Goal: Feedback & Contribution: Leave review/rating

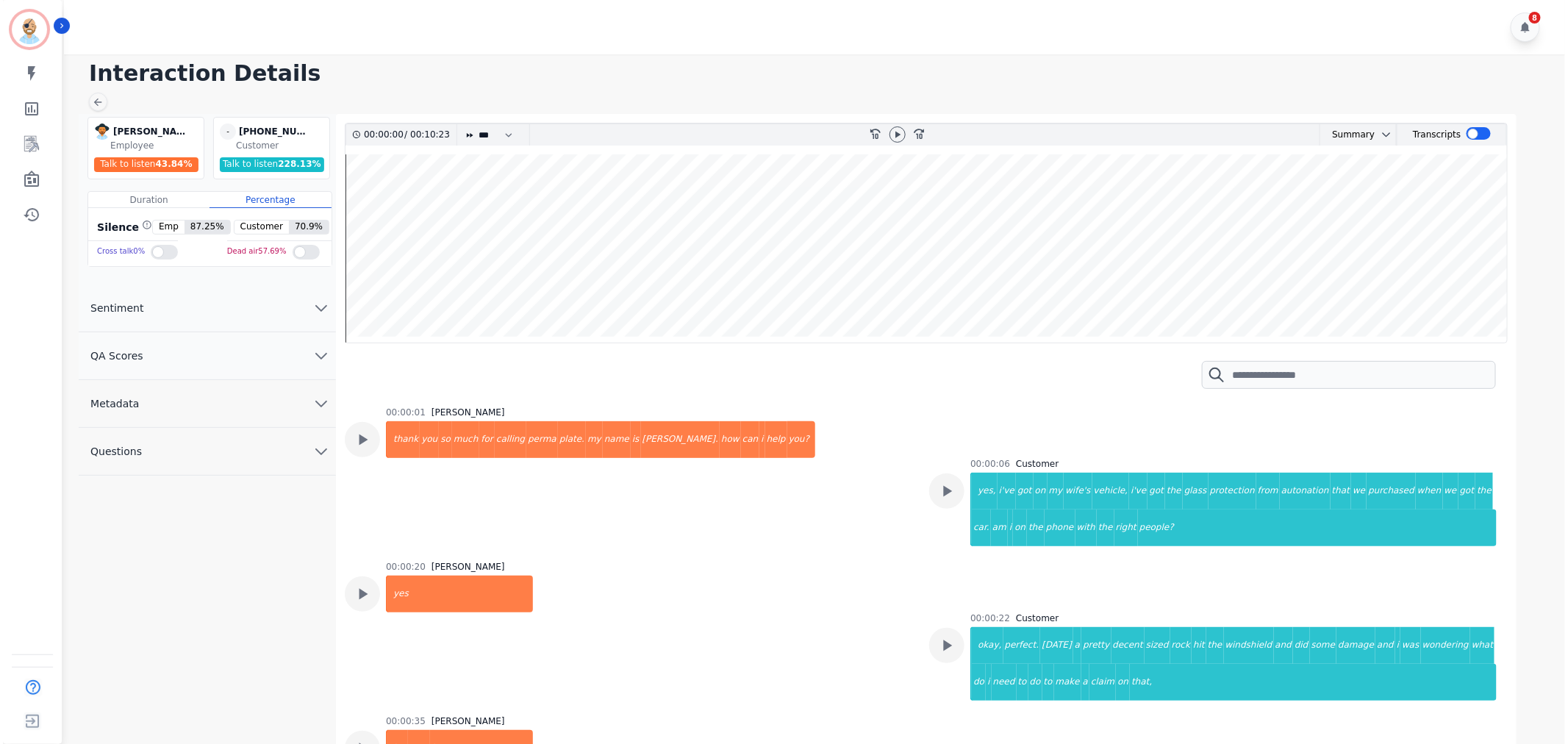
scroll to position [82, 0]
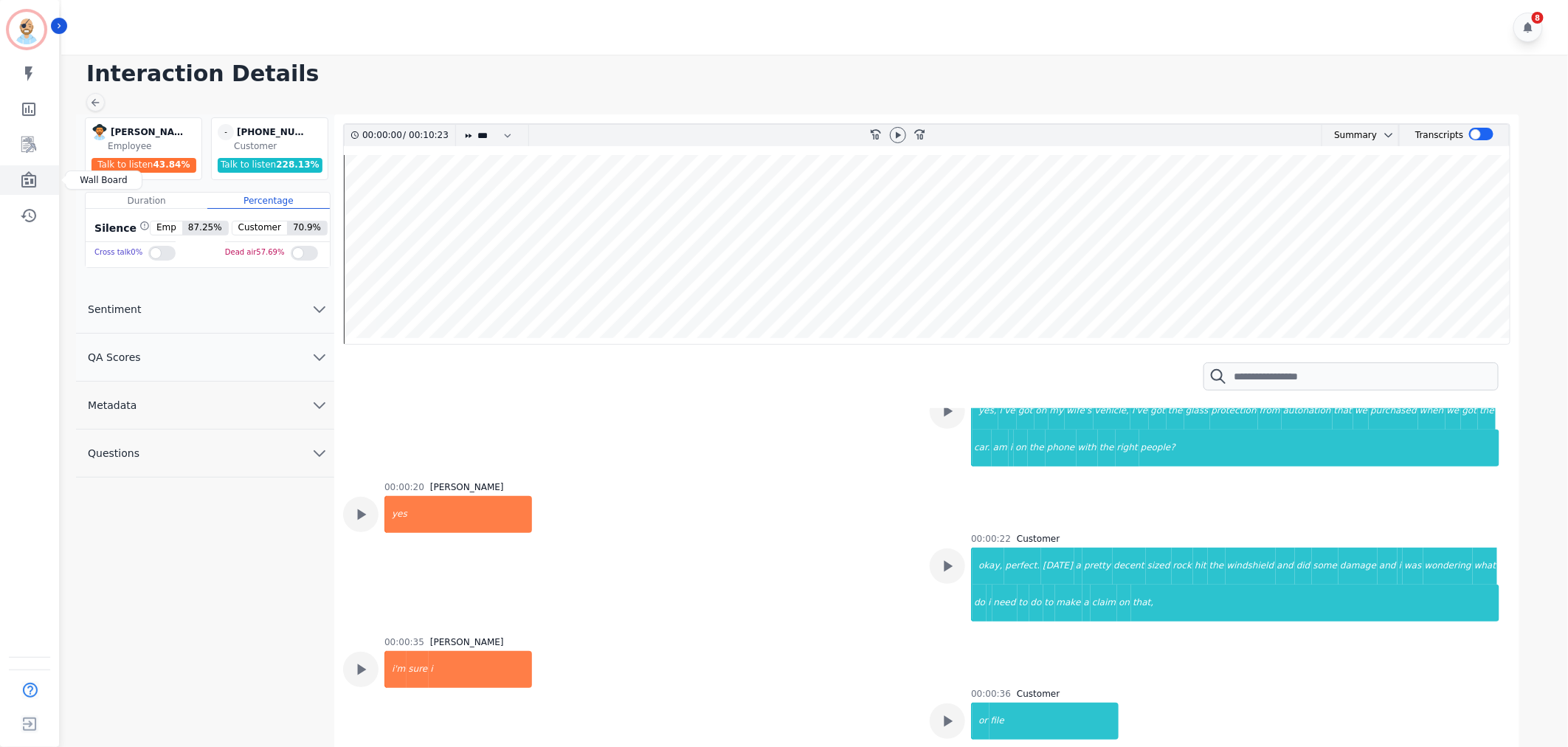
click at [20, 181] on icon "Sidebar" at bounding box center [28, 180] width 18 height 18
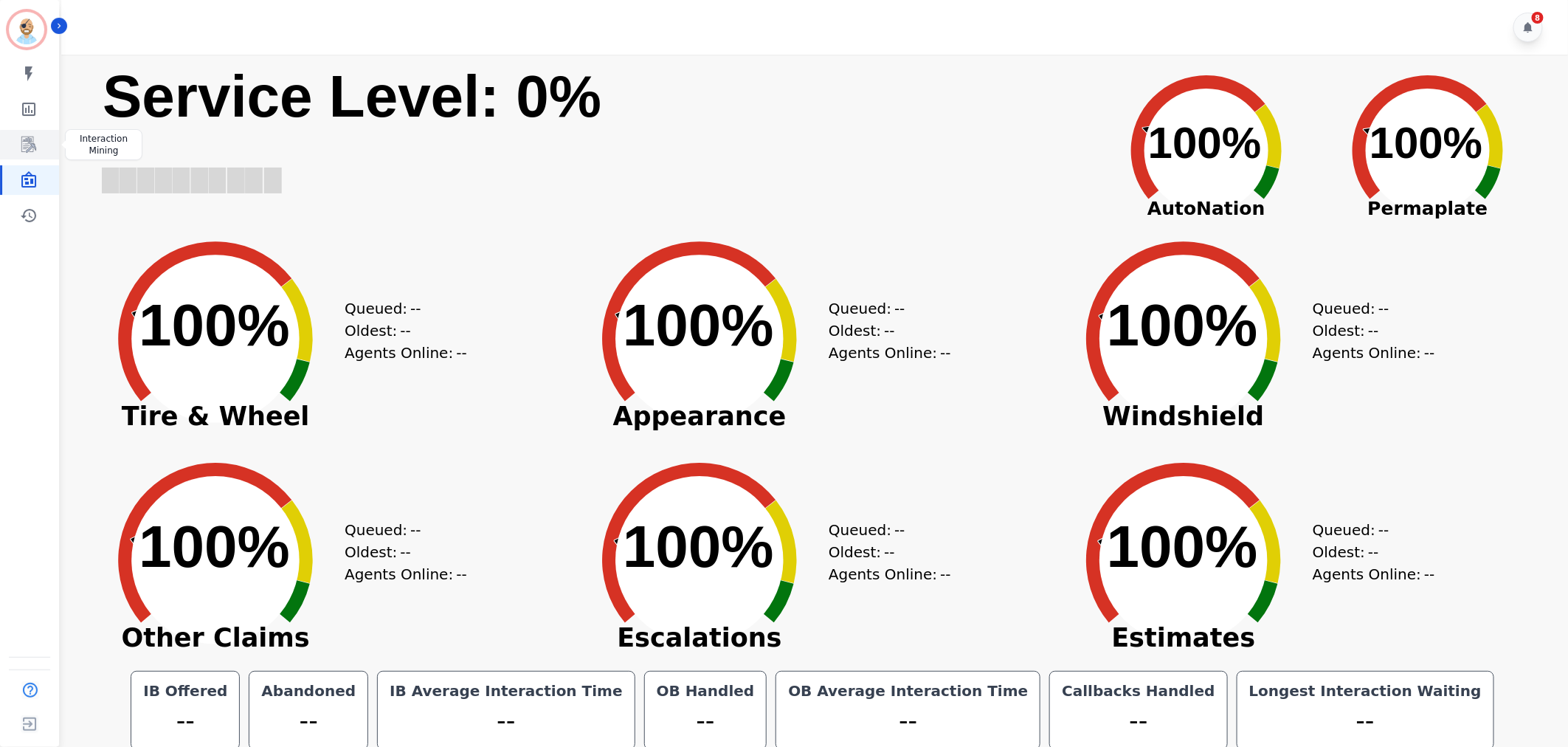
click at [30, 141] on icon "Sidebar" at bounding box center [29, 144] width 15 height 16
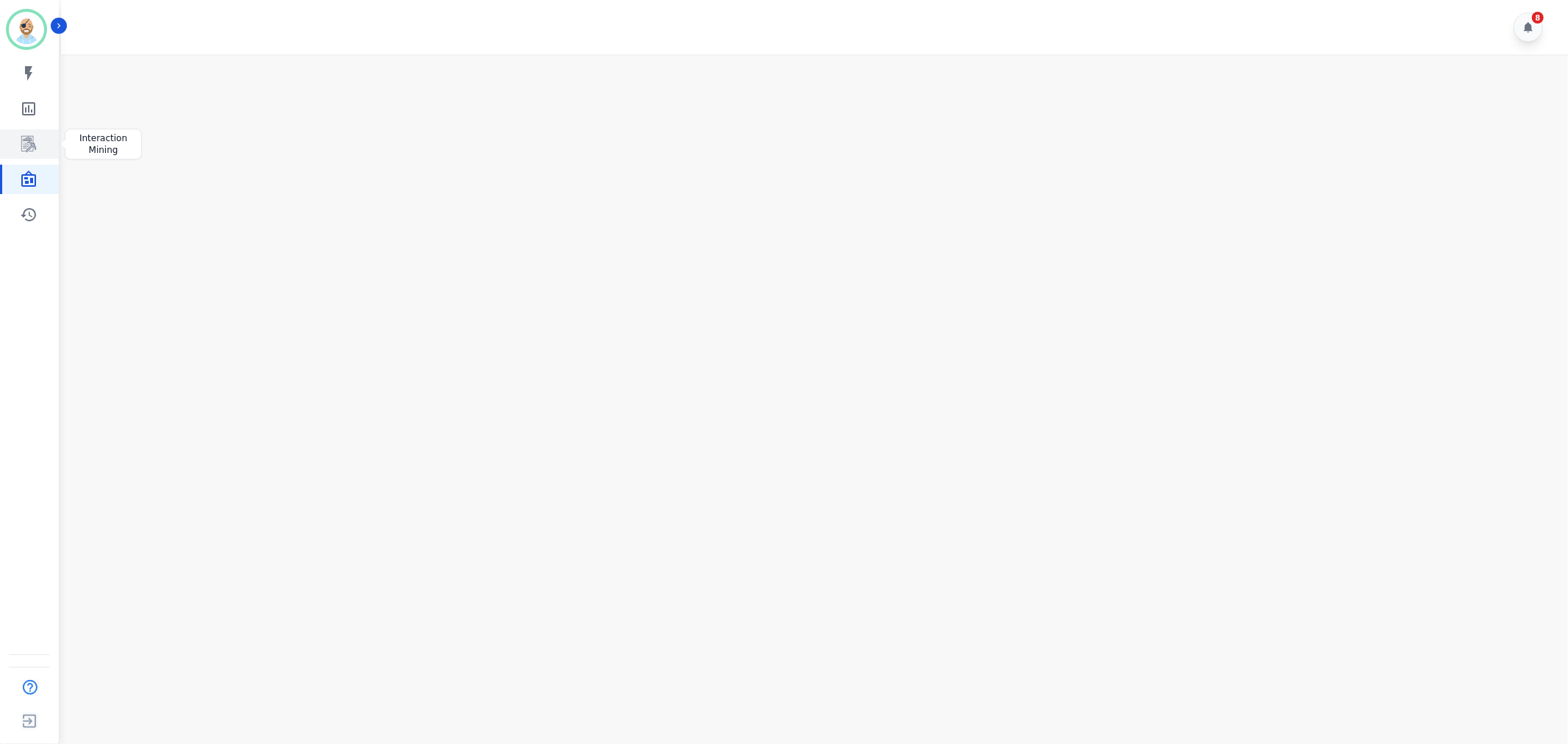
click at [27, 136] on icon "Sidebar" at bounding box center [28, 144] width 18 height 18
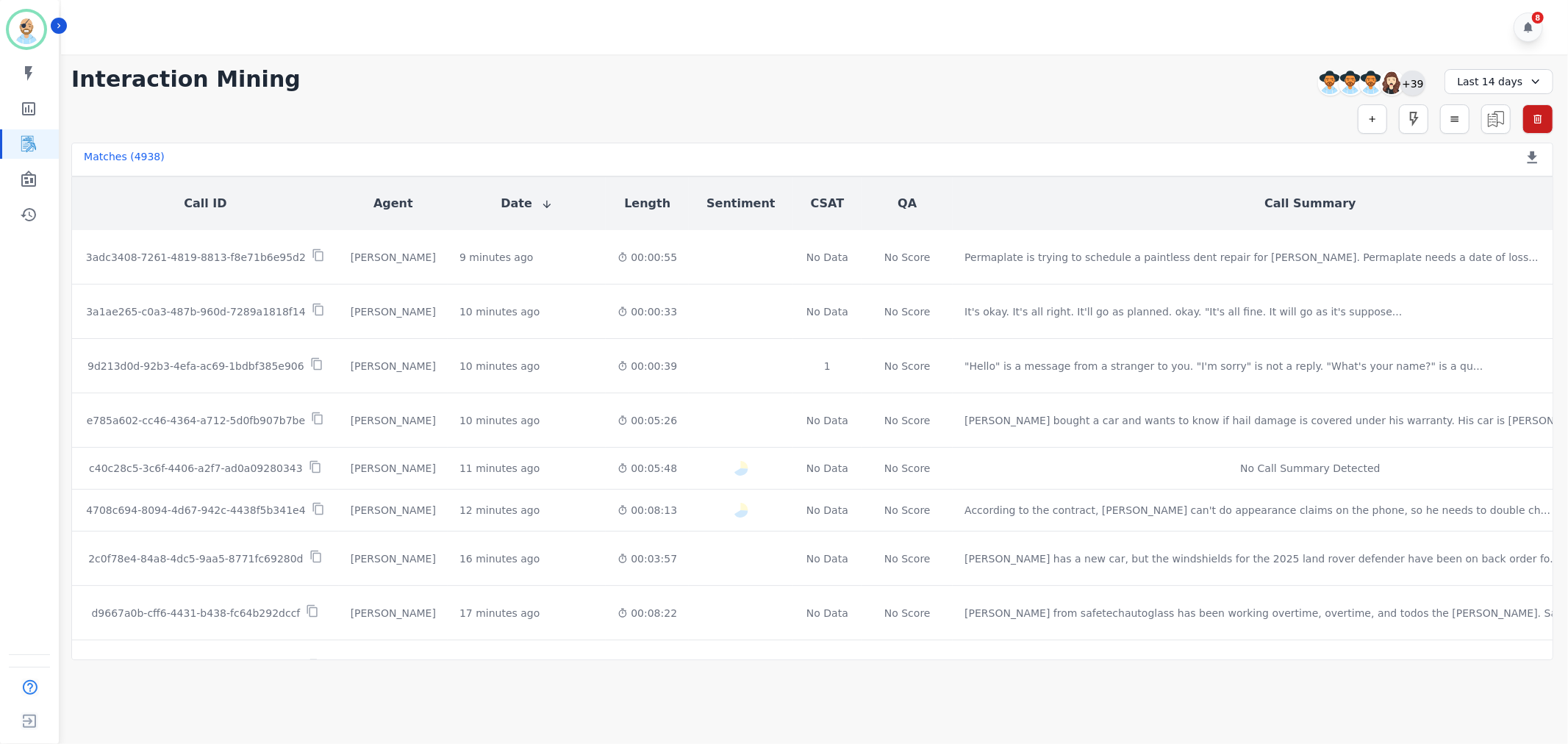
click at [1415, 82] on div "+39" at bounding box center [1413, 83] width 25 height 25
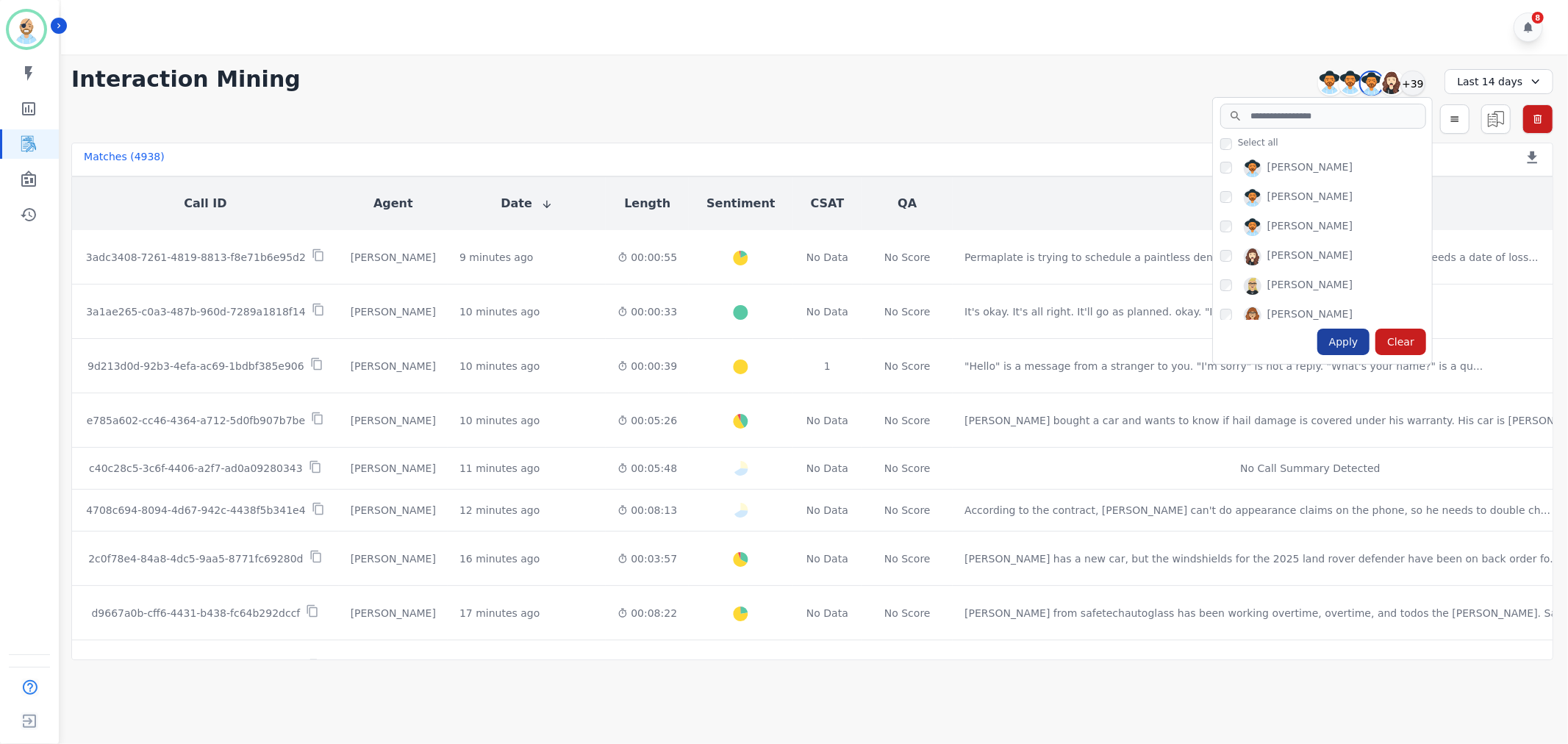
click at [1359, 348] on div "Apply" at bounding box center [1344, 342] width 53 height 26
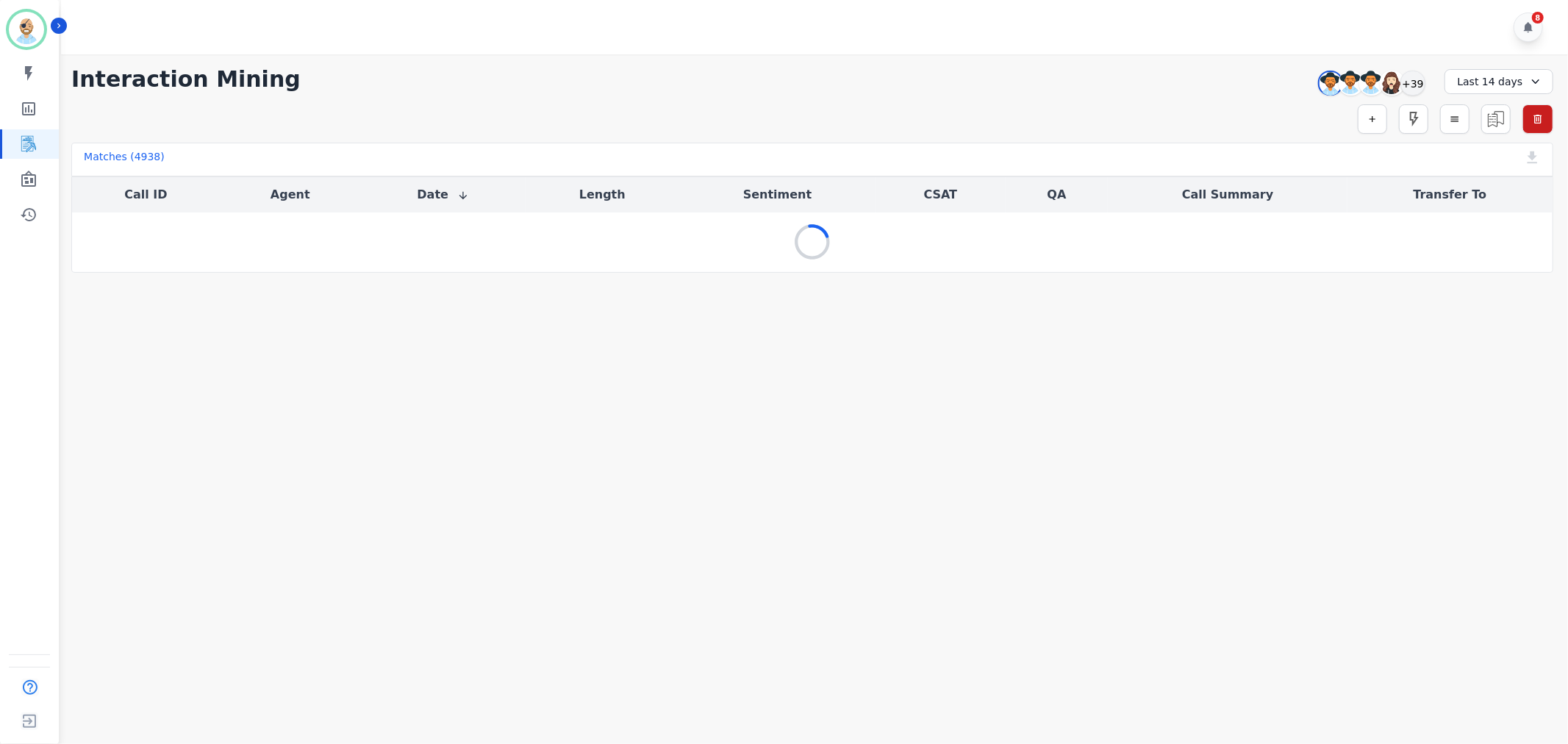
click at [1049, 101] on div "**********" at bounding box center [812, 164] width 1511 height 218
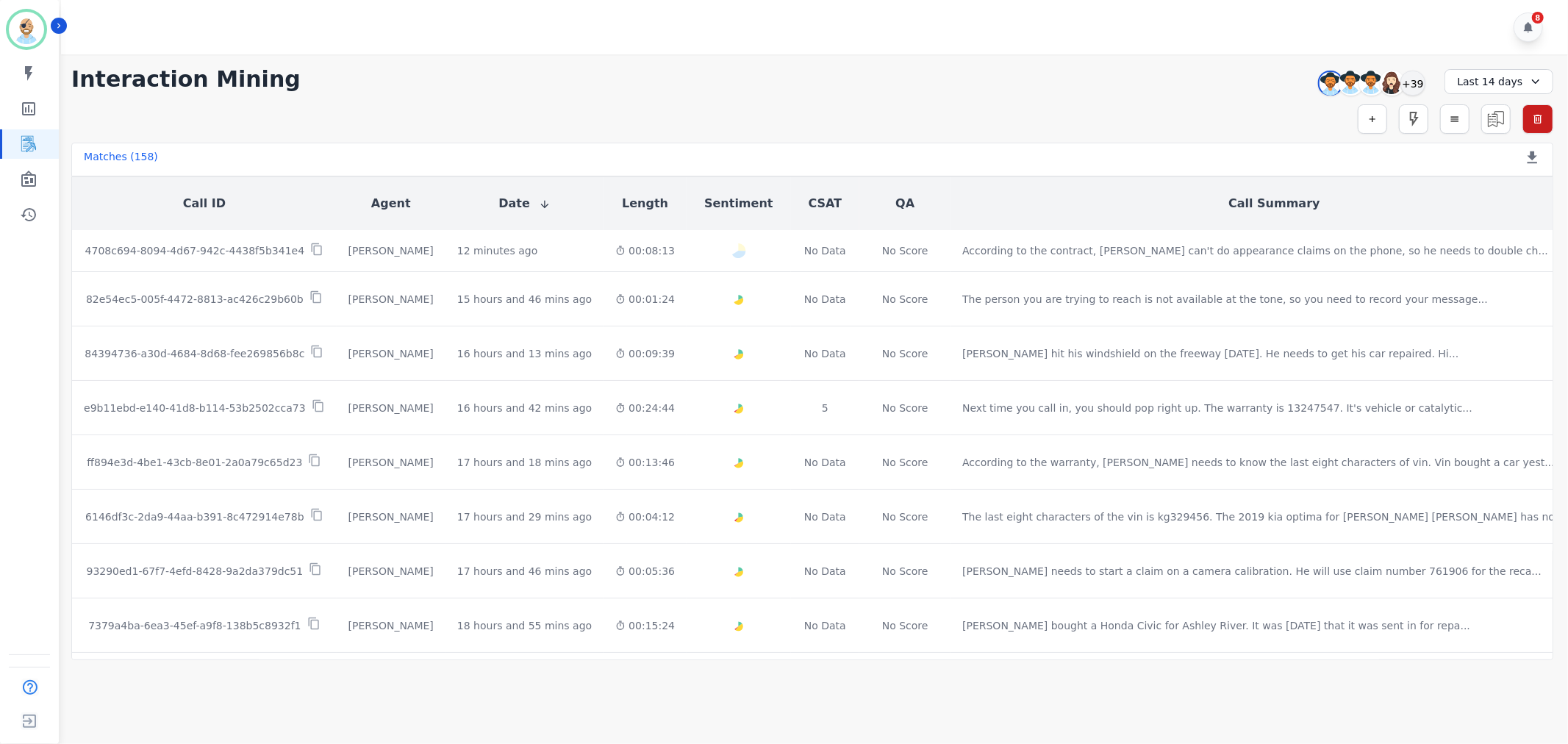
click at [736, 99] on div "**********" at bounding box center [812, 357] width 1511 height 606
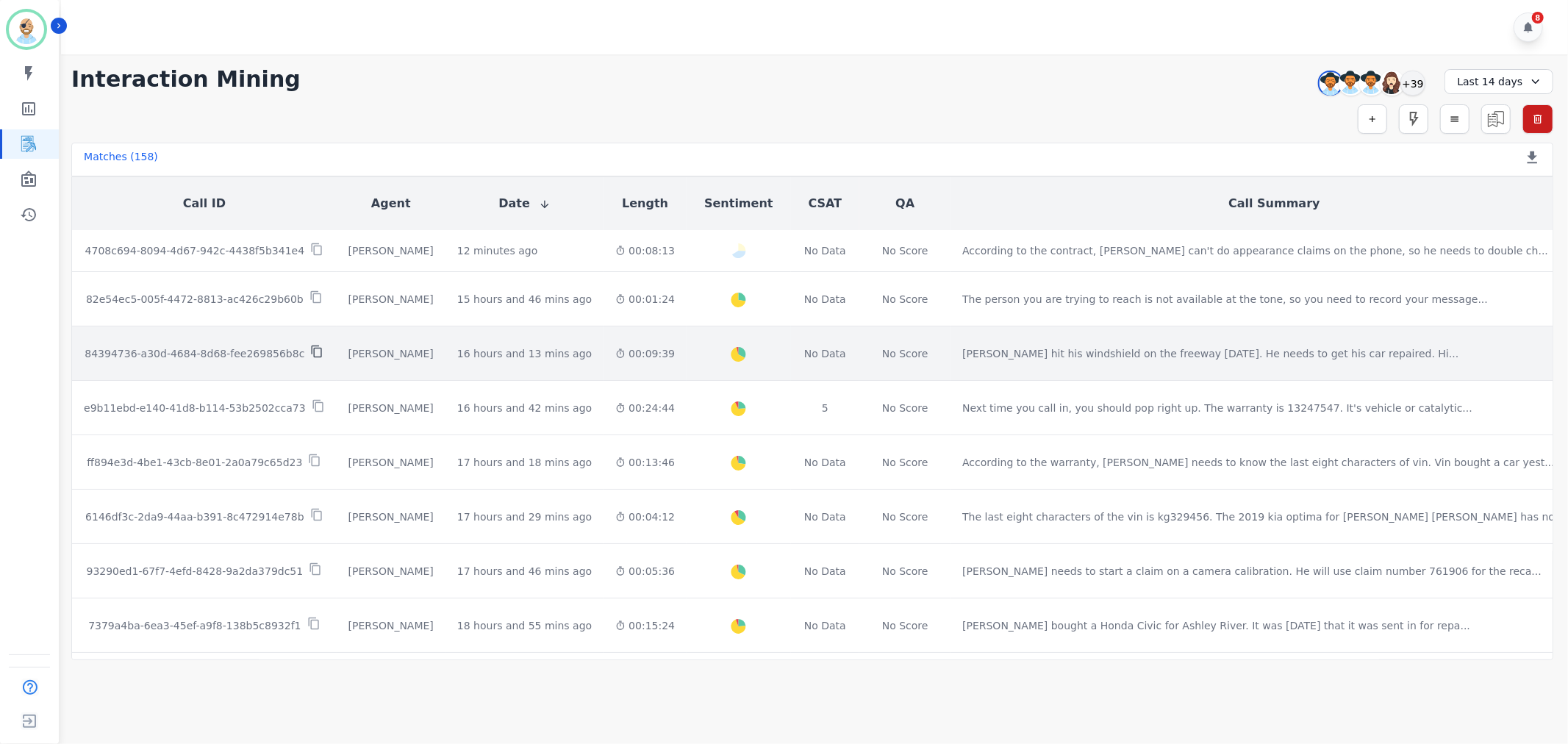
click at [310, 345] on icon at bounding box center [316, 351] width 13 height 13
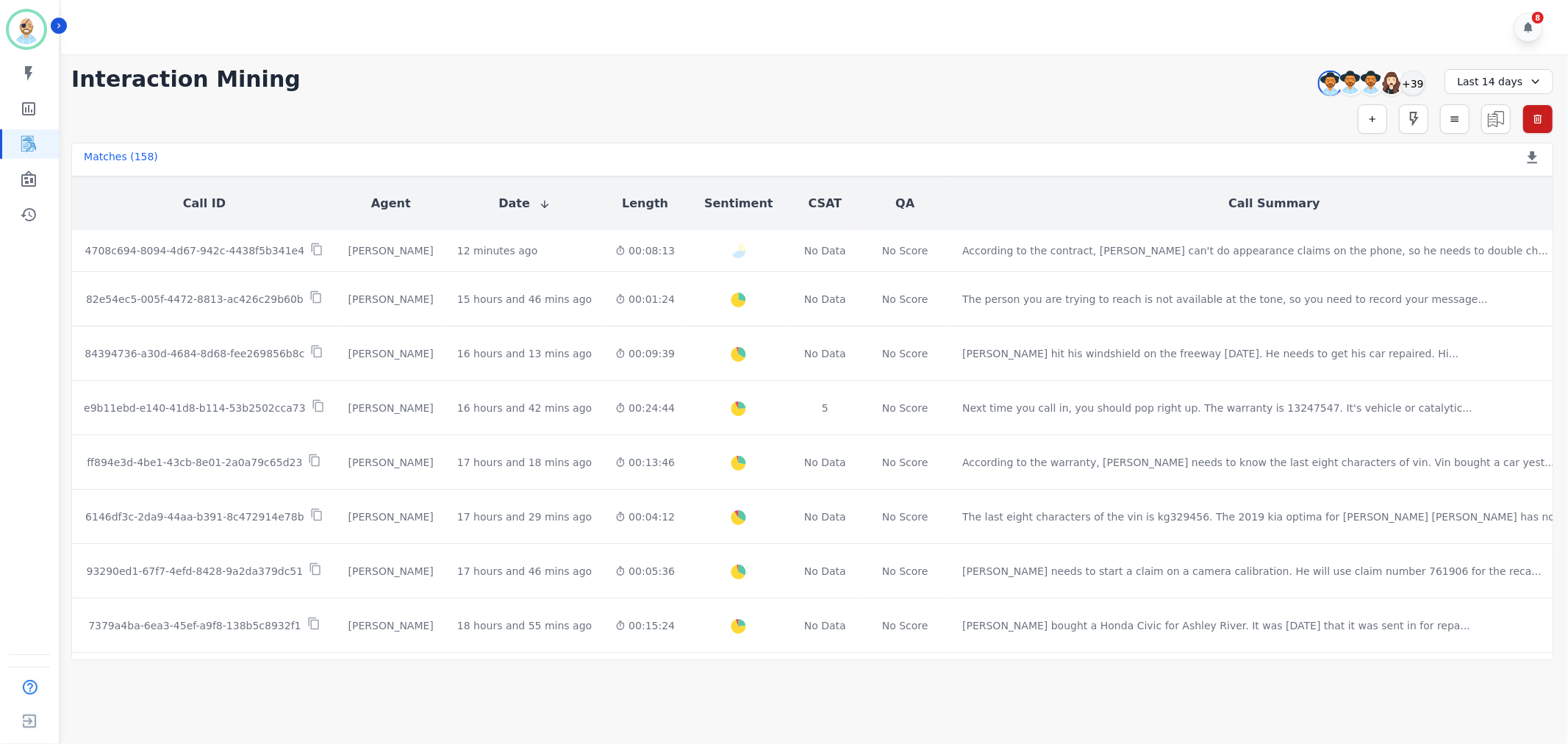
click at [581, 96] on div "**********" at bounding box center [812, 357] width 1511 height 606
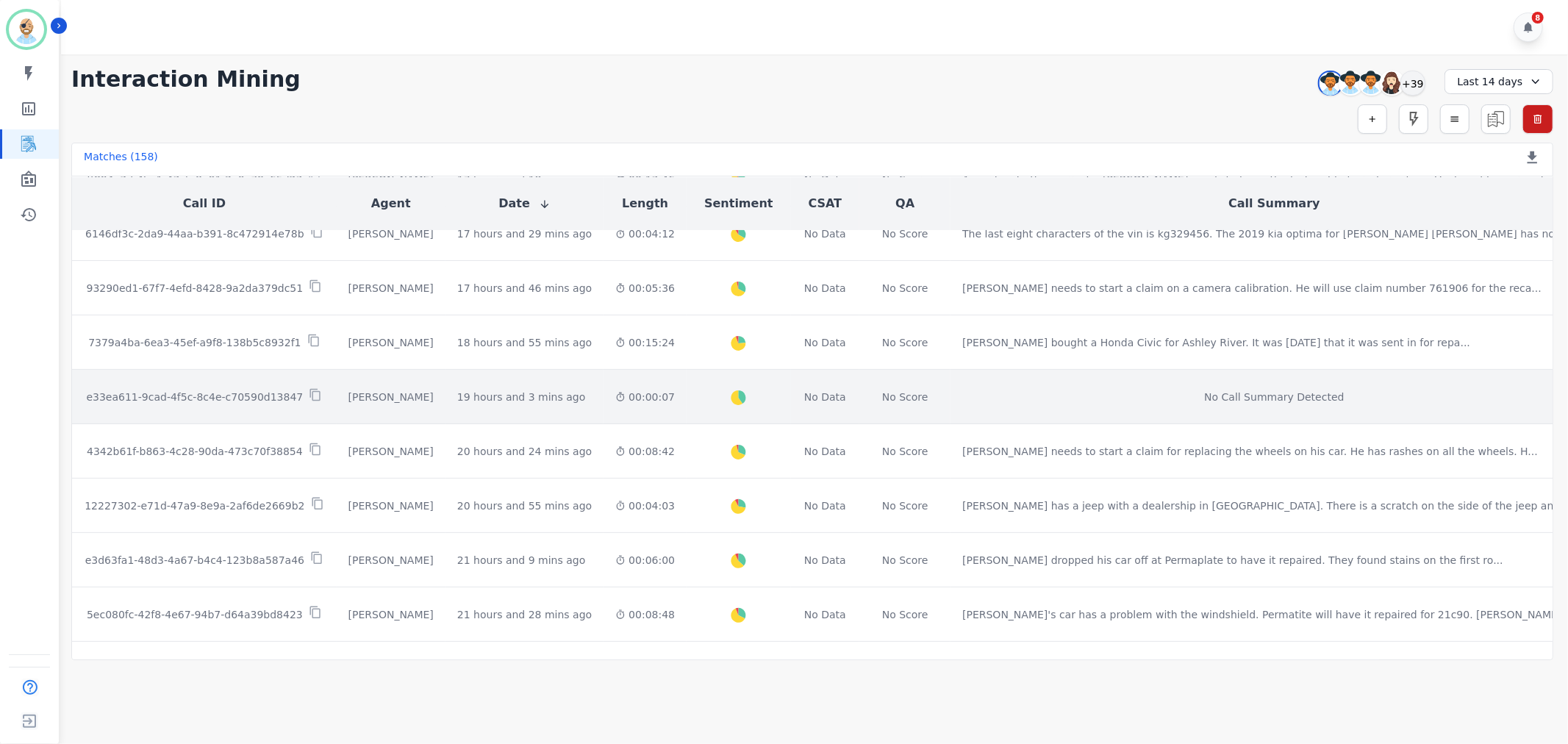
scroll to position [327, 0]
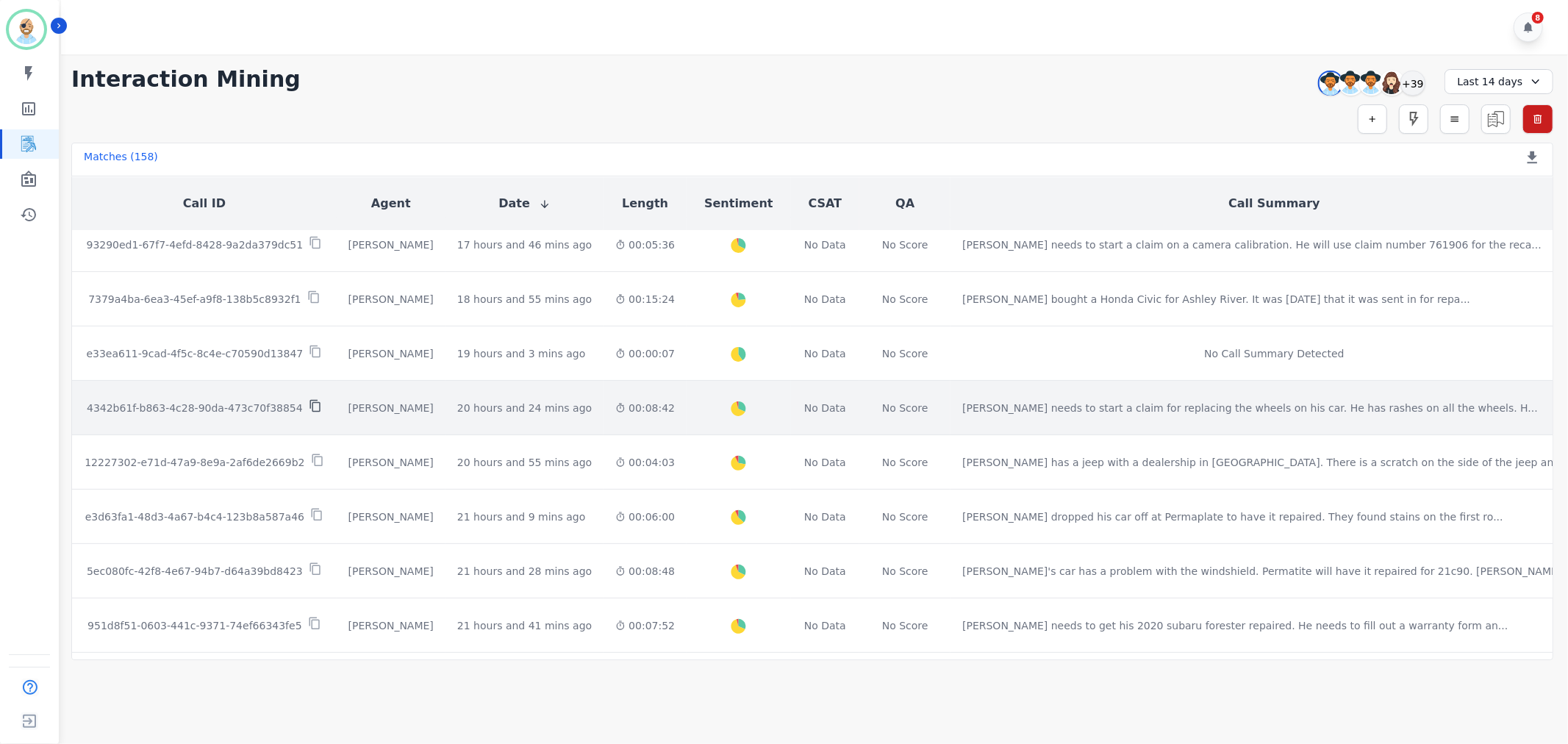
click at [309, 399] on icon at bounding box center [315, 406] width 13 height 13
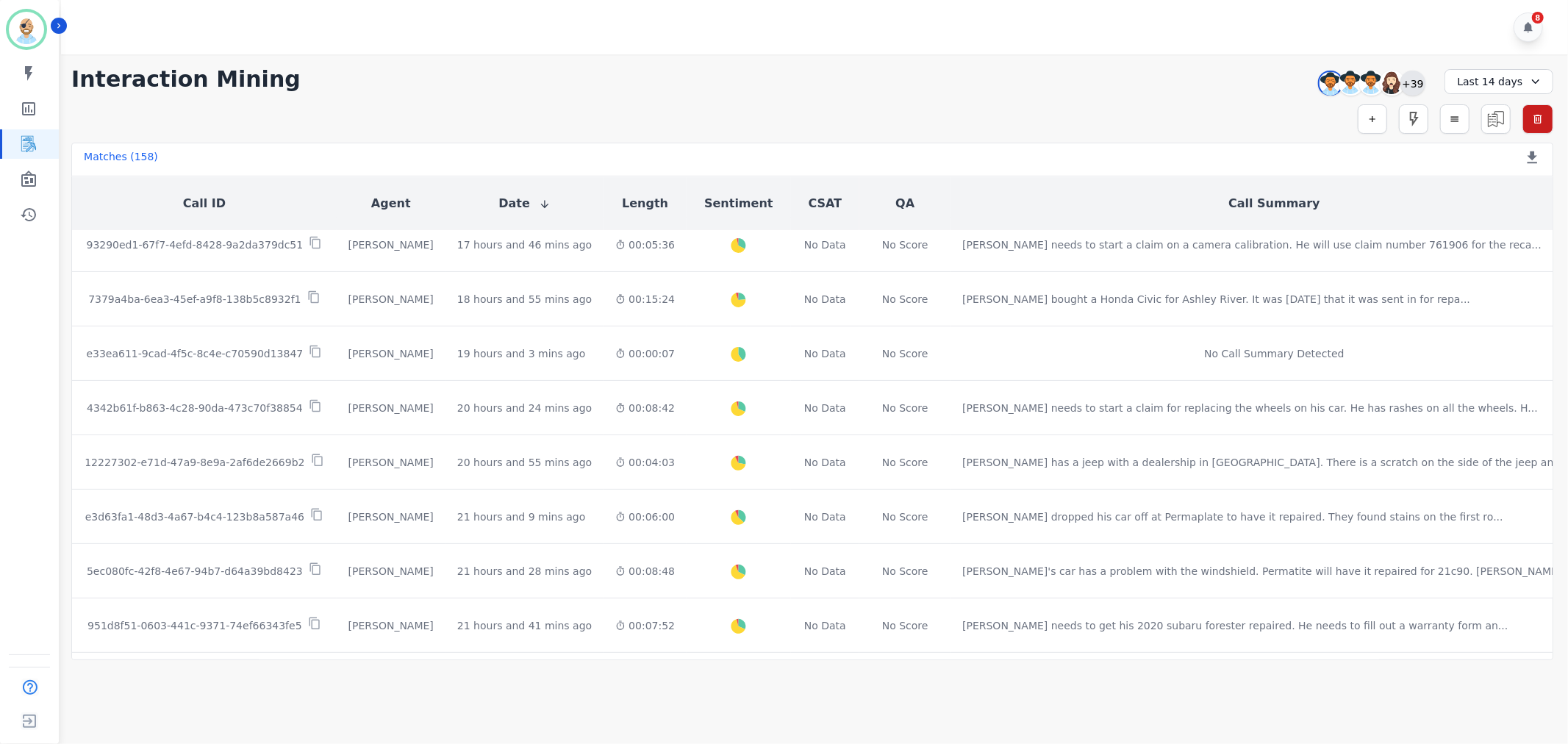
click at [1417, 81] on div "+39" at bounding box center [1413, 83] width 25 height 25
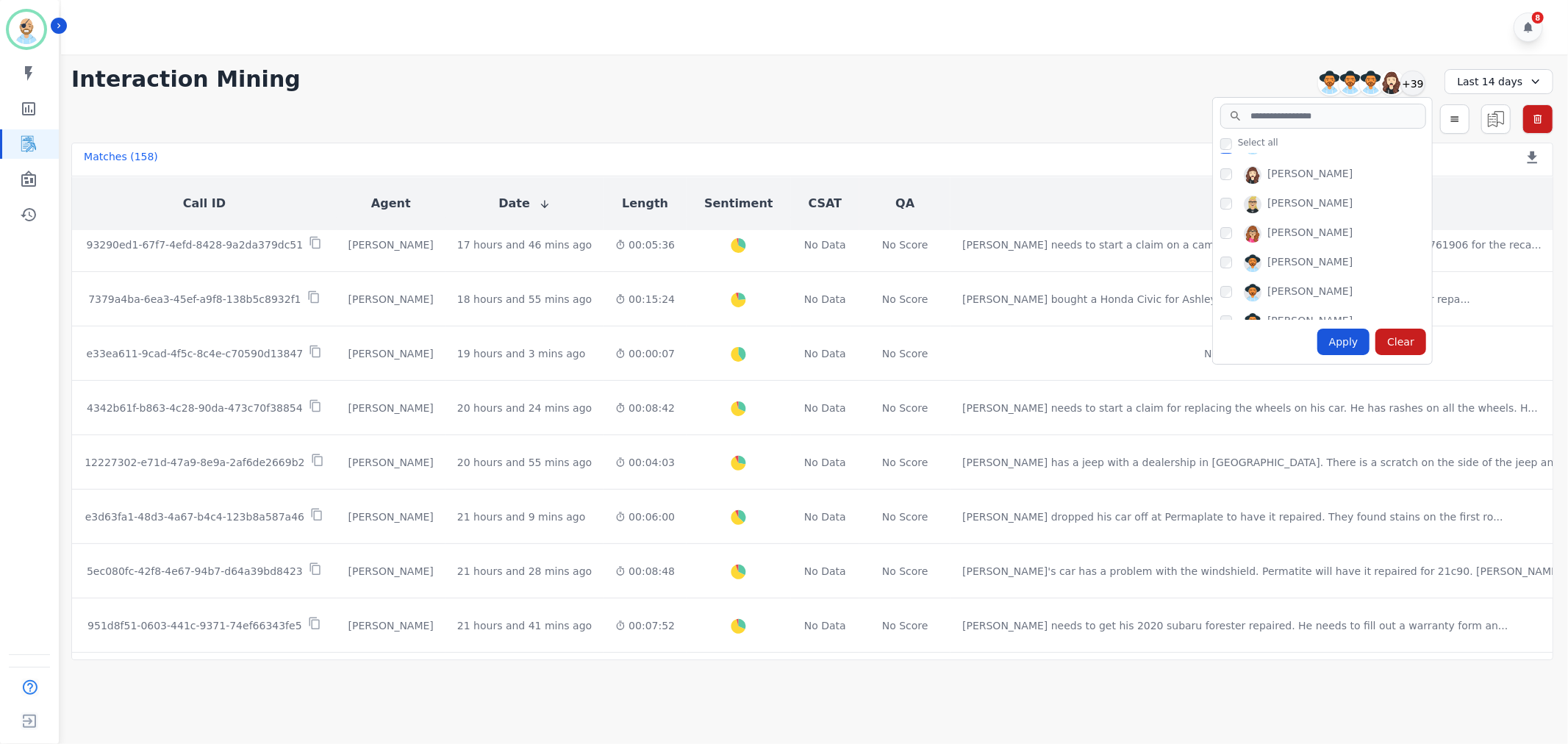
scroll to position [163, 0]
click at [1336, 337] on div "Apply" at bounding box center [1344, 342] width 53 height 26
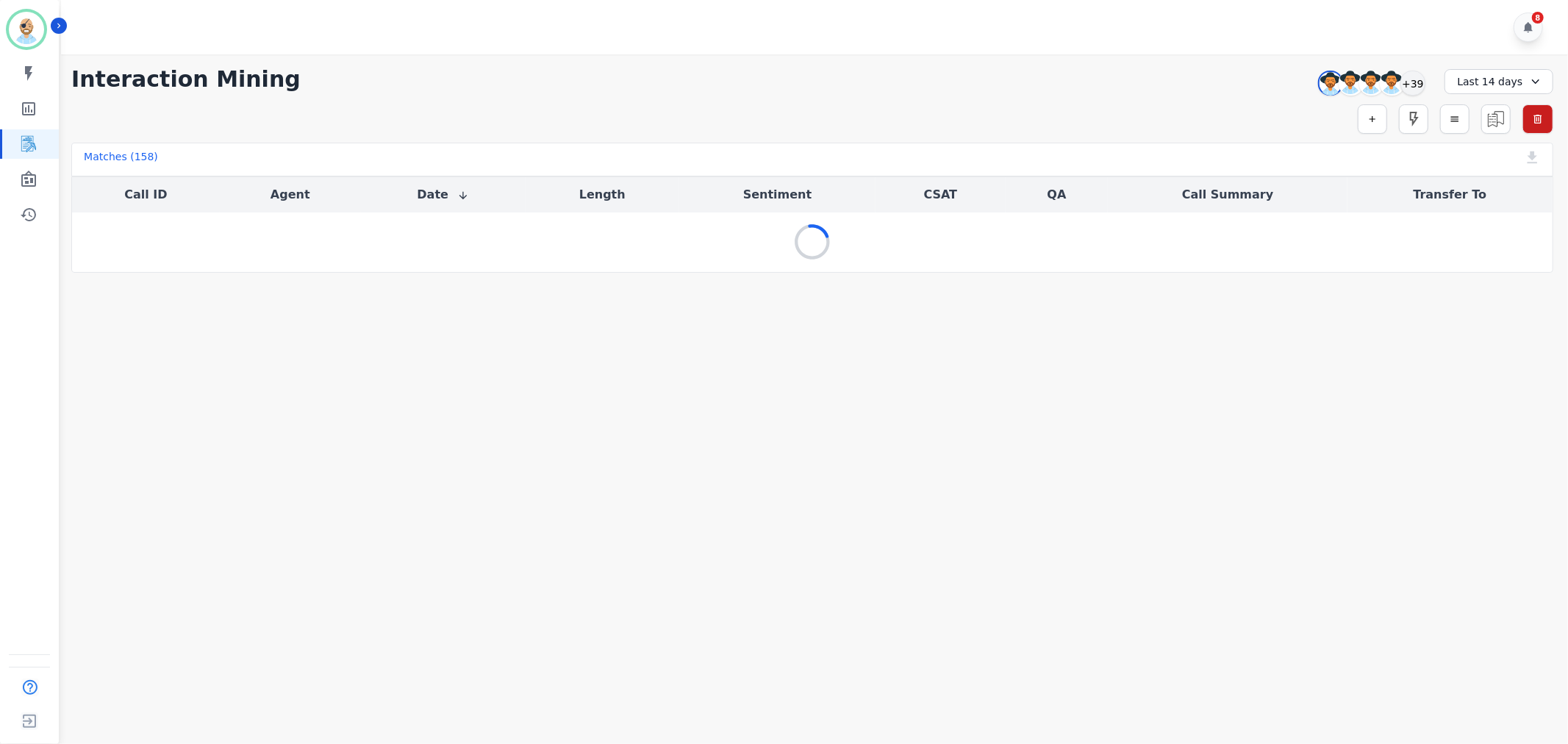
scroll to position [0, 0]
click at [870, 27] on div "8" at bounding box center [816, 27] width 1511 height 55
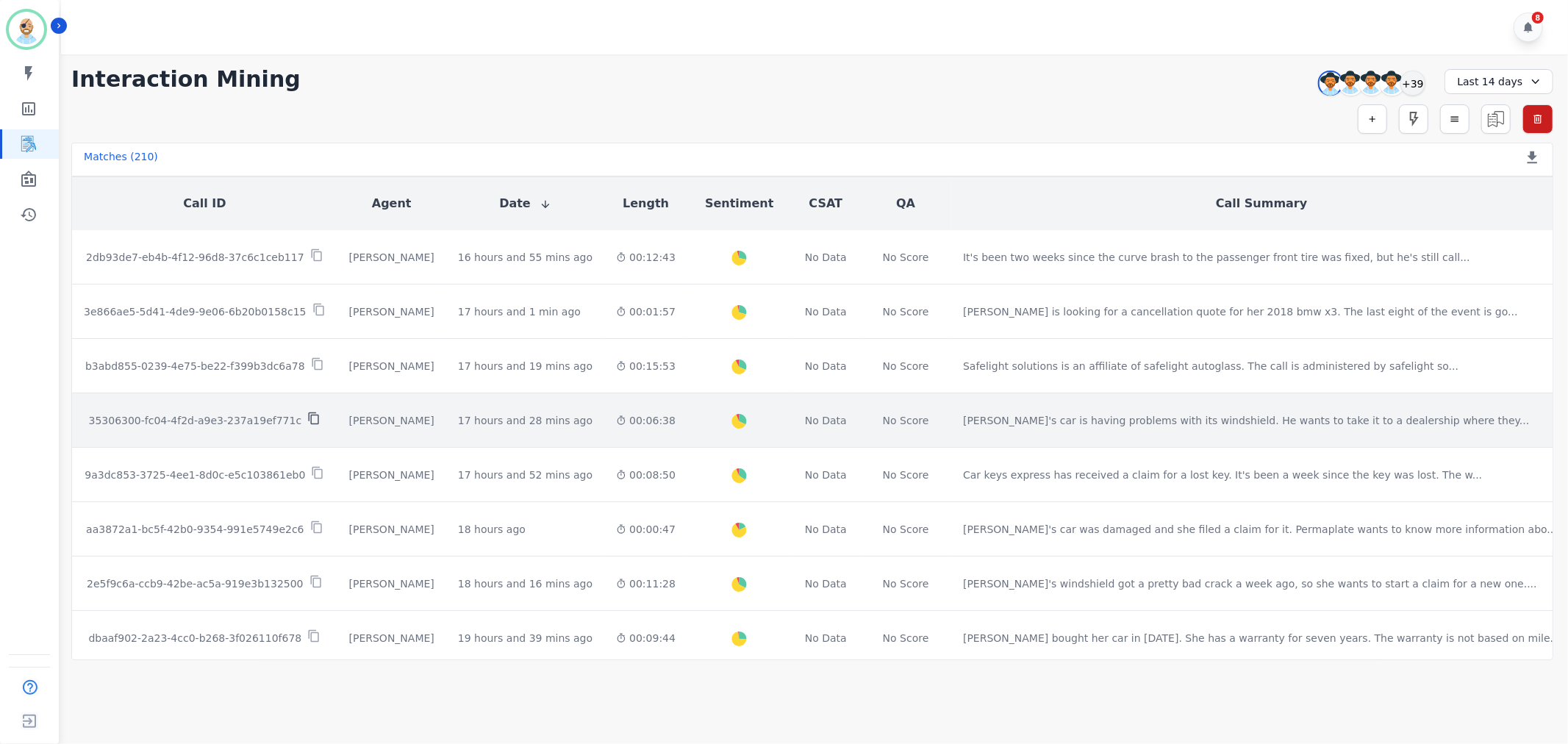
click at [309, 412] on icon at bounding box center [314, 418] width 10 height 12
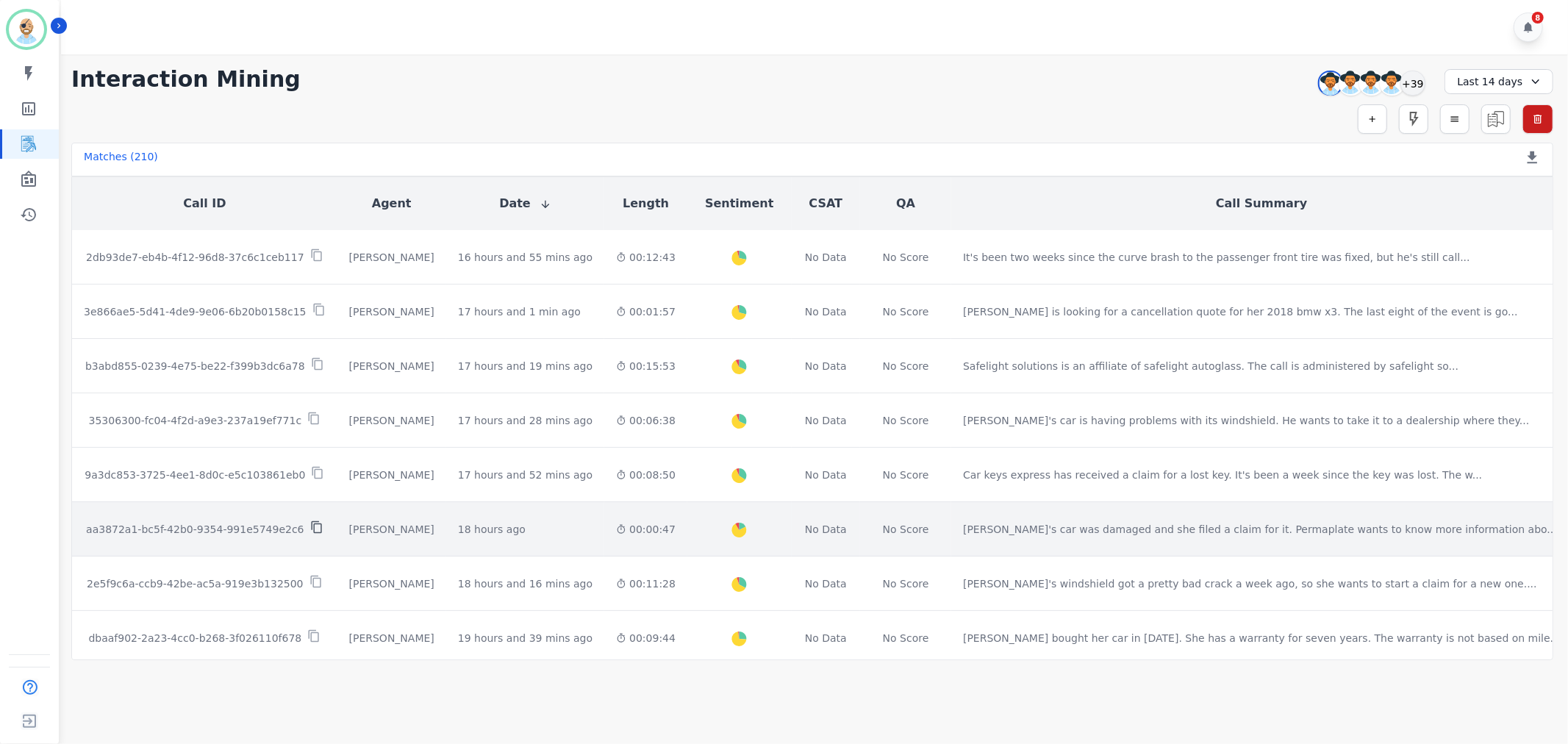
click at [310, 521] on icon at bounding box center [316, 527] width 13 height 13
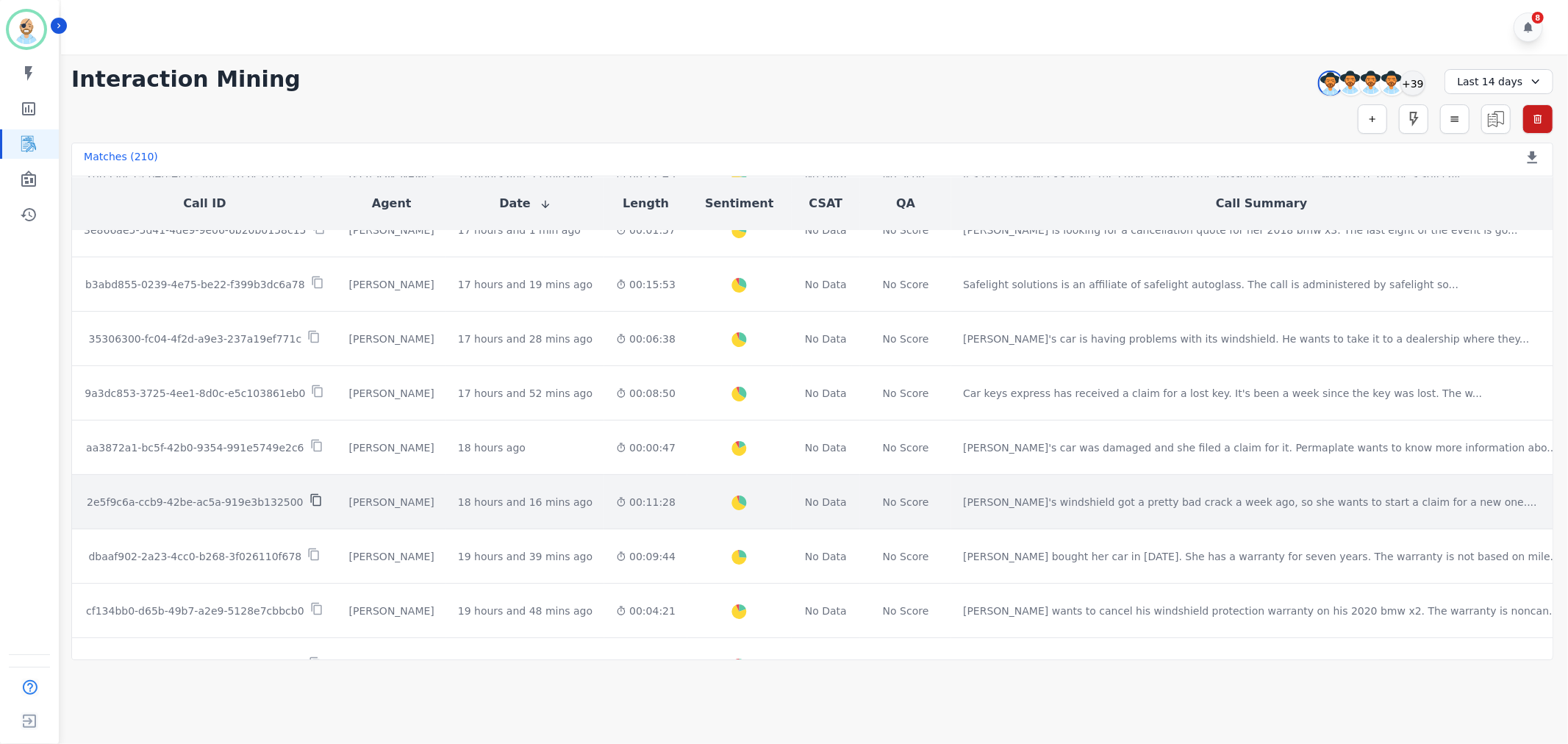
click at [310, 494] on icon at bounding box center [315, 500] width 10 height 12
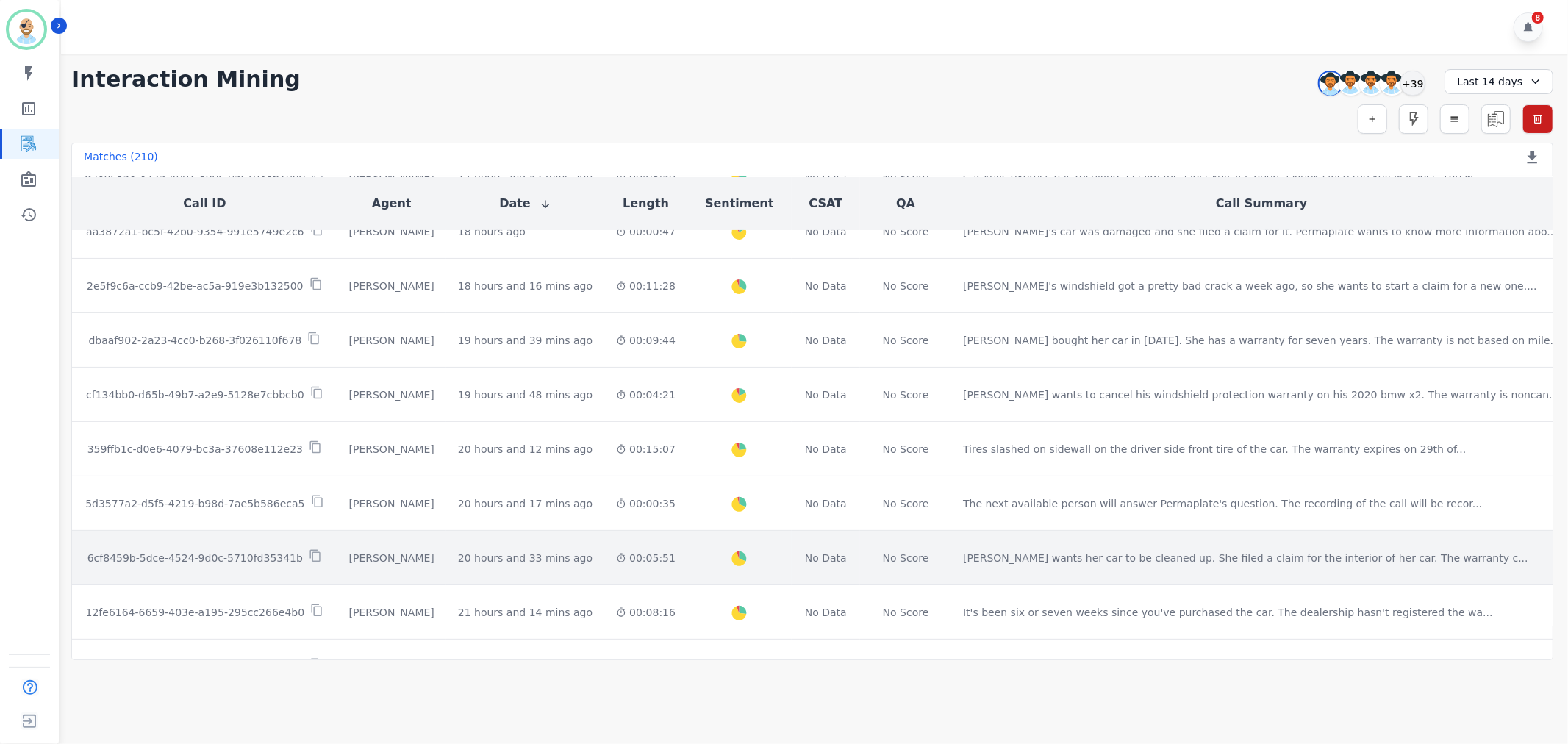
scroll to position [327, 0]
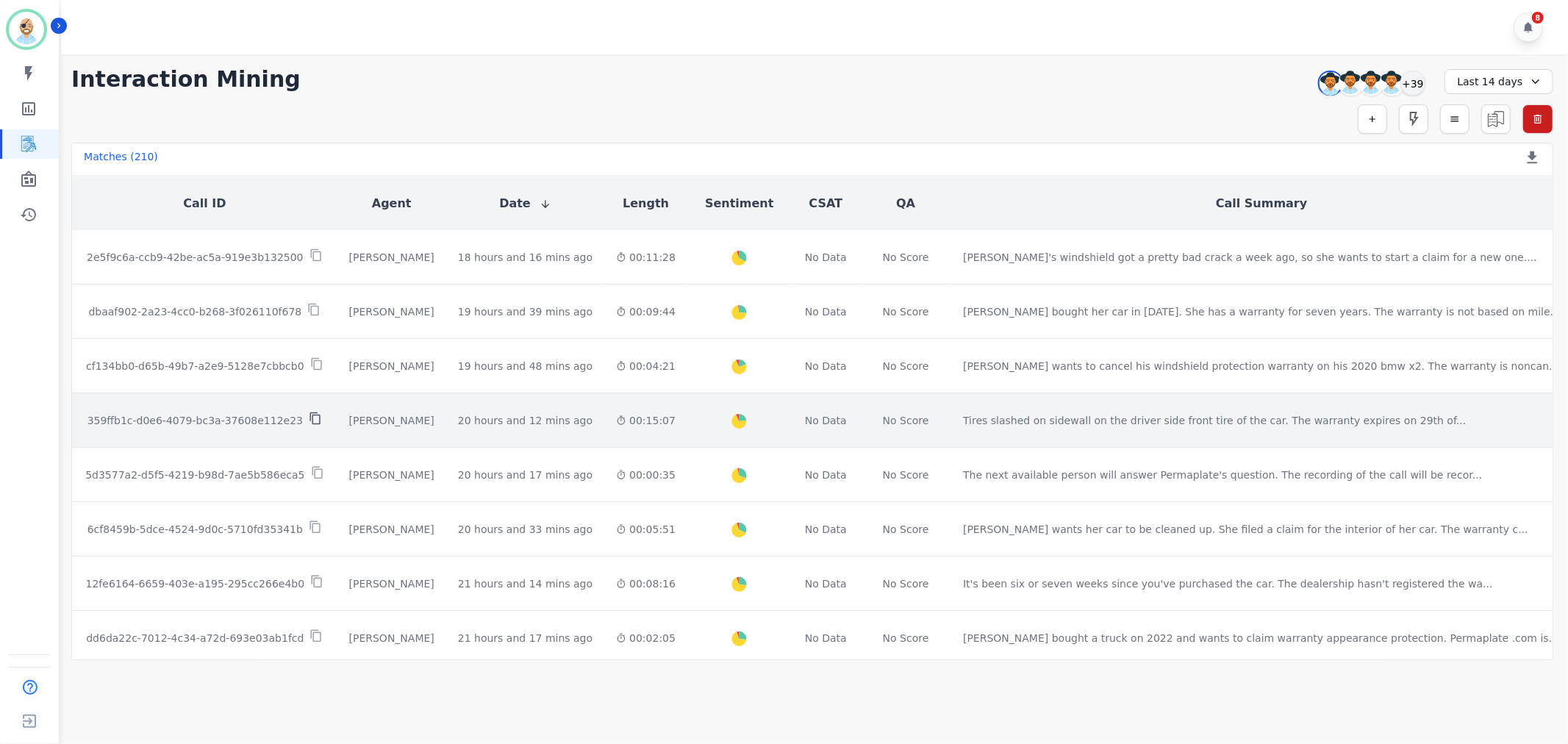
click at [310, 412] on icon at bounding box center [315, 418] width 10 height 12
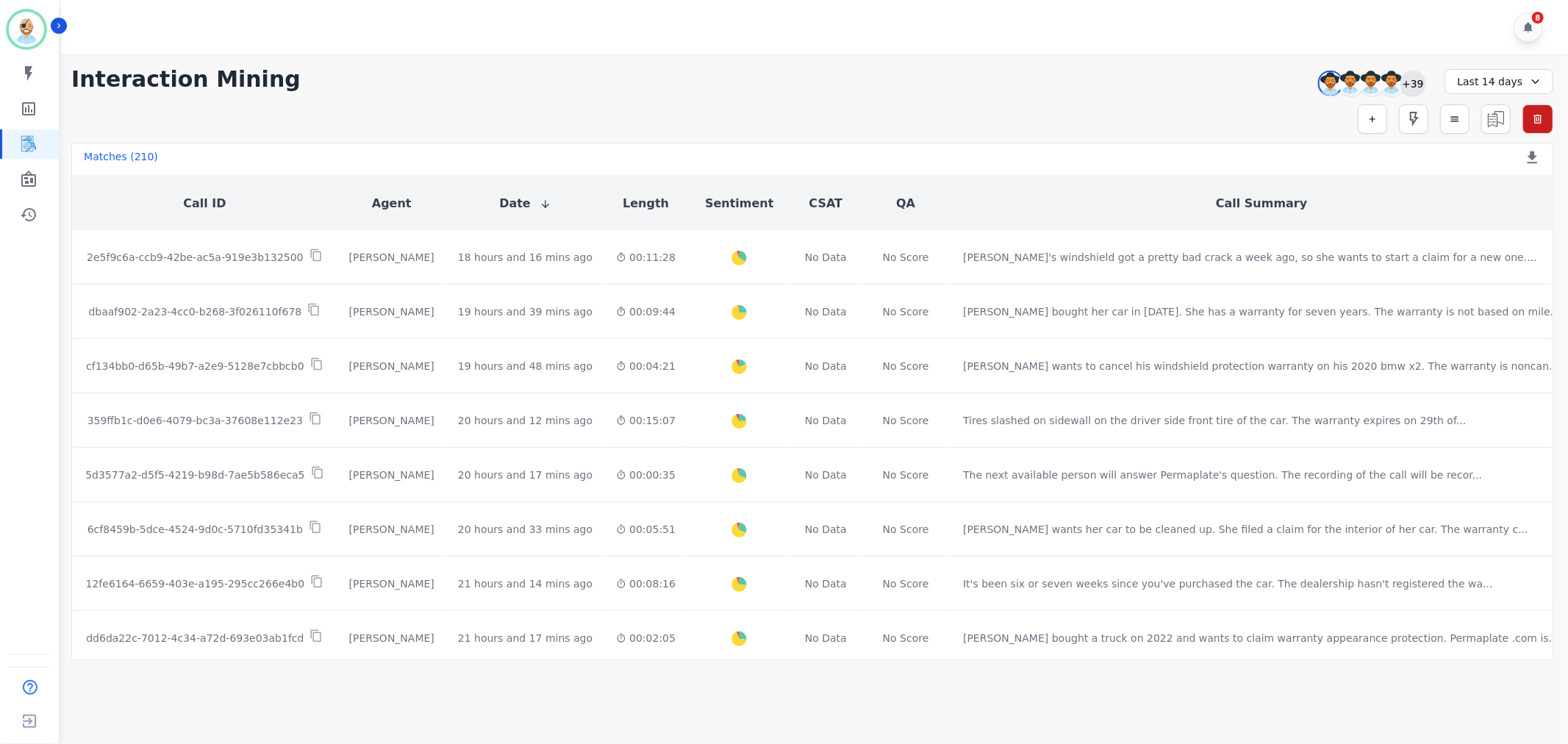
click at [1408, 78] on div "+39" at bounding box center [1413, 83] width 25 height 25
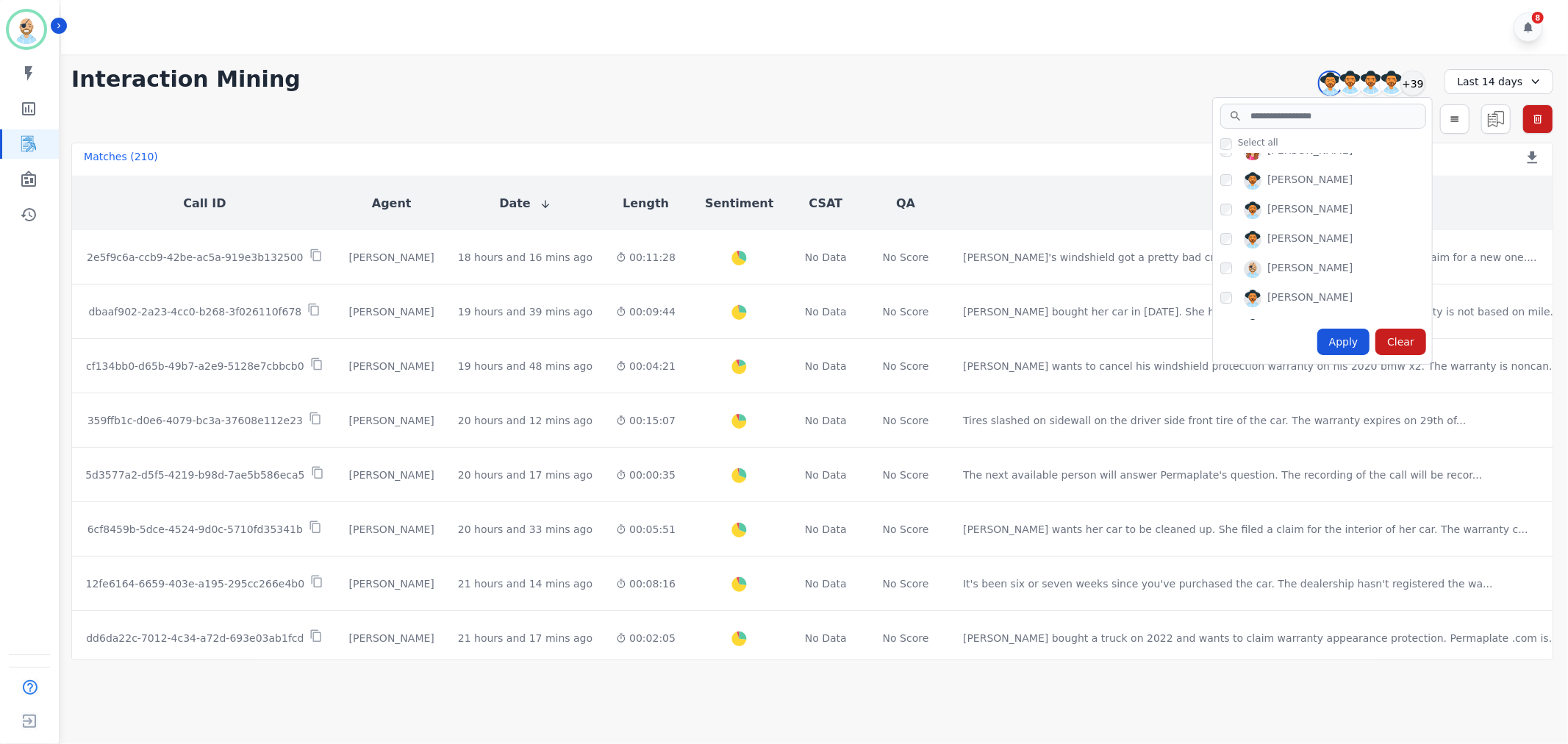
scroll to position [163, 0]
click at [1341, 341] on div "Apply" at bounding box center [1344, 342] width 53 height 26
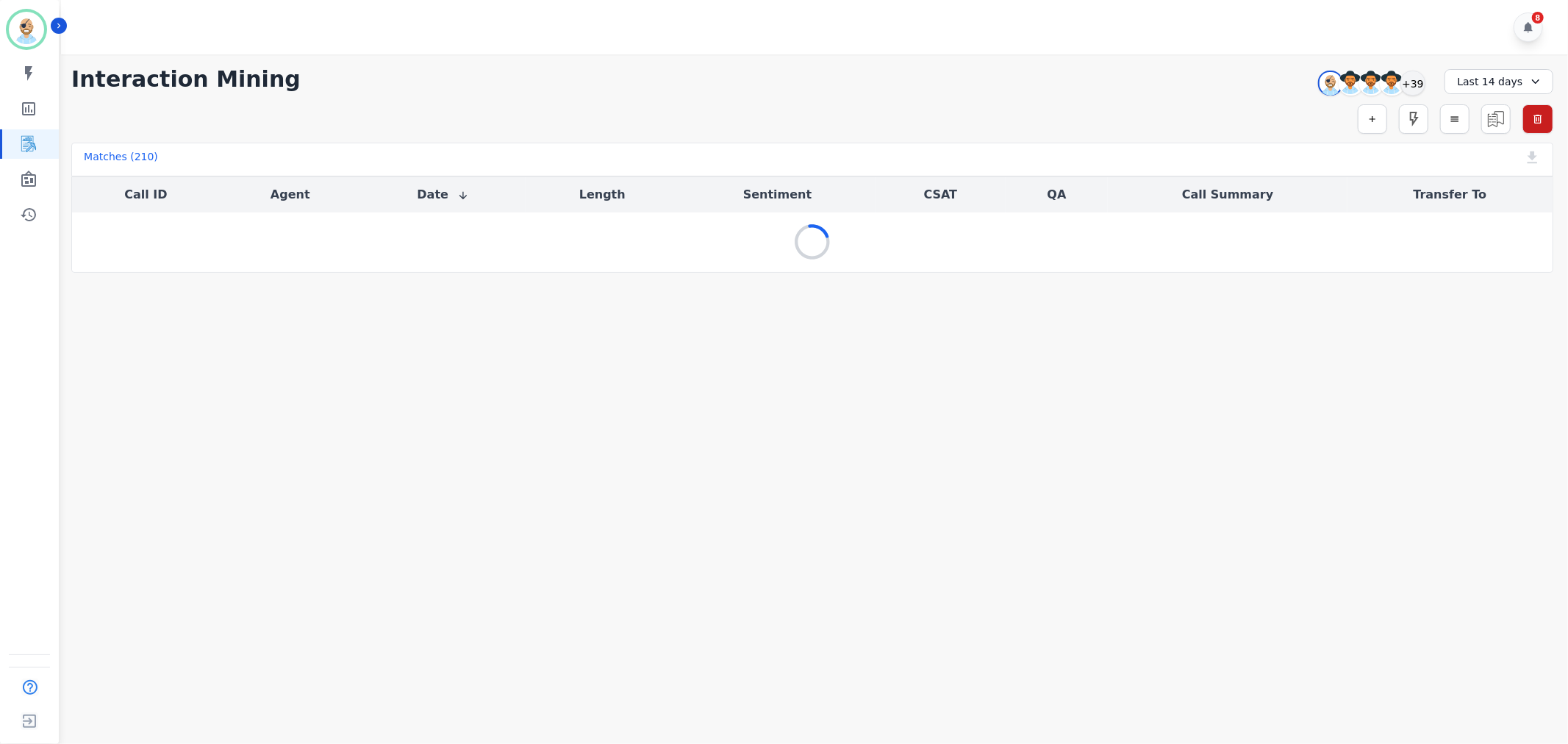
scroll to position [0, 0]
click at [784, 61] on div "**********" at bounding box center [812, 164] width 1511 height 218
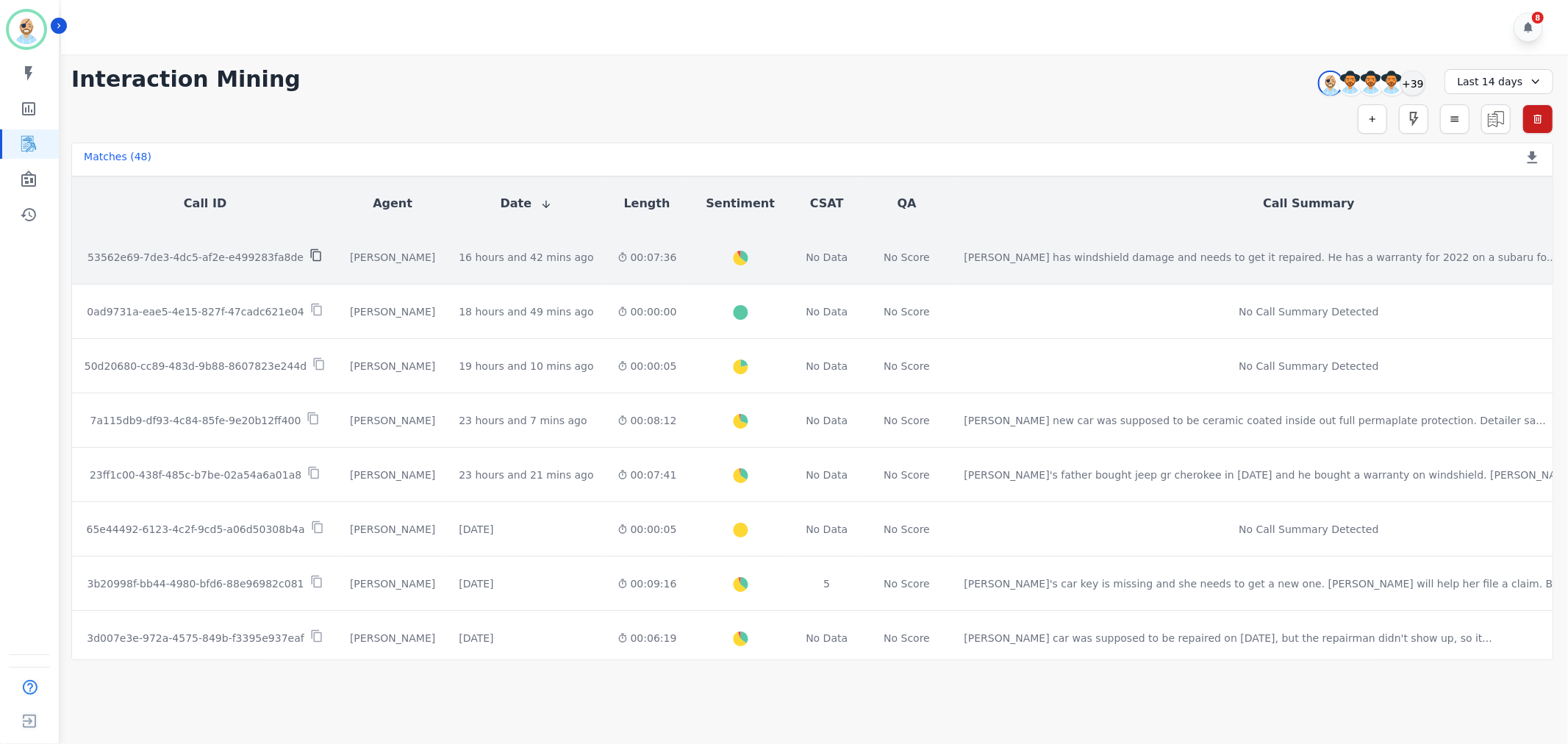
click at [310, 249] on icon at bounding box center [316, 255] width 13 height 13
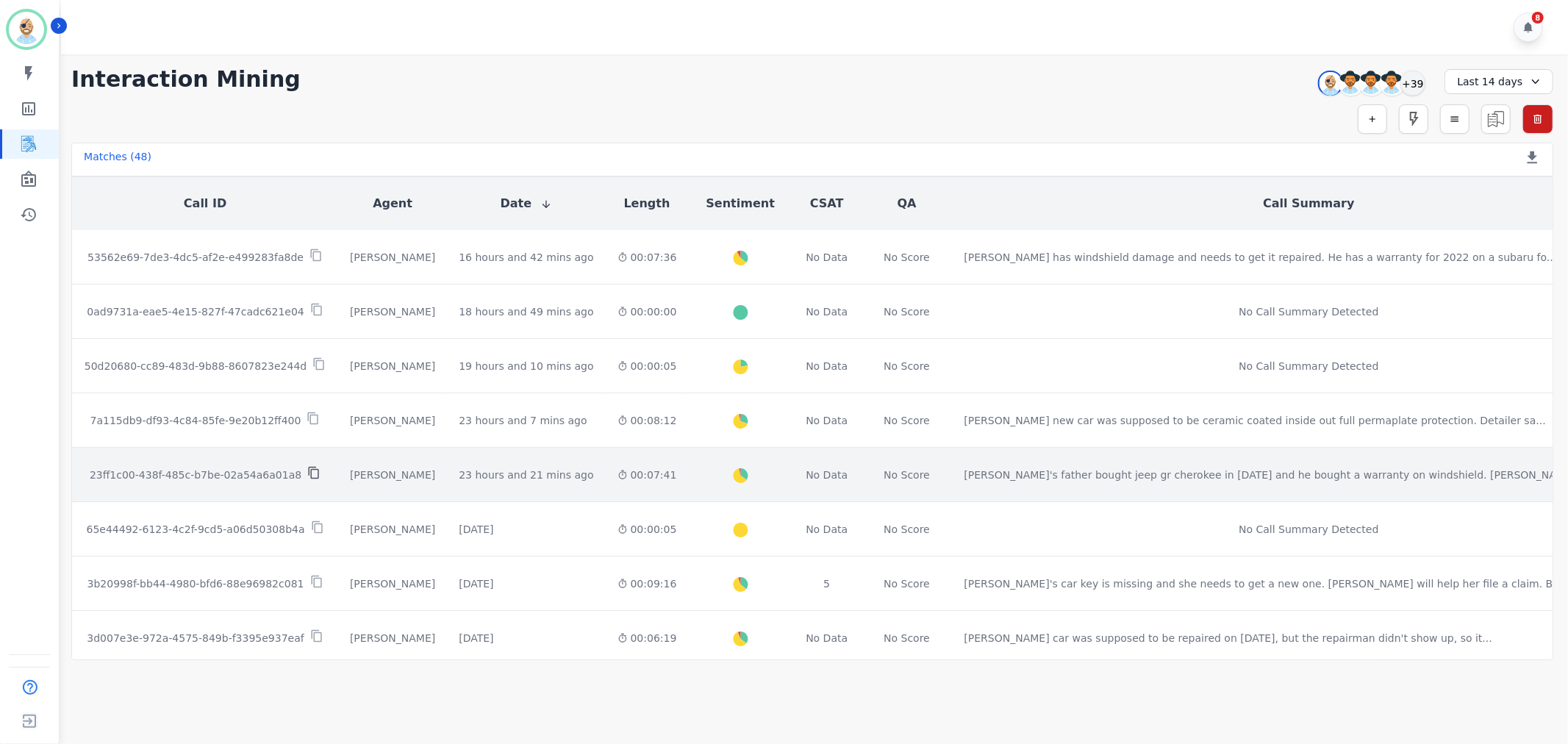
click at [307, 466] on icon at bounding box center [314, 473] width 13 height 13
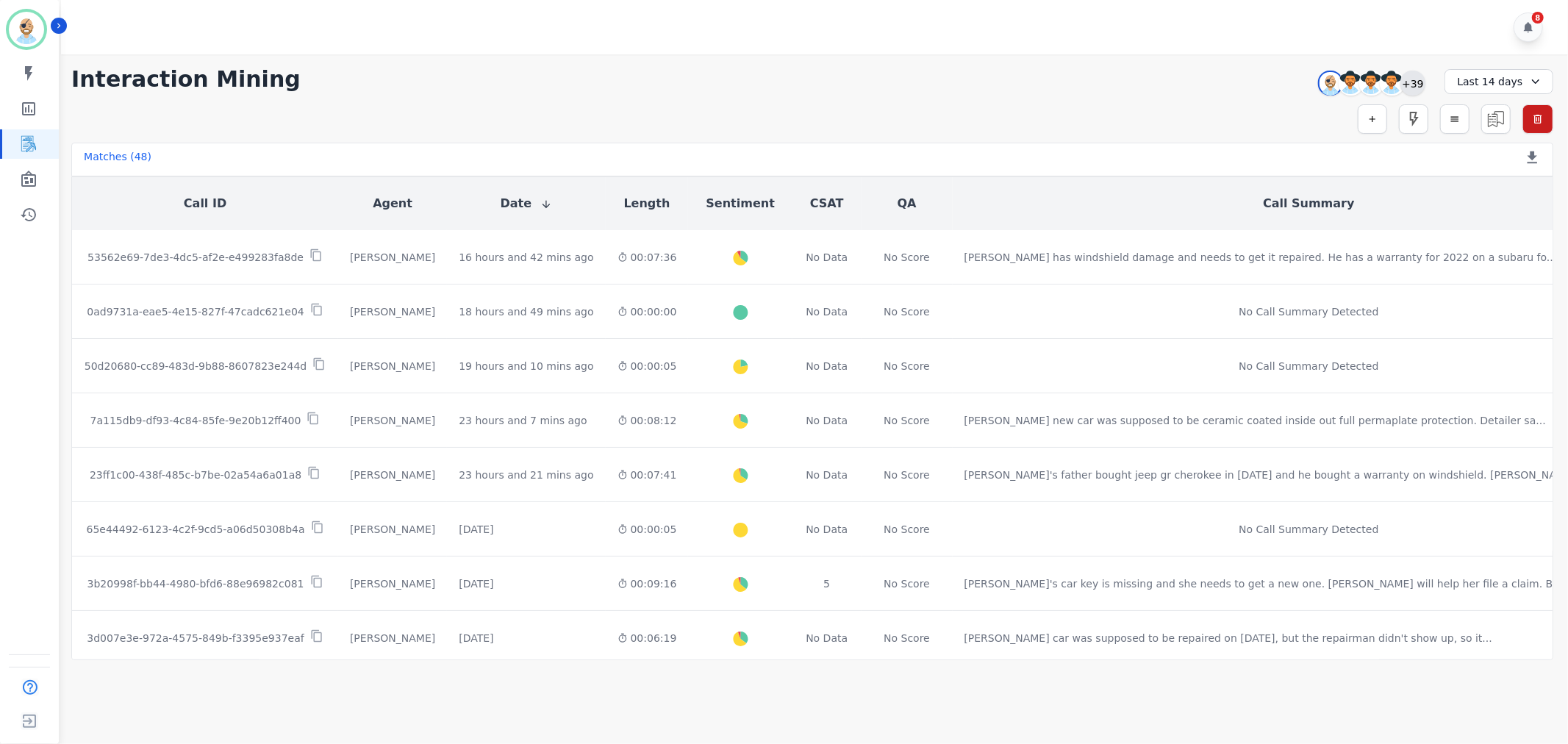
click at [1419, 84] on div "+39" at bounding box center [1413, 83] width 25 height 25
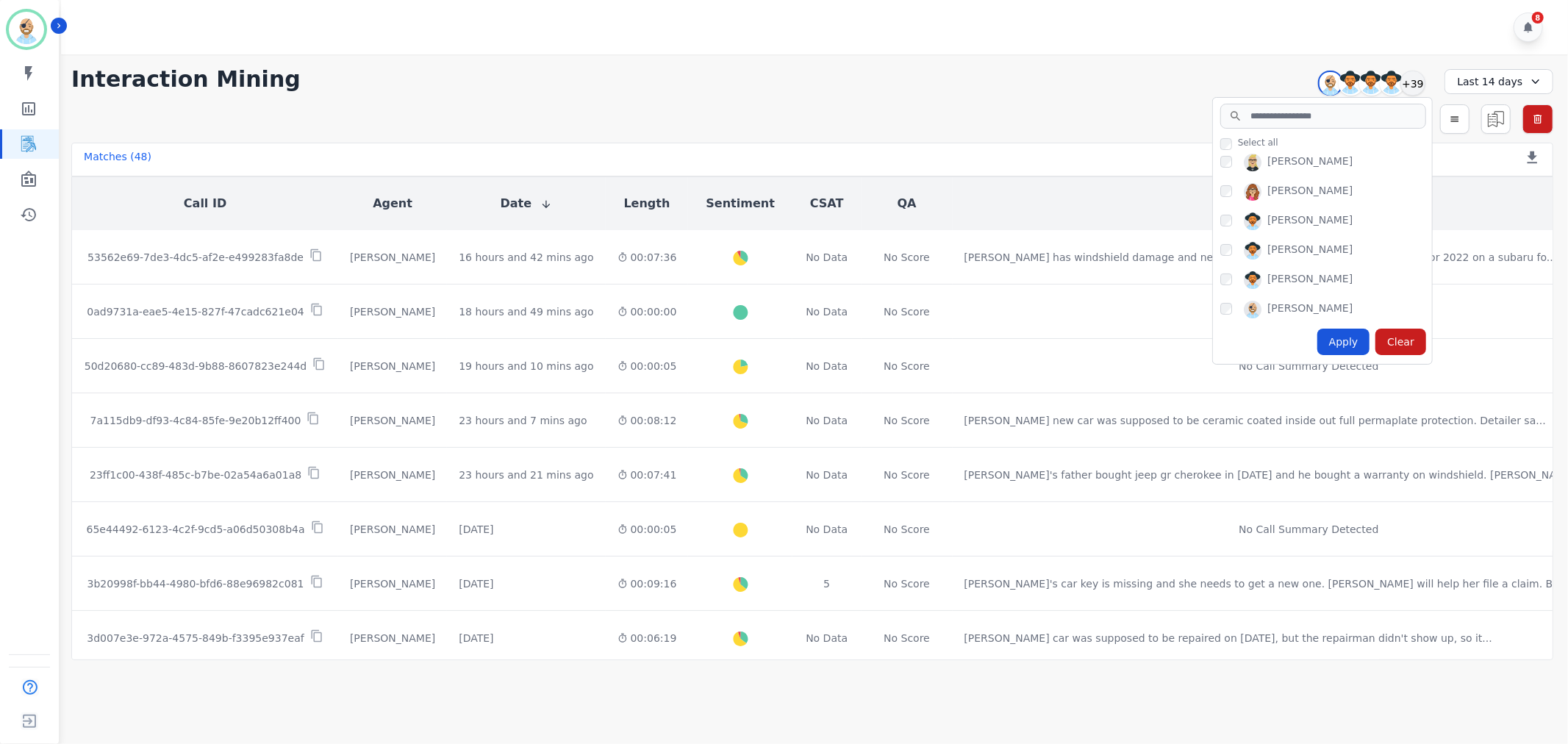
scroll to position [163, 0]
click at [1334, 338] on div "Apply" at bounding box center [1344, 342] width 53 height 26
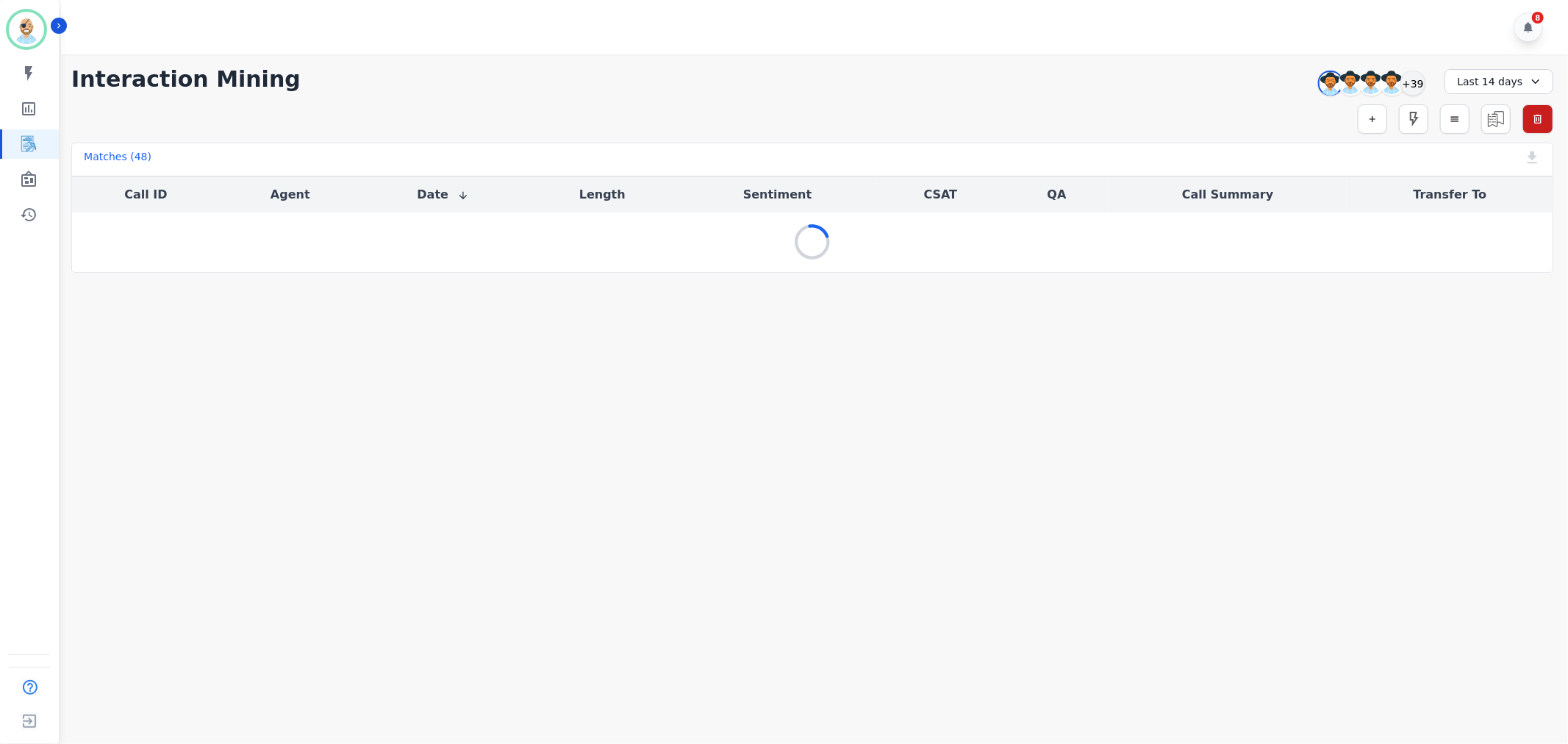
click at [956, 86] on div "**********" at bounding box center [813, 79] width 1482 height 26
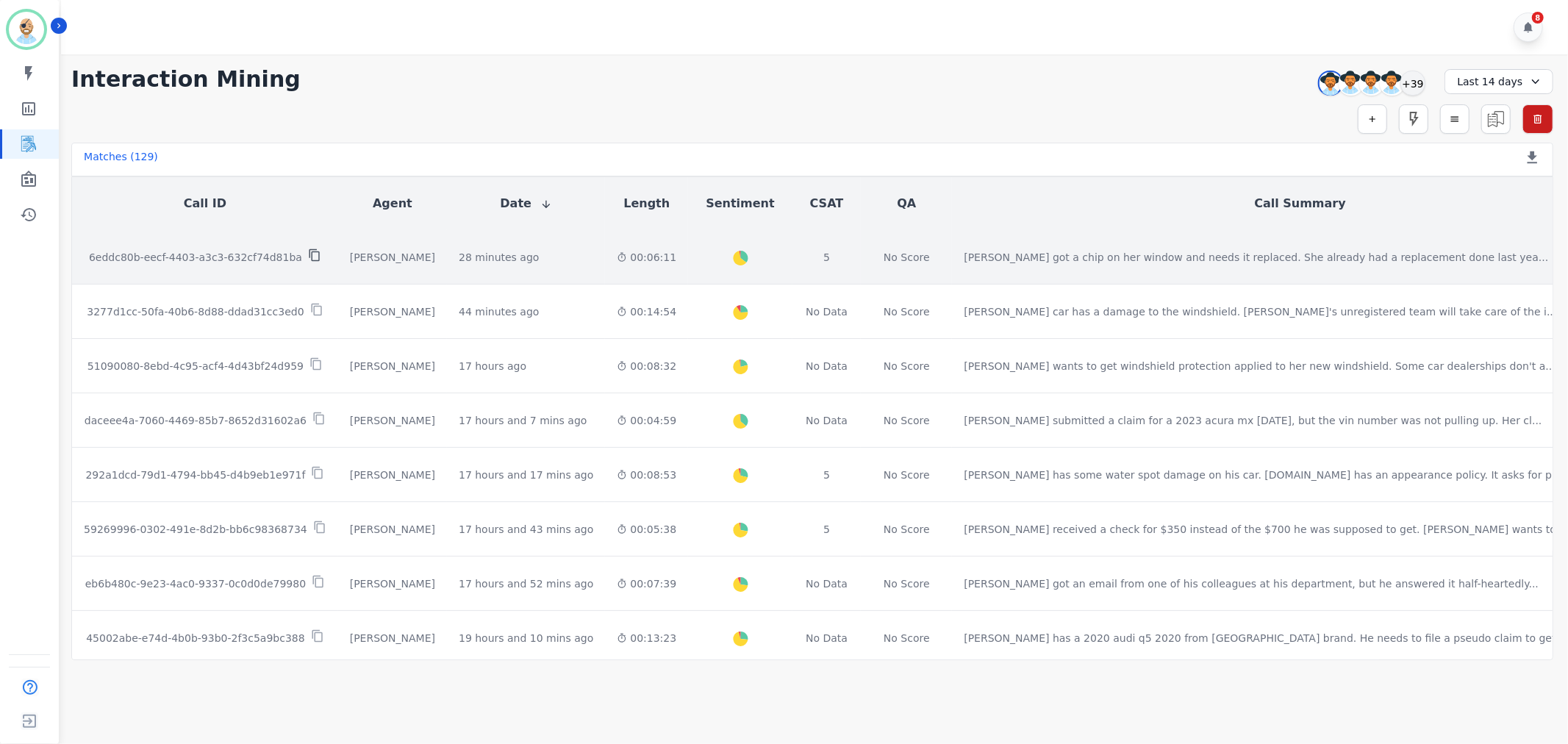
click at [308, 249] on icon at bounding box center [315, 255] width 13 height 13
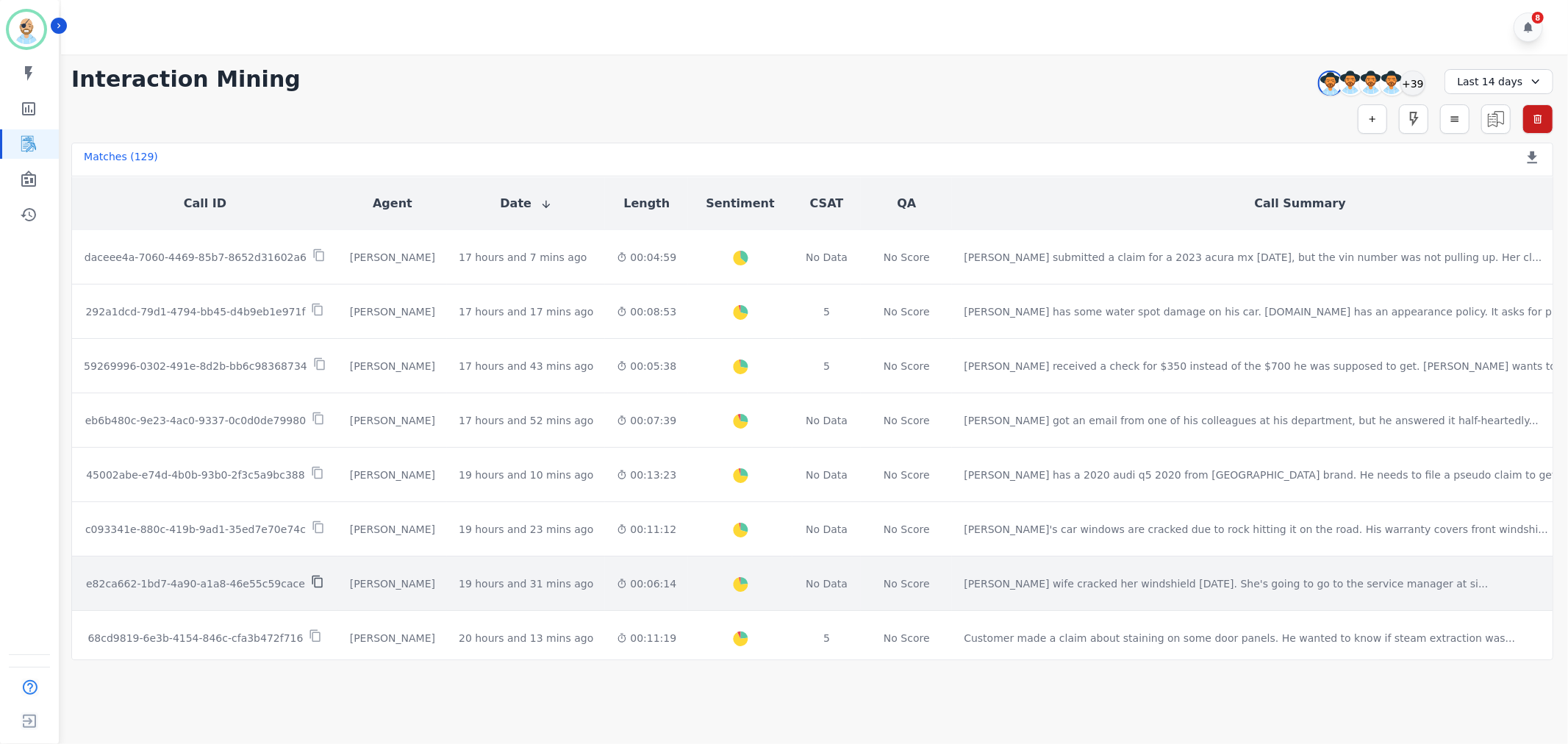
click at [311, 575] on icon at bounding box center [317, 582] width 13 height 13
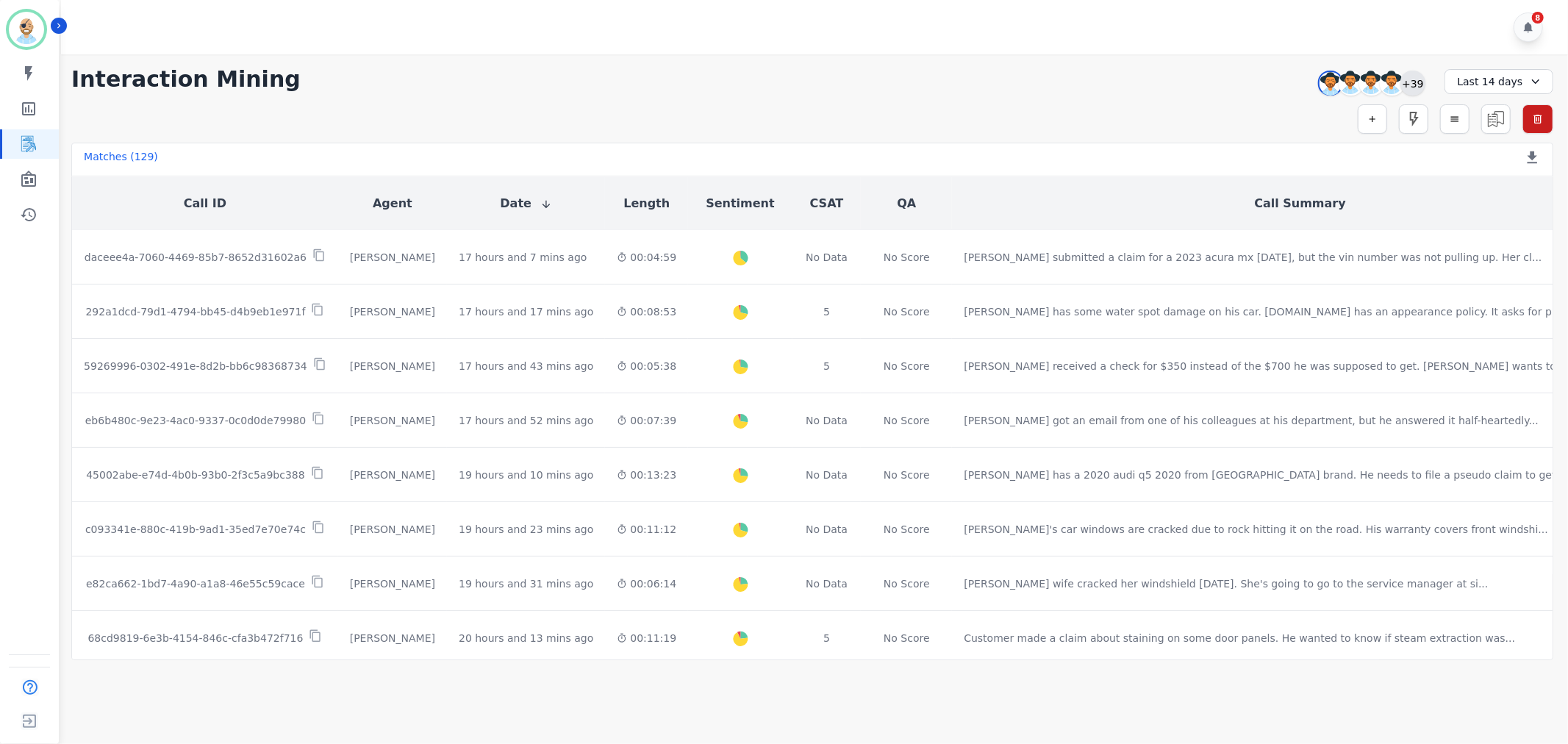
click at [1413, 82] on div "+39" at bounding box center [1413, 83] width 25 height 25
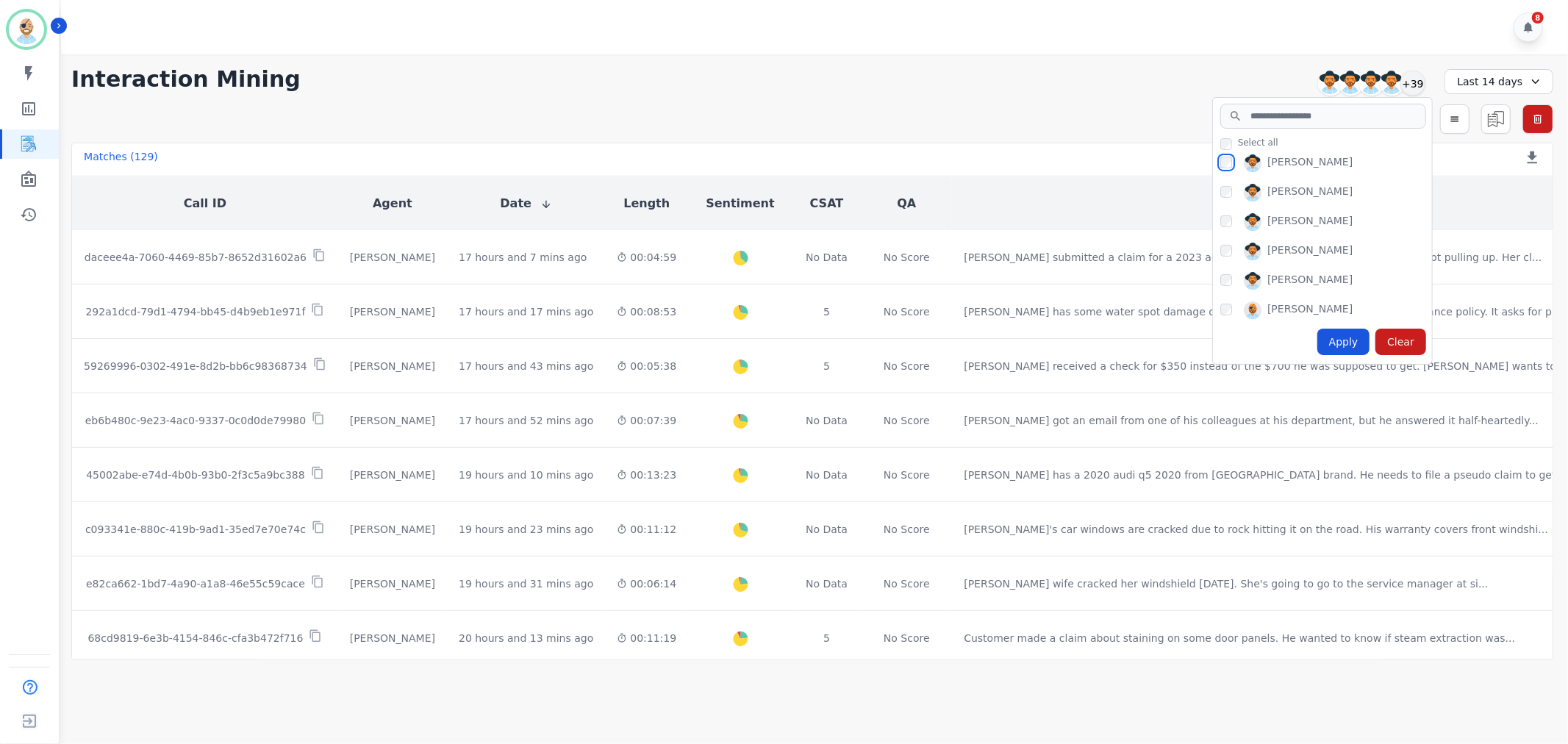
scroll to position [327, 0]
click at [1342, 335] on div "Apply" at bounding box center [1344, 342] width 53 height 26
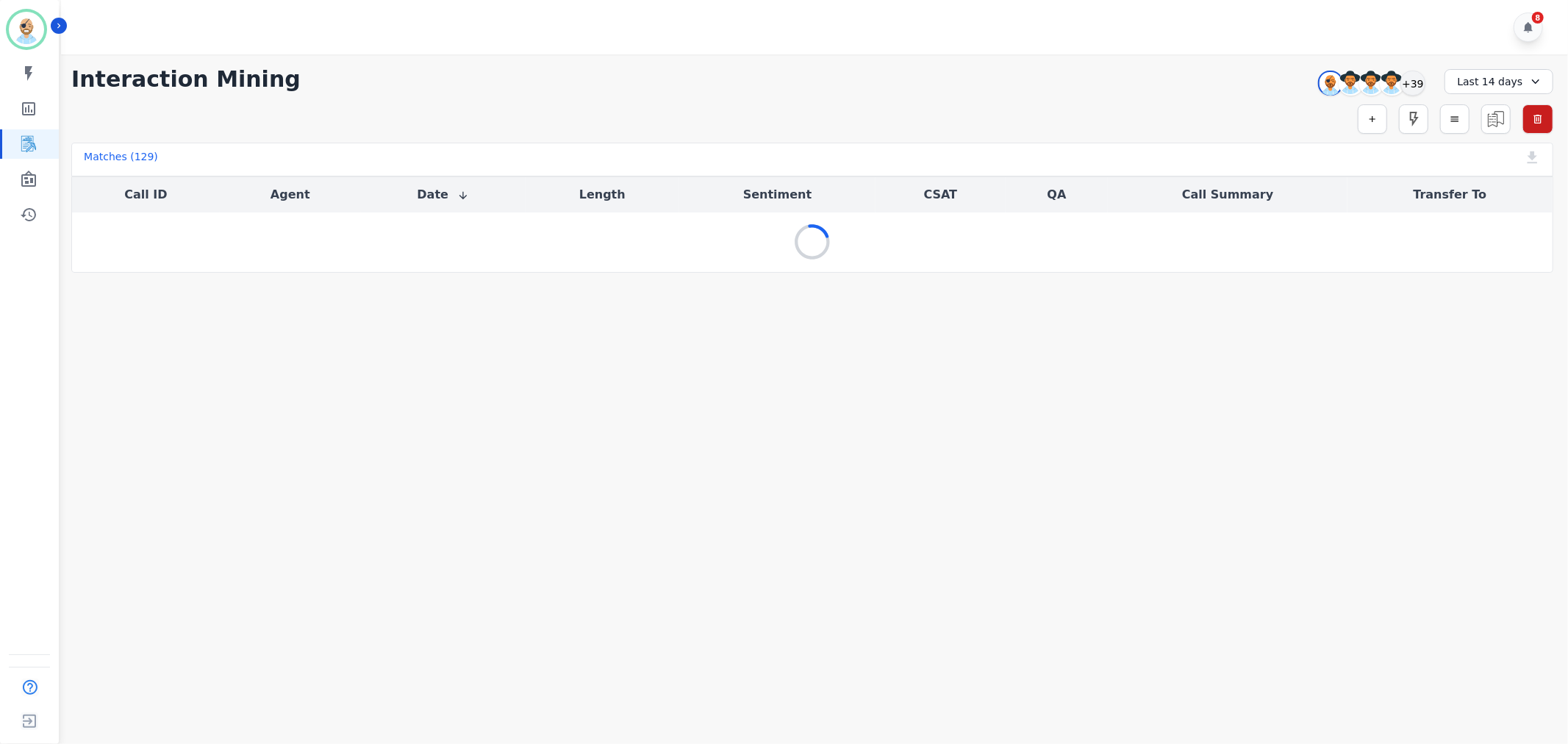
scroll to position [0, 0]
click at [916, 44] on div "8" at bounding box center [816, 27] width 1511 height 55
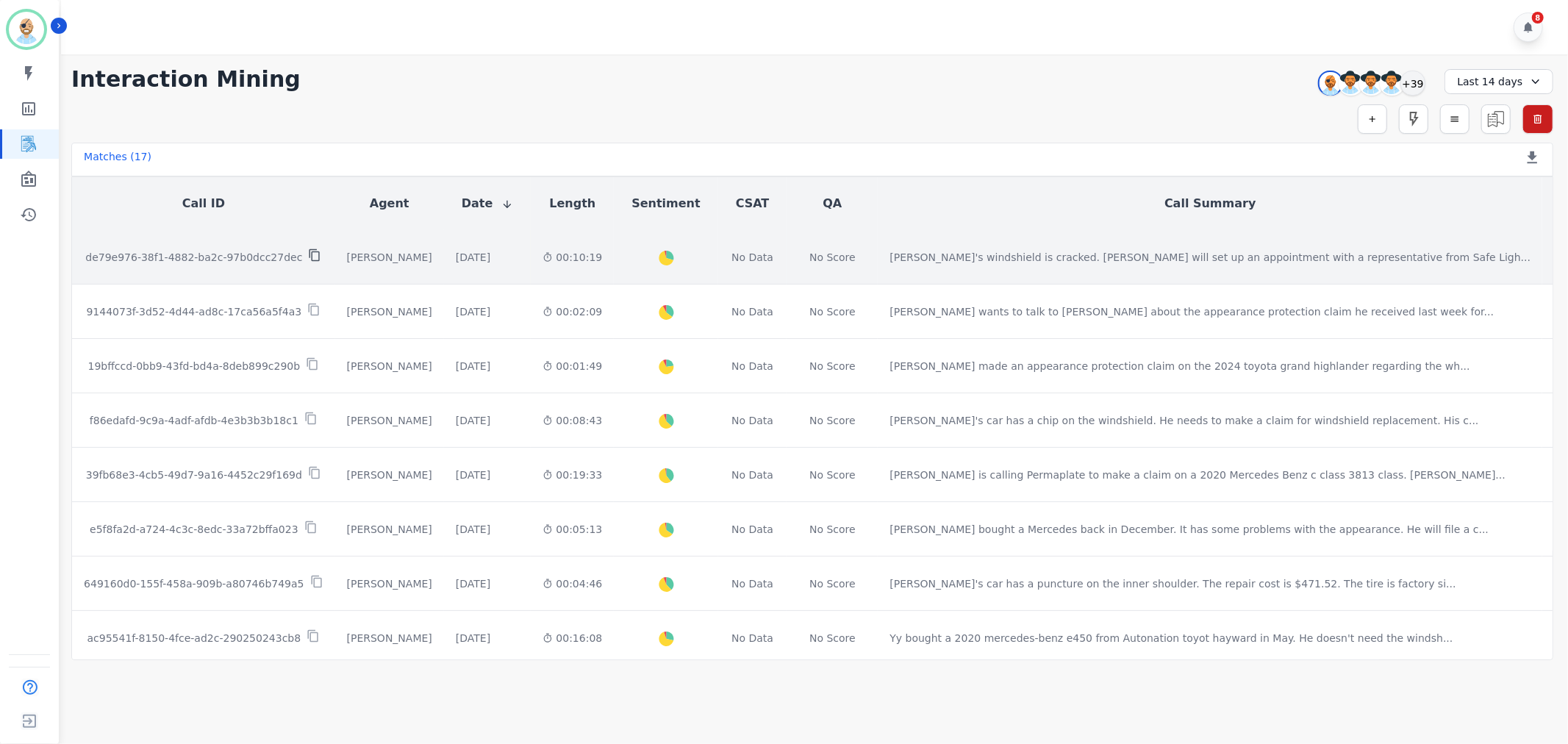
click at [310, 250] on icon at bounding box center [315, 255] width 10 height 12
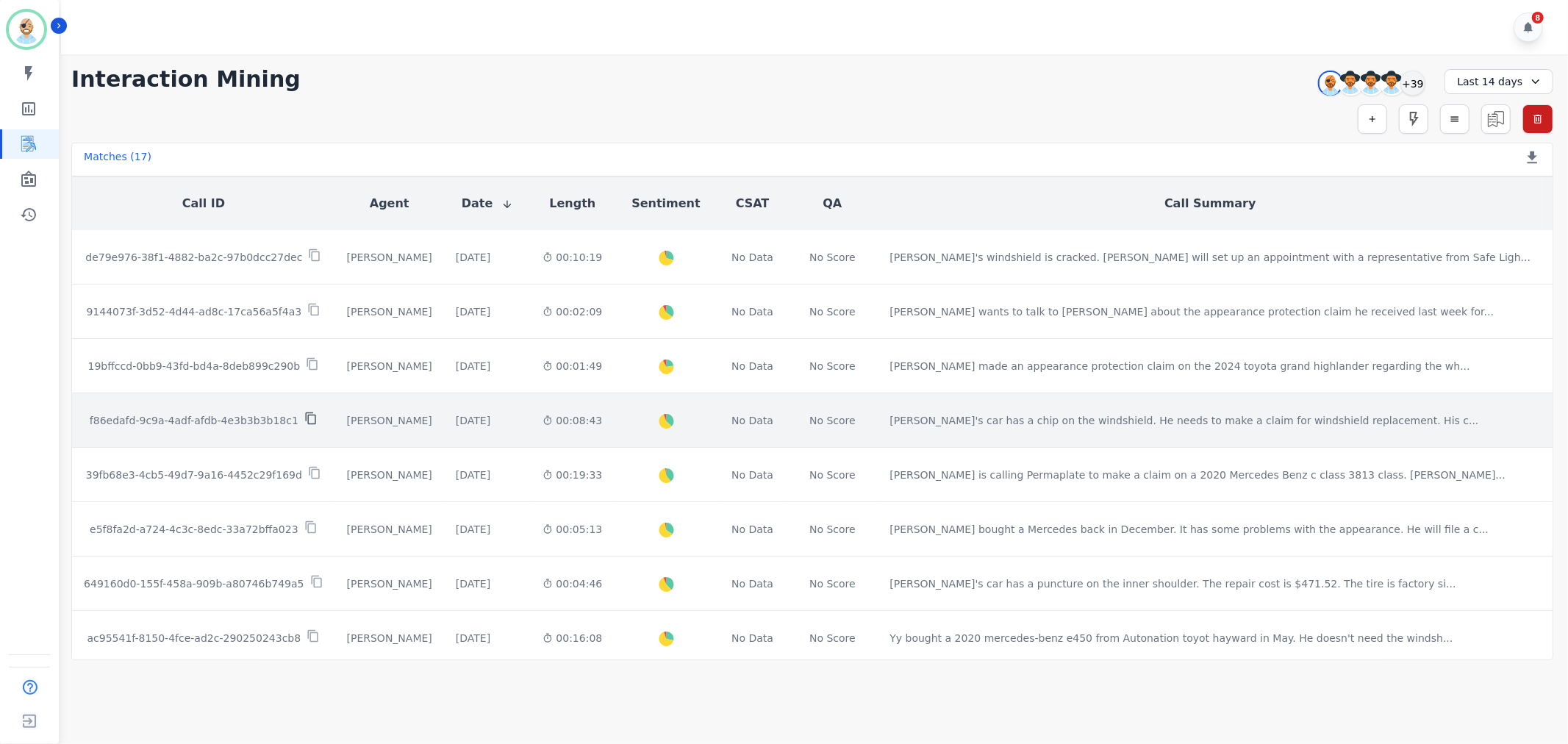
click at [304, 412] on icon at bounding box center [311, 418] width 13 height 13
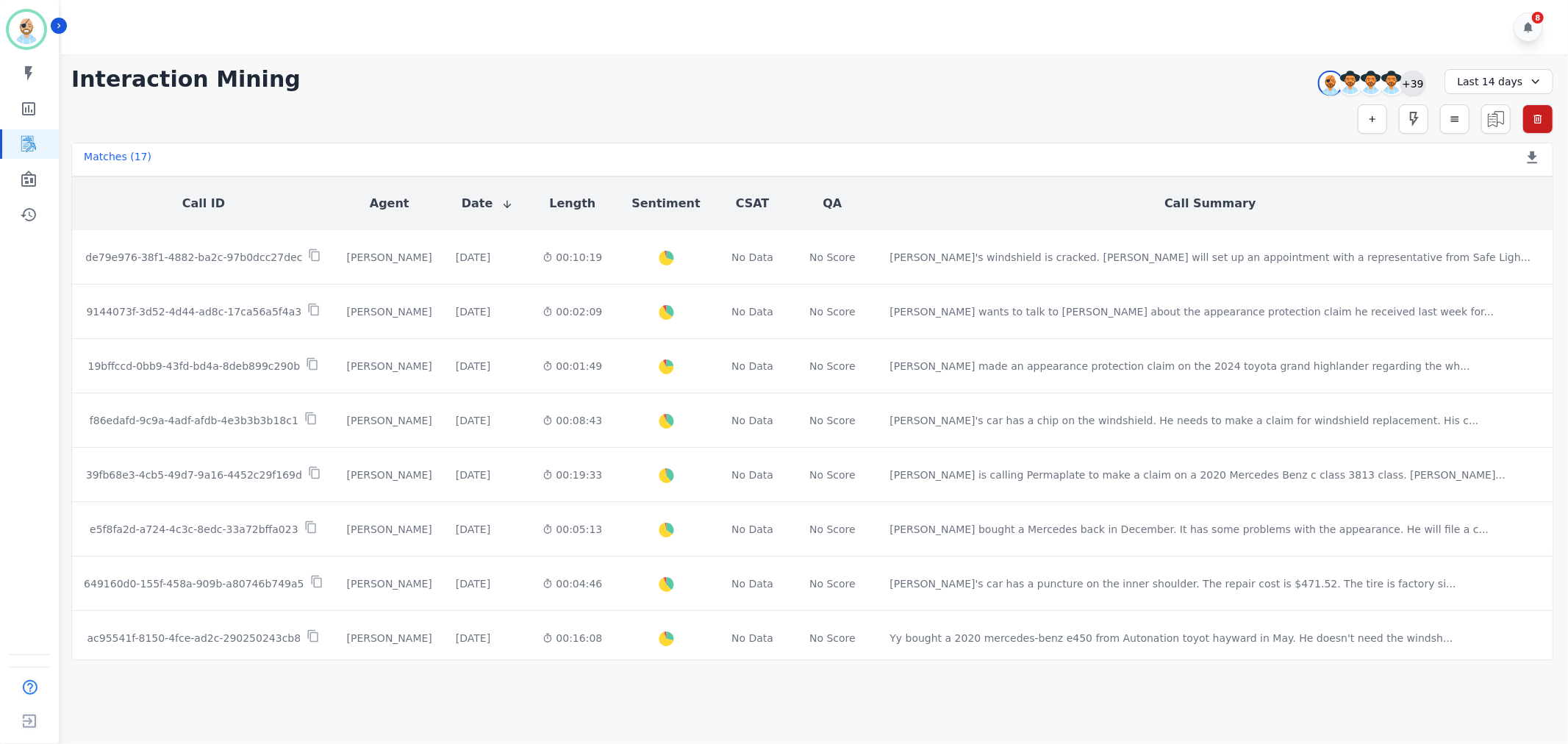
click at [1416, 76] on div "+39" at bounding box center [1413, 83] width 25 height 25
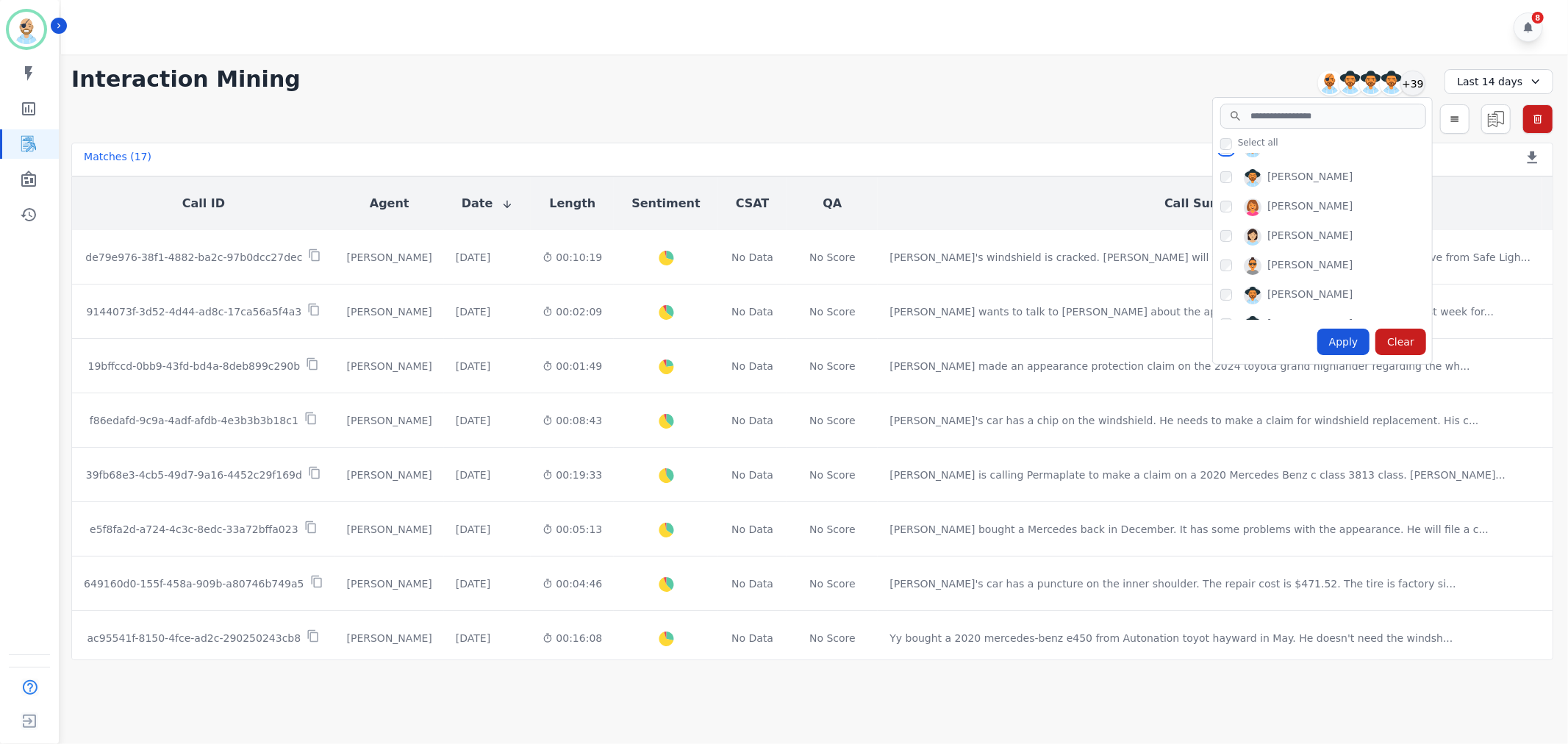
scroll to position [490, 0]
click at [1341, 338] on div "Apply" at bounding box center [1344, 342] width 53 height 26
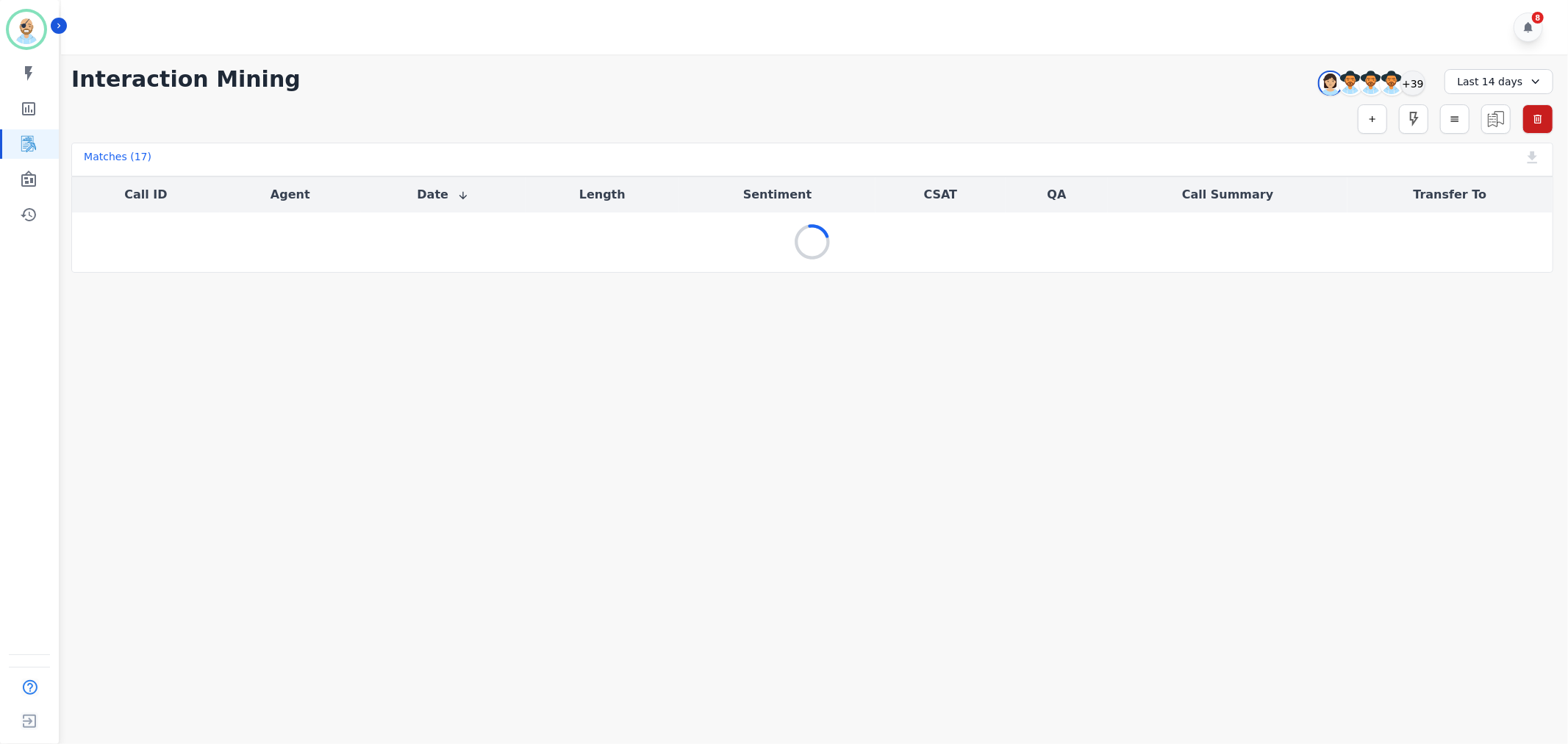
click at [1075, 103] on div "**********" at bounding box center [812, 164] width 1511 height 218
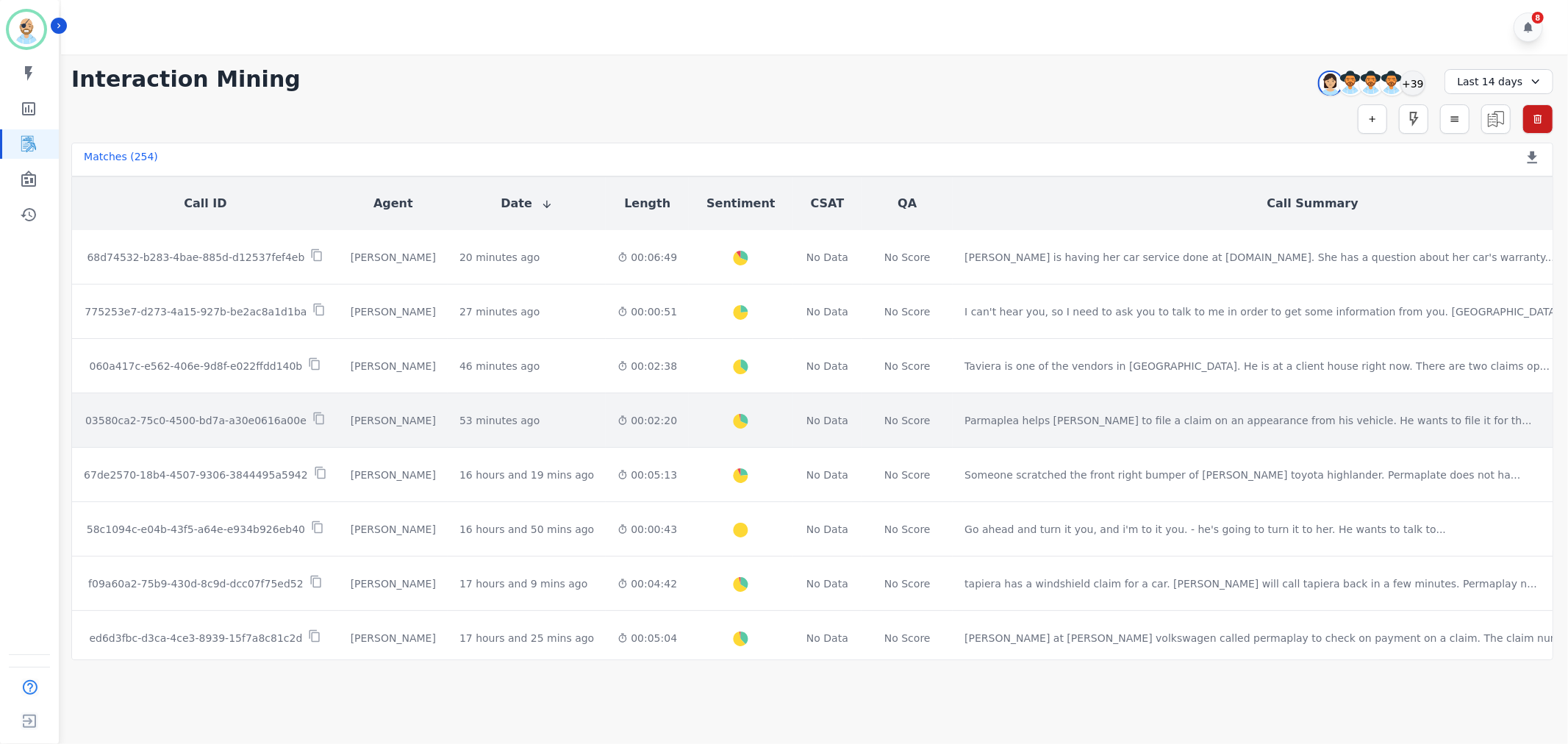
scroll to position [82, 0]
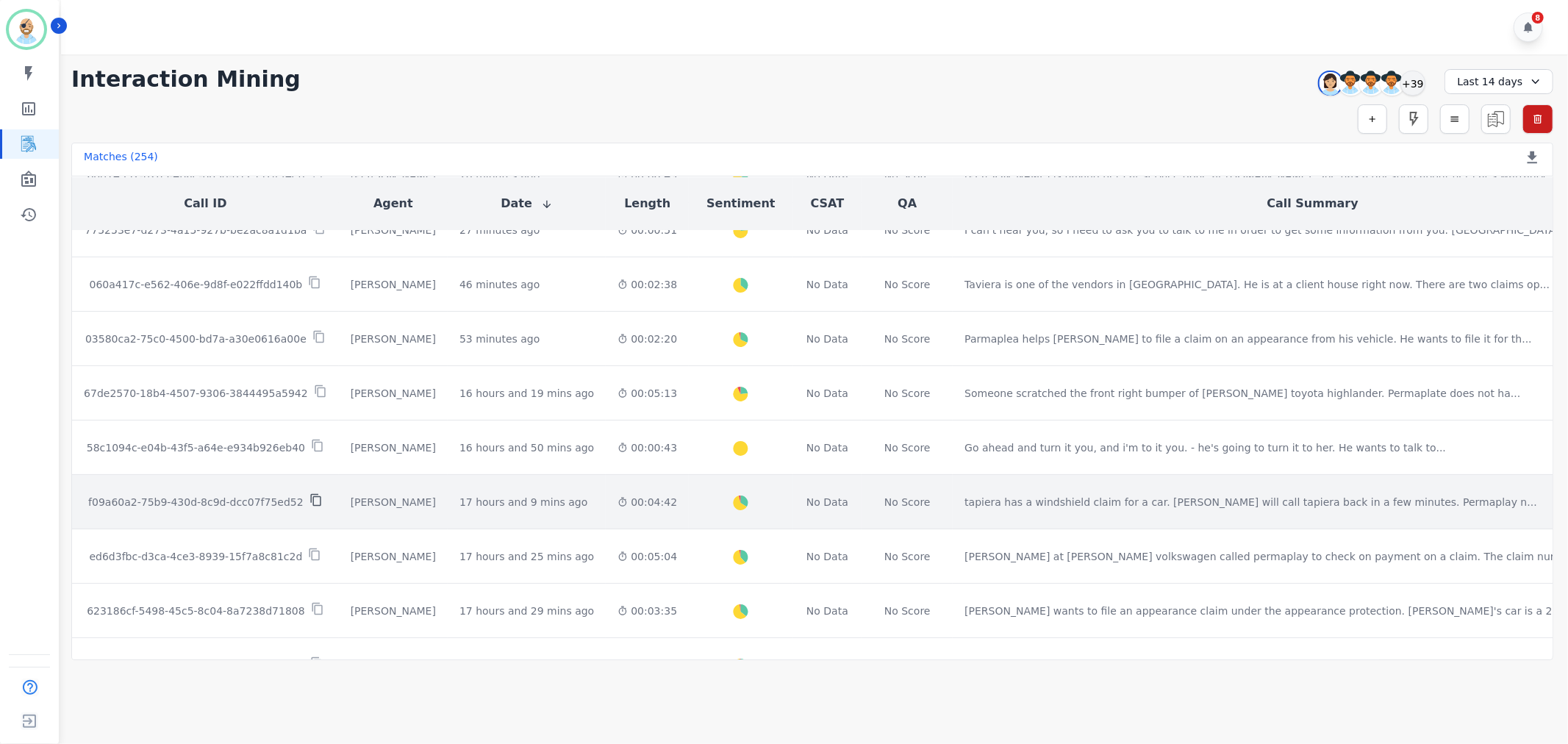
click at [310, 493] on icon at bounding box center [316, 500] width 13 height 13
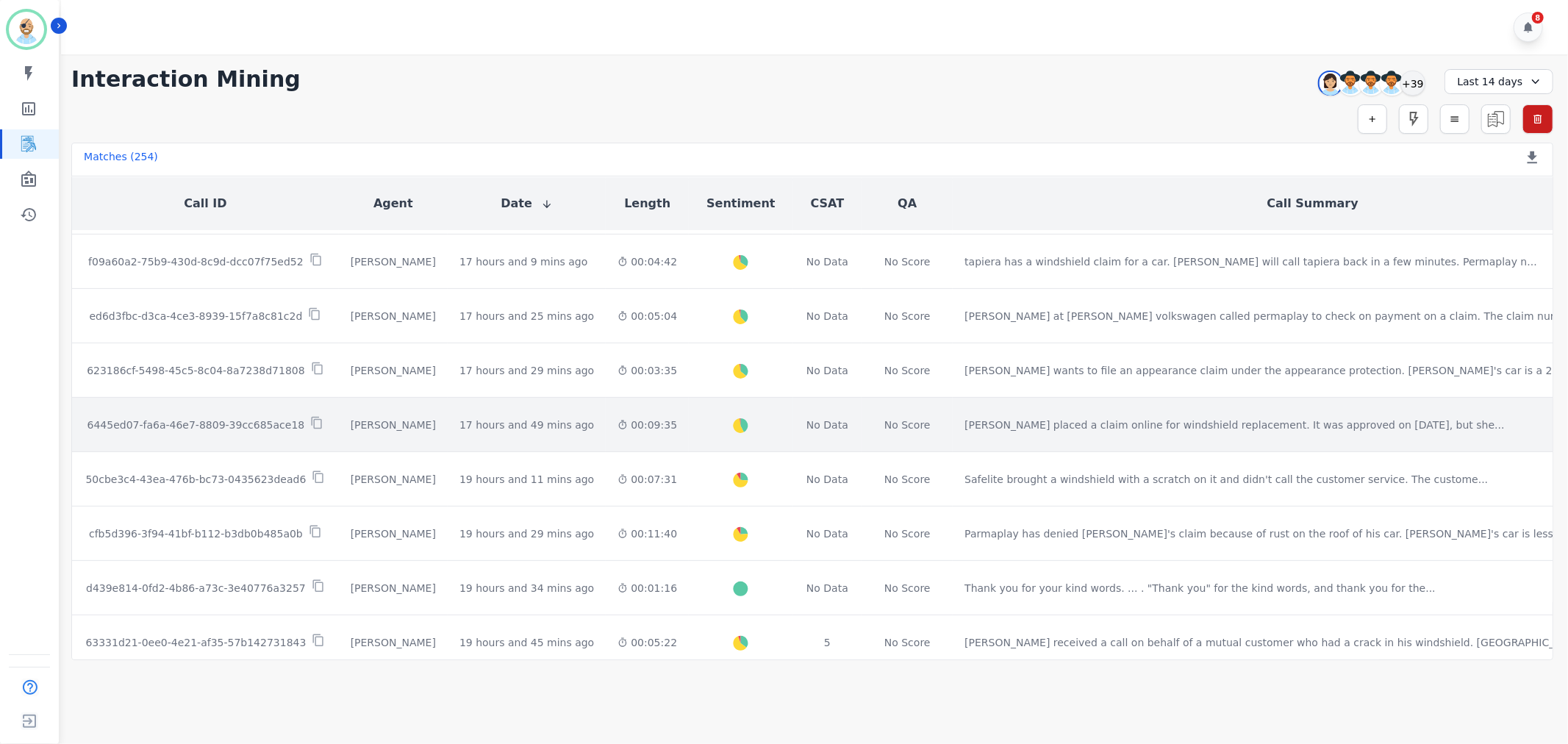
scroll to position [327, 0]
click at [312, 412] on icon at bounding box center [316, 418] width 10 height 12
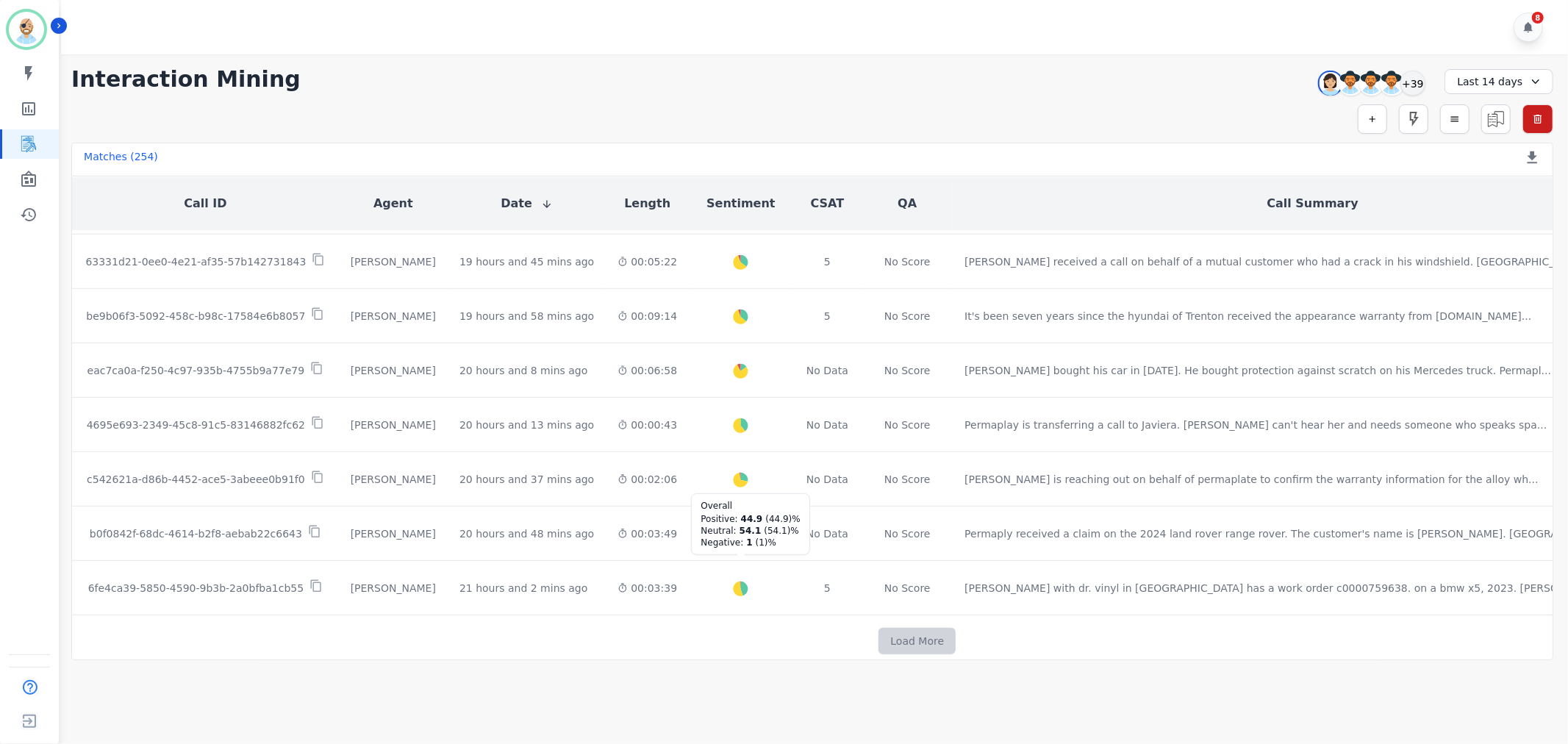
scroll to position [694, 0]
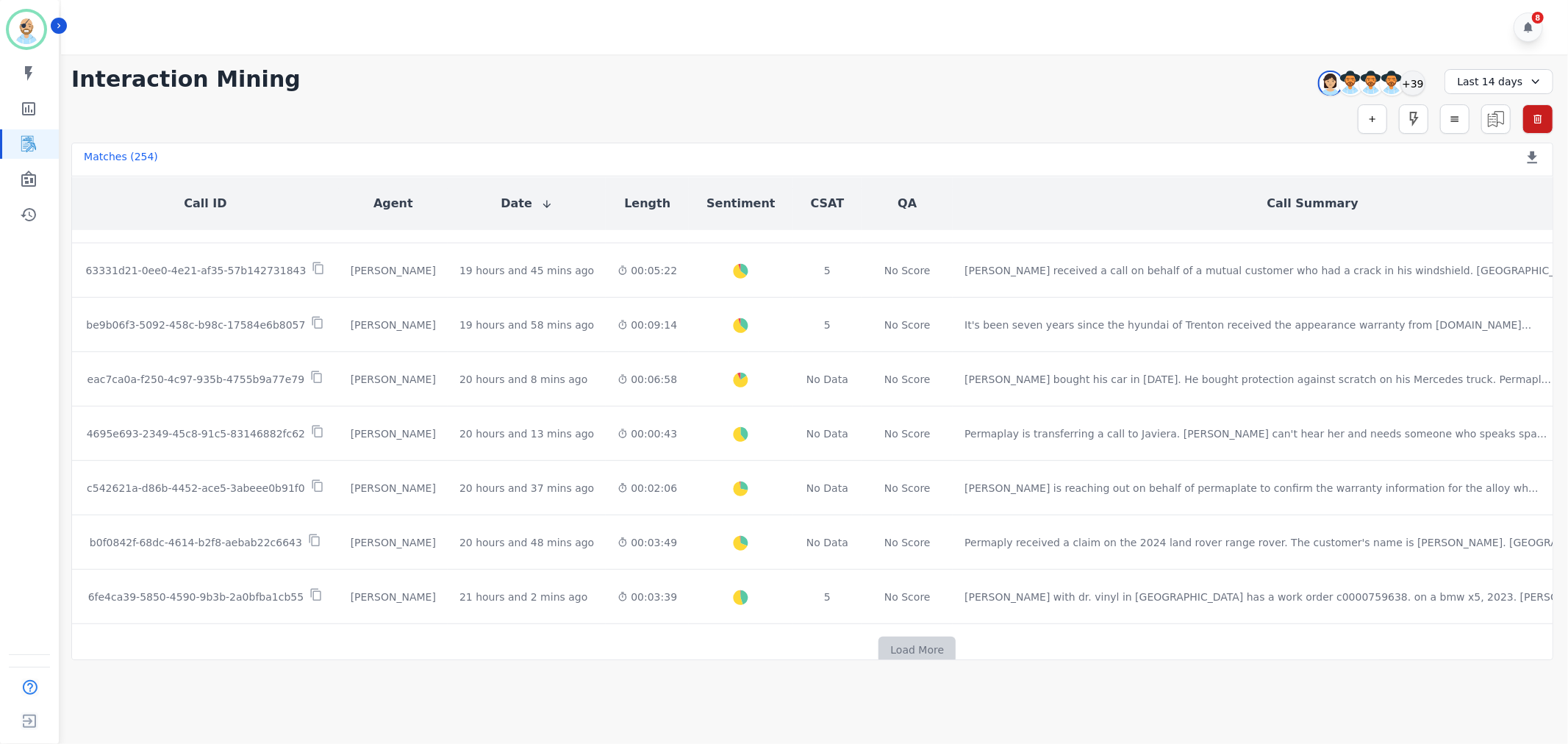
click at [879, 637] on button "Load More" at bounding box center [917, 650] width 77 height 26
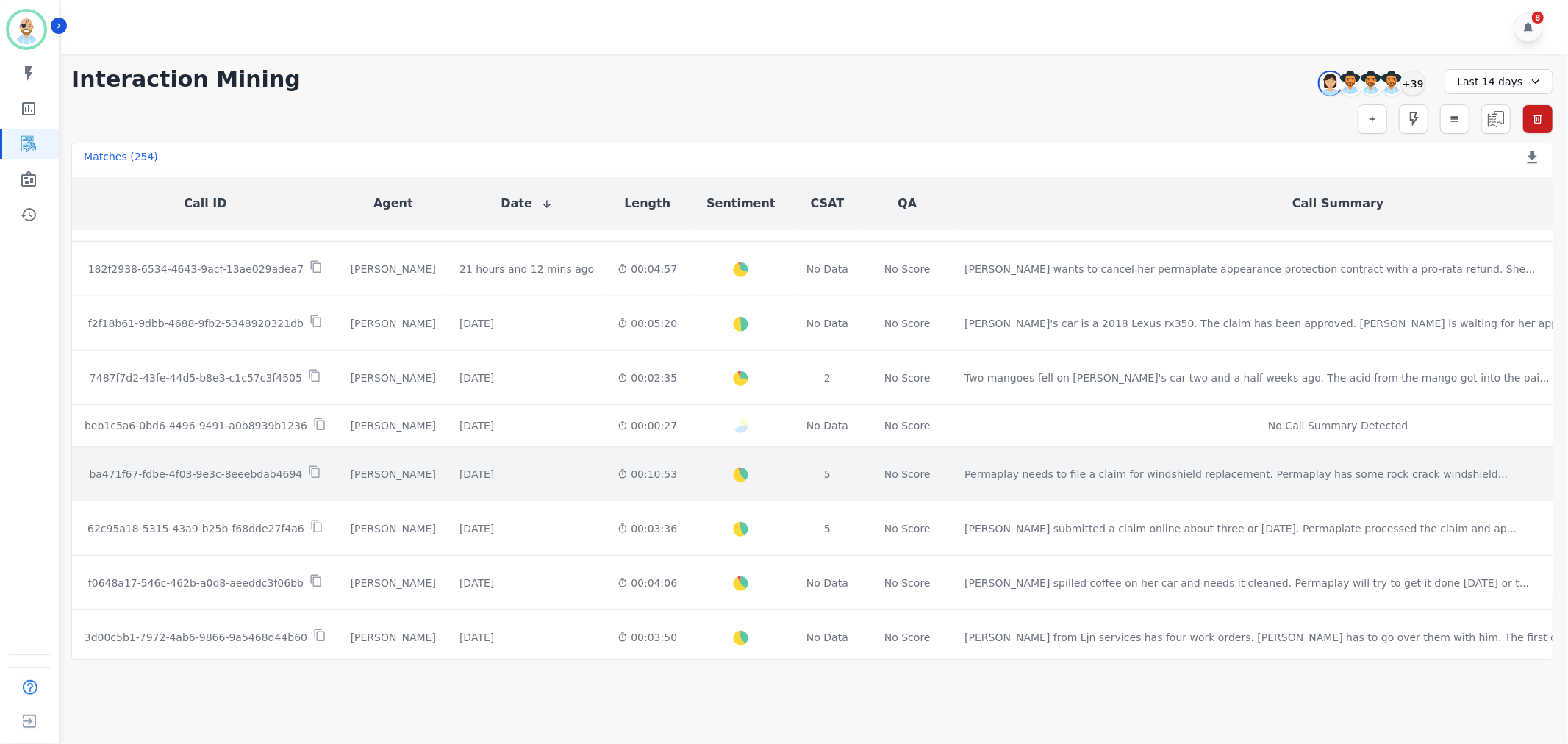
scroll to position [1103, 0]
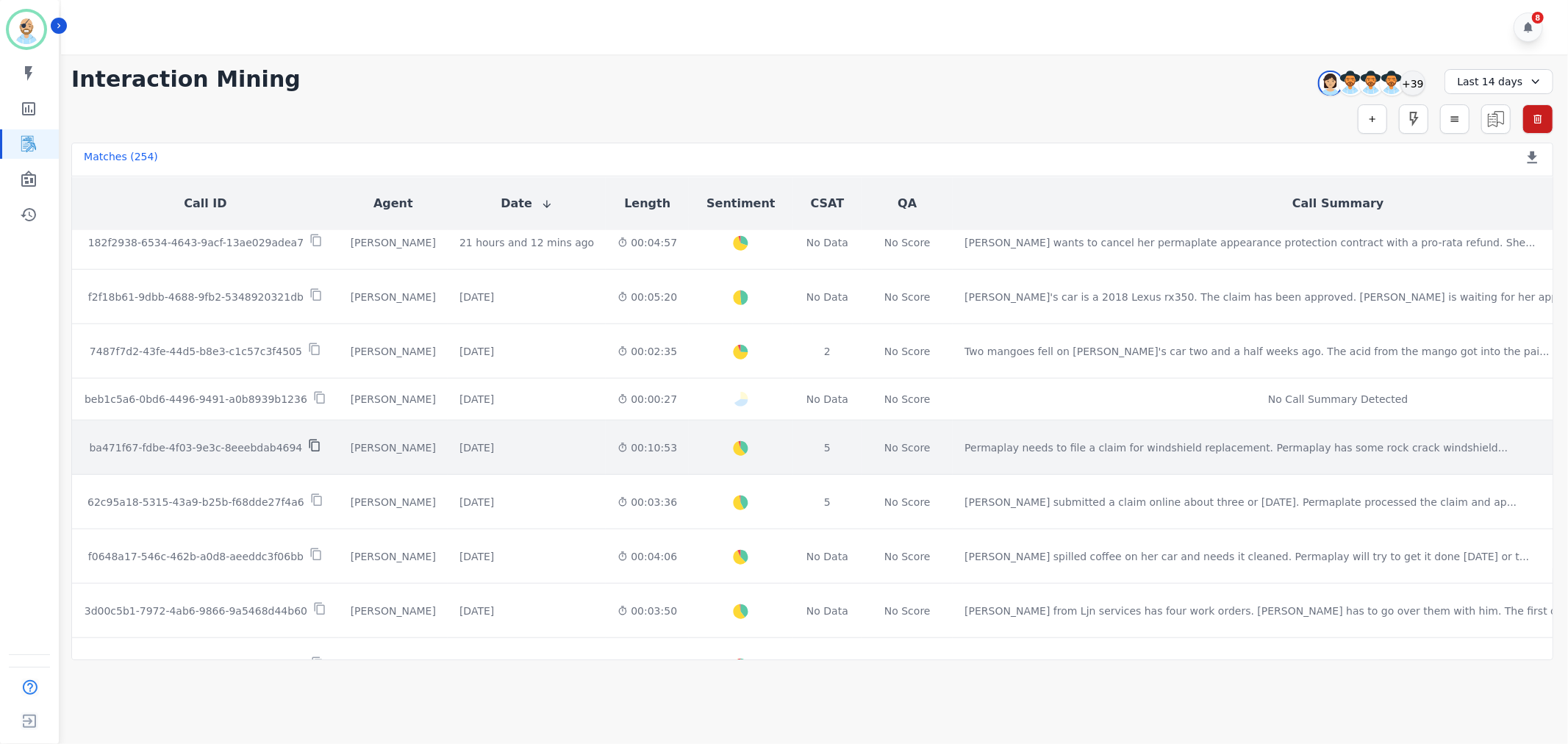
click at [308, 439] on icon at bounding box center [315, 445] width 13 height 13
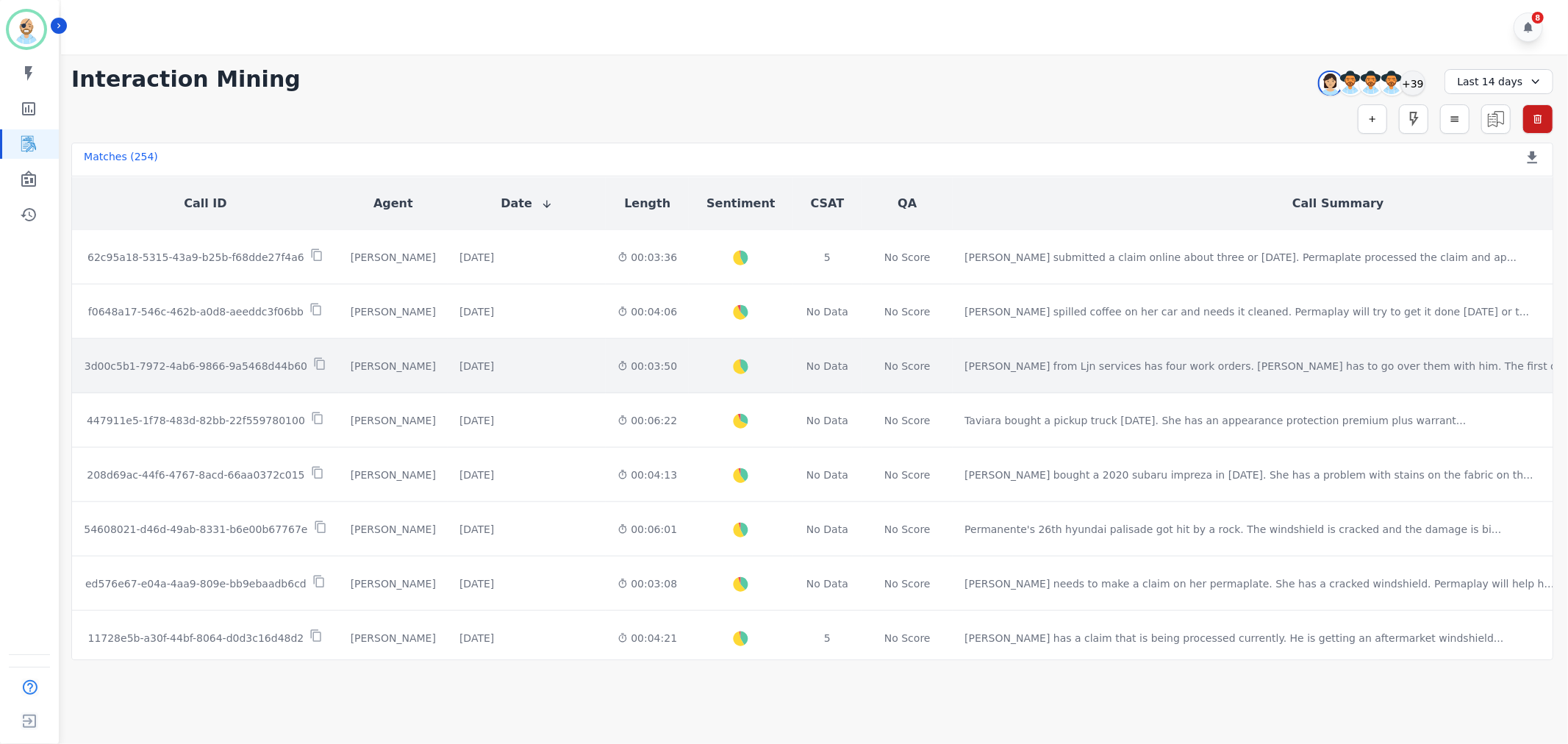
scroll to position [1430, 0]
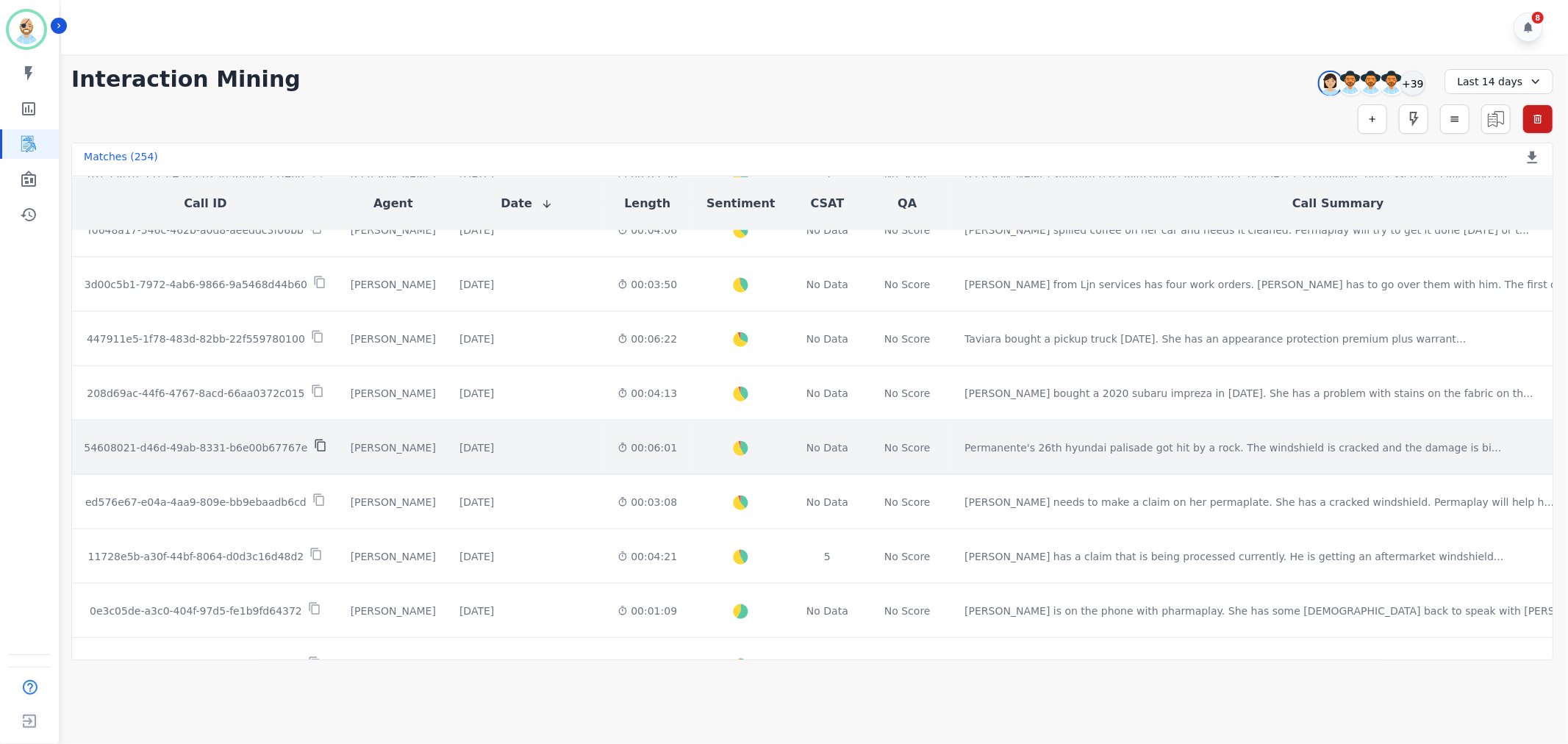
click at [314, 439] on icon at bounding box center [320, 445] width 13 height 13
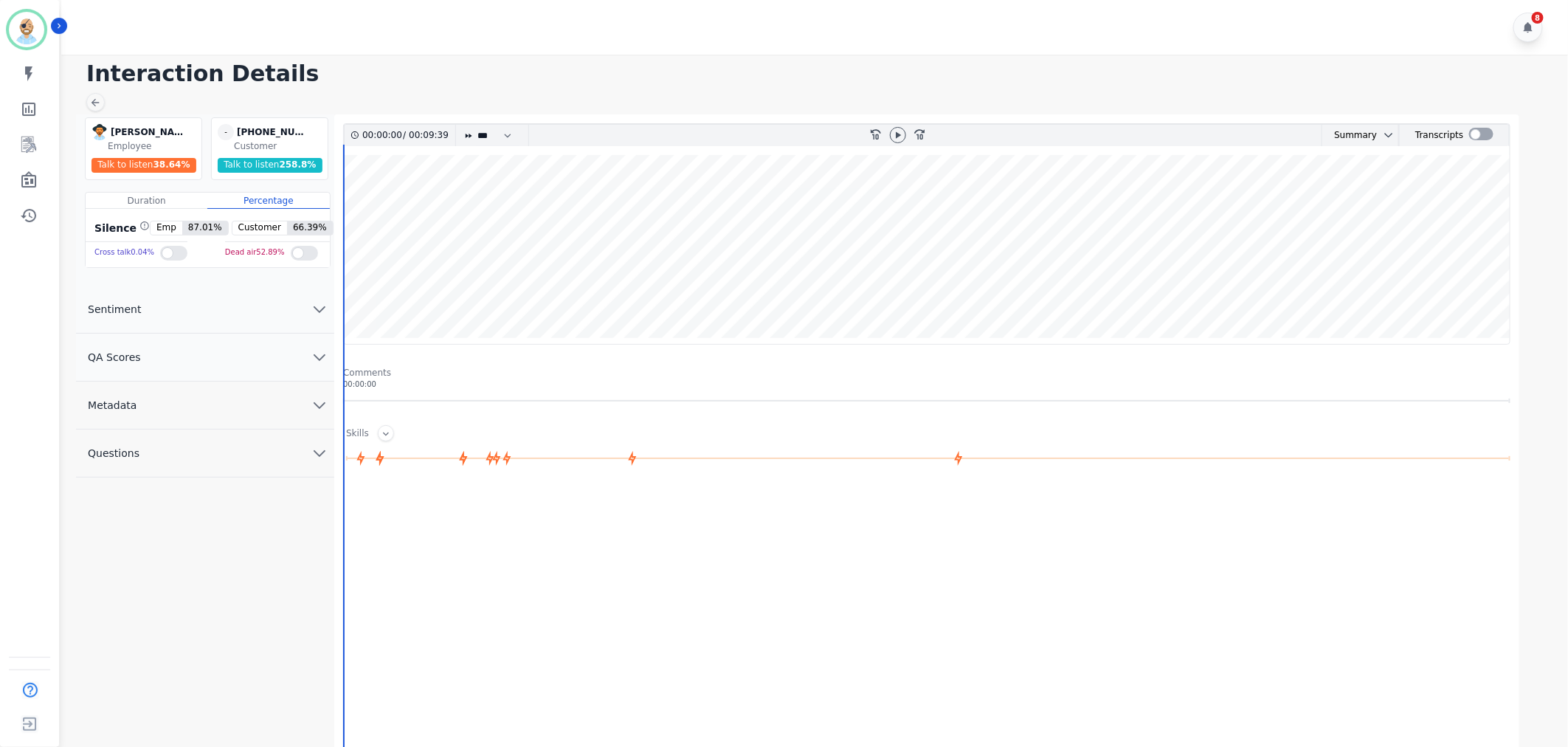
click at [284, 356] on button "QA Scores" at bounding box center [204, 357] width 258 height 48
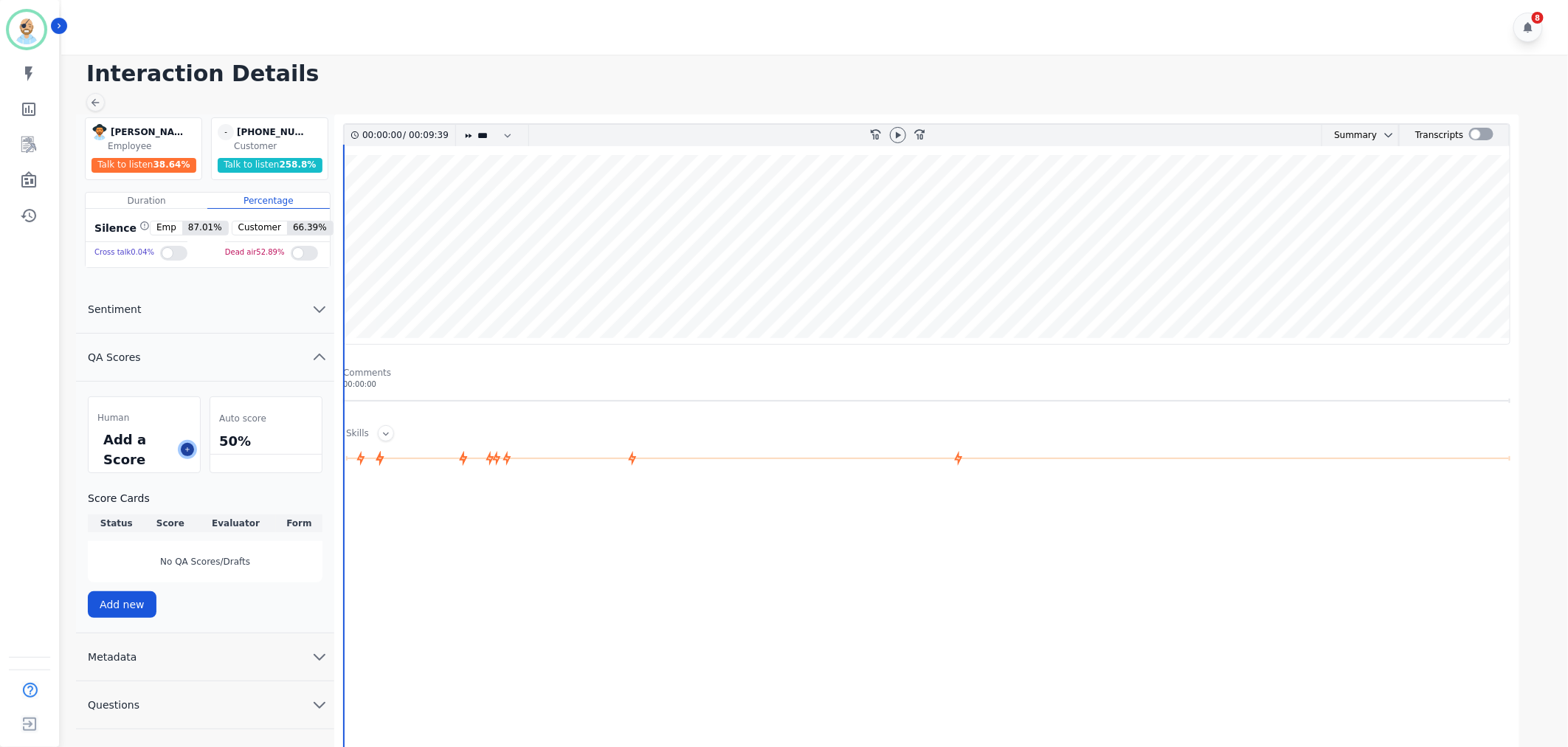
click at [185, 453] on button at bounding box center [187, 449] width 13 height 13
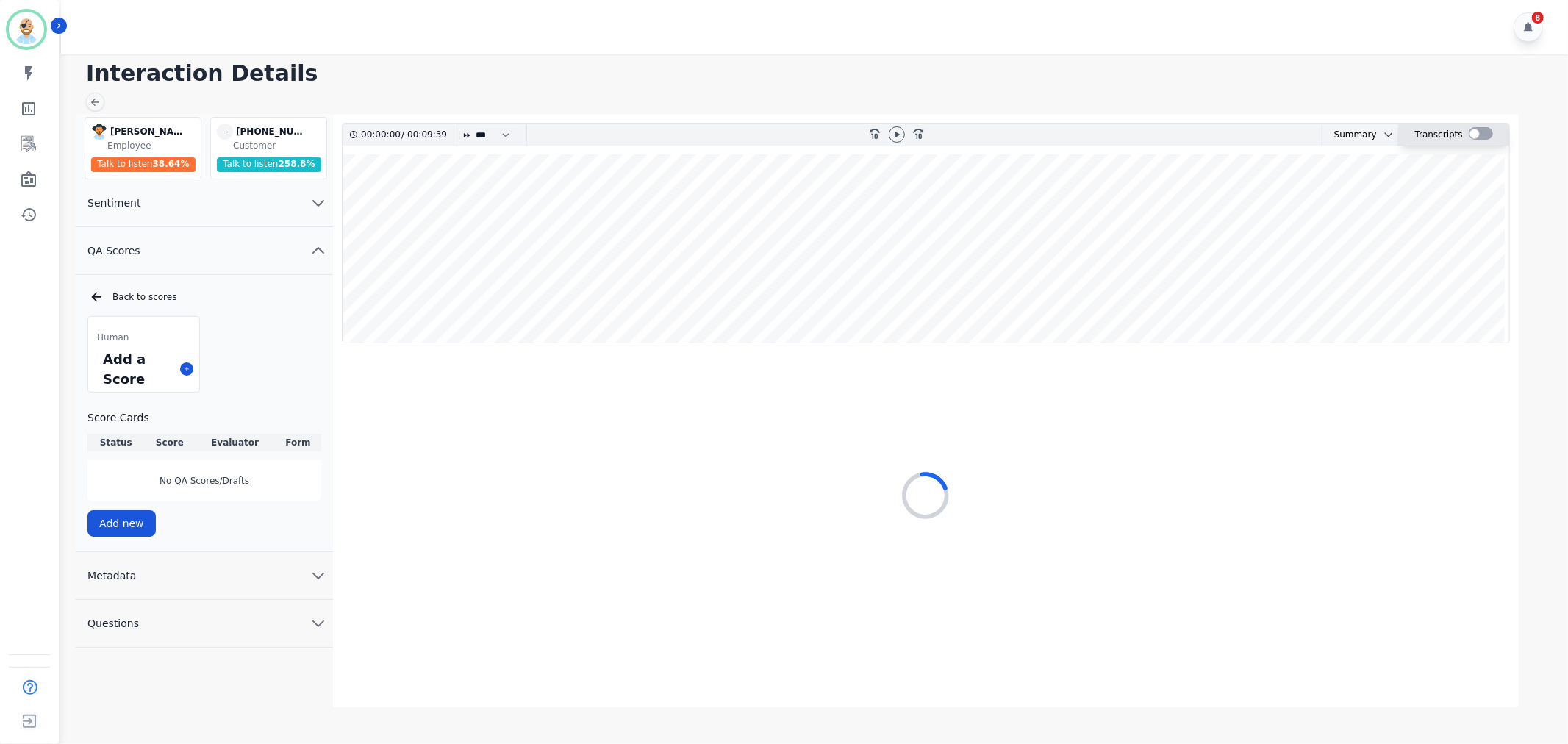
click at [1474, 129] on div at bounding box center [1481, 133] width 24 height 12
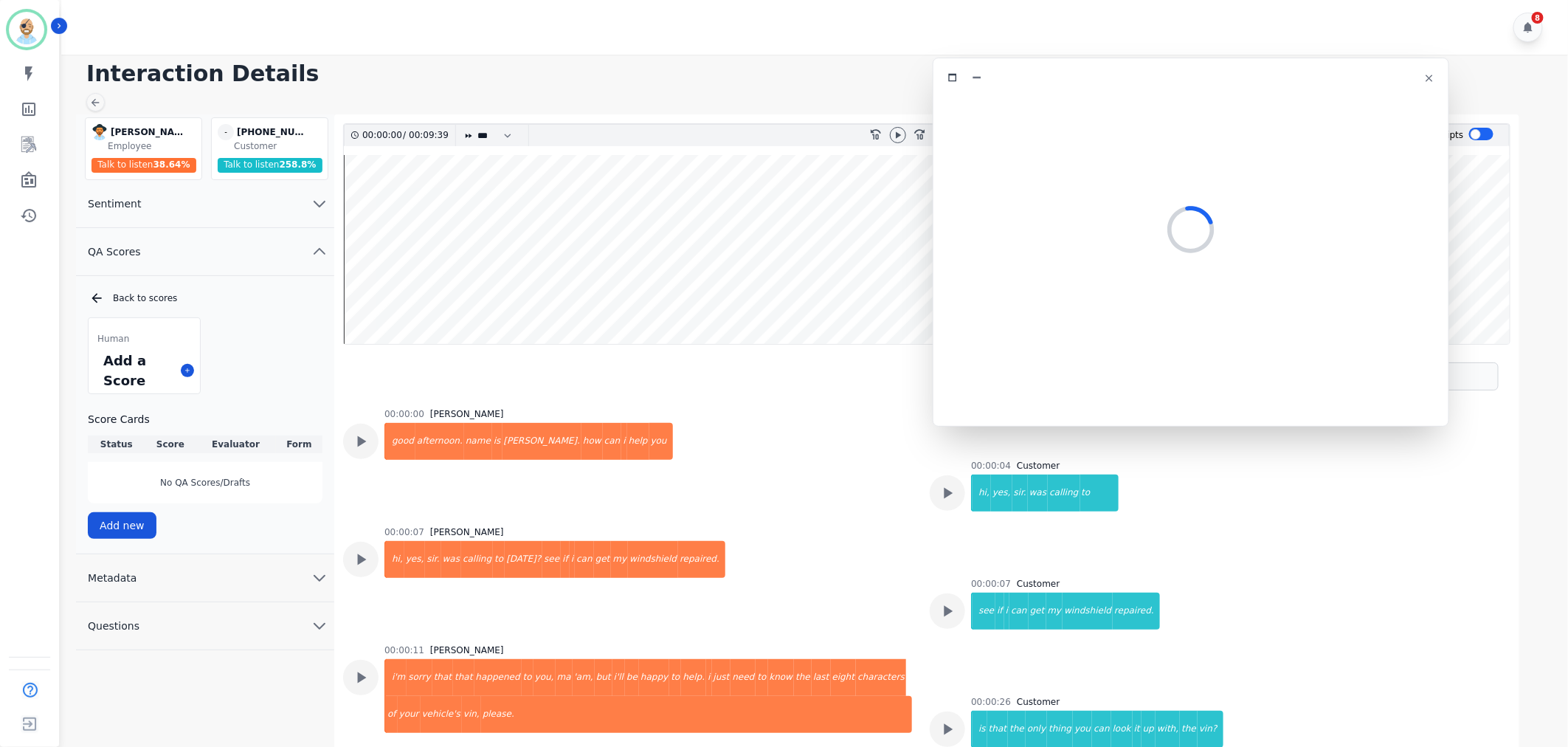
drag, startPoint x: 416, startPoint y: 79, endPoint x: 1284, endPoint y: 76, distance: 868.0
click at [1284, 76] on div at bounding box center [1191, 78] width 497 height 22
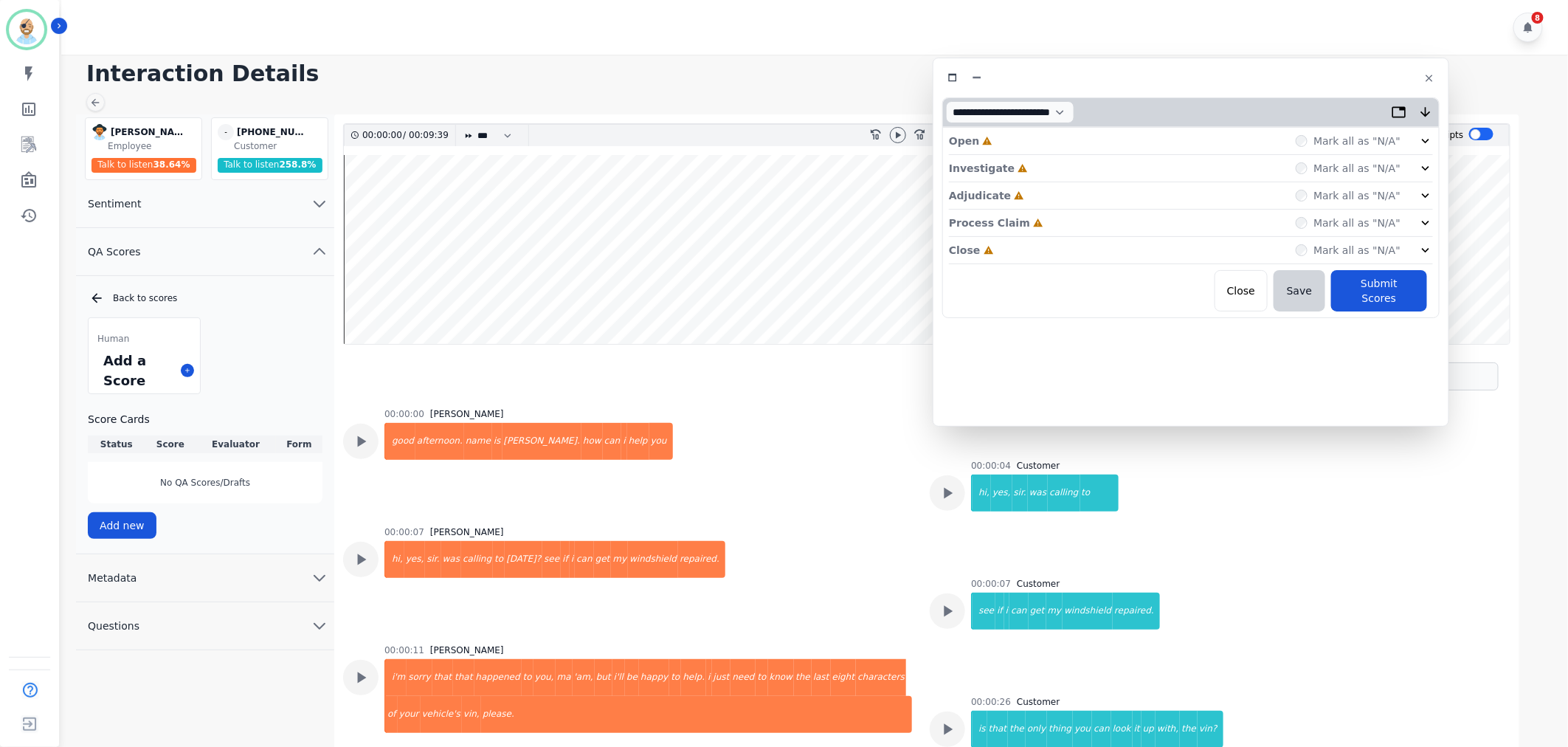
click at [1066, 245] on div "Close Incomplete Mark all as "N/A"" at bounding box center [1191, 251] width 484 height 27
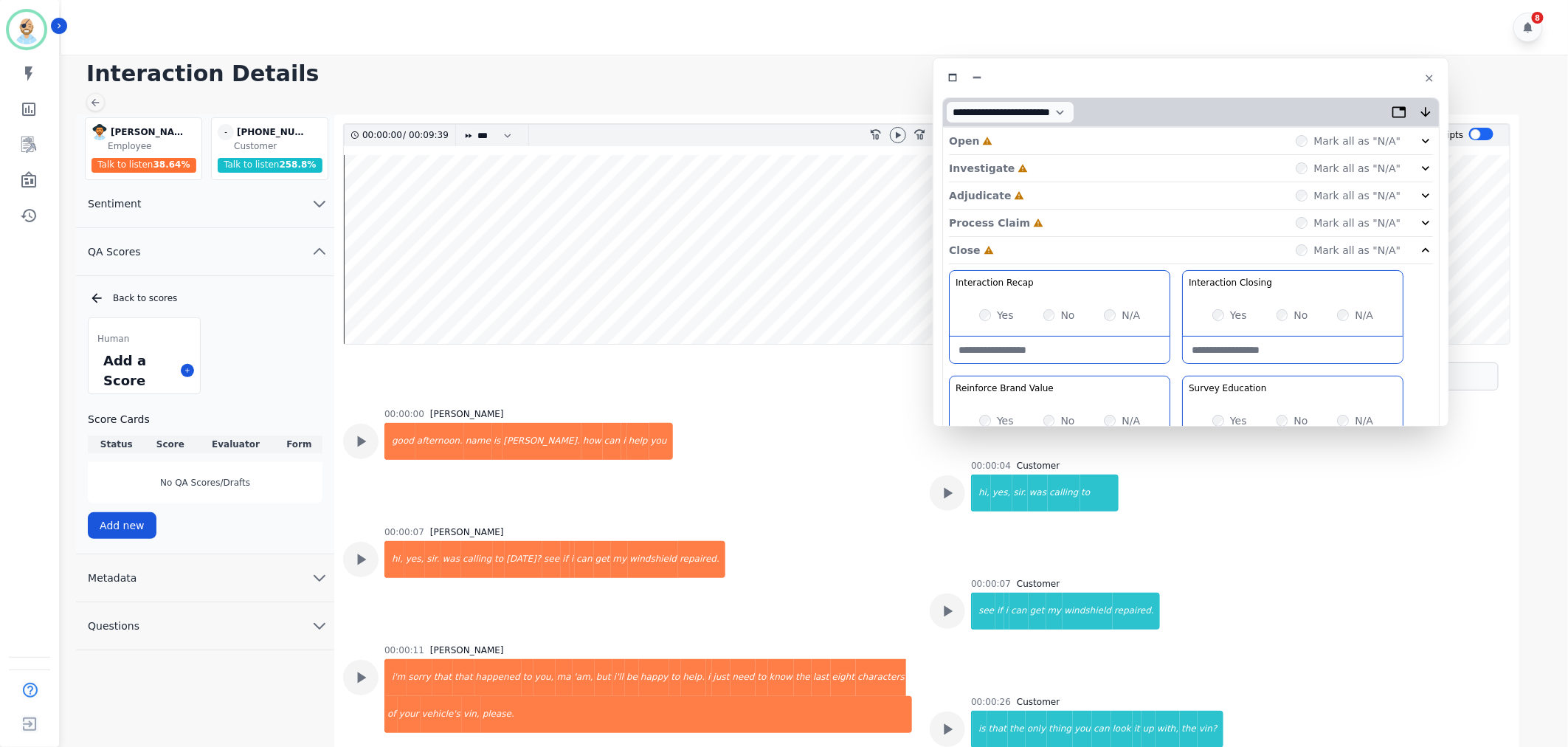
click at [1064, 219] on div "Process Claim Incomplete Mark all as "N/A"" at bounding box center [1191, 223] width 484 height 27
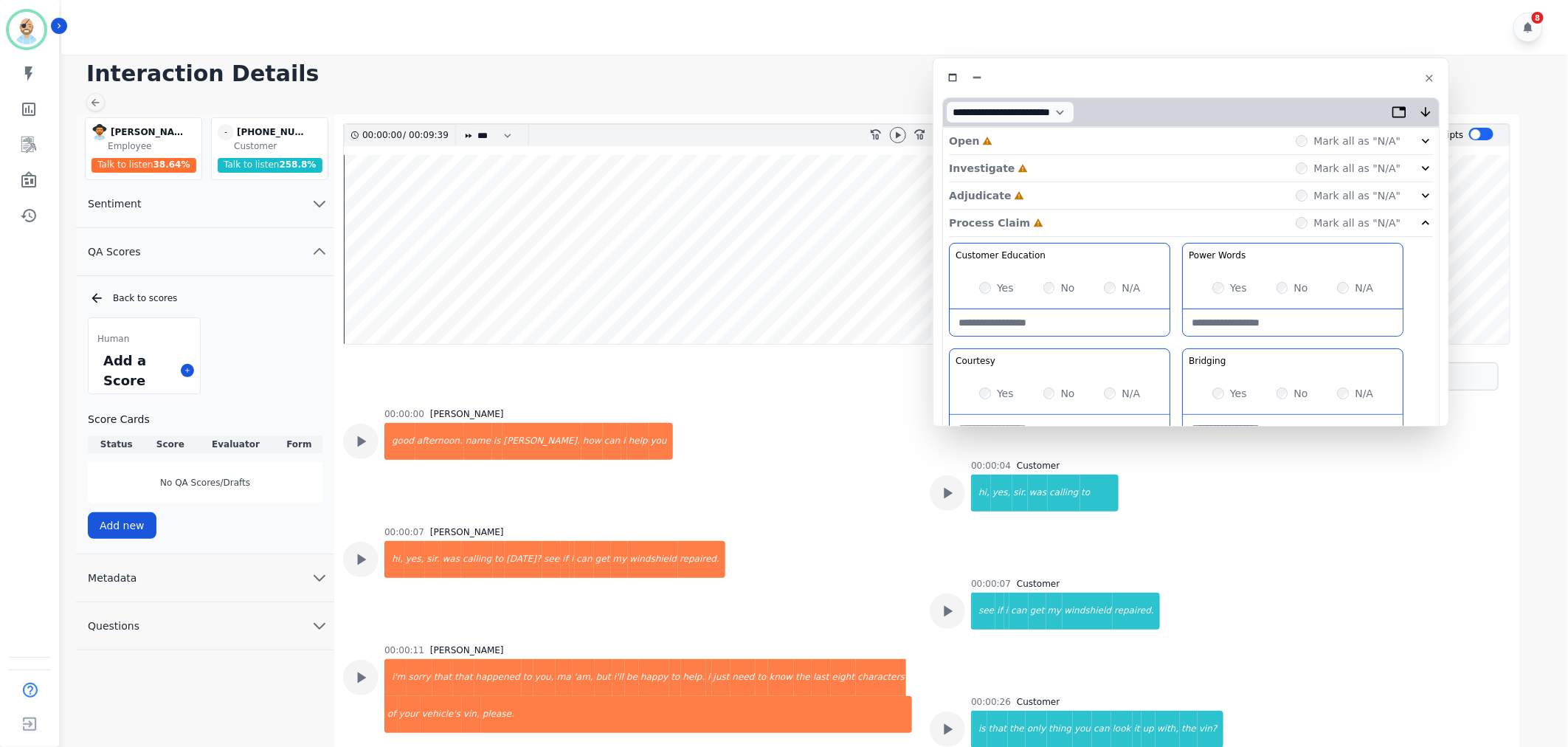
click at [1059, 194] on div "Adjudicate Incomplete Mark all as "N/A"" at bounding box center [1191, 196] width 484 height 27
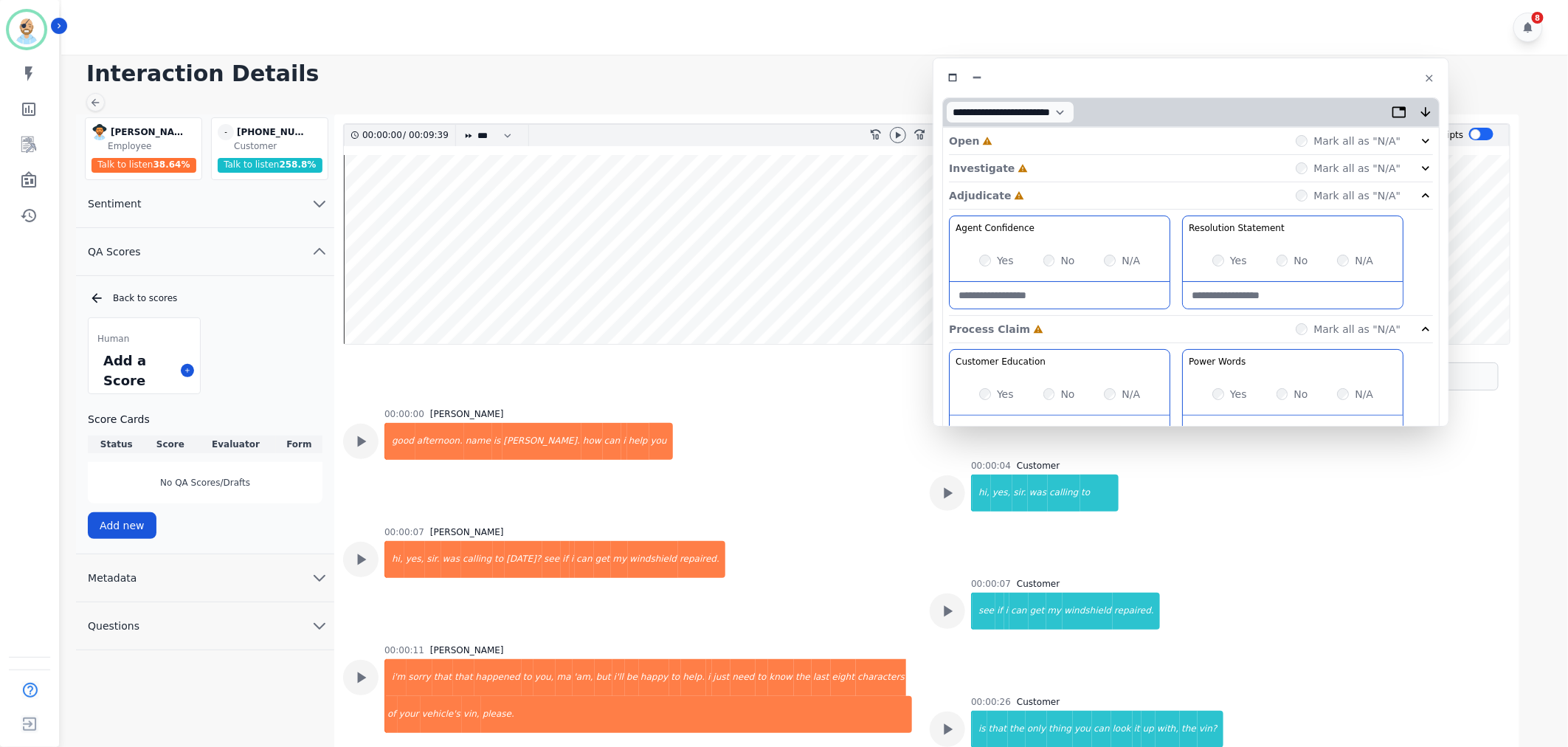
click at [1061, 165] on div "Investigate Incomplete Mark all as "N/A"" at bounding box center [1191, 168] width 484 height 27
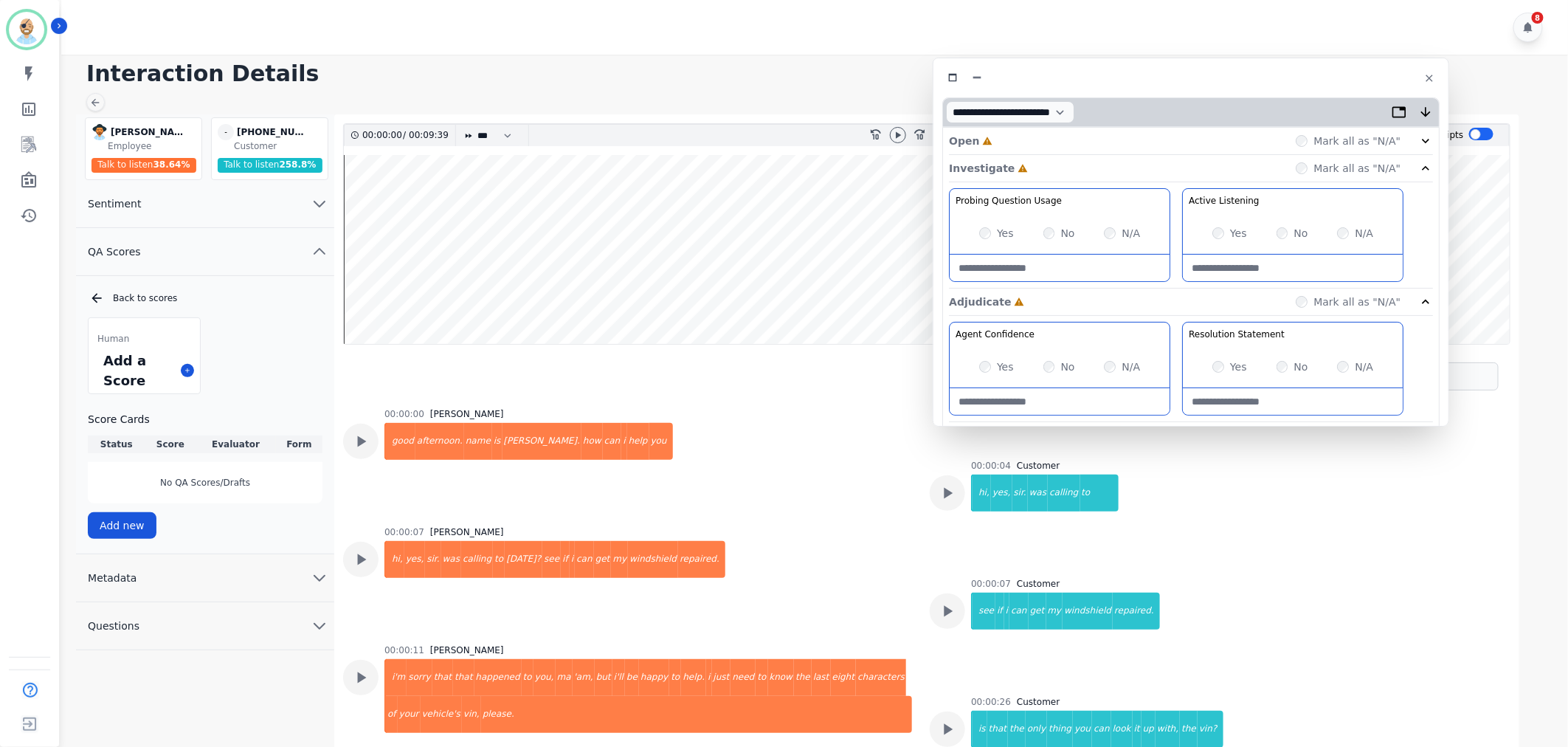
click at [1061, 136] on div "Open Incomplete Mark all as "N/A"" at bounding box center [1191, 141] width 484 height 27
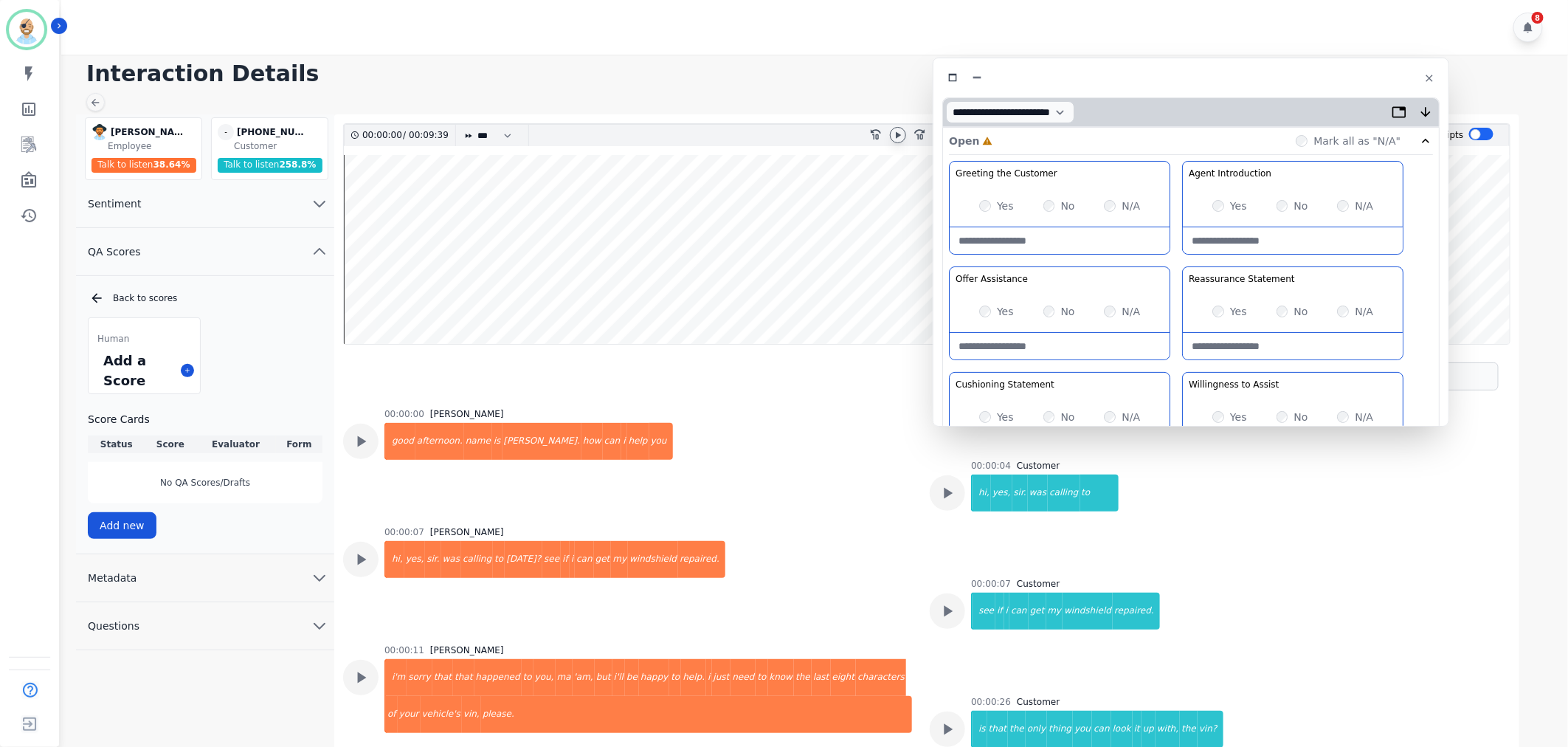
click at [899, 133] on icon at bounding box center [898, 135] width 11 height 11
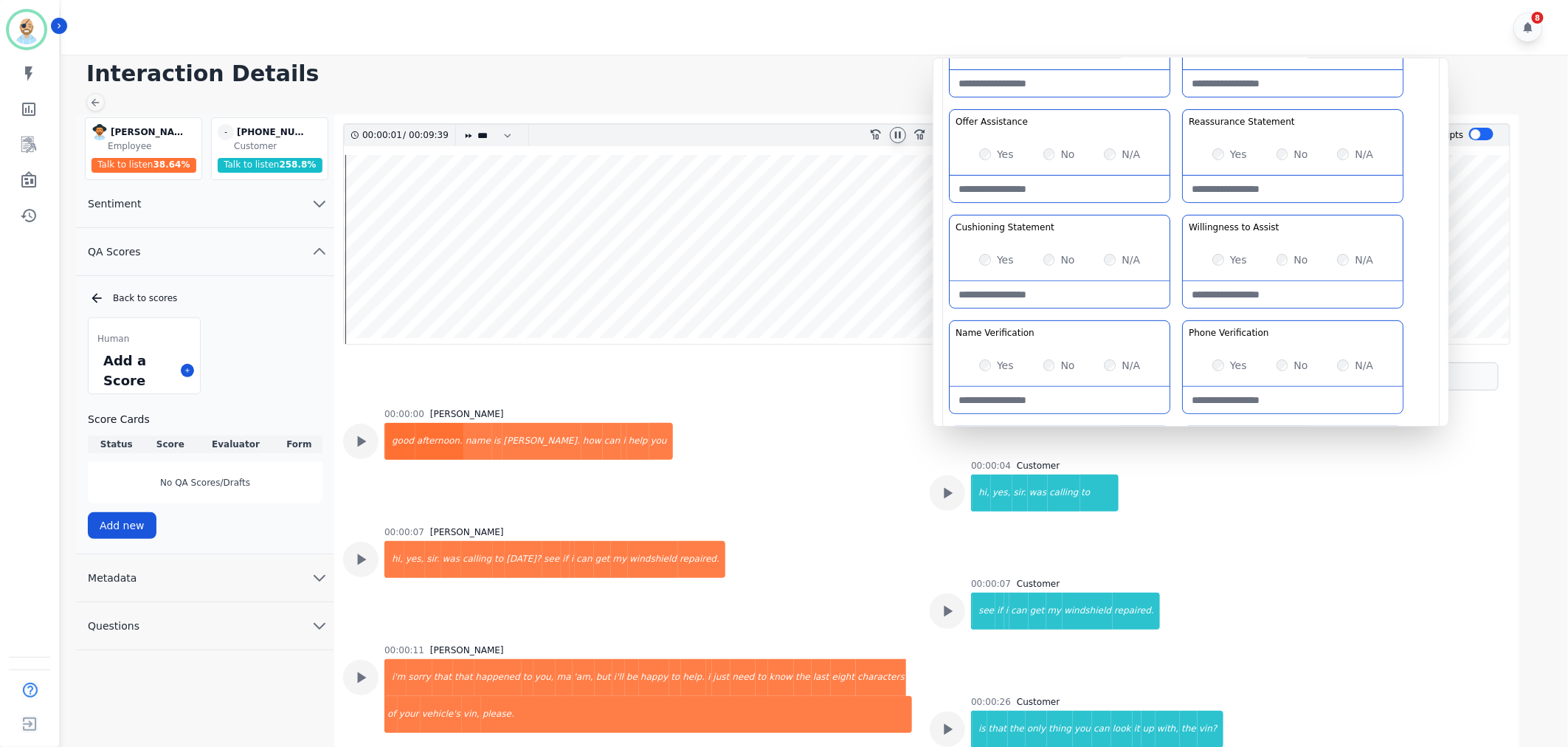
scroll to position [164, 0]
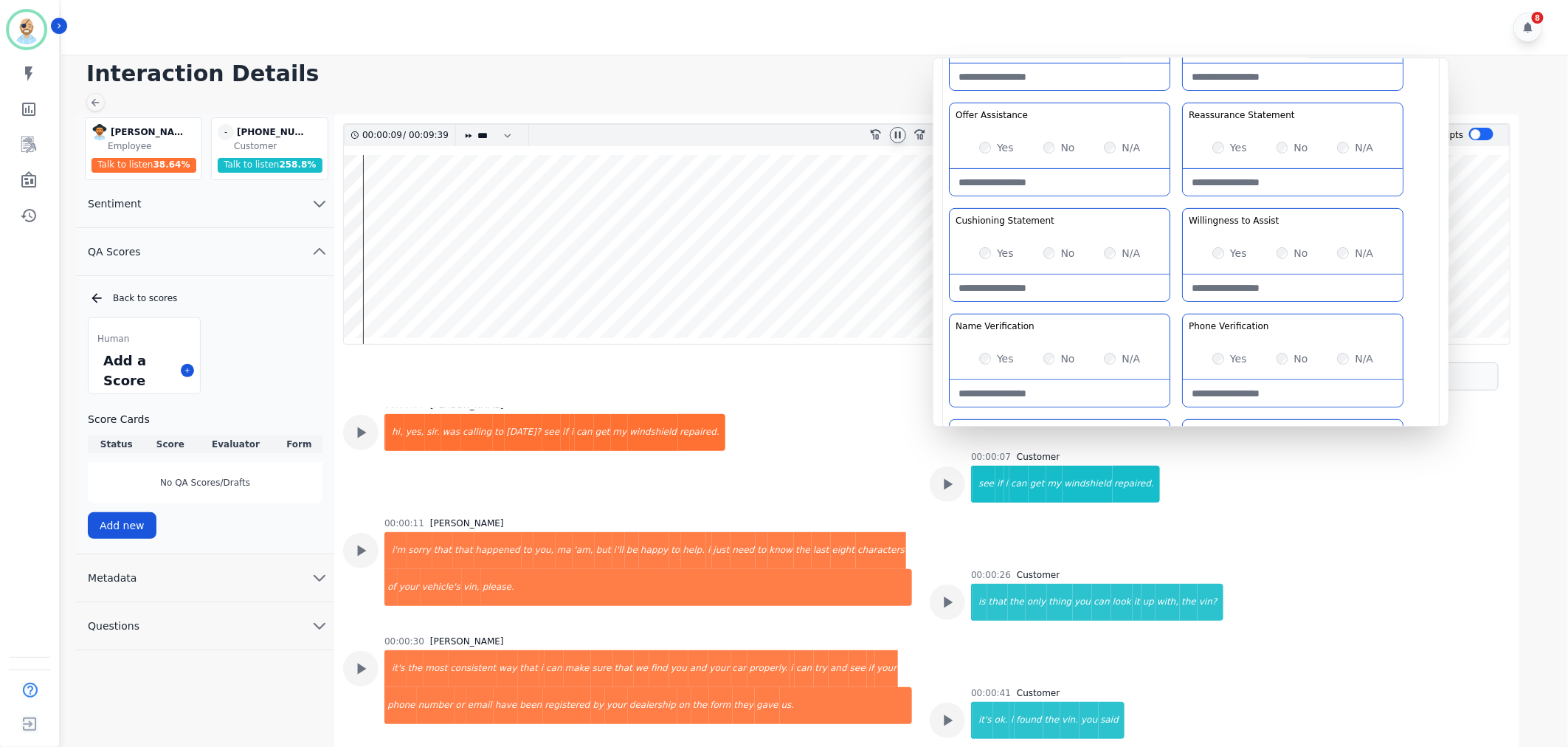
click at [893, 133] on icon at bounding box center [898, 135] width 11 height 11
click at [896, 135] on icon at bounding box center [898, 134] width 5 height 7
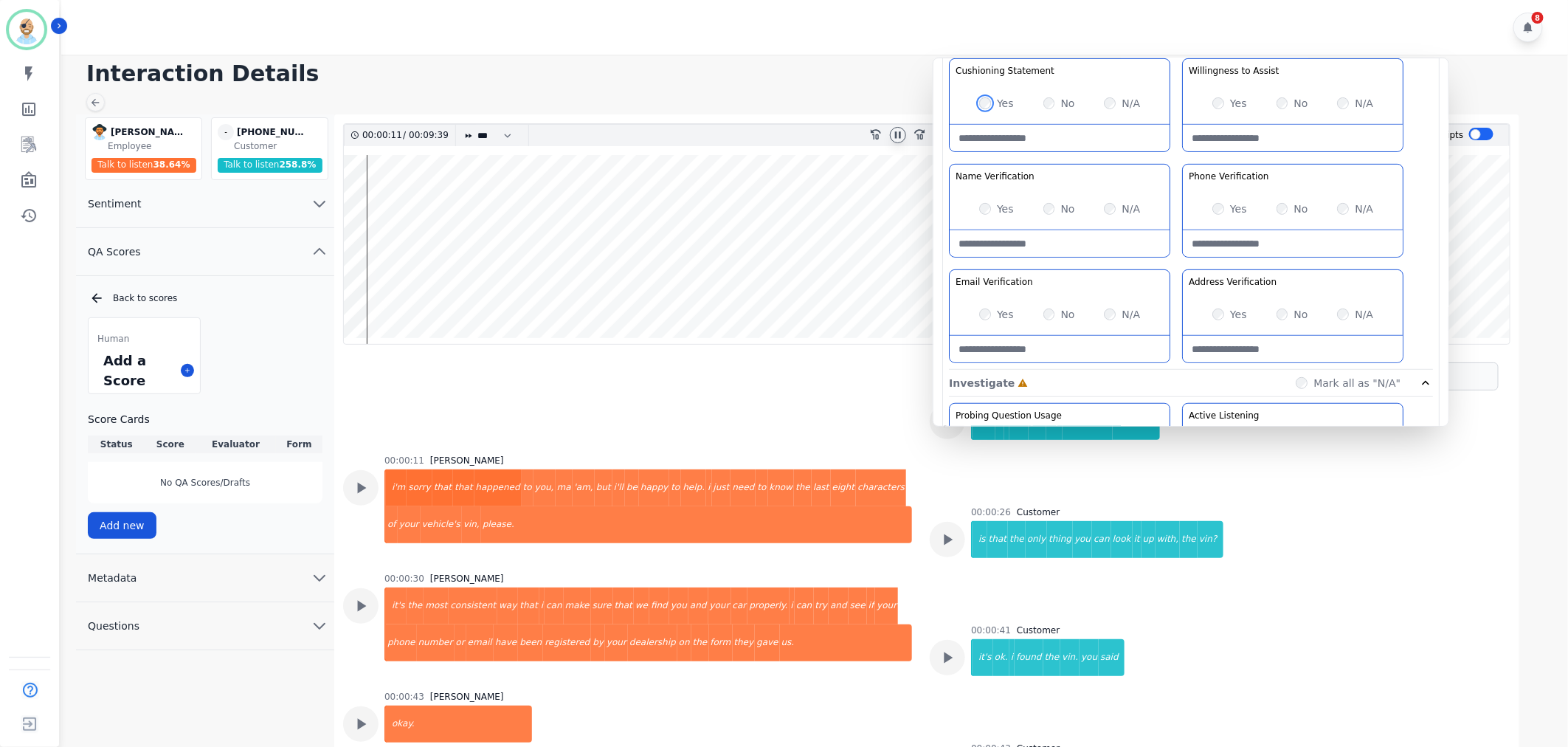
scroll to position [328, 0]
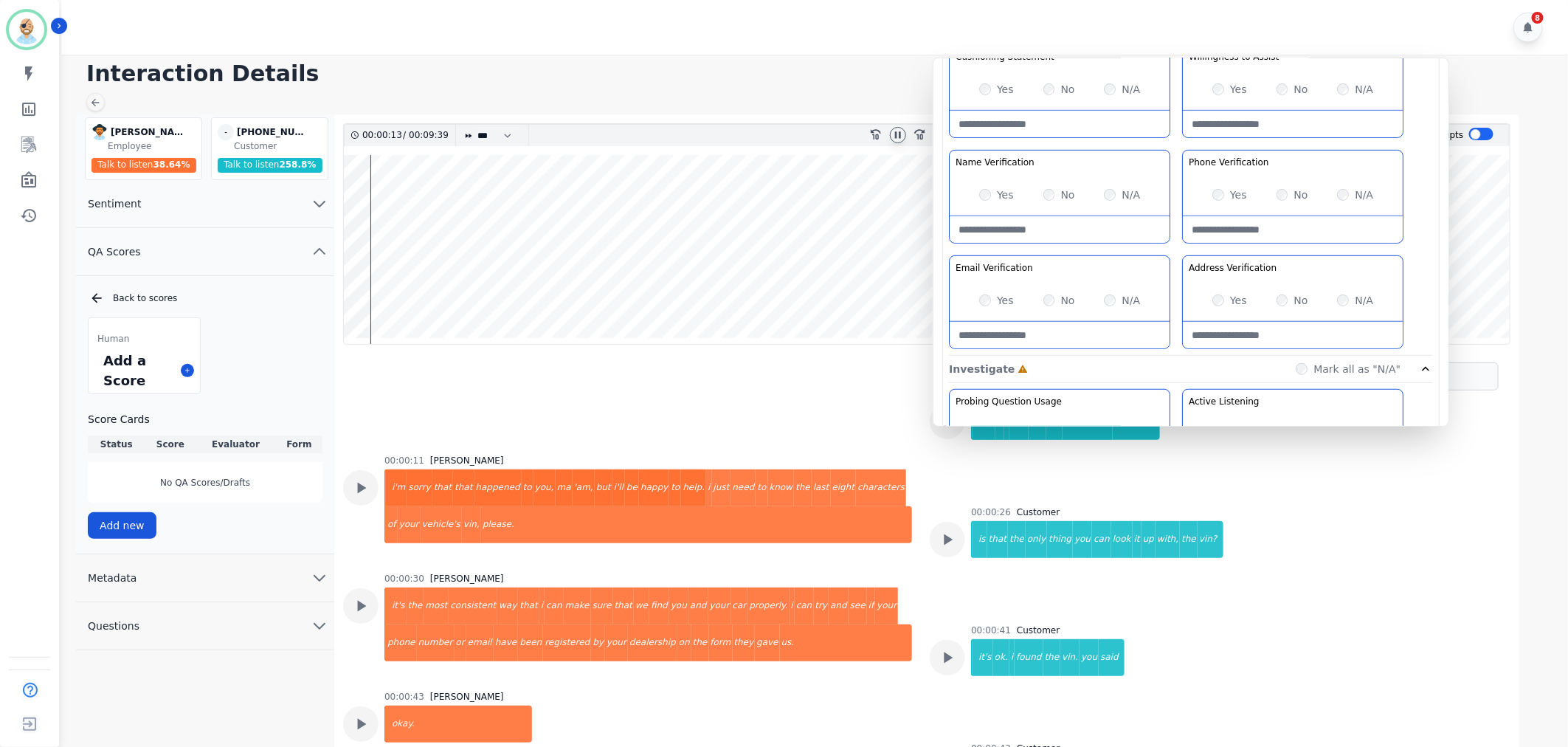
click at [1177, 148] on div "Greeting the Customer Welcome is where we quickly greet our customer as a known…" at bounding box center [1191, 95] width 484 height 523
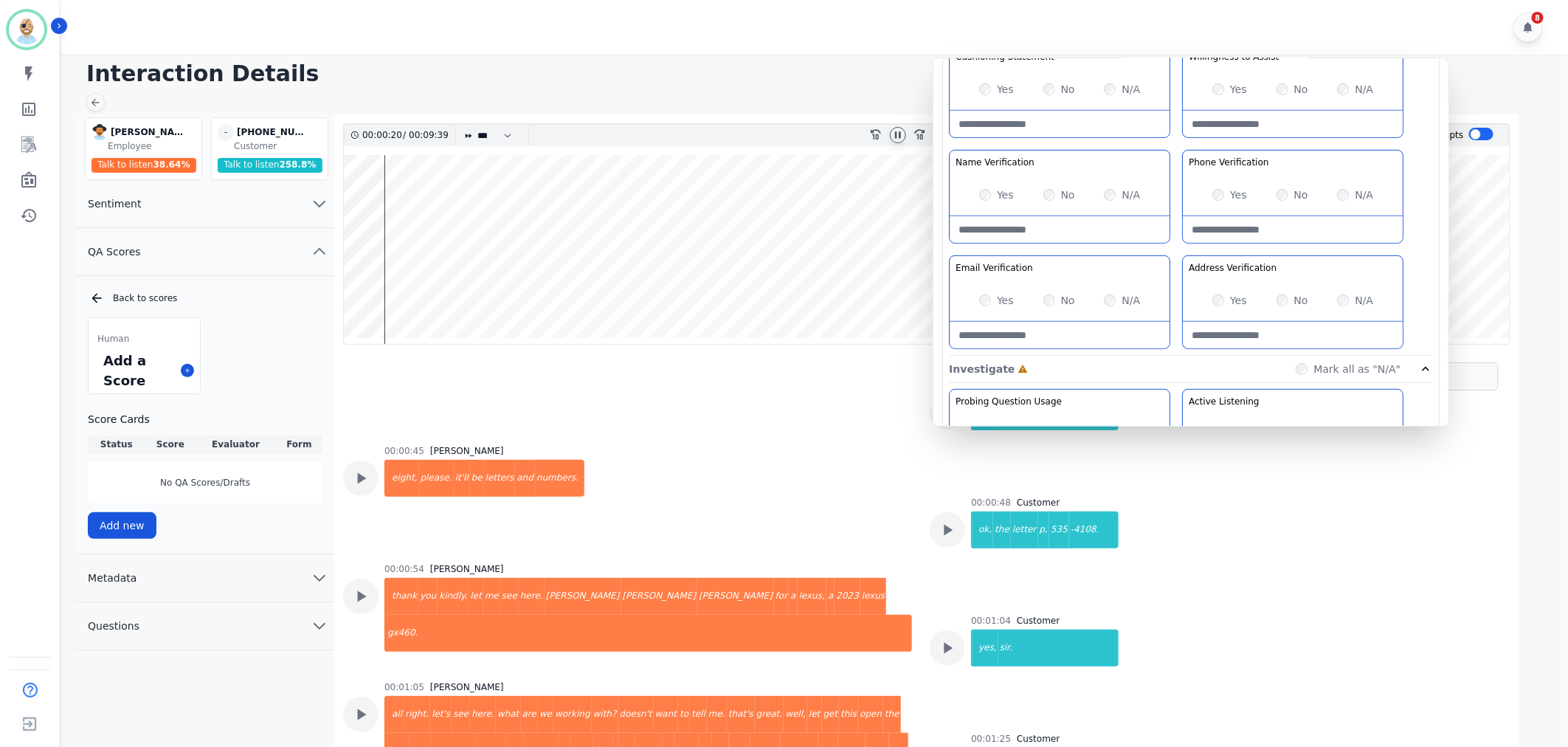
scroll to position [600, 0]
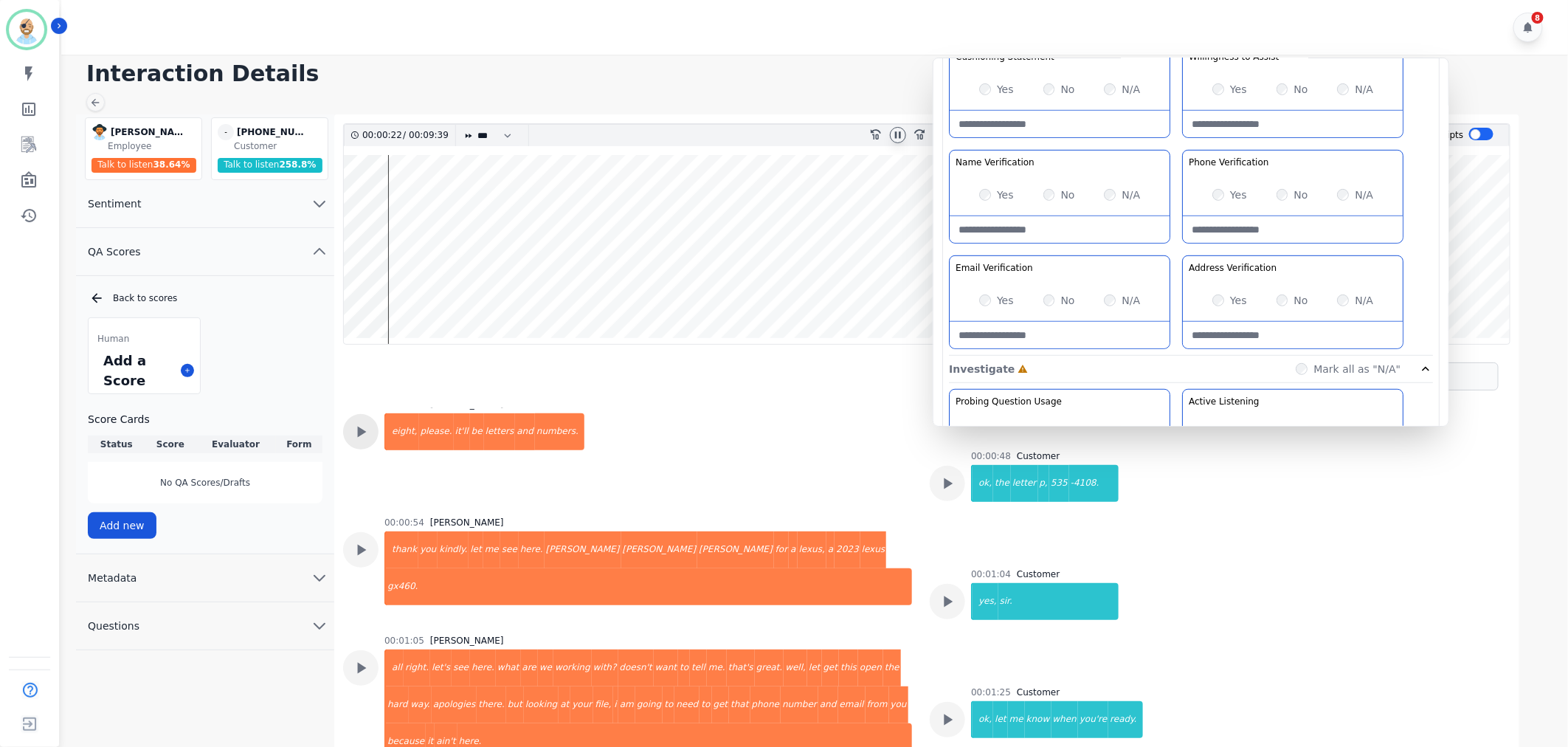
click at [360, 425] on icon at bounding box center [361, 432] width 19 height 19
click at [1052, 222] on Verification-note at bounding box center [1060, 230] width 220 height 26
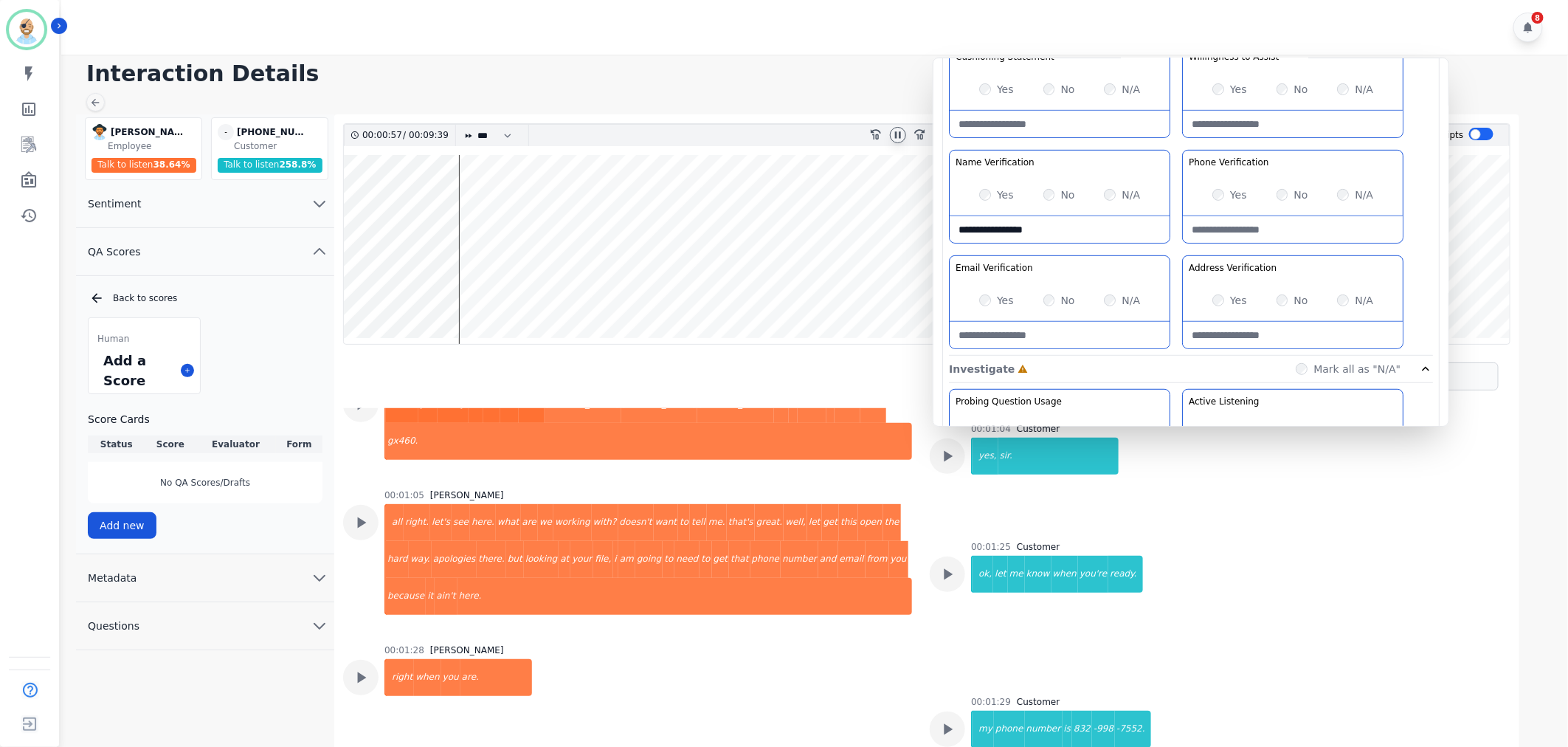
scroll to position [764, 0]
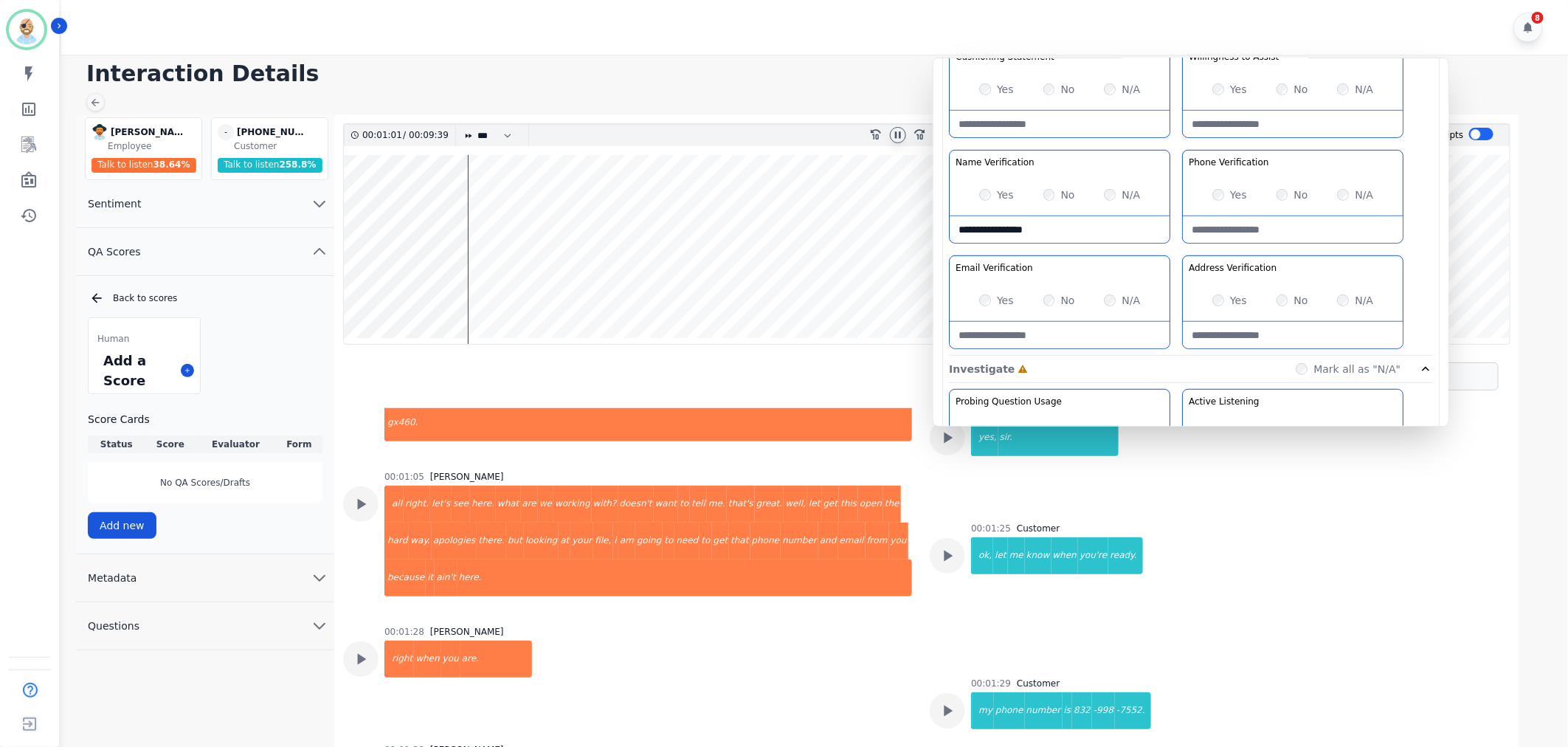
type Verification-note "**********"
click at [1177, 247] on div "Greeting the Customer Welcome is where we quickly greet our customer as a known…" at bounding box center [1191, 95] width 484 height 523
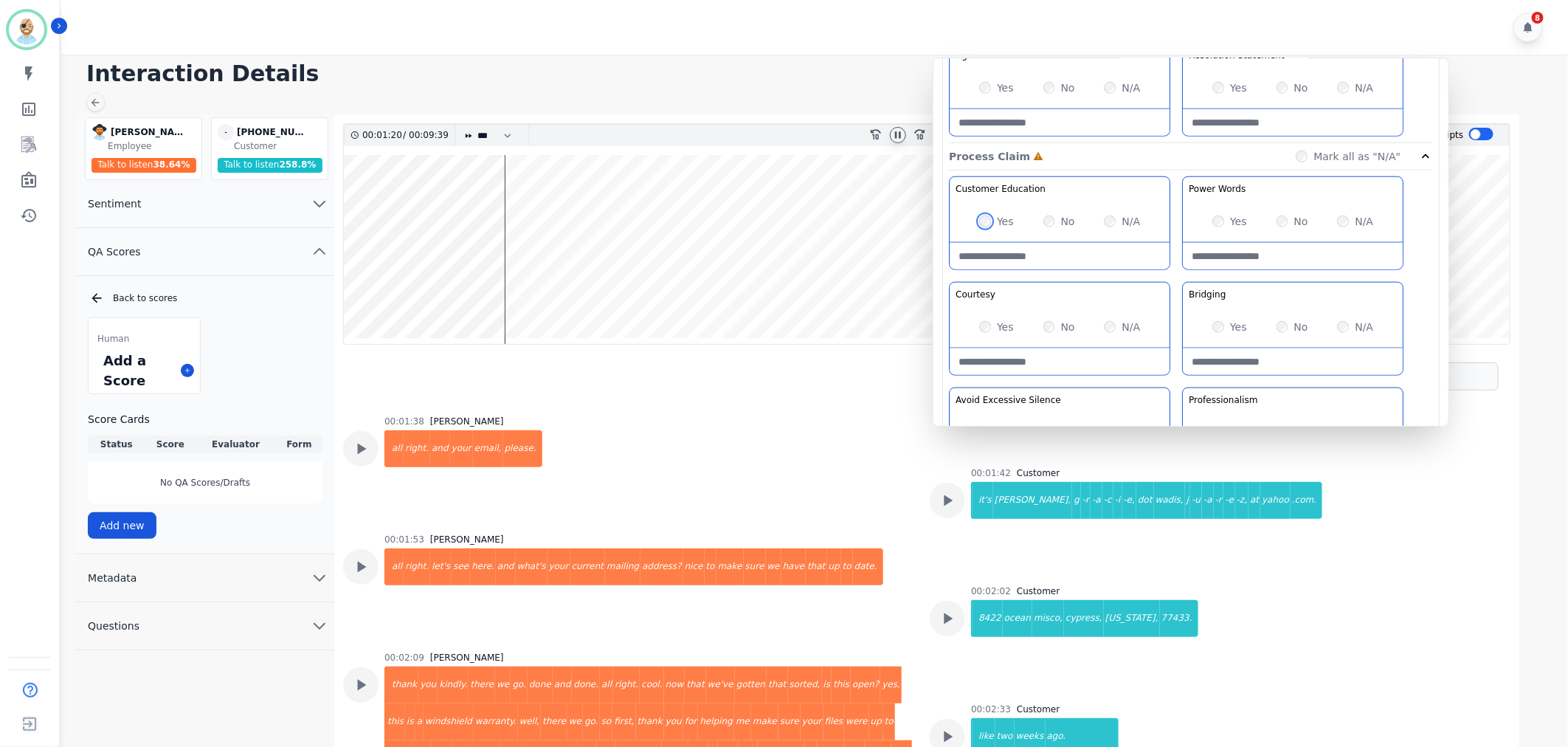
scroll to position [902, 0]
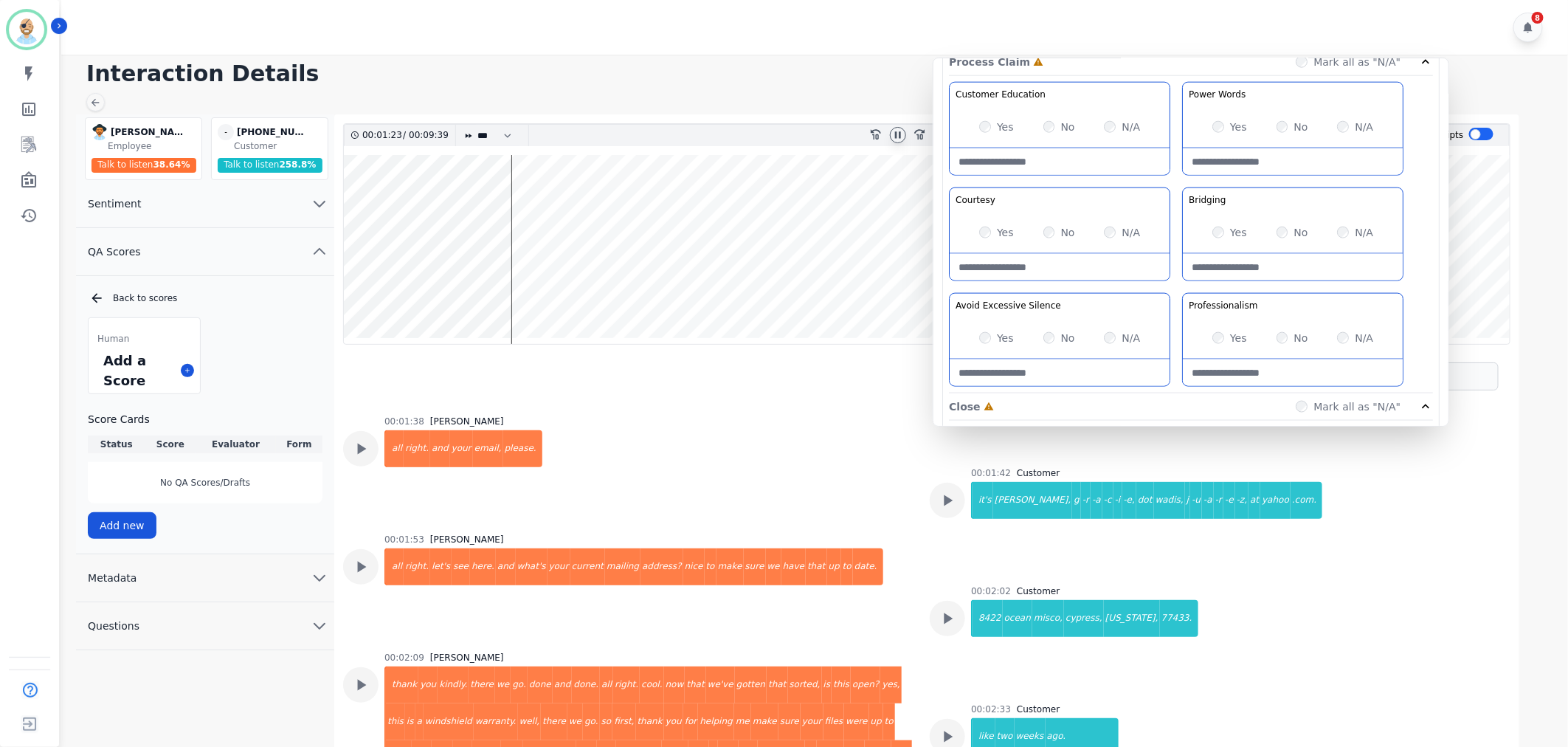
click at [1175, 286] on div "Customer Education Educate your customer on how to get the information that the…" at bounding box center [1191, 237] width 484 height 311
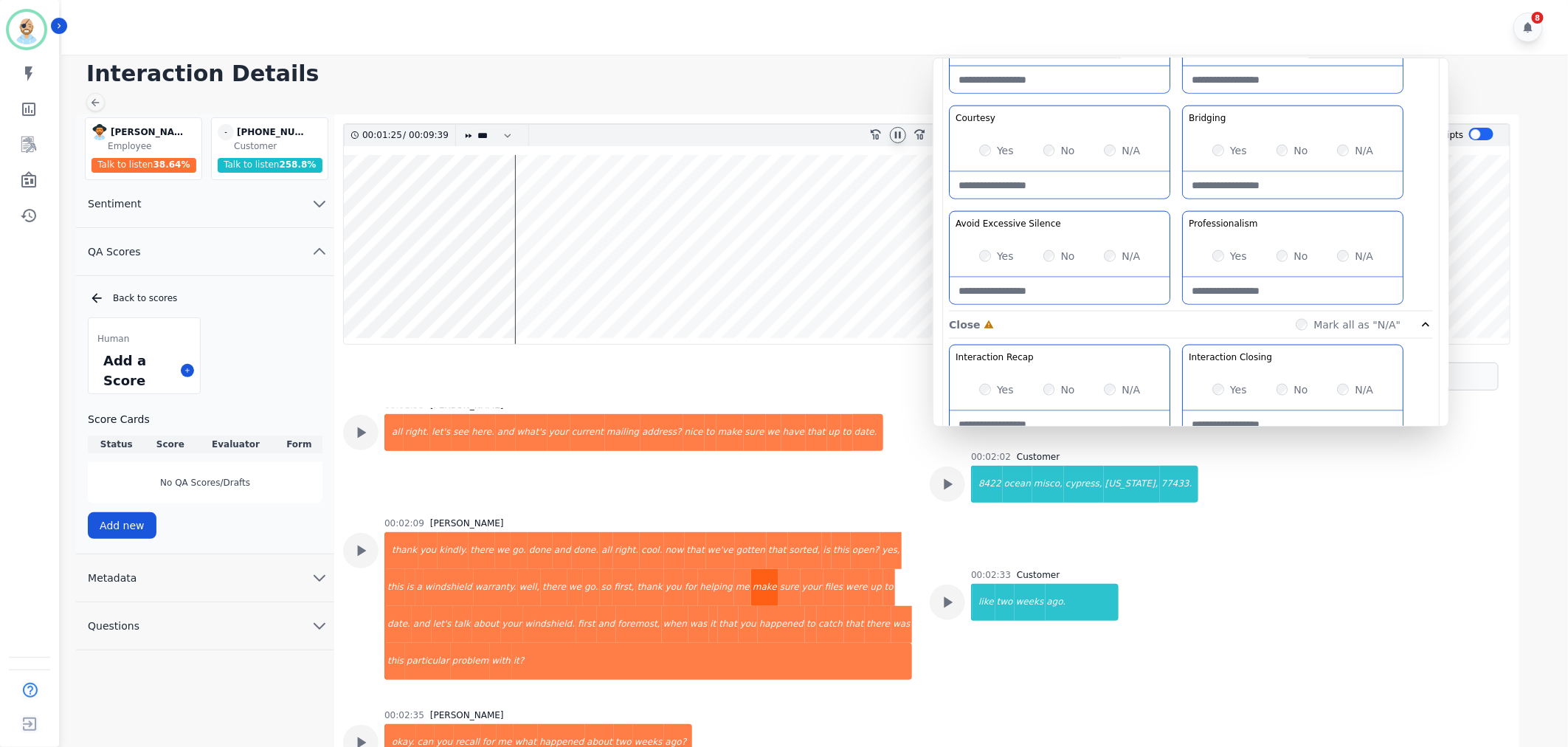
scroll to position [1257, 0]
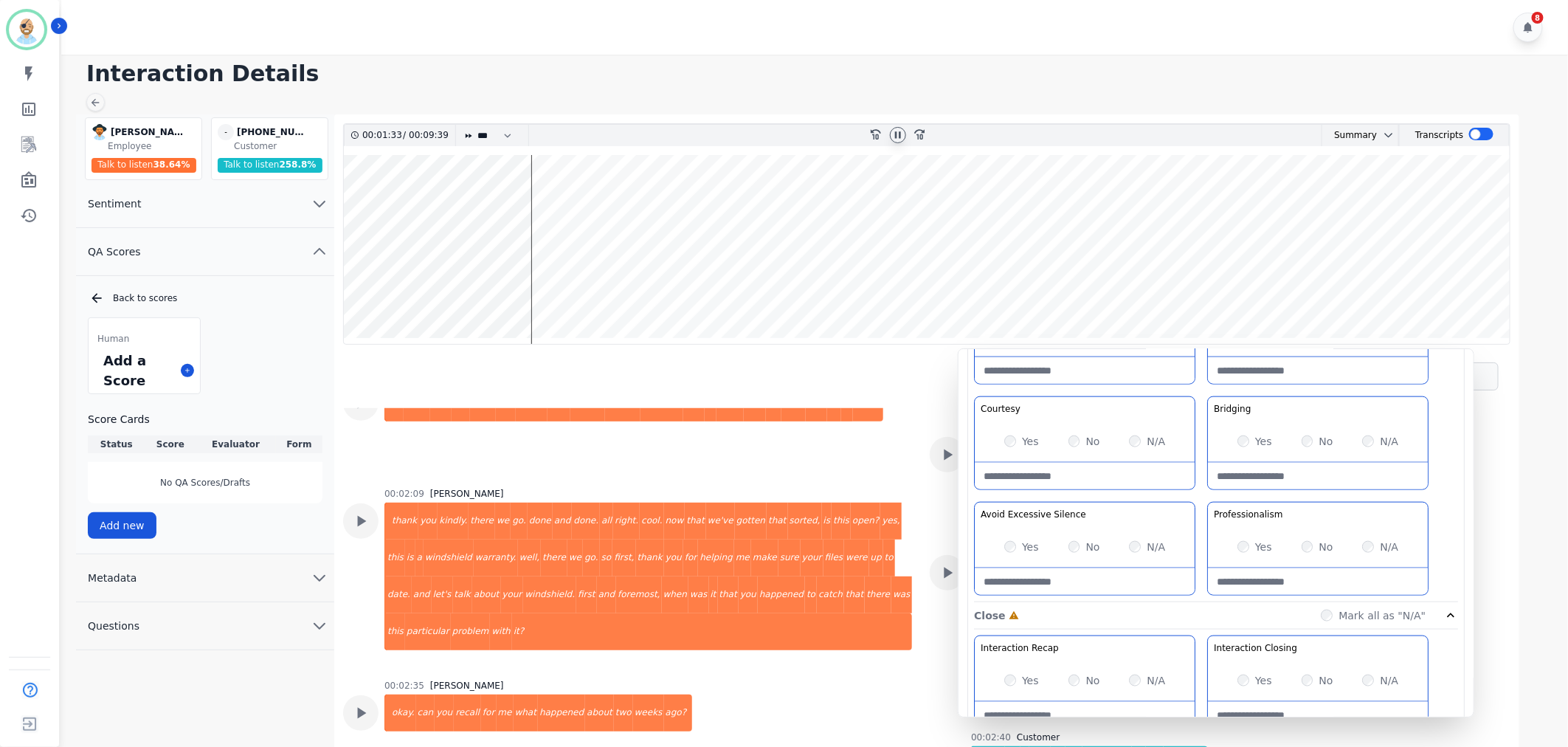
drag, startPoint x: 1172, startPoint y: 100, endPoint x: 1197, endPoint y: 391, distance: 292.1
click at [1197, 391] on div "Customer Education Educate your customer on how to get the information that the…" at bounding box center [1216, 446] width 484 height 311
click at [374, 302] on wave at bounding box center [927, 250] width 1166 height 189
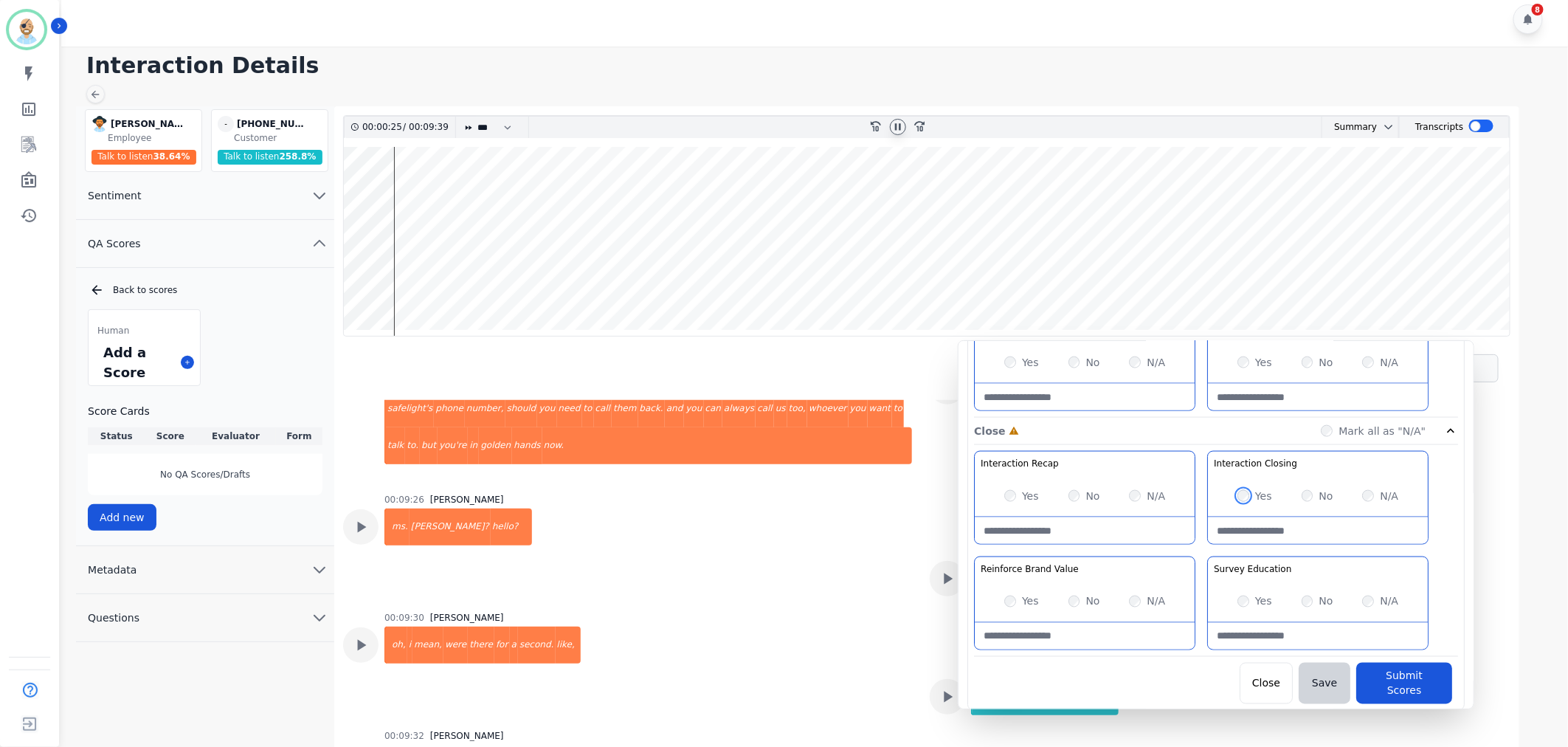
scroll to position [10, 0]
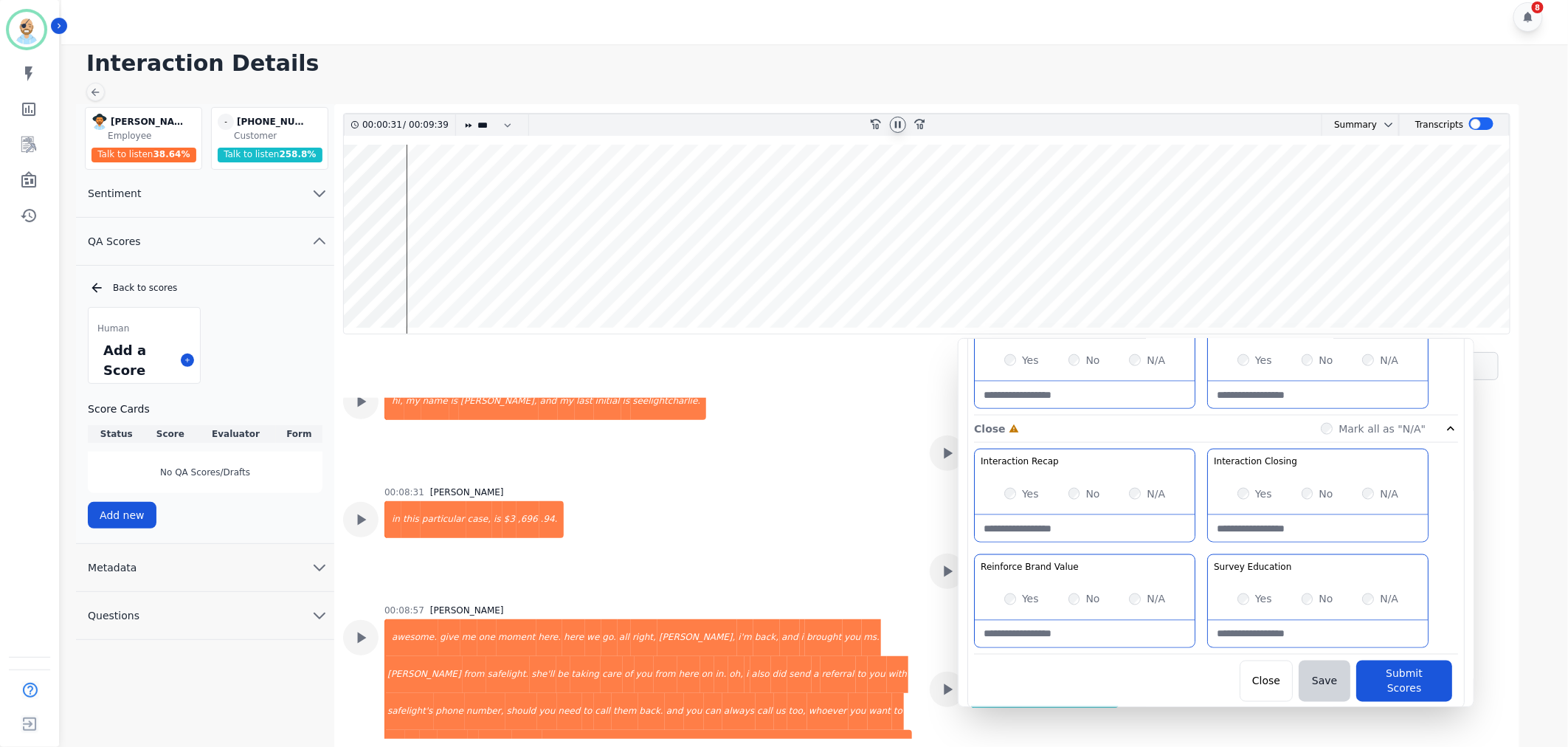
scroll to position [3830, 0]
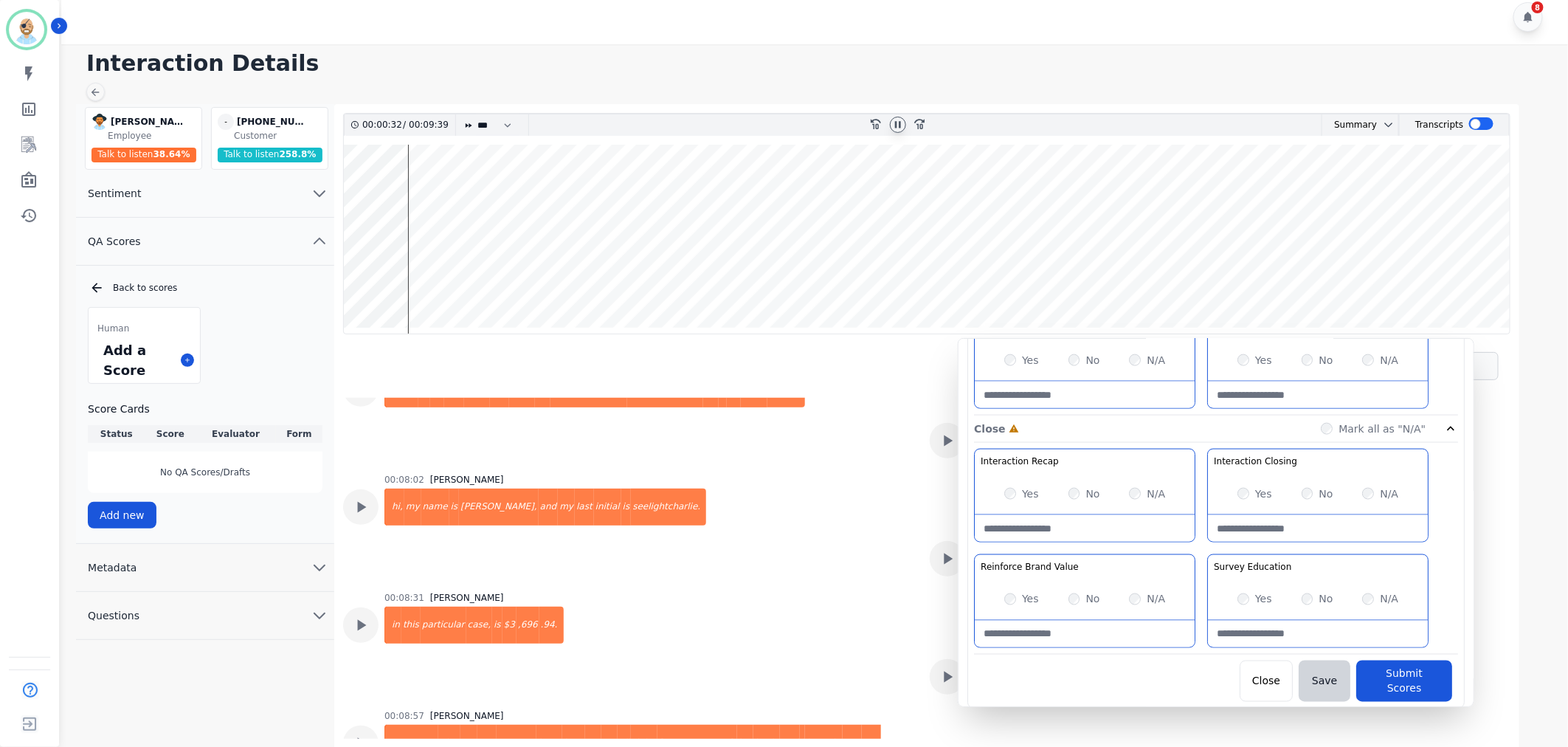
click at [778, 592] on div "00:08:31 Anthony Chinnici in this particular case, is $3 ,696 .94." at bounding box center [628, 642] width 569 height 100
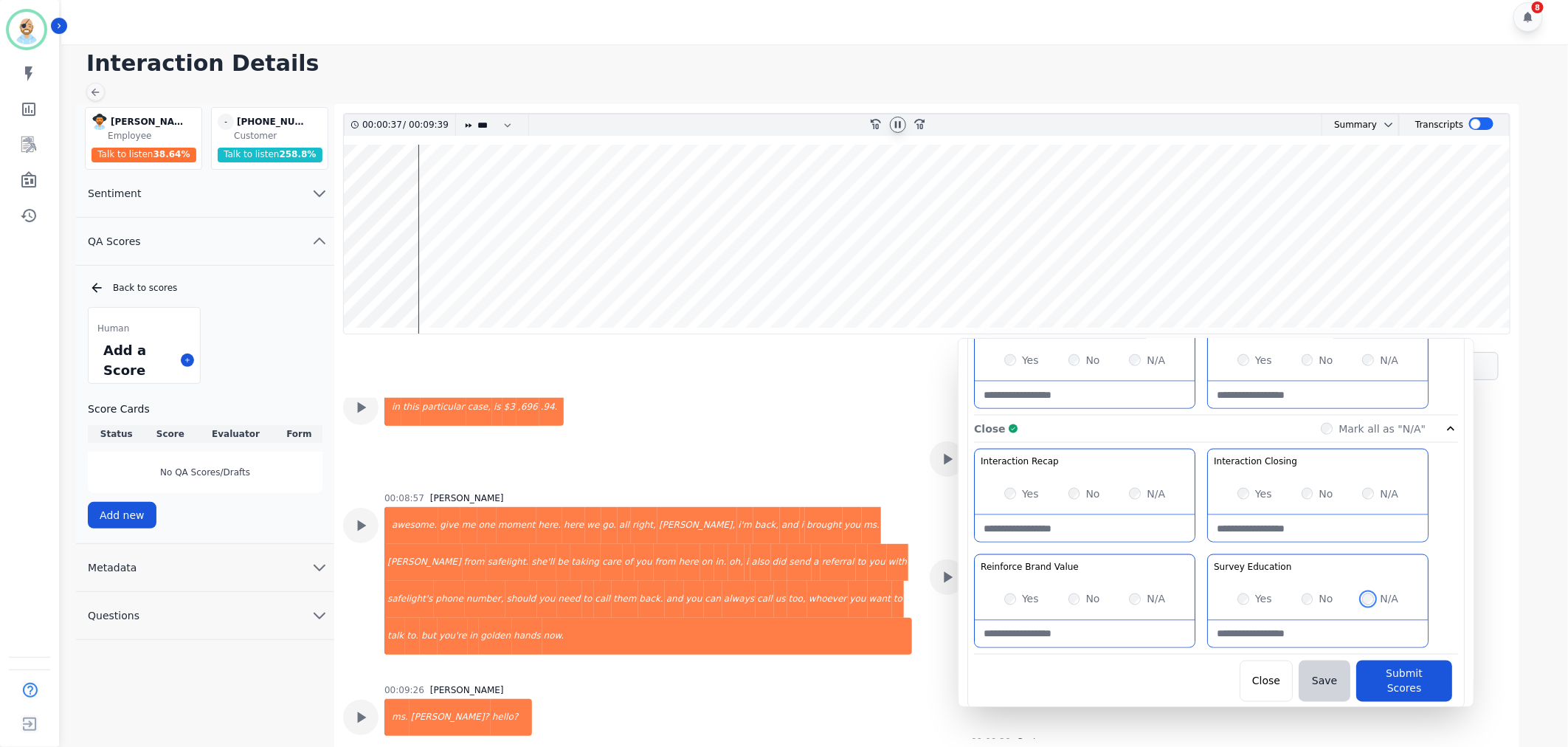
scroll to position [4076, 0]
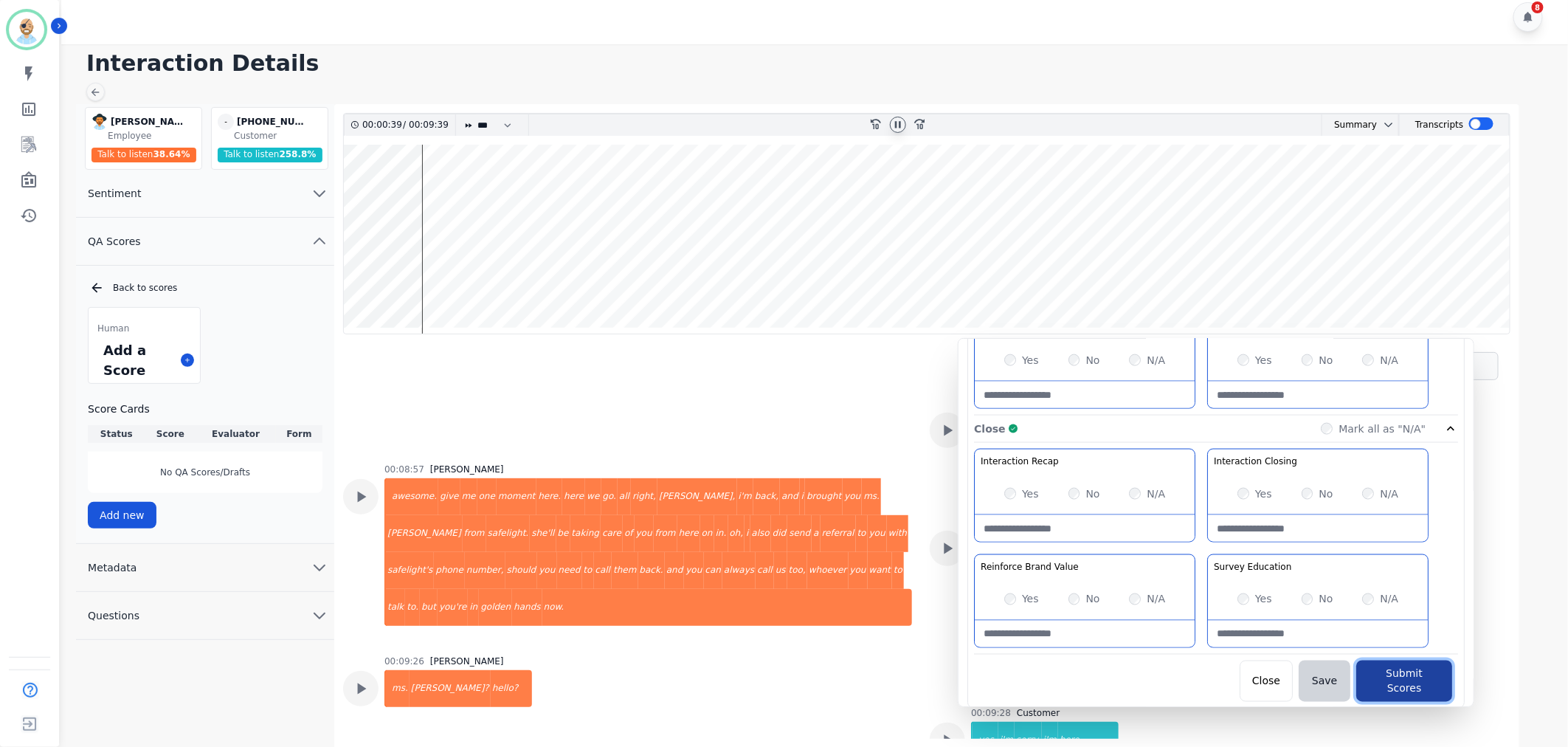
click at [1385, 670] on button "Submit Scores" at bounding box center [1404, 682] width 96 height 42
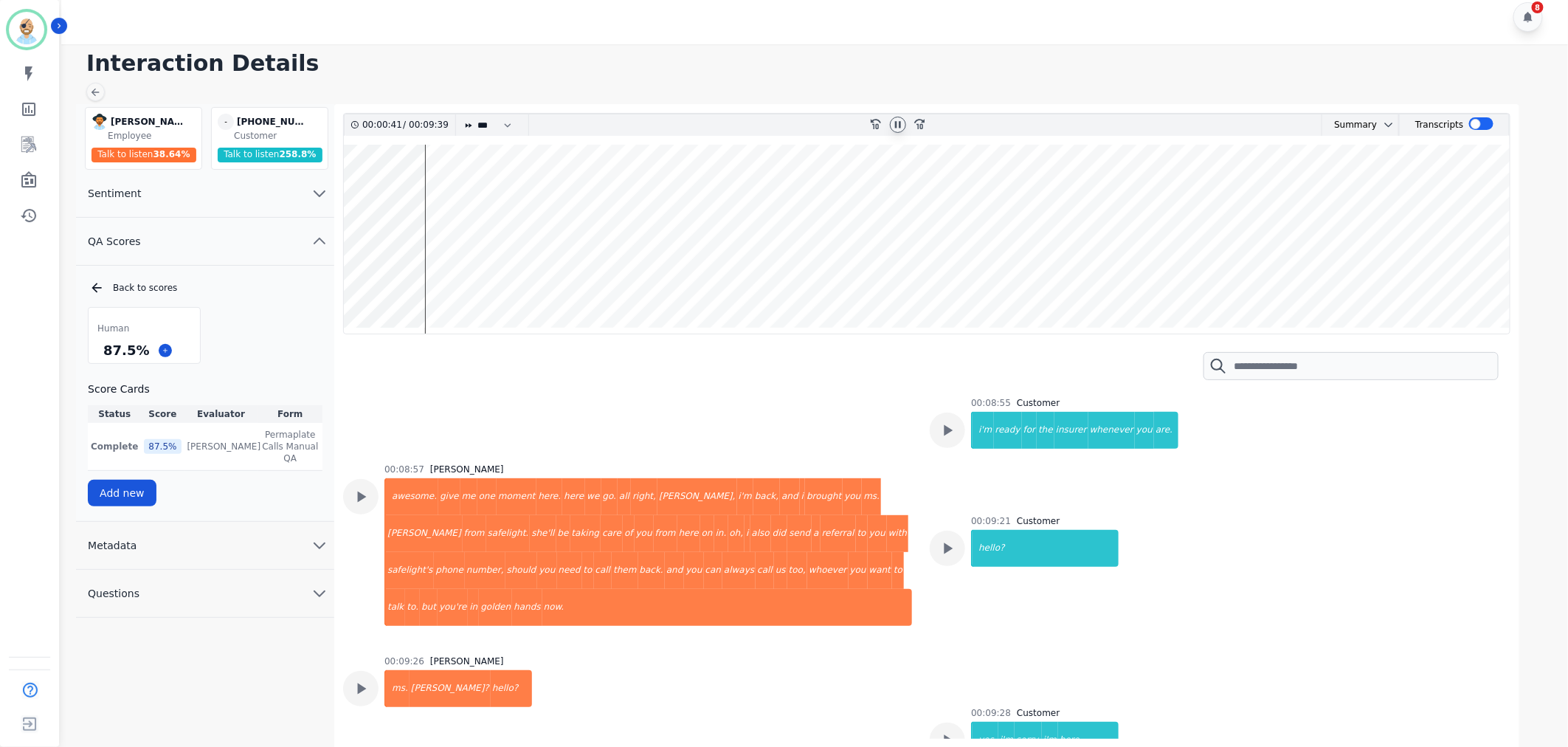
click at [899, 129] on icon at bounding box center [898, 125] width 11 height 11
click at [581, 52] on h1 "Interaction Details" at bounding box center [819, 63] width 1467 height 26
drag, startPoint x: 145, startPoint y: 349, endPoint x: 104, endPoint y: 352, distance: 41.1
click at [104, 352] on div "87.5 %" at bounding box center [126, 350] width 52 height 26
copy div "87.5 %"
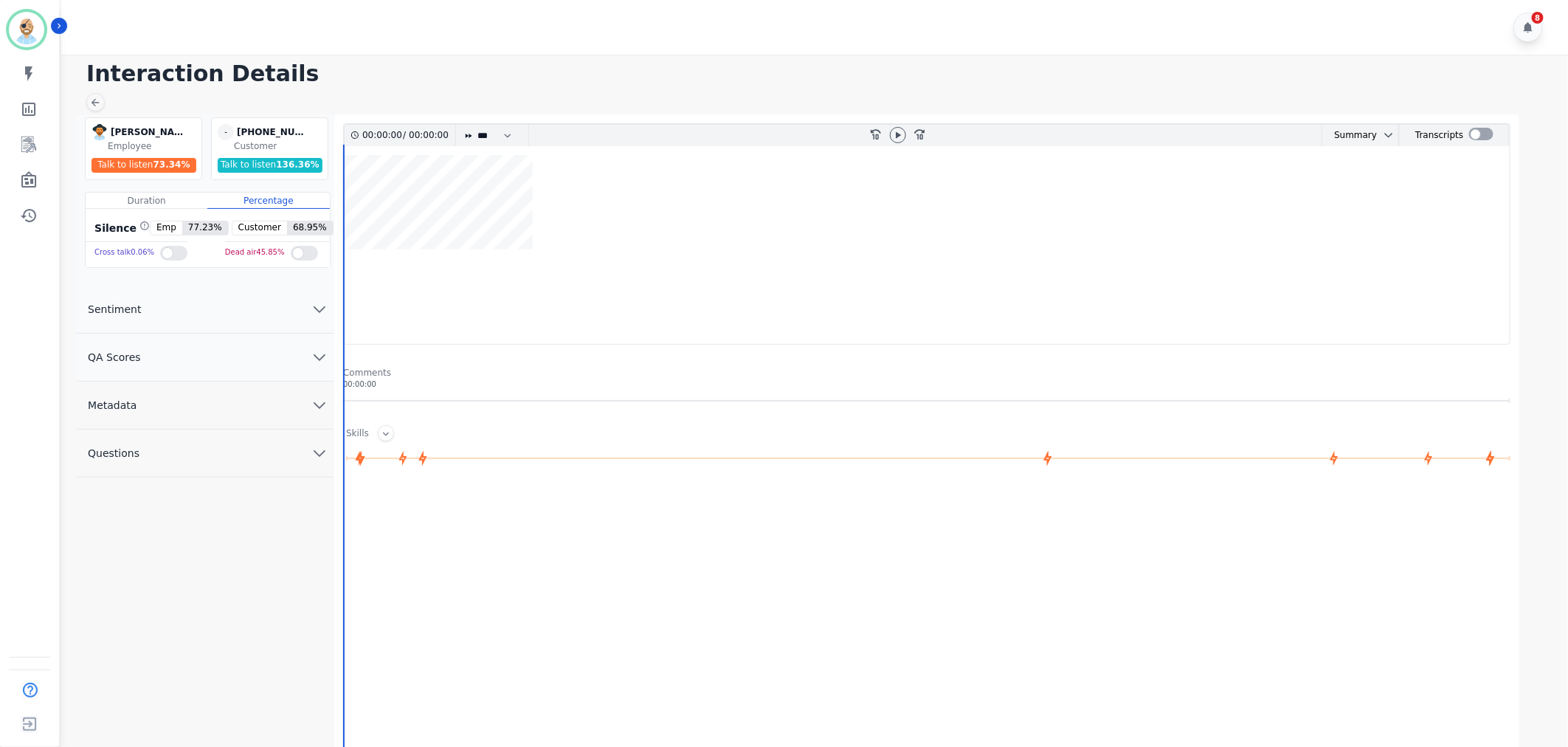
click at [230, 352] on button "QA Scores" at bounding box center [204, 357] width 258 height 48
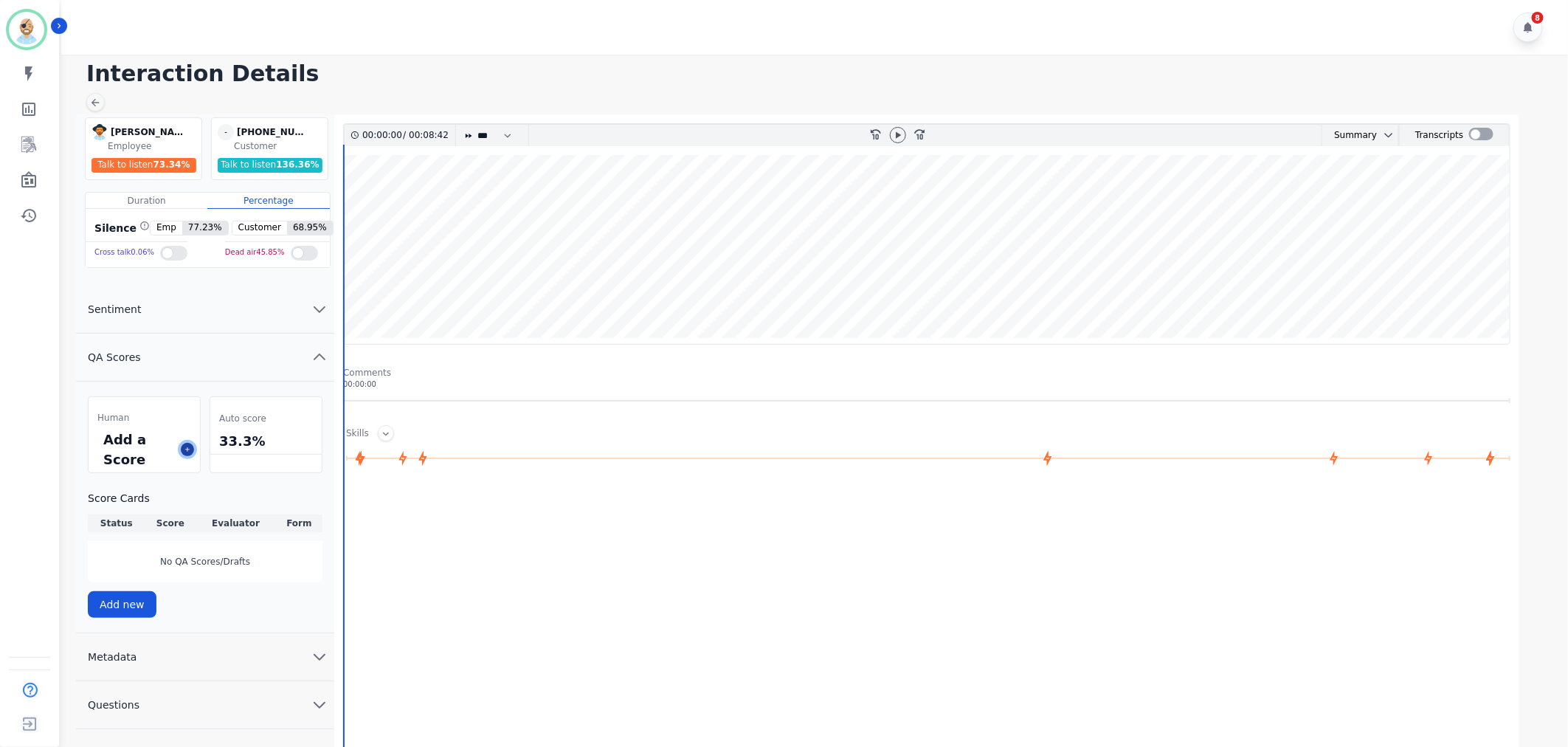
click at [183, 453] on icon at bounding box center [187, 450] width 8 height 8
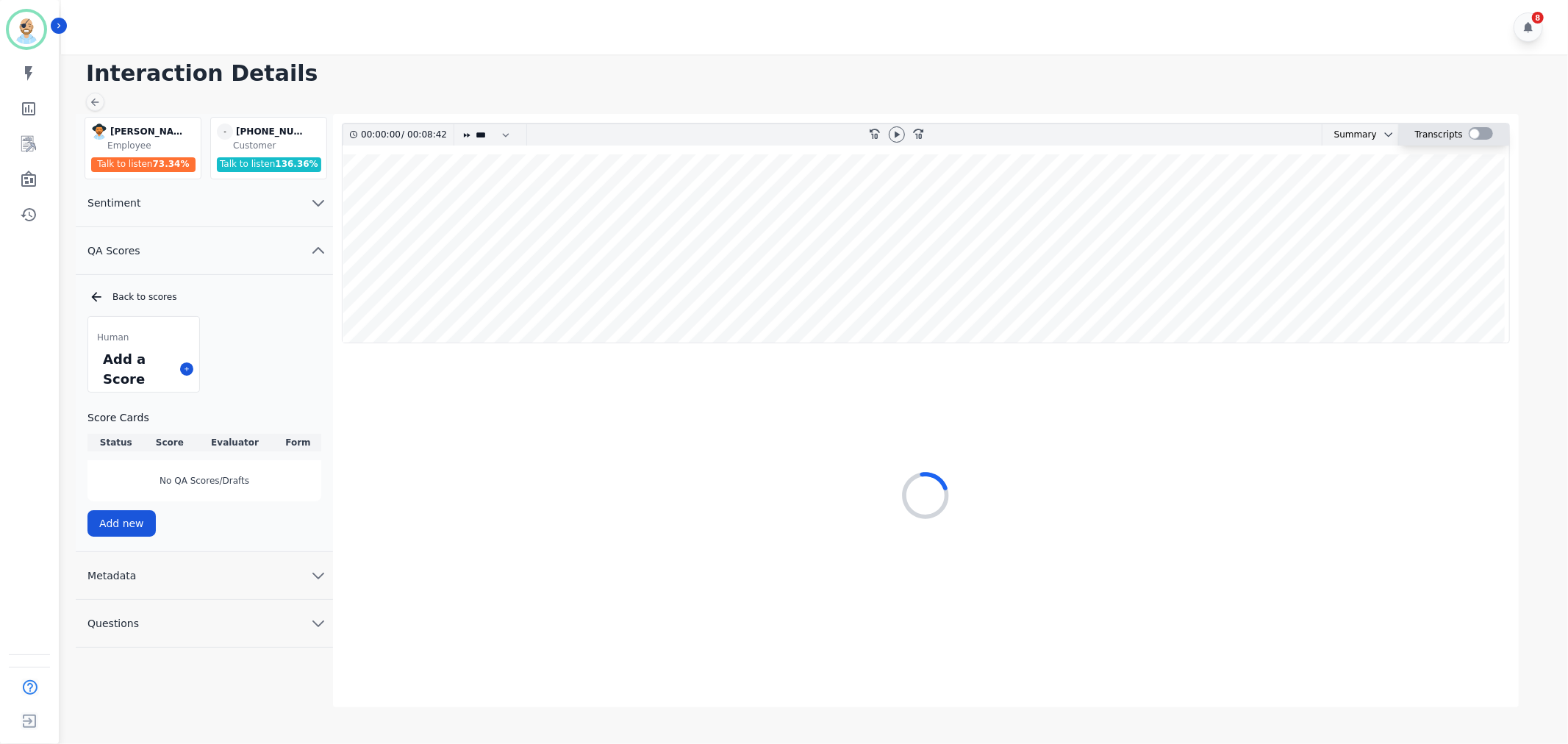
click at [1477, 137] on div at bounding box center [1481, 133] width 24 height 12
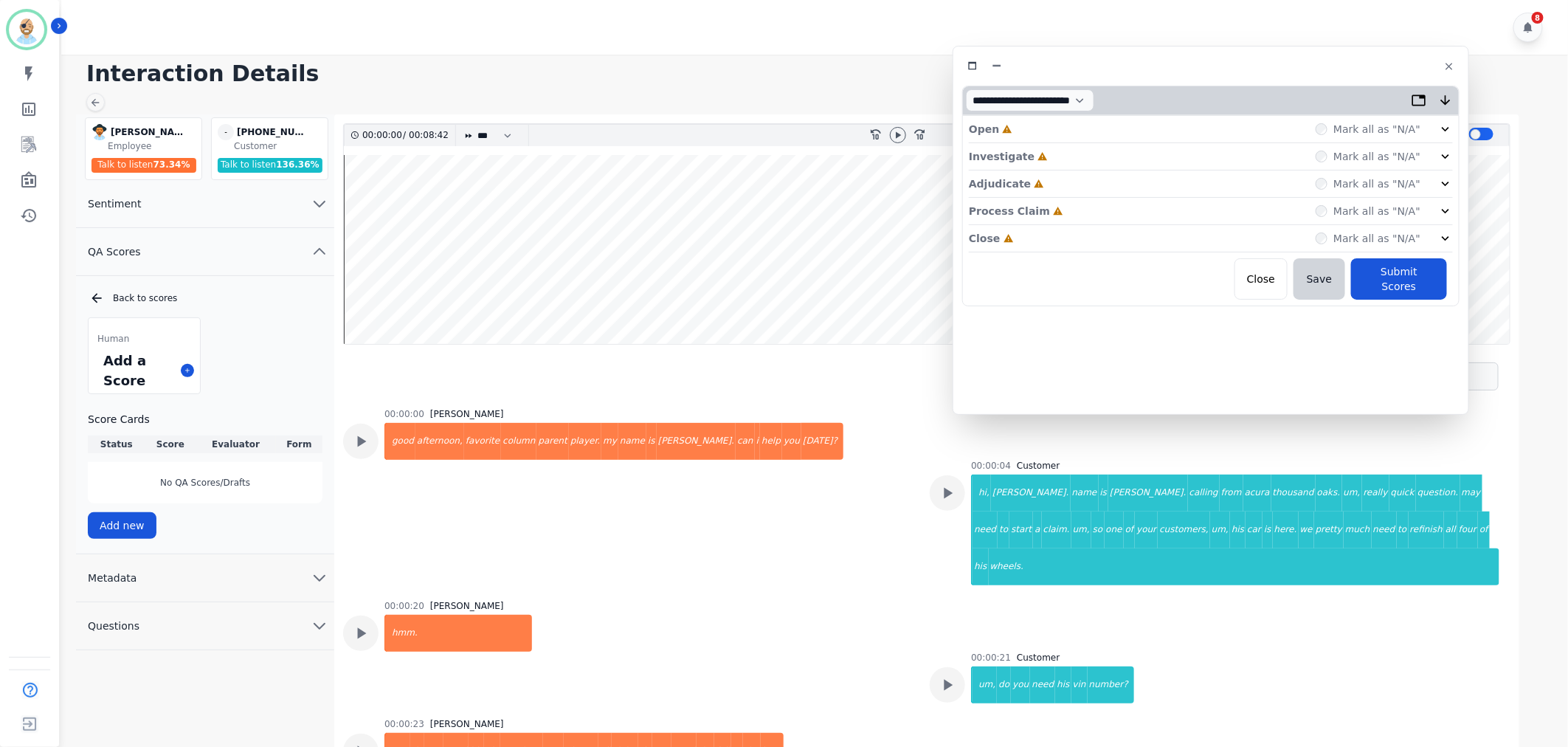
drag, startPoint x: 445, startPoint y: 83, endPoint x: 1334, endPoint y: 67, distance: 889.1
click at [1334, 67] on div at bounding box center [1211, 66] width 497 height 22
click at [1025, 237] on div "Close Incomplete Mark all as "N/A"" at bounding box center [1211, 238] width 484 height 27
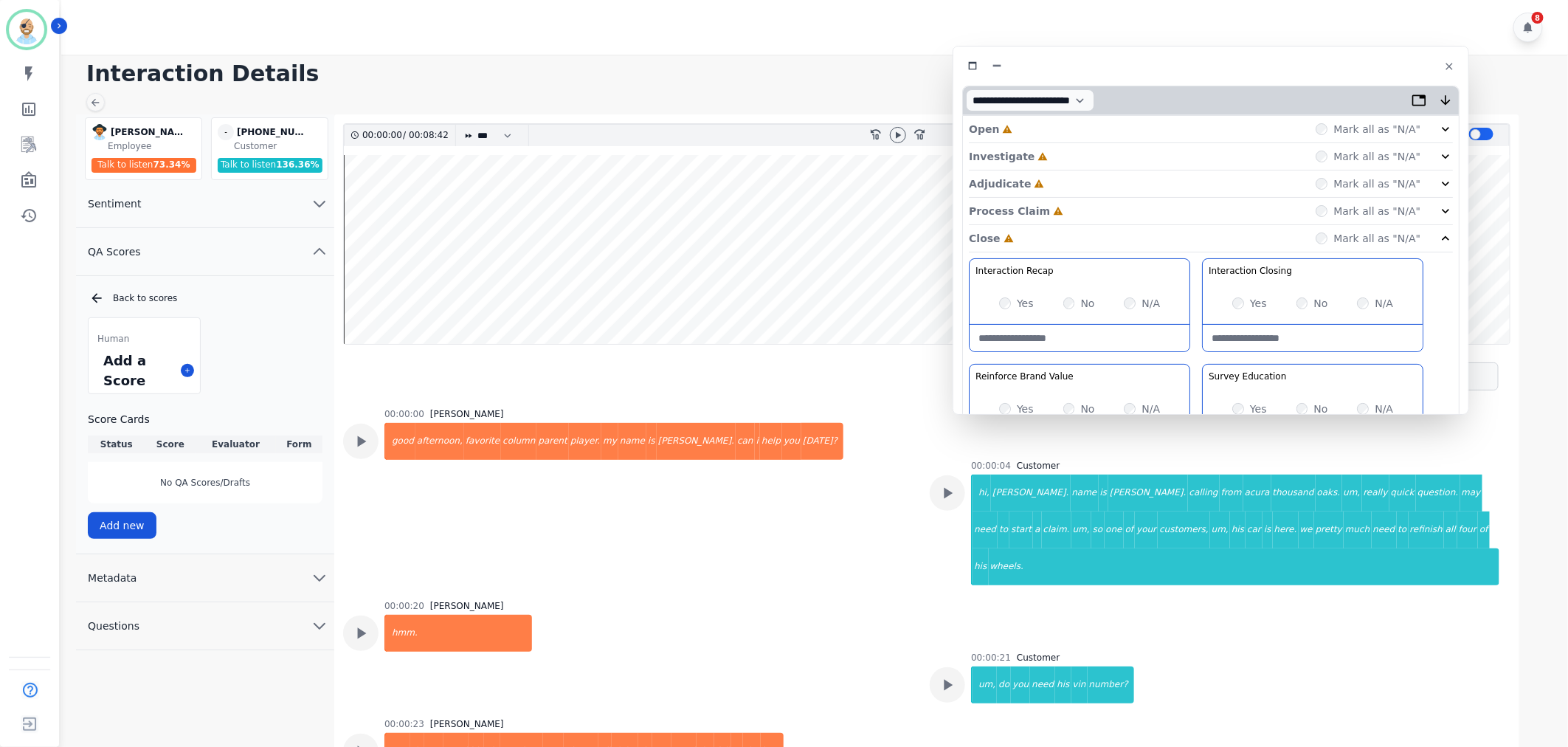
click at [1052, 209] on div "Process Claim Incomplete Mark all as "N/A"" at bounding box center [1211, 211] width 484 height 27
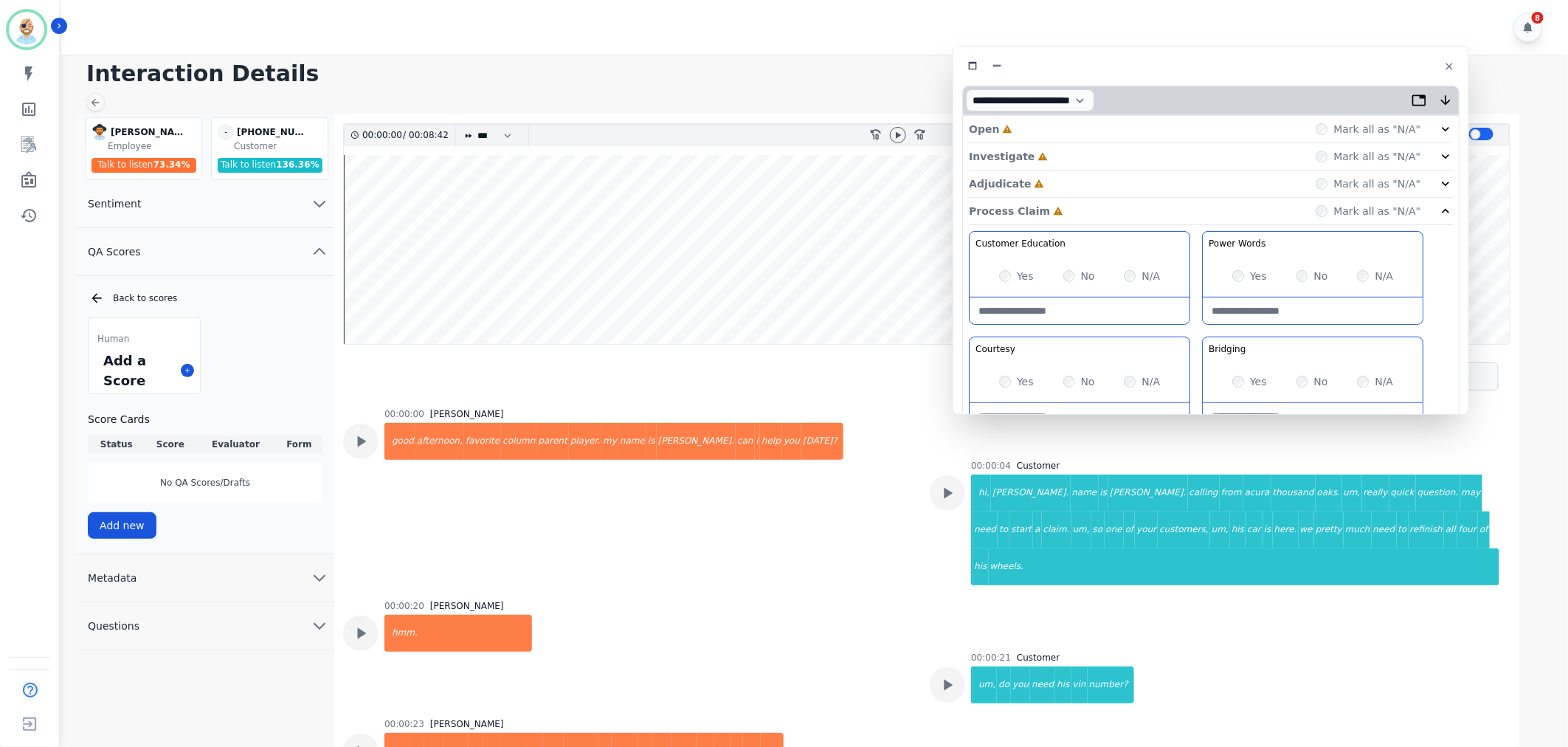
click at [1056, 182] on div "Adjudicate Incomplete Mark all as "N/A"" at bounding box center [1211, 183] width 484 height 27
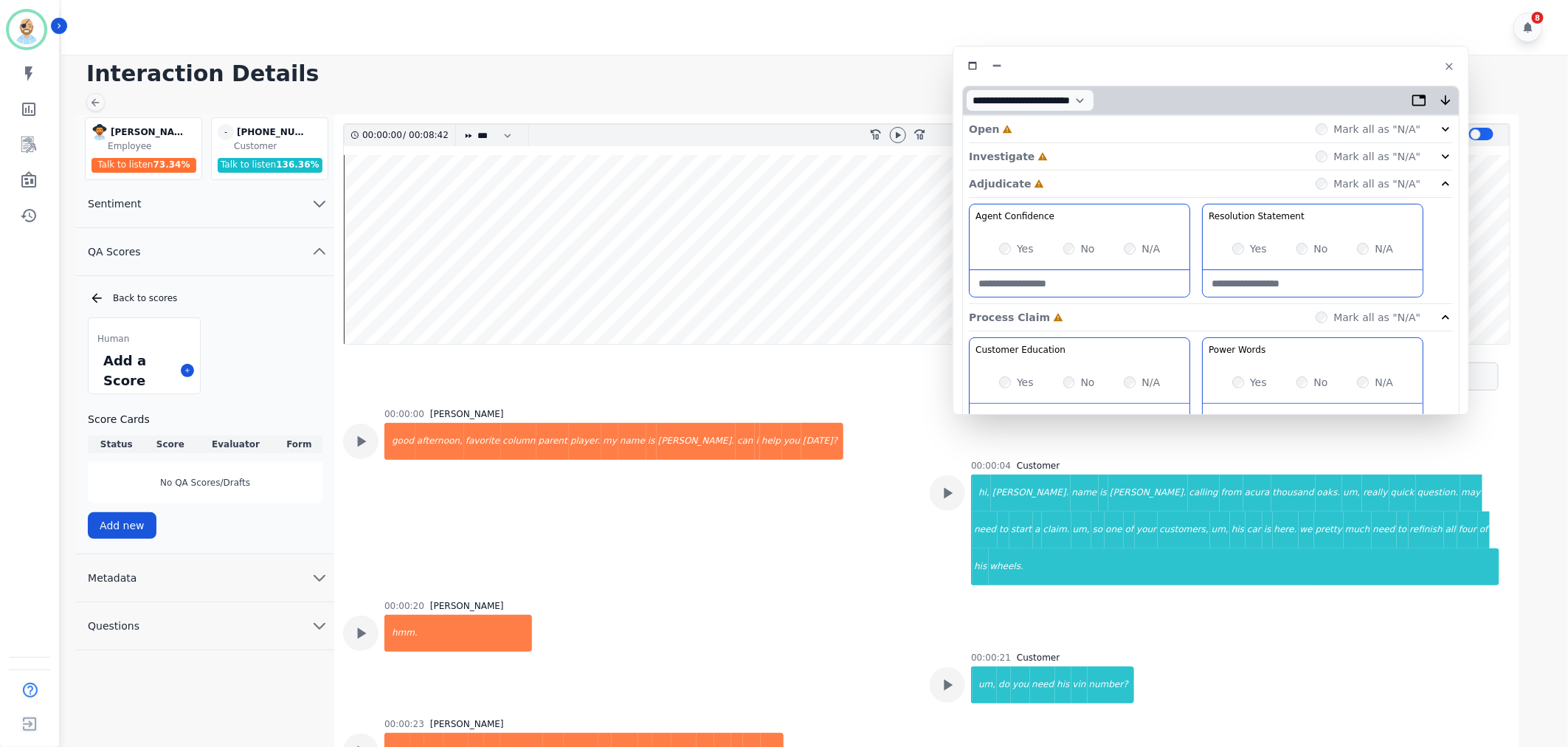
click at [1056, 155] on div "Investigate Incomplete Mark all as "N/A"" at bounding box center [1211, 156] width 484 height 27
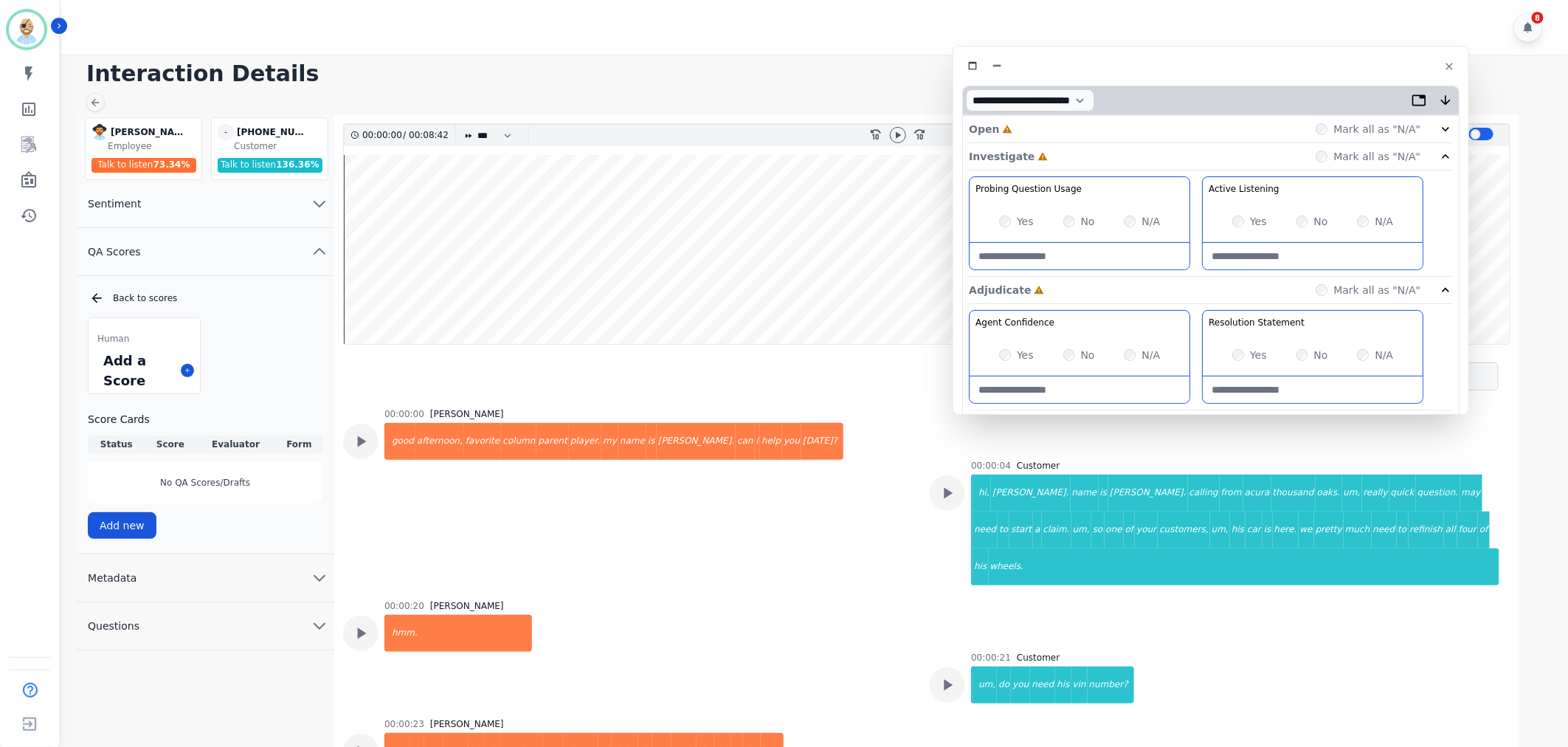
click at [1050, 124] on div "Open Incomplete Mark all as "N/A"" at bounding box center [1211, 130] width 484 height 27
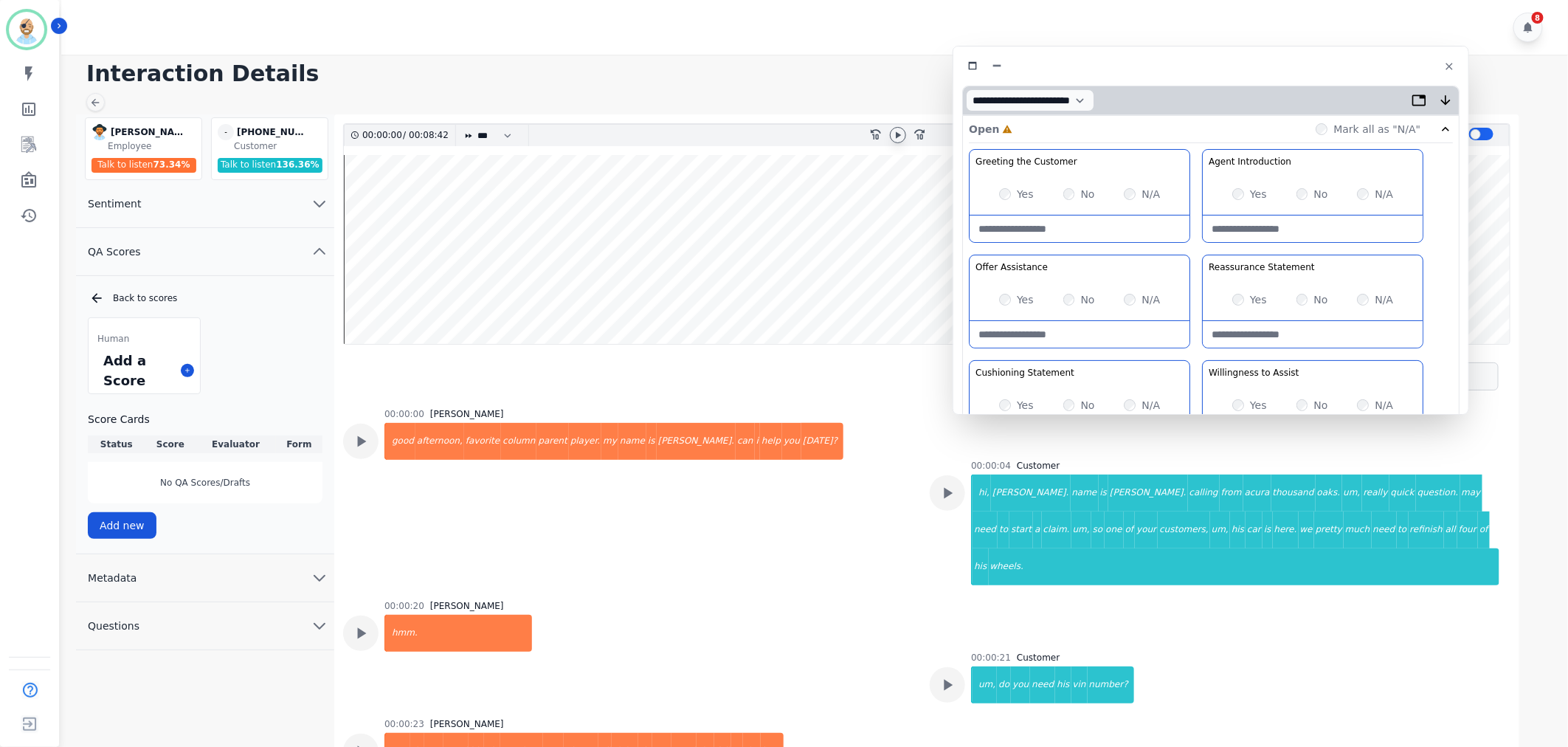
click at [890, 134] on div at bounding box center [898, 134] width 16 height 16
click at [1015, 200] on div "Yes" at bounding box center [1016, 195] width 35 height 15
click at [1198, 256] on div "Greeting the Customer Welcome is where we quickly greet our customer as a known…" at bounding box center [1211, 410] width 484 height 523
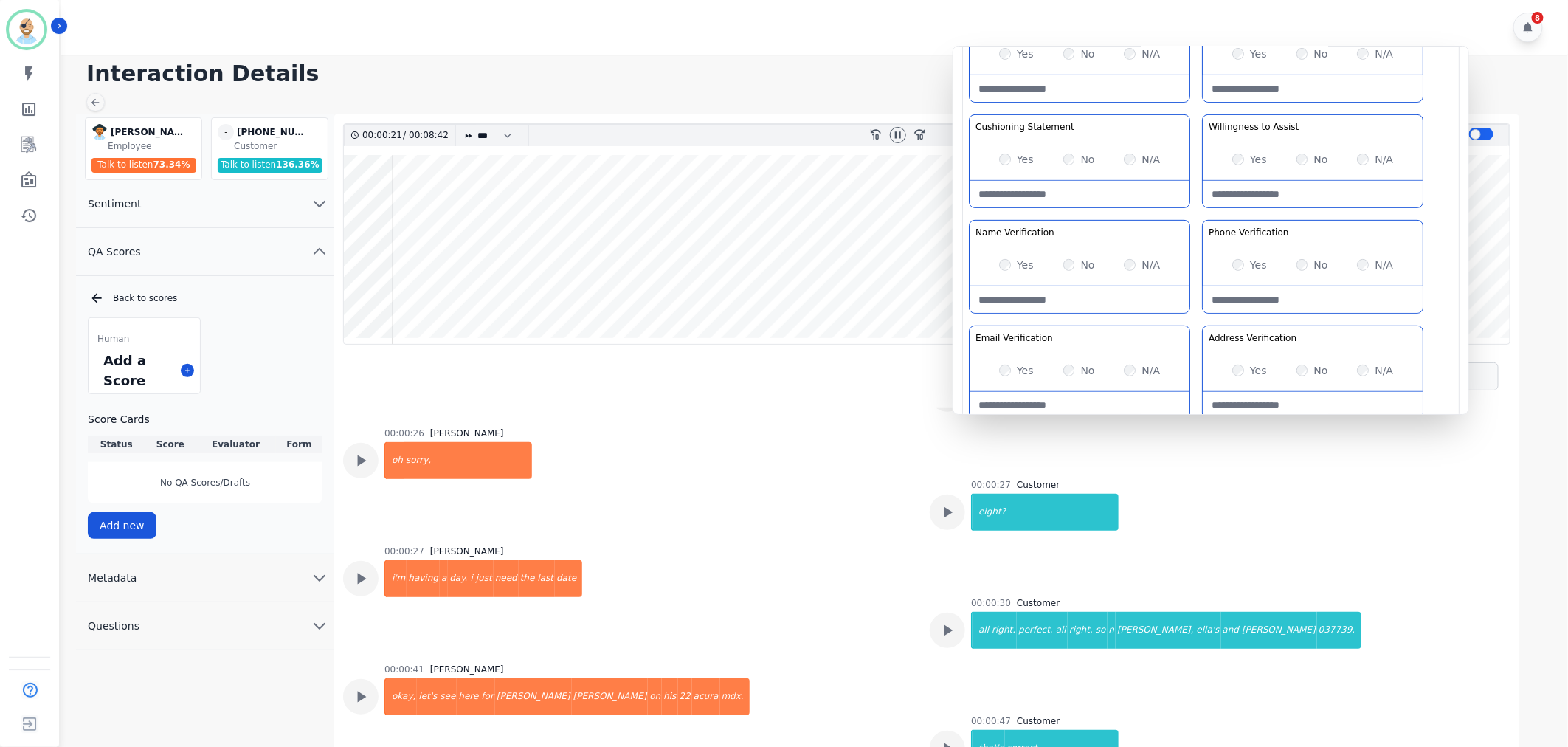
scroll to position [409, 0]
click at [959, 602] on div "00:00:30 Customer all right. perfect. all right. so n nancy, ella's and larry 0…" at bounding box center [1215, 628] width 569 height 63
click at [948, 620] on icon at bounding box center [947, 630] width 19 height 19
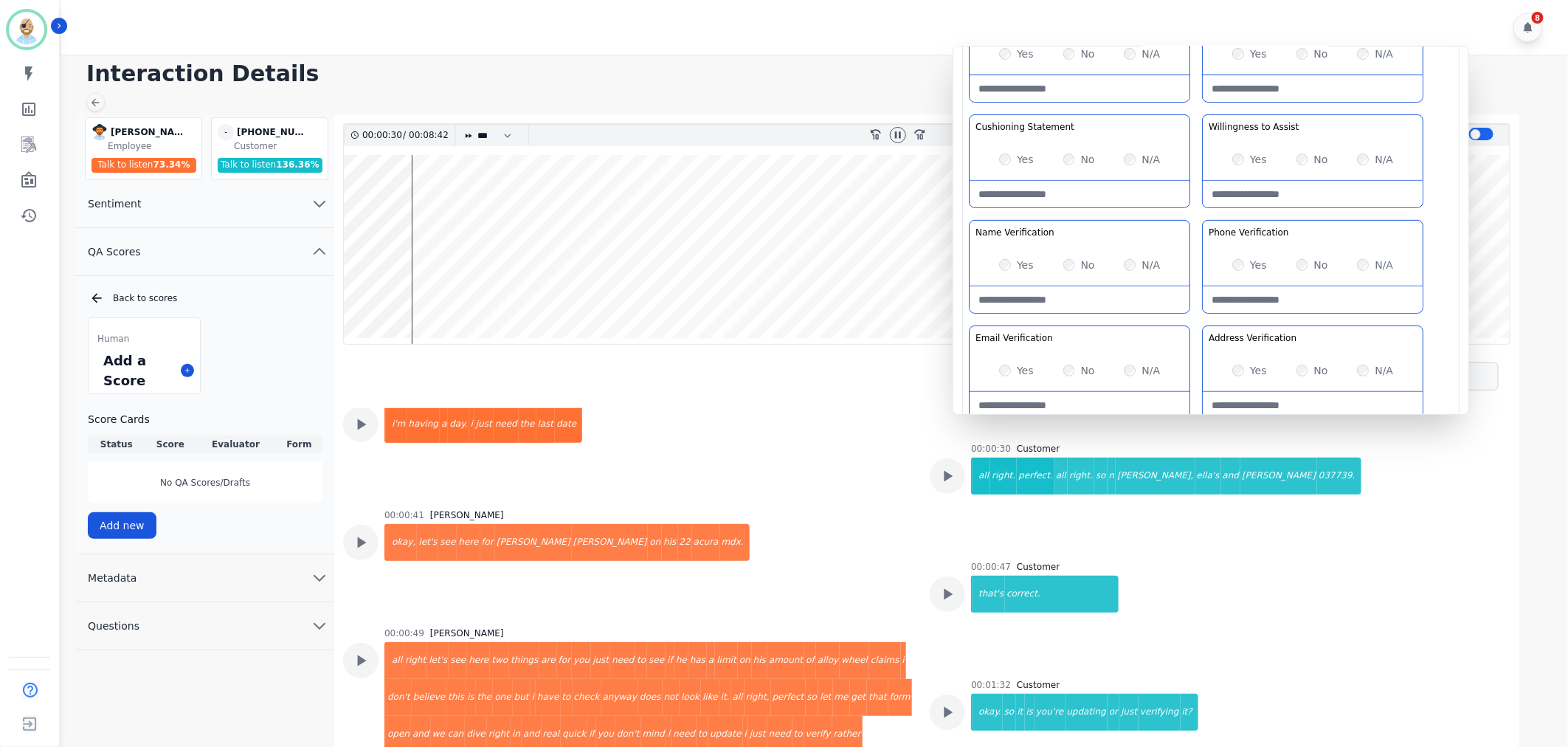
scroll to position [574, 0]
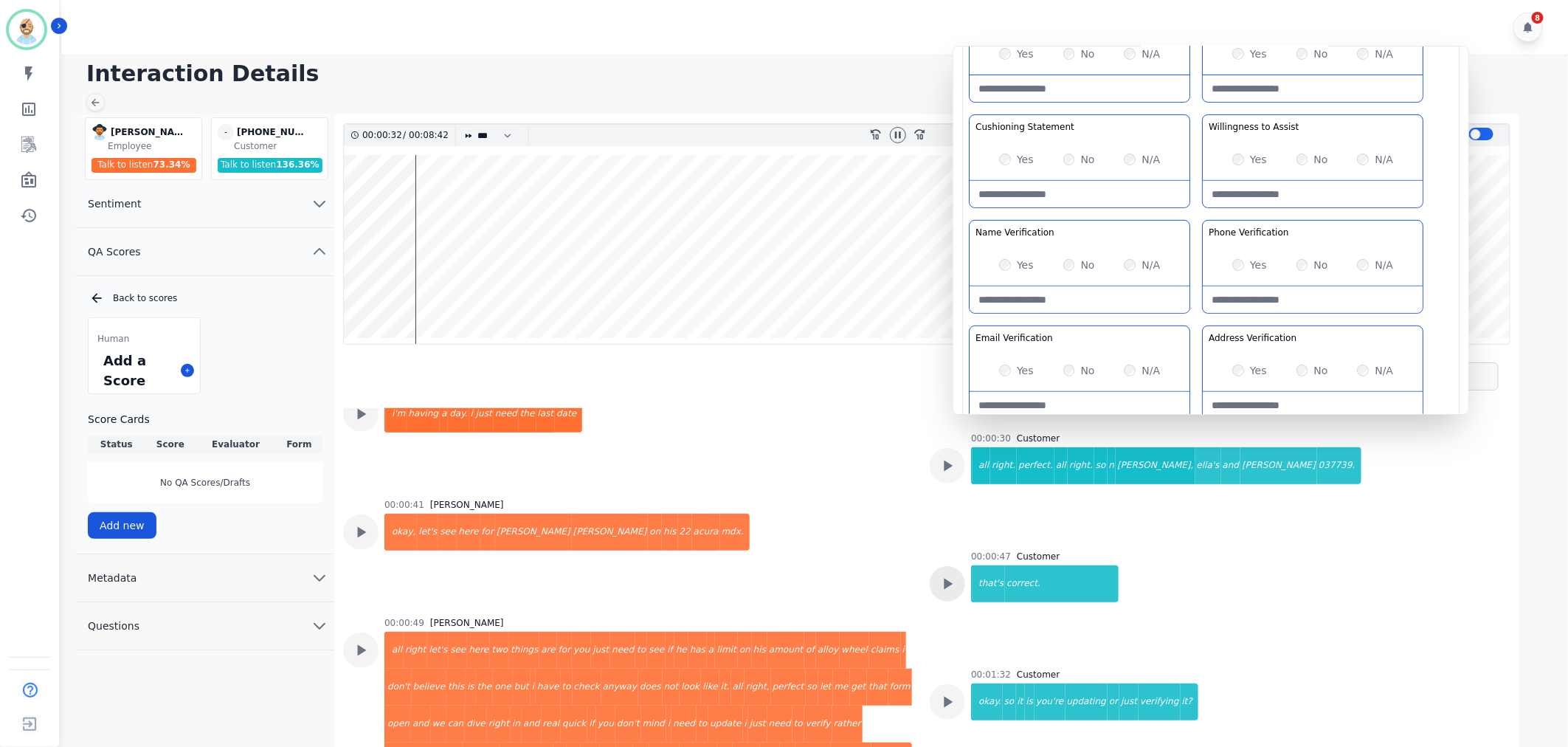
click at [952, 574] on icon at bounding box center [947, 583] width 19 height 19
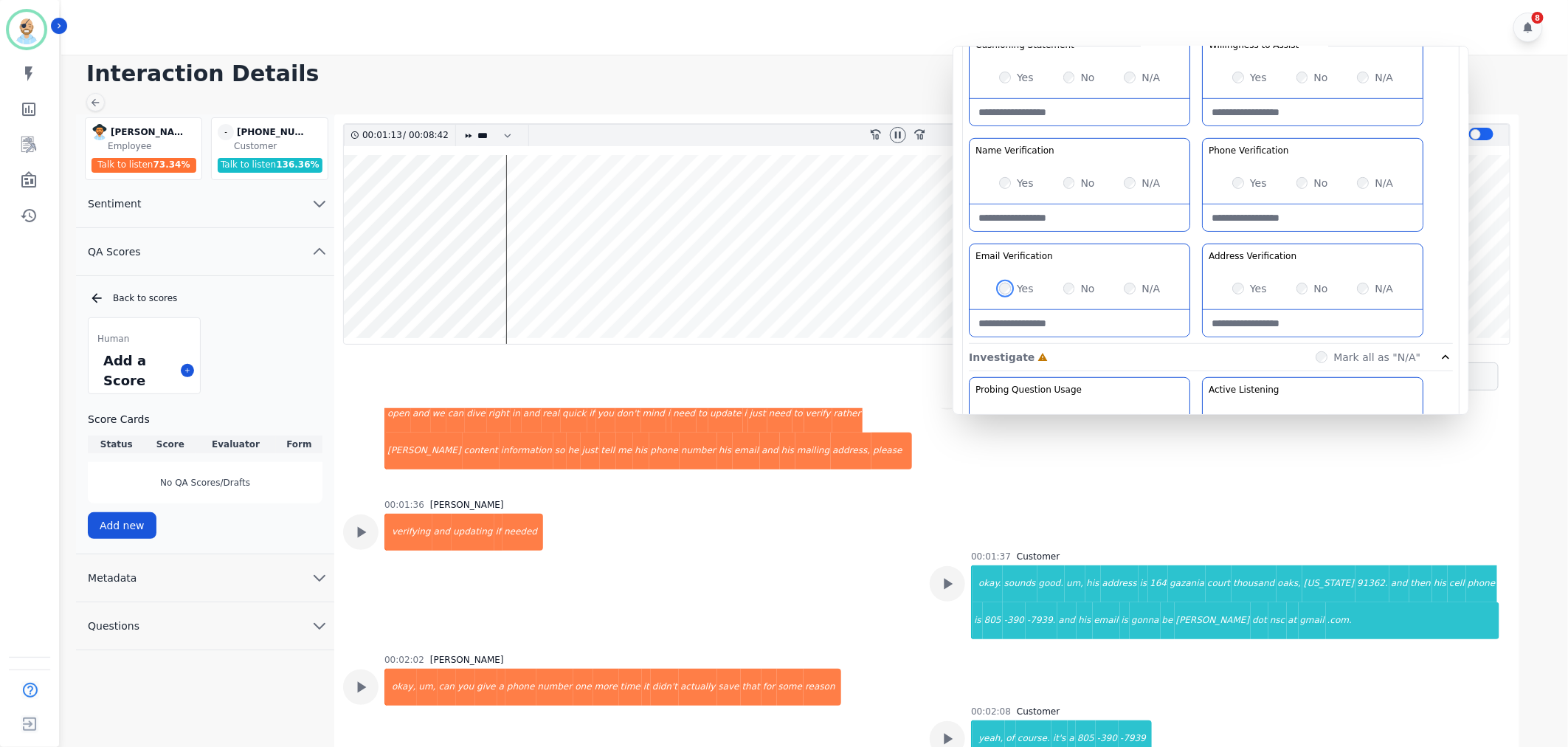
scroll to position [902, 0]
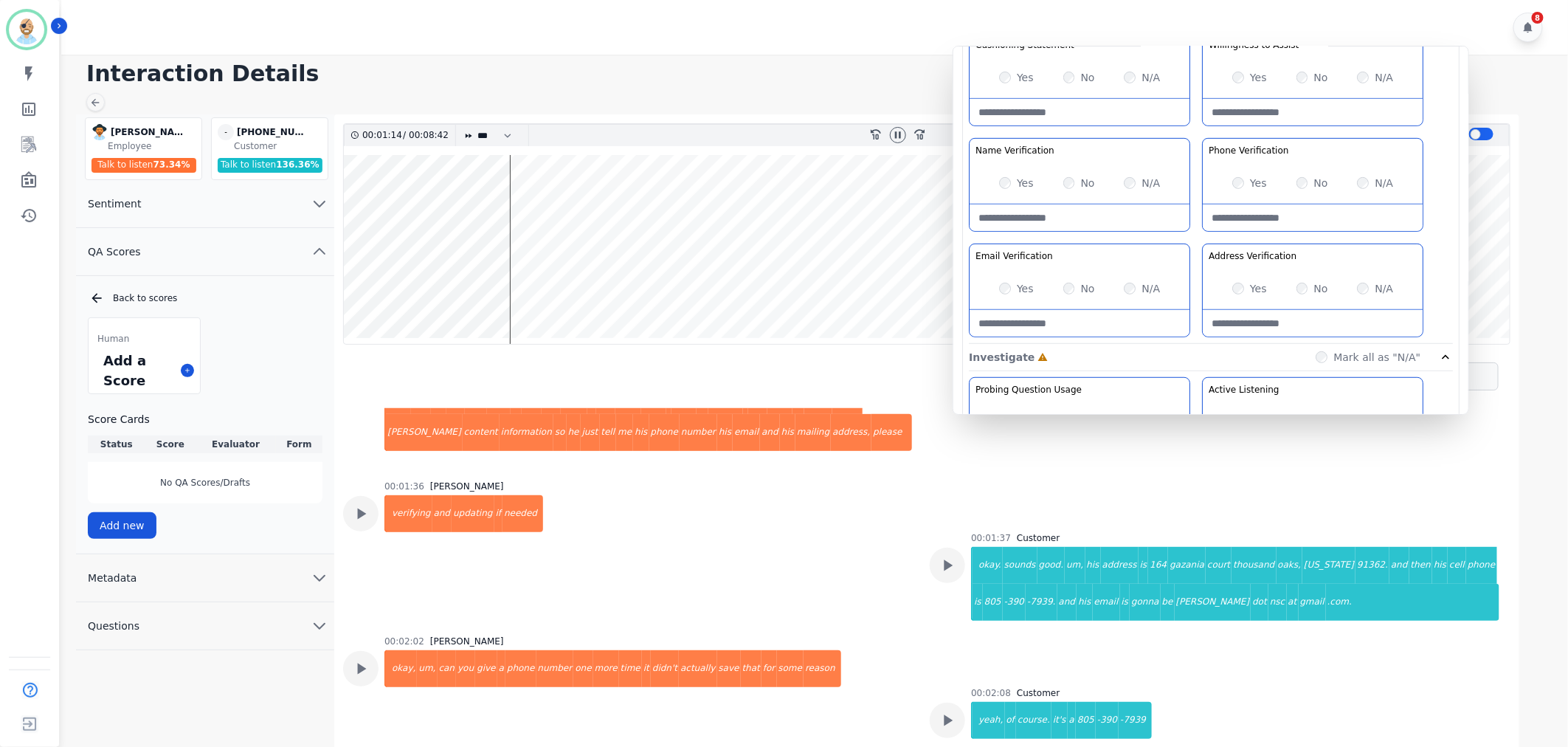
click at [1235, 281] on div "Yes No N/A" at bounding box center [1313, 288] width 220 height 42
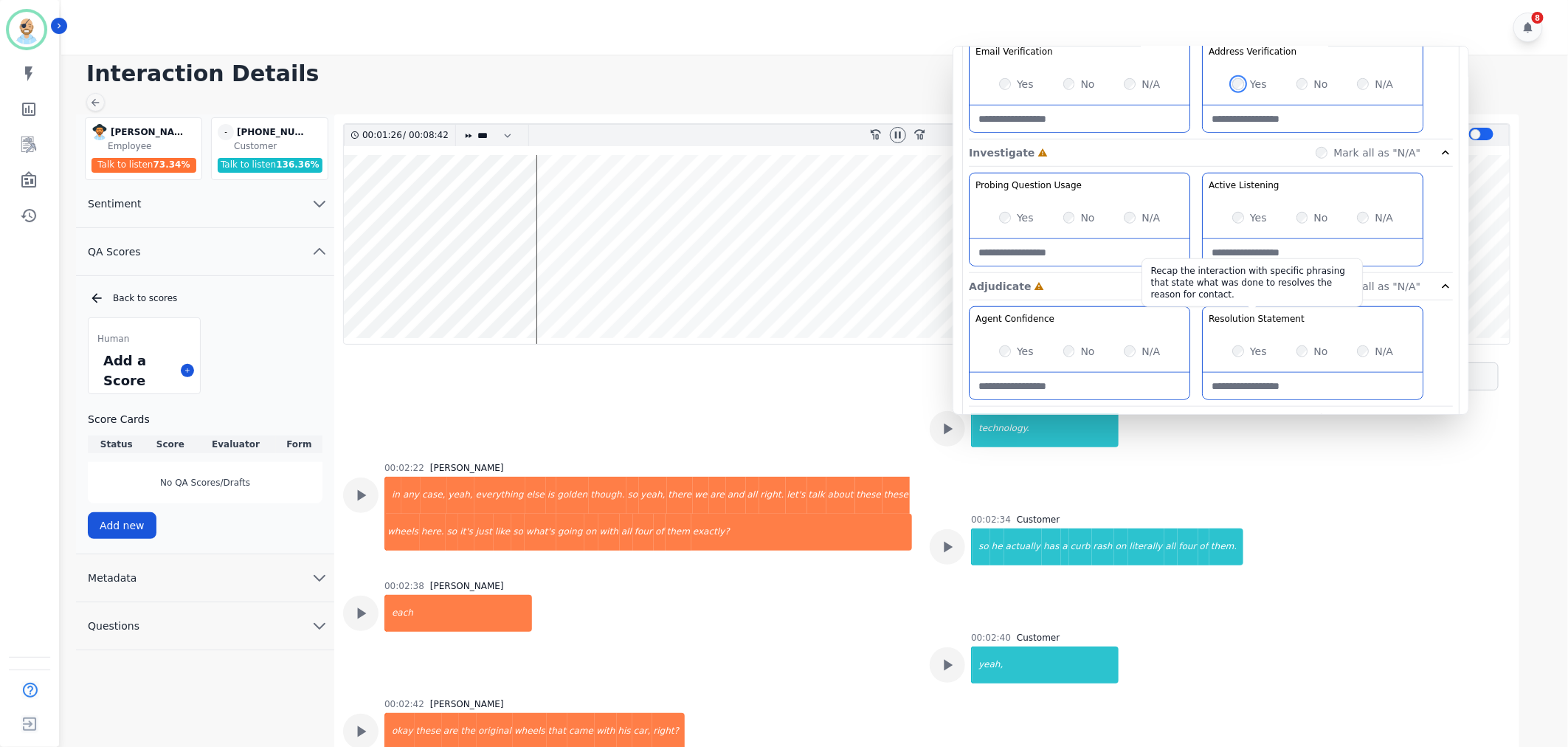
scroll to position [574, 0]
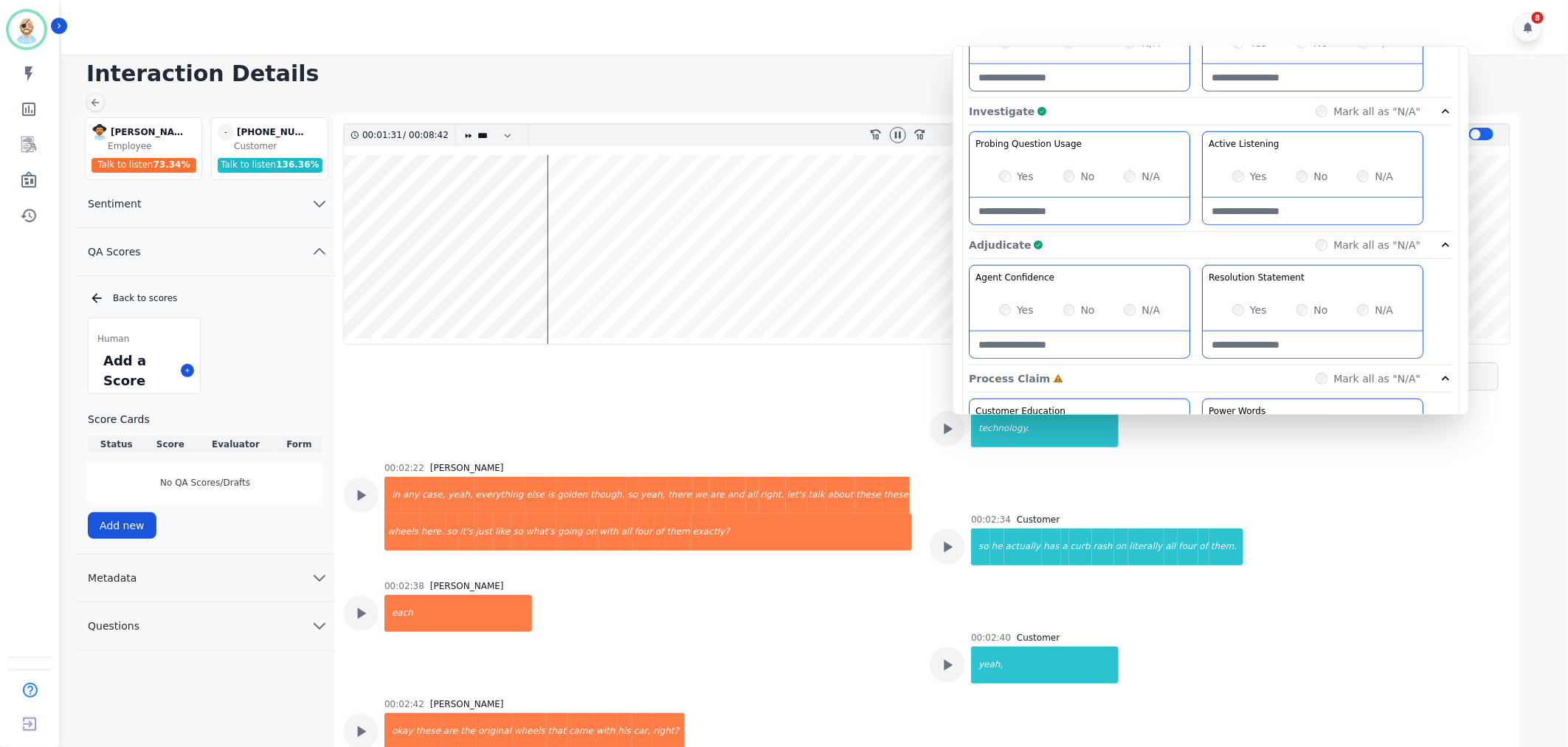
click at [1197, 212] on div "Probing Question Usage Probing through asking open-ended questions will allow y…" at bounding box center [1211, 182] width 484 height 100
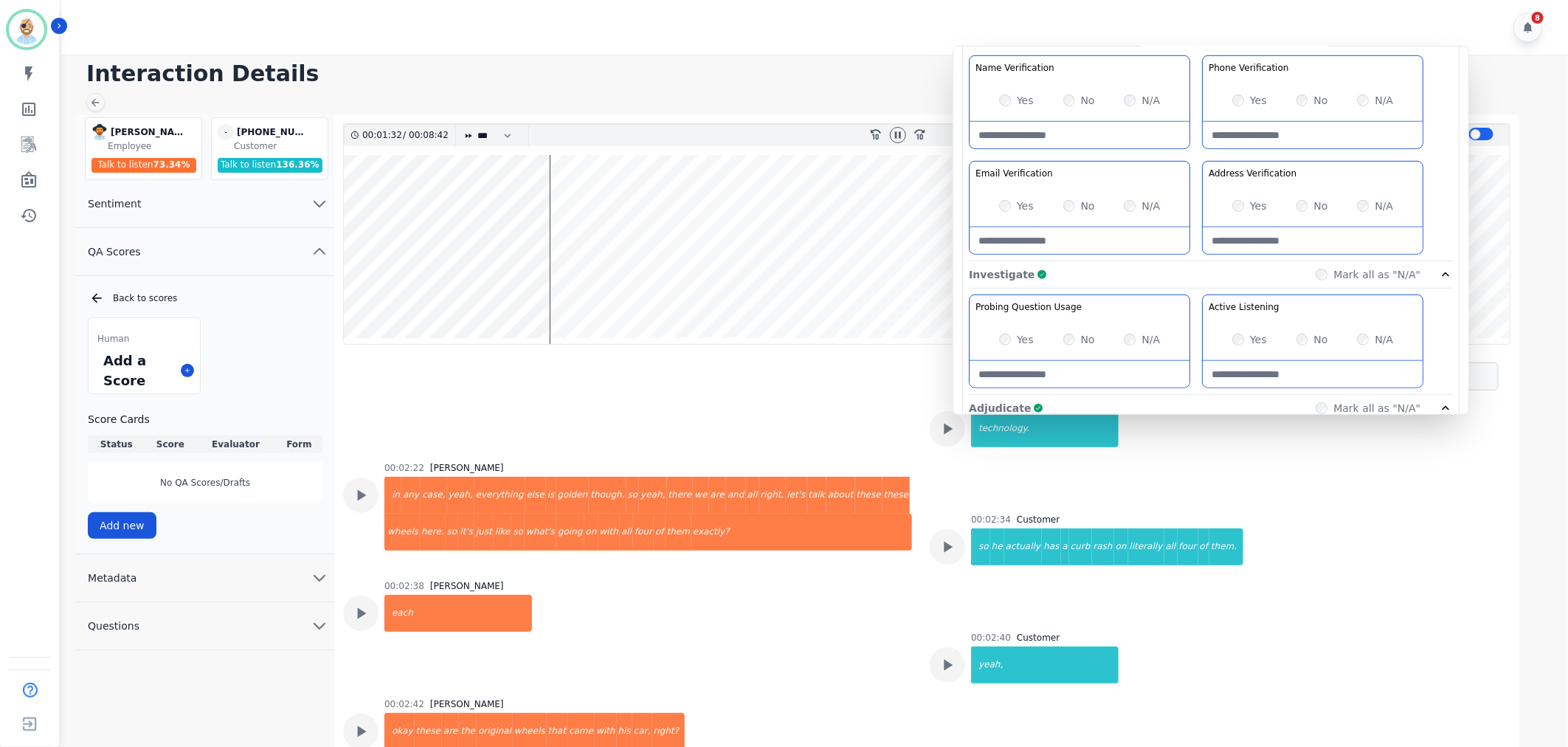
scroll to position [409, 0]
click at [1190, 152] on div "Greeting the Customer Welcome is where we quickly greet our customer as a known…" at bounding box center [1211, 0] width 484 height 523
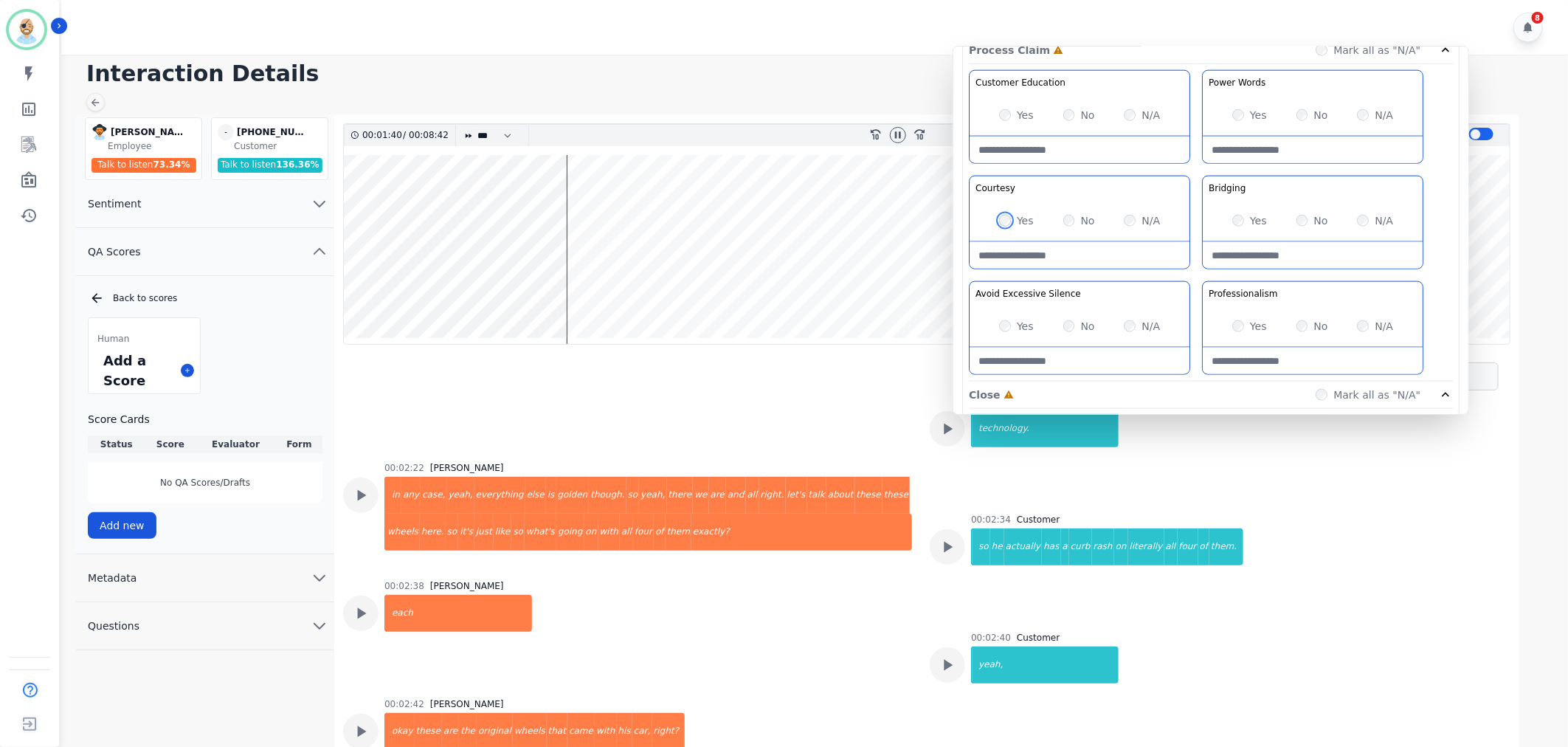
scroll to position [984, 0]
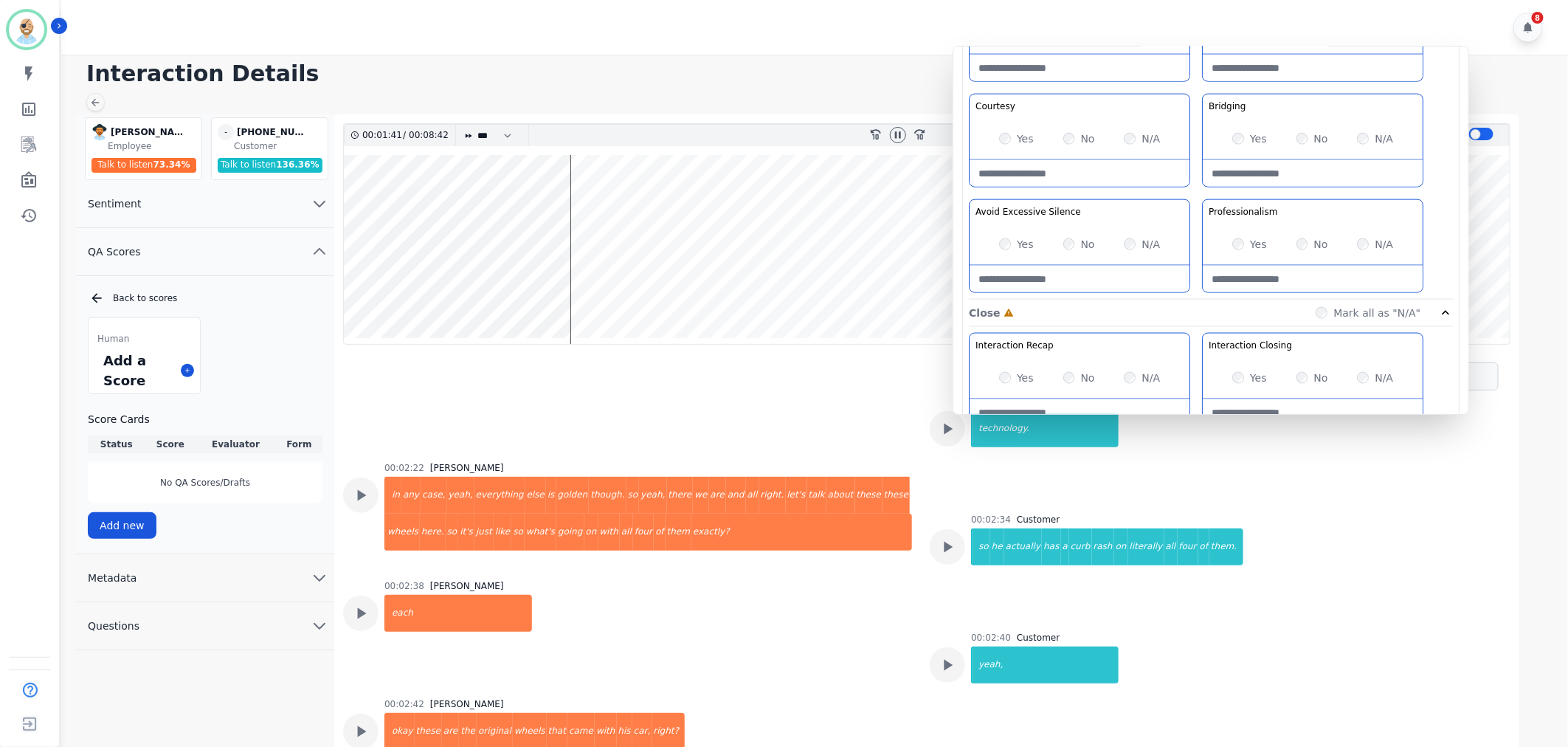
click at [1193, 192] on div "Customer Education Educate your customer on how to get the information that the…" at bounding box center [1211, 144] width 484 height 311
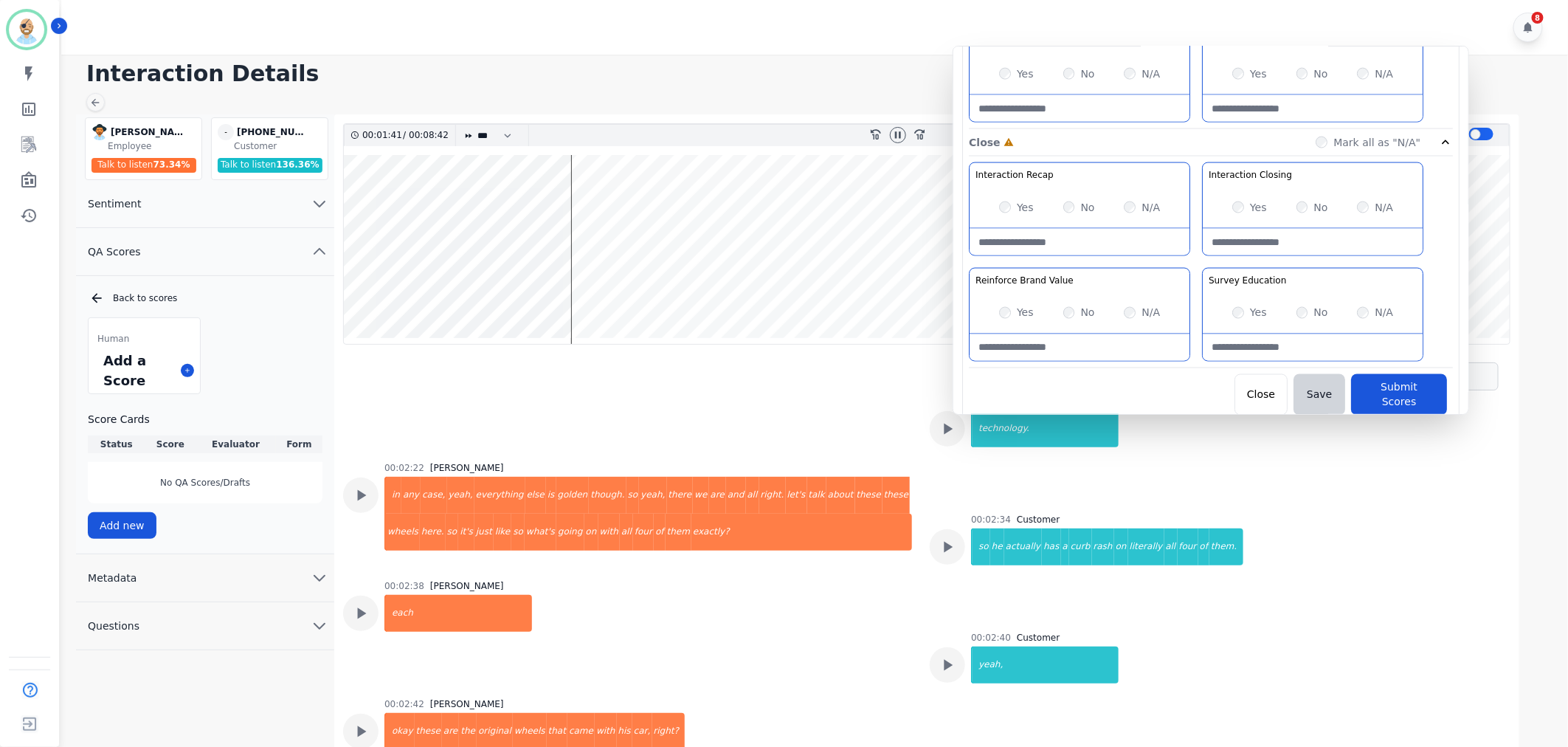
scroll to position [1160, 0]
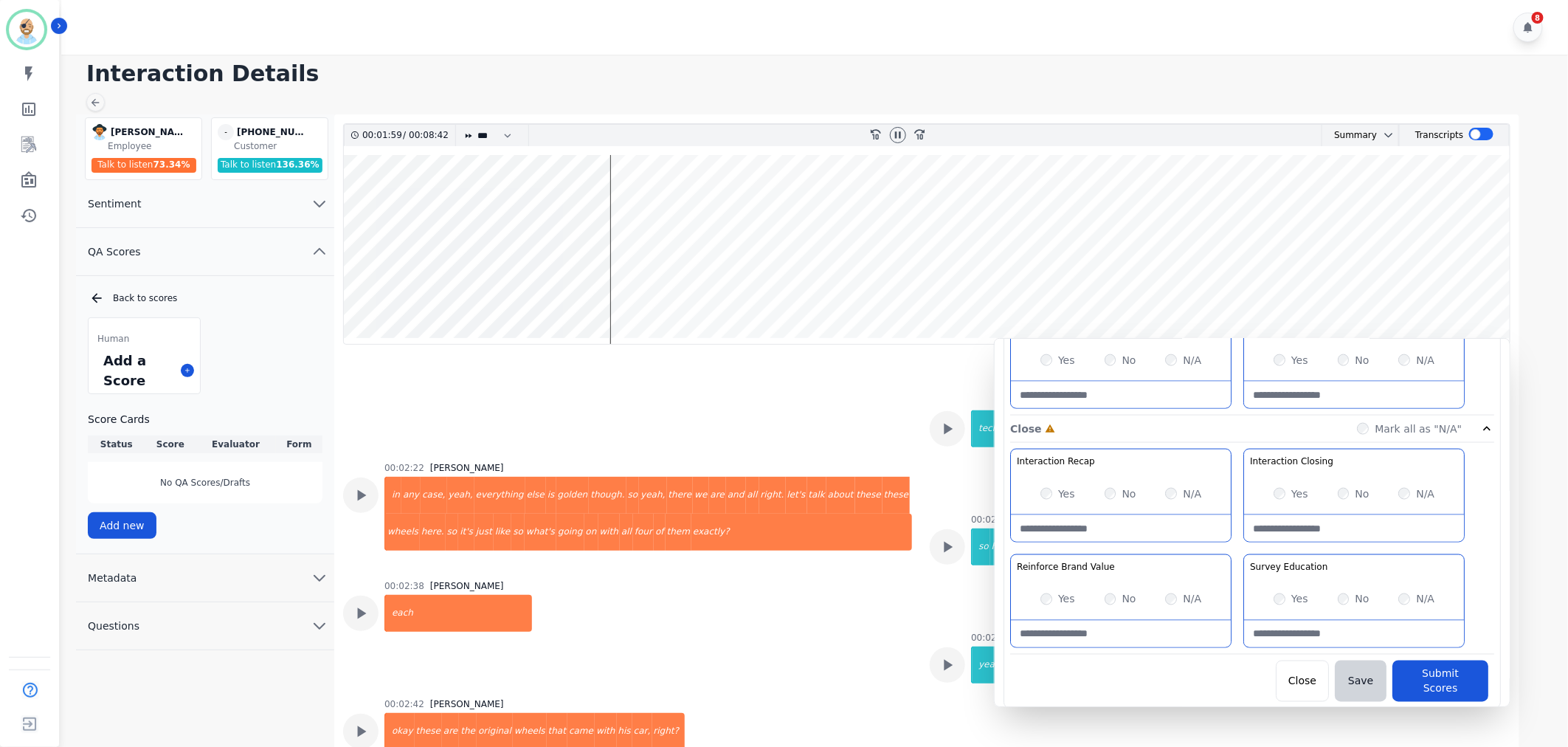
drag, startPoint x: 1193, startPoint y: 258, endPoint x: 1233, endPoint y: 550, distance: 294.7
click at [1233, 550] on div "Interaction Recap Effectively summarize the conversation and set expectations f…" at bounding box center [1252, 552] width 484 height 206
click at [453, 291] on wave at bounding box center [927, 250] width 1166 height 189
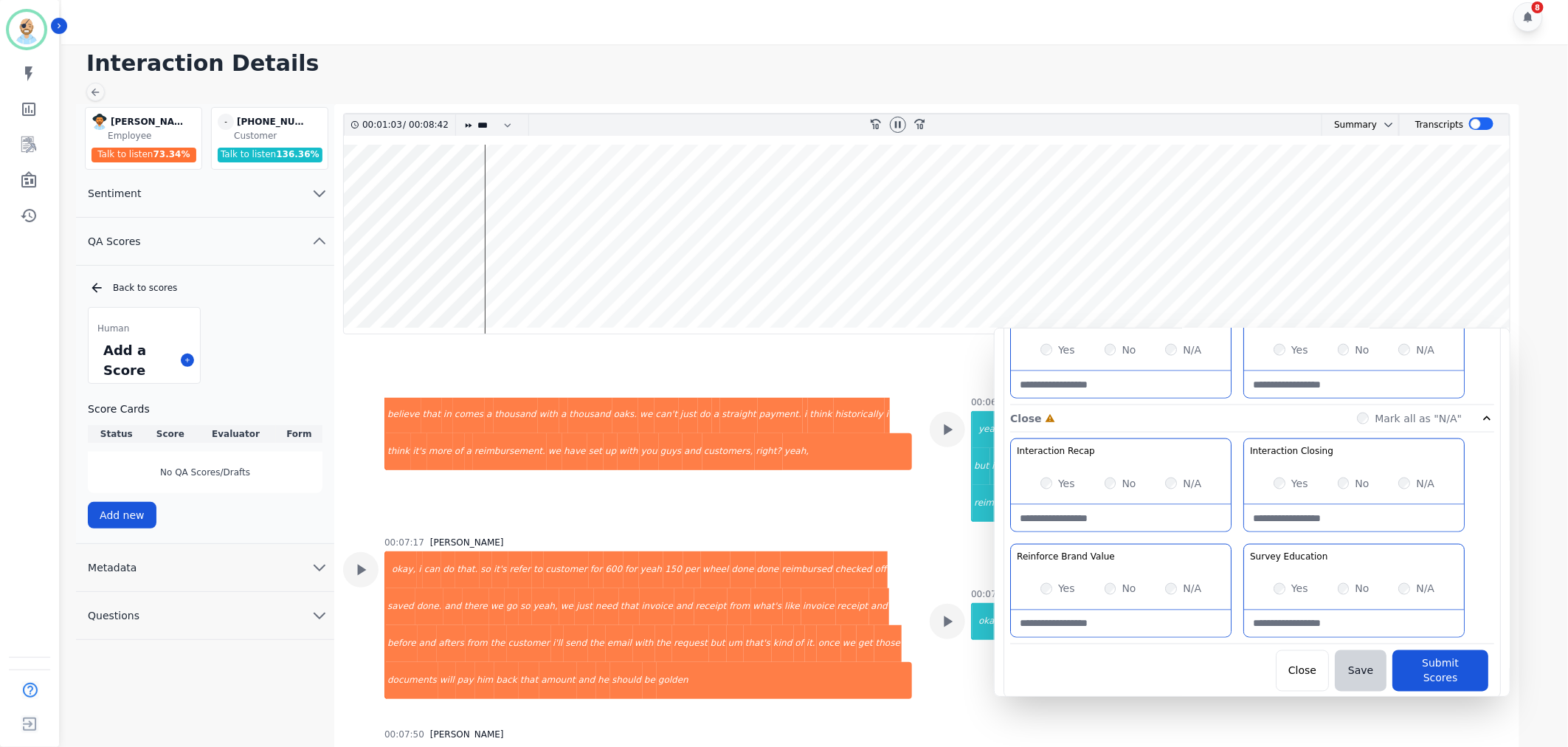
scroll to position [4587, 0]
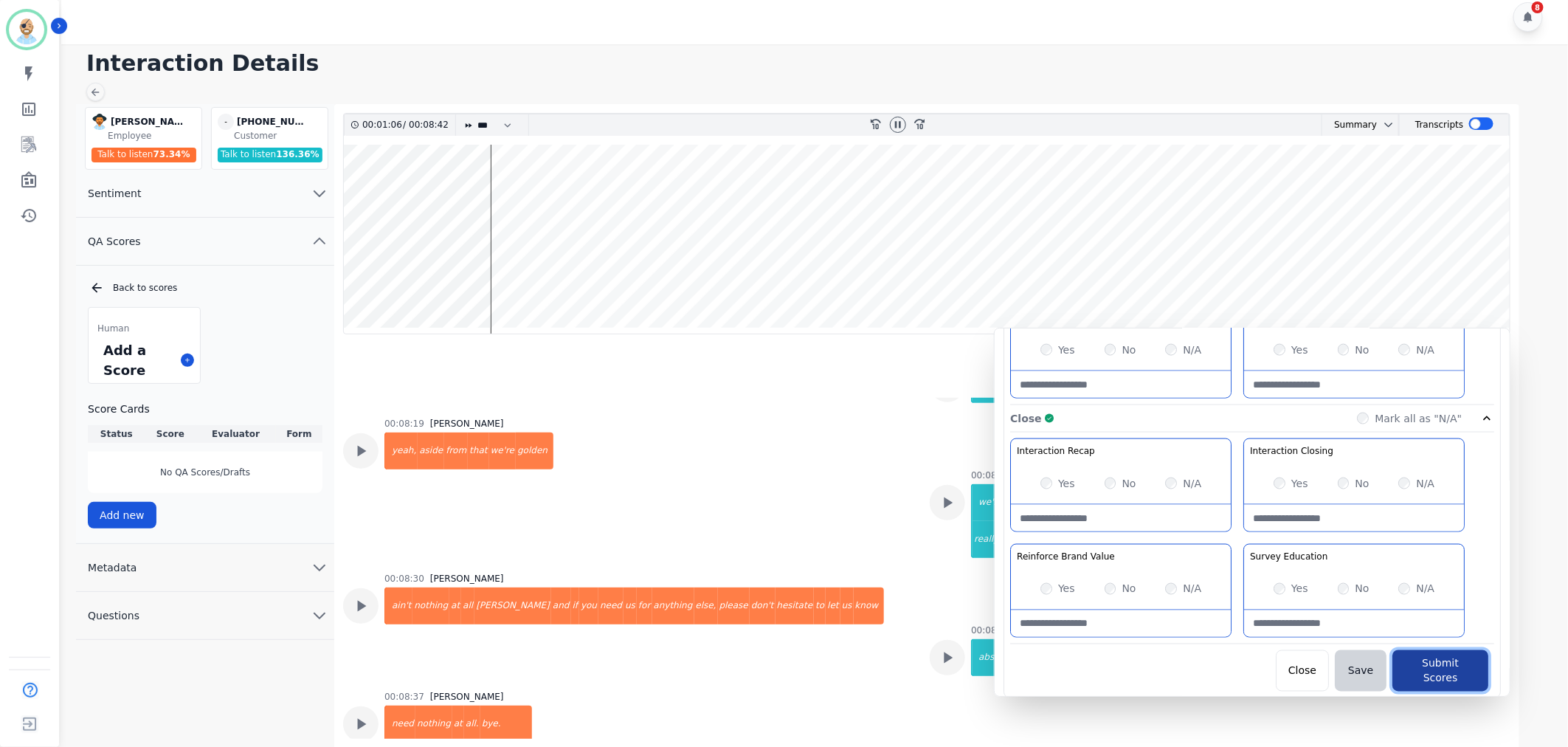
click at [1442, 669] on button "Submit Scores" at bounding box center [1440, 671] width 96 height 42
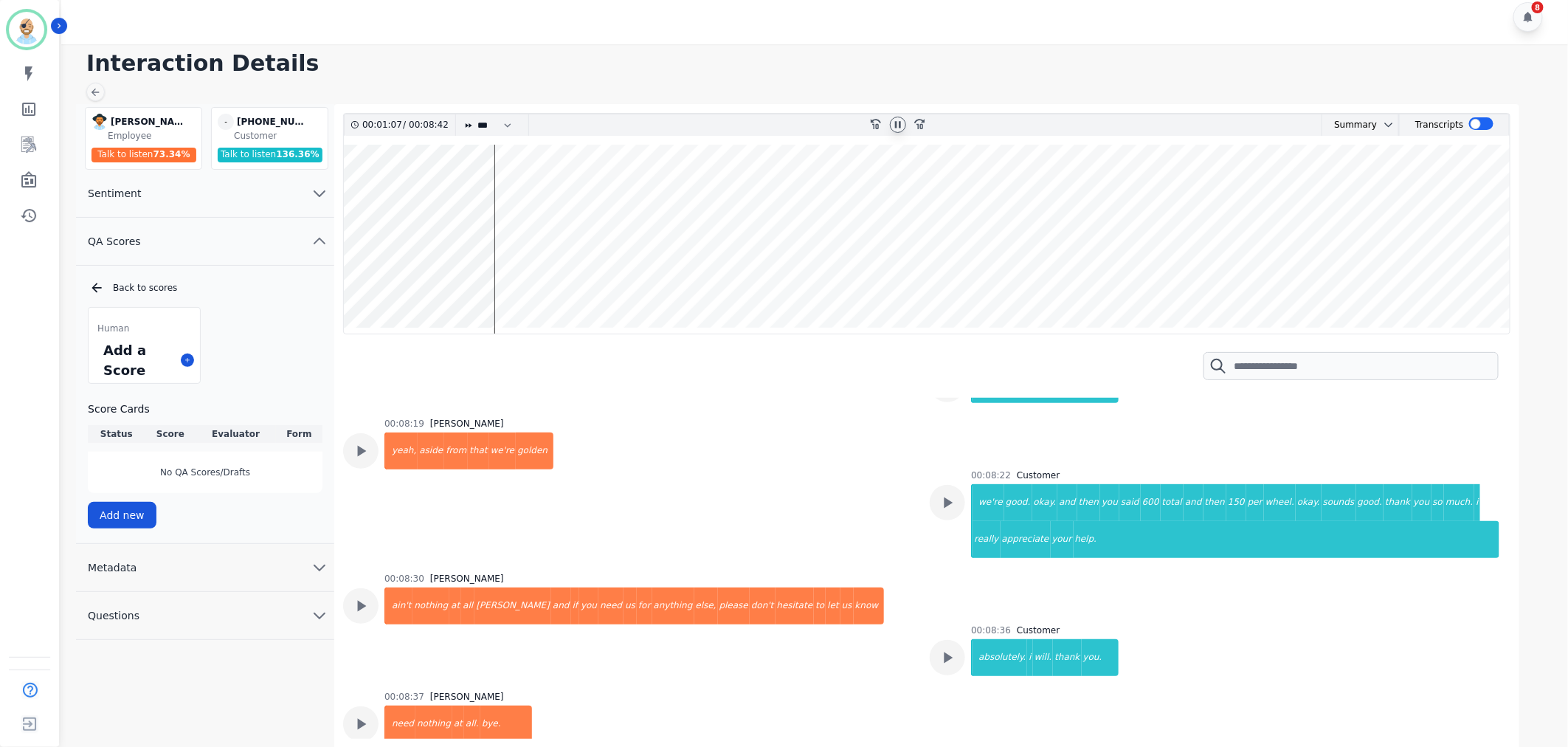
click at [894, 123] on icon at bounding box center [898, 125] width 11 height 11
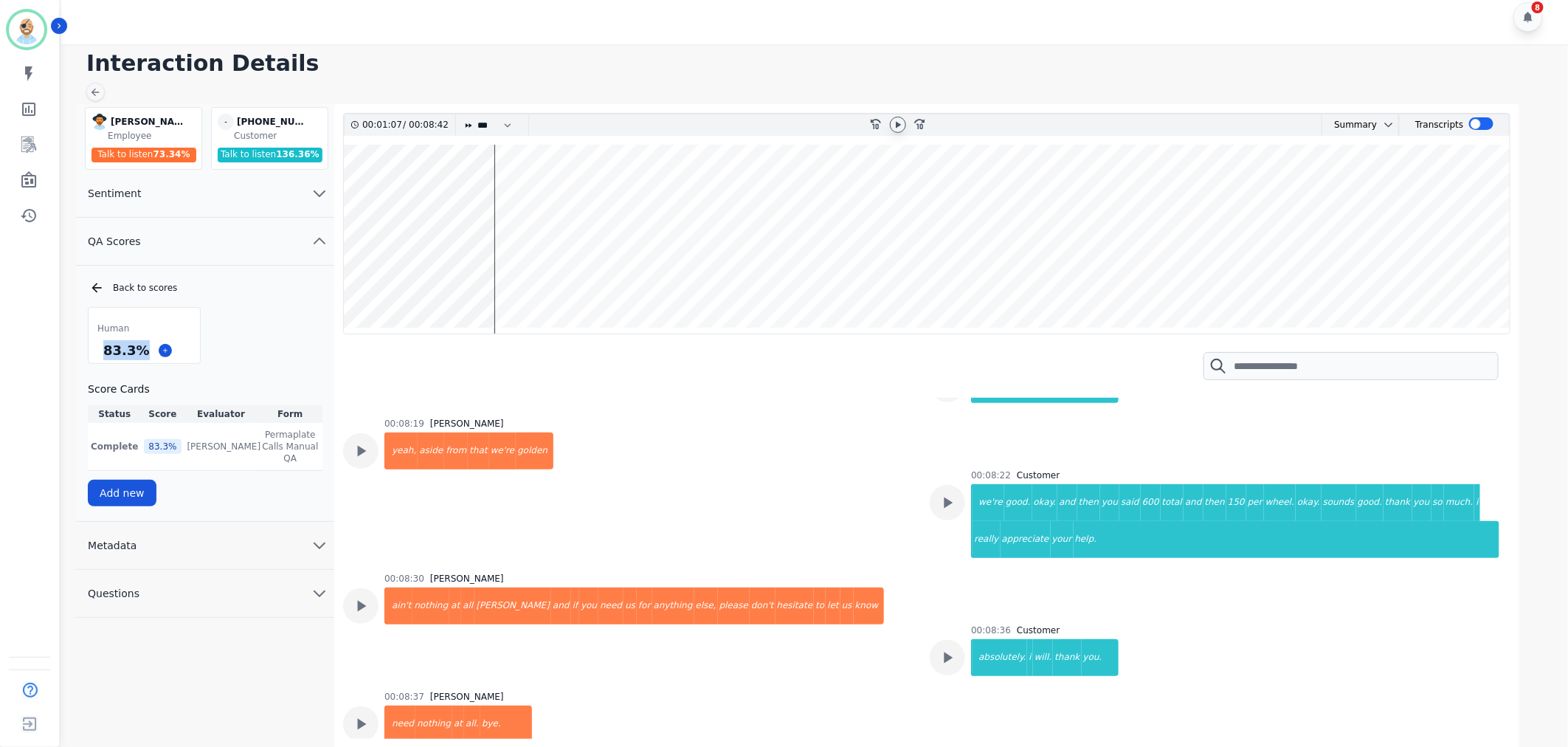
drag, startPoint x: 145, startPoint y: 349, endPoint x: 95, endPoint y: 352, distance: 50.1
click at [95, 352] on div "83.3 %" at bounding box center [145, 350] width 112 height 26
copy div "83.3 %"
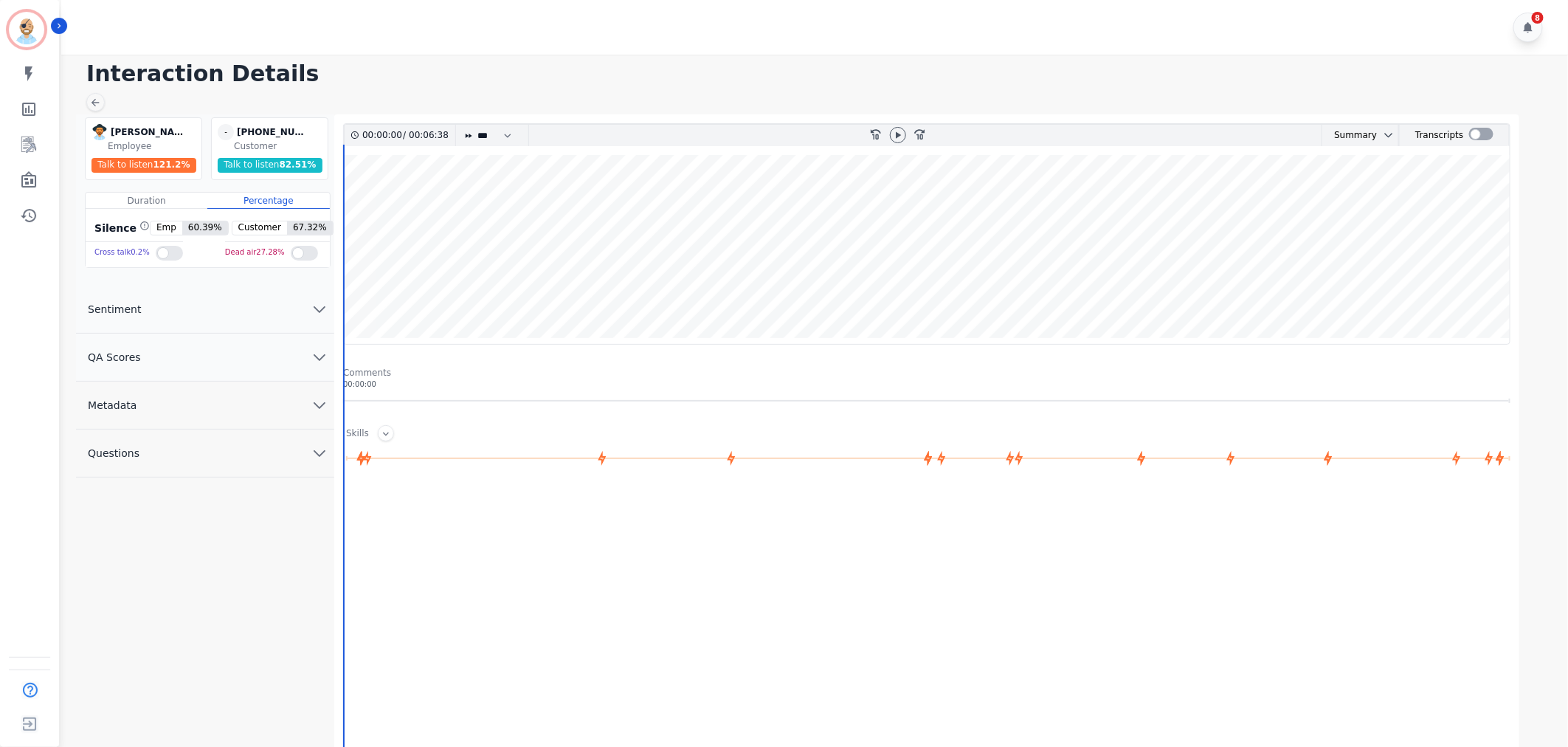
click at [276, 362] on button "QA Scores" at bounding box center [204, 357] width 258 height 48
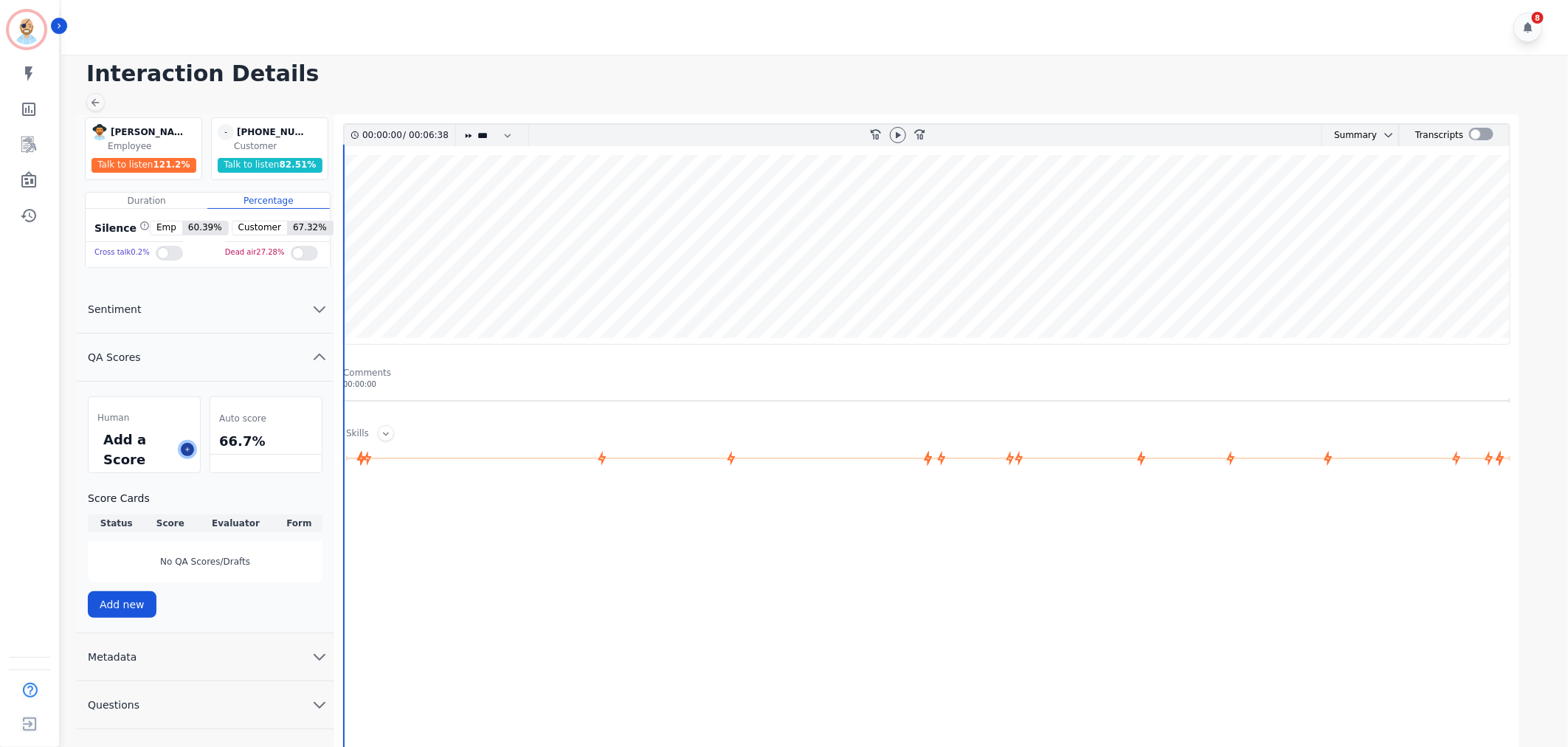
click at [183, 450] on icon at bounding box center [187, 450] width 8 height 8
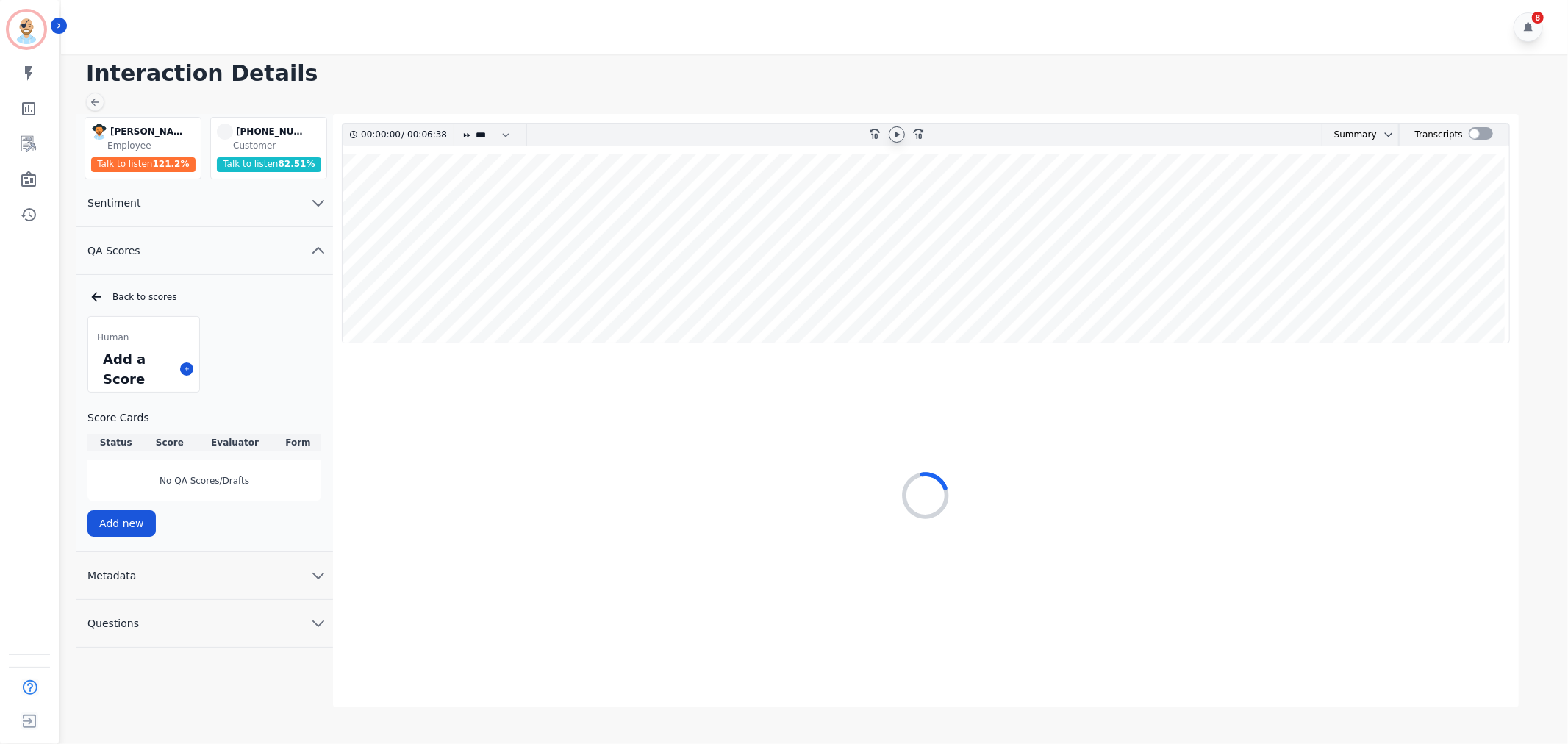
click at [899, 134] on icon at bounding box center [897, 135] width 11 height 11
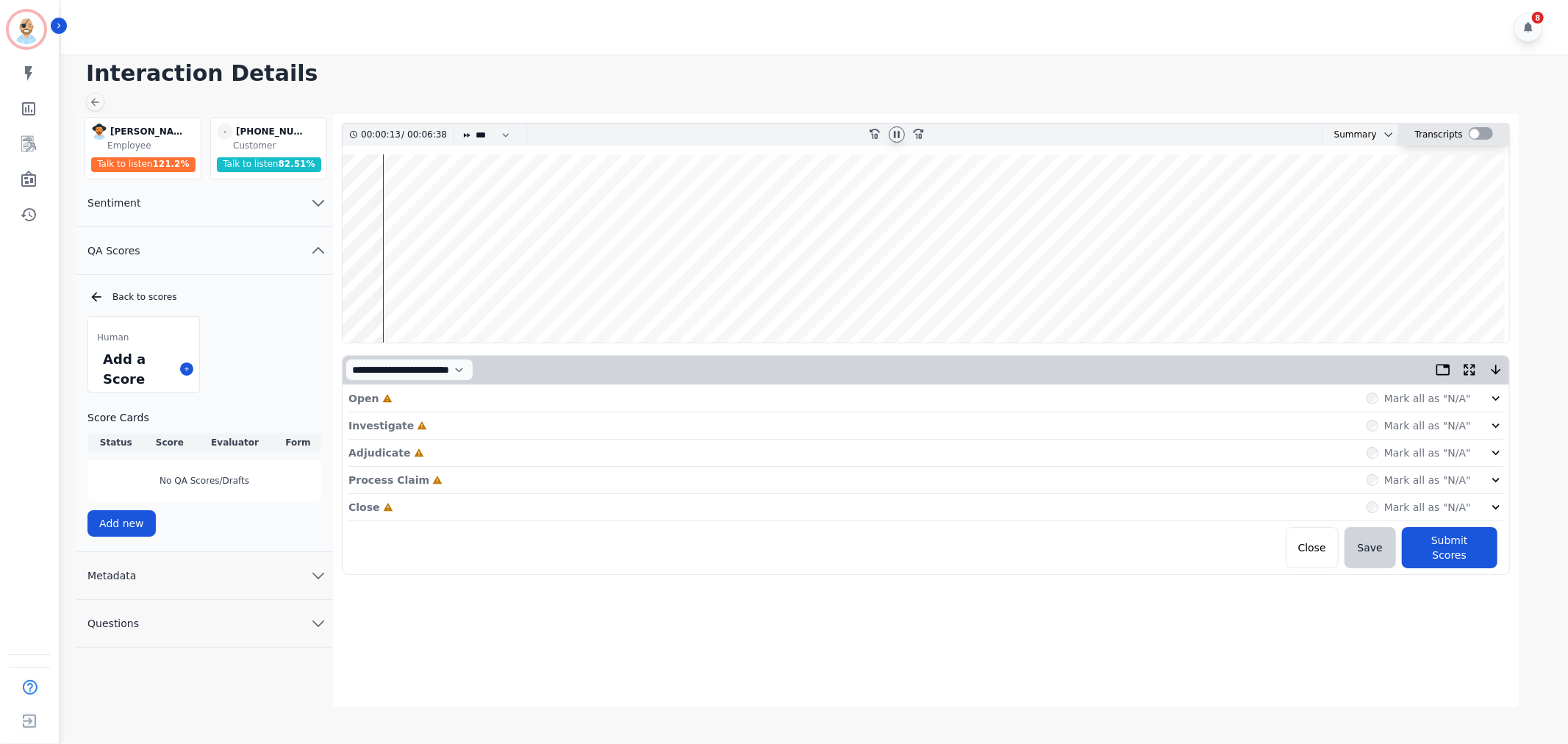
click at [1481, 134] on div at bounding box center [1481, 133] width 24 height 12
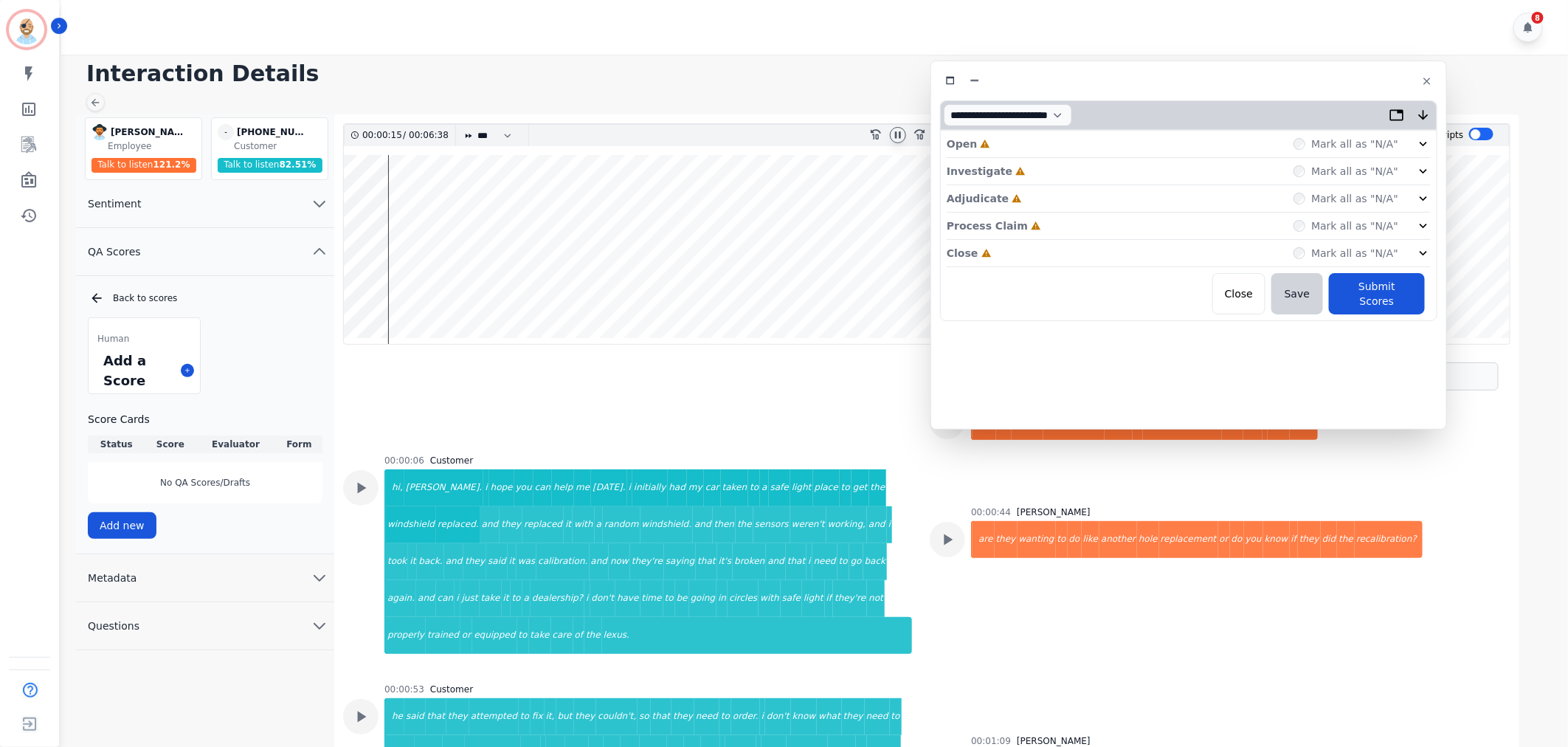
drag, startPoint x: 422, startPoint y: 78, endPoint x: 1284, endPoint y: 76, distance: 862.0
click at [1284, 76] on div at bounding box center [1189, 80] width 497 height 22
click at [1049, 250] on div "Close Incomplete Mark all as "N/A"" at bounding box center [1189, 253] width 484 height 27
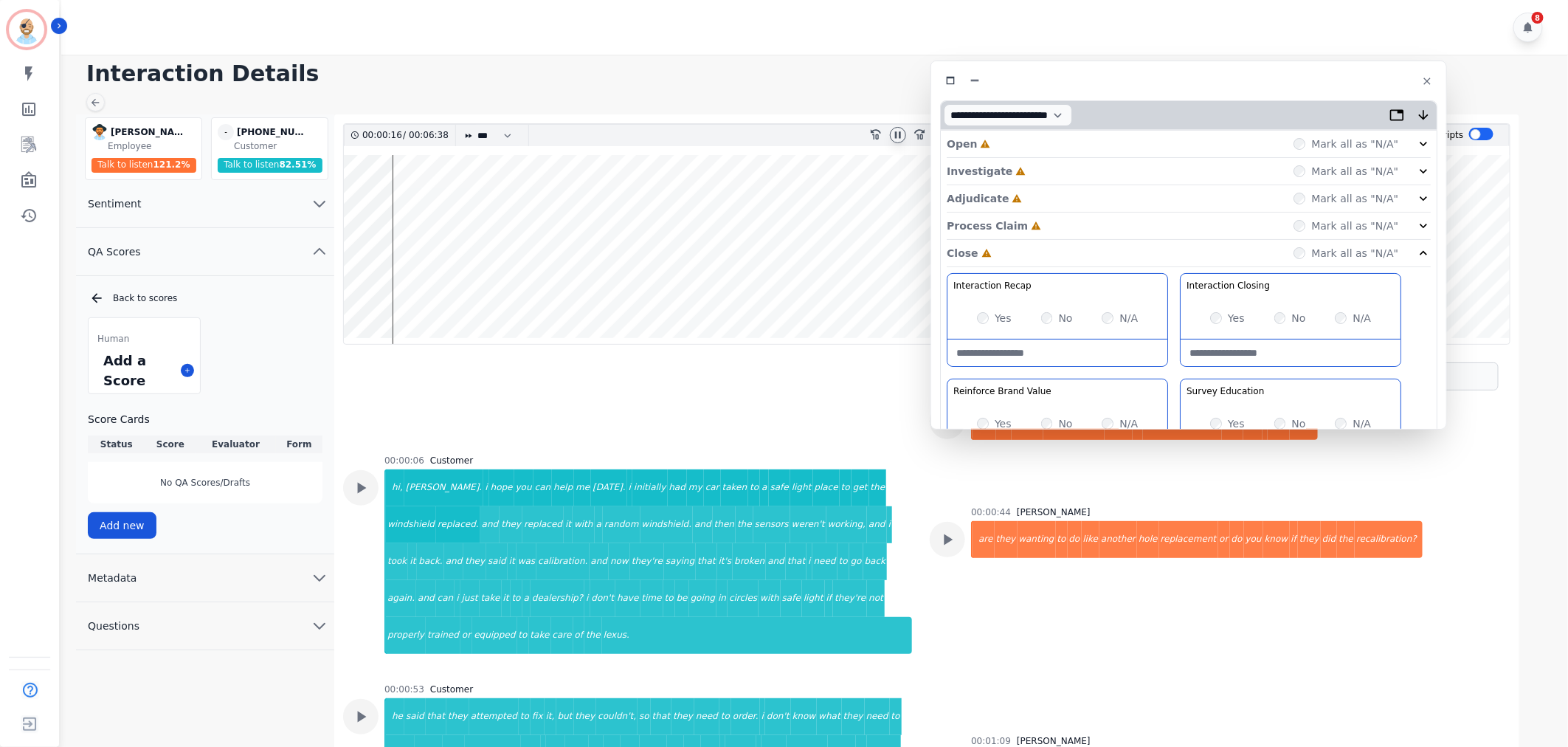
click at [1058, 227] on div "Process Claim Incomplete Mark all as "N/A"" at bounding box center [1189, 226] width 484 height 27
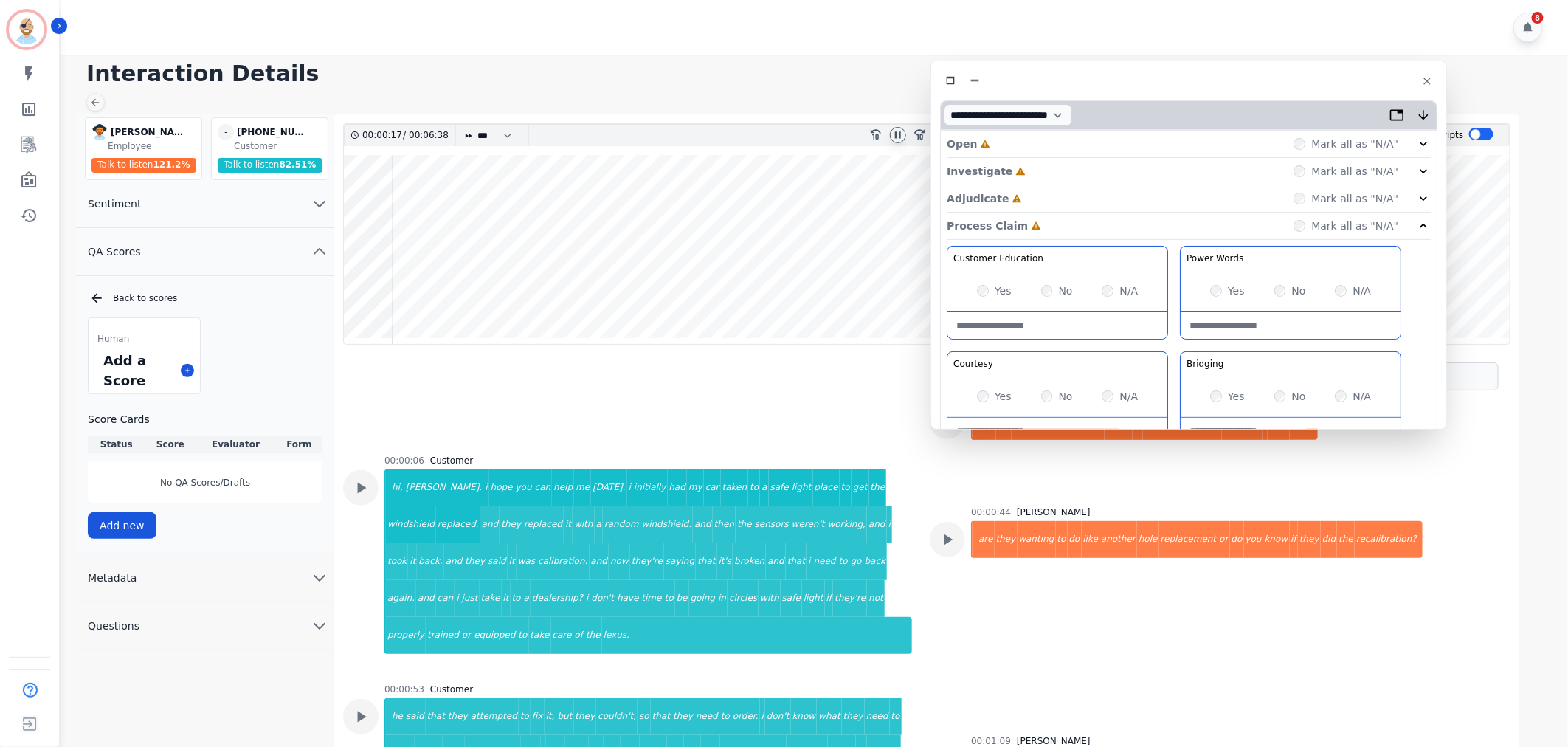
click at [1062, 197] on div "Adjudicate Incomplete Mark all as "N/A"" at bounding box center [1189, 199] width 484 height 27
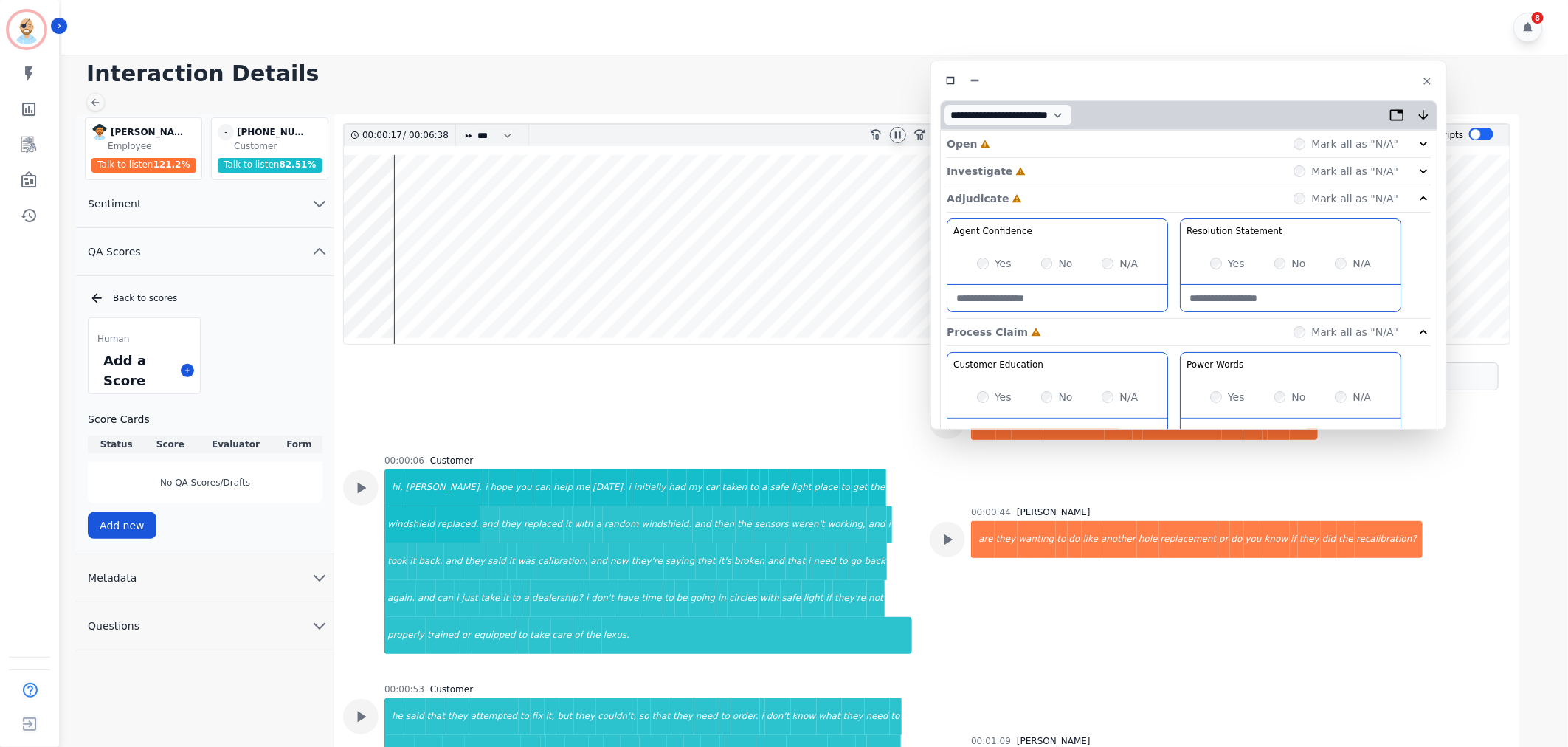
click at [1065, 170] on div "Investigate Incomplete Mark all as "N/A"" at bounding box center [1189, 171] width 484 height 27
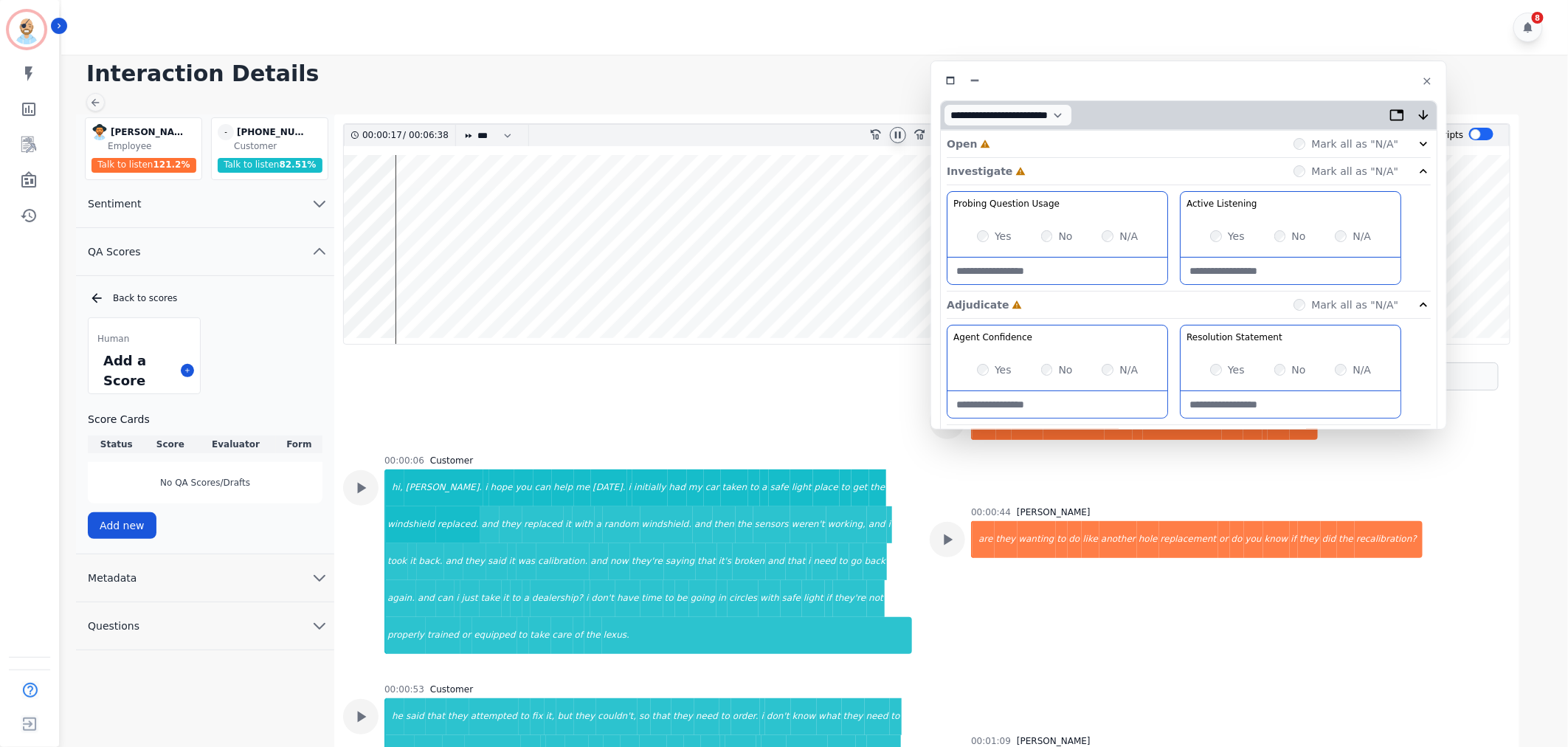
click at [1060, 148] on div "Open Incomplete Mark all as "N/A"" at bounding box center [1189, 144] width 484 height 27
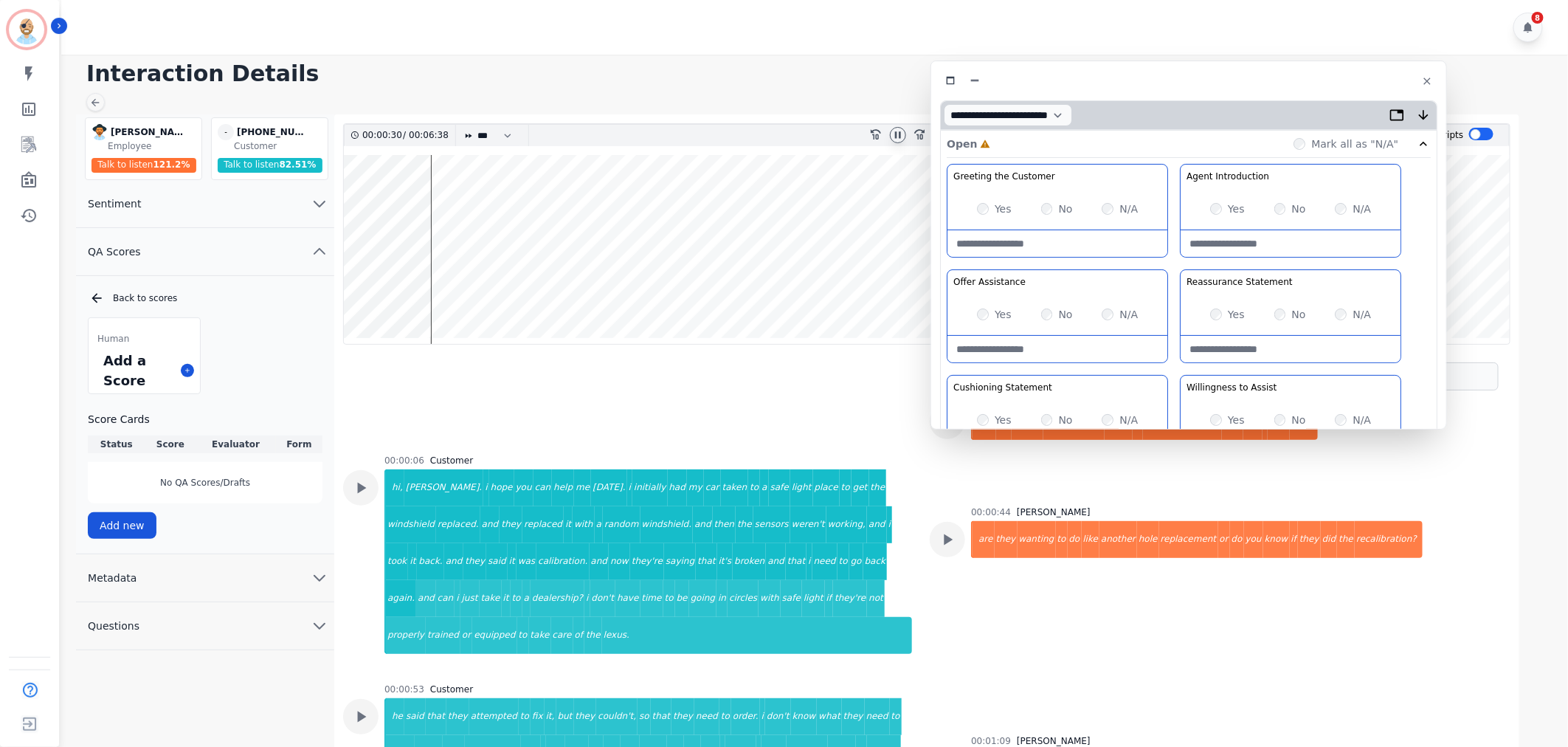
click at [895, 135] on icon at bounding box center [898, 134] width 6 height 7
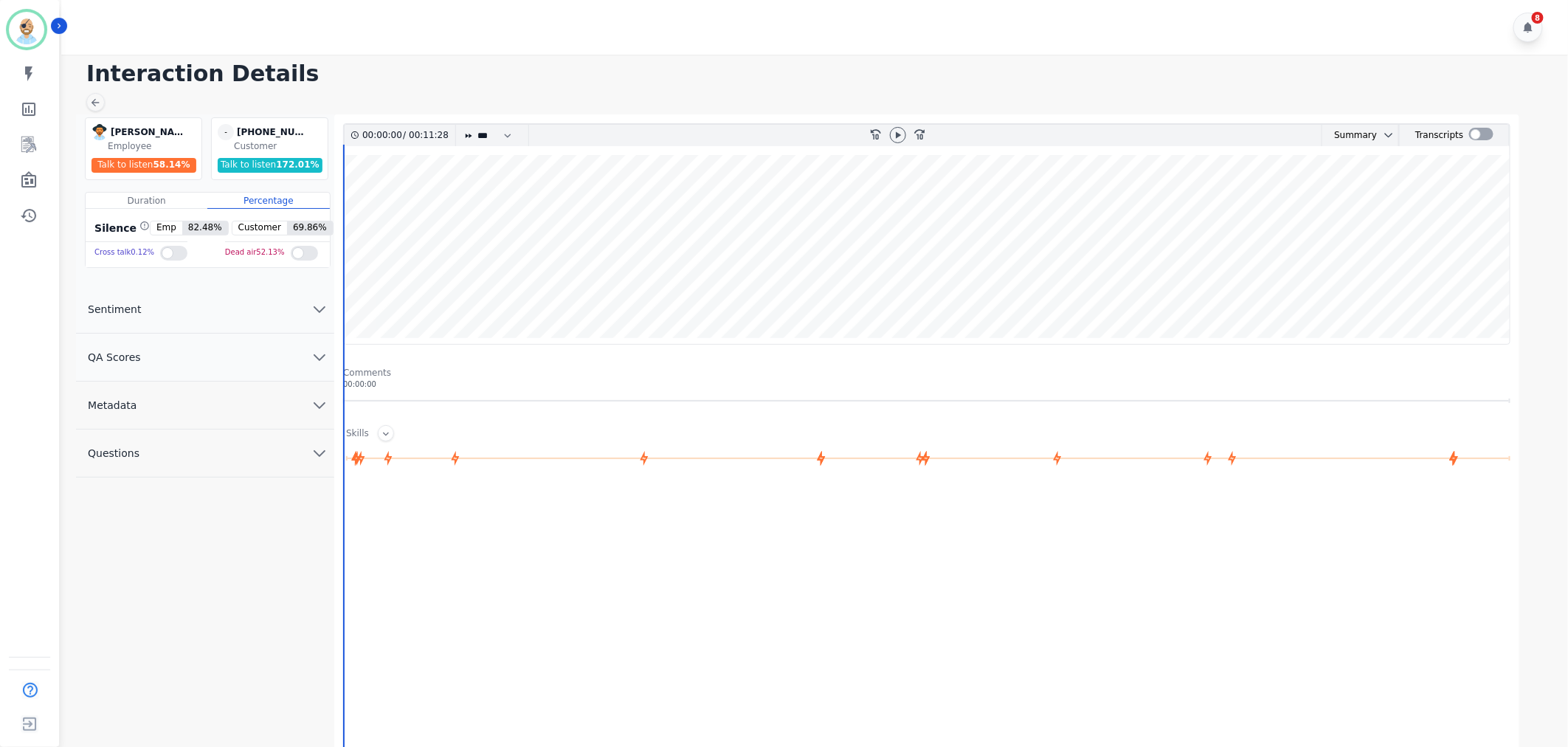
drag, startPoint x: 179, startPoint y: 349, endPoint x: 170, endPoint y: 373, distance: 25.6
click at [179, 349] on button "QA Scores" at bounding box center [204, 357] width 258 height 48
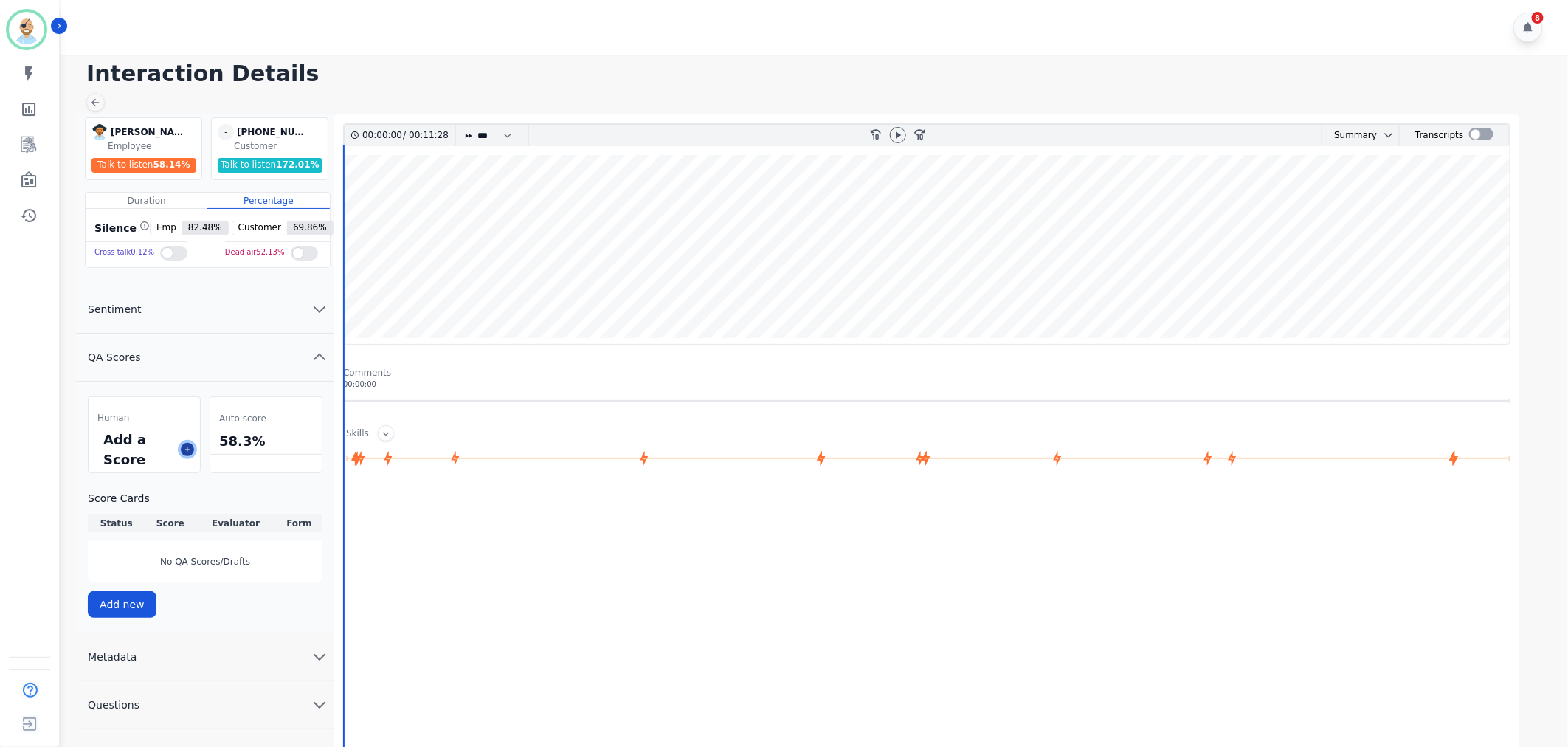
click at [184, 448] on icon at bounding box center [187, 450] width 8 height 8
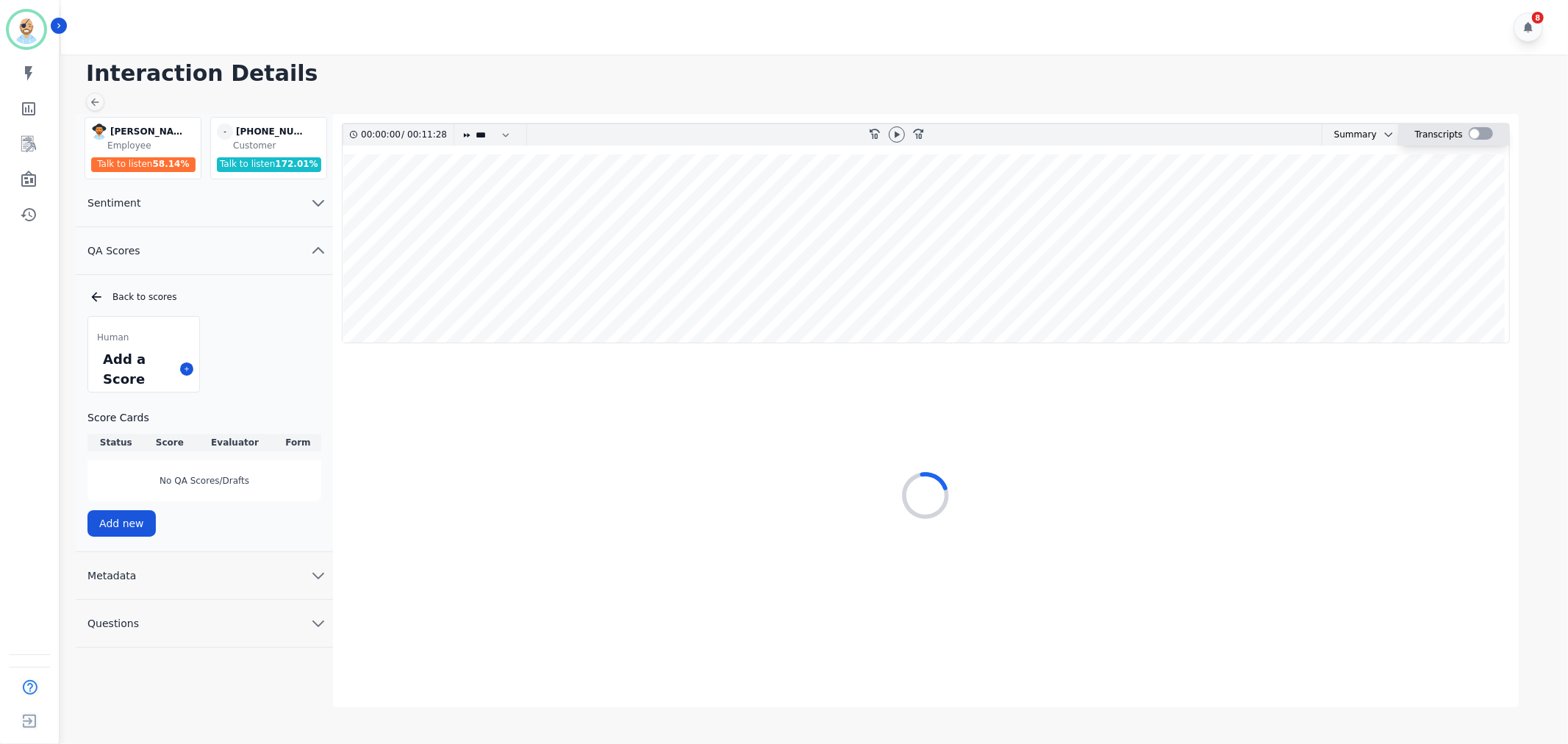
click at [1477, 135] on div at bounding box center [1481, 133] width 24 height 12
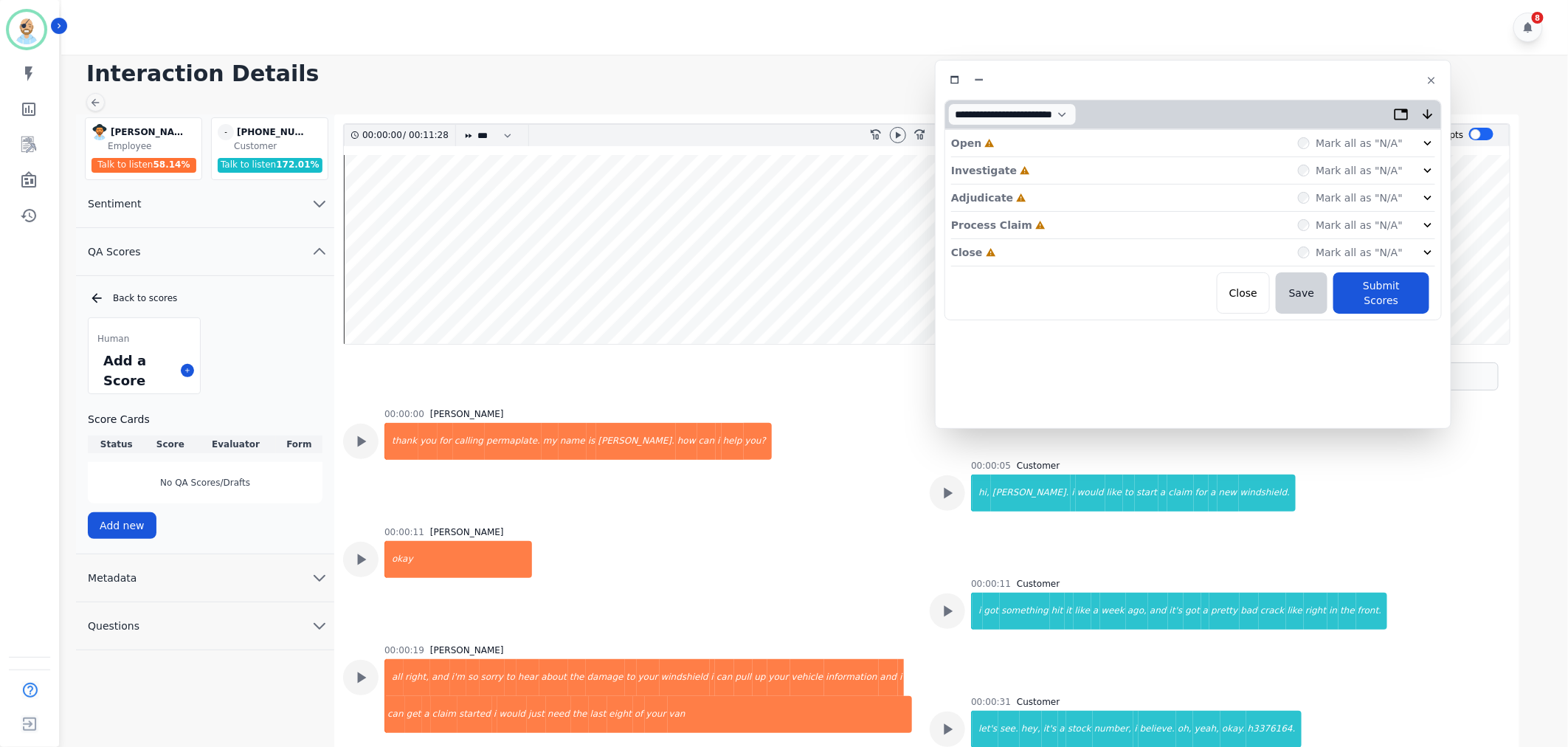
drag, startPoint x: 418, startPoint y: 77, endPoint x: 1288, endPoint y: 75, distance: 870.0
click at [1288, 75] on div at bounding box center [1193, 79] width 497 height 22
click at [1023, 250] on div "Close Incomplete Mark all as "N/A"" at bounding box center [1193, 252] width 484 height 27
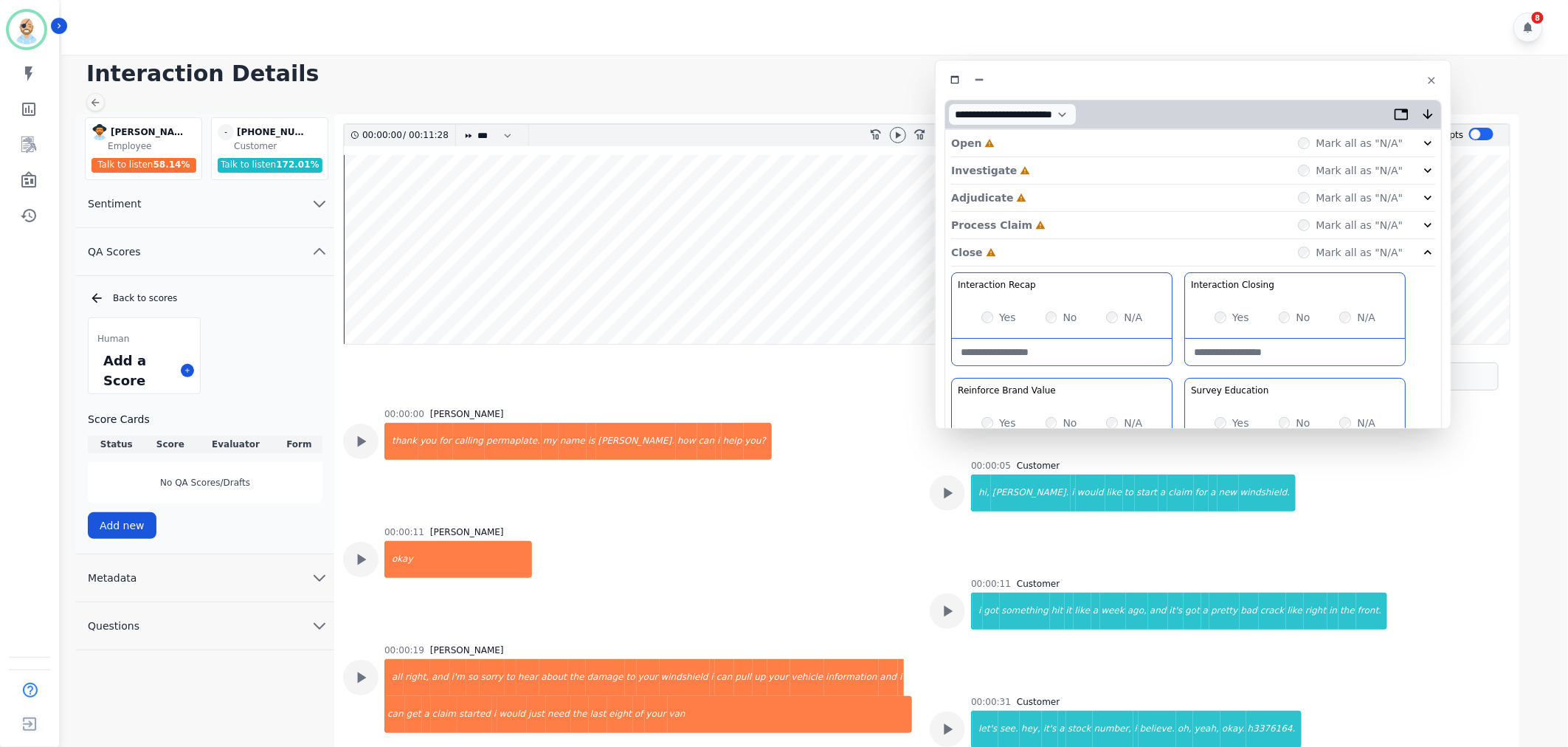
click at [1049, 227] on div "Process Claim Incomplete Mark all as "N/A"" at bounding box center [1193, 225] width 484 height 27
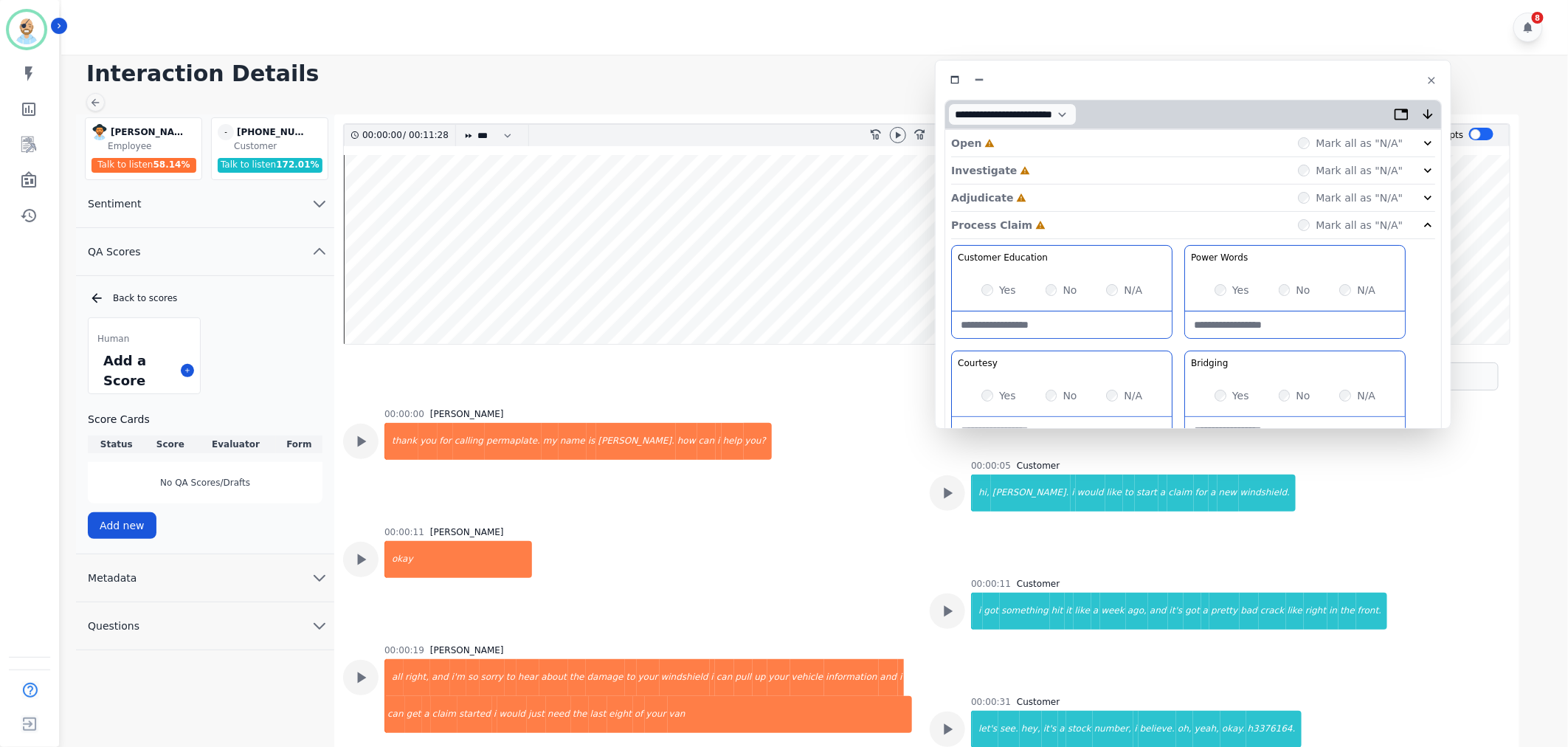
click at [1053, 200] on div "Adjudicate Incomplete Mark all as "N/A"" at bounding box center [1193, 198] width 484 height 27
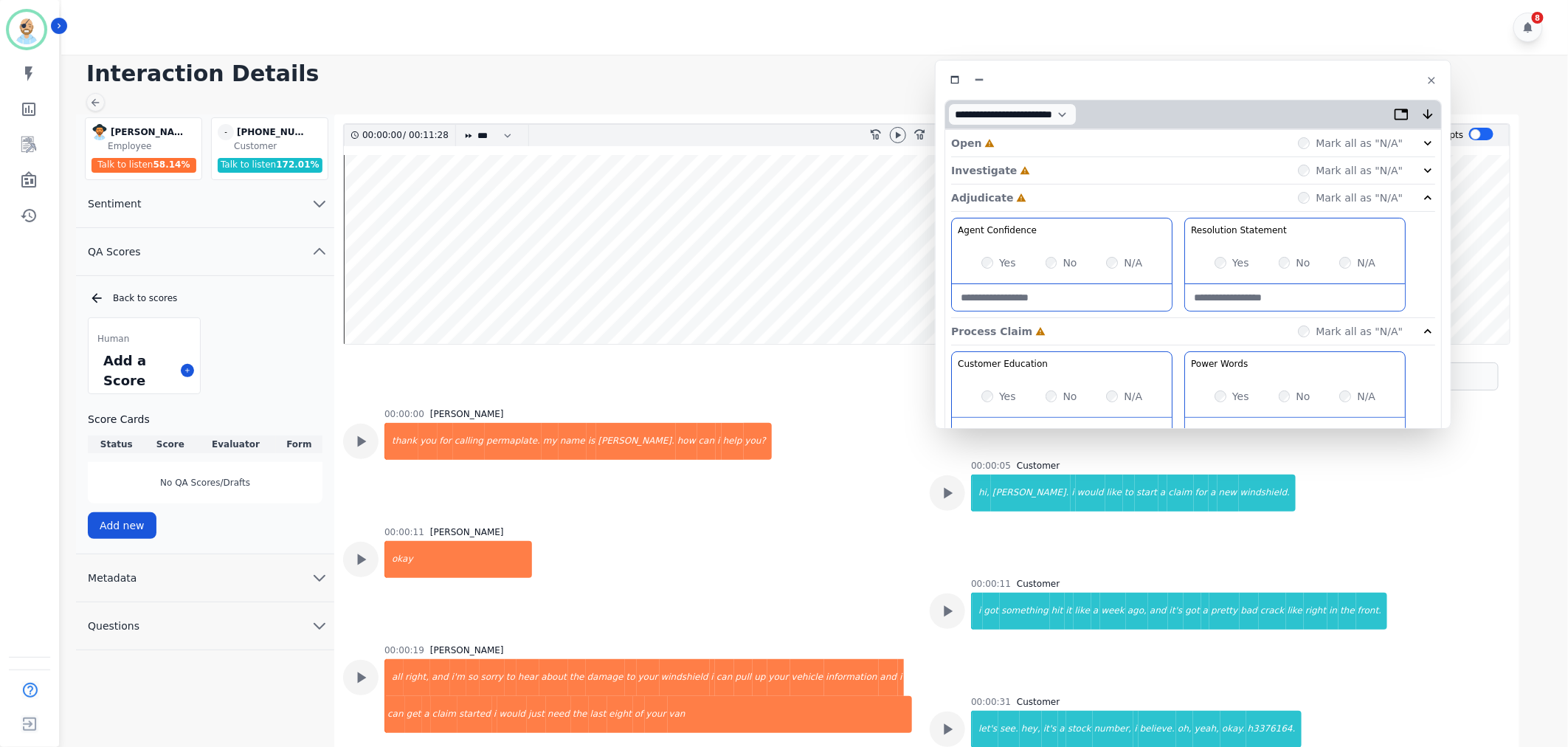
click at [1057, 168] on div "Investigate Incomplete Mark all as "N/A"" at bounding box center [1193, 170] width 484 height 27
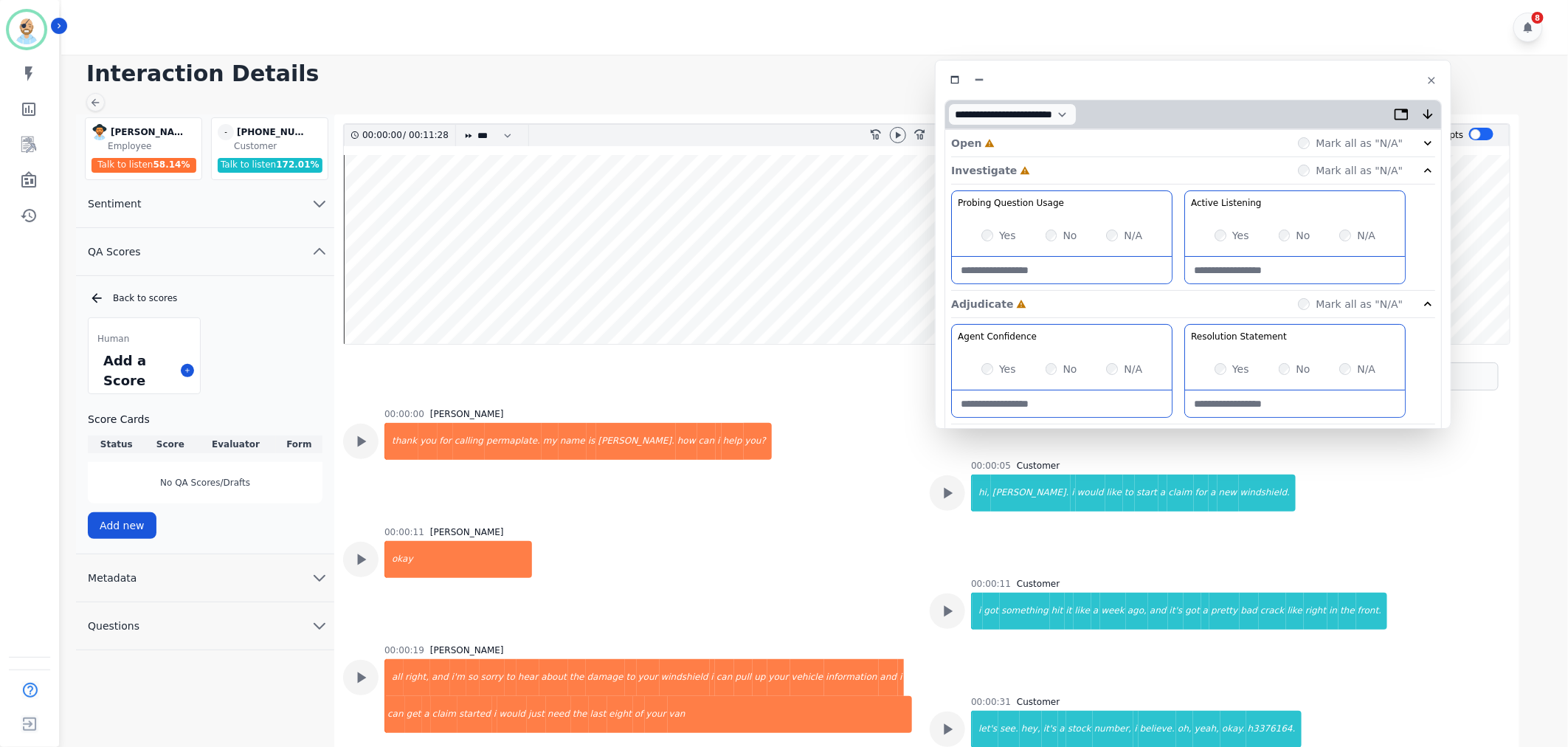
click at [1056, 142] on div "Open Incomplete Mark all as "N/A"" at bounding box center [1193, 143] width 484 height 27
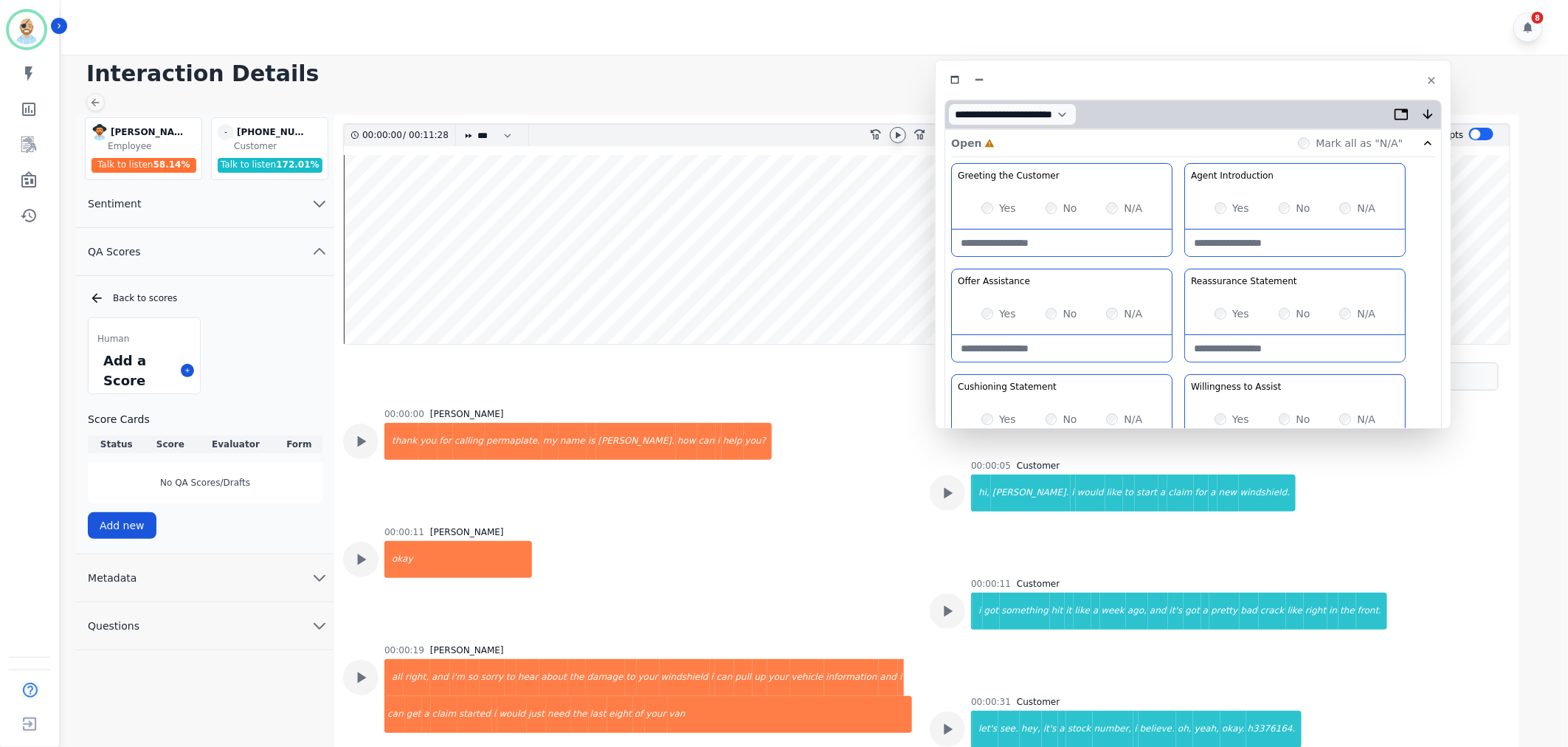
click at [897, 133] on icon at bounding box center [898, 134] width 5 height 7
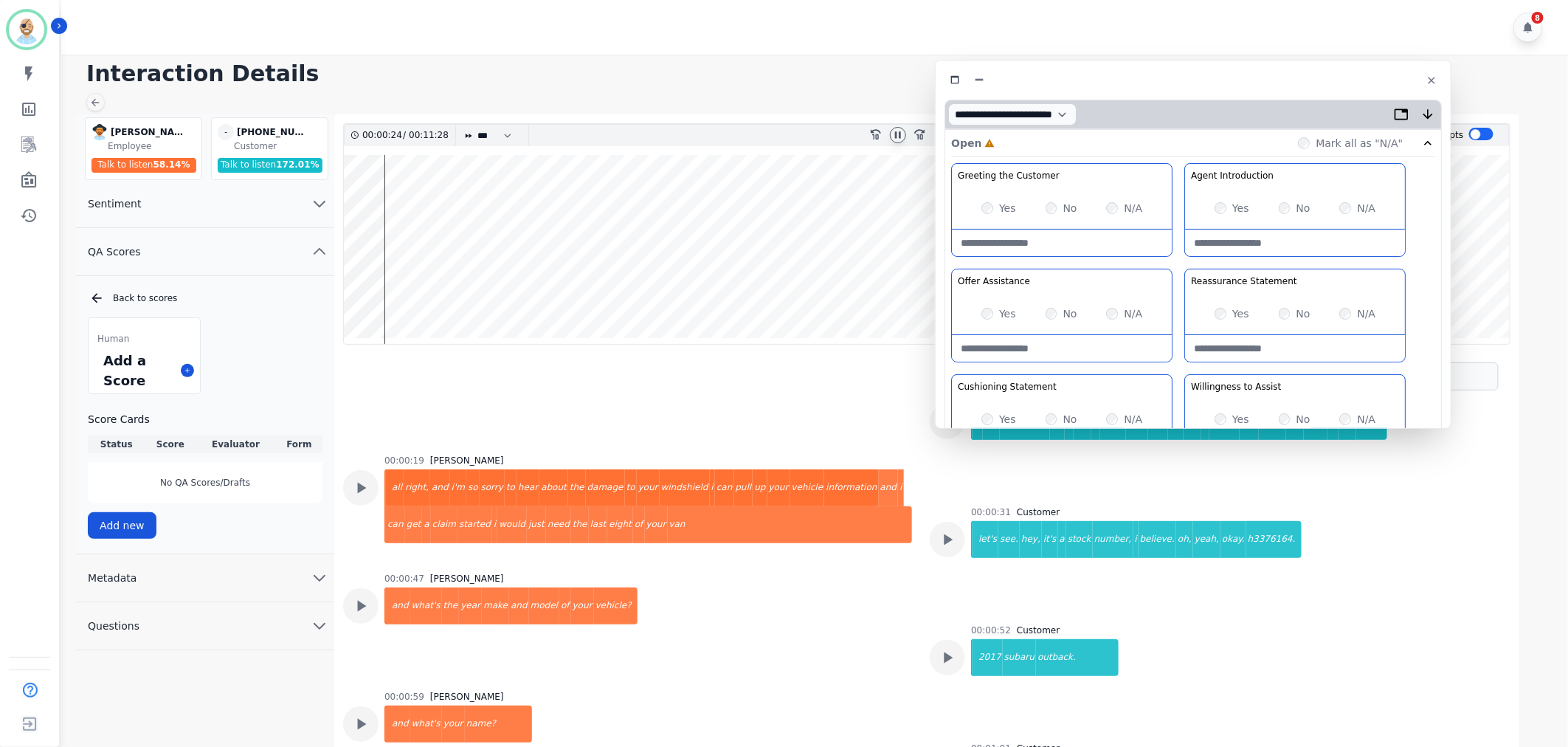
click at [1214, 416] on div "Yes No N/A" at bounding box center [1295, 420] width 220 height 42
click at [1214, 205] on div "Yes No N/A" at bounding box center [1295, 208] width 220 height 42
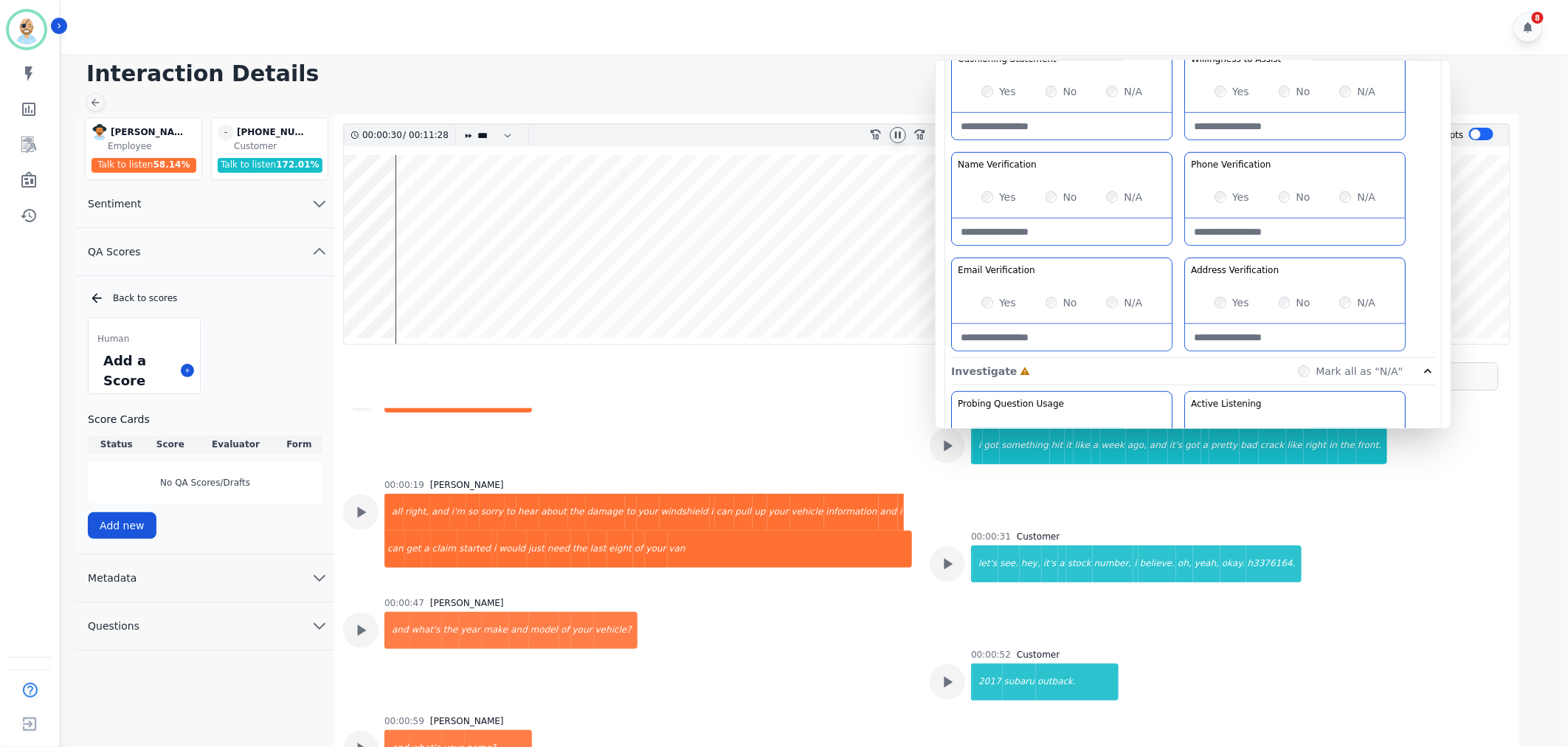
scroll to position [328, 0]
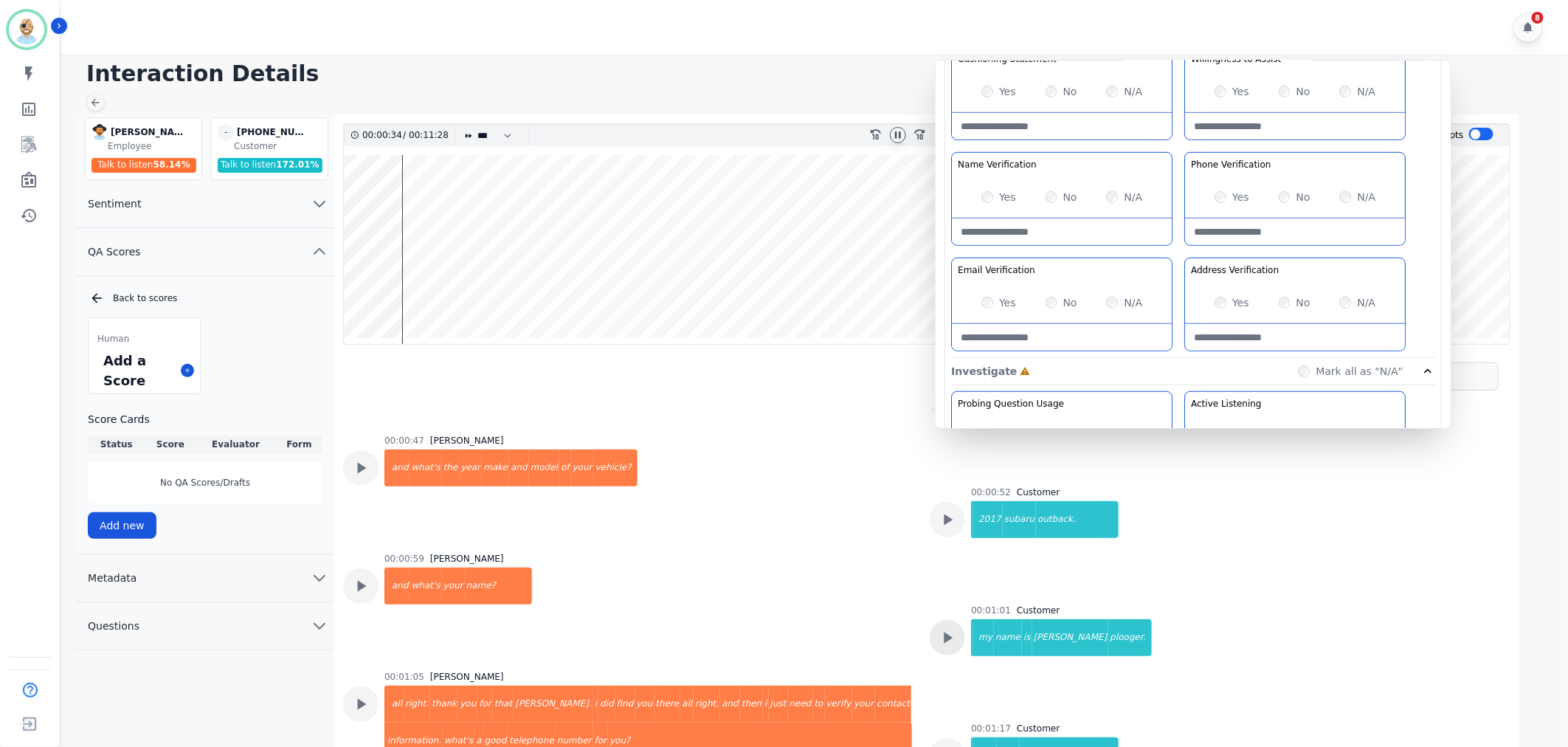
click at [952, 628] on icon at bounding box center [947, 637] width 19 height 19
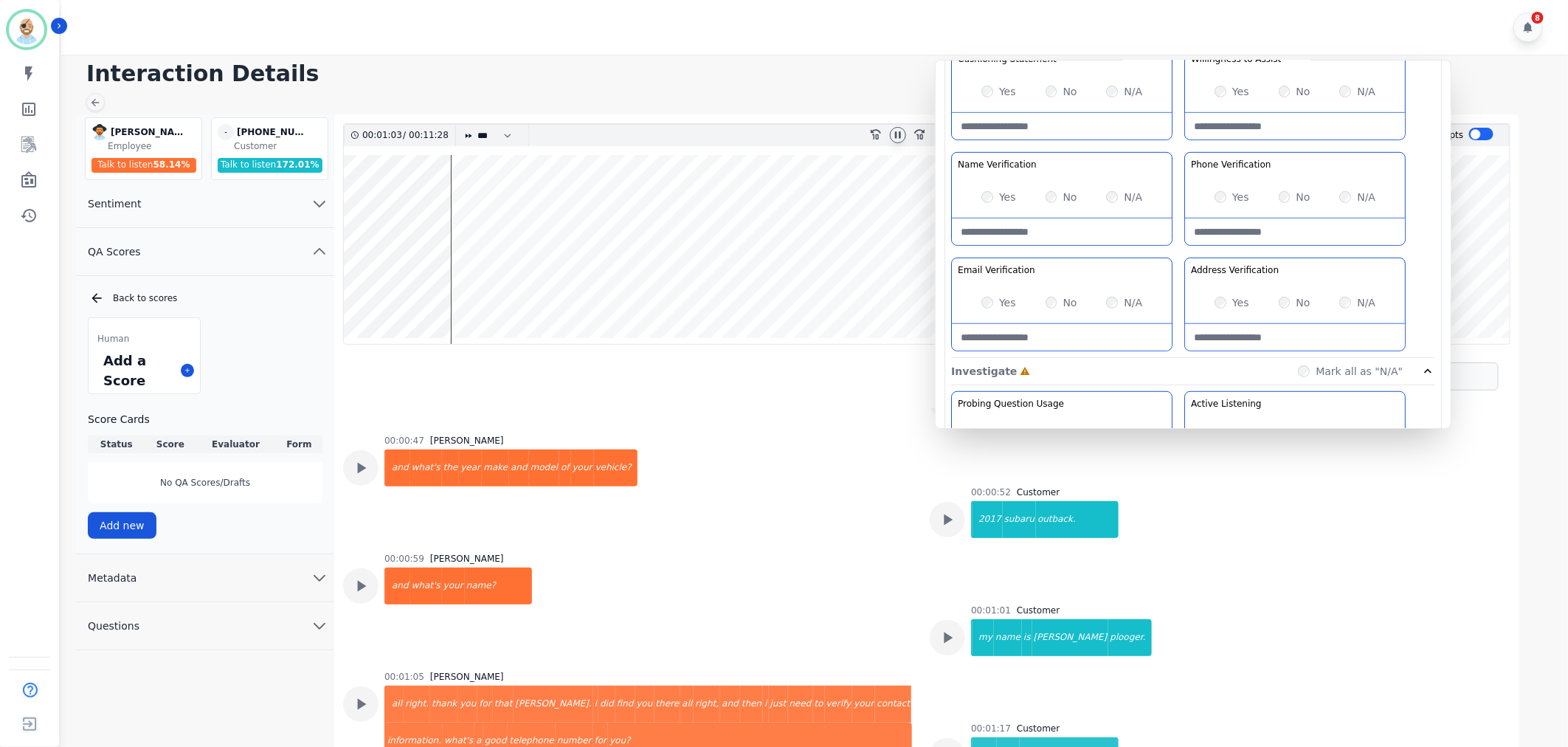
click at [1182, 245] on div "Greeting the Customer Welcome is where we quickly greet our customer as a known…" at bounding box center [1193, 96] width 484 height 523
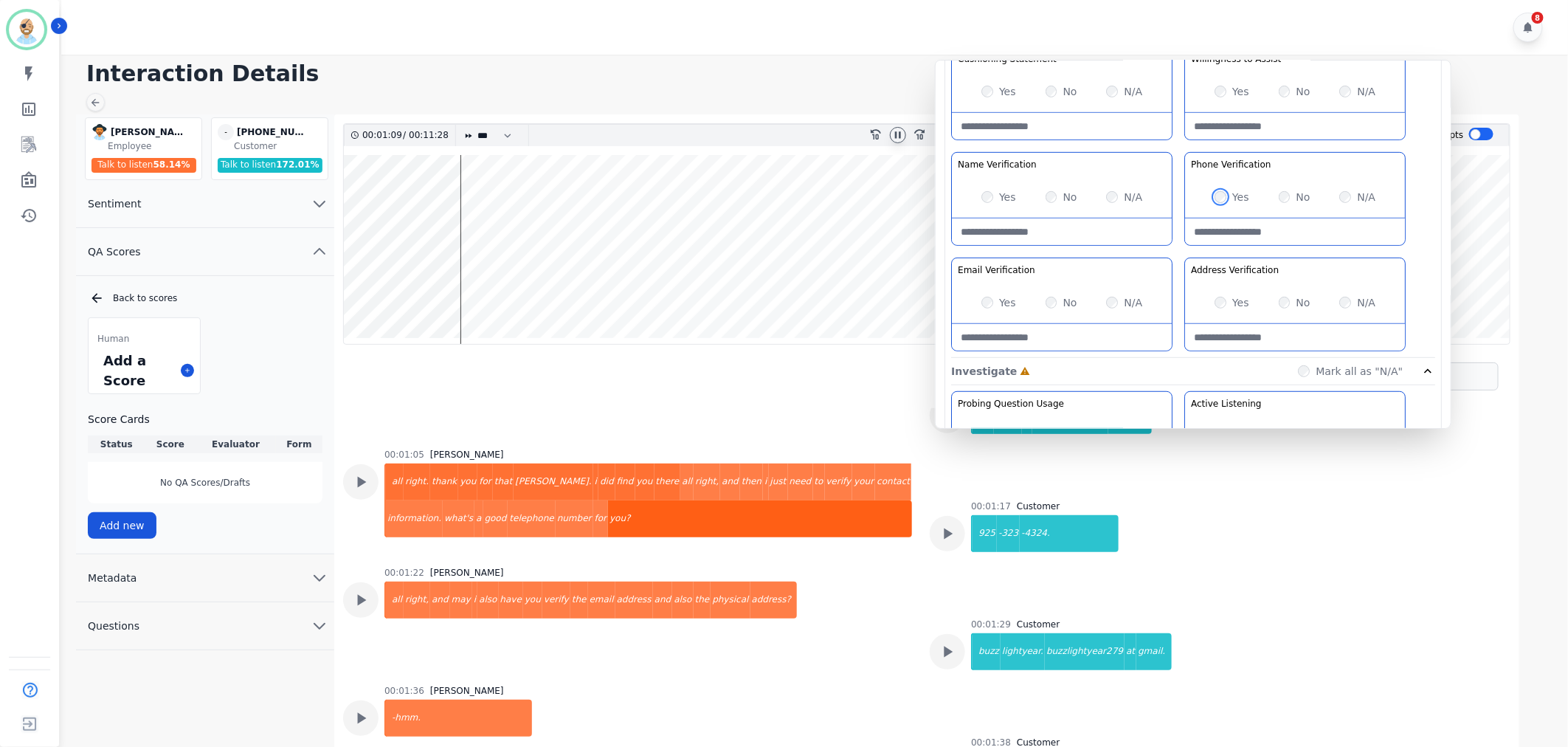
scroll to position [574, 0]
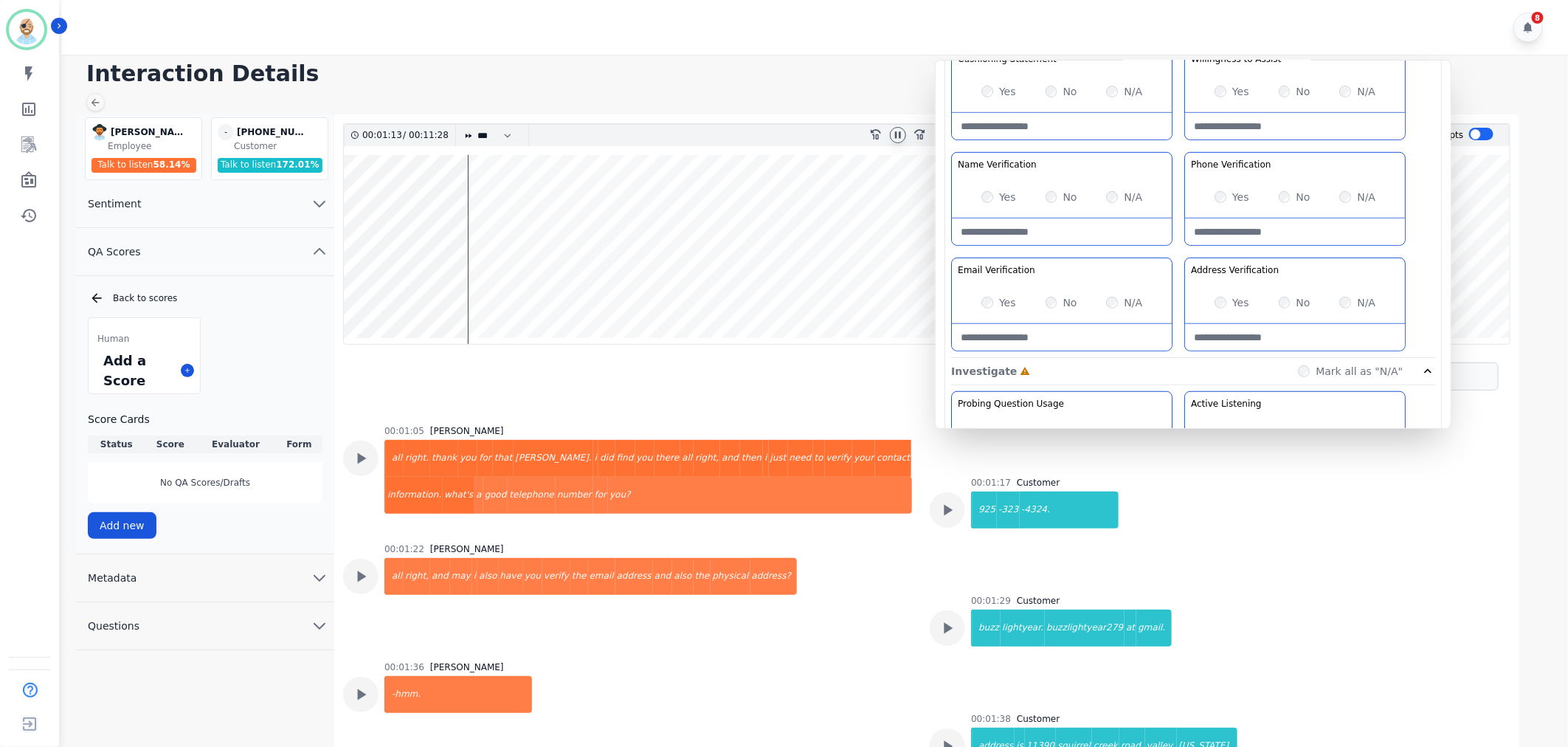
click at [824, 662] on div "00:01:36 Brandie Nwakalor -hmm." at bounding box center [628, 712] width 569 height 100
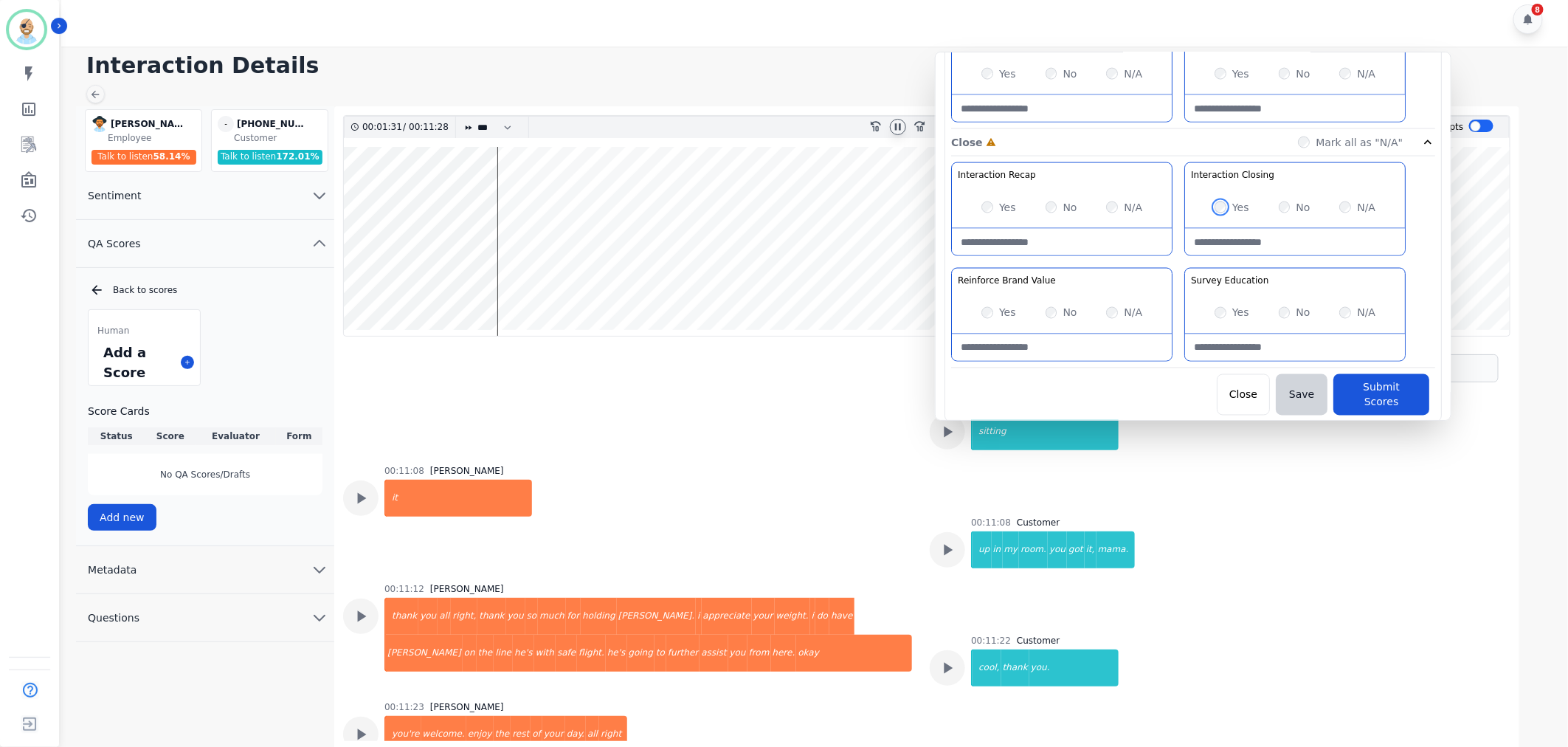
scroll to position [10, 0]
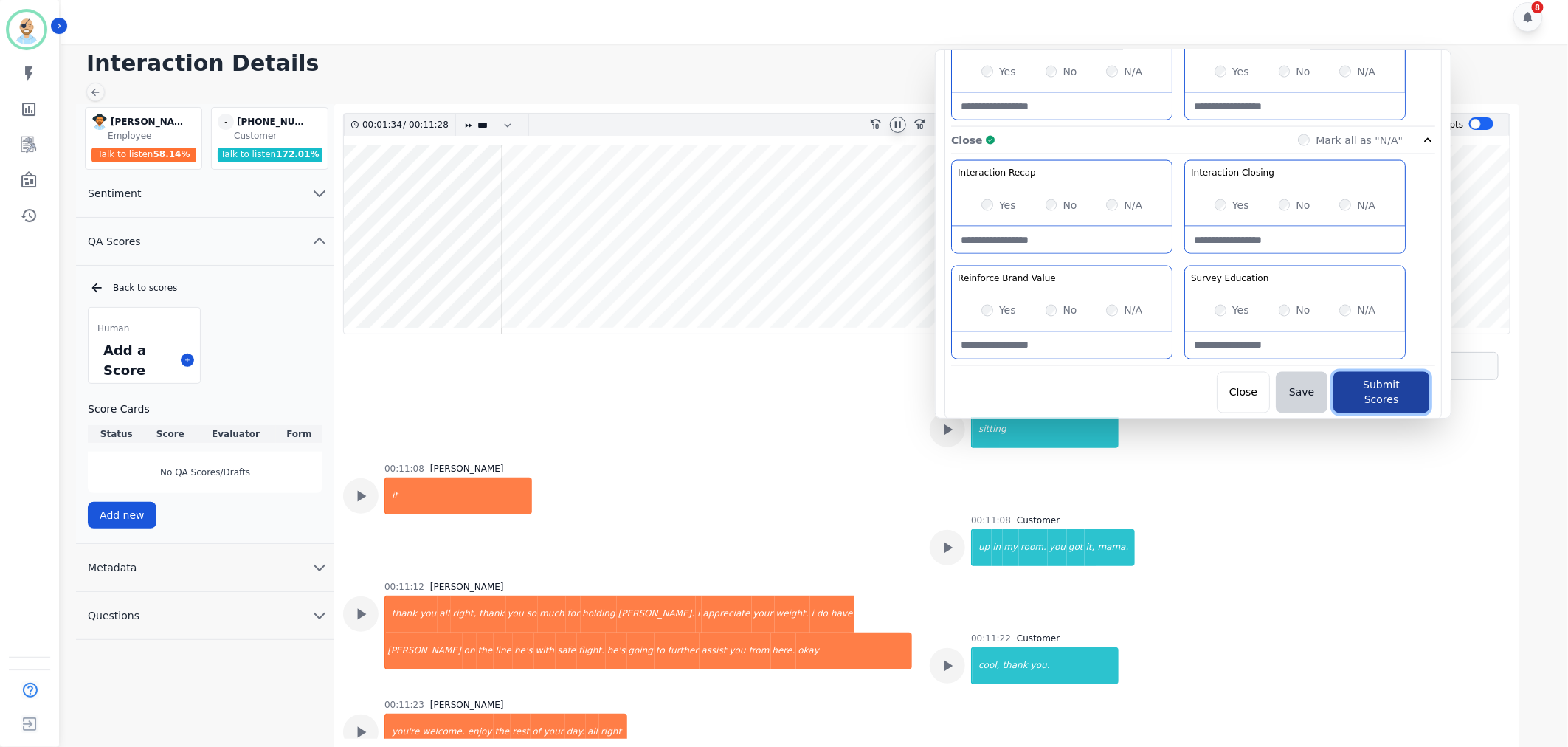
click at [1367, 382] on button "Submit Scores" at bounding box center [1382, 393] width 96 height 42
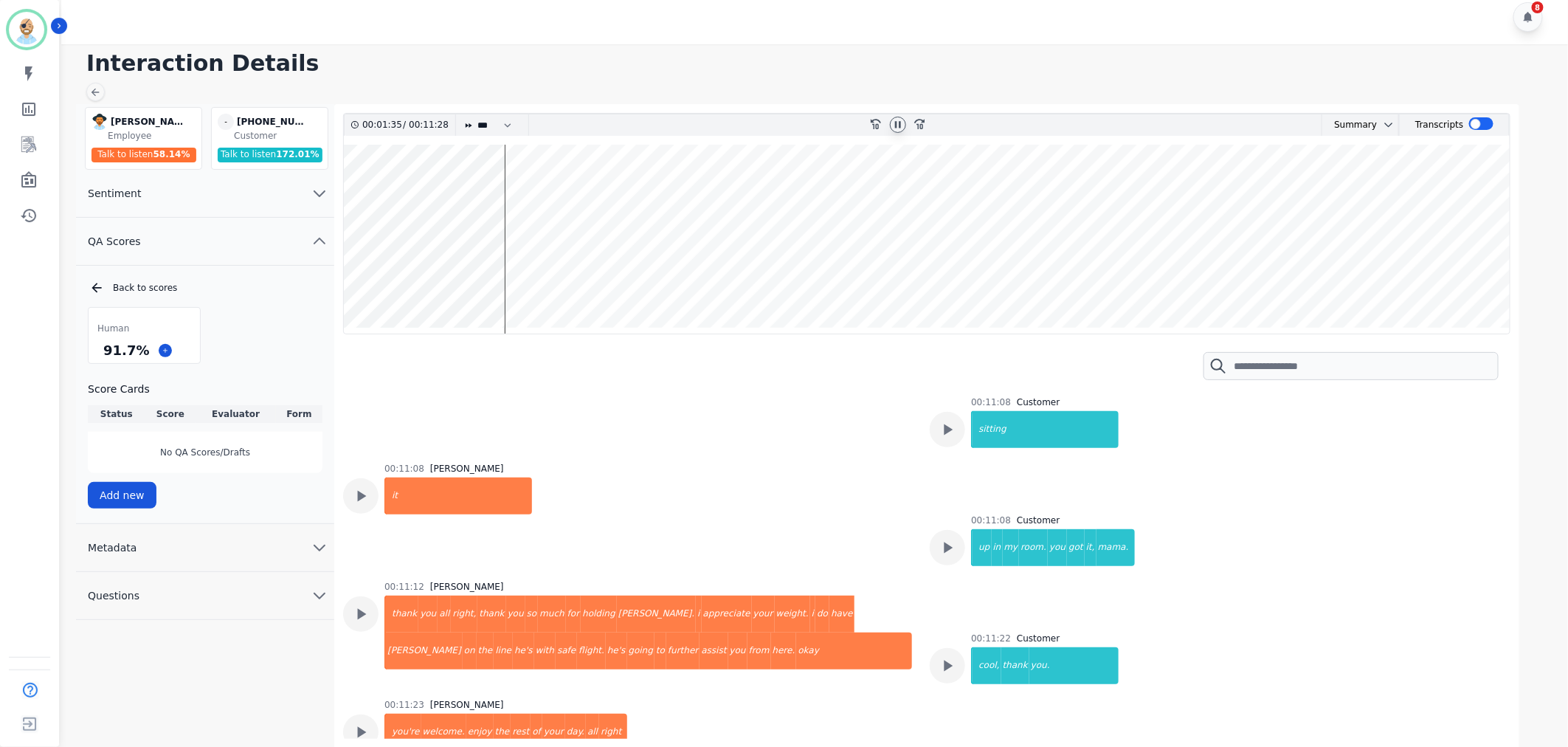
click at [902, 121] on icon at bounding box center [898, 125] width 11 height 11
drag, startPoint x: 143, startPoint y: 350, endPoint x: 104, endPoint y: 351, distance: 39.0
click at [104, 351] on div "91.7 %" at bounding box center [126, 350] width 52 height 26
copy div "91.7 %"
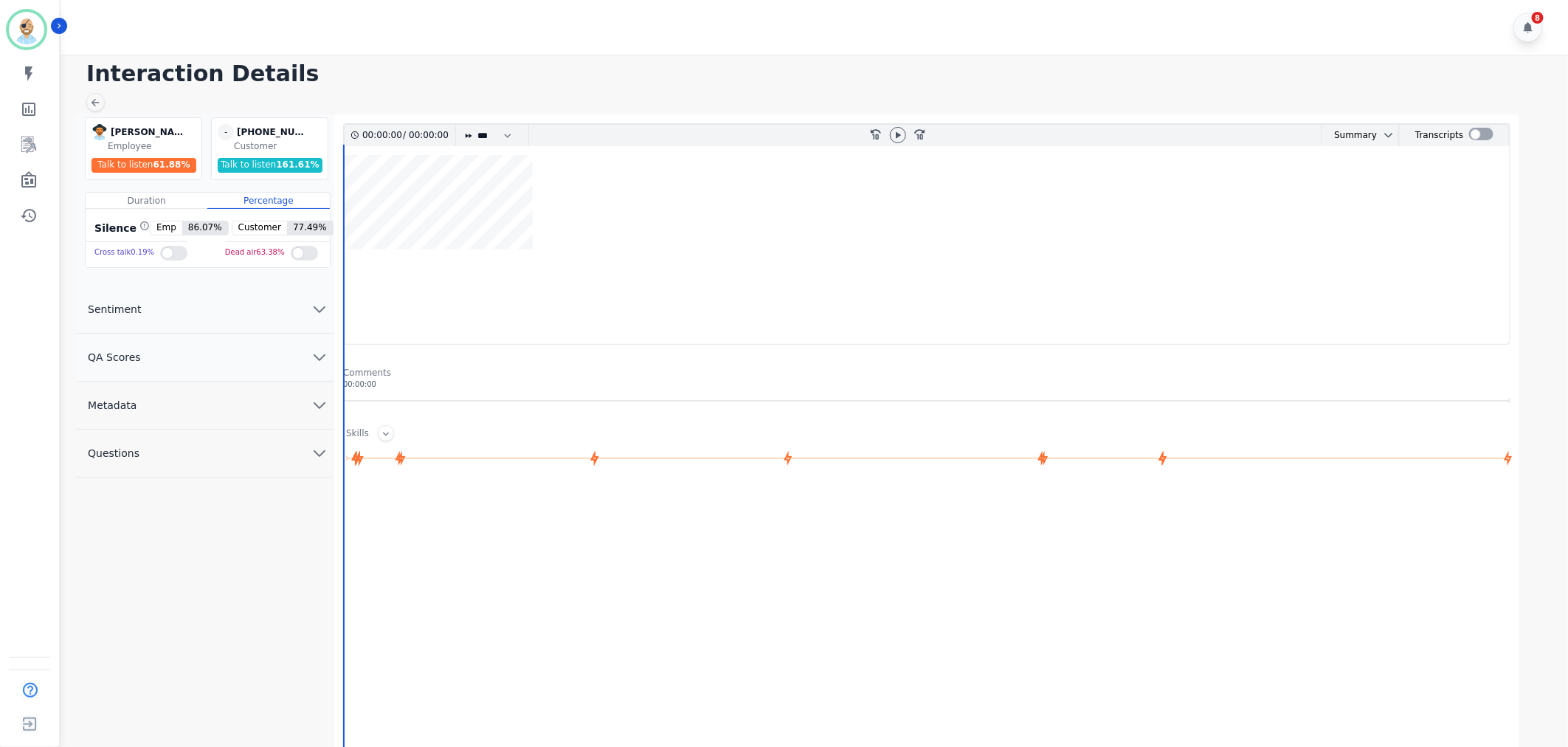
click at [250, 356] on button "QA Scores" at bounding box center [204, 357] width 258 height 48
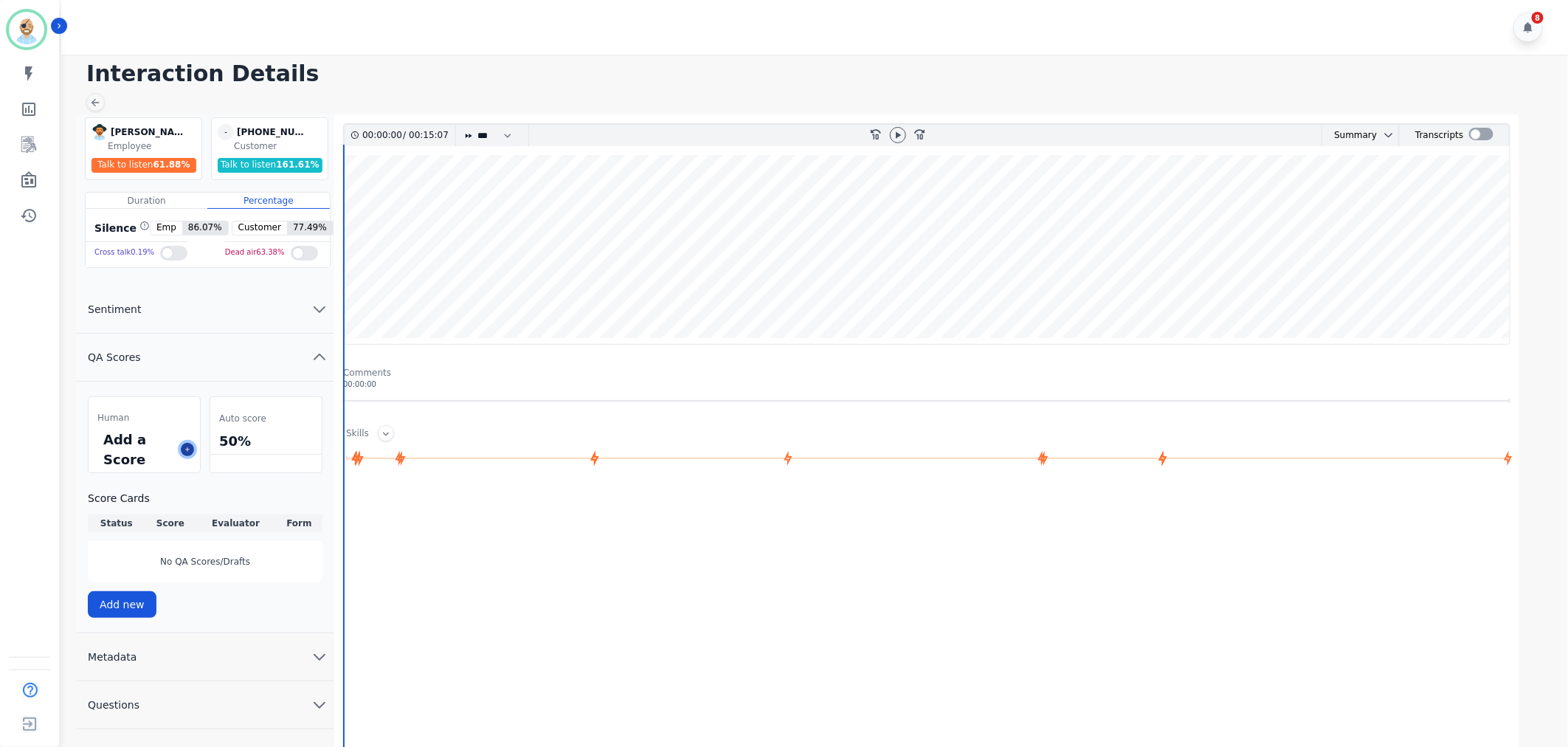
click at [189, 450] on icon at bounding box center [187, 450] width 8 height 8
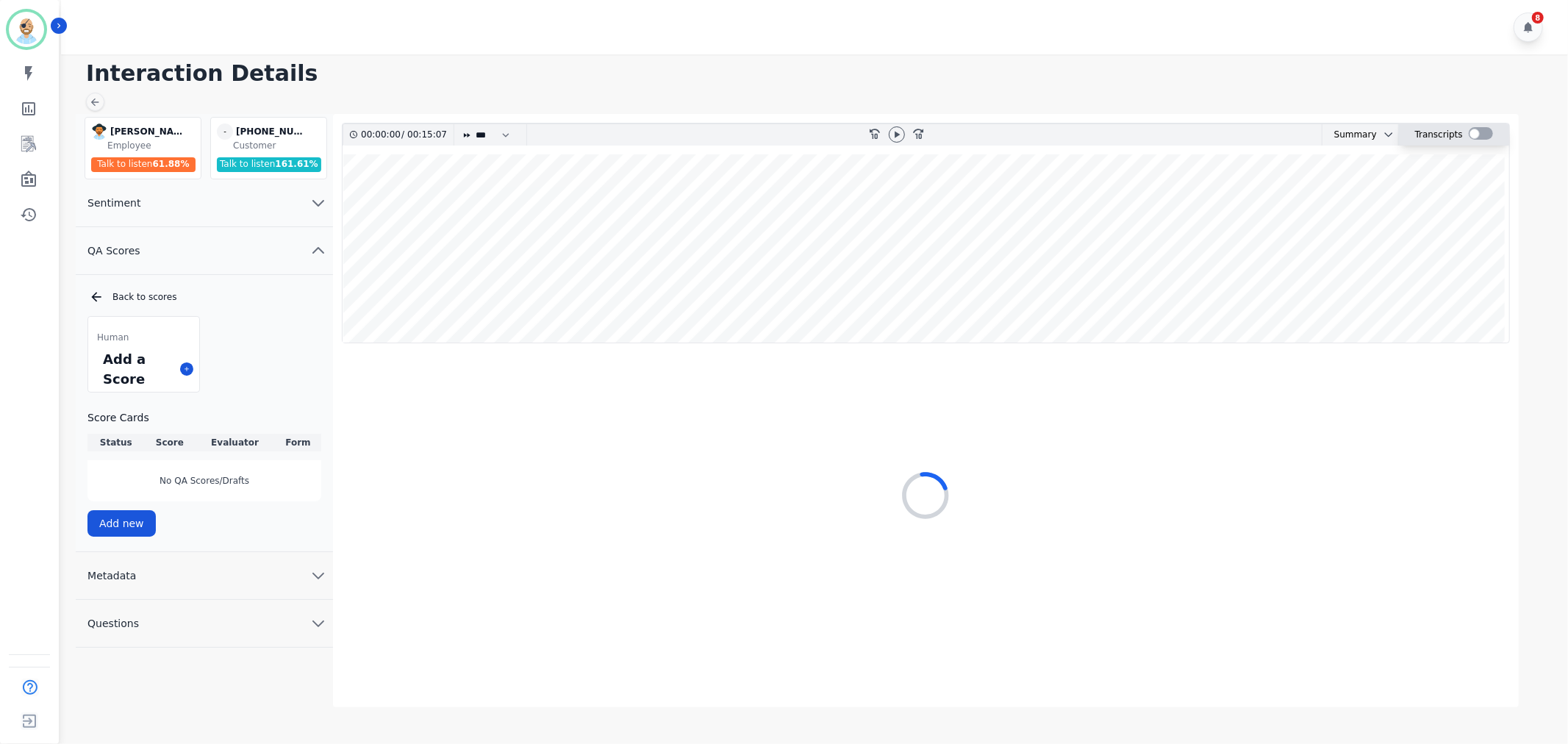
click at [1473, 128] on div at bounding box center [1481, 133] width 24 height 12
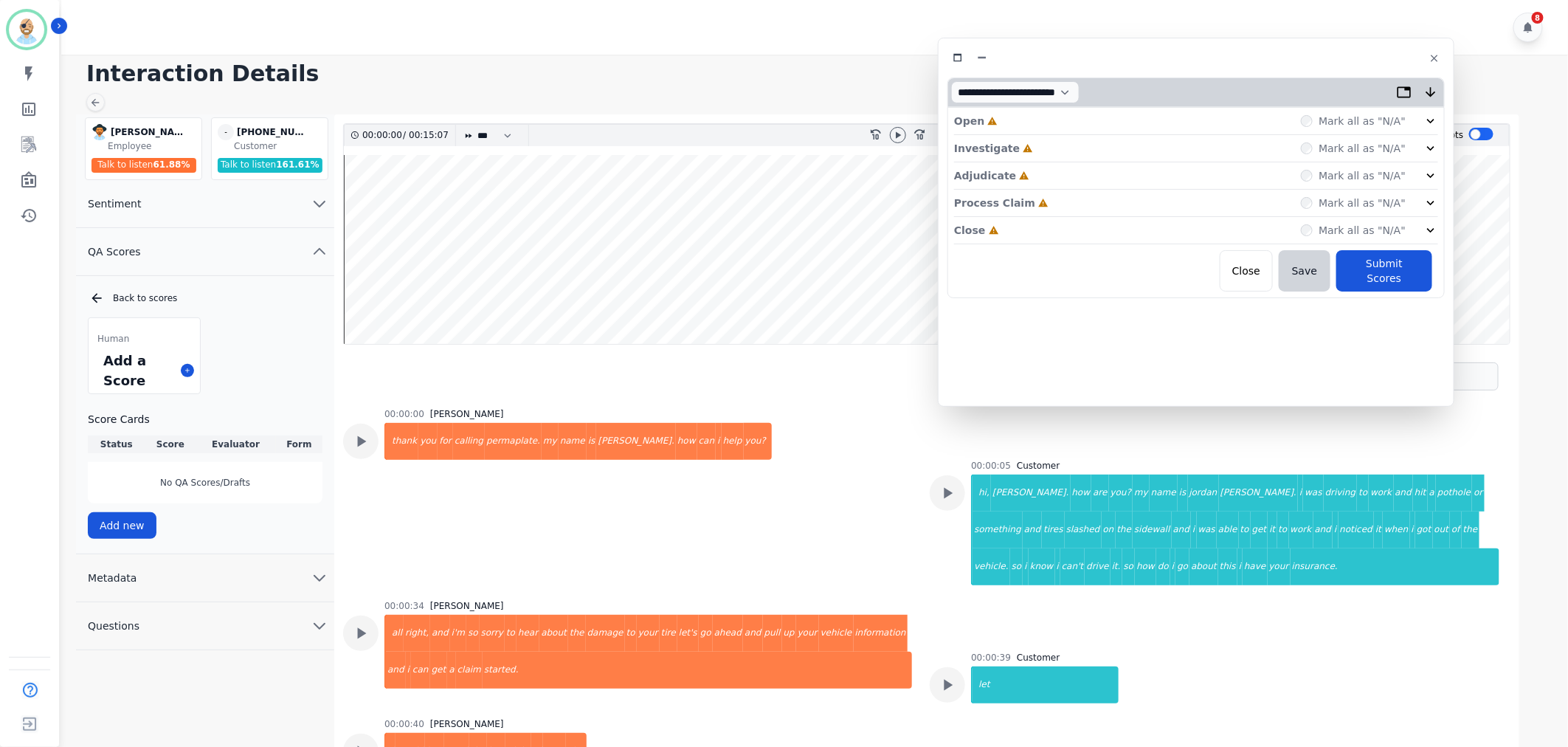
drag, startPoint x: 448, startPoint y: 78, endPoint x: 1282, endPoint y: 58, distance: 834.2
click at [1282, 58] on div at bounding box center [1197, 58] width 497 height 22
click at [1052, 229] on div "Close Incomplete Mark all as "N/A"" at bounding box center [1197, 231] width 484 height 27
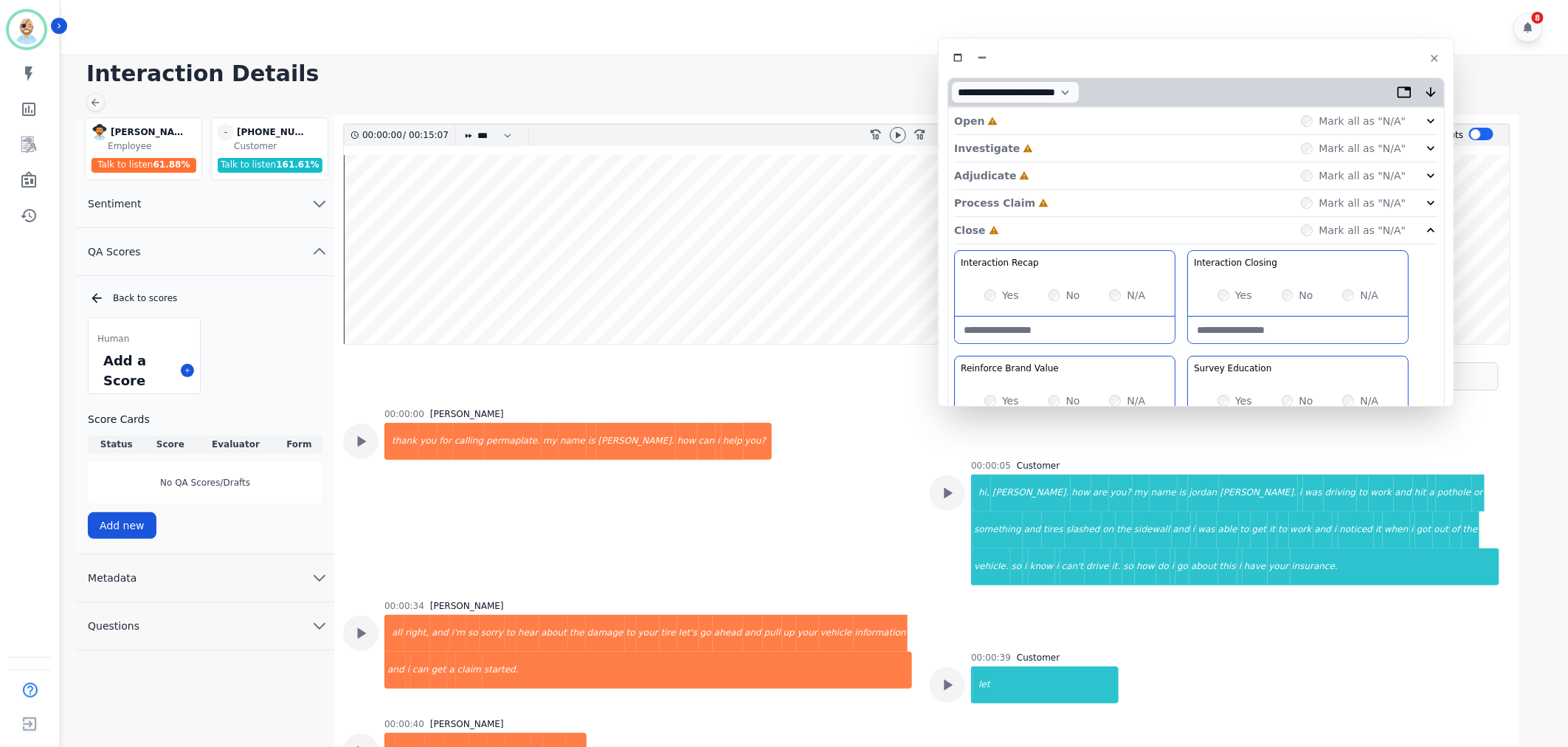
click at [1066, 200] on div "Process Claim Incomplete Mark all as "N/A"" at bounding box center [1197, 203] width 484 height 27
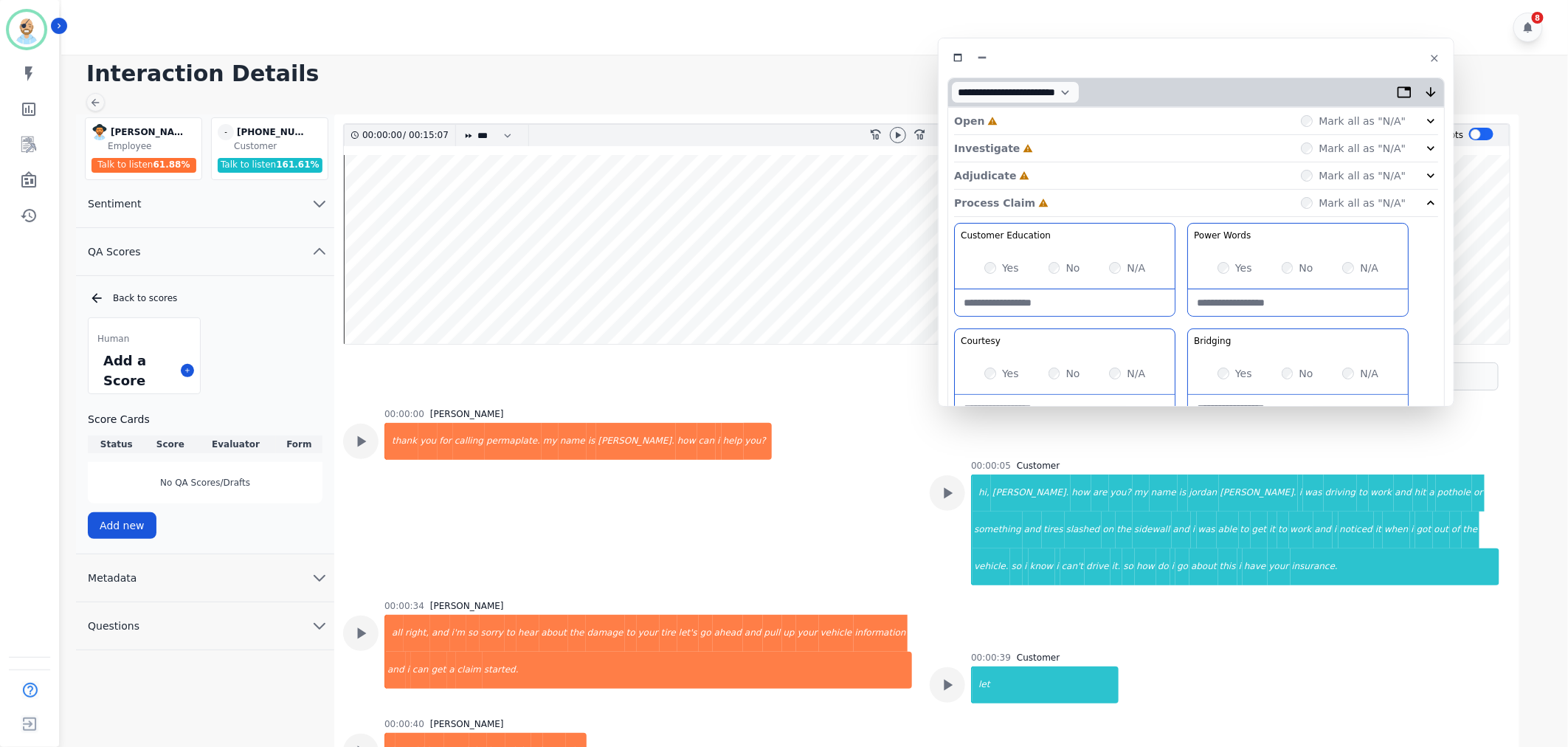
click at [1065, 177] on div "Adjudicate Incomplete Mark all as "N/A"" at bounding box center [1197, 176] width 484 height 27
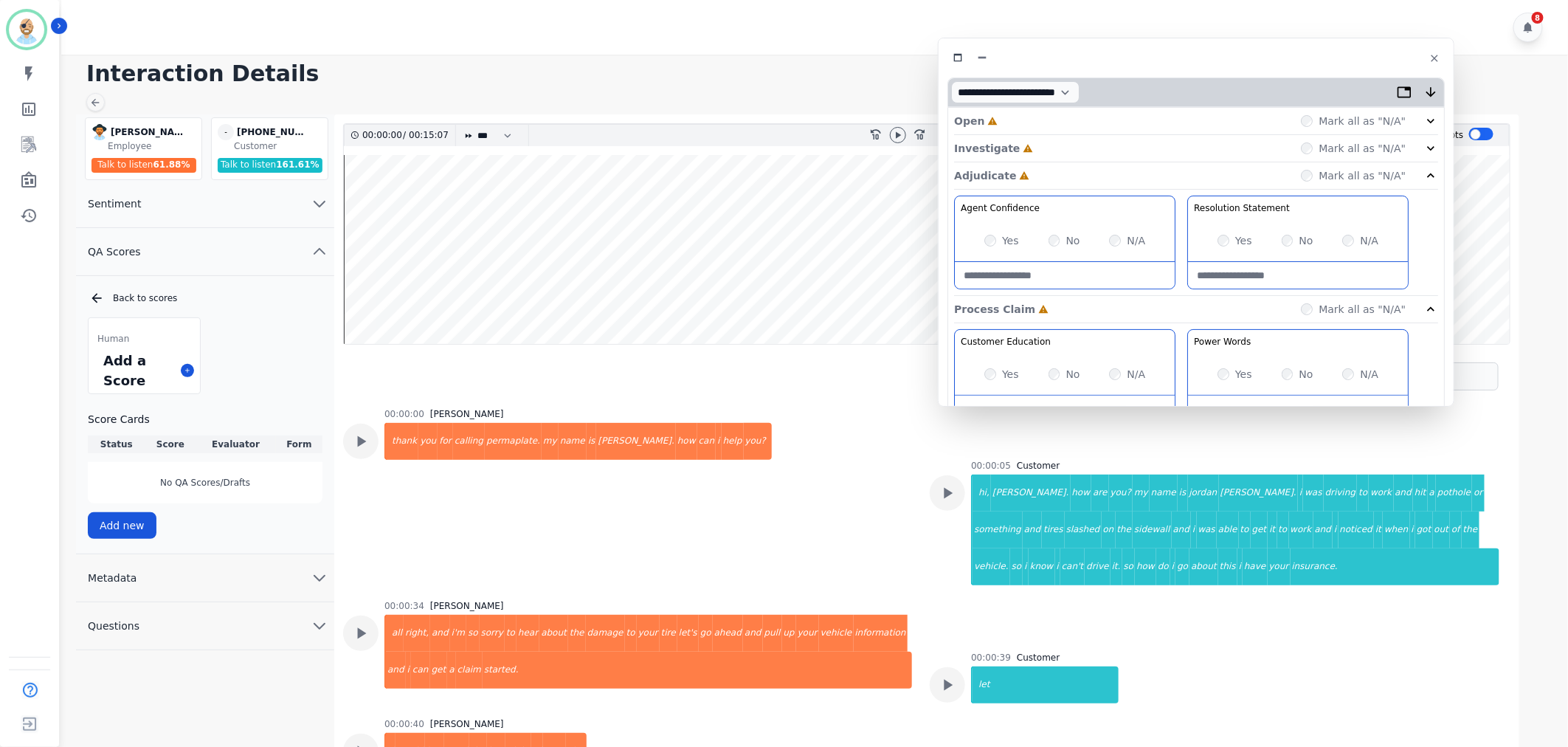
click at [1066, 147] on div "Investigate Incomplete Mark all as "N/A"" at bounding box center [1197, 148] width 484 height 27
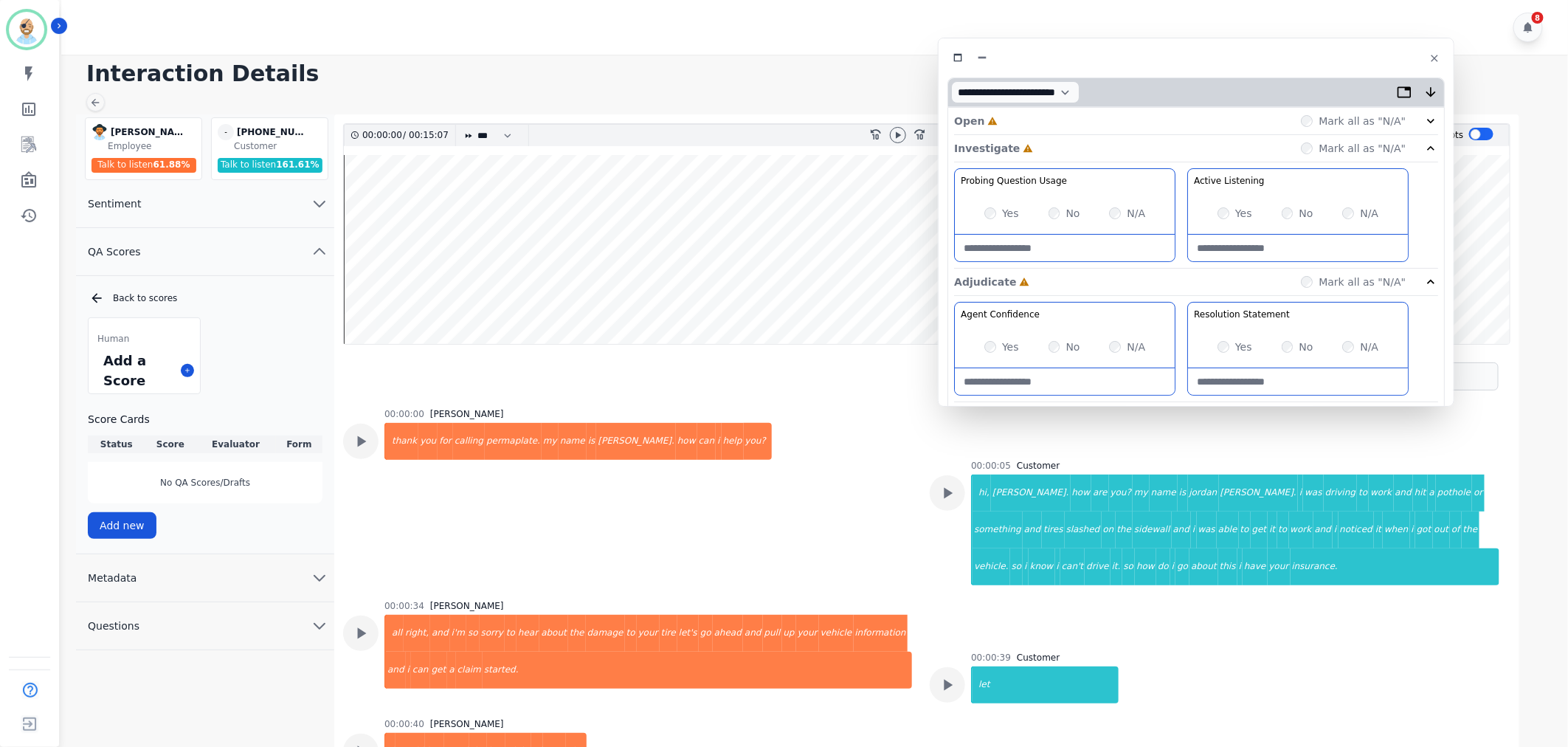
click at [1070, 121] on div "Open Incomplete Mark all as "N/A"" at bounding box center [1197, 121] width 484 height 27
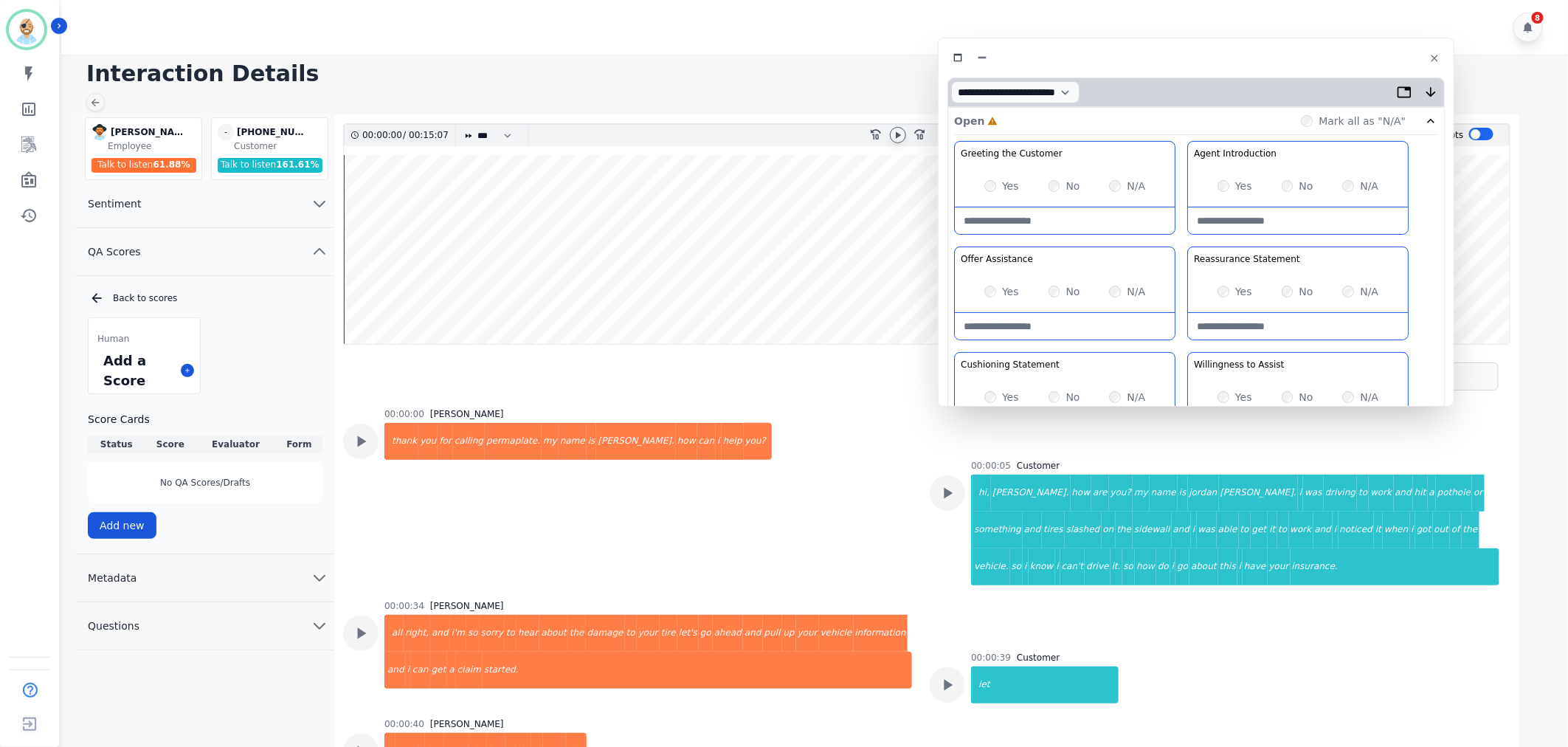
click at [895, 133] on icon at bounding box center [898, 135] width 11 height 11
click at [984, 185] on div "Yes No N/A" at bounding box center [1064, 186] width 220 height 42
click at [1181, 344] on div "Greeting the Customer Welcome is where we quickly greet our customer as a known…" at bounding box center [1197, 402] width 484 height 523
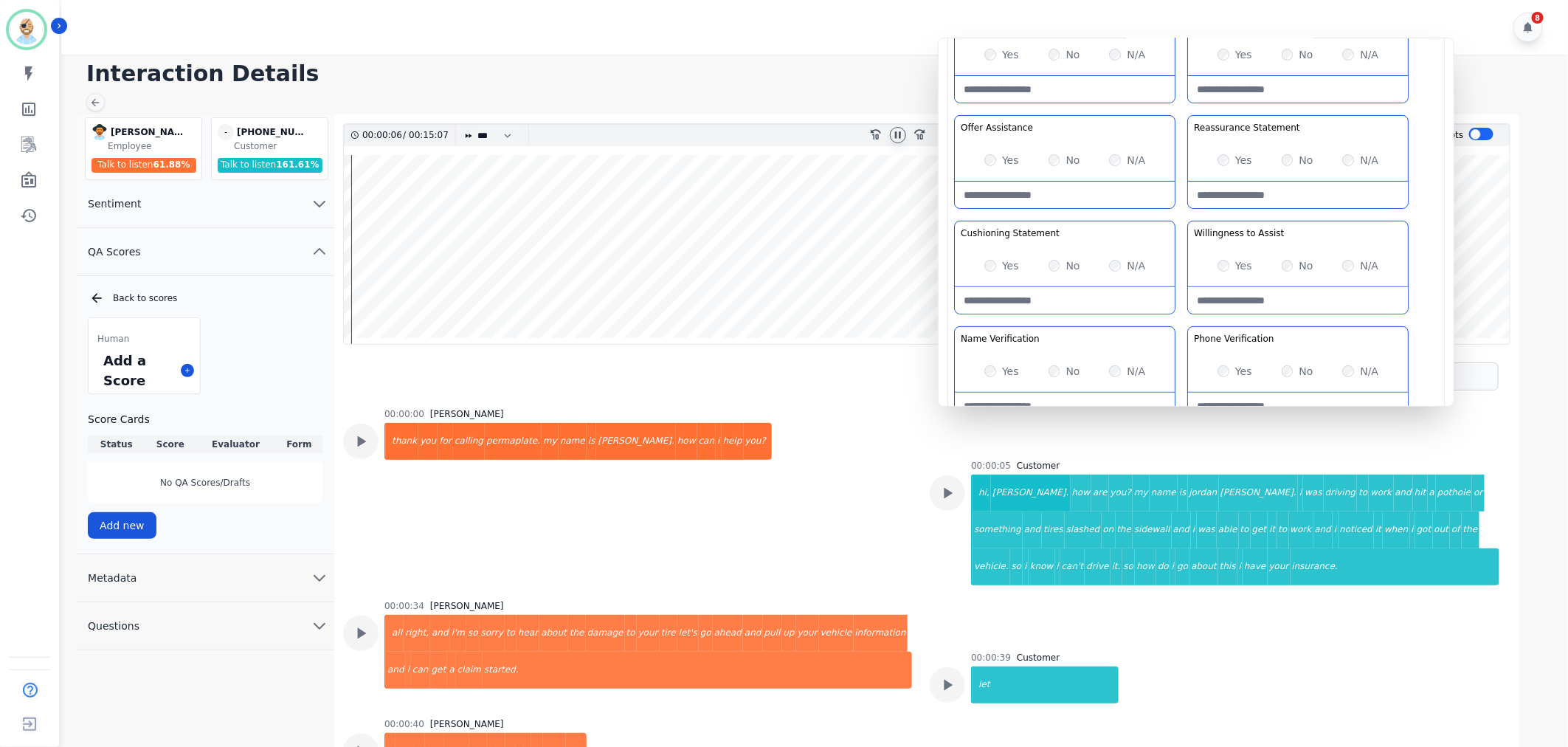
scroll to position [164, 0]
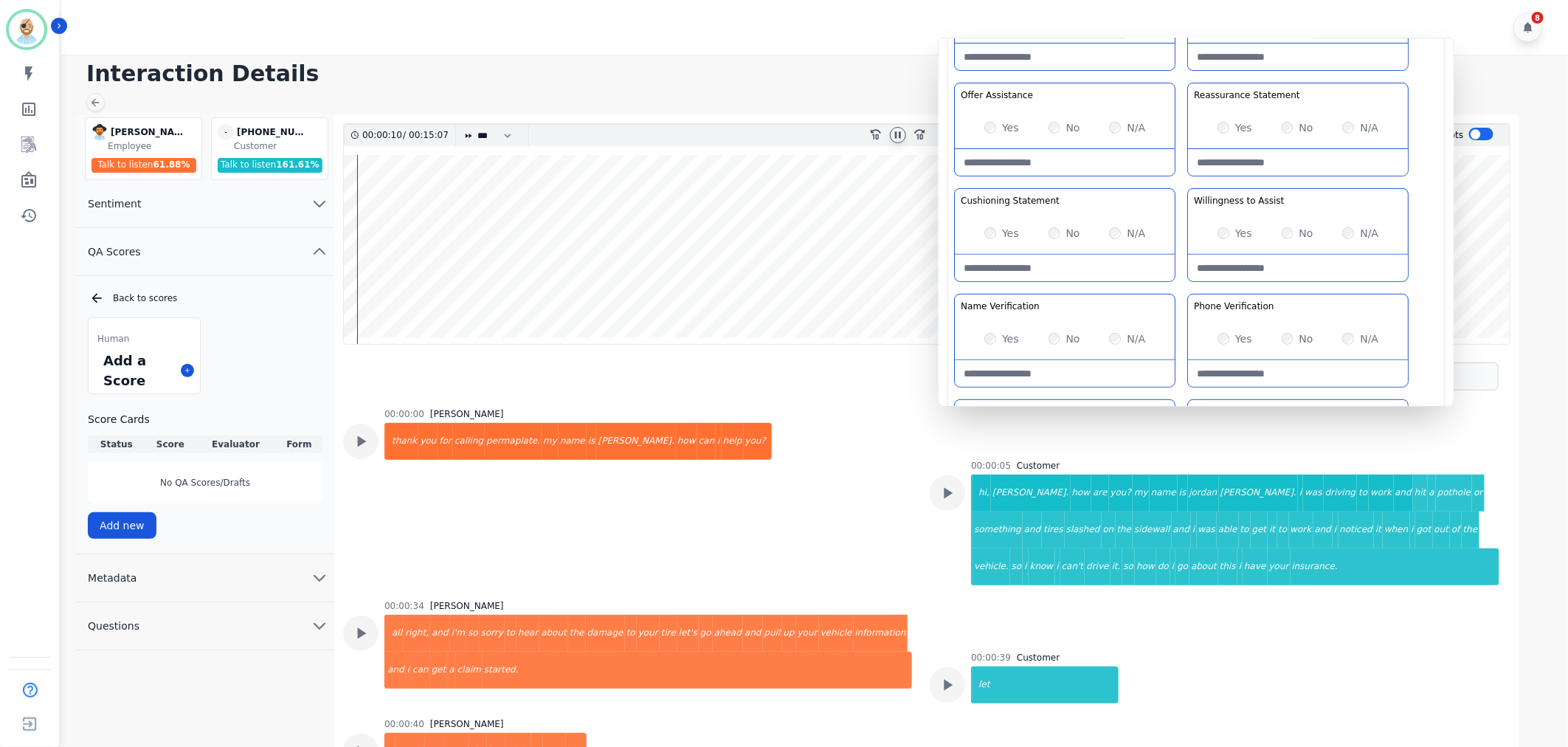
click at [1187, 286] on div "Greeting the Customer Welcome is where we quickly greet our customer as a known…" at bounding box center [1197, 238] width 484 height 523
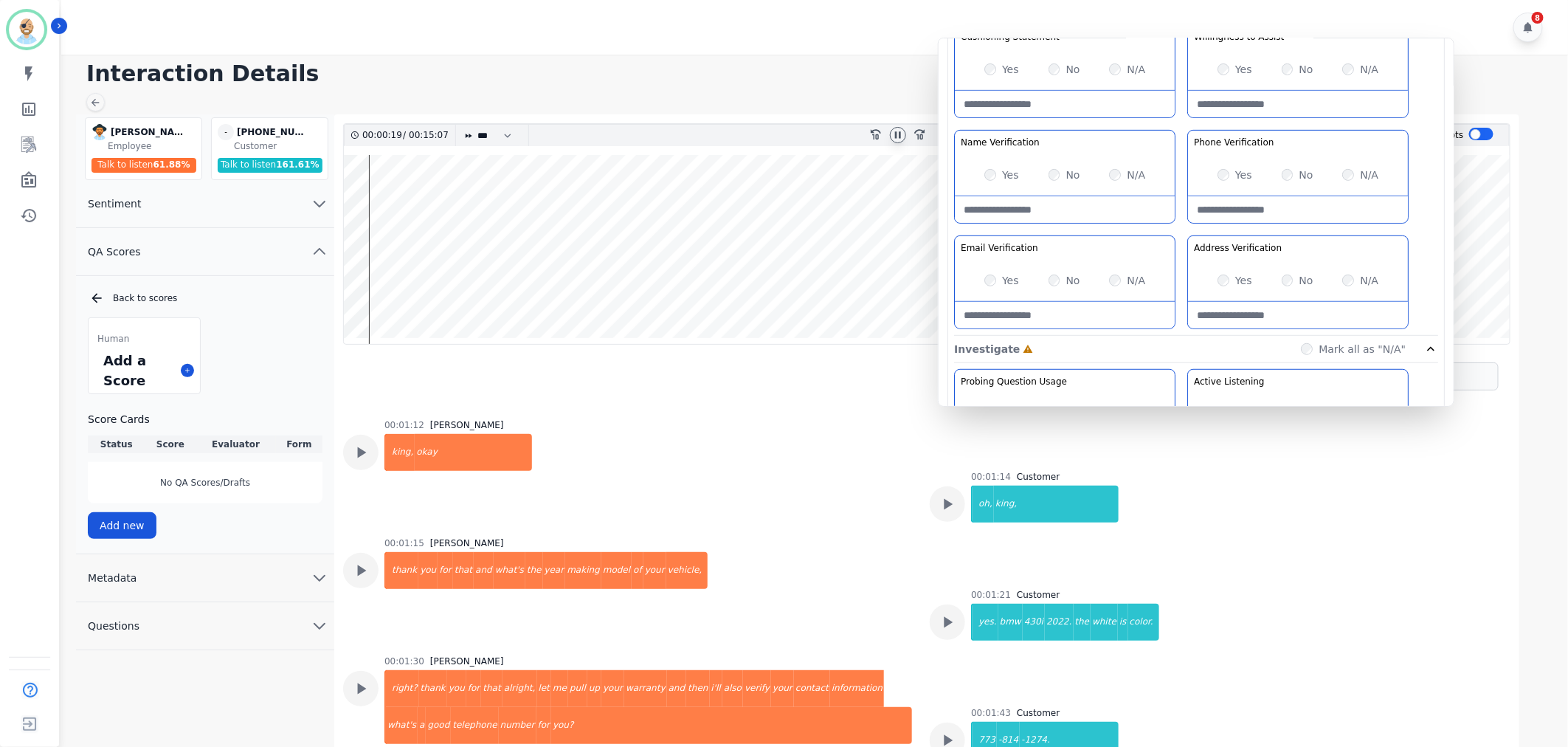
scroll to position [574, 0]
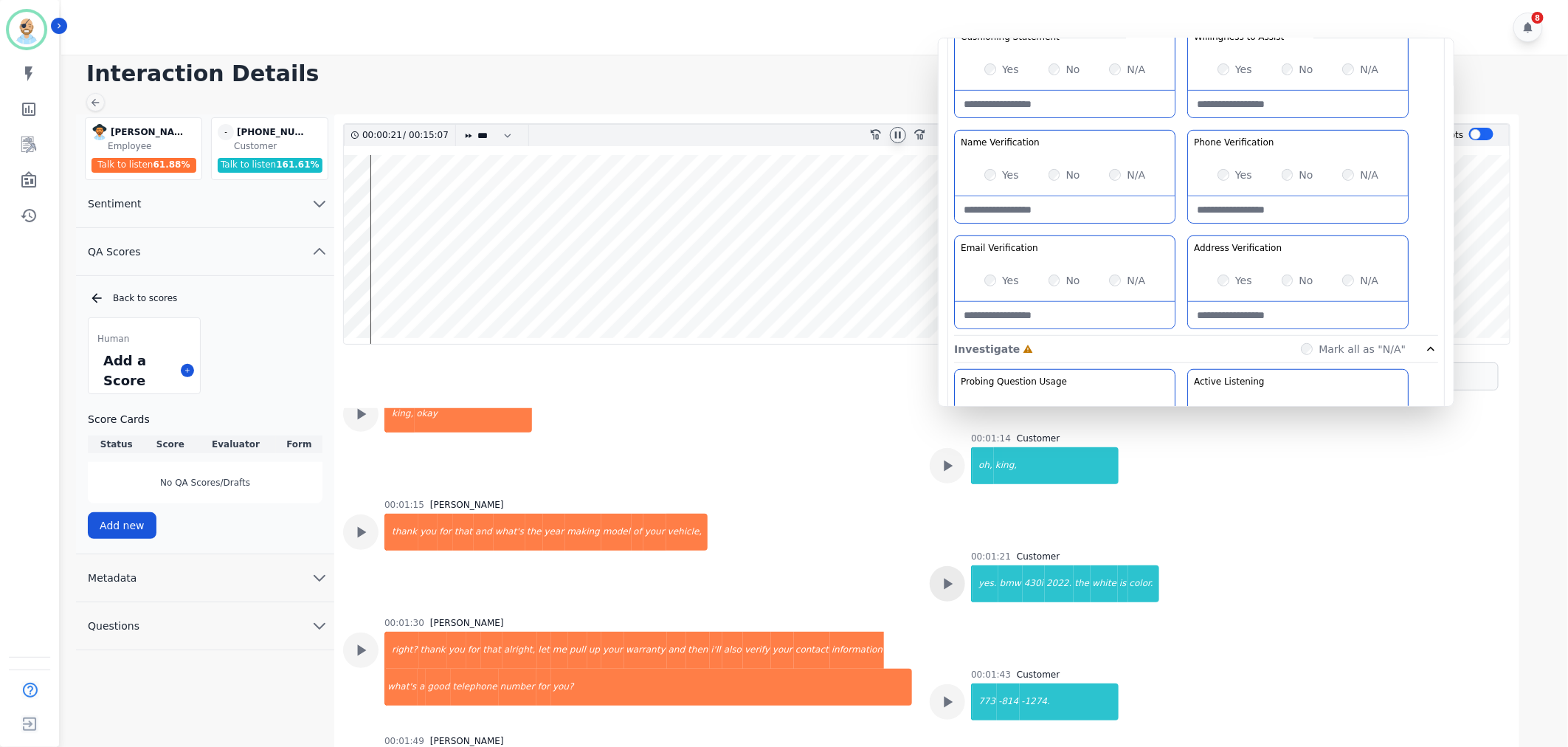
click at [949, 582] on icon at bounding box center [947, 583] width 19 height 19
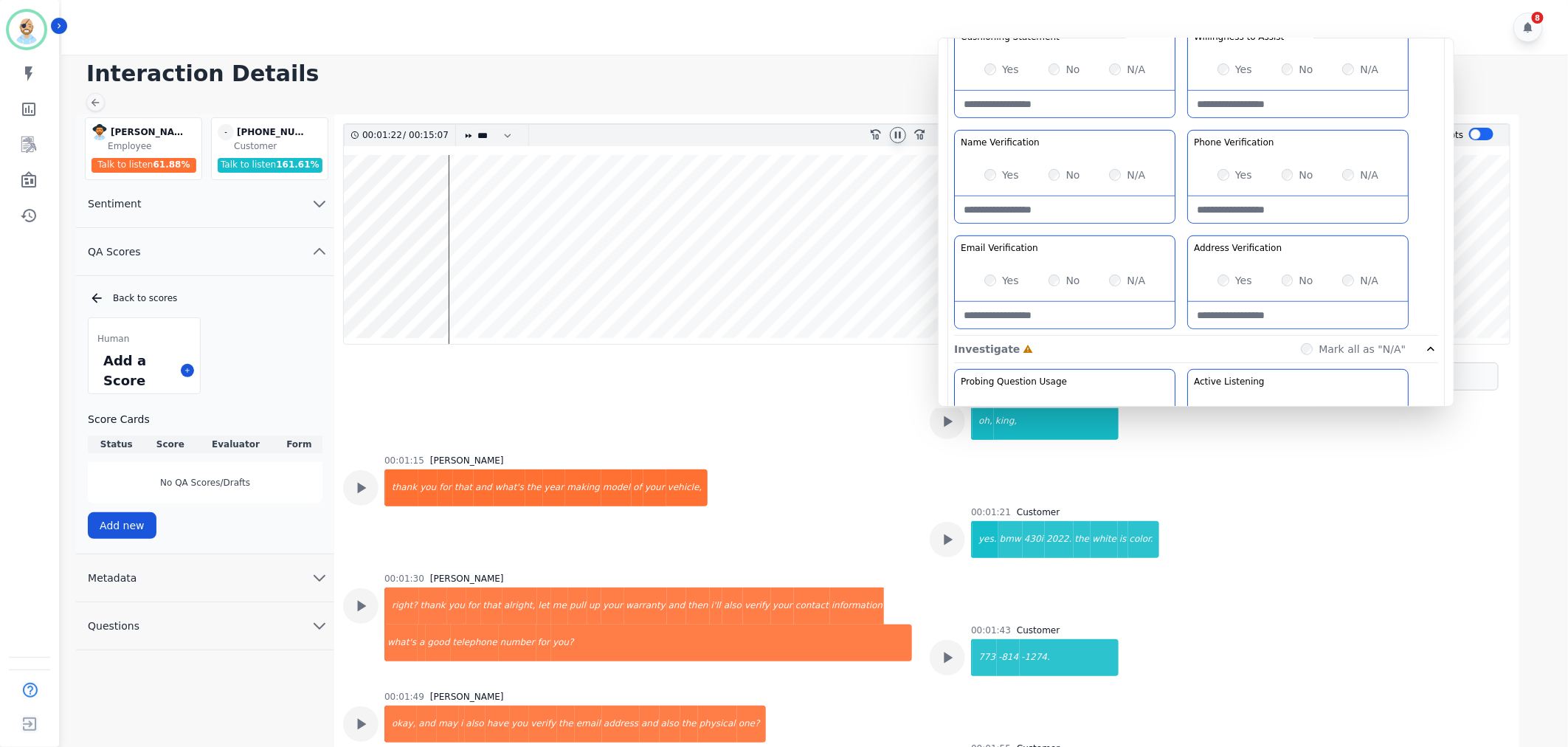
scroll to position [655, 0]
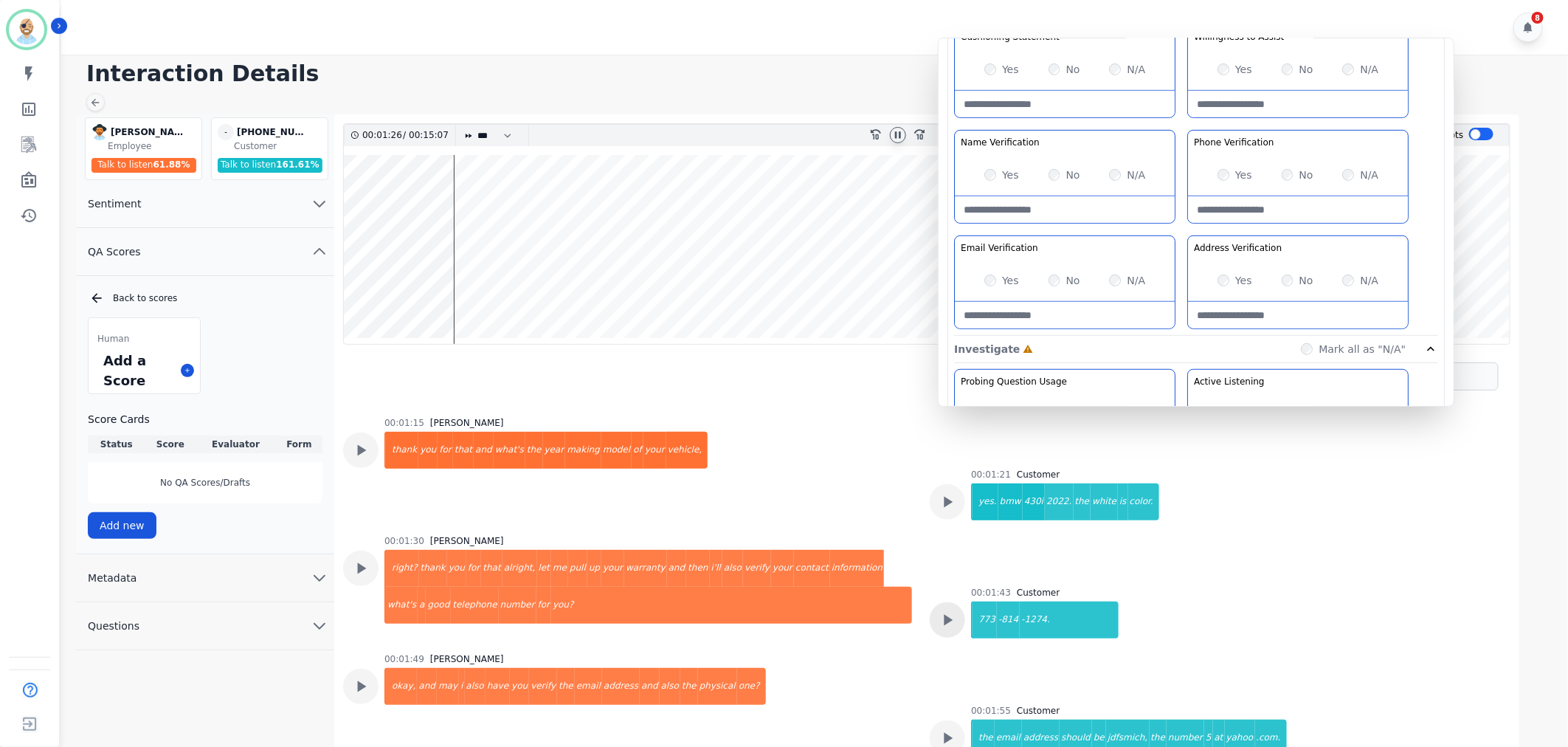
click at [948, 620] on icon at bounding box center [948, 620] width 9 height 11
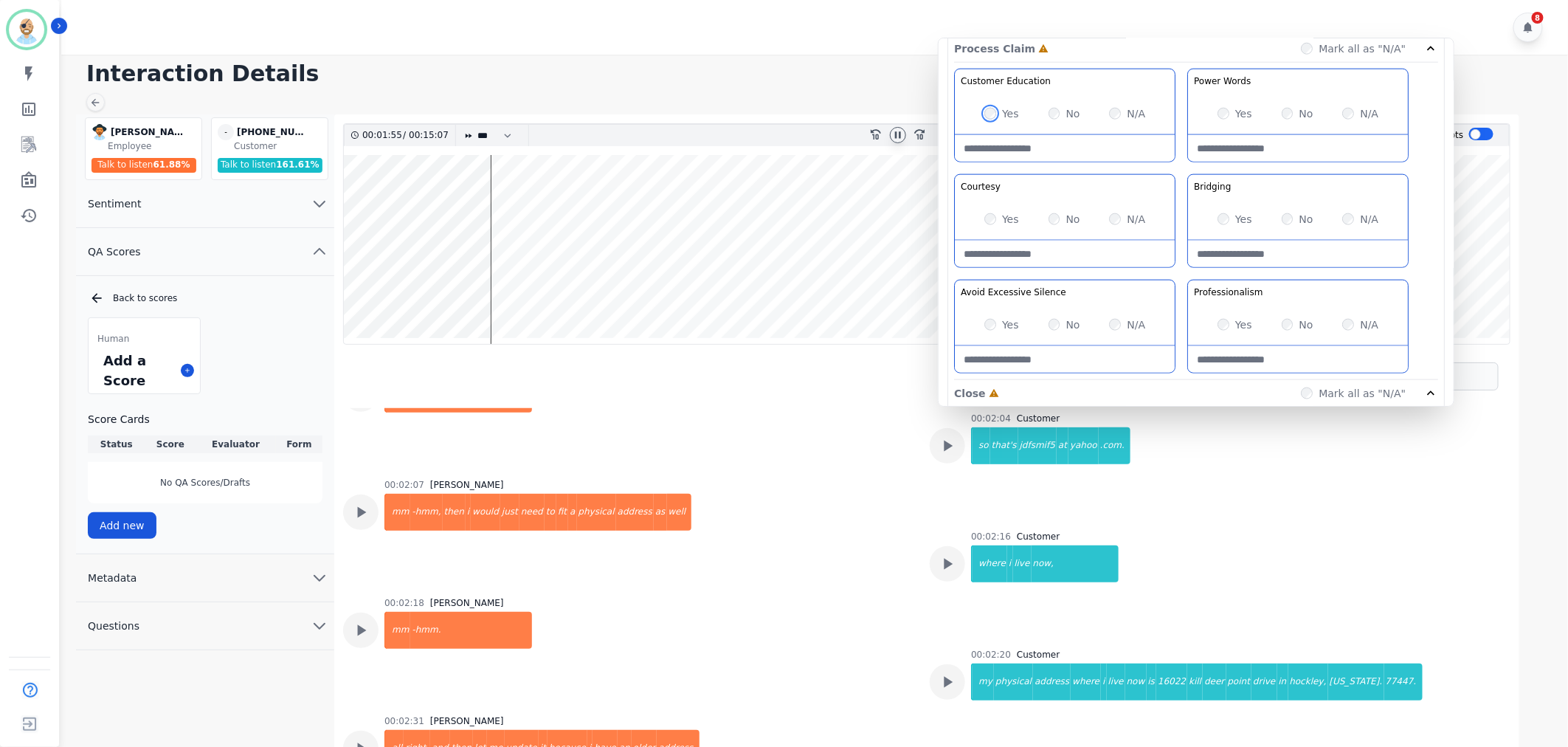
scroll to position [902, 0]
click at [1292, 216] on div "No" at bounding box center [1298, 213] width 32 height 15
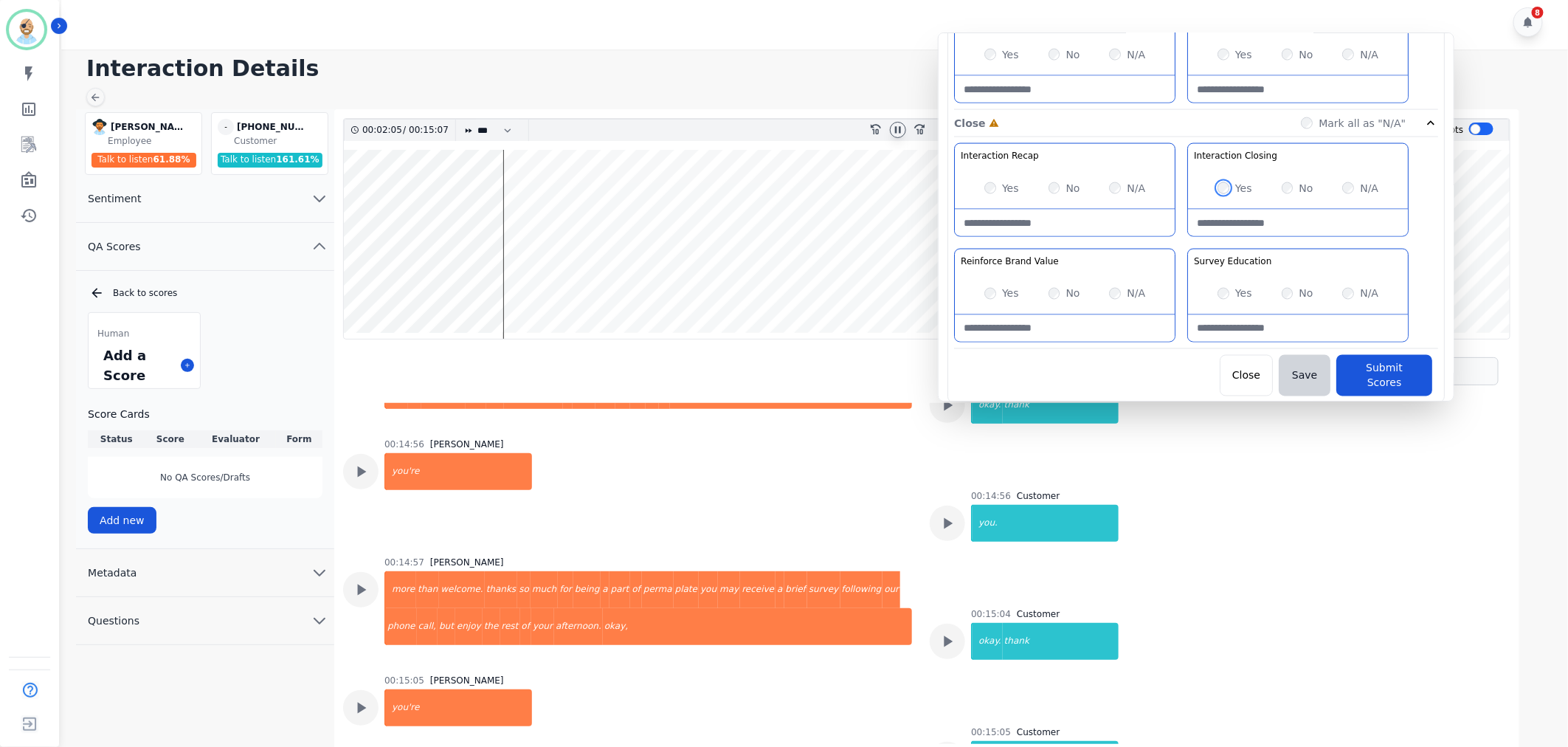
scroll to position [10, 0]
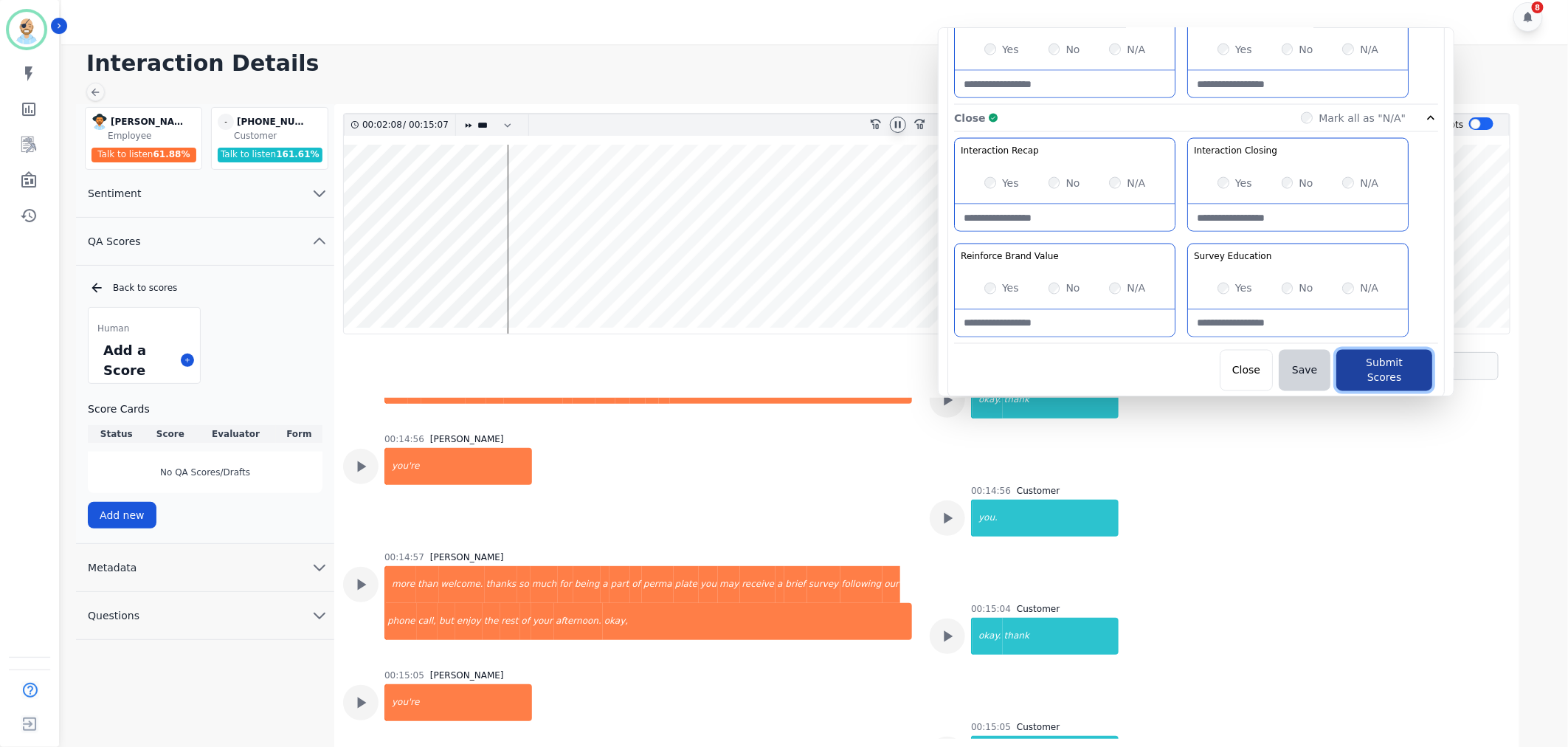
click at [1375, 362] on button "Submit Scores" at bounding box center [1385, 371] width 96 height 42
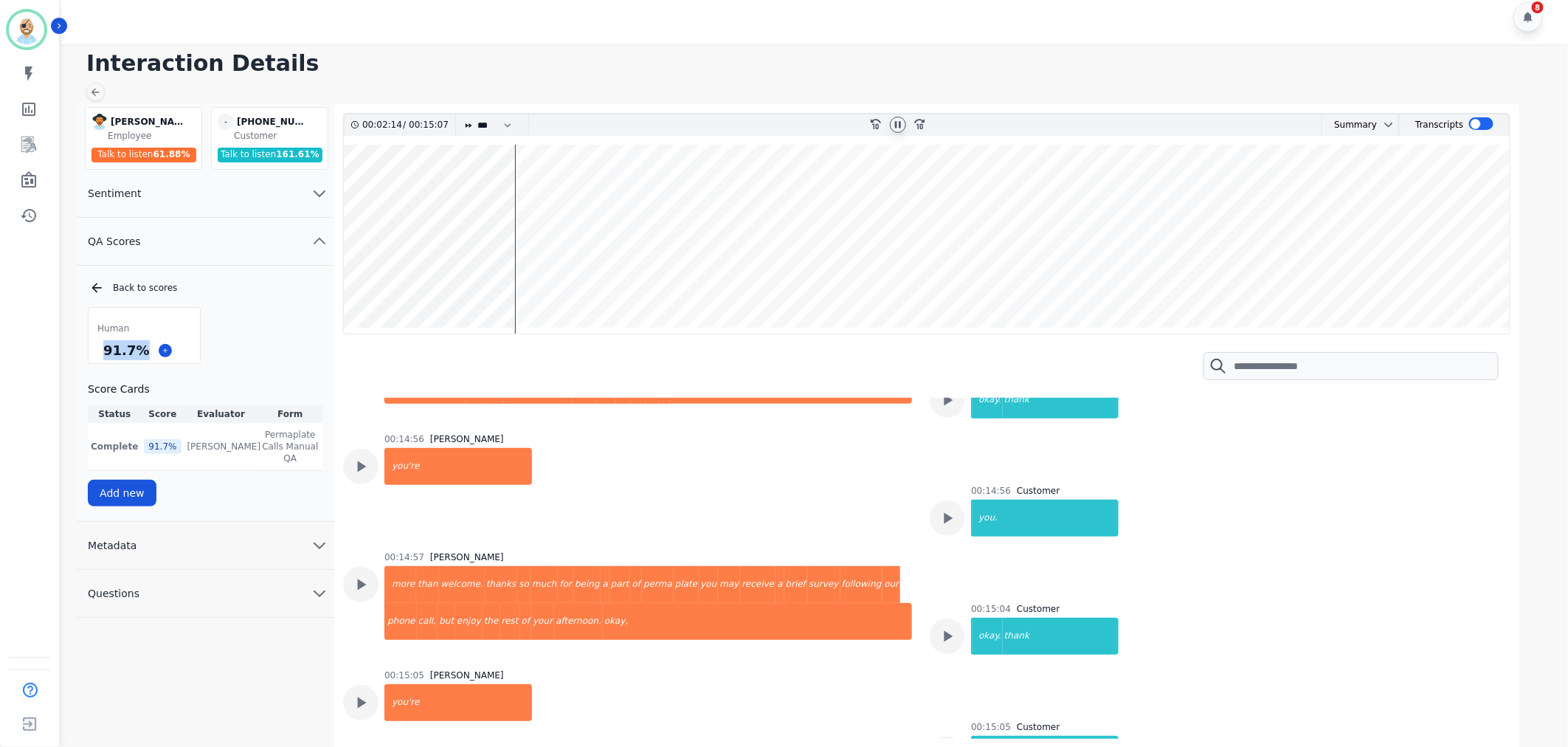
drag, startPoint x: 138, startPoint y: 349, endPoint x: 104, endPoint y: 349, distance: 34.0
click at [104, 349] on div "91.7 %" at bounding box center [126, 350] width 52 height 26
copy div "91.7 %"
click at [897, 119] on icon at bounding box center [898, 125] width 11 height 11
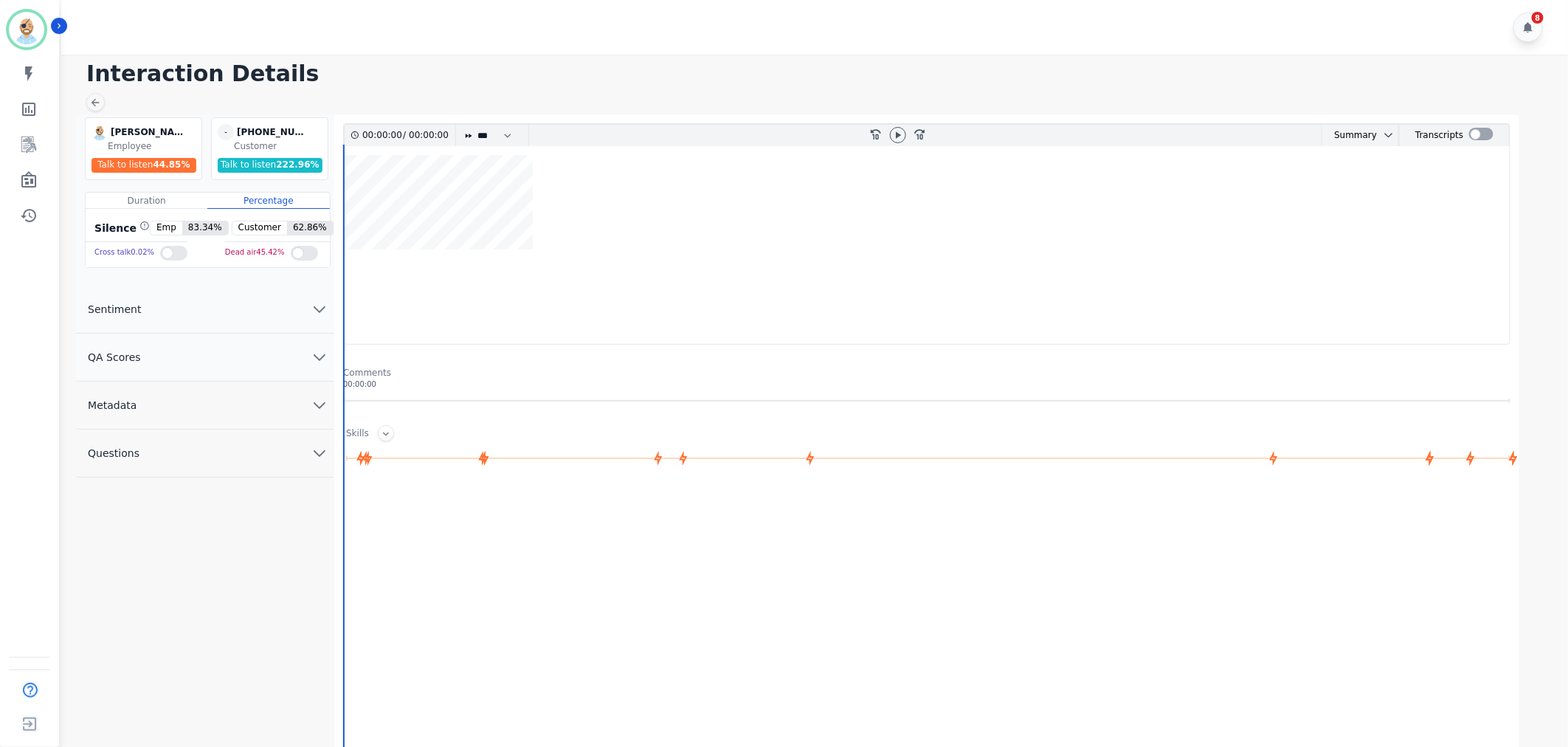
click at [229, 358] on button "QA Scores" at bounding box center [204, 357] width 258 height 48
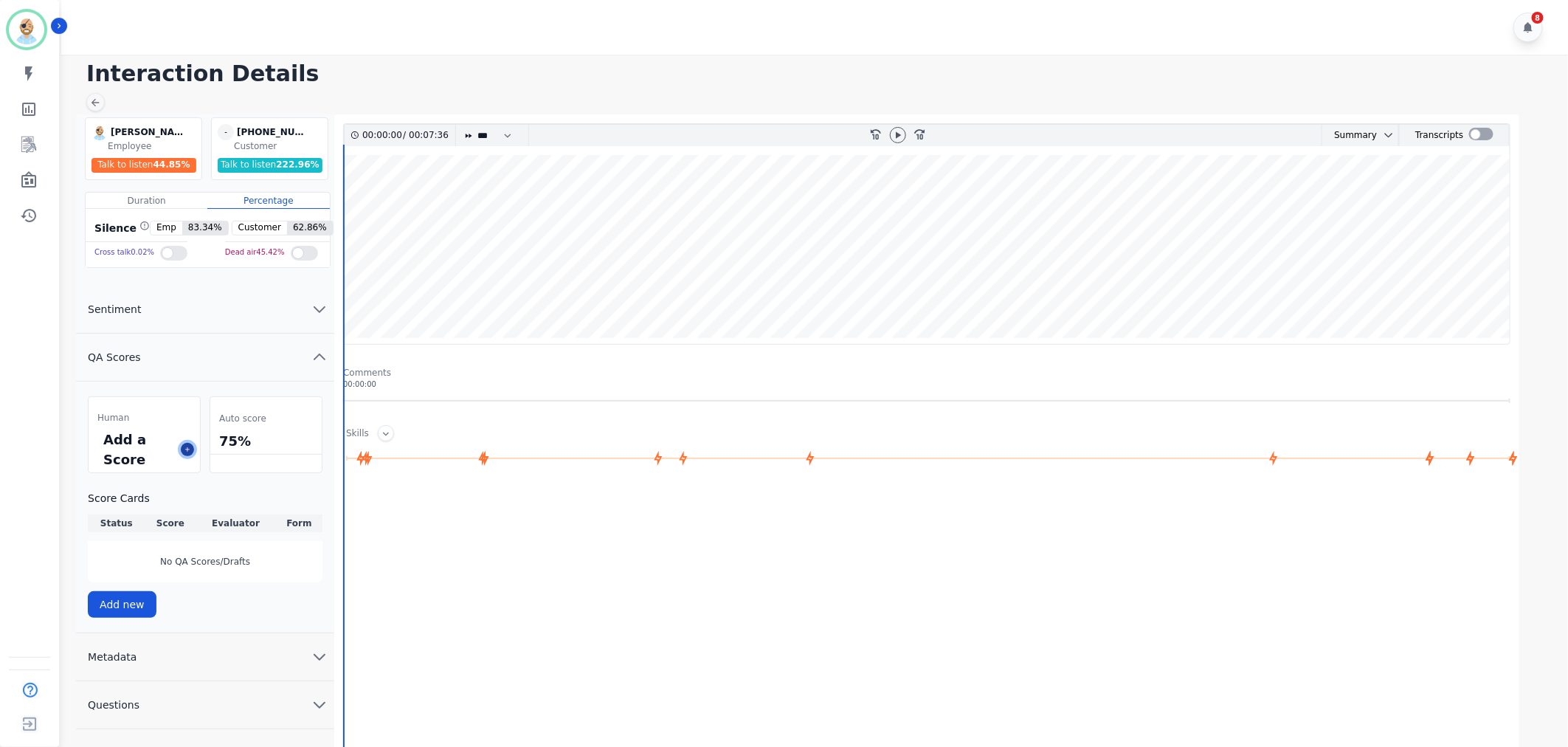
click at [181, 450] on button at bounding box center [187, 449] width 13 height 13
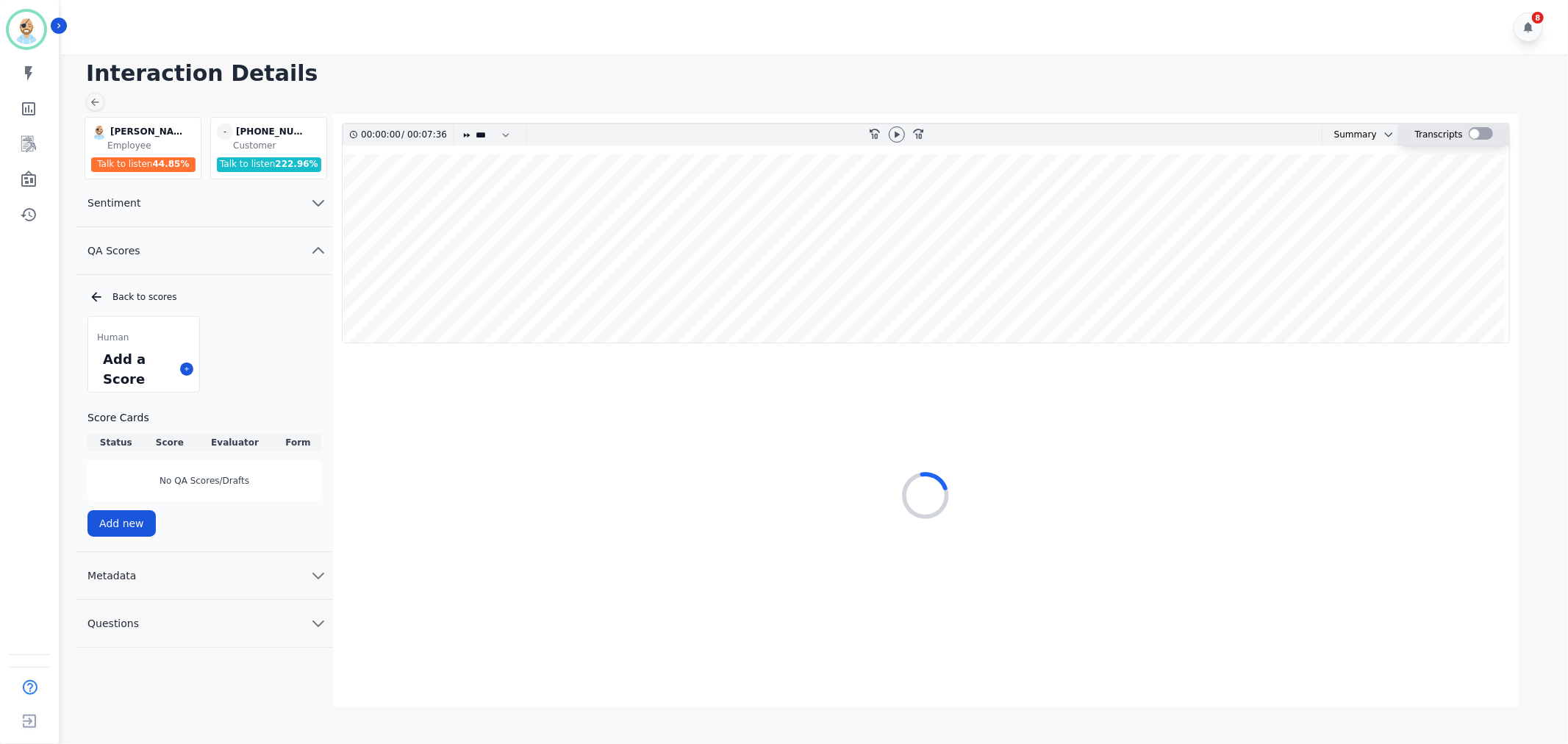
click at [1482, 130] on div at bounding box center [1481, 133] width 24 height 12
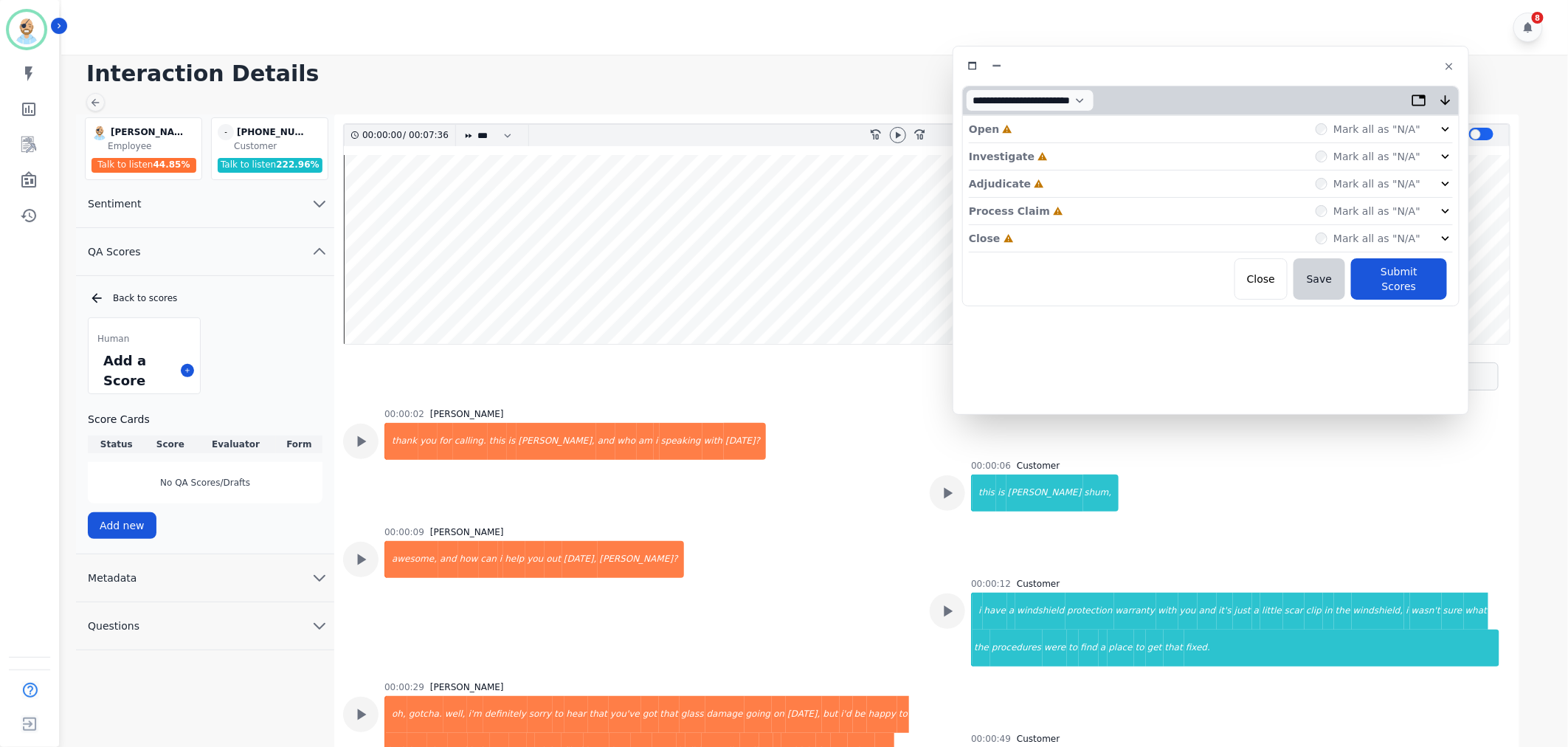
drag, startPoint x: 369, startPoint y: 81, endPoint x: 1267, endPoint y: 64, distance: 898.2
click at [1267, 64] on div at bounding box center [1211, 66] width 497 height 22
click at [1060, 238] on div "Close Incomplete Mark all as "N/A"" at bounding box center [1221, 237] width 484 height 27
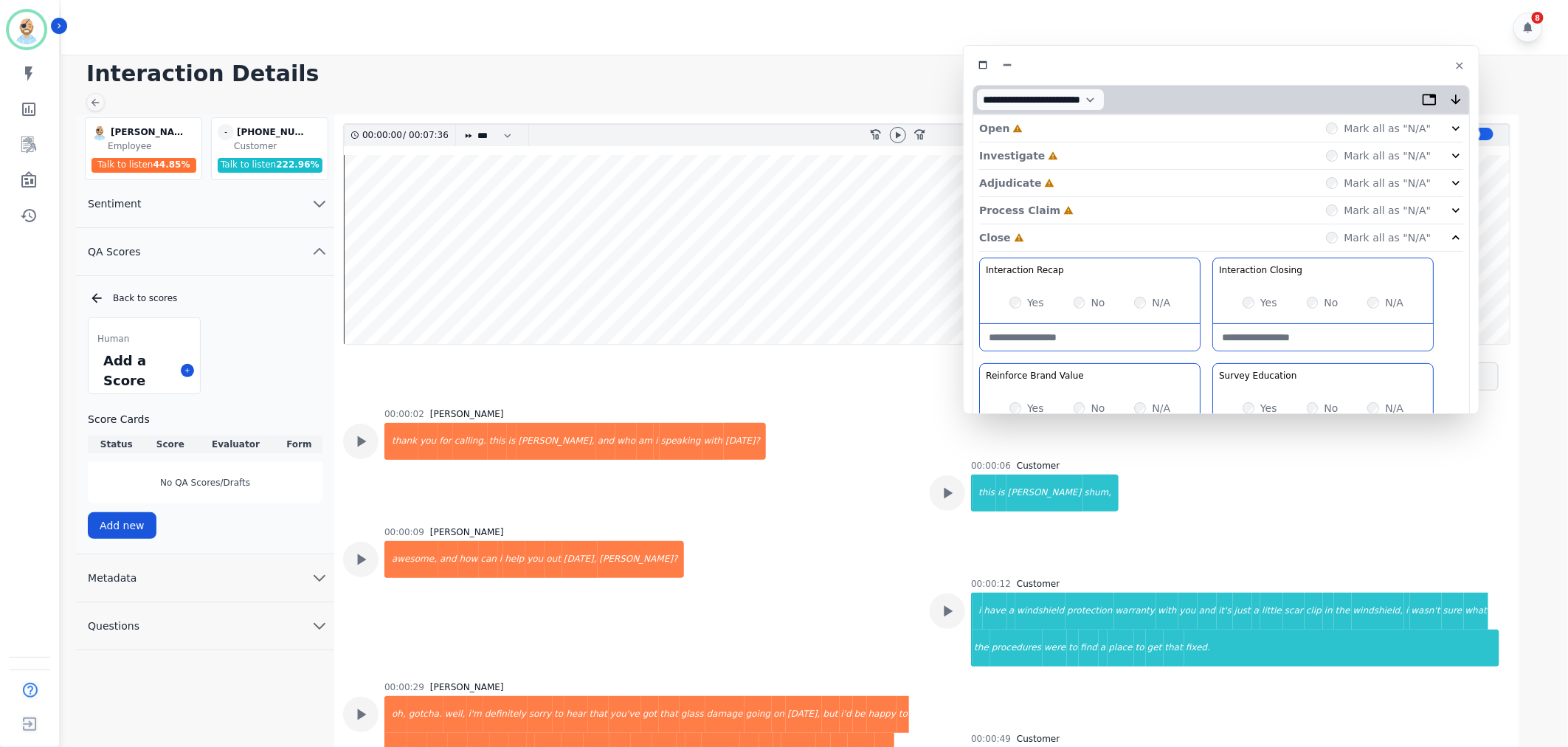
click at [1076, 205] on div "Process Claim Incomplete Mark all as "N/A"" at bounding box center [1221, 210] width 484 height 27
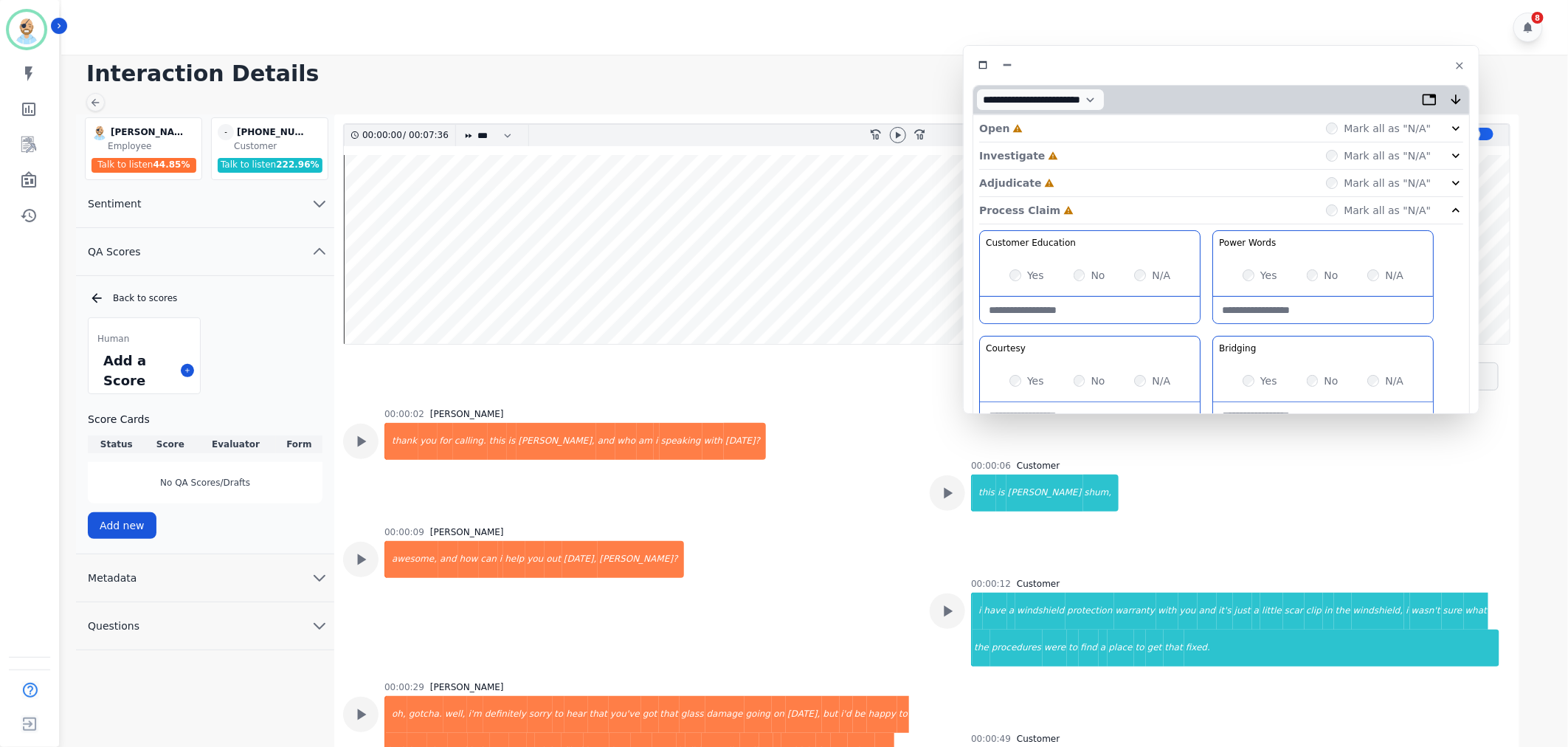
click at [1081, 182] on div "Adjudicate Incomplete Mark all as "N/A"" at bounding box center [1221, 183] width 484 height 27
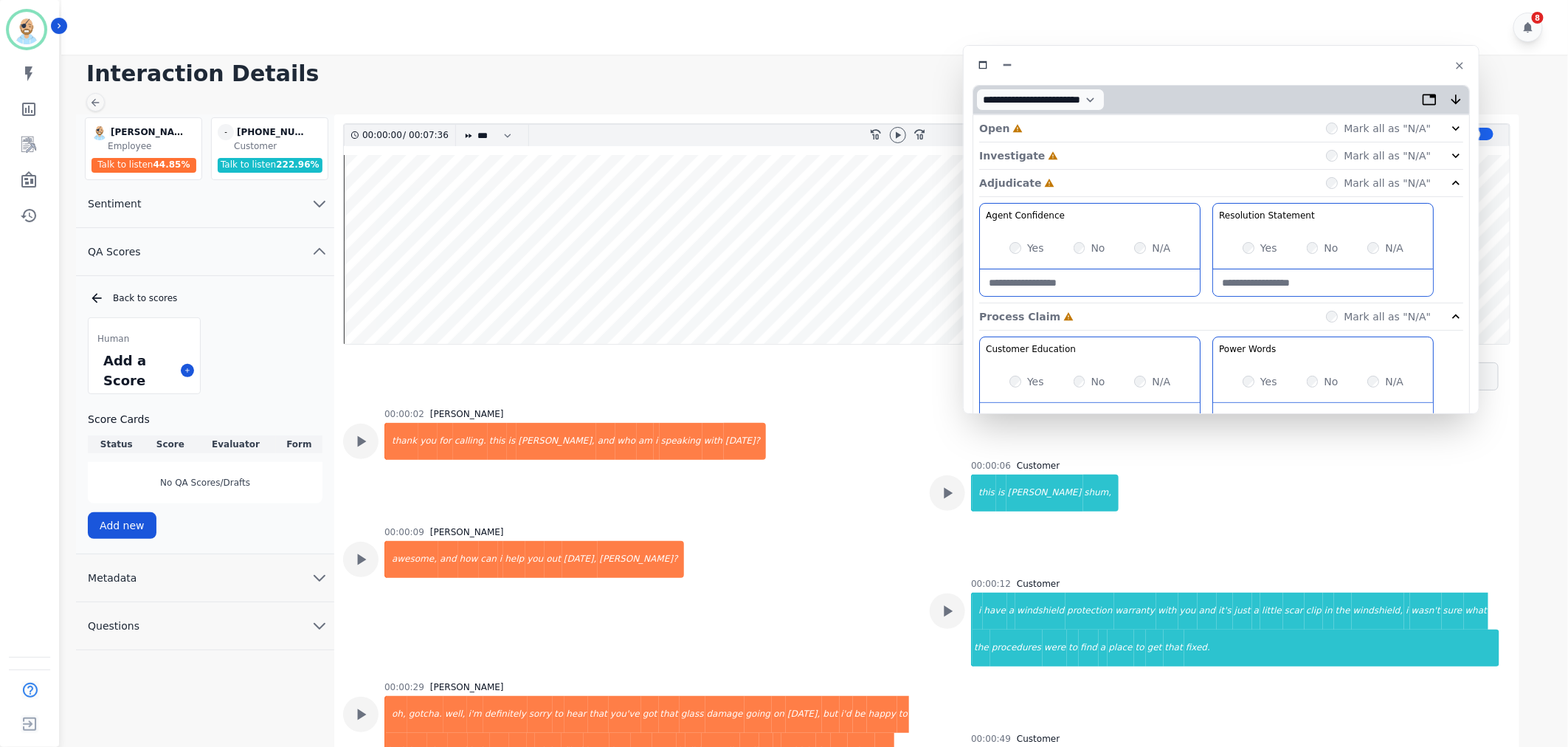
drag, startPoint x: 1083, startPoint y: 156, endPoint x: 1087, endPoint y: 138, distance: 18.4
click at [1083, 153] on div "Investigate Incomplete Mark all as "N/A"" at bounding box center [1221, 156] width 484 height 27
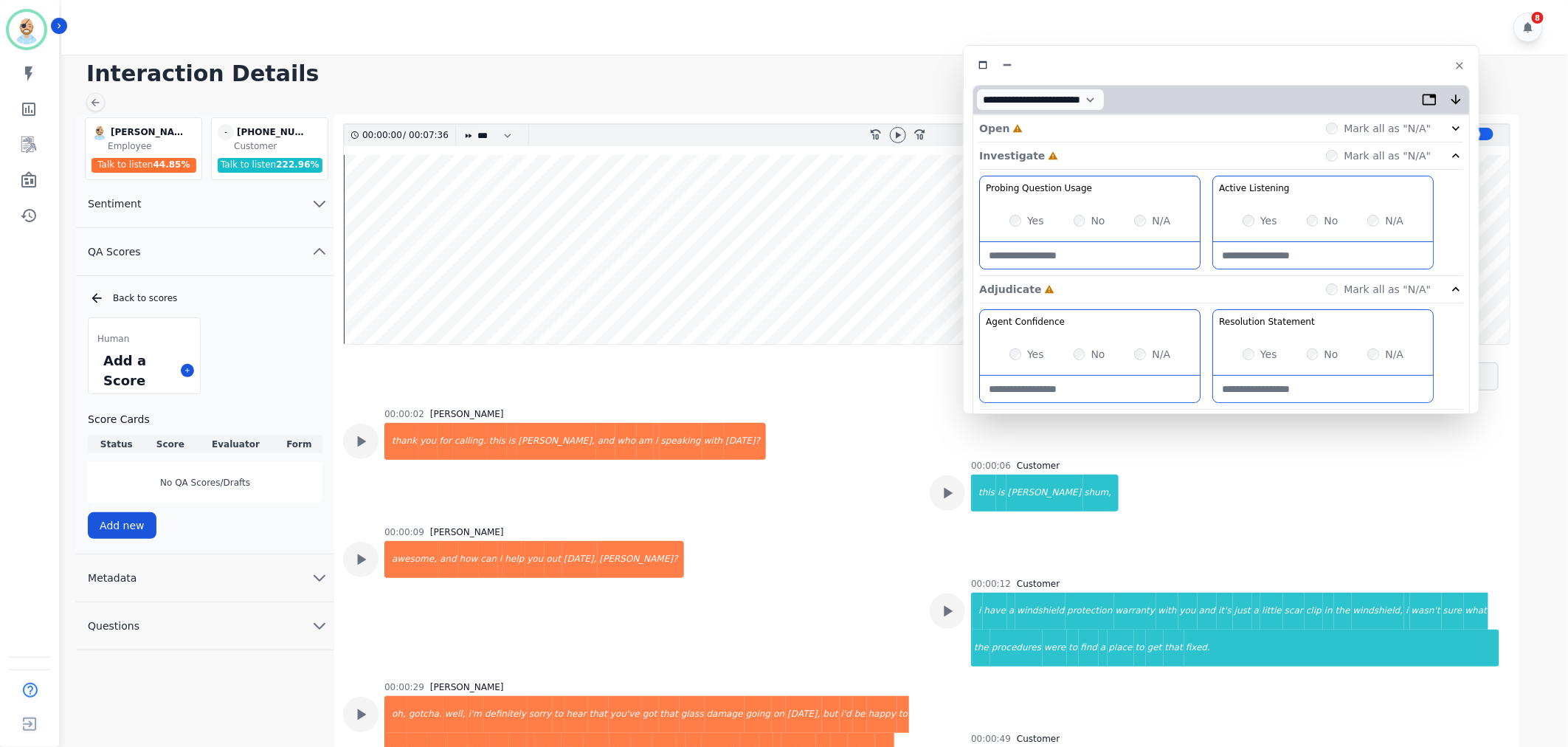
click at [1087, 122] on div "Open Incomplete Mark all as "N/A"" at bounding box center [1221, 129] width 484 height 27
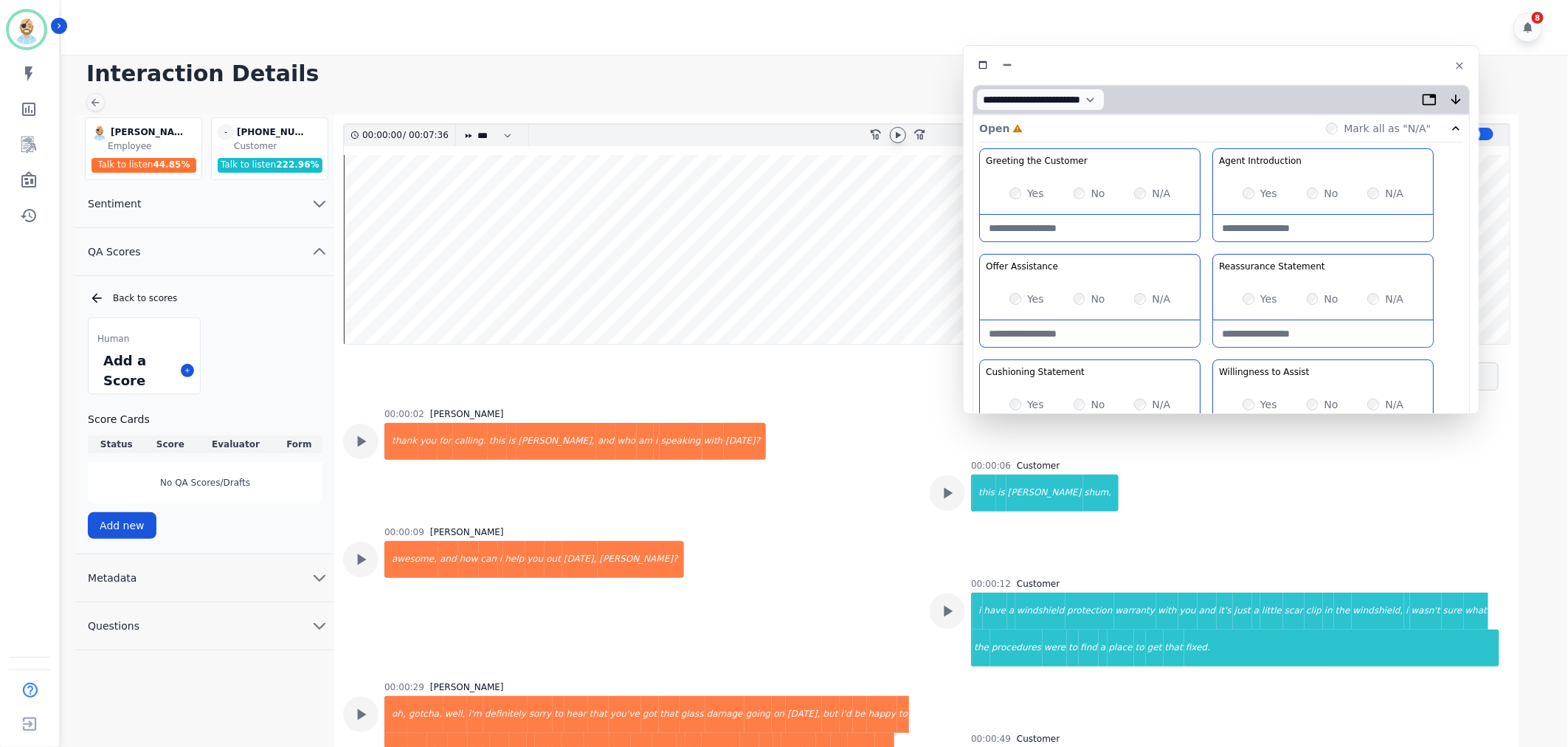
click at [897, 137] on icon at bounding box center [898, 134] width 5 height 7
click at [1204, 350] on div "Greeting the Customer Welcome is where we quickly greet our customer as a known…" at bounding box center [1221, 409] width 484 height 523
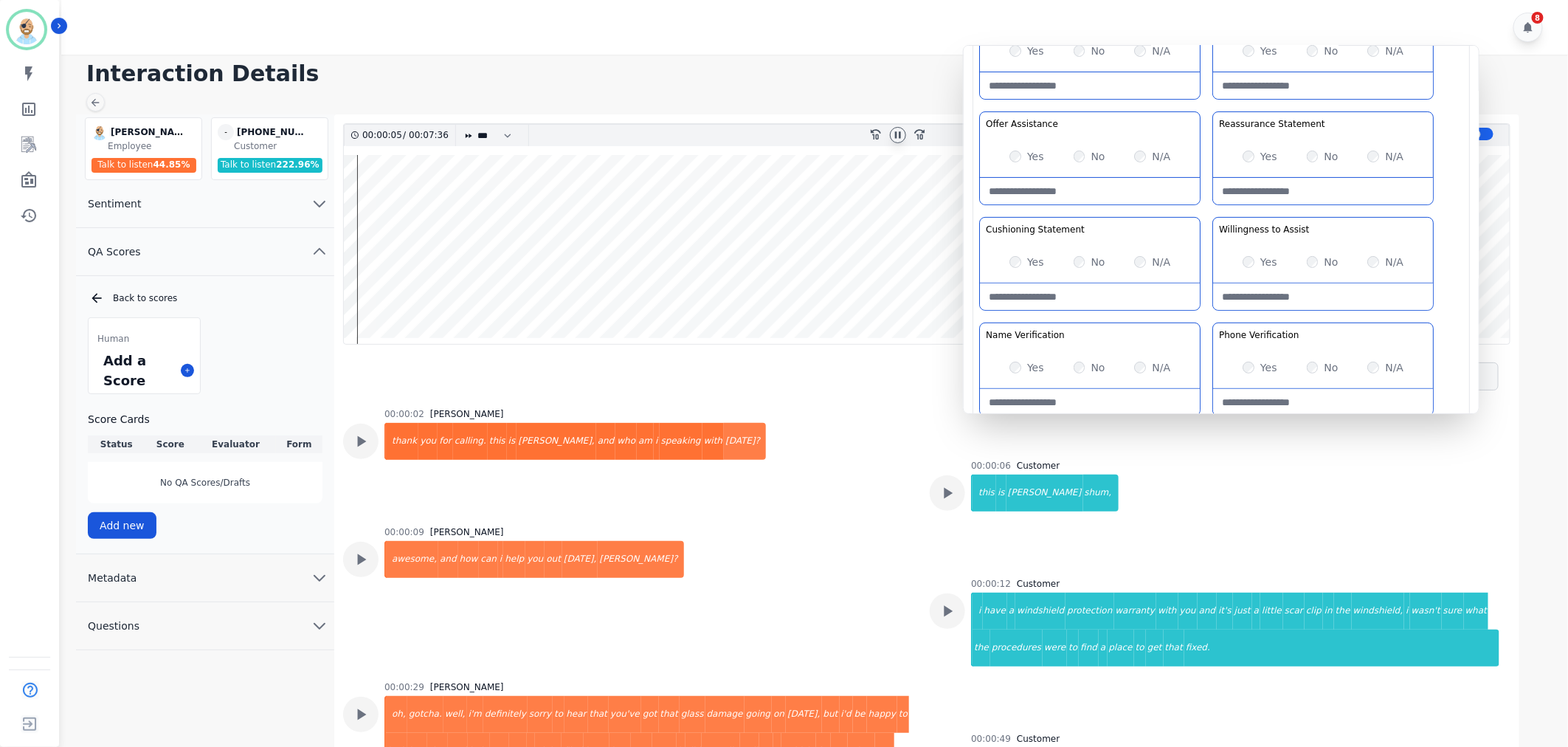
scroll to position [164, 0]
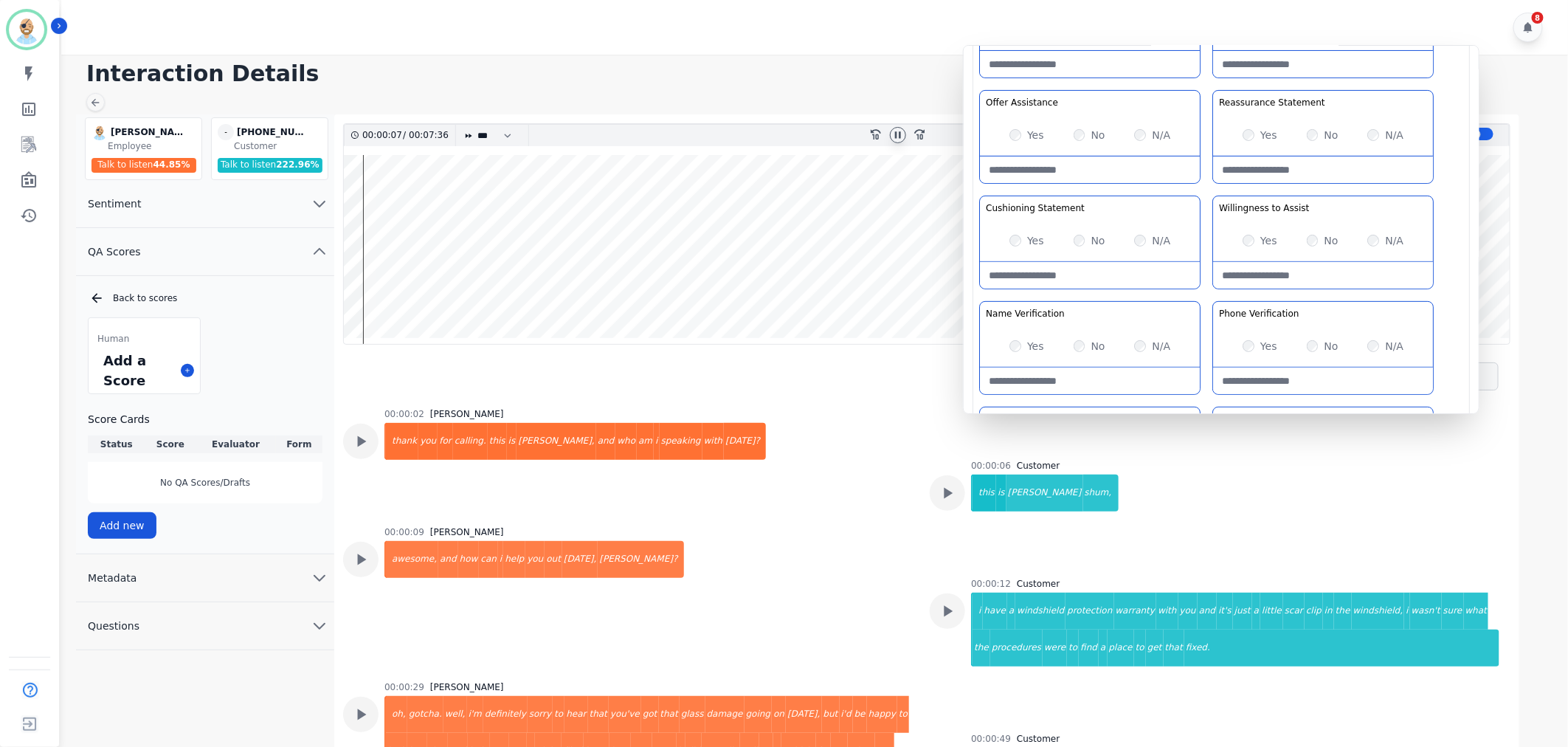
click at [1211, 180] on div "Greeting the Customer Welcome is where we quickly greet our customer as a known…" at bounding box center [1221, 246] width 484 height 523
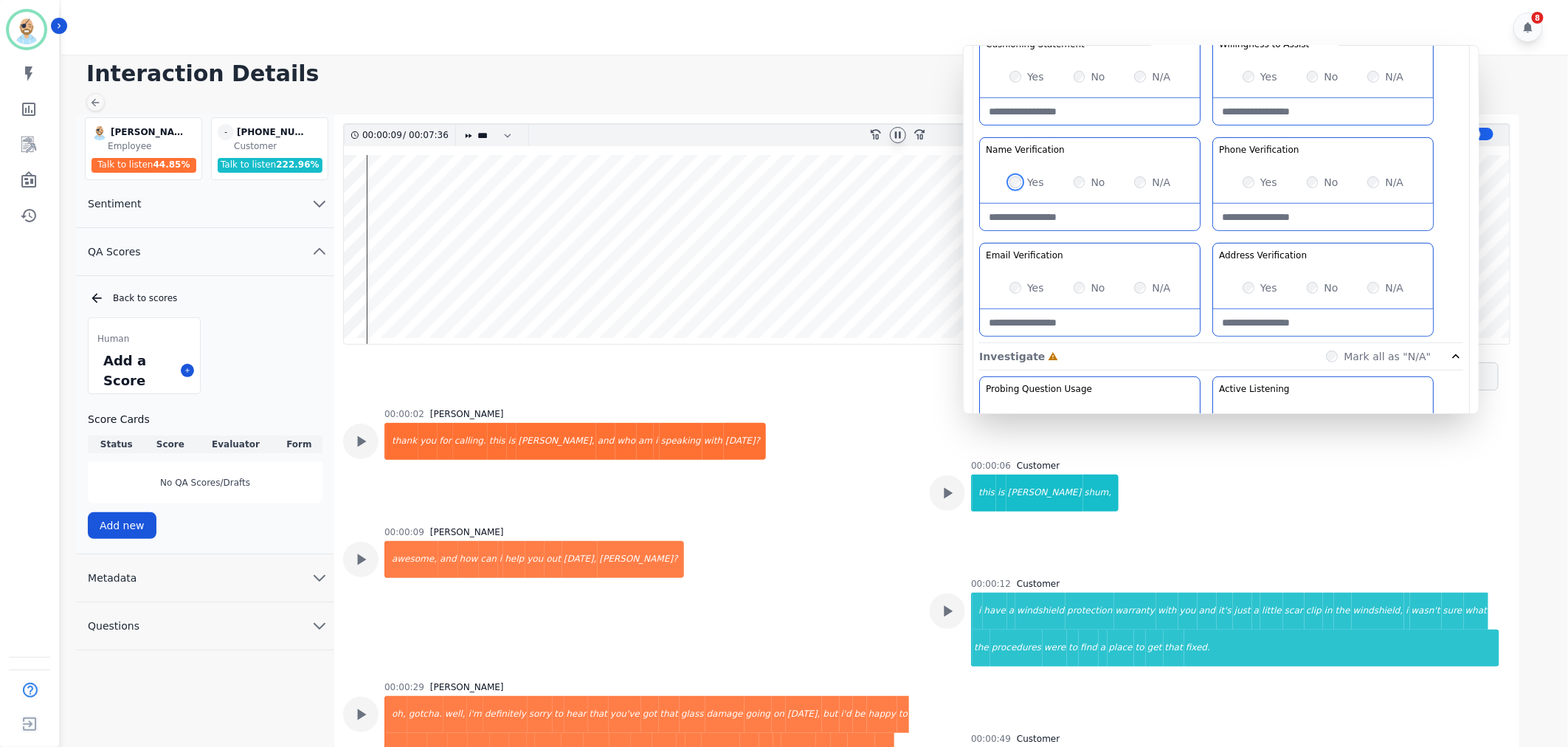
scroll to position [62, 0]
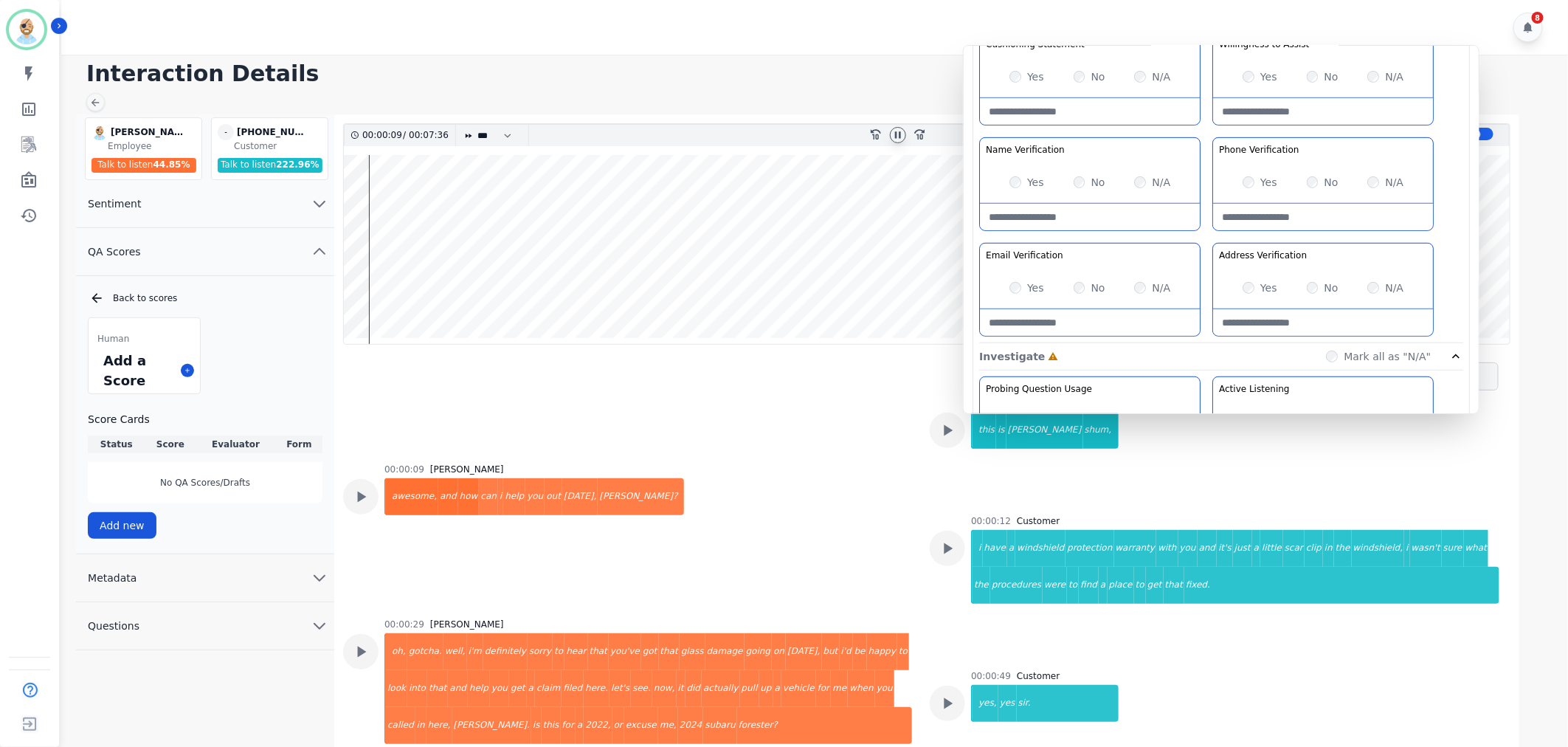
click at [1206, 128] on div "Greeting the Customer Welcome is where we quickly greet our customer as a known…" at bounding box center [1221, 81] width 484 height 523
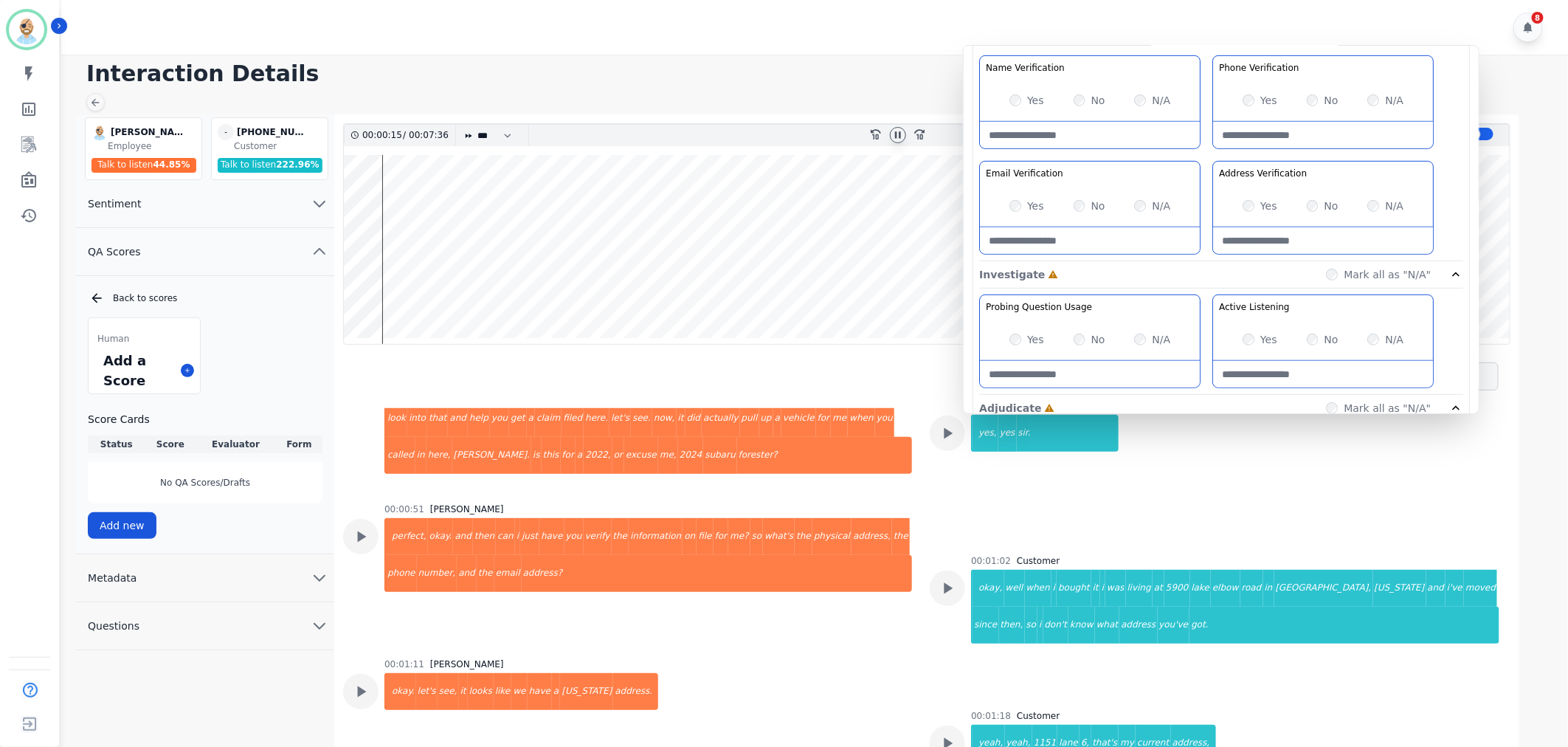
scroll to position [373, 0]
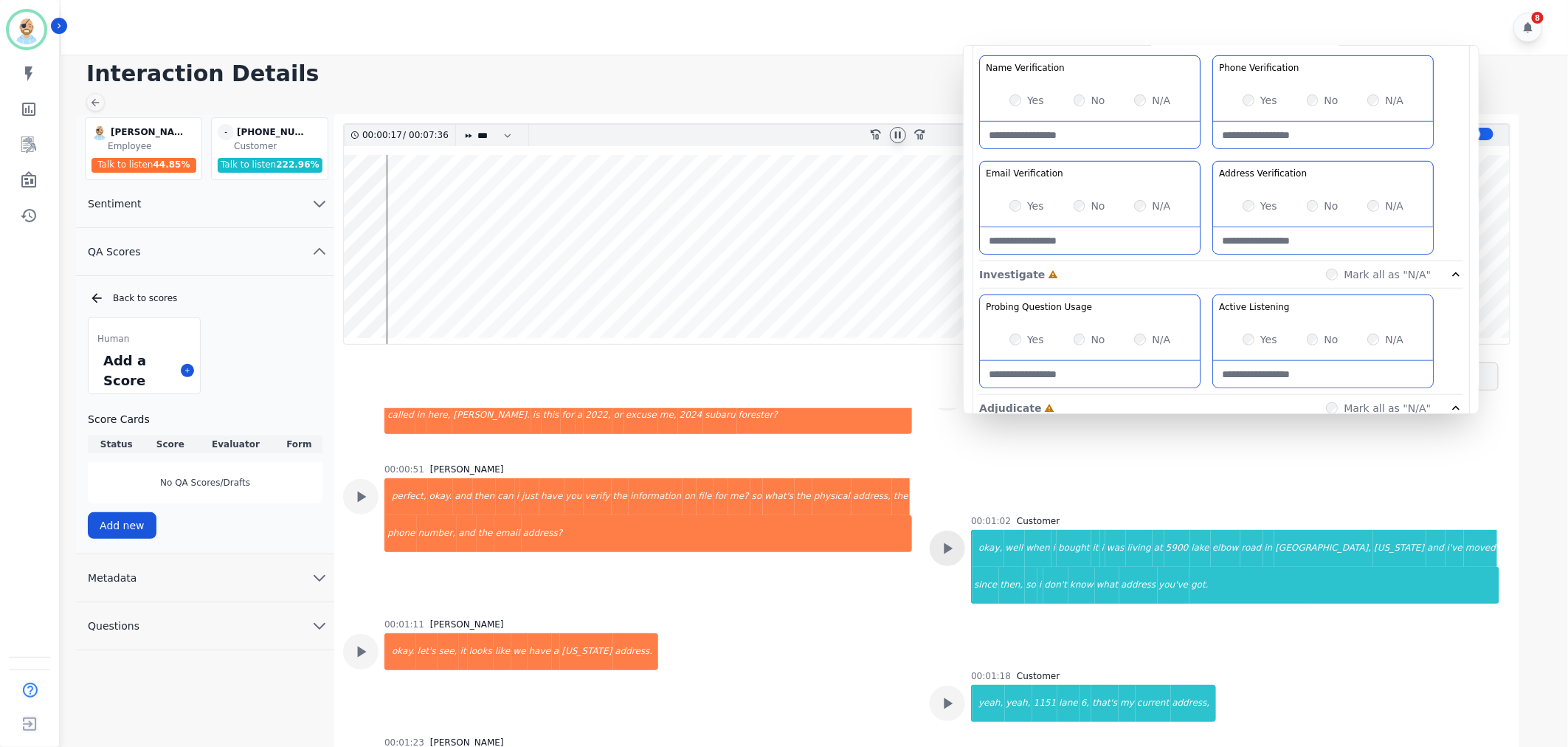
click at [946, 545] on icon at bounding box center [948, 549] width 9 height 11
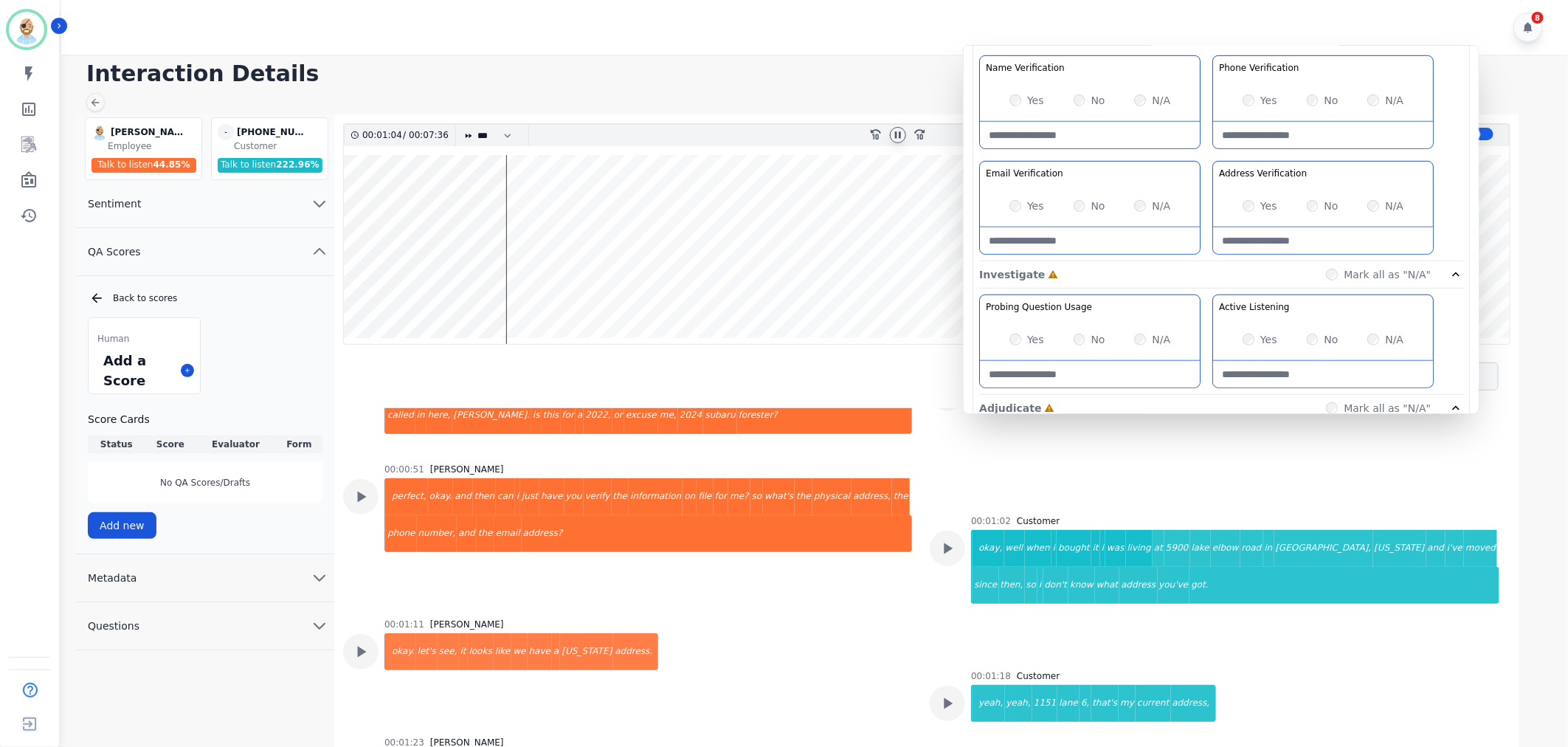
click at [1008, 202] on div "Yes No N/A" at bounding box center [1090, 206] width 220 height 42
click at [1207, 153] on div "Greeting the Customer Welcome is where we quickly greet our customer as a known…" at bounding box center [1221, 0] width 484 height 523
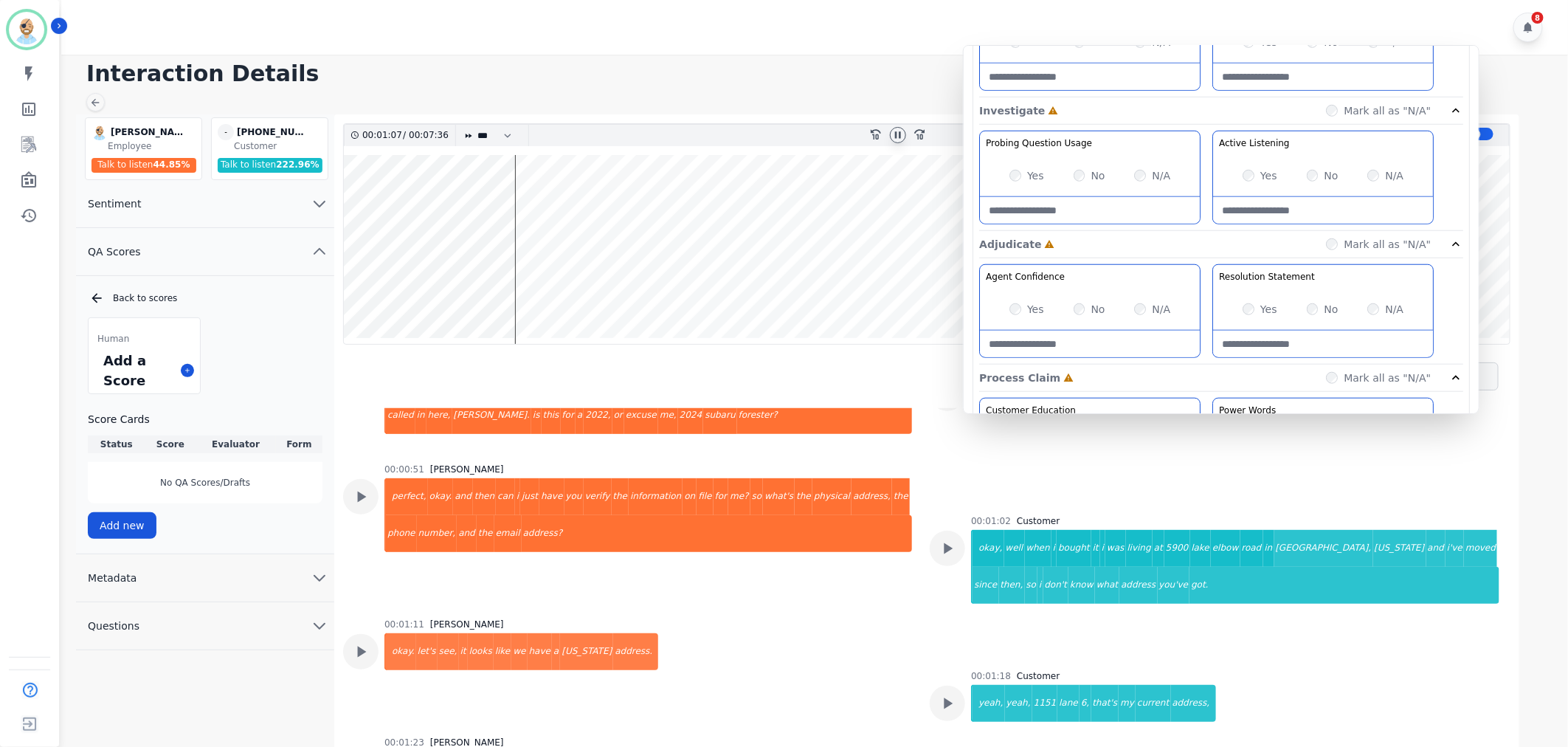
scroll to position [655, 0]
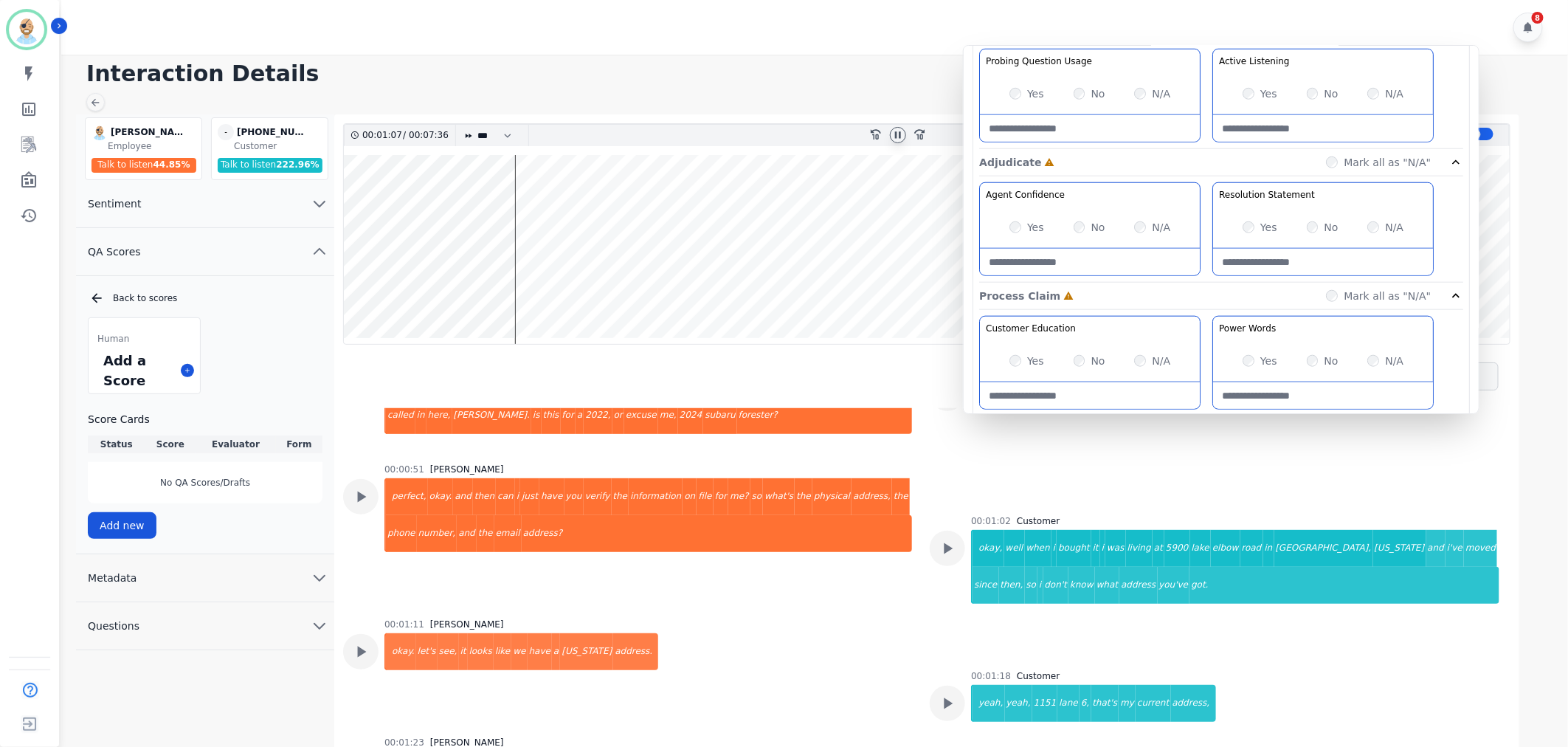
click at [1024, 97] on div "Yes" at bounding box center [1026, 94] width 35 height 15
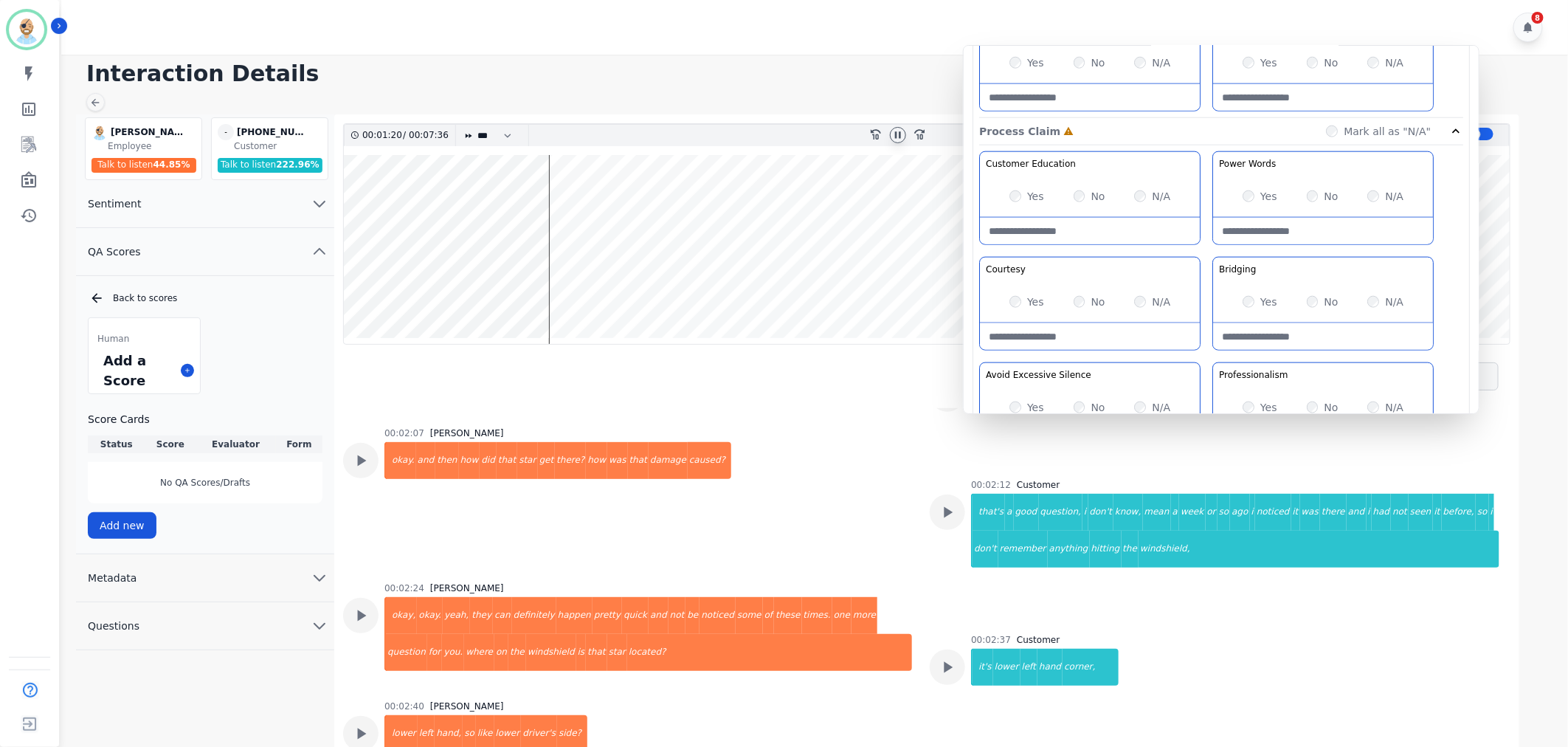
scroll to position [1275, 0]
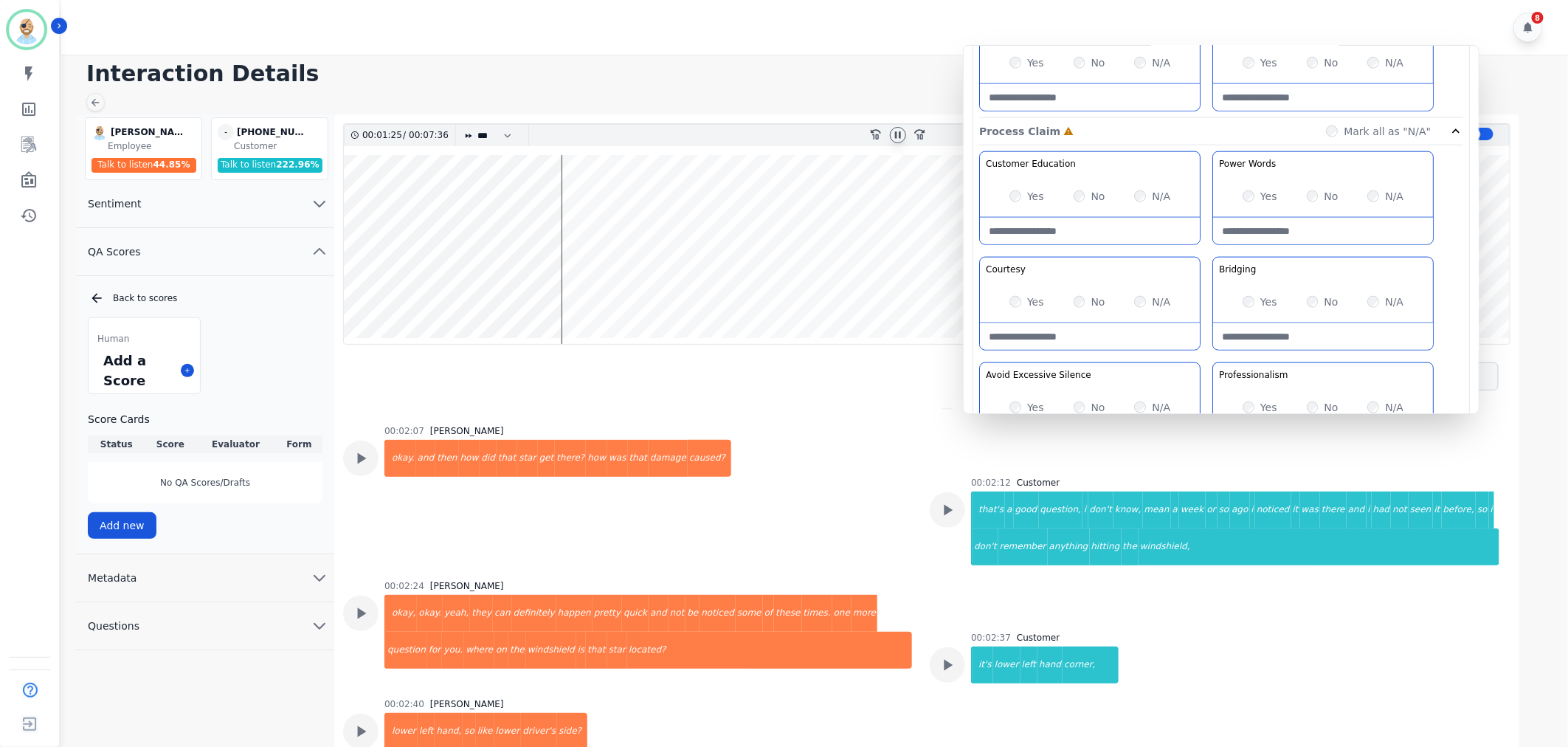
click at [1209, 351] on div "Customer Education Educate your customer on how to get the information that the…" at bounding box center [1221, 306] width 484 height 311
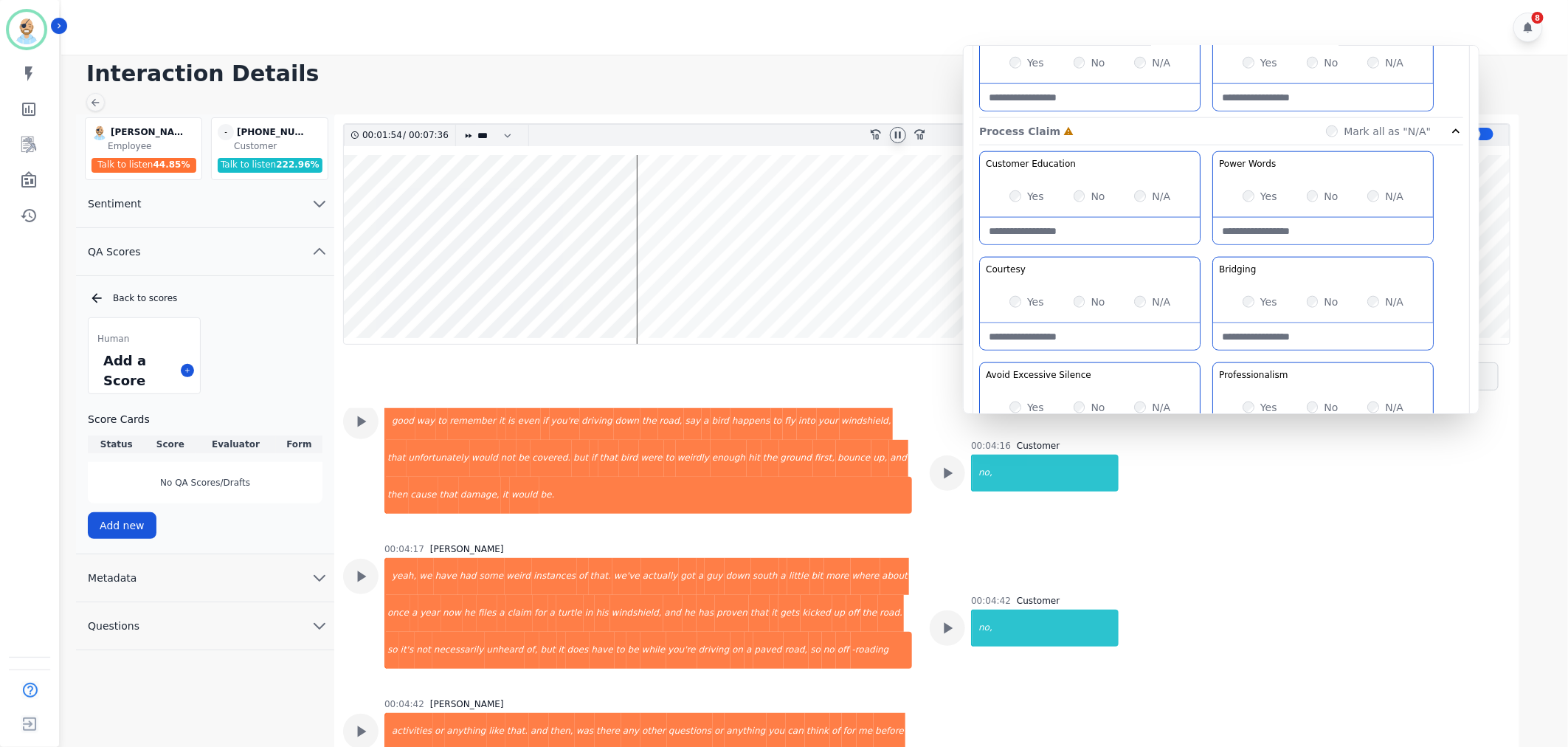
scroll to position [1969, 0]
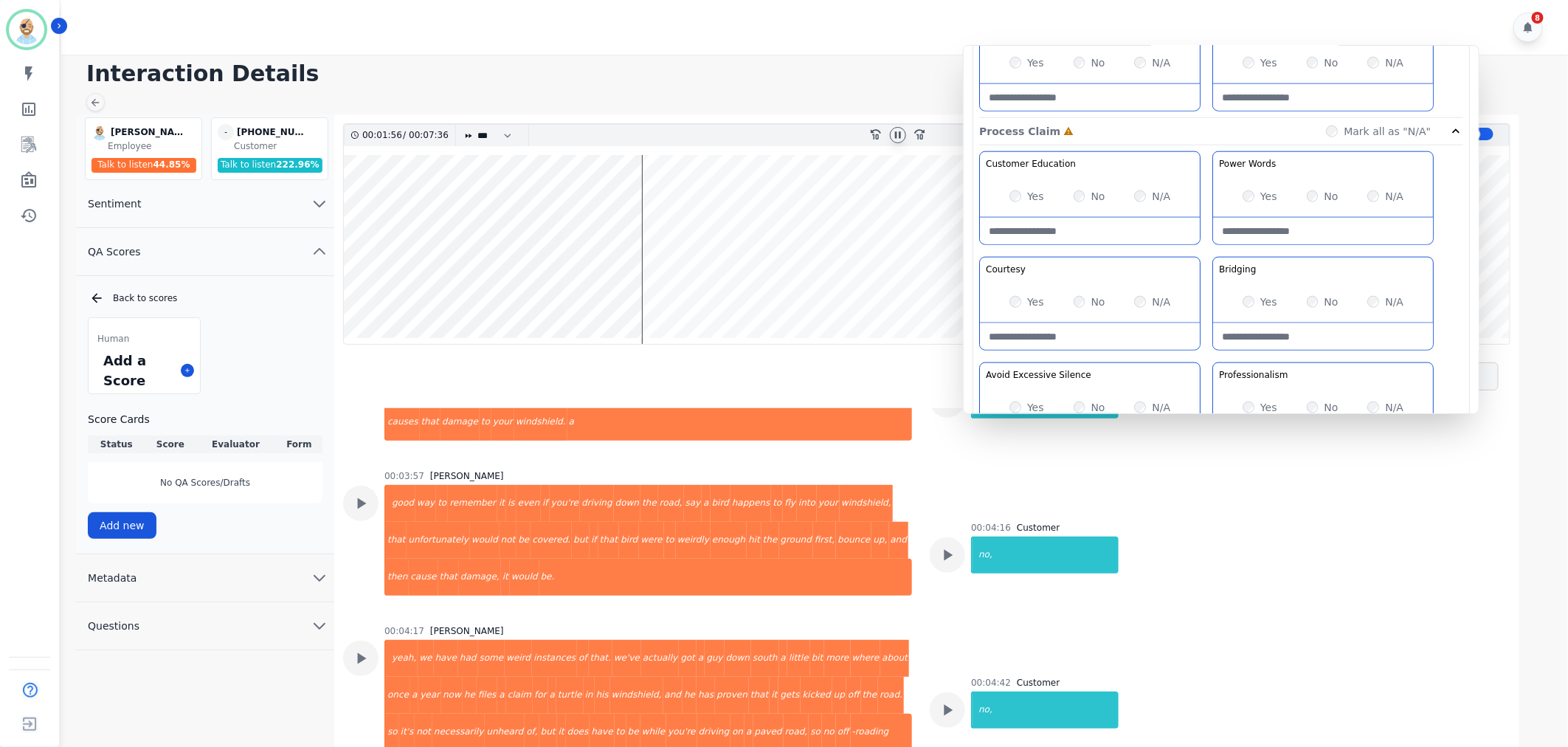
click at [1205, 251] on div "Customer Education Educate your customer on how to get the information that the…" at bounding box center [1221, 306] width 484 height 311
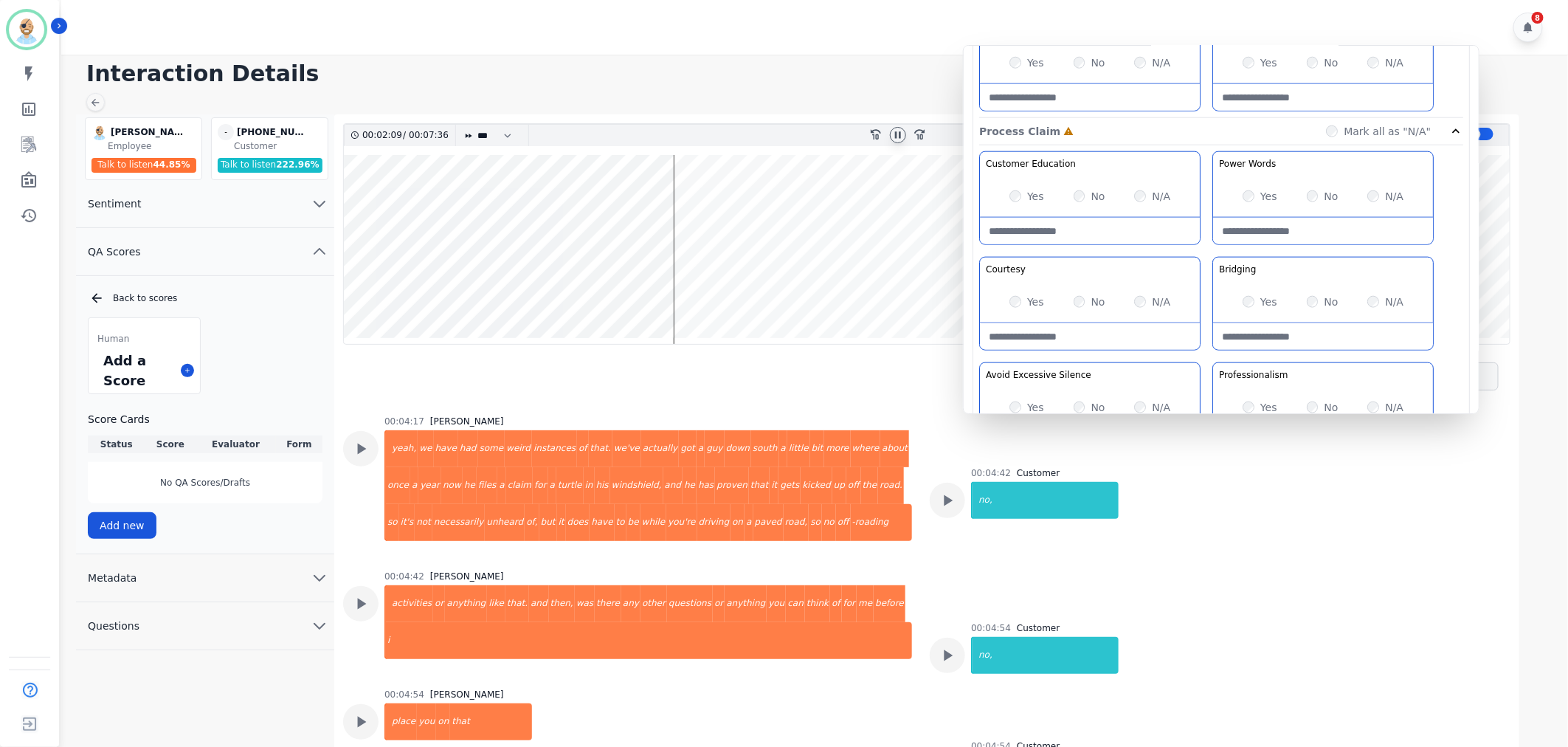
scroll to position [2215, 0]
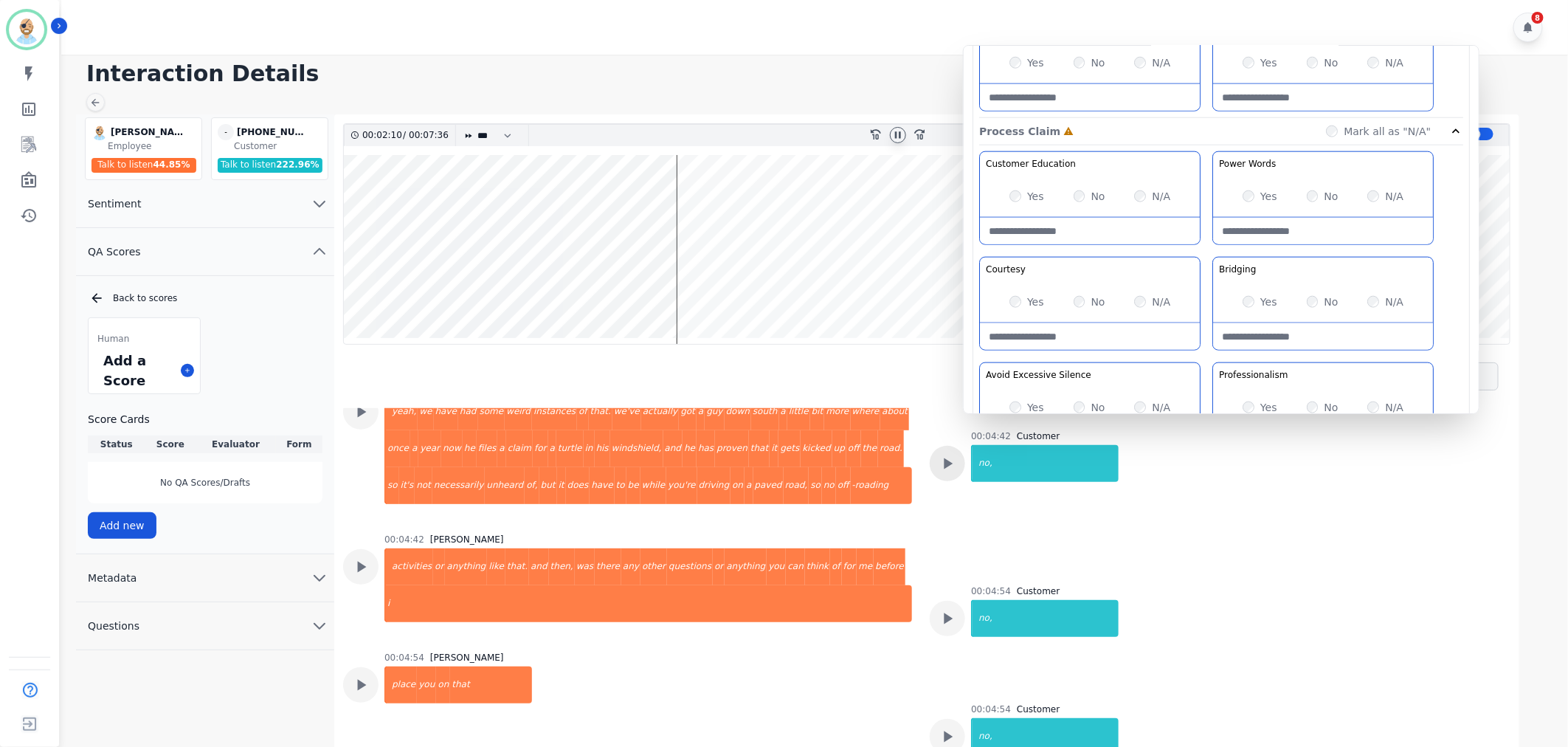
click at [941, 459] on icon at bounding box center [947, 463] width 19 height 19
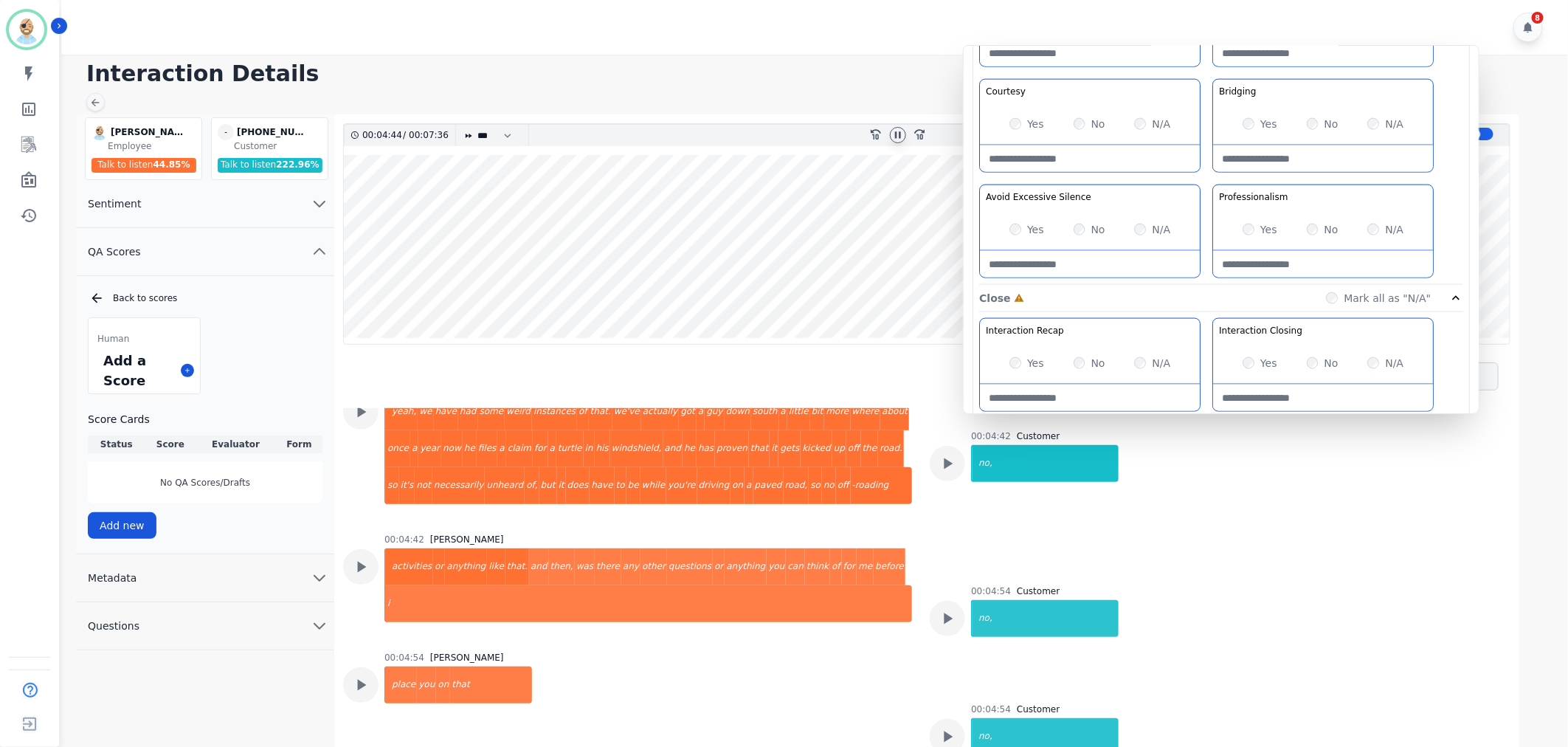
scroll to position [1066, 0]
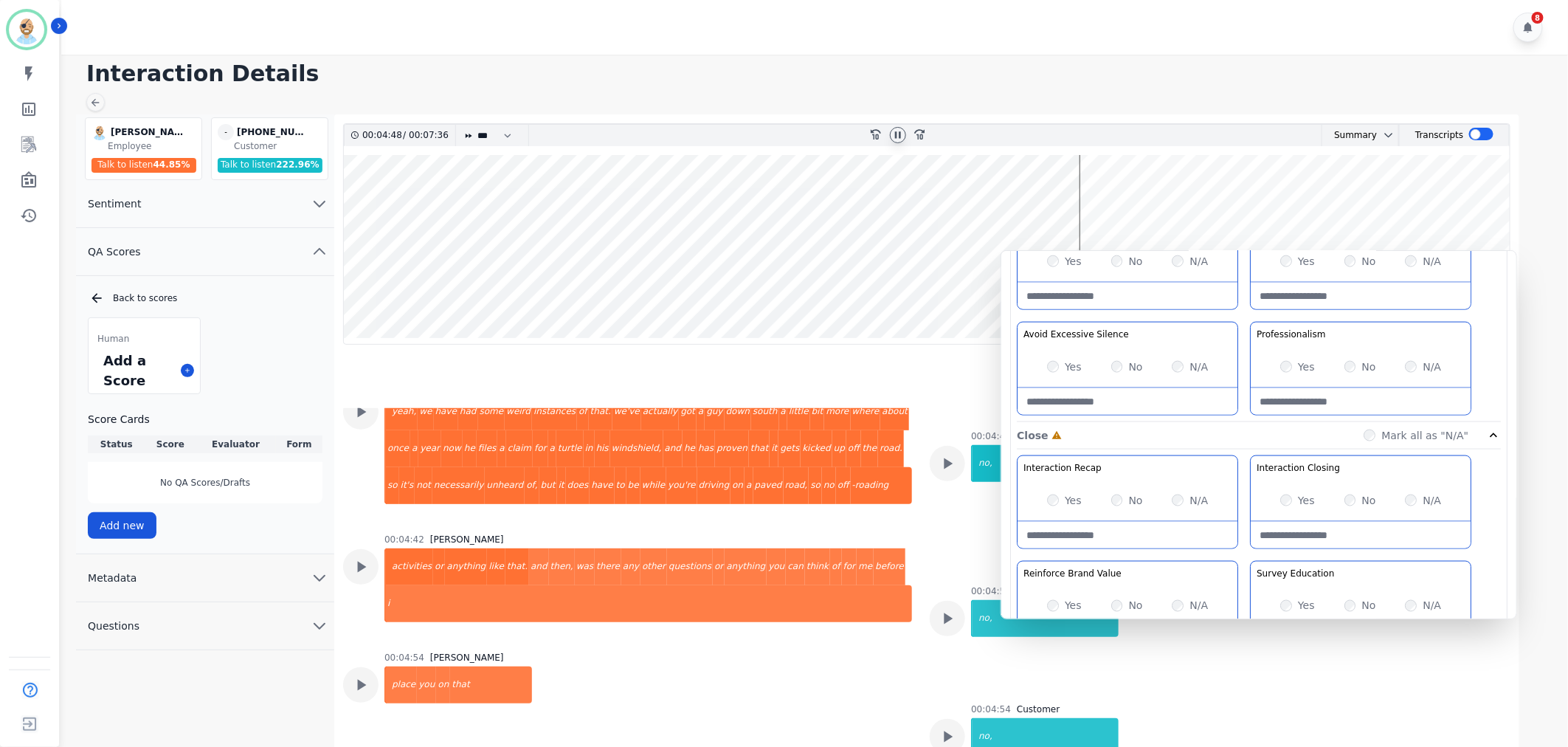
drag, startPoint x: 1207, startPoint y: 108, endPoint x: 1244, endPoint y: 313, distance: 208.3
click at [1244, 313] on div "Customer Education Educate your customer on how to get the information that the…" at bounding box center [1259, 266] width 484 height 311
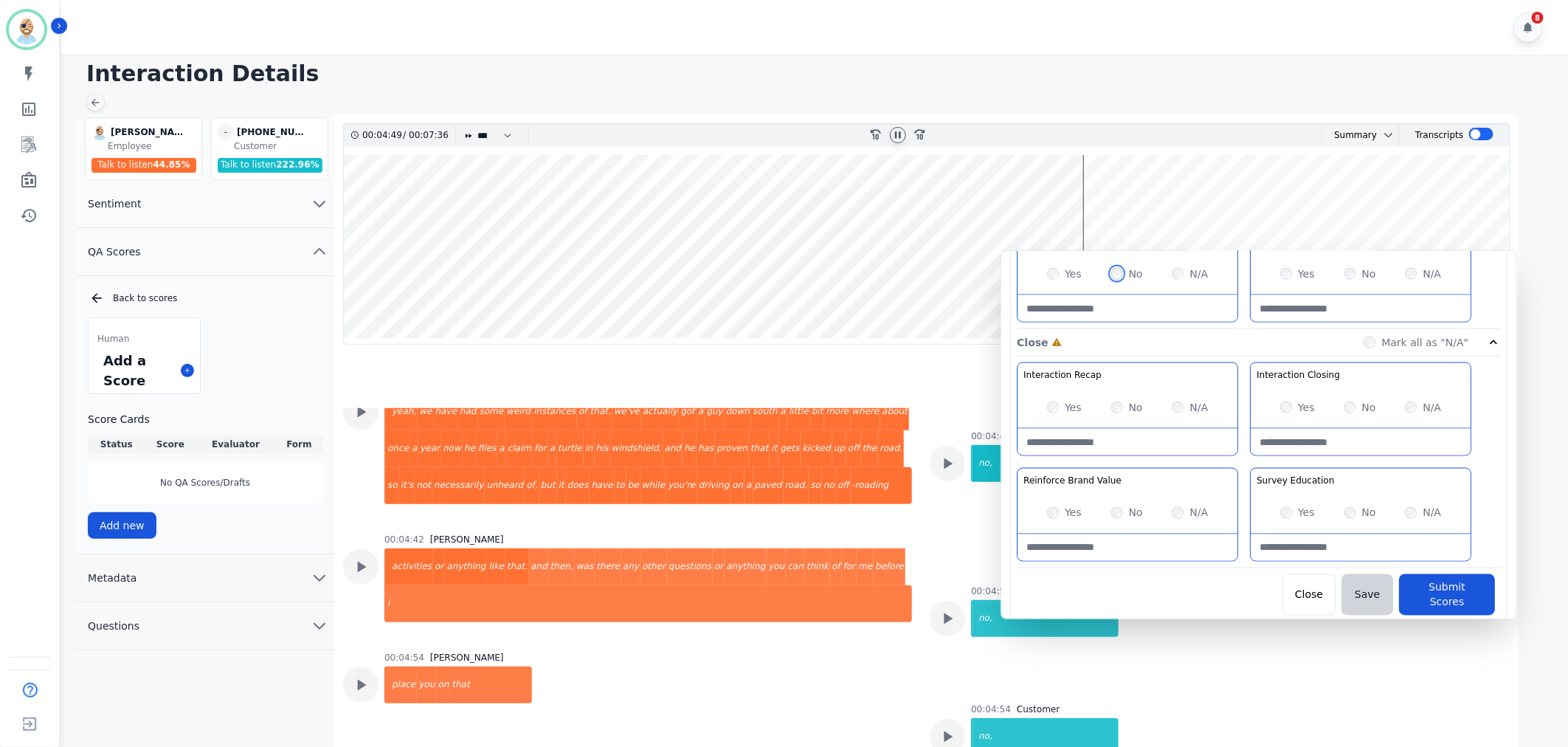
scroll to position [1160, 0]
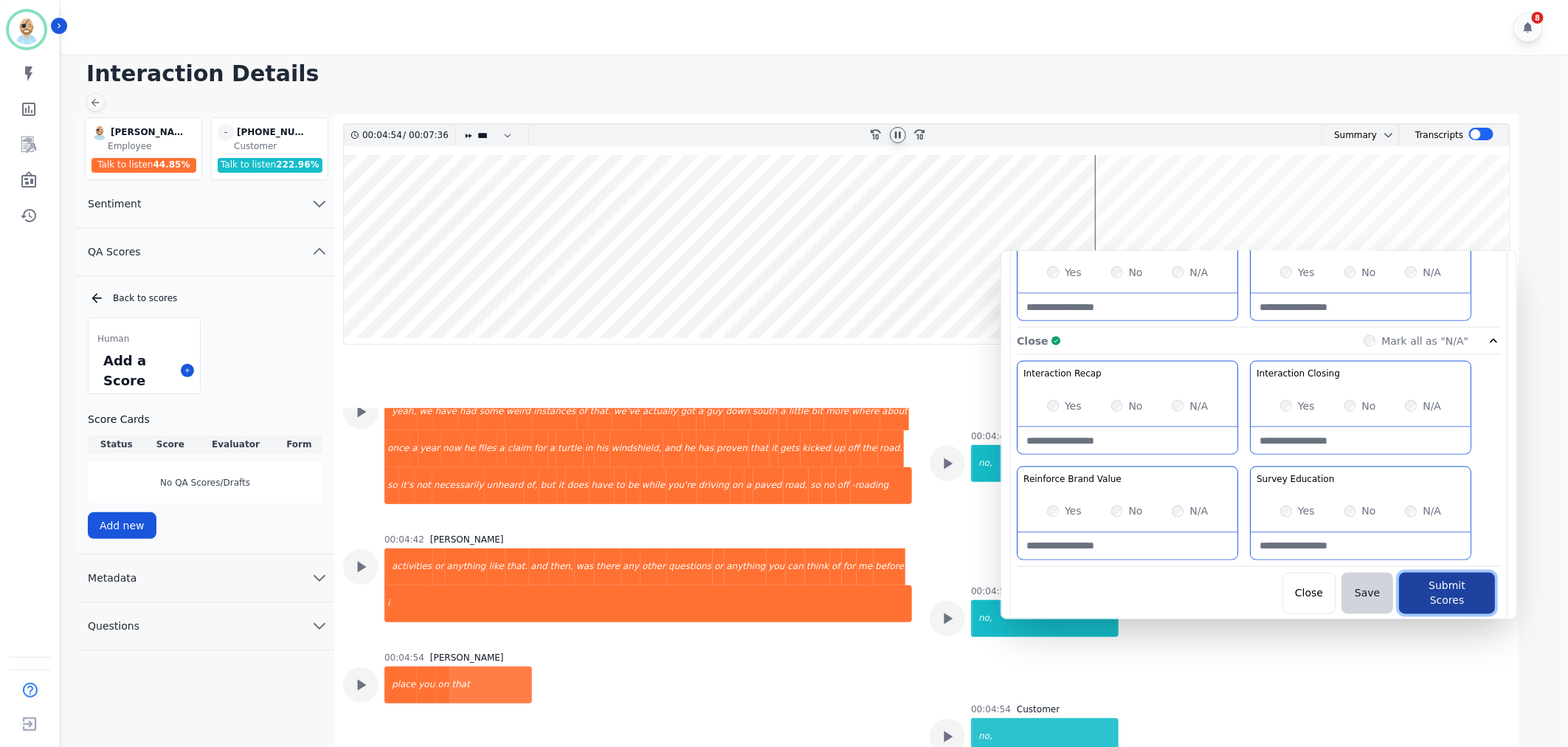
click at [1442, 584] on button "Submit Scores" at bounding box center [1447, 594] width 96 height 42
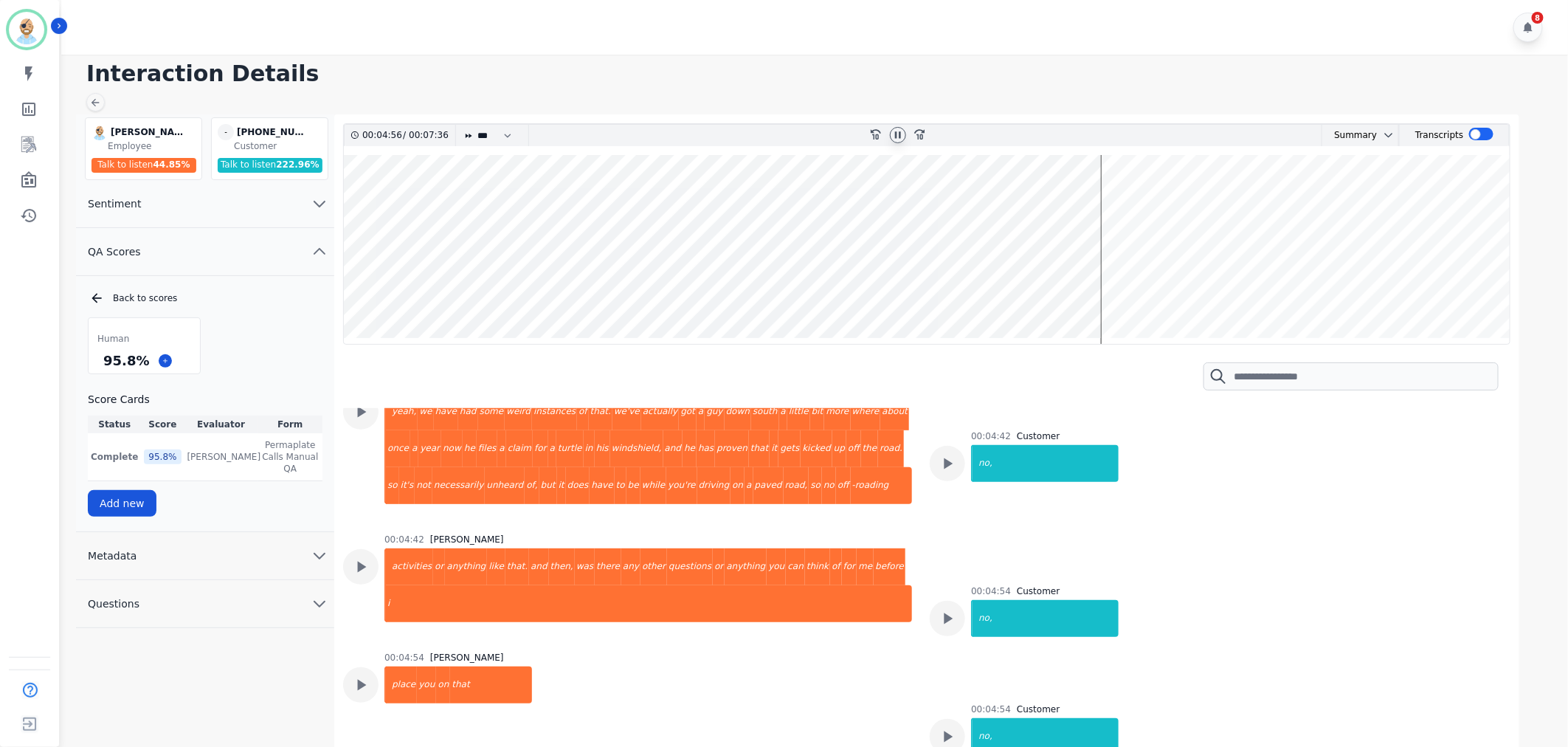
click at [901, 136] on icon at bounding box center [898, 134] width 6 height 7
drag, startPoint x: 143, startPoint y: 359, endPoint x: 99, endPoint y: 362, distance: 44.1
click at [99, 362] on div "95.8 %" at bounding box center [145, 360] width 112 height 26
copy div "95.8 %"
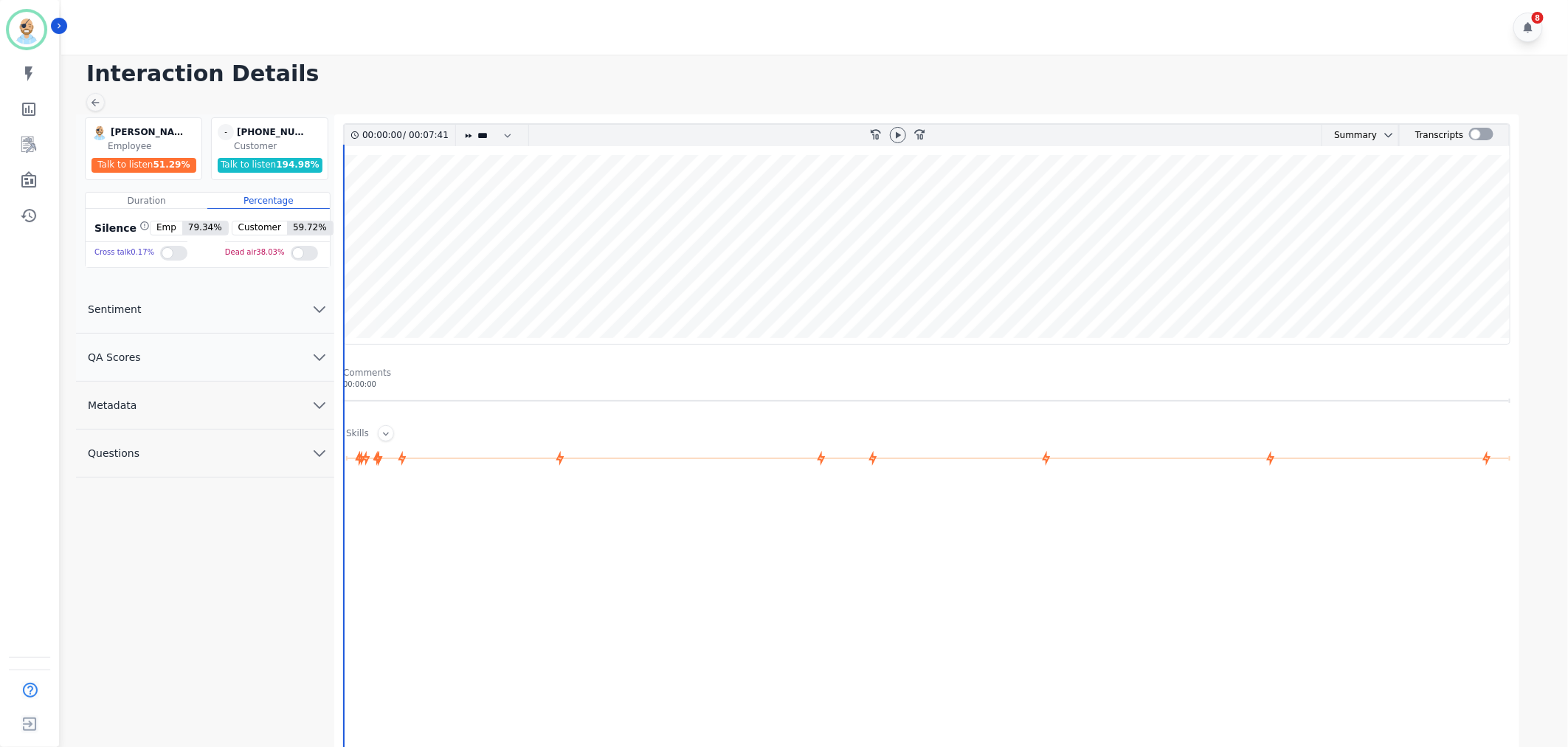
click at [224, 359] on button "QA Scores" at bounding box center [204, 357] width 258 height 48
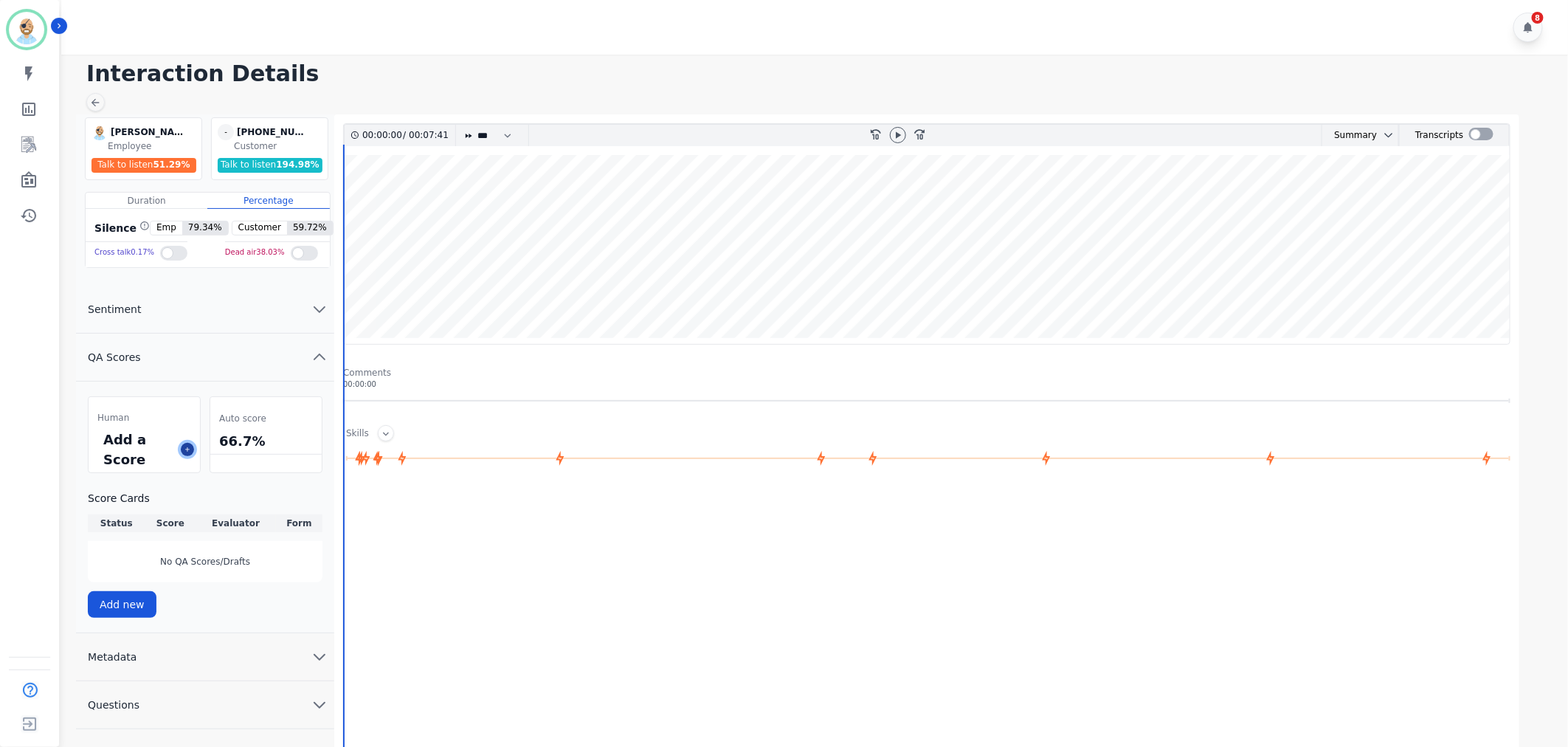
click at [186, 451] on icon at bounding box center [187, 450] width 8 height 8
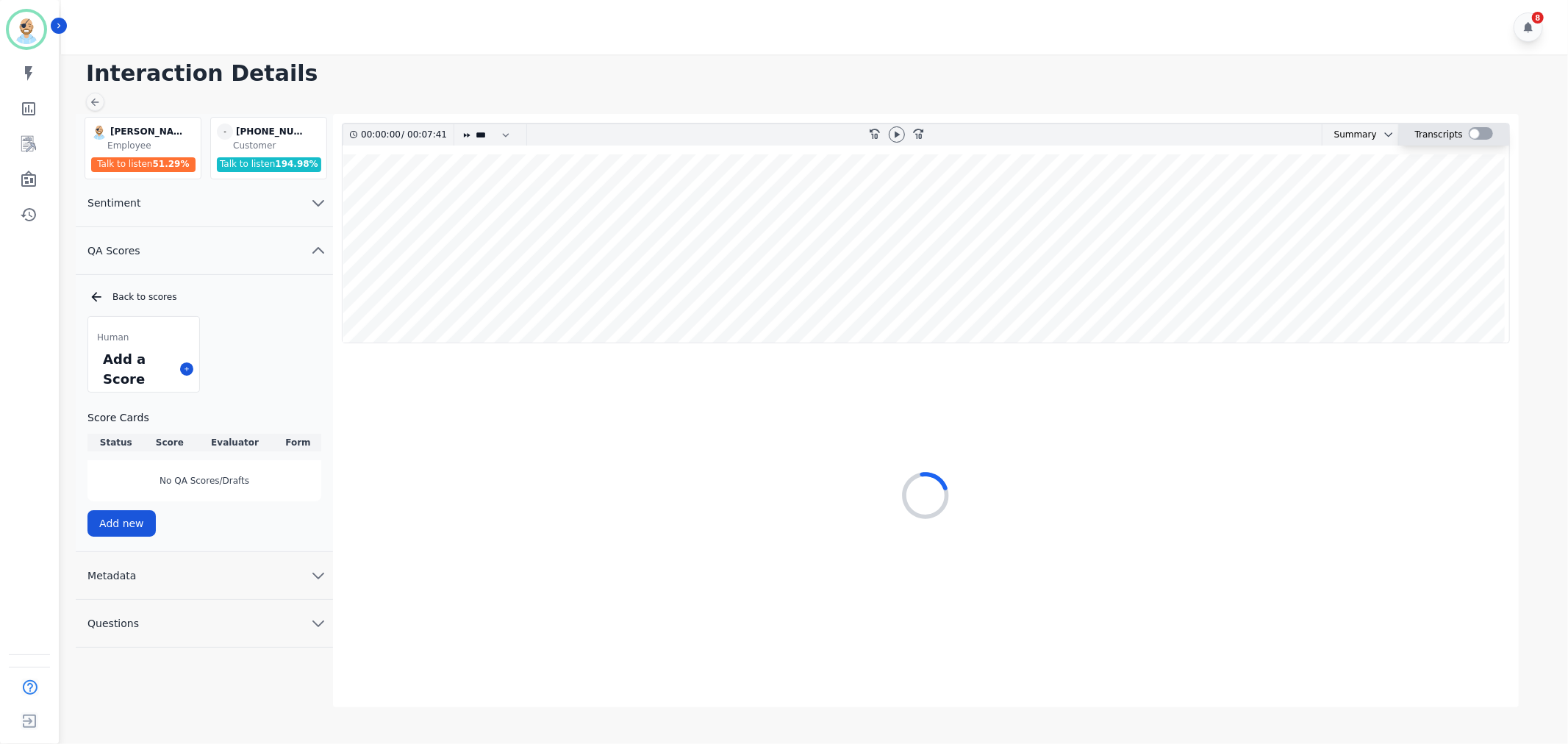
click at [1477, 129] on div at bounding box center [1481, 133] width 24 height 12
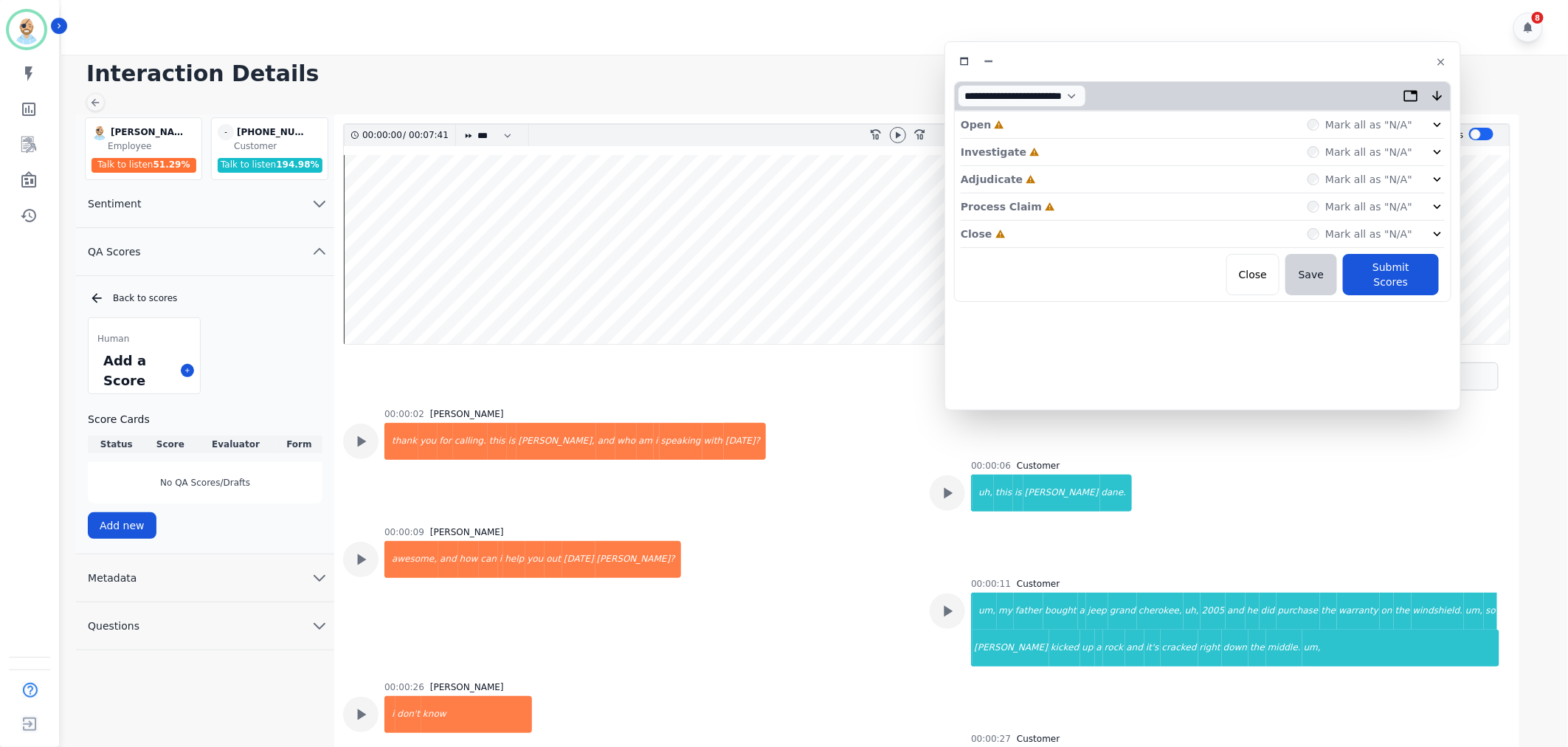
drag, startPoint x: 379, startPoint y: 90, endPoint x: 1259, endPoint y: 69, distance: 880.3
click at [1259, 69] on div at bounding box center [1203, 61] width 497 height 22
click at [1076, 234] on div "Close Incomplete Mark all as "N/A"" at bounding box center [1203, 234] width 484 height 27
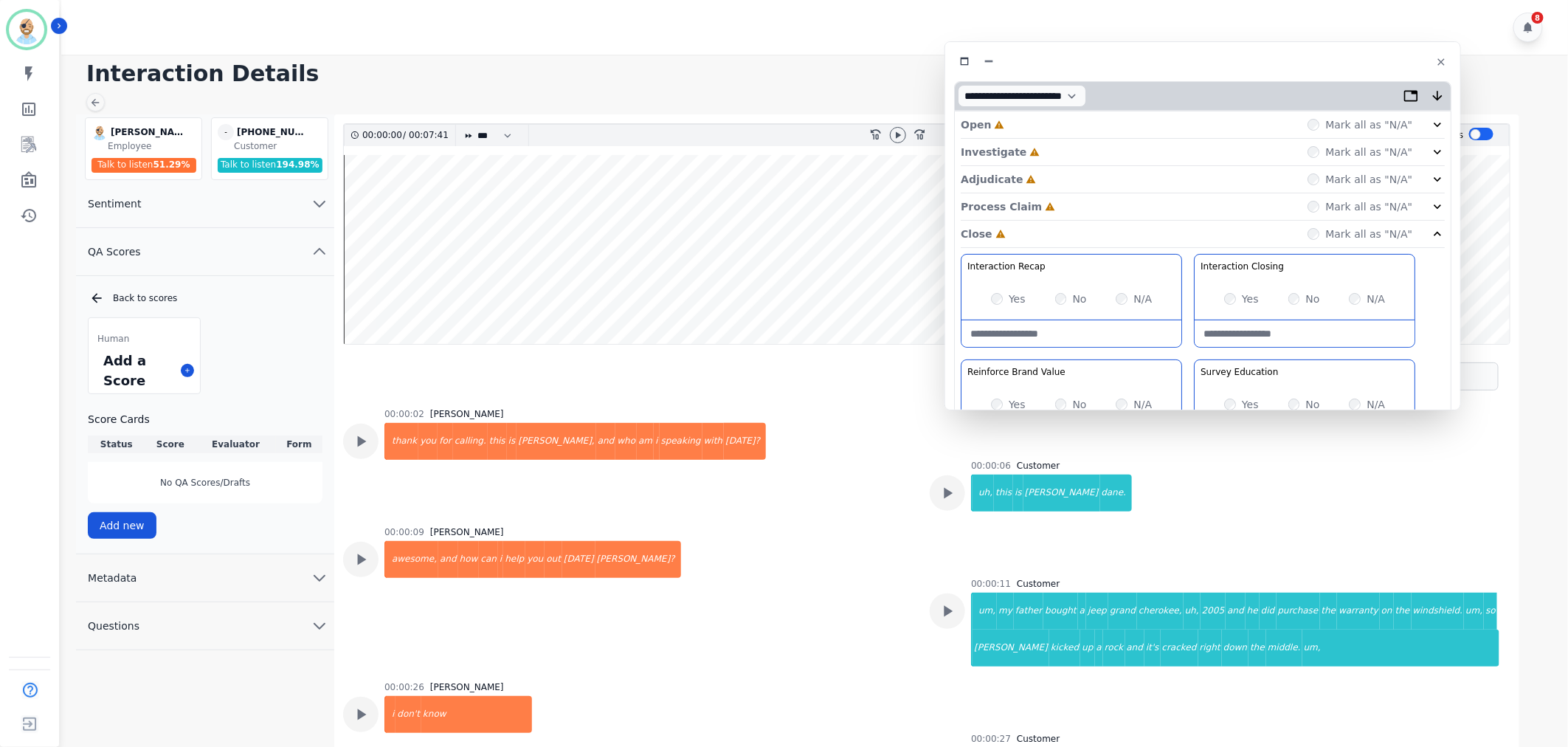
click at [1076, 201] on div "Process Claim Incomplete Mark all as "N/A"" at bounding box center [1203, 207] width 484 height 27
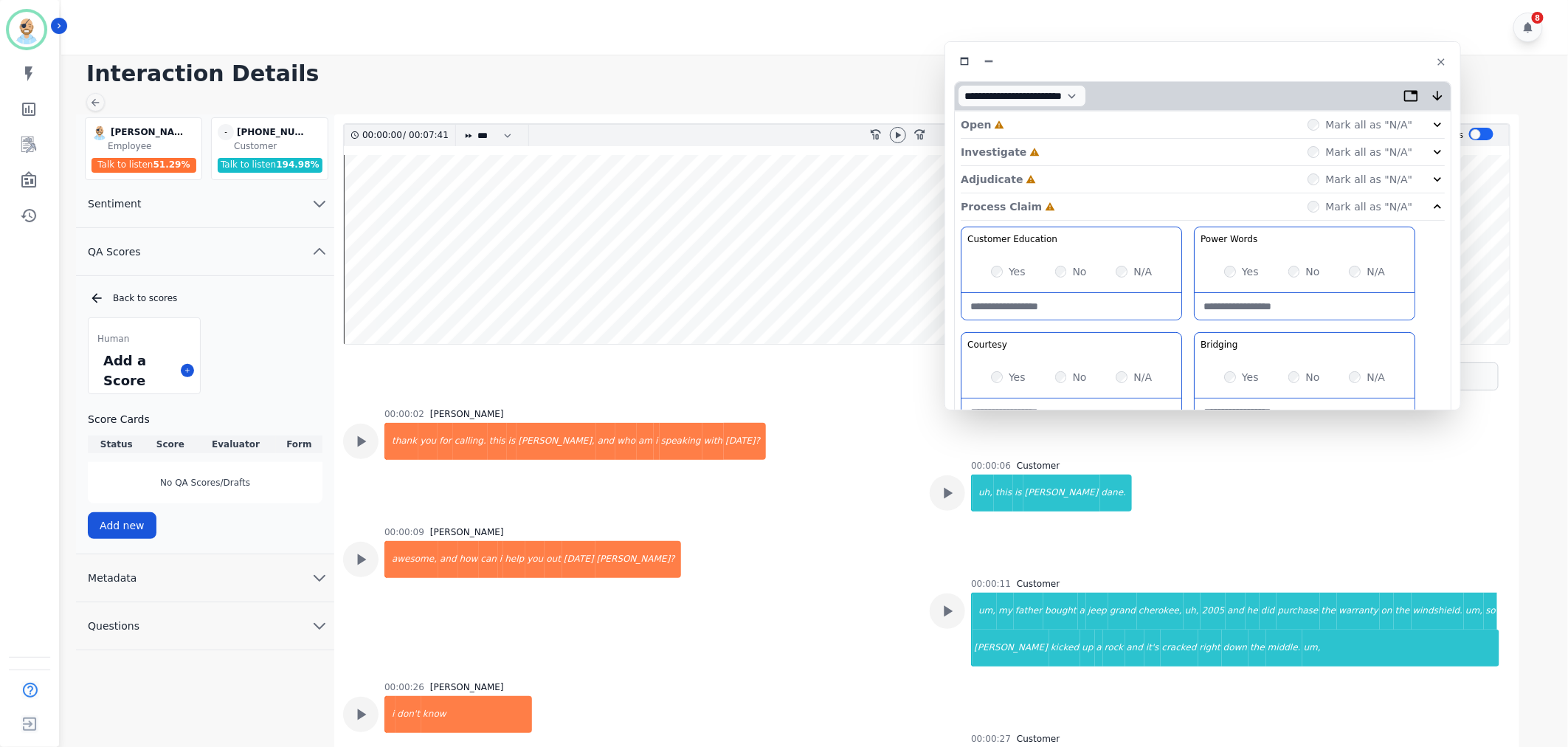
click at [1080, 175] on div "Adjudicate Incomplete Mark all as "N/A"" at bounding box center [1203, 180] width 484 height 27
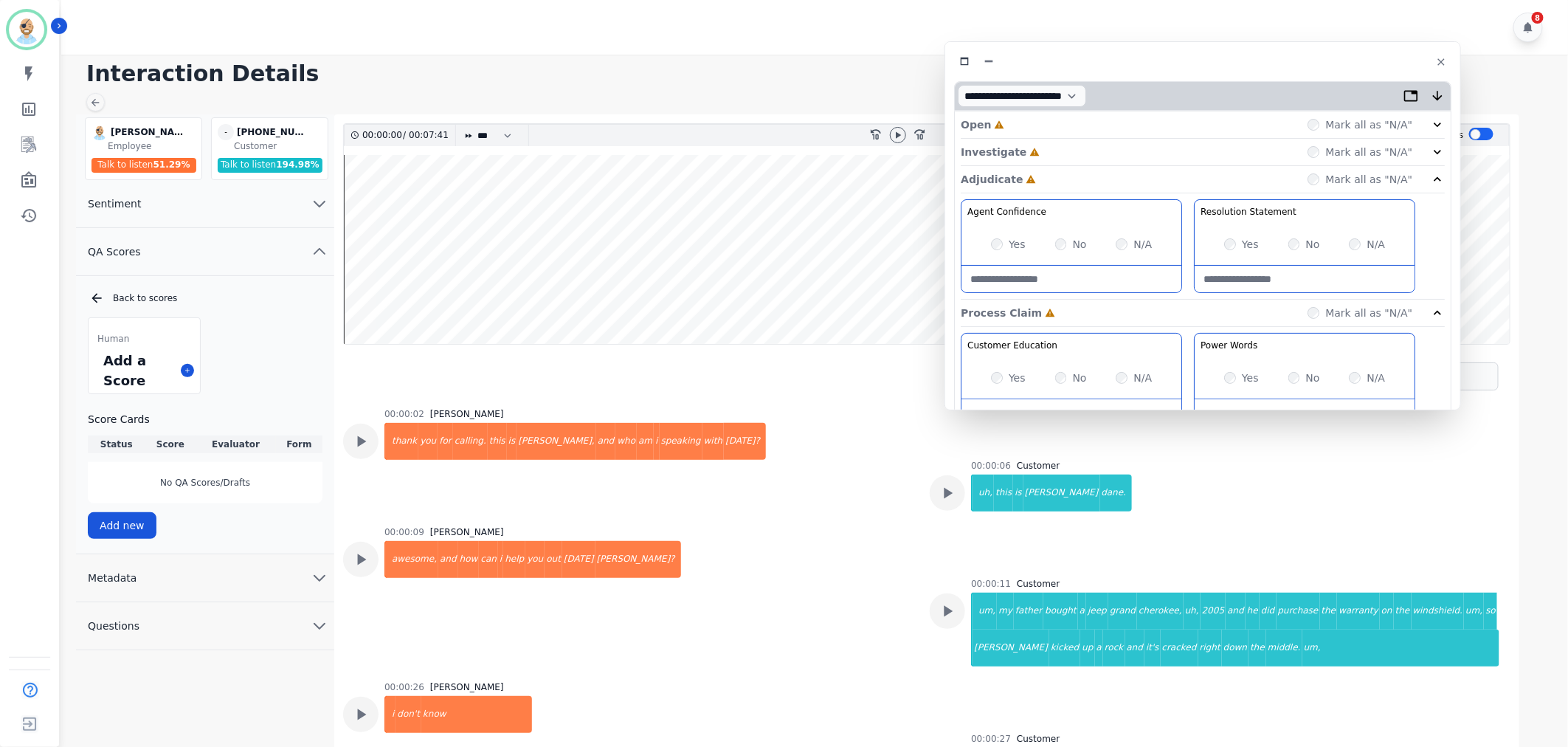
click at [1076, 152] on div "Investigate Incomplete Mark all as "N/A"" at bounding box center [1203, 152] width 484 height 27
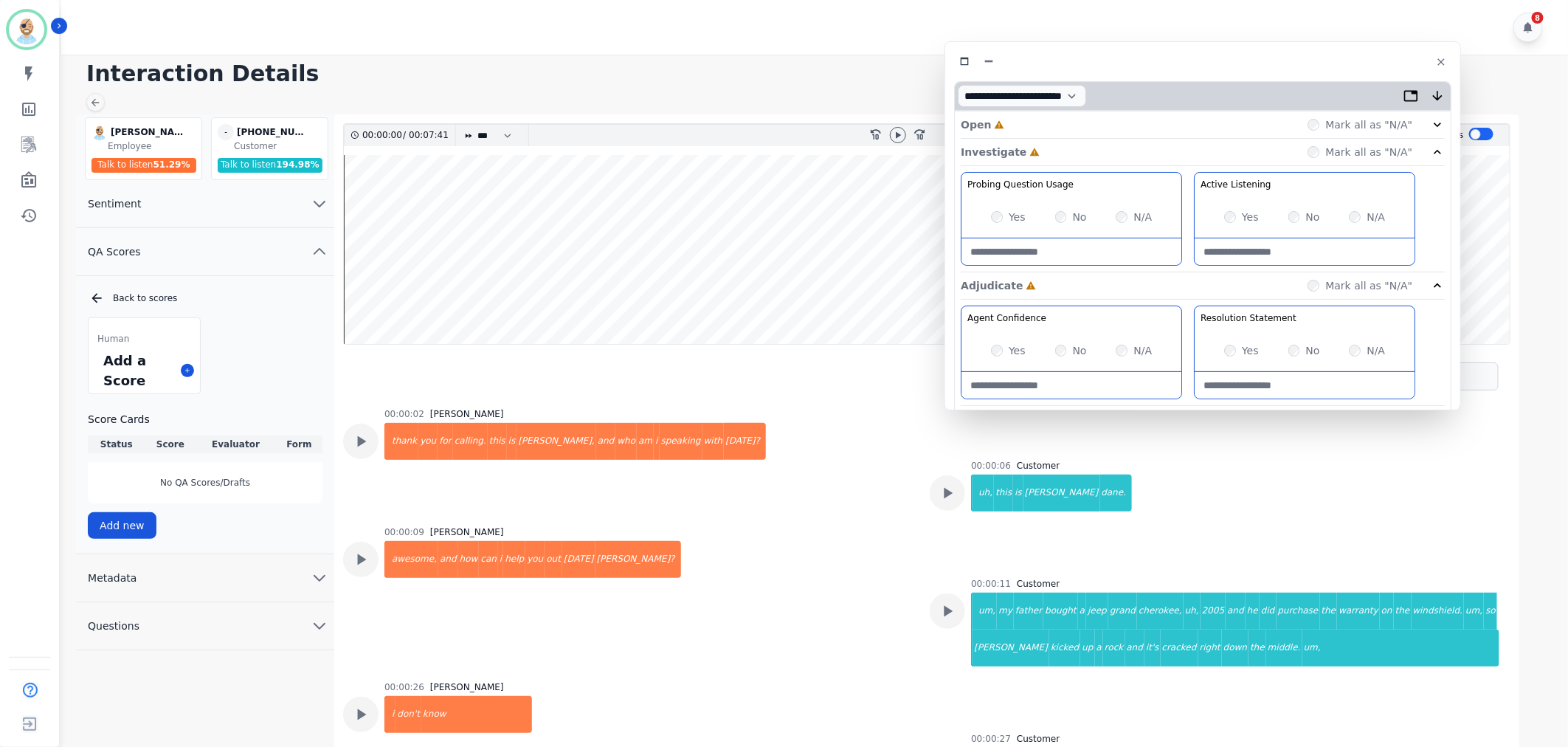
click at [1073, 123] on div "Open Incomplete Mark all as "N/A"" at bounding box center [1203, 125] width 484 height 27
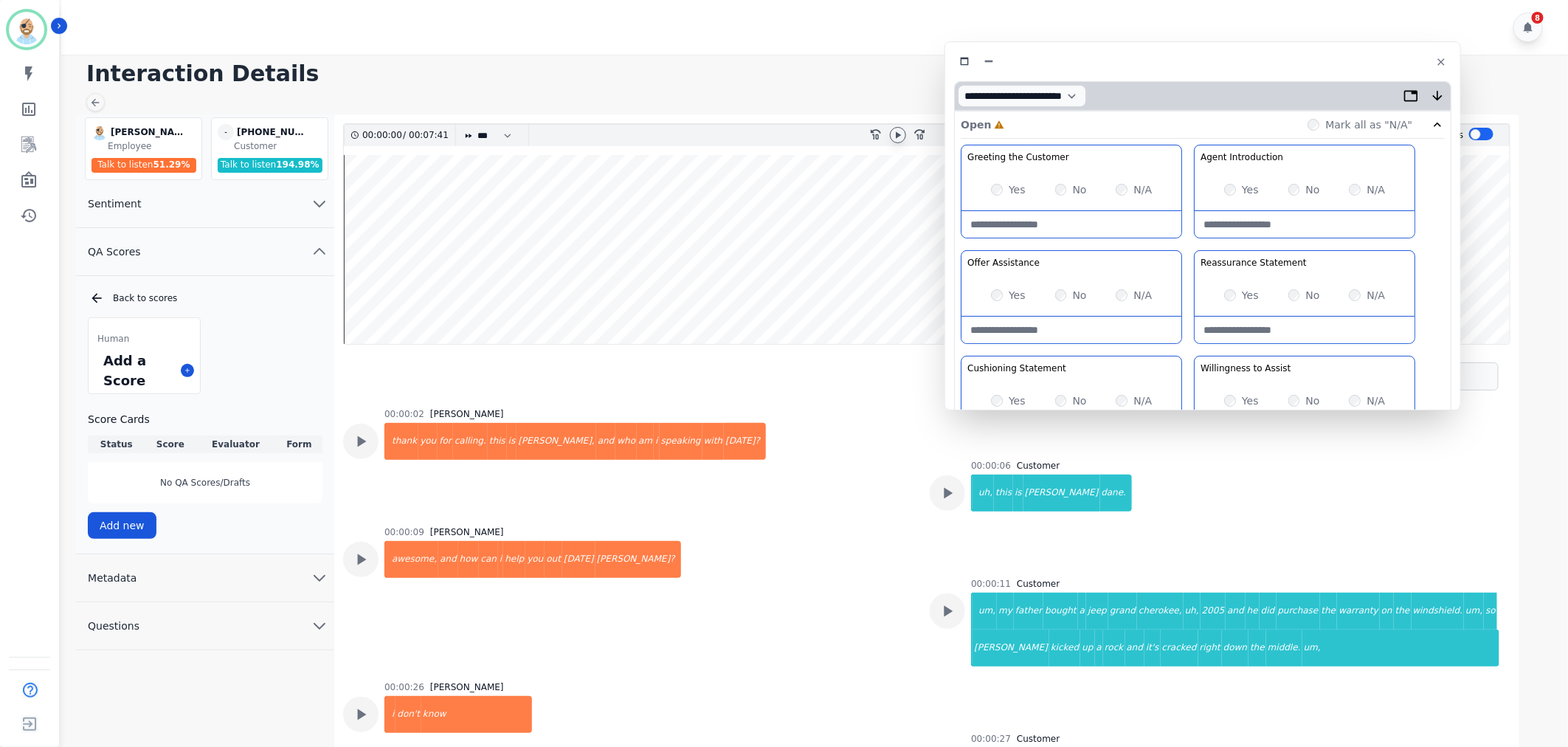
click at [897, 142] on div at bounding box center [898, 134] width 16 height 16
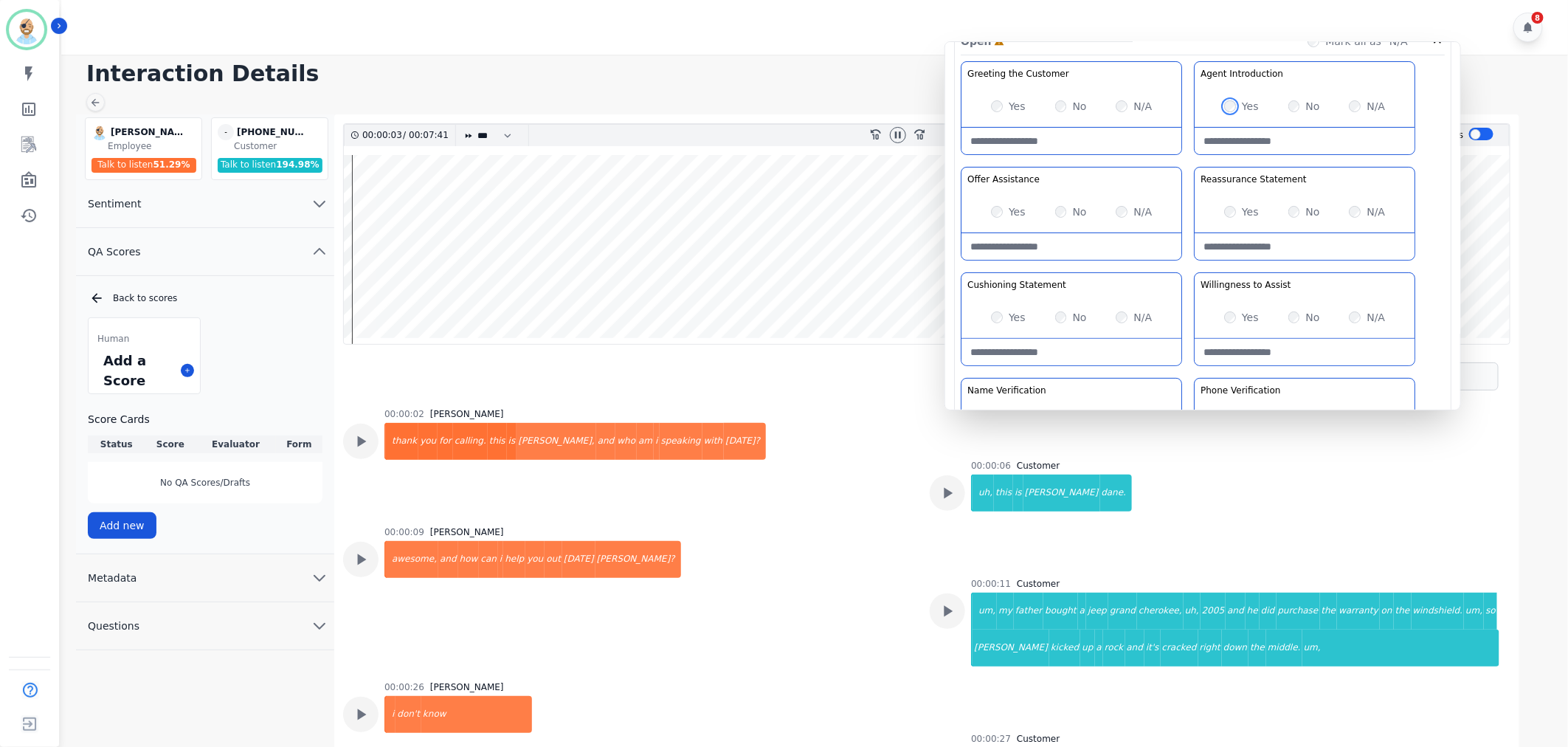
scroll to position [164, 0]
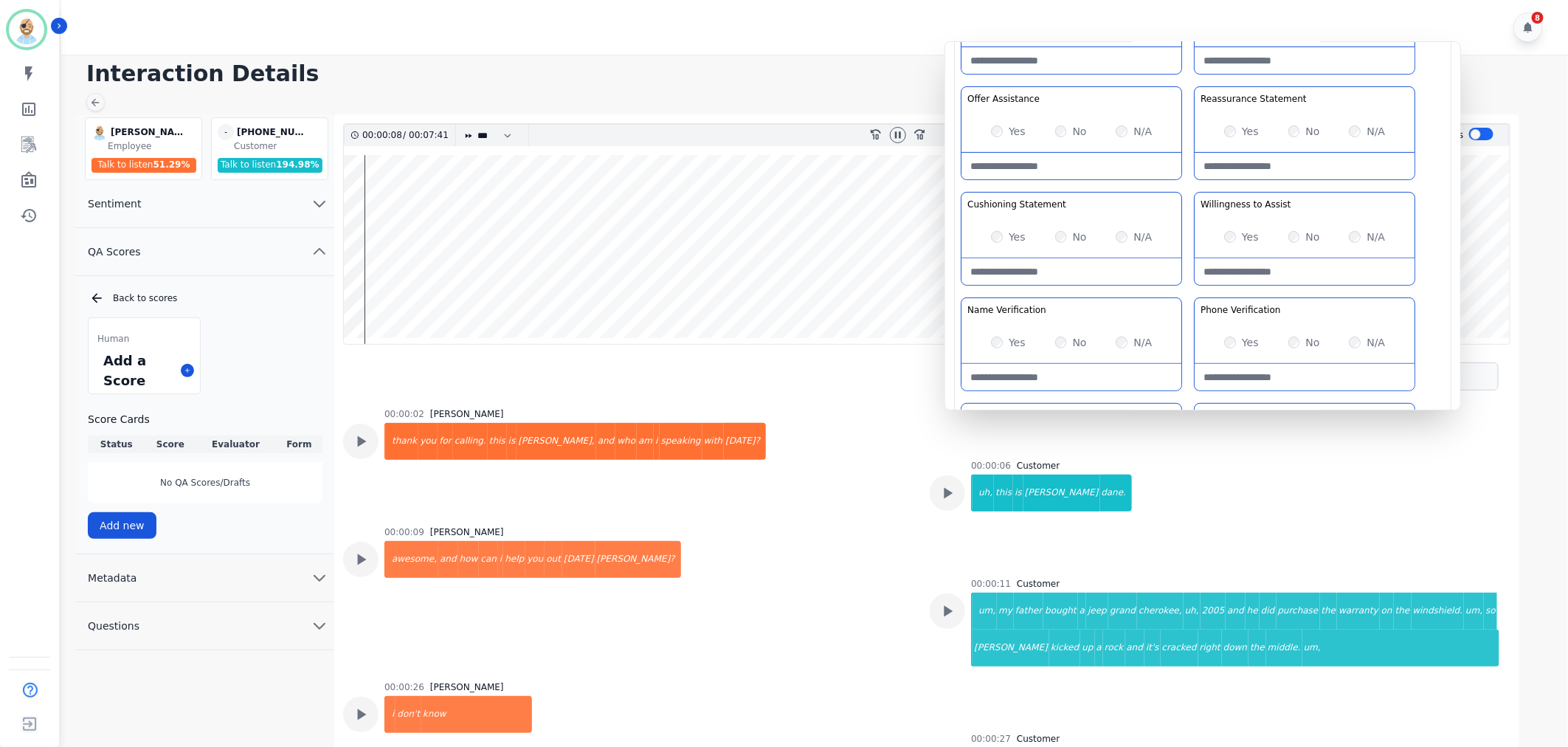
click at [1180, 290] on div "Greeting the Customer Welcome is where we quickly greet our customer as a known…" at bounding box center [1203, 242] width 484 height 523
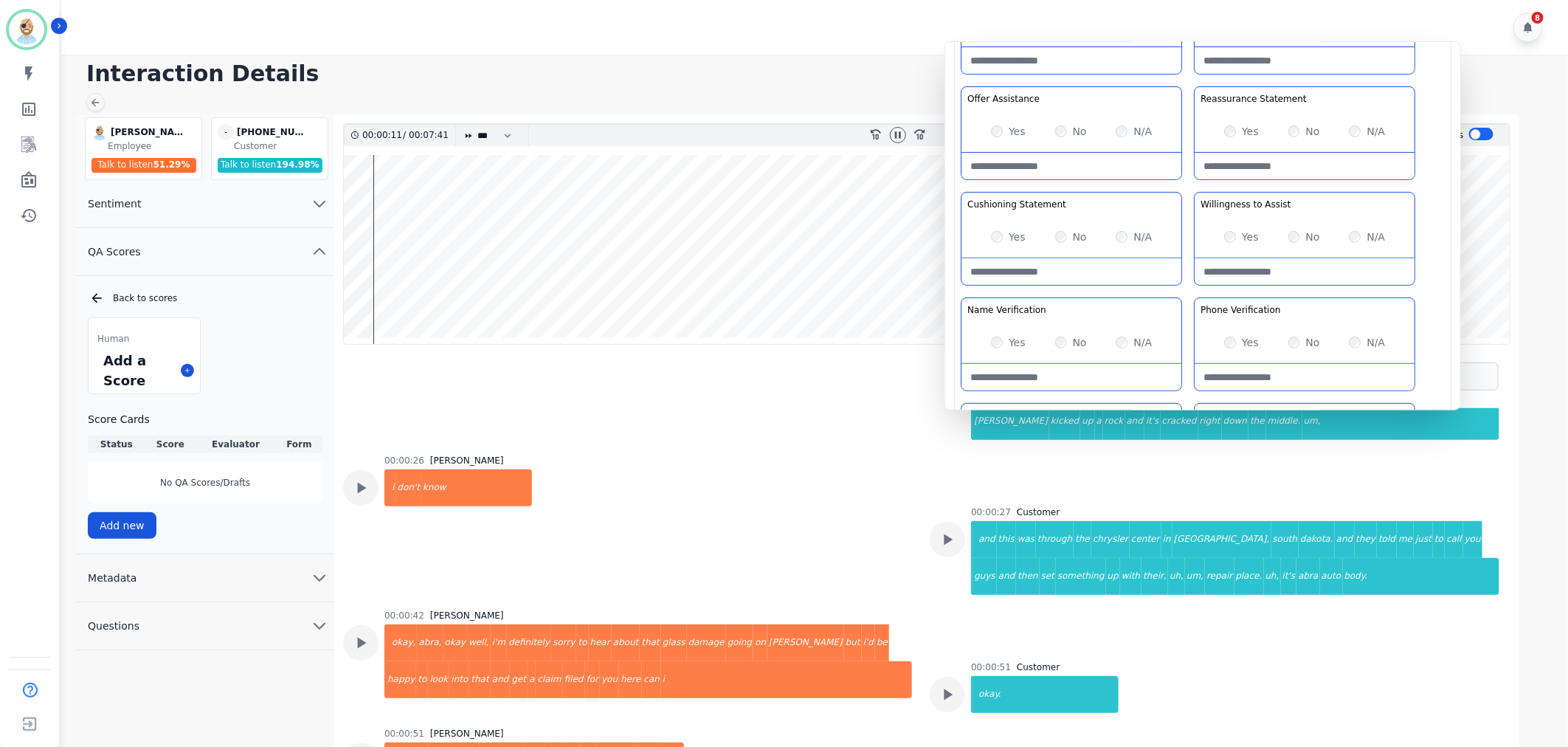
scroll to position [145, 0]
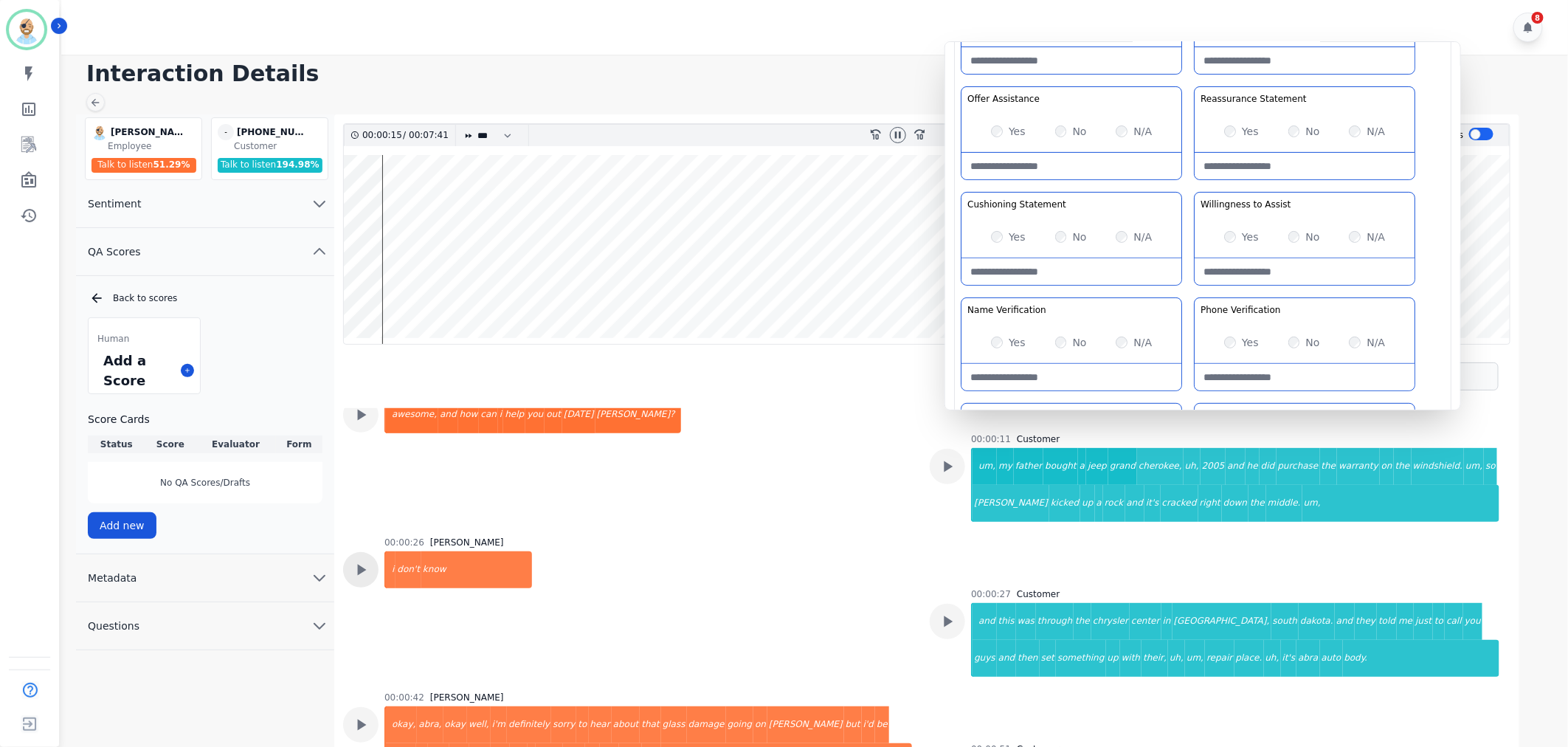
click at [360, 565] on icon at bounding box center [362, 570] width 9 height 11
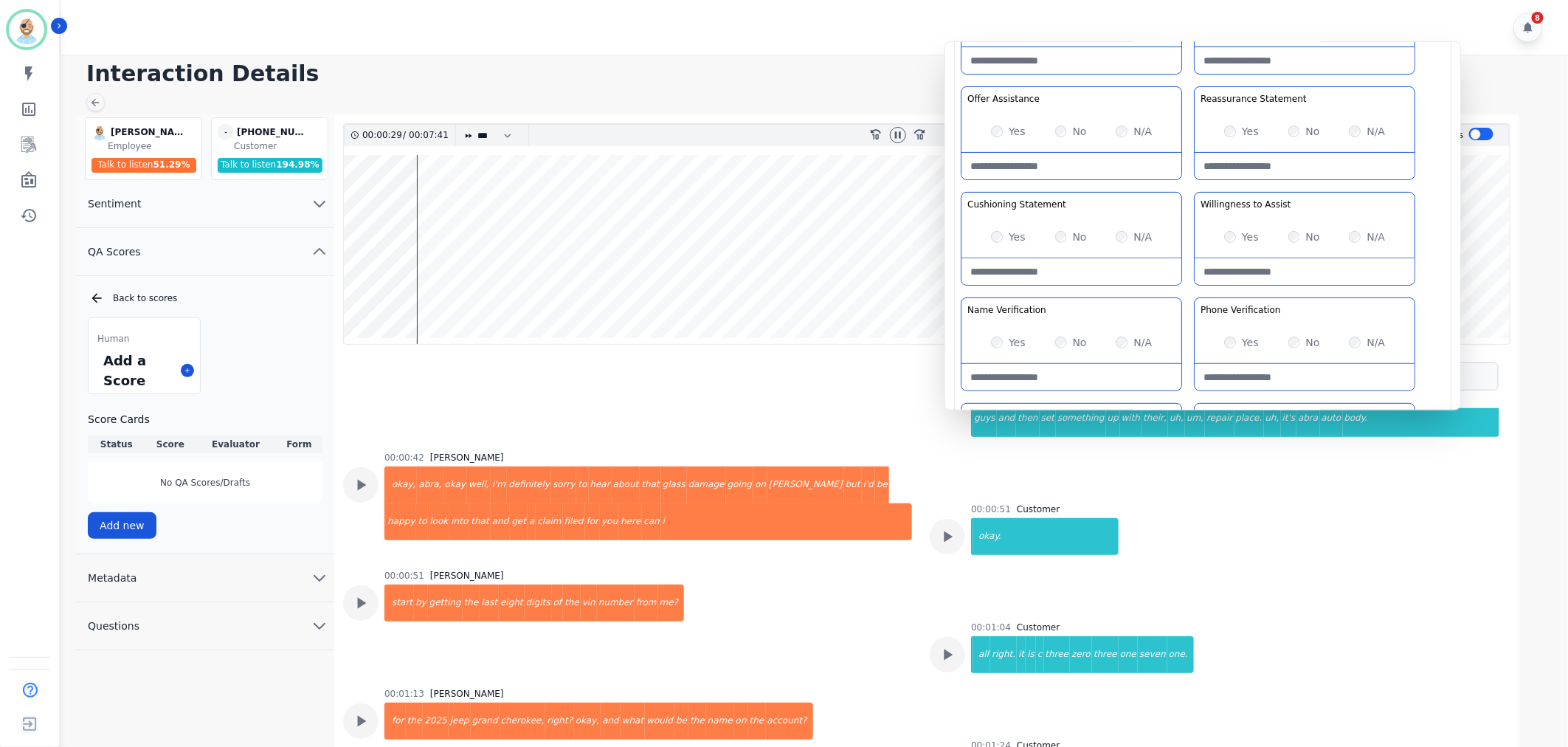
scroll to position [391, 0]
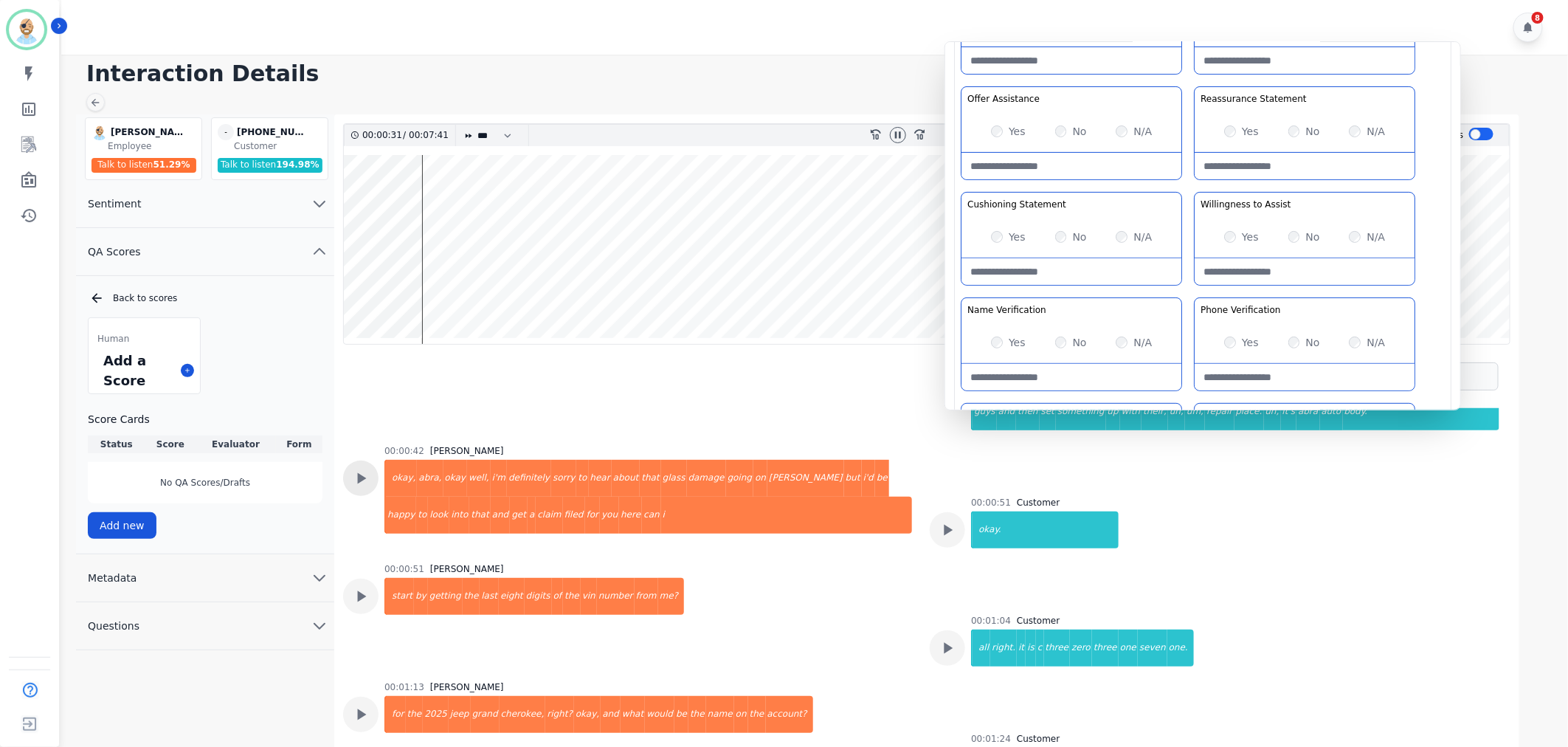
click at [364, 473] on icon at bounding box center [361, 478] width 19 height 19
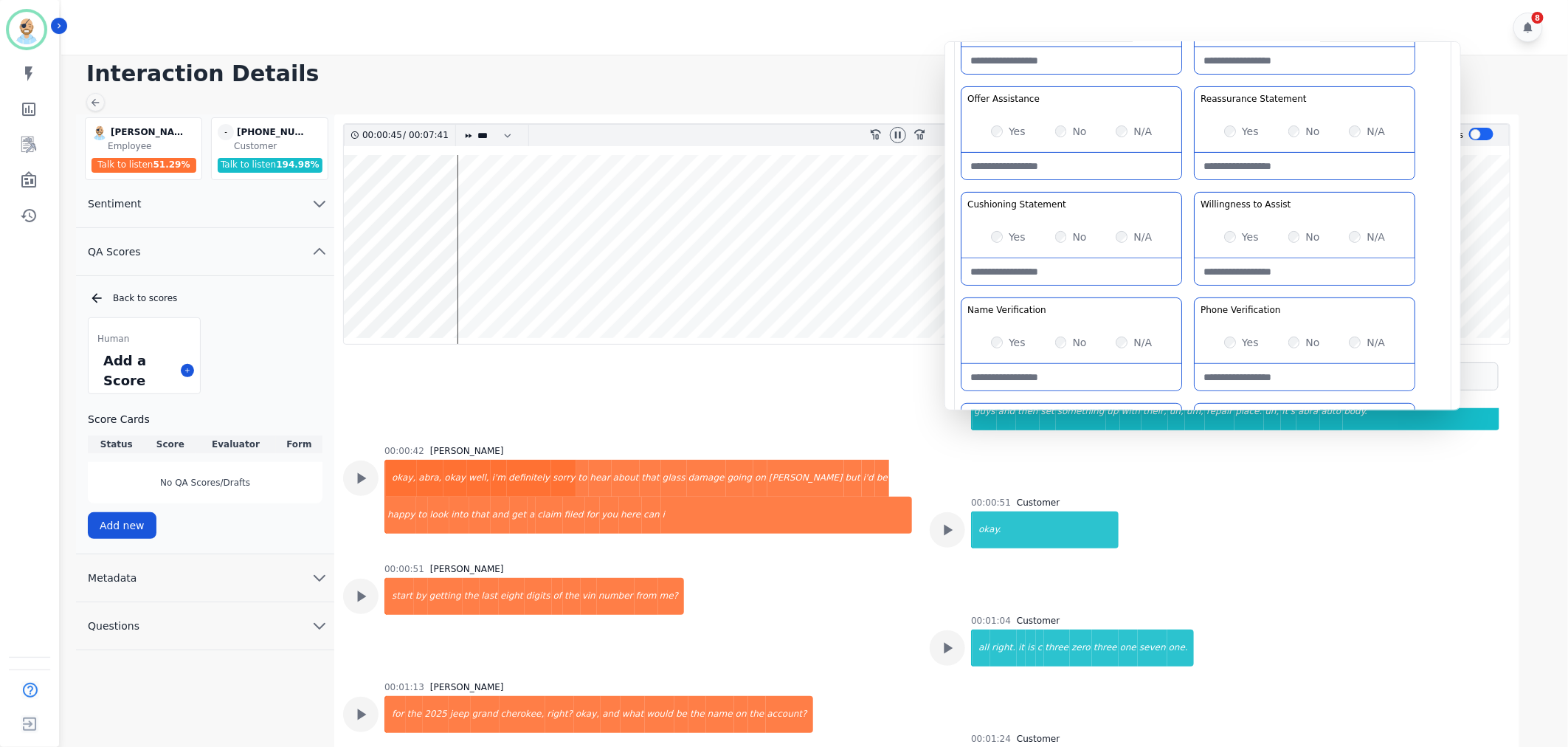
click at [990, 235] on div "Yes No N/A" at bounding box center [1071, 237] width 220 height 42
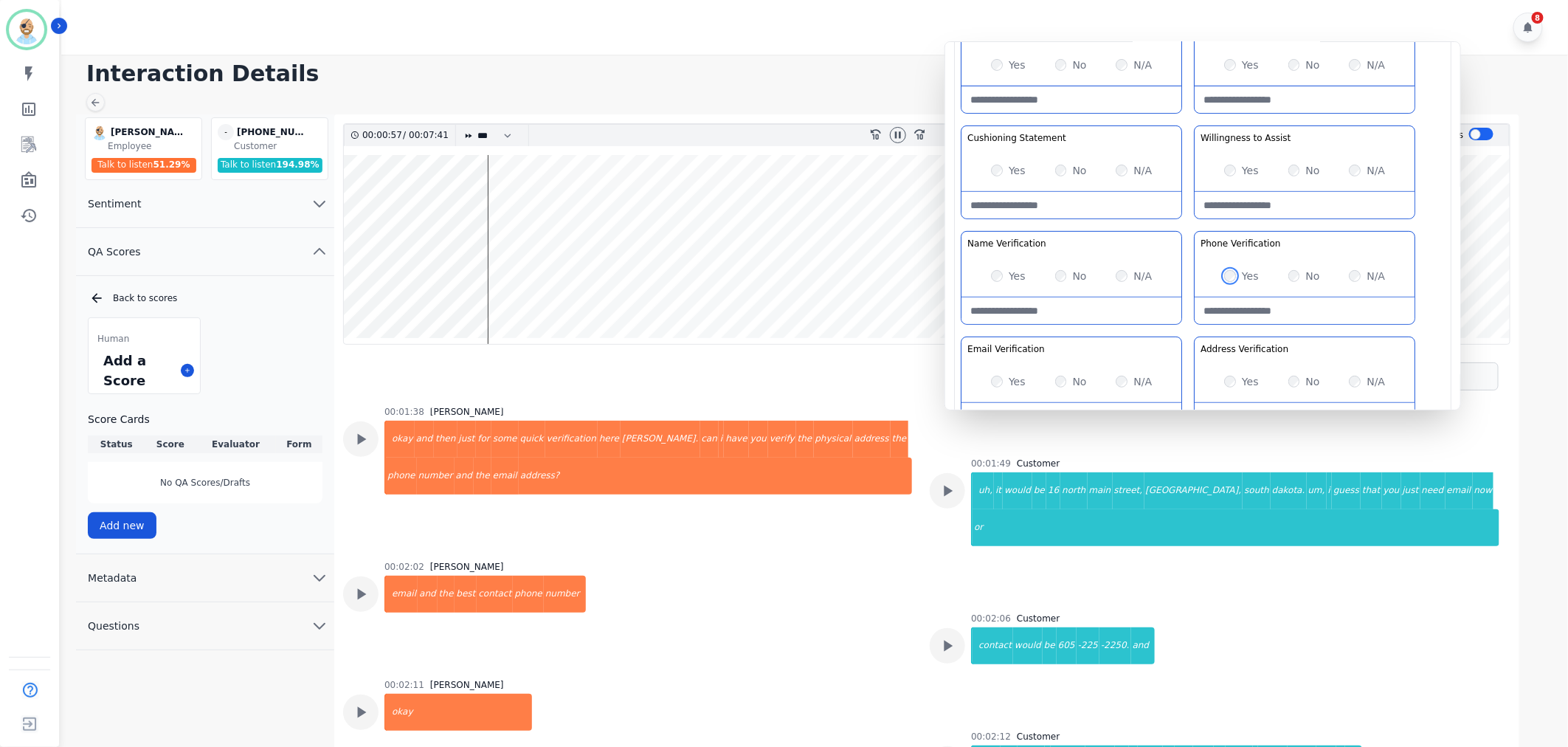
scroll to position [328, 0]
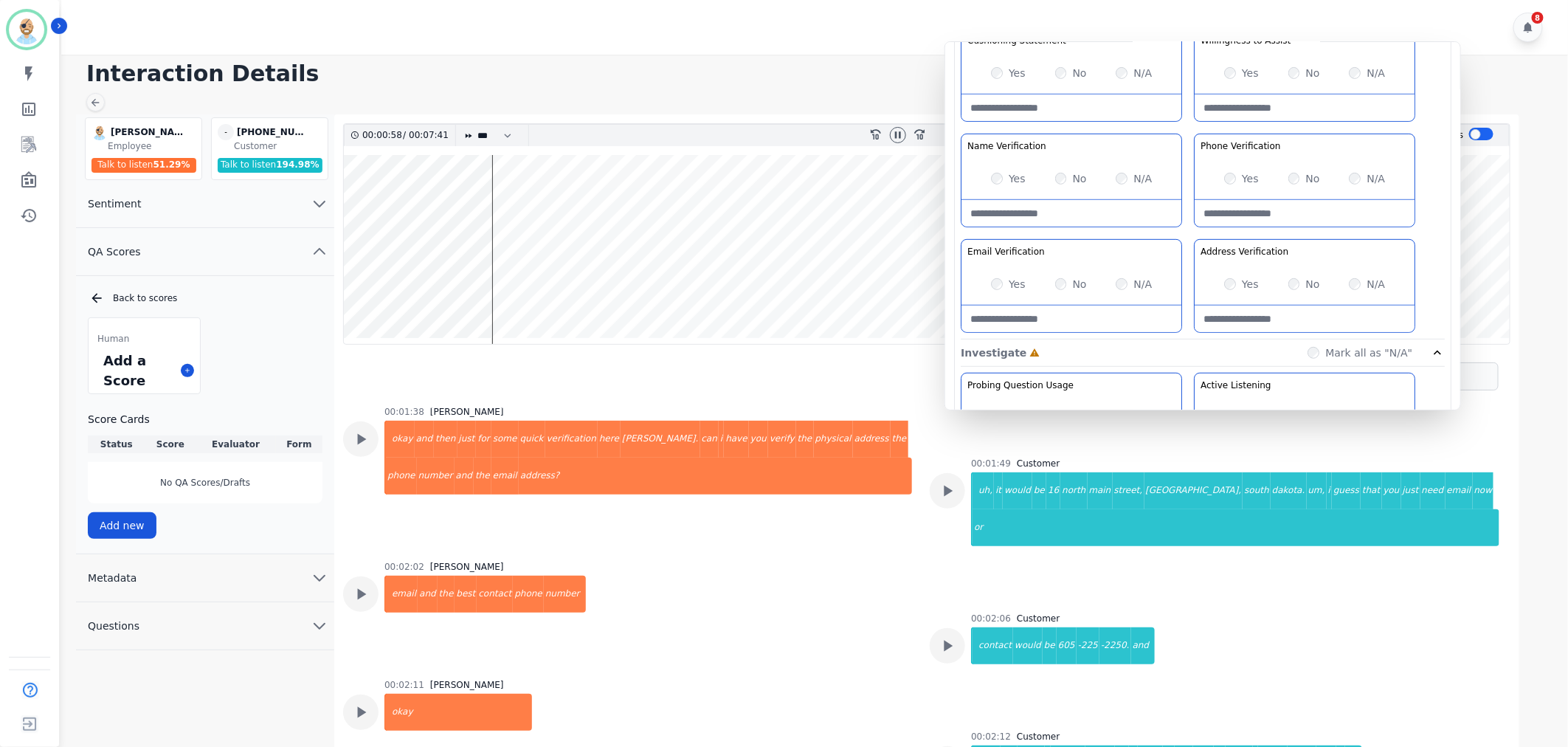
click at [1233, 278] on div "Yes" at bounding box center [1241, 285] width 35 height 15
click at [751, 599] on div "00:02:02 Clint Hudson email and the best contact phone number" at bounding box center [628, 611] width 569 height 100
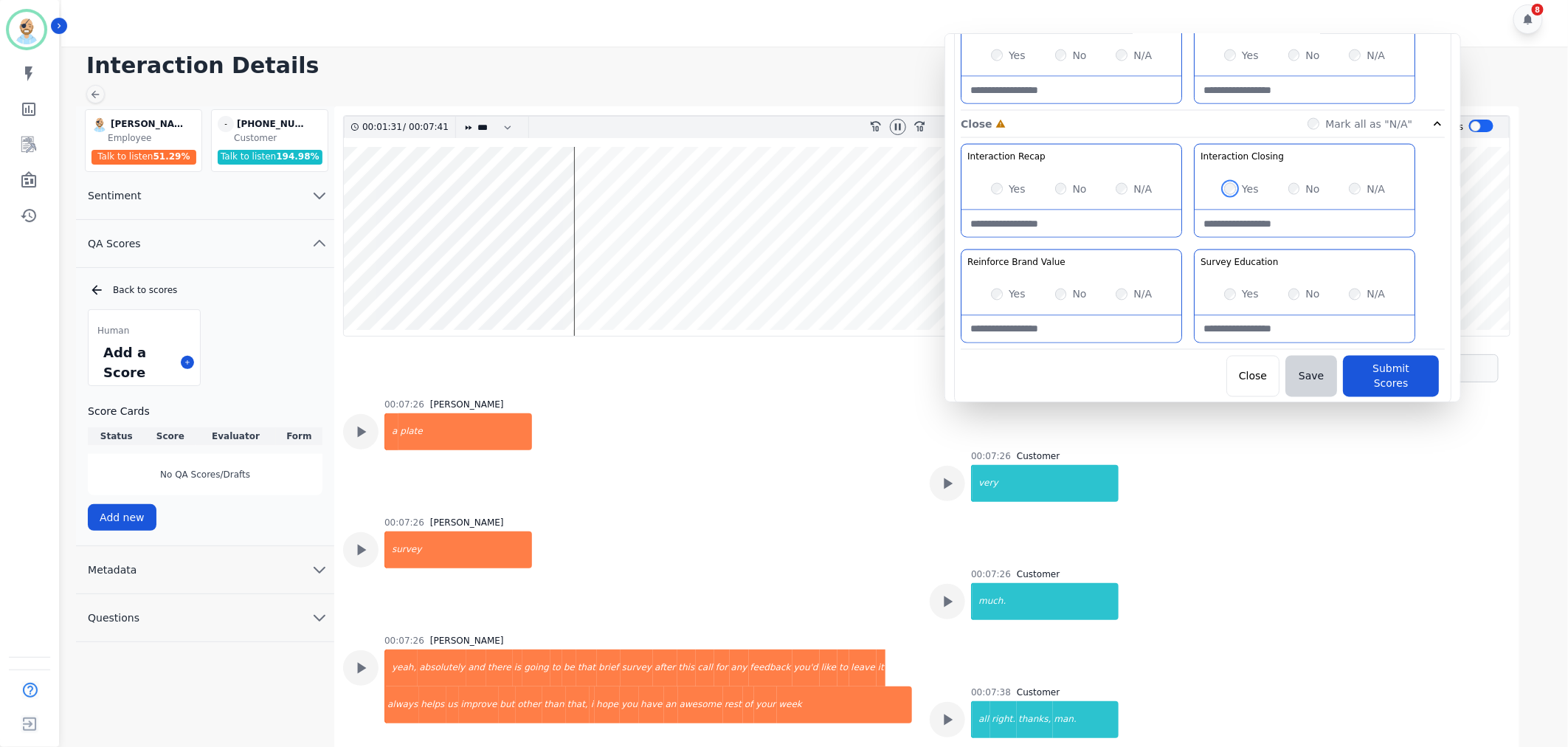
scroll to position [10, 0]
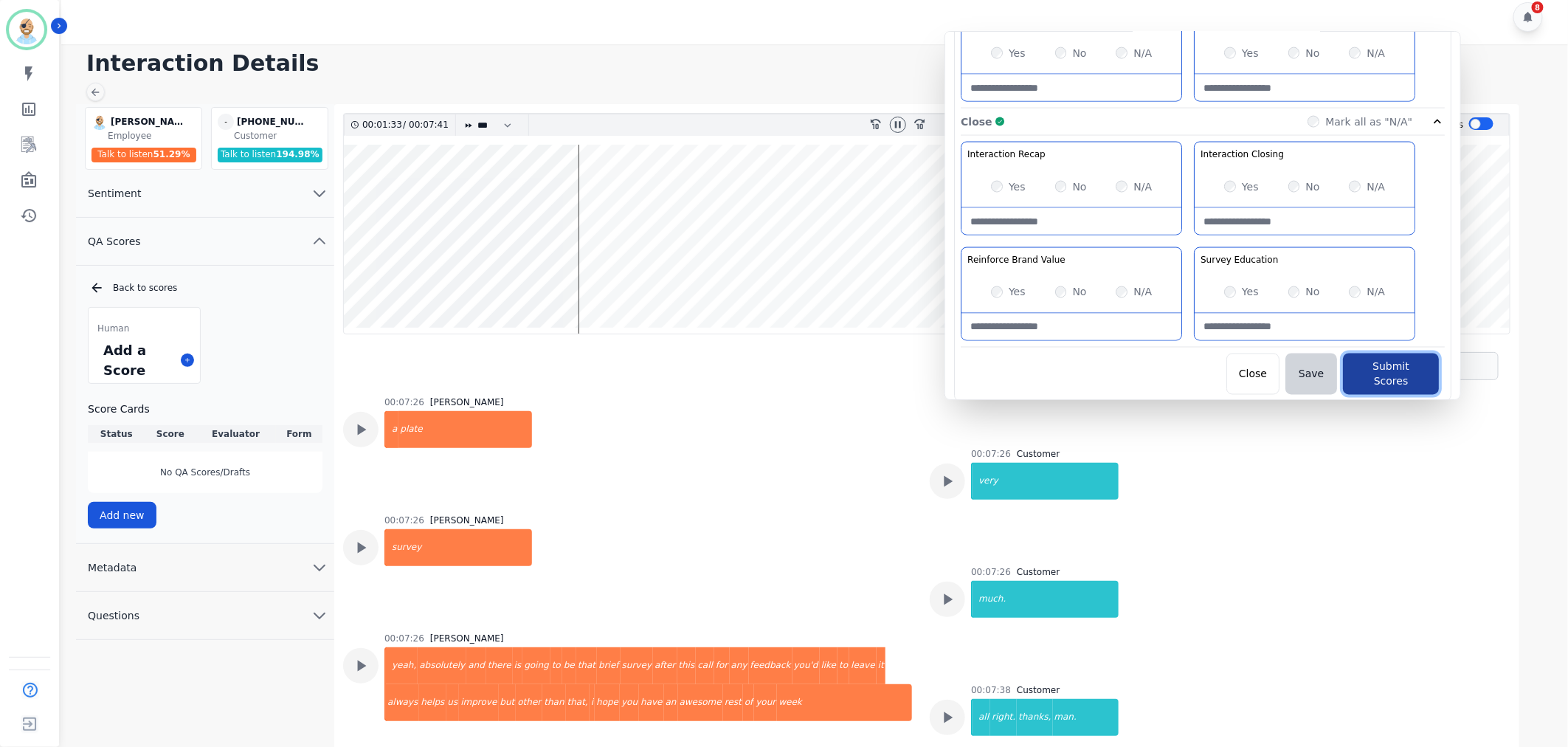
click at [1415, 369] on button "Submit Scores" at bounding box center [1391, 374] width 96 height 42
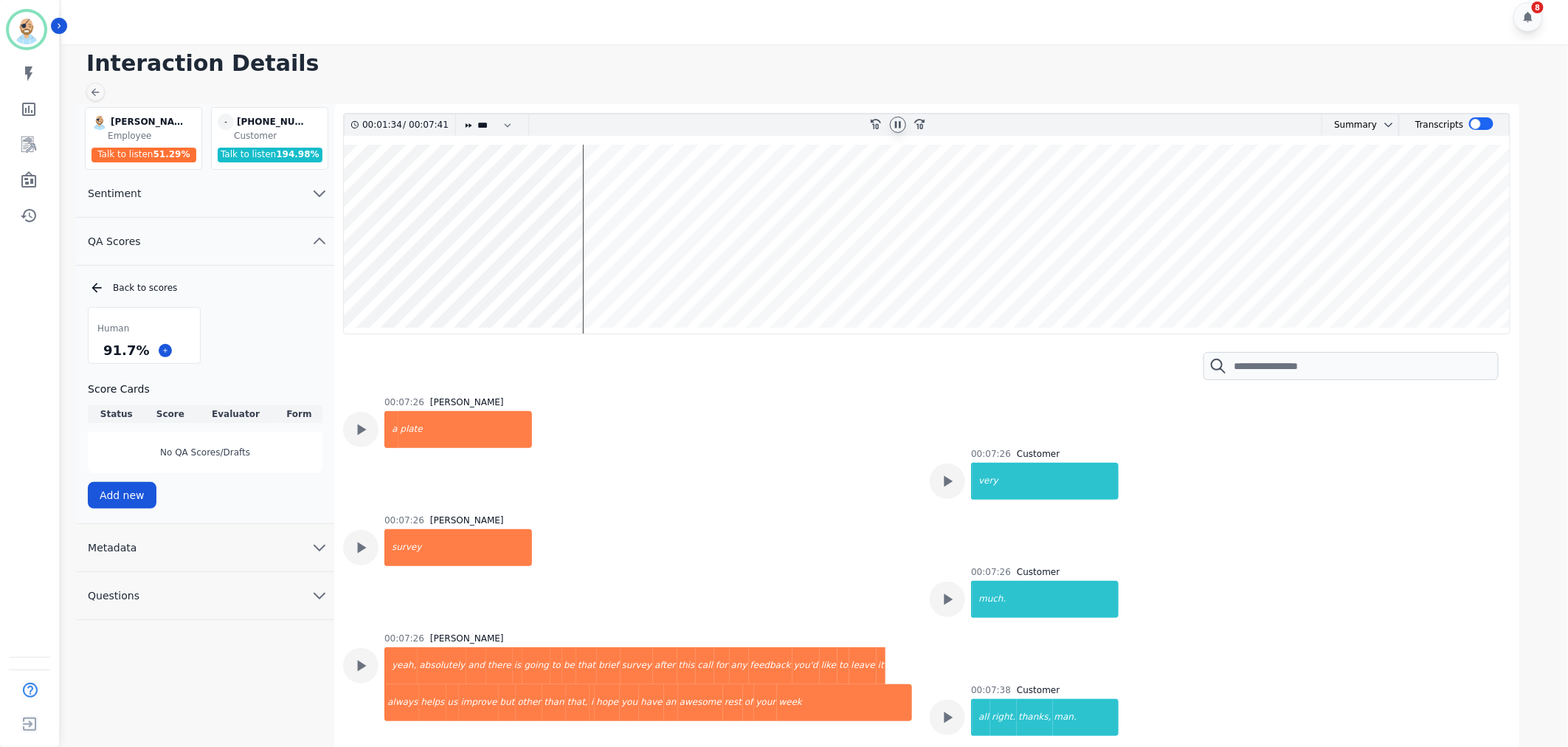
click at [894, 116] on div at bounding box center [898, 124] width 16 height 16
drag, startPoint x: 141, startPoint y: 349, endPoint x: 99, endPoint y: 351, distance: 42.0
click at [100, 351] on div "91.7 %" at bounding box center [126, 350] width 52 height 26
copy div "91.7 %"
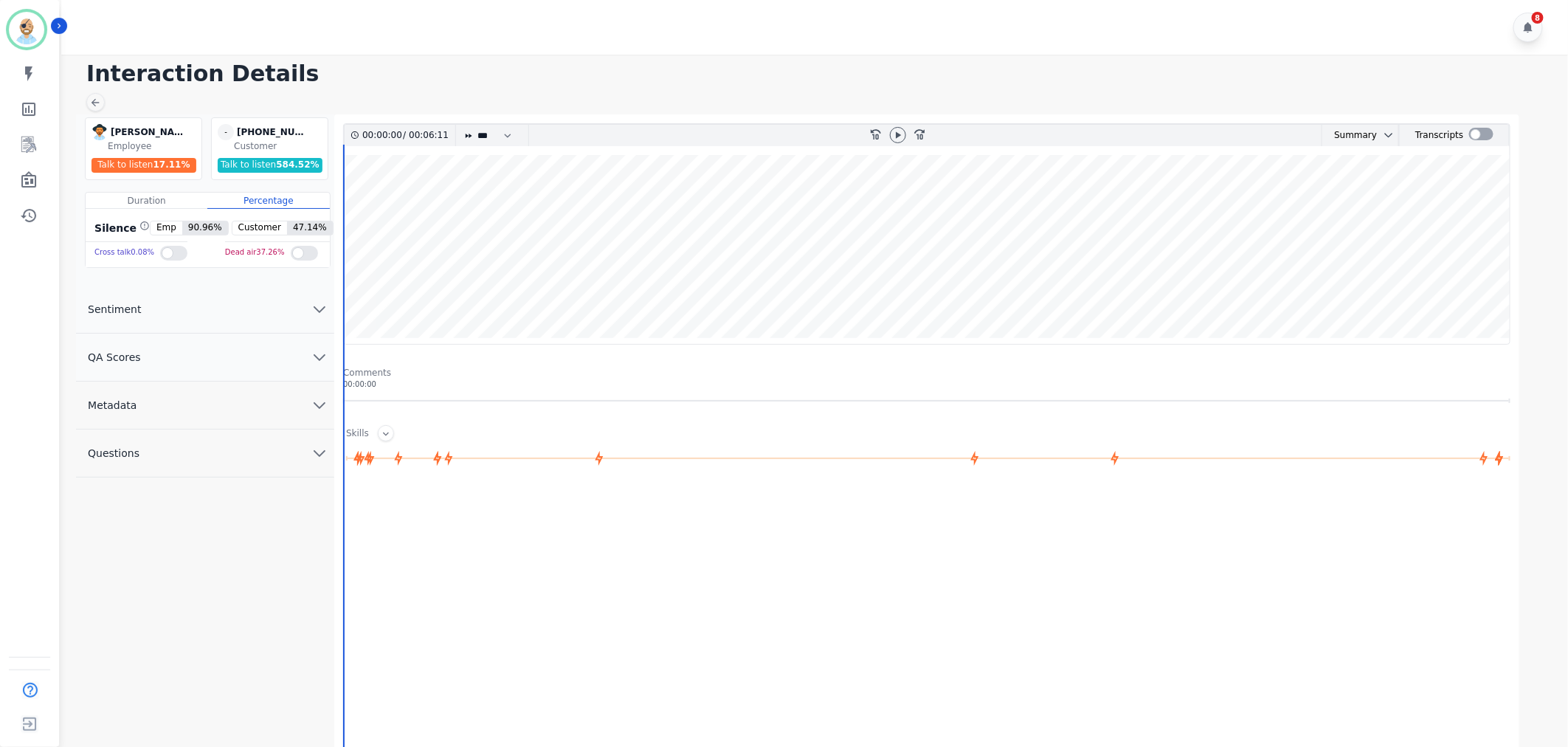
click at [217, 365] on button "QA Scores" at bounding box center [204, 357] width 258 height 48
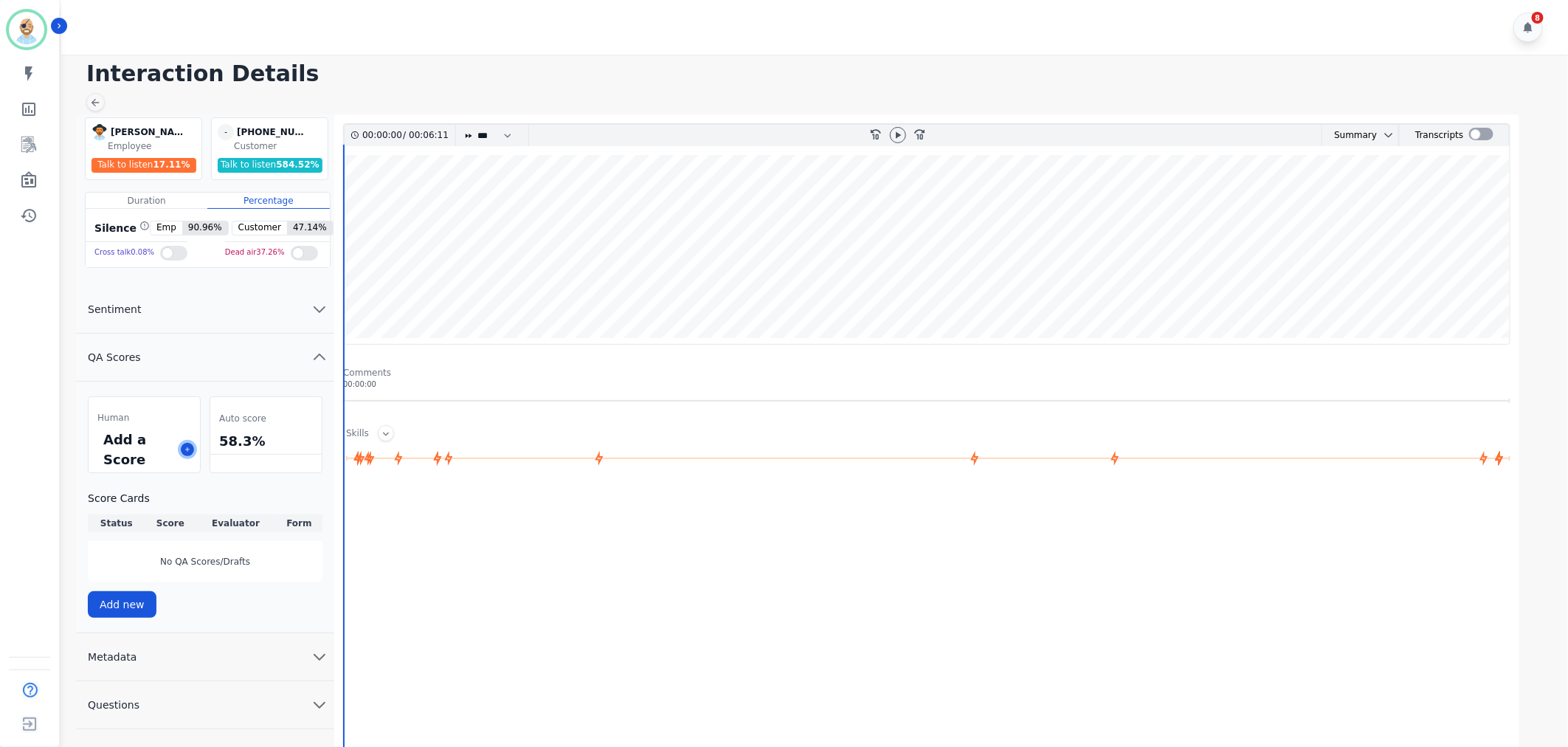
click at [187, 449] on icon at bounding box center [187, 450] width 8 height 8
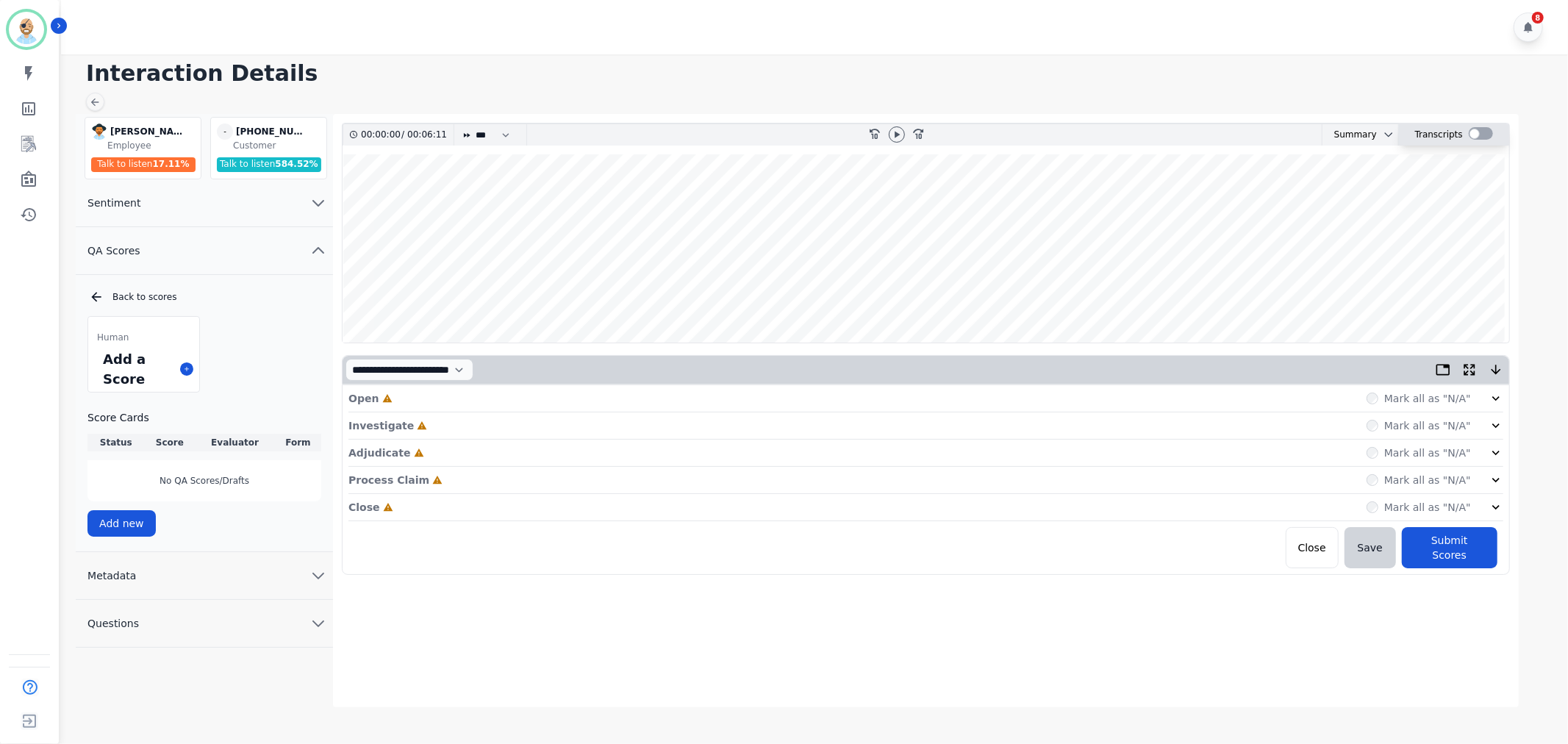
click at [1481, 130] on div at bounding box center [1481, 133] width 24 height 12
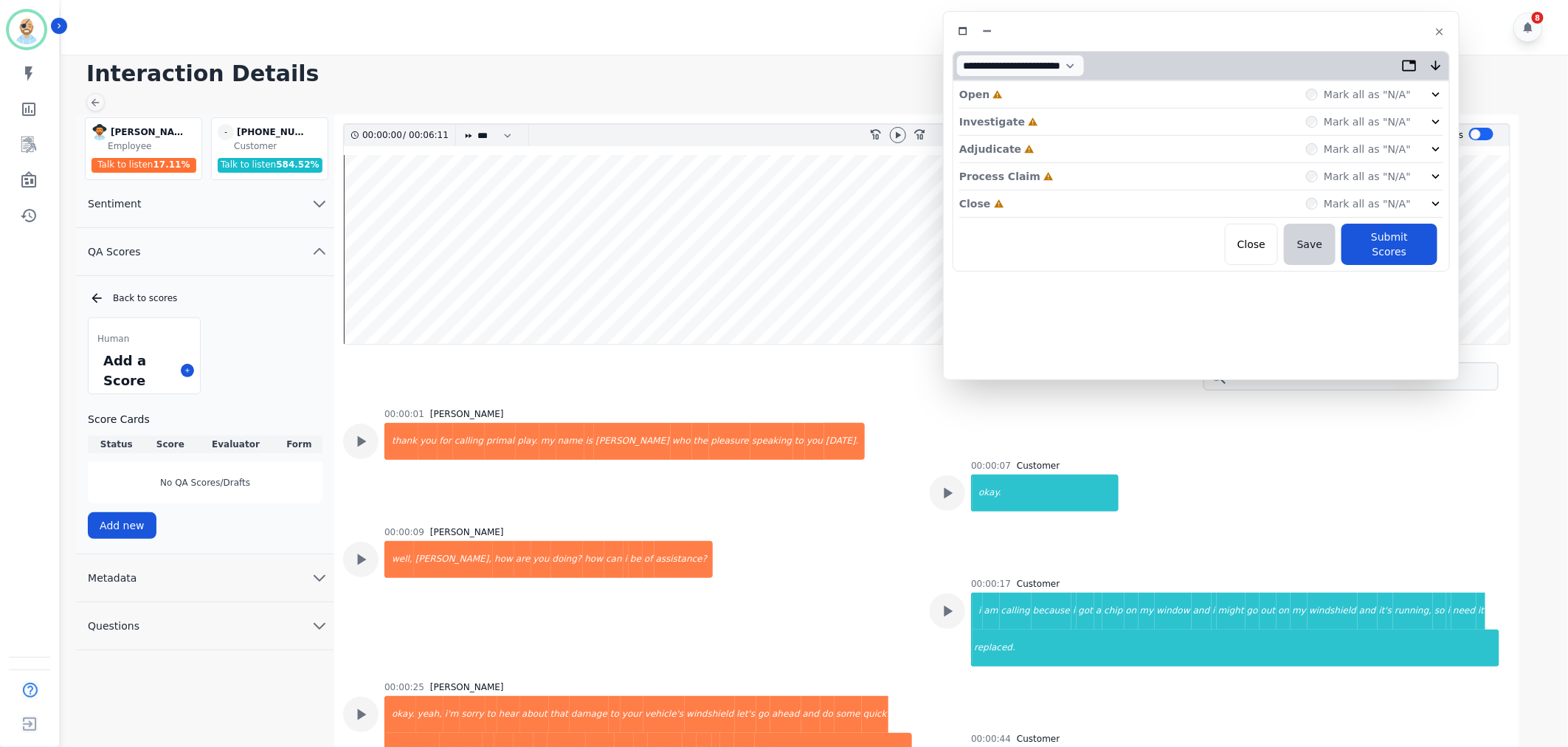
drag, startPoint x: 274, startPoint y: 90, endPoint x: 1146, endPoint y: 33, distance: 873.9
click at [1146, 33] on div at bounding box center [1201, 31] width 497 height 22
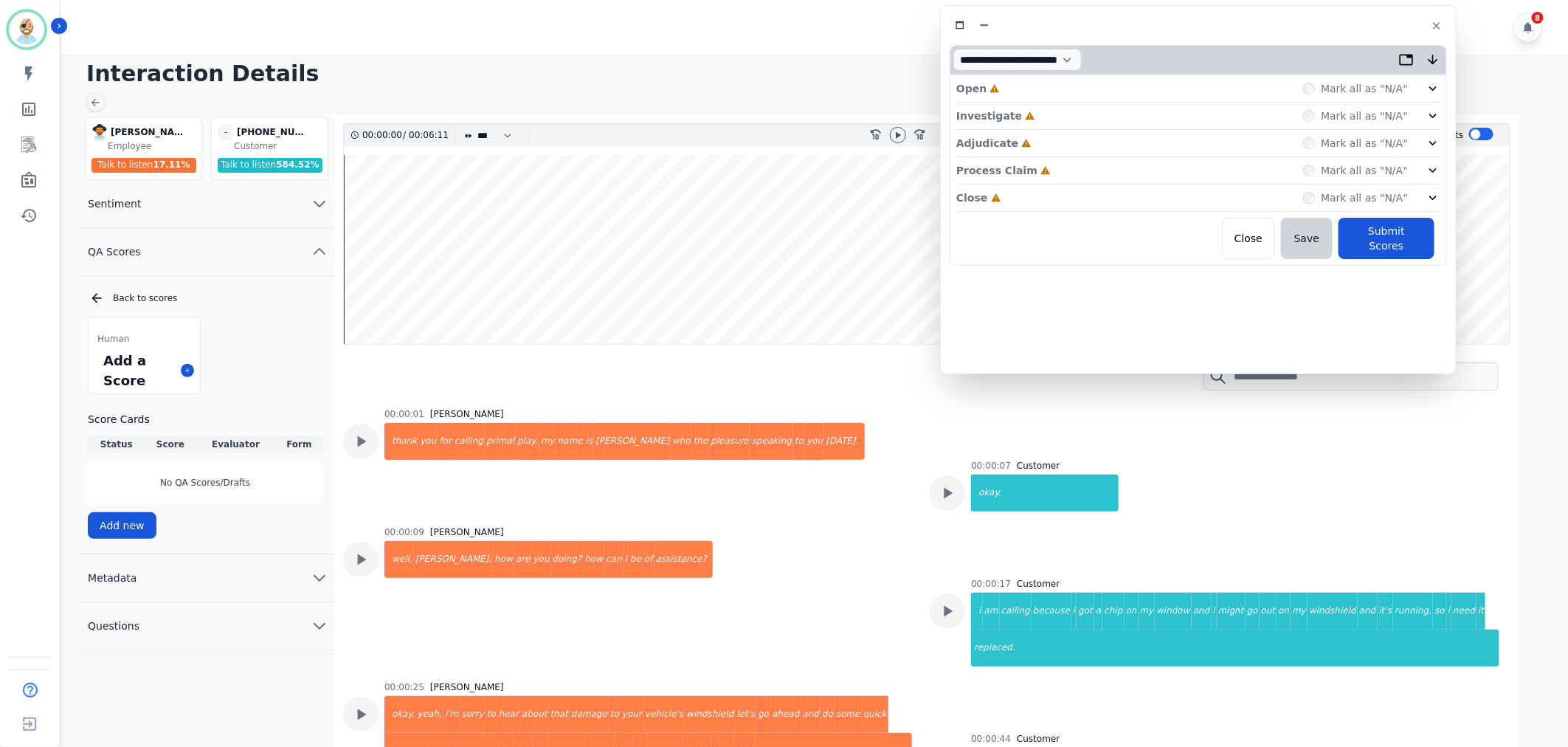
click at [1028, 200] on div "Close Incomplete Mark all as "N/A"" at bounding box center [1198, 198] width 484 height 27
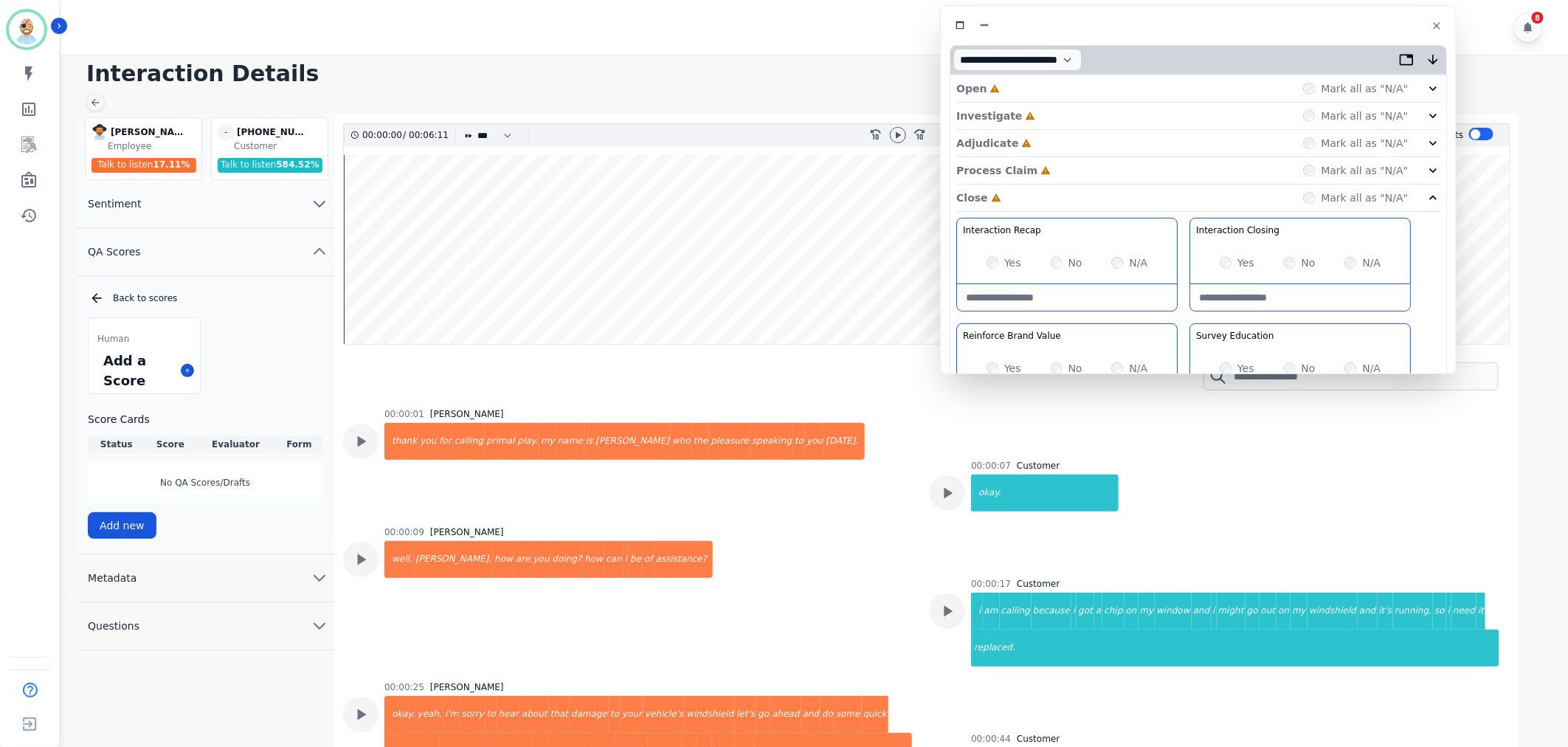
click at [1045, 171] on div "Process Claim Incomplete Mark all as "N/A"" at bounding box center [1198, 170] width 484 height 27
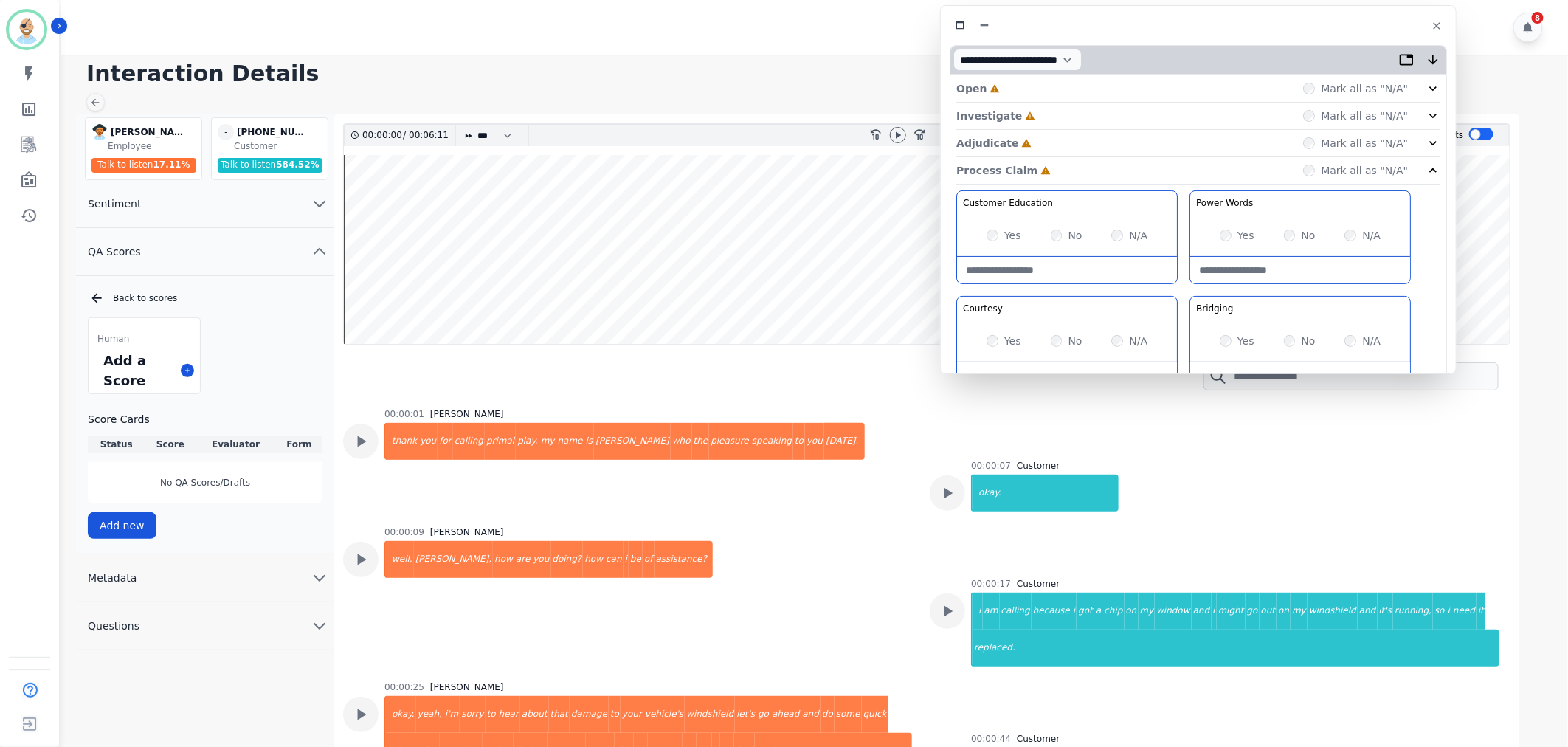
click at [1045, 147] on div "Adjudicate Incomplete Mark all as "N/A"" at bounding box center [1198, 143] width 484 height 27
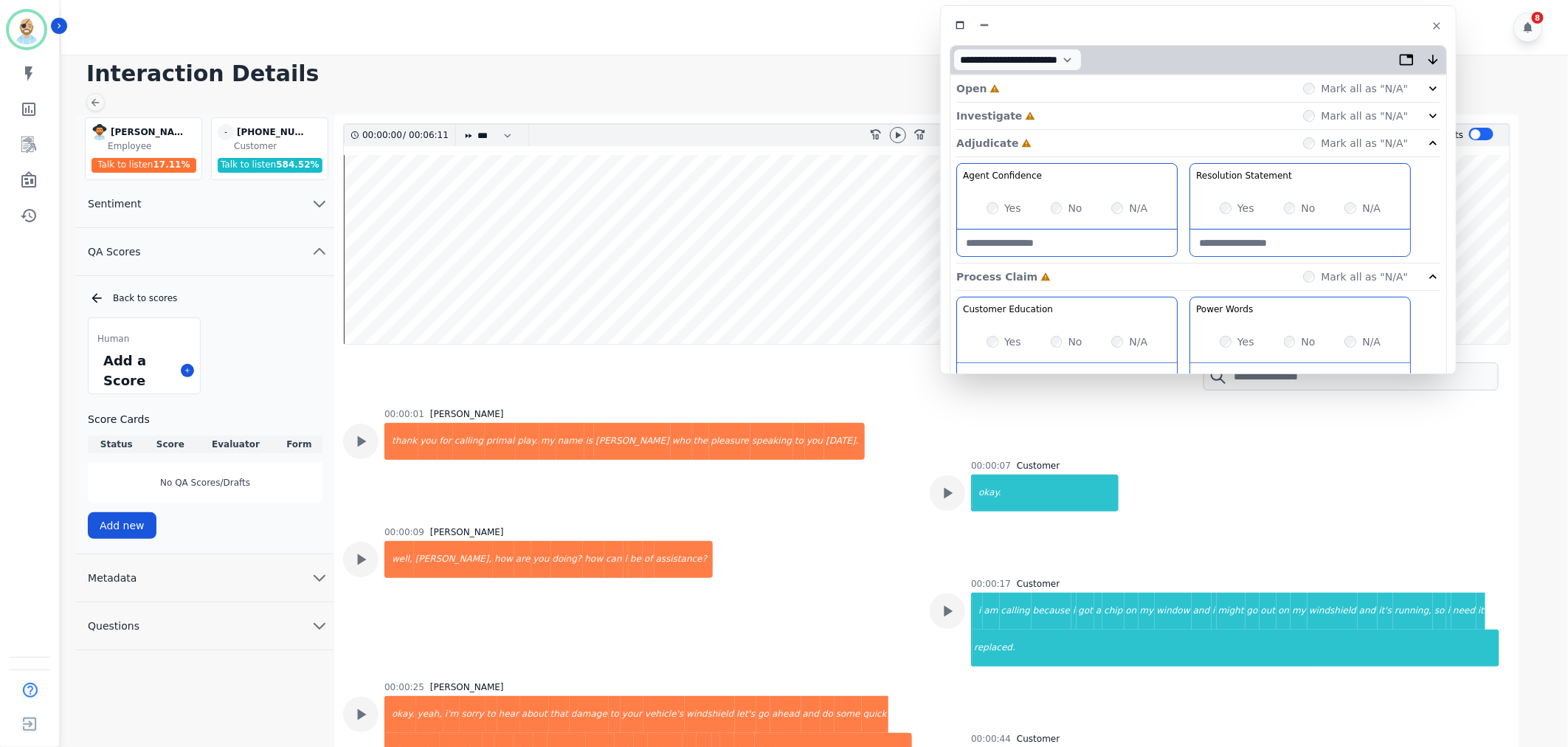
click at [1044, 123] on div "Investigate Incomplete Mark all as "N/A"" at bounding box center [1198, 116] width 484 height 27
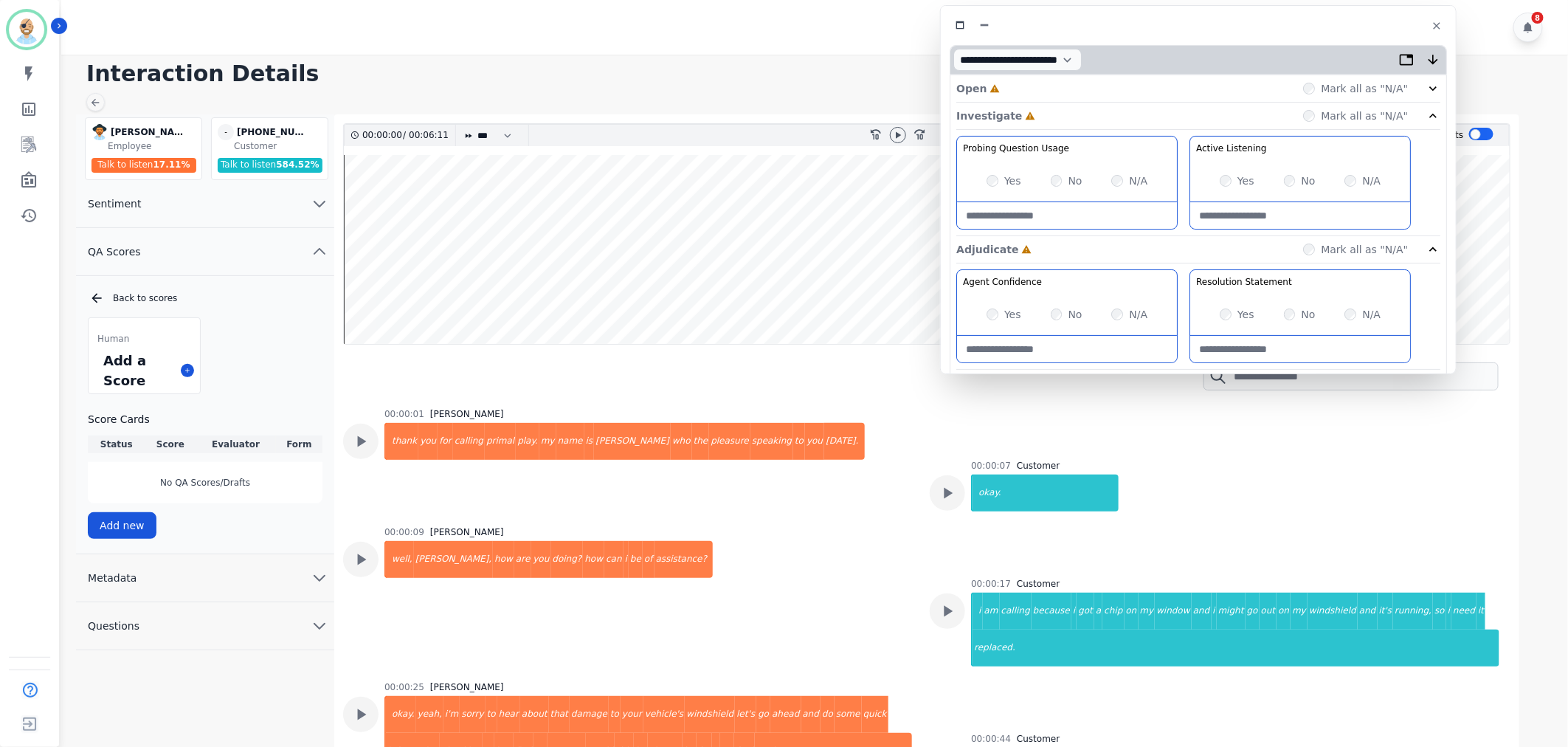
click at [1037, 93] on div "Open Incomplete Mark all as "N/A"" at bounding box center [1198, 89] width 484 height 27
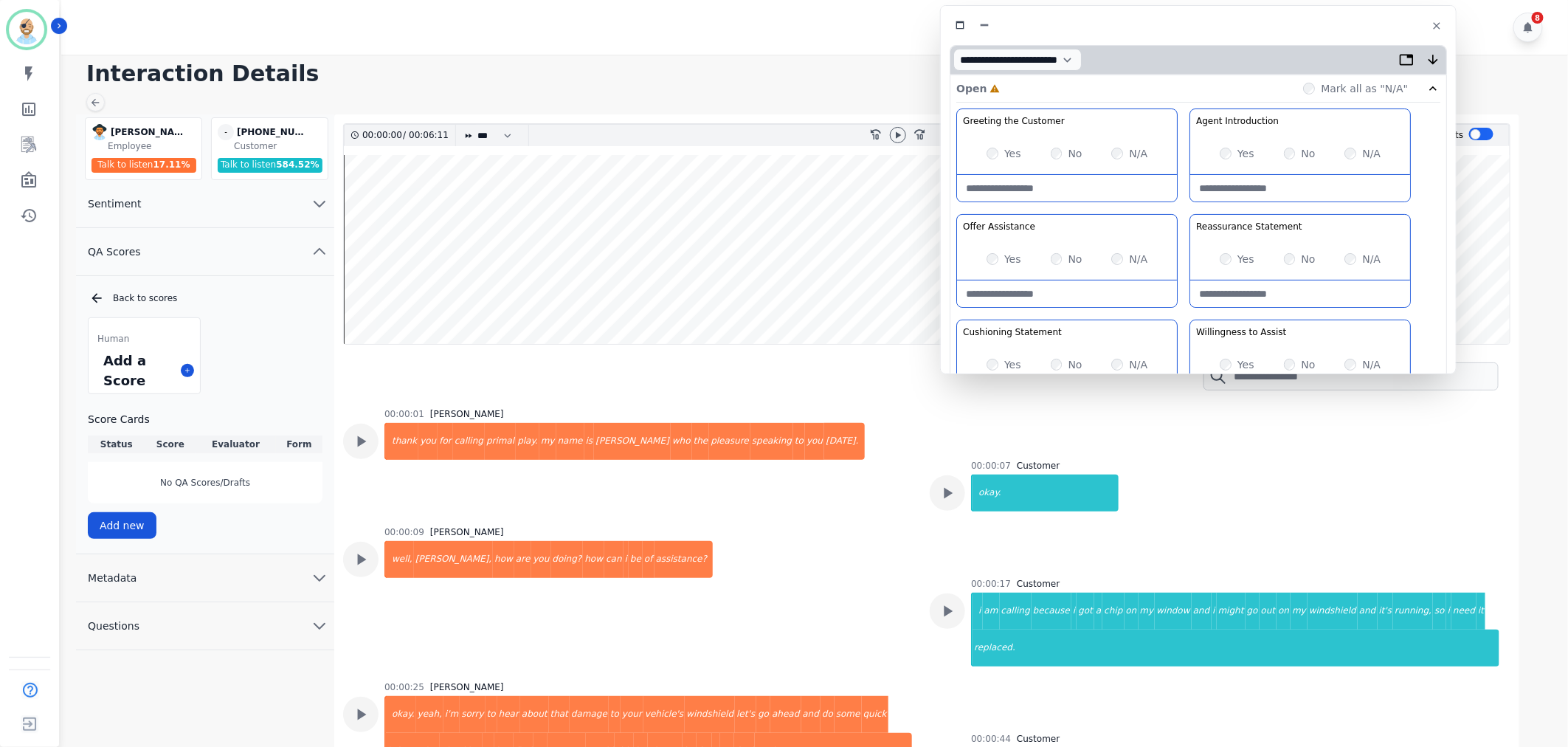
click at [995, 158] on div "Yes" at bounding box center [1004, 154] width 35 height 15
click at [902, 135] on icon at bounding box center [898, 135] width 11 height 11
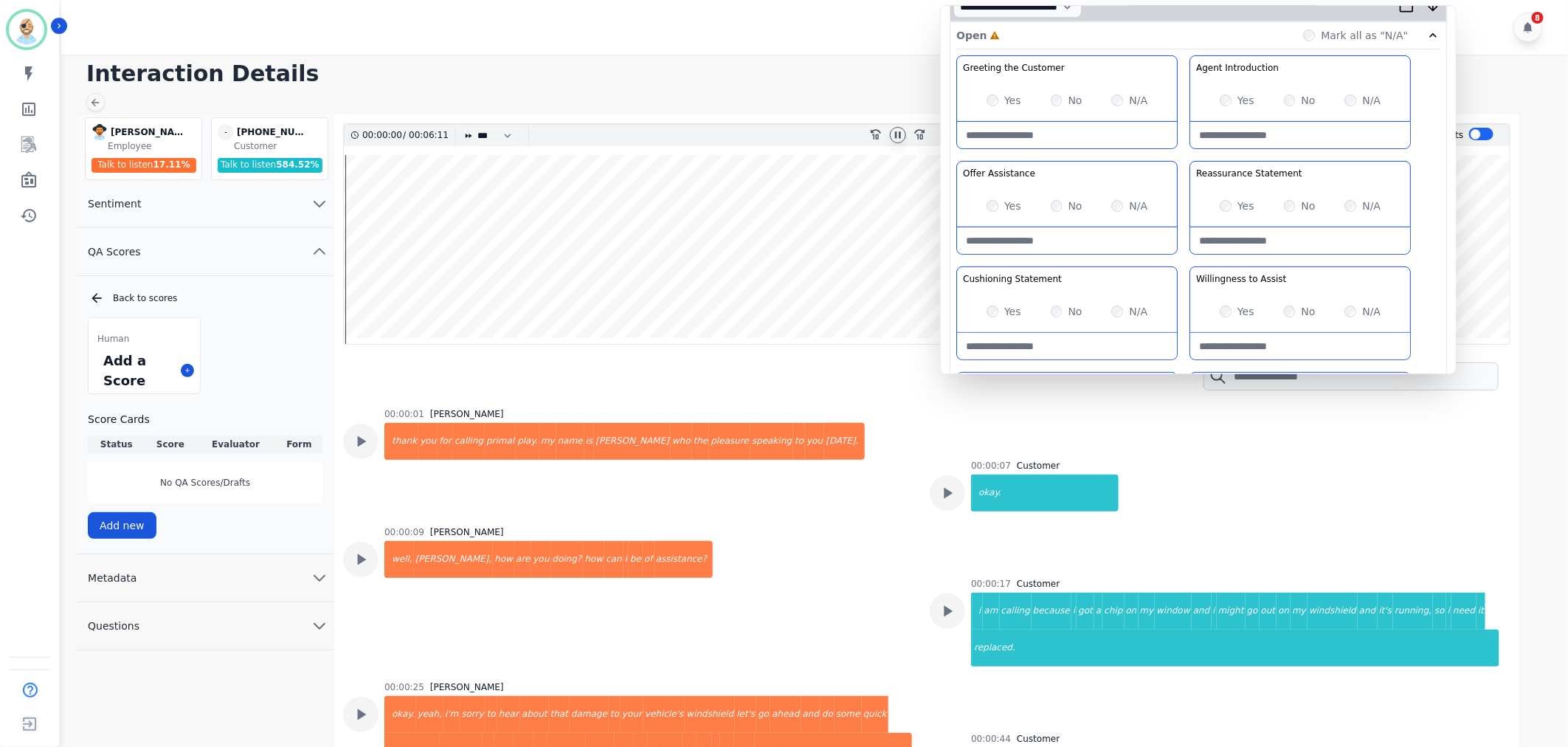
scroll to position [82, 0]
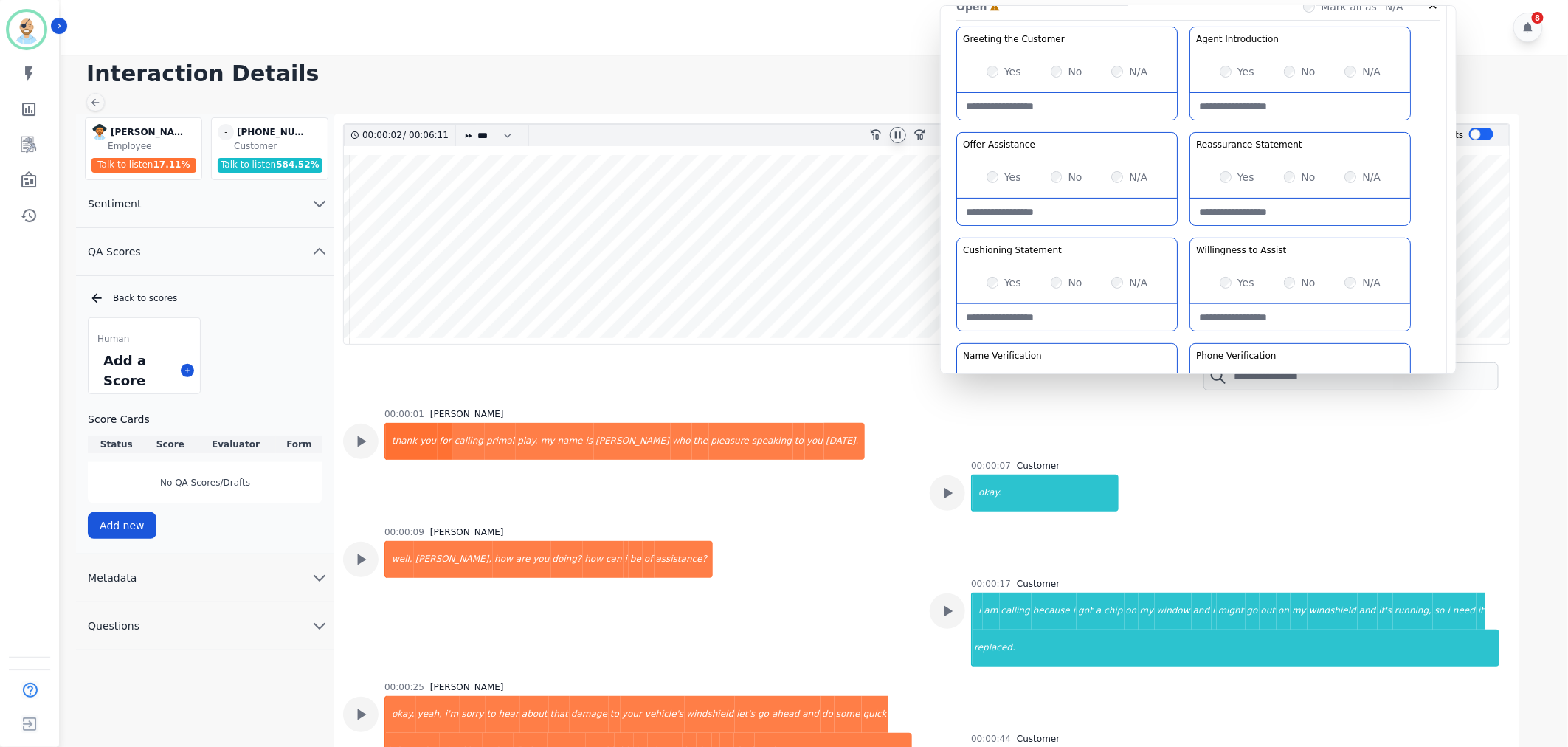
click at [1226, 289] on div "Yes" at bounding box center [1237, 283] width 35 height 15
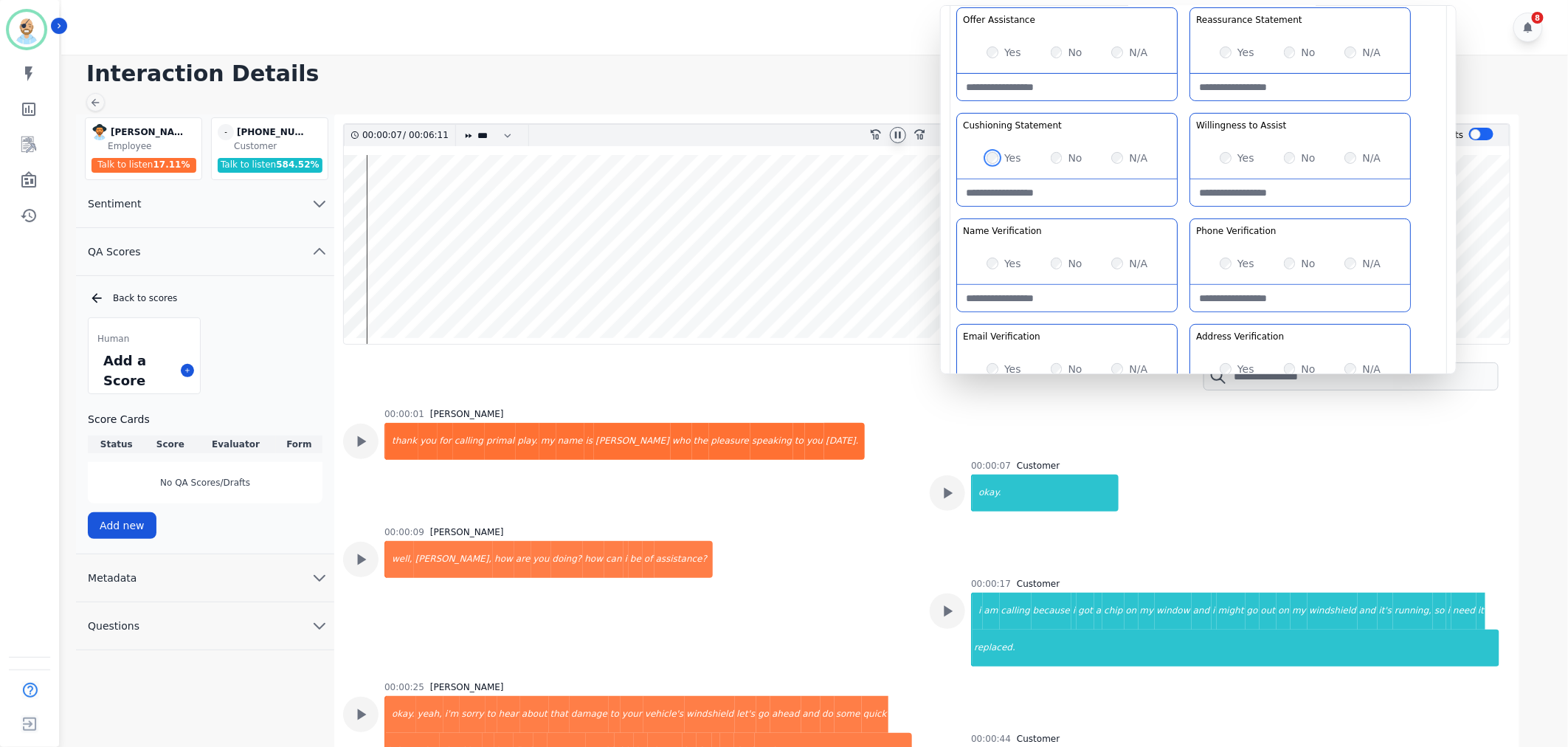
scroll to position [246, 0]
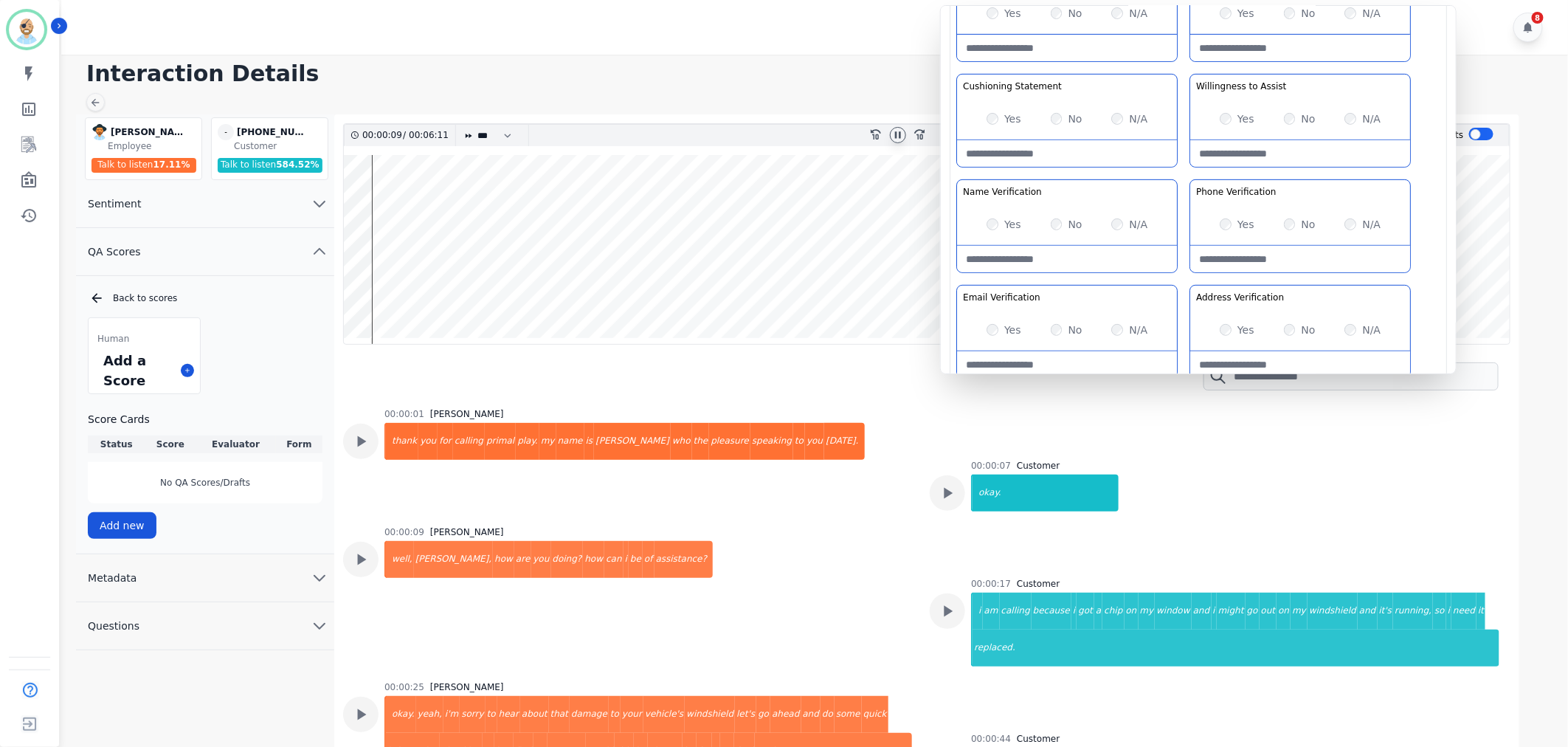
click at [1190, 172] on div "Greeting the Customer Welcome is where we quickly greet our customer as a known…" at bounding box center [1198, 124] width 484 height 523
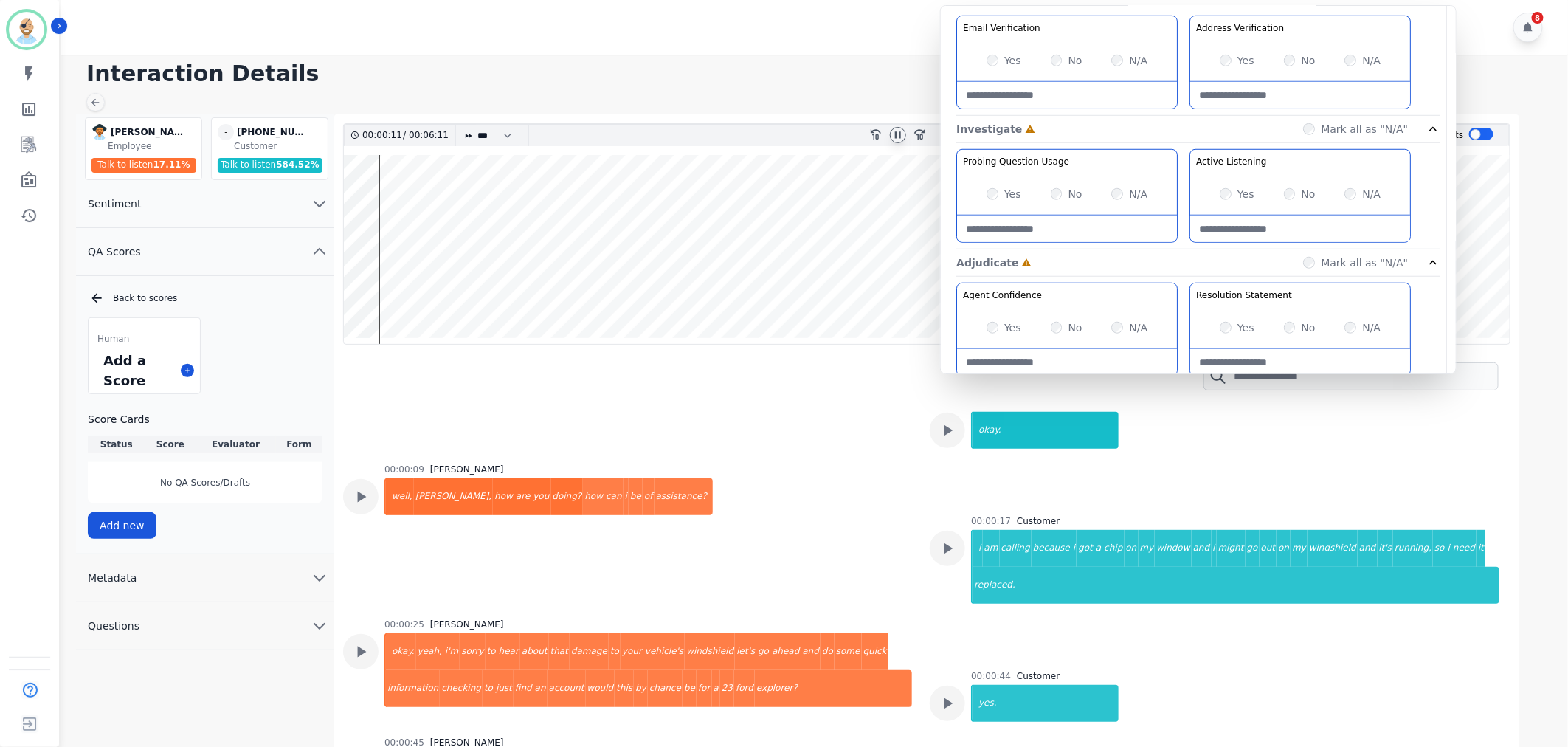
scroll to position [902, 0]
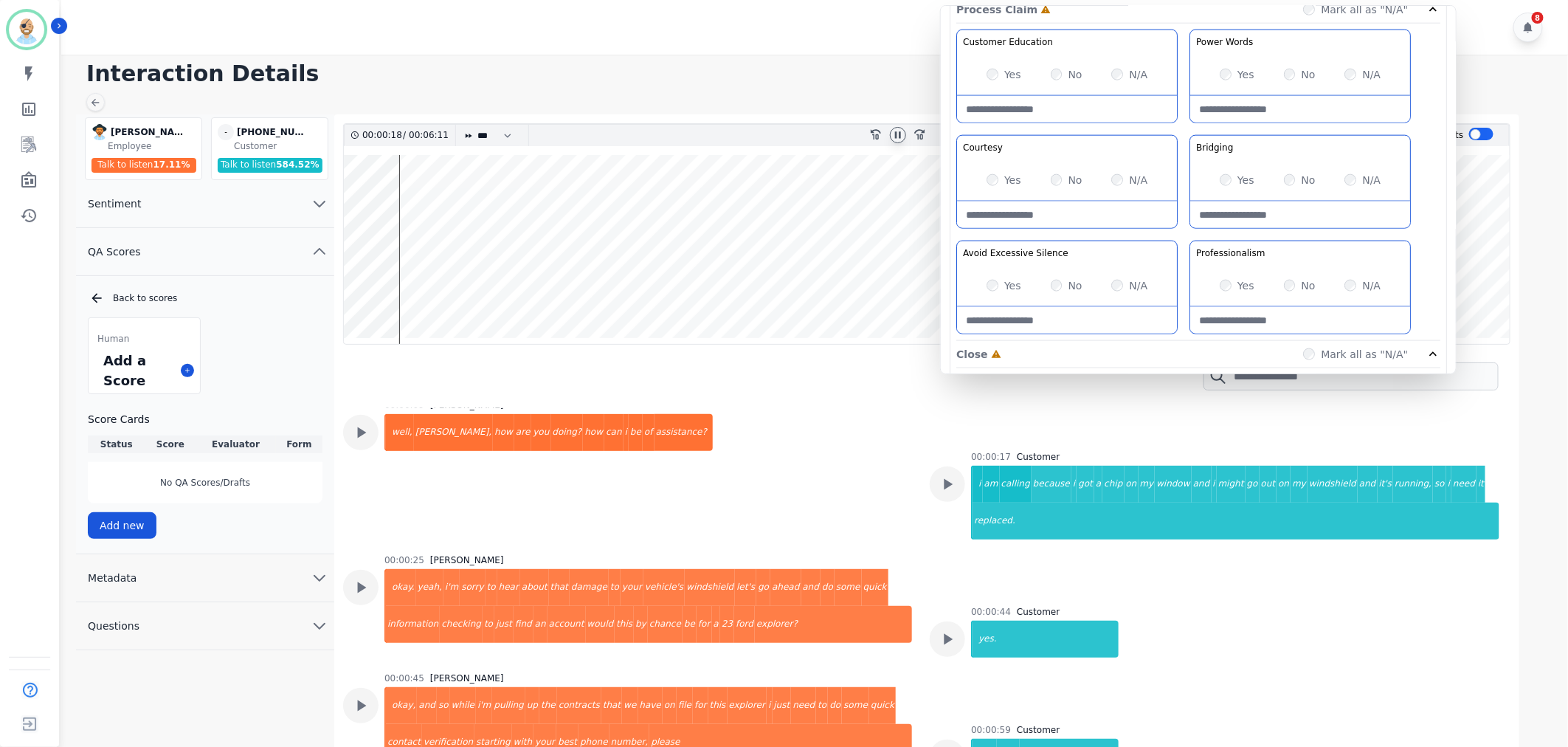
click at [1296, 179] on div "No" at bounding box center [1301, 181] width 32 height 15
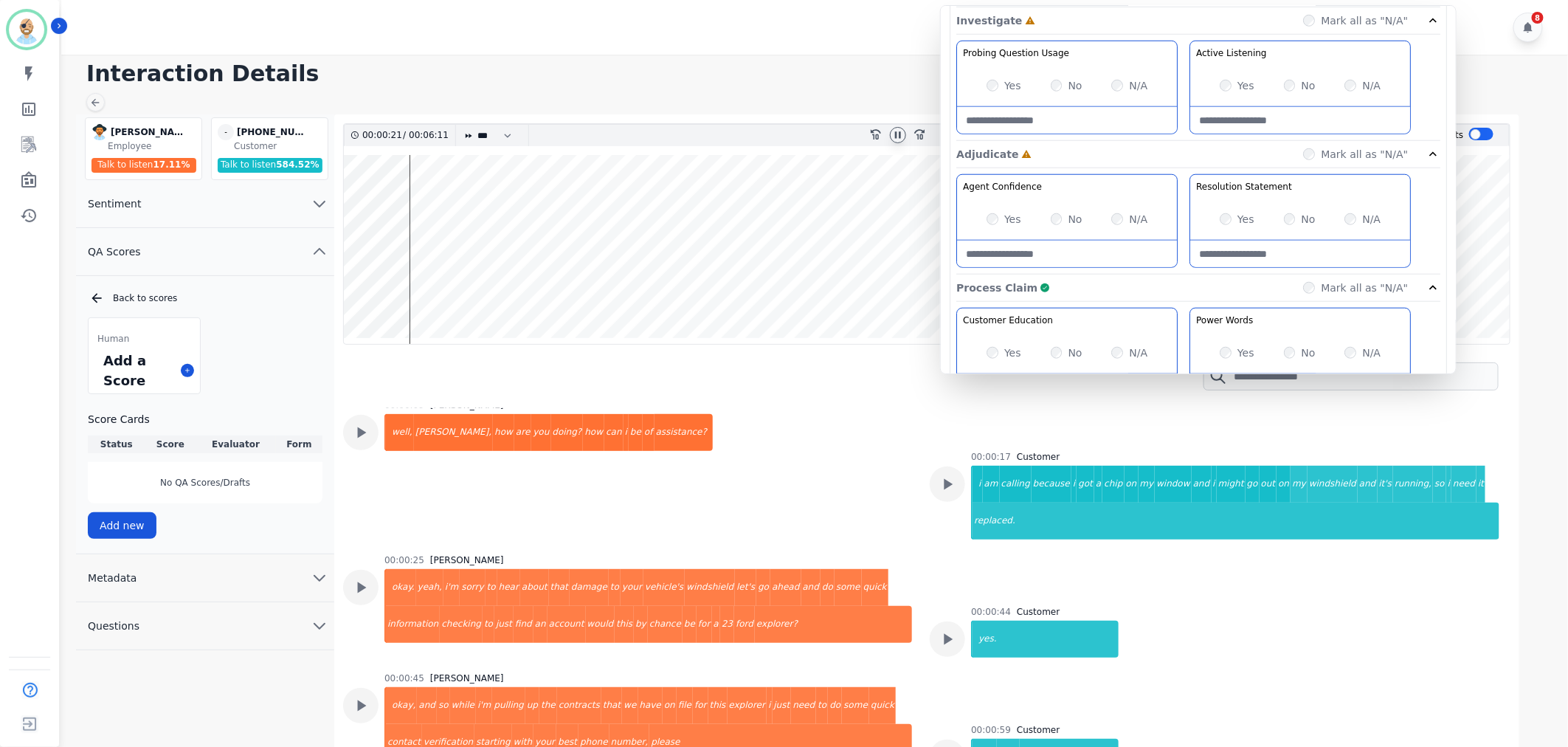
scroll to position [574, 0]
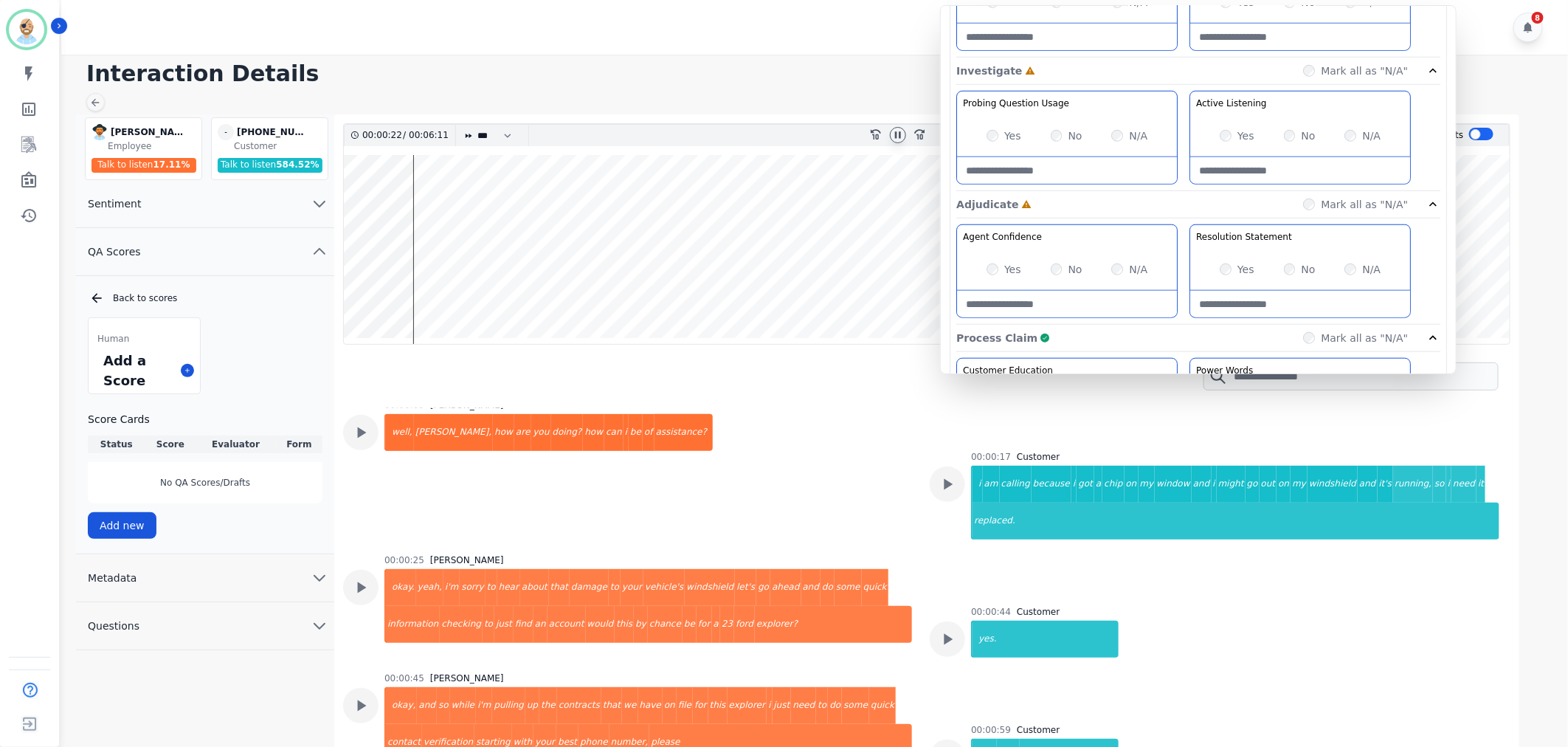
click at [989, 263] on div "Yes" at bounding box center [1004, 269] width 35 height 15
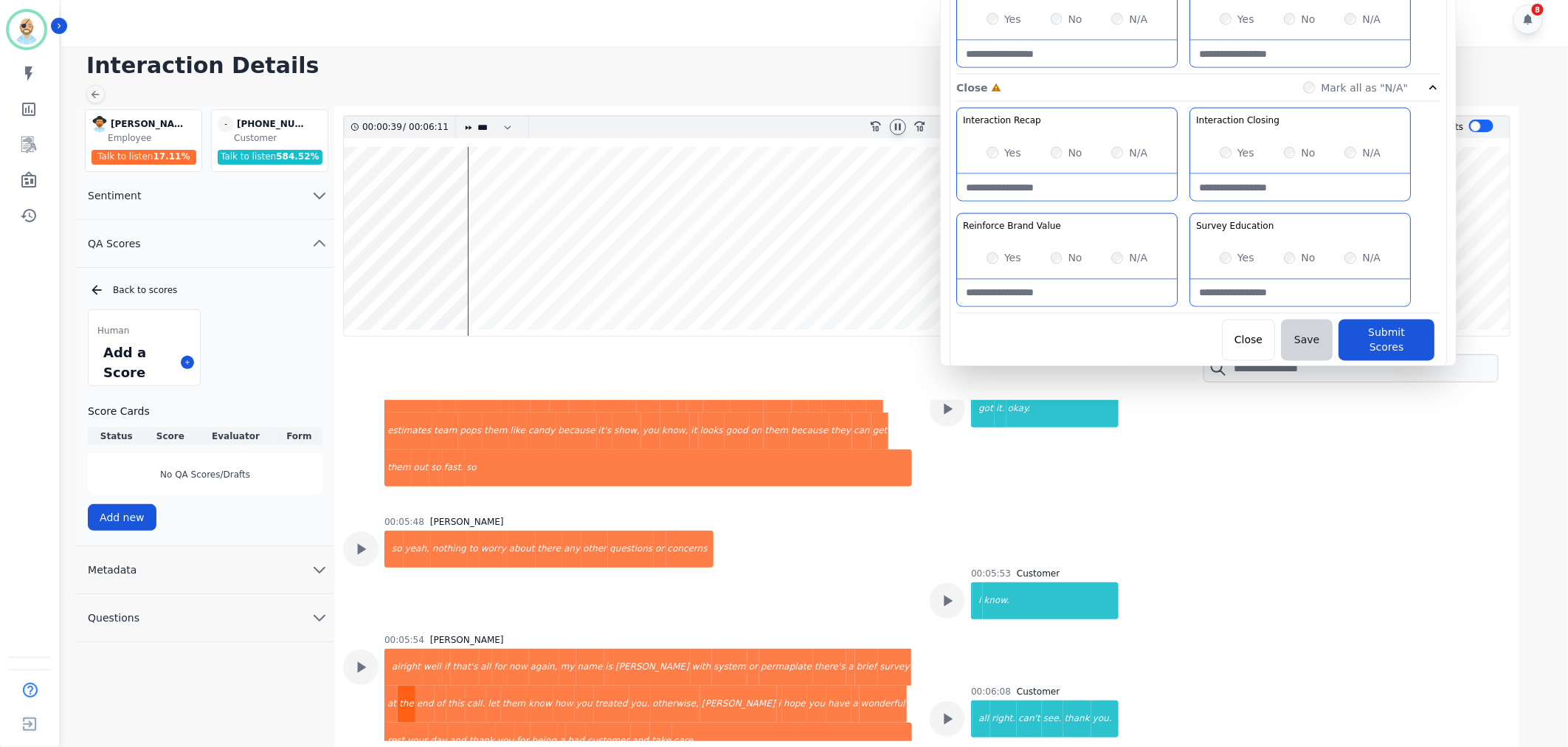
scroll to position [10, 0]
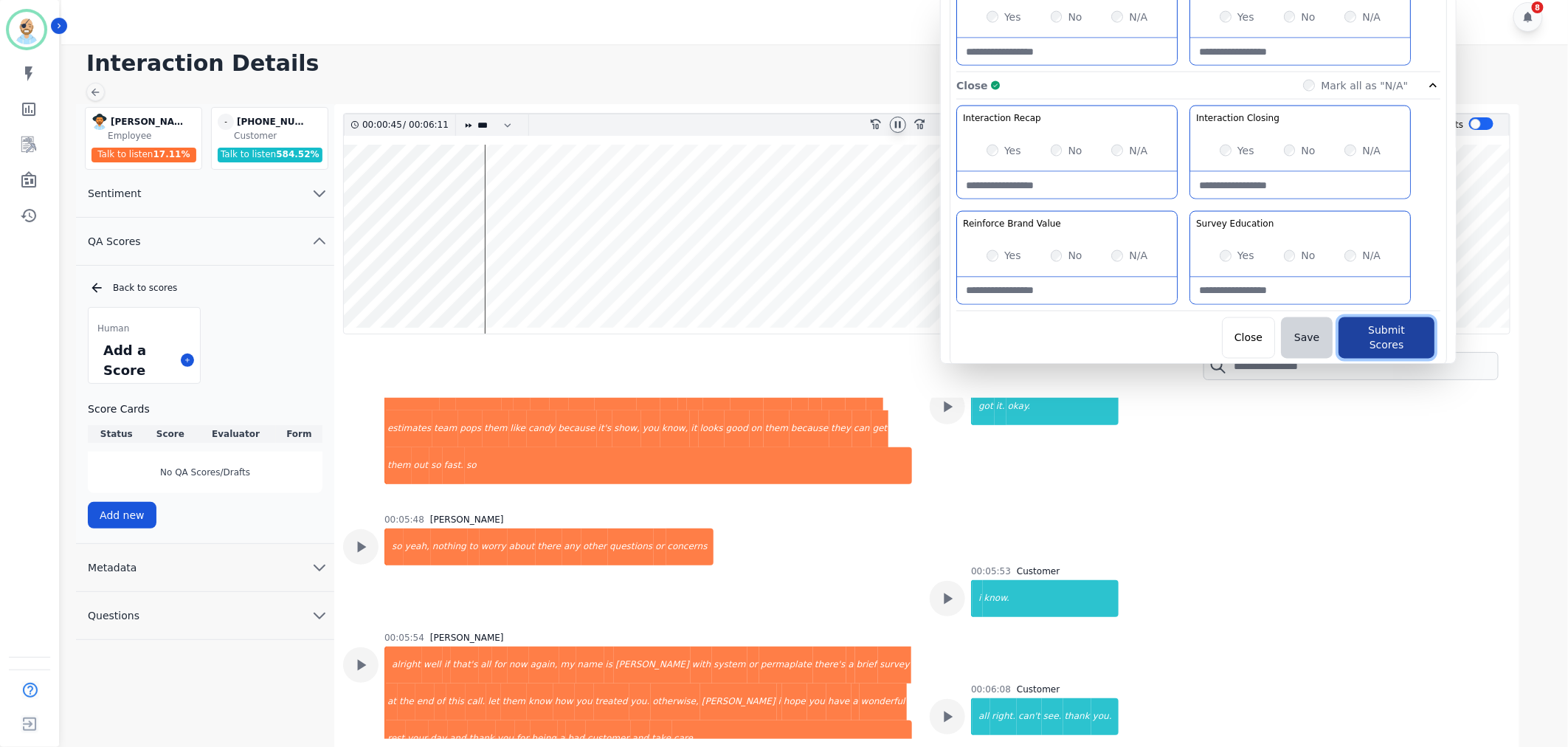
click at [1353, 326] on button "Submit Scores" at bounding box center [1387, 339] width 96 height 42
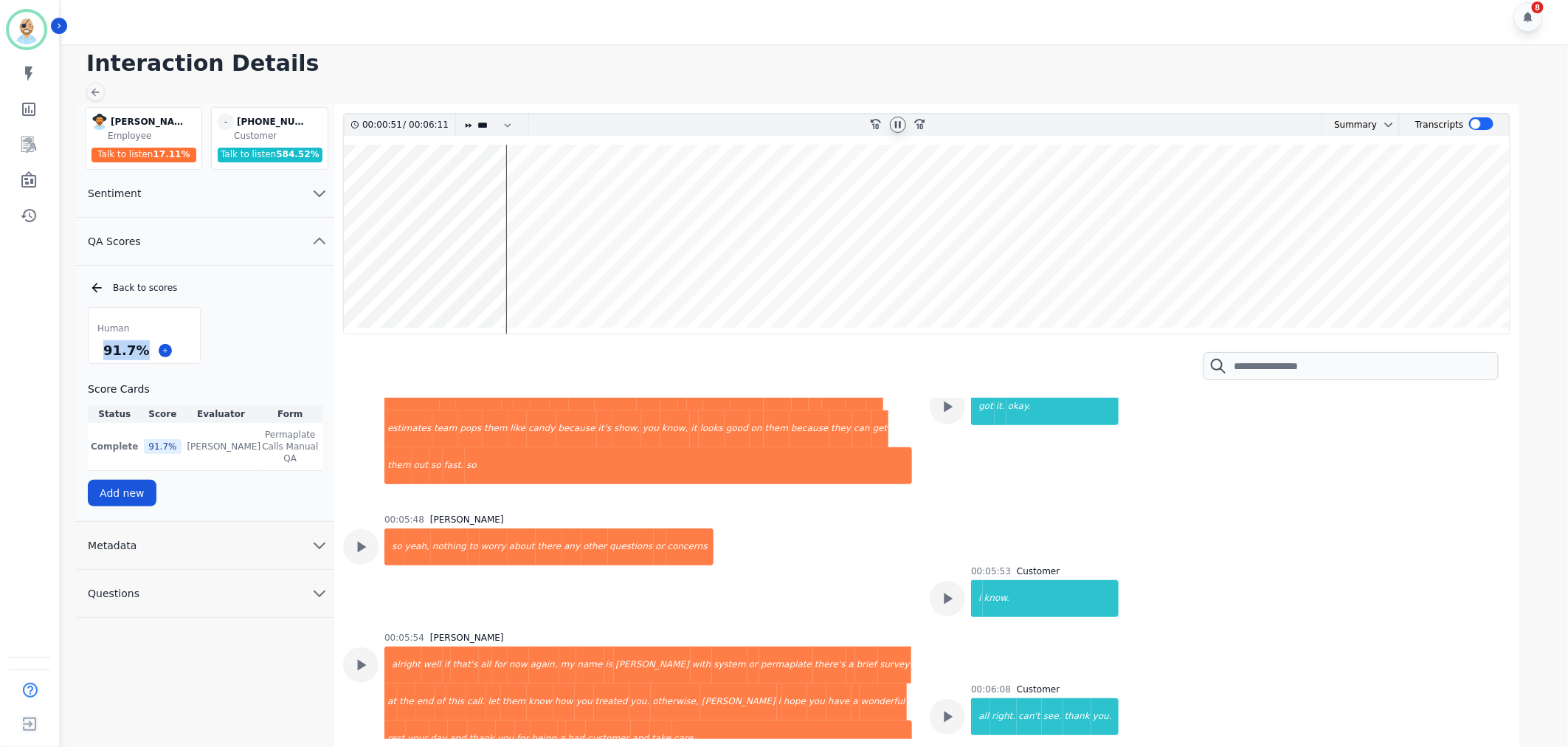
drag, startPoint x: 143, startPoint y: 350, endPoint x: 104, endPoint y: 358, distance: 39.8
click at [104, 358] on div "91.7 %" at bounding box center [126, 350] width 52 height 26
copy div "91.7 %"
click at [897, 119] on icon at bounding box center [898, 125] width 11 height 11
click at [695, 24] on div "8" at bounding box center [817, 17] width 1511 height 55
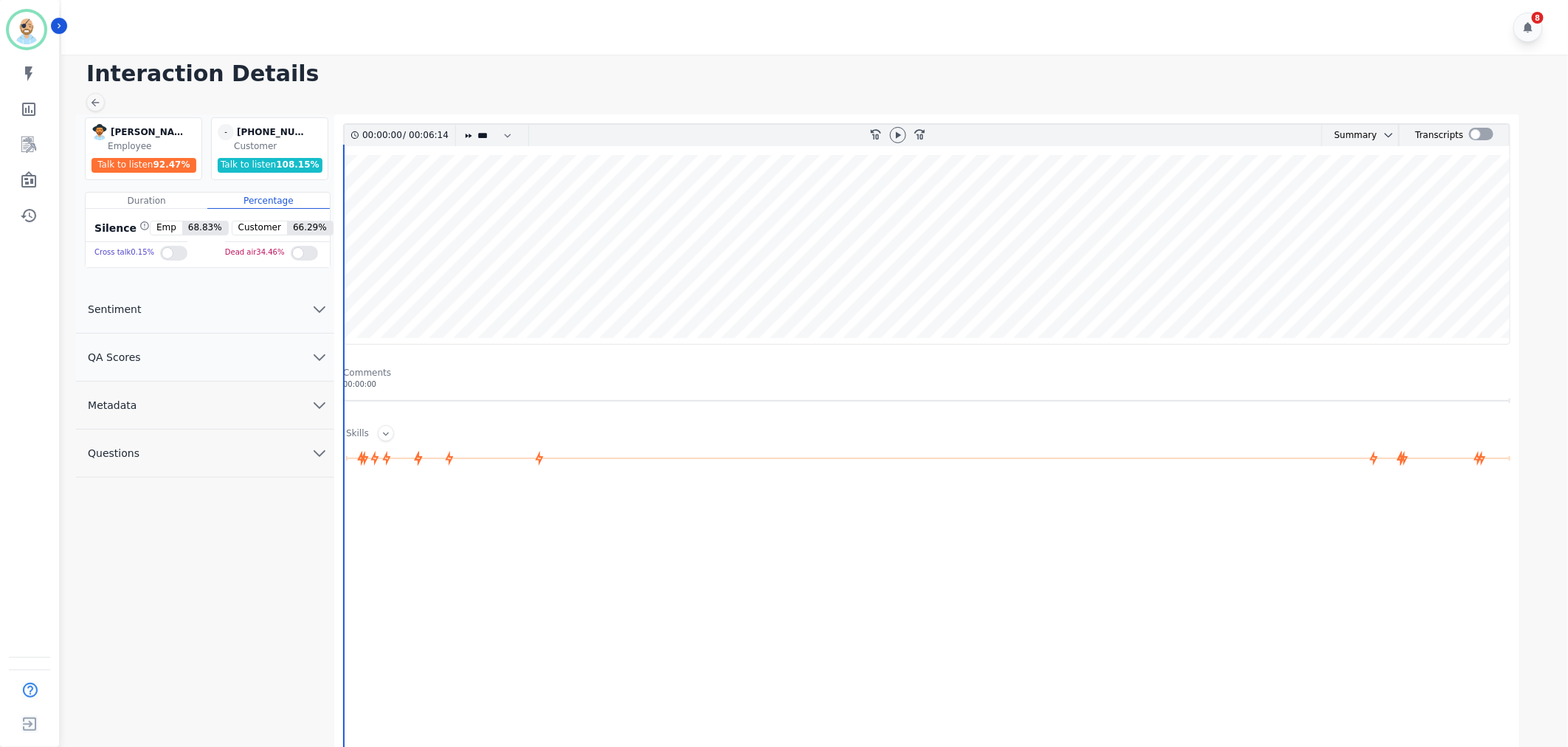
click at [166, 356] on button "QA Scores" at bounding box center [204, 357] width 258 height 48
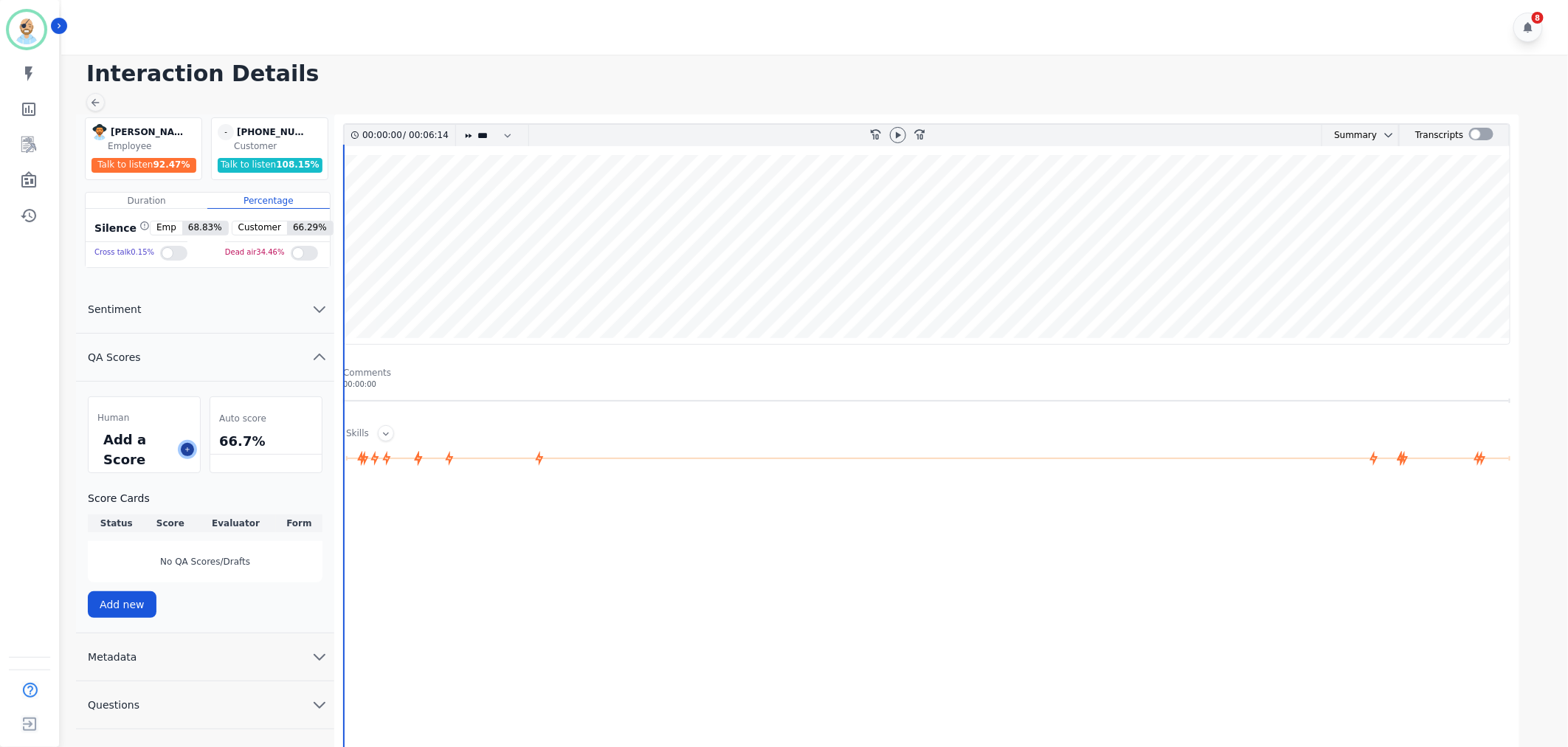
click at [184, 447] on icon at bounding box center [187, 450] width 8 height 8
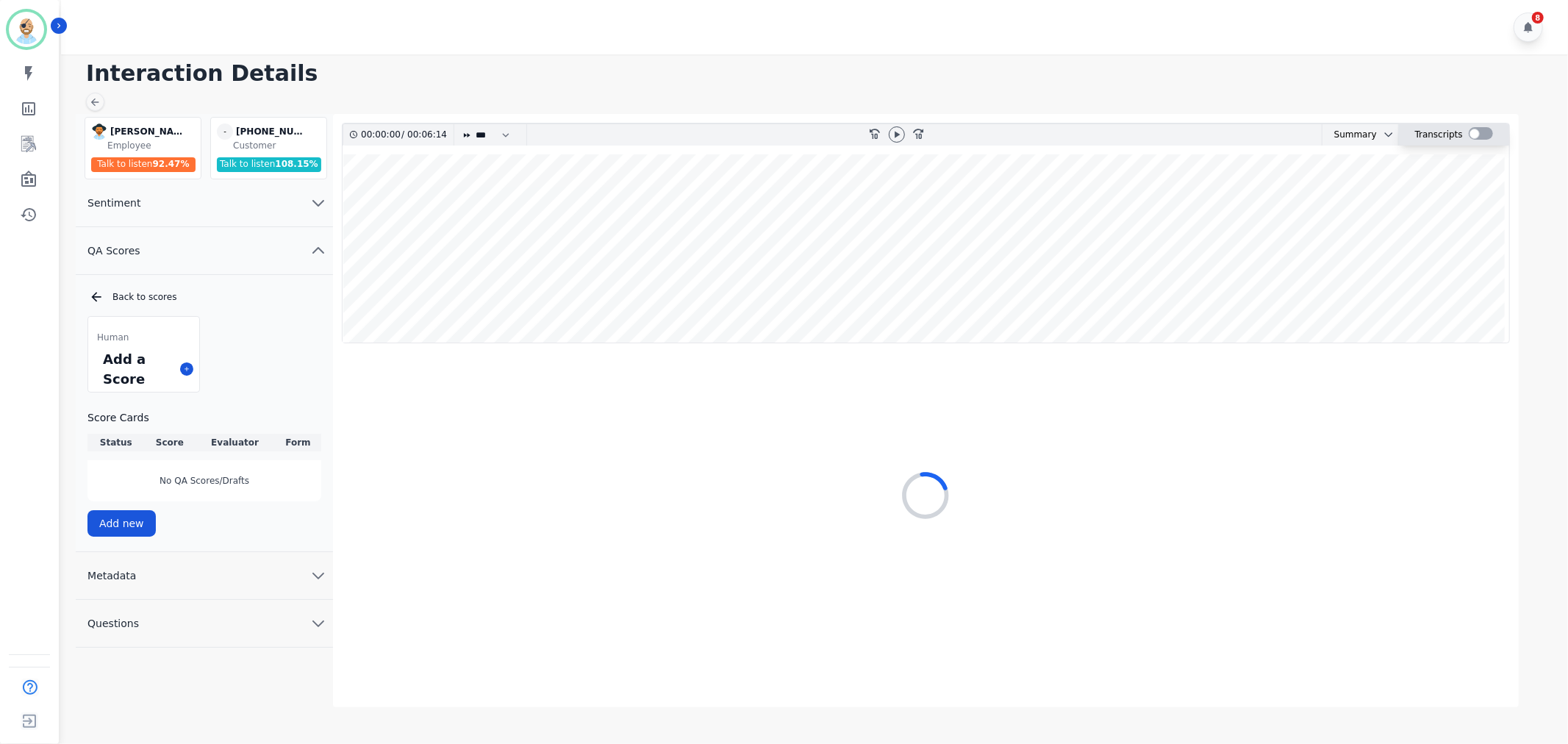
click at [1479, 131] on div at bounding box center [1481, 133] width 24 height 12
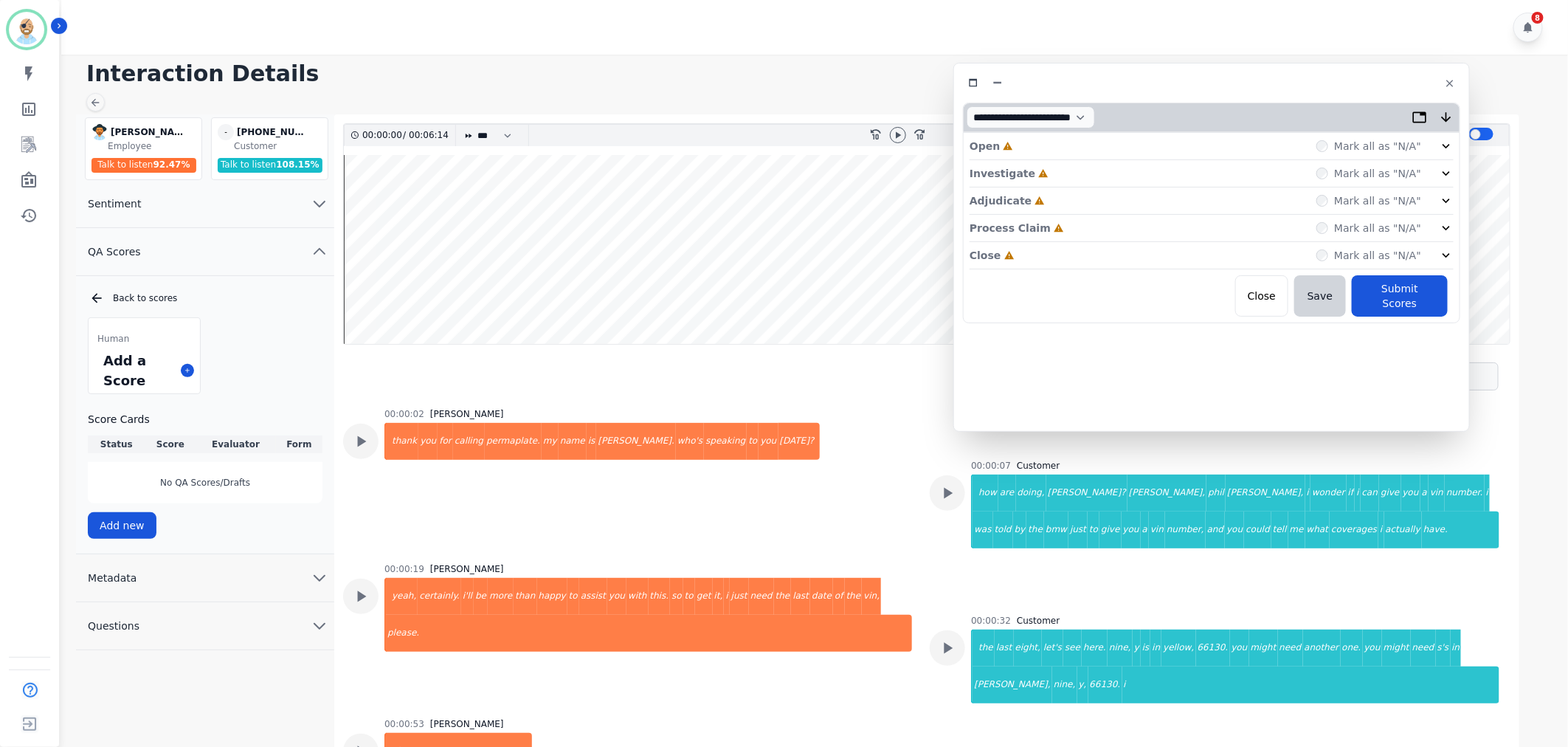
drag, startPoint x: 312, startPoint y: 82, endPoint x: 1201, endPoint y: 82, distance: 889.0
click at [1201, 82] on div at bounding box center [1212, 83] width 497 height 22
click at [1045, 248] on div "Close Incomplete Mark all as "N/A"" at bounding box center [1212, 255] width 484 height 27
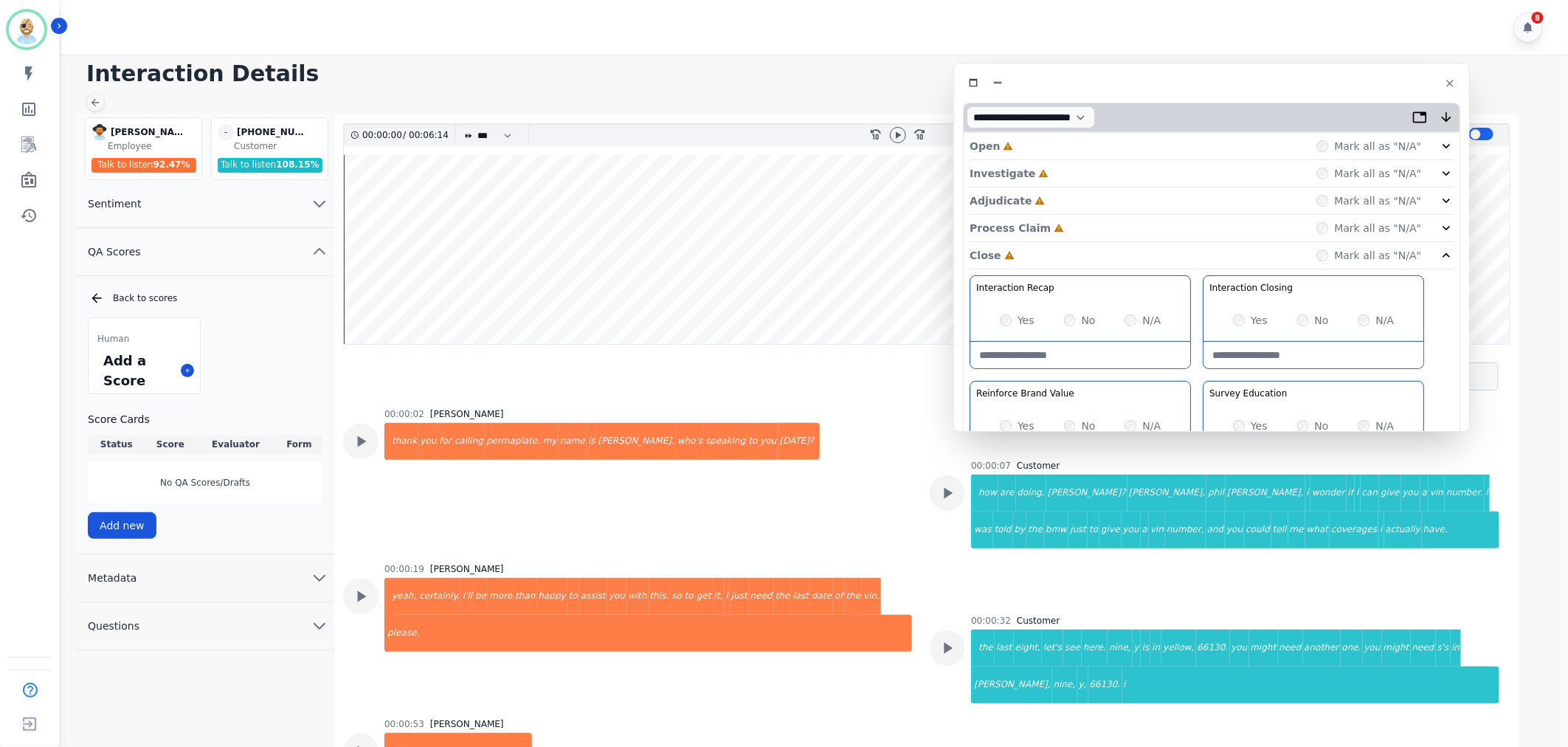
click at [1058, 221] on div "Process Claim Incomplete Mark all as "N/A"" at bounding box center [1212, 228] width 484 height 27
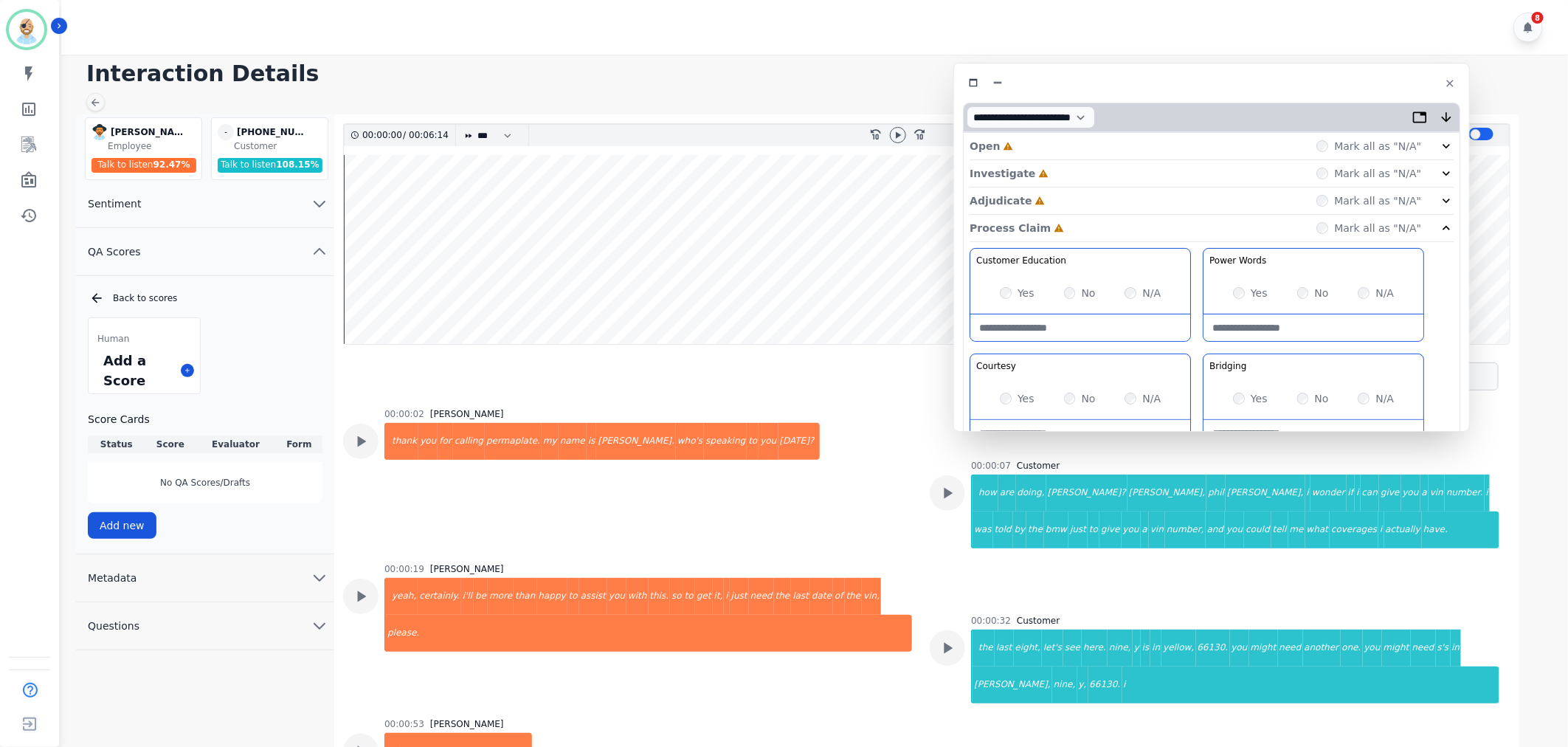
click at [1054, 207] on div "Adjudicate Incomplete Mark all as "N/A"" at bounding box center [1212, 200] width 484 height 27
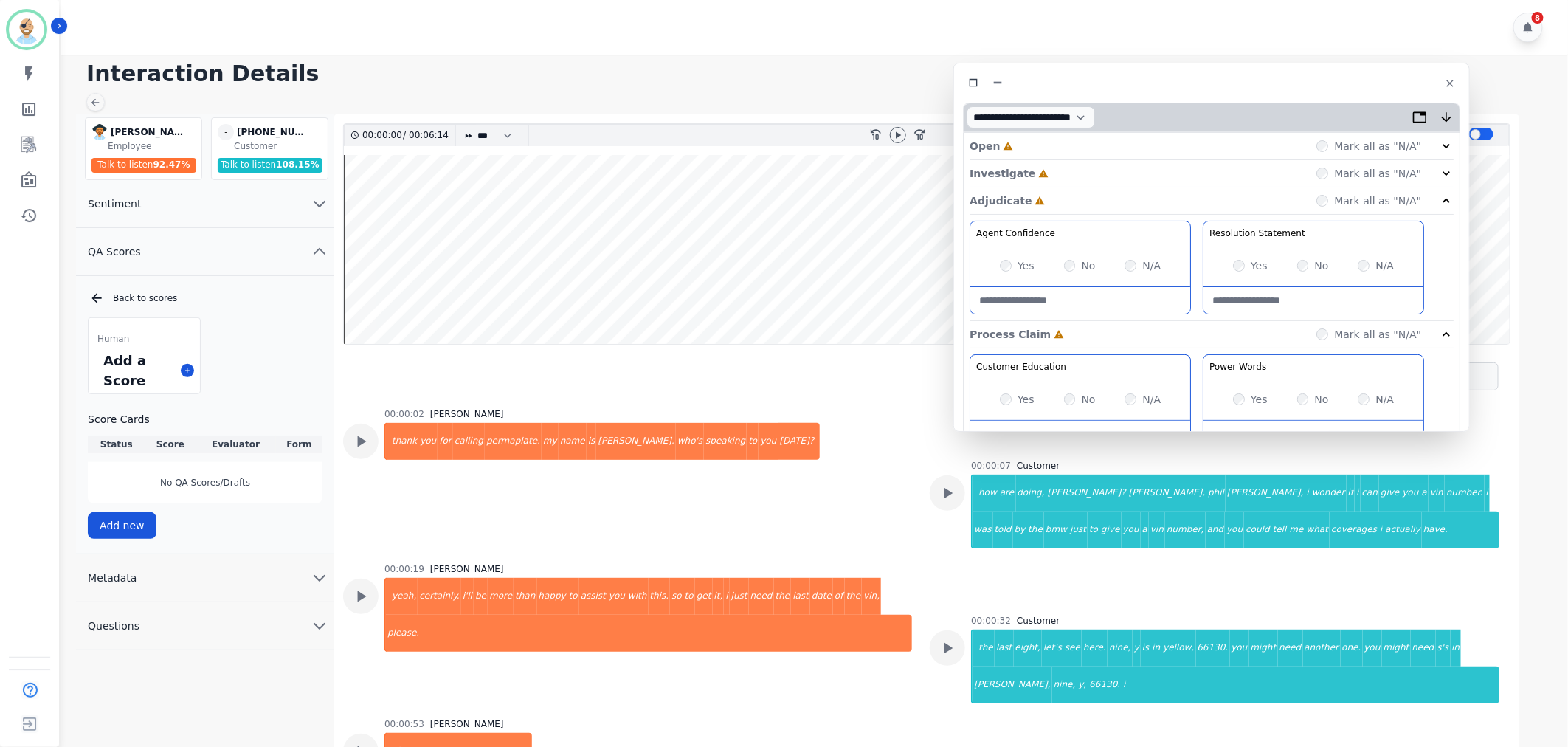
click at [1046, 178] on div "Investigate Incomplete Mark all as "N/A"" at bounding box center [1212, 173] width 484 height 27
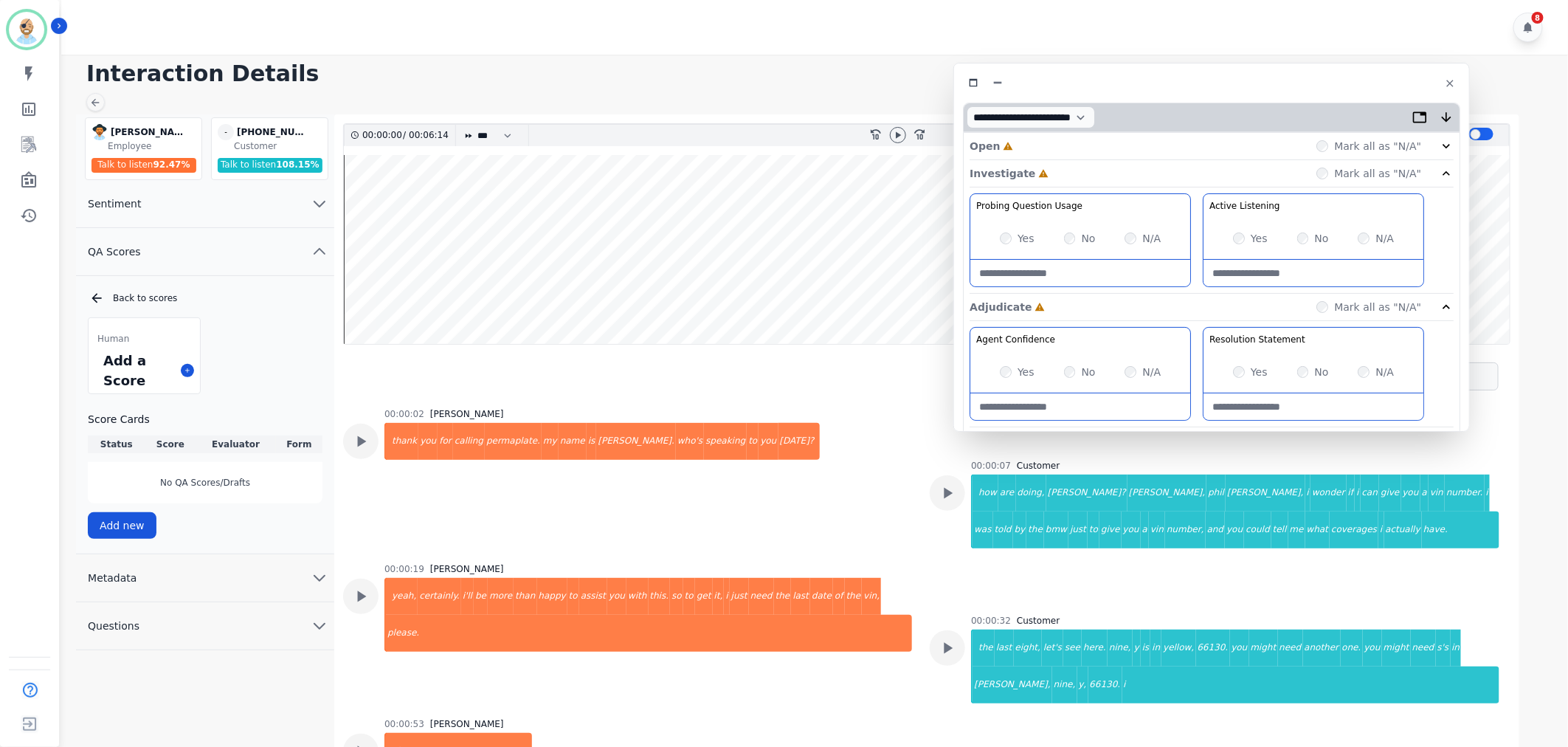
click at [1044, 149] on div "Open Incomplete Mark all as "N/A"" at bounding box center [1212, 147] width 484 height 27
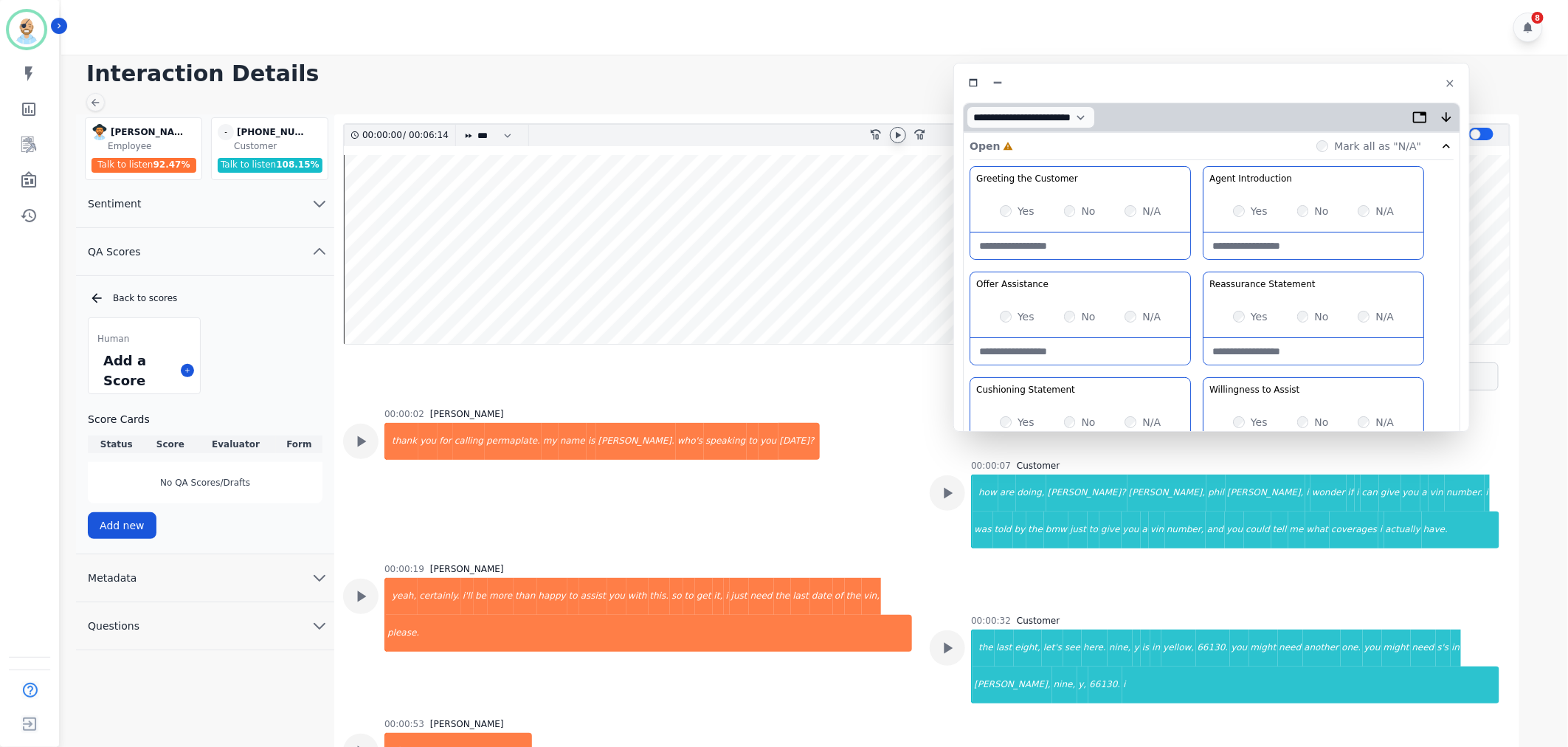
click at [890, 137] on div at bounding box center [898, 134] width 16 height 16
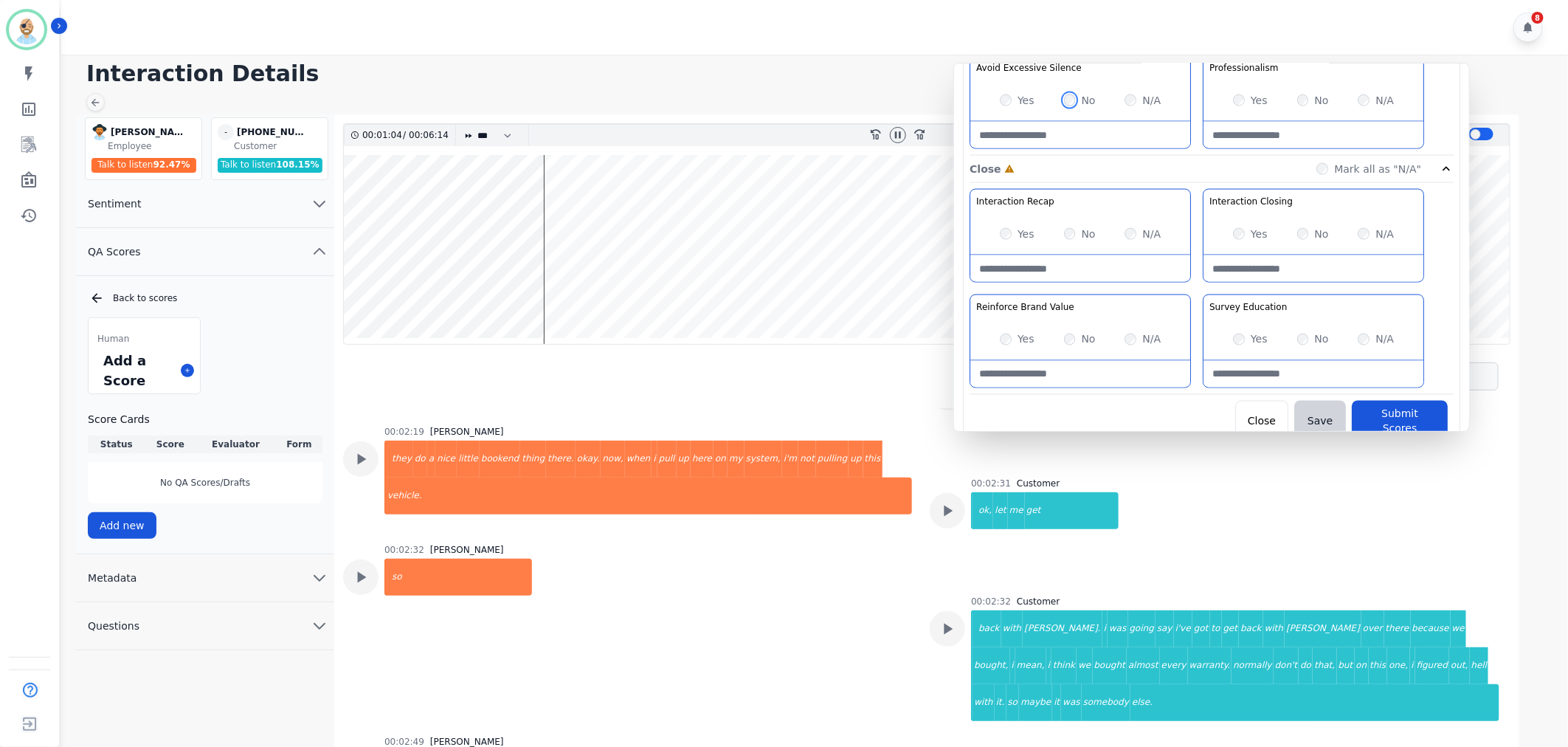
scroll to position [1148, 0]
click at [1008, 343] on div "Yes" at bounding box center [1017, 337] width 35 height 15
click at [1008, 331] on div "Yes" at bounding box center [1017, 337] width 35 height 15
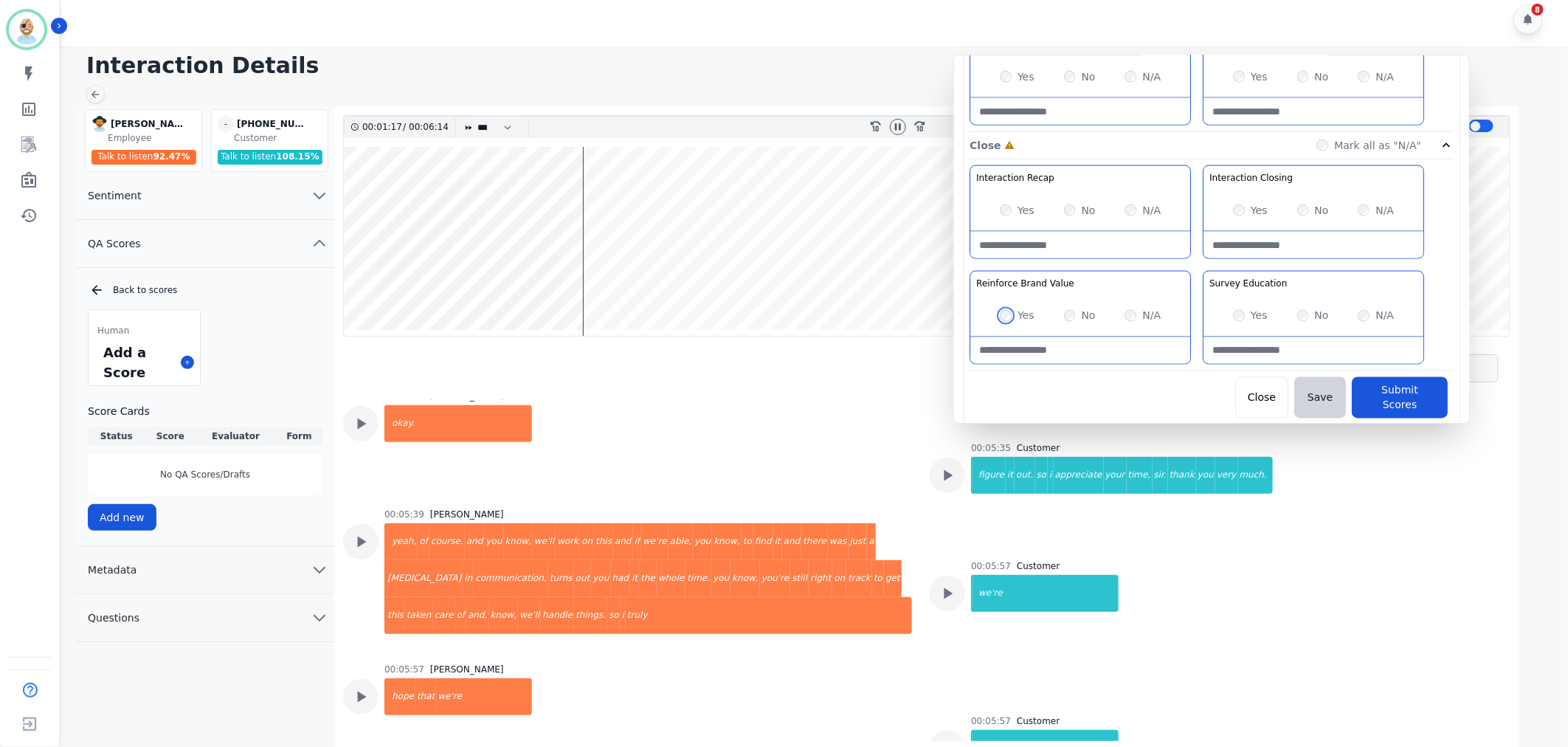
scroll to position [10, 0]
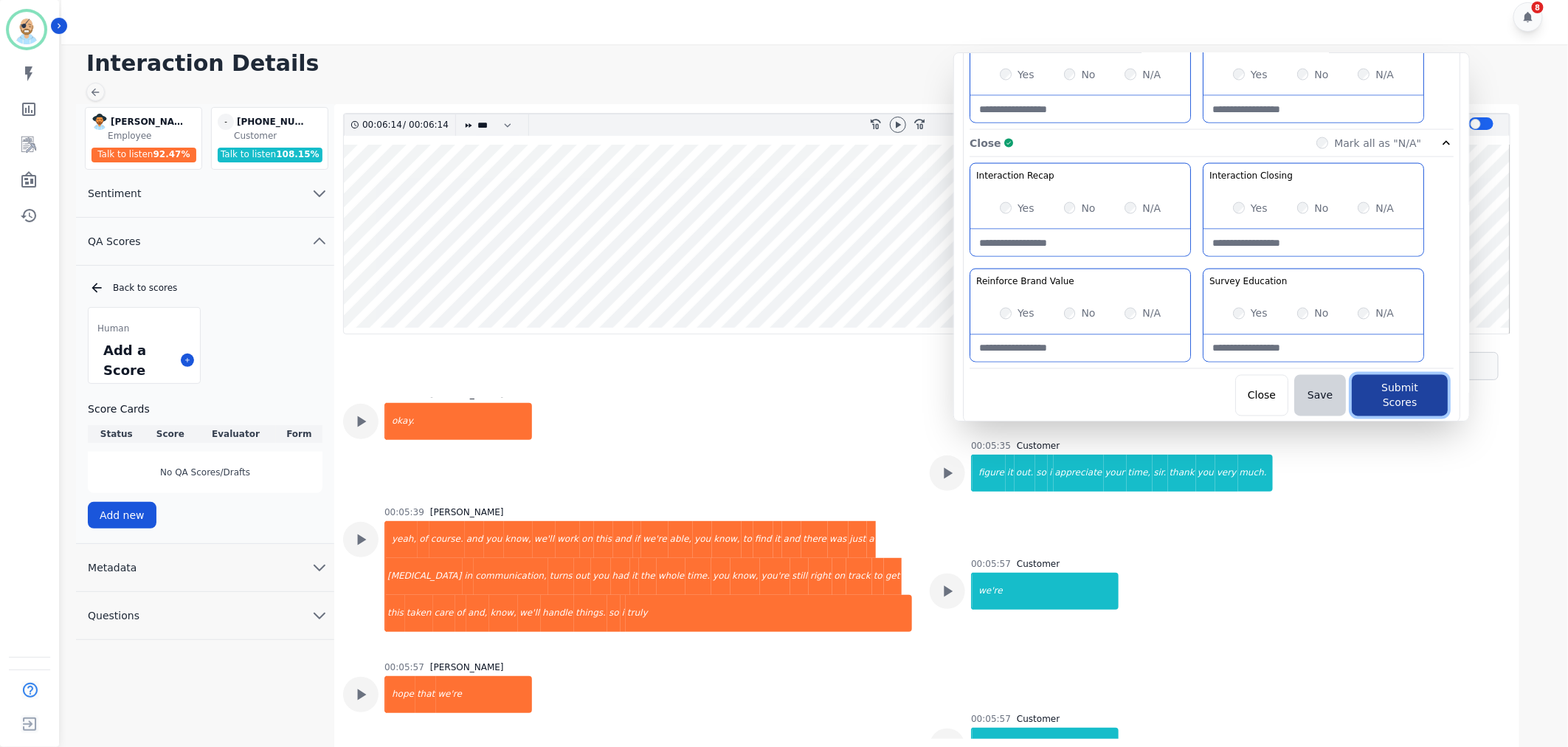
click at [1382, 381] on button "Submit Scores" at bounding box center [1400, 396] width 96 height 42
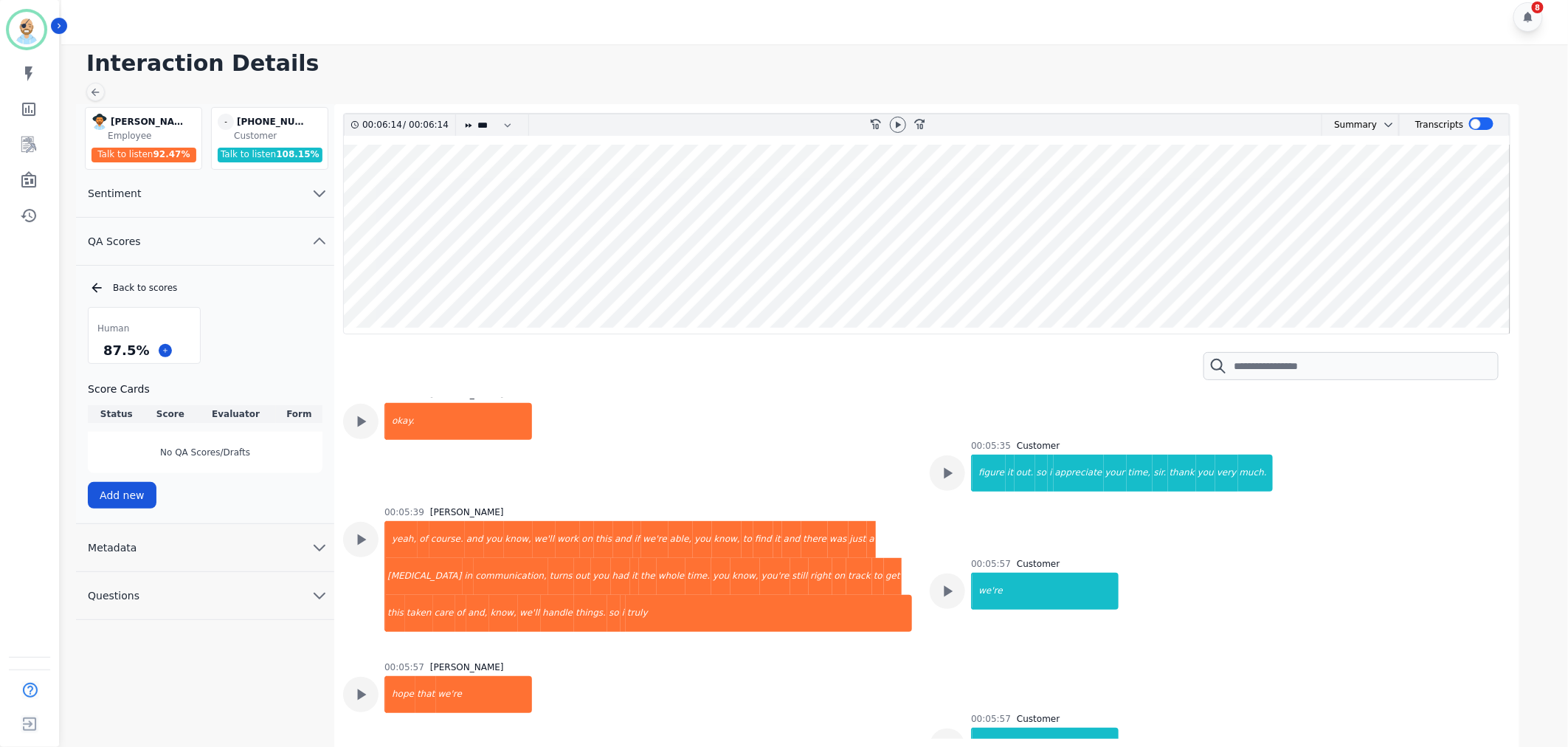
click at [870, 62] on h1 "Interaction Details" at bounding box center [819, 63] width 1467 height 26
drag, startPoint x: 141, startPoint y: 348, endPoint x: 102, endPoint y: 345, distance: 39.1
click at [102, 345] on div "87.5 %" at bounding box center [126, 350] width 52 height 26
copy div "87.5 %"
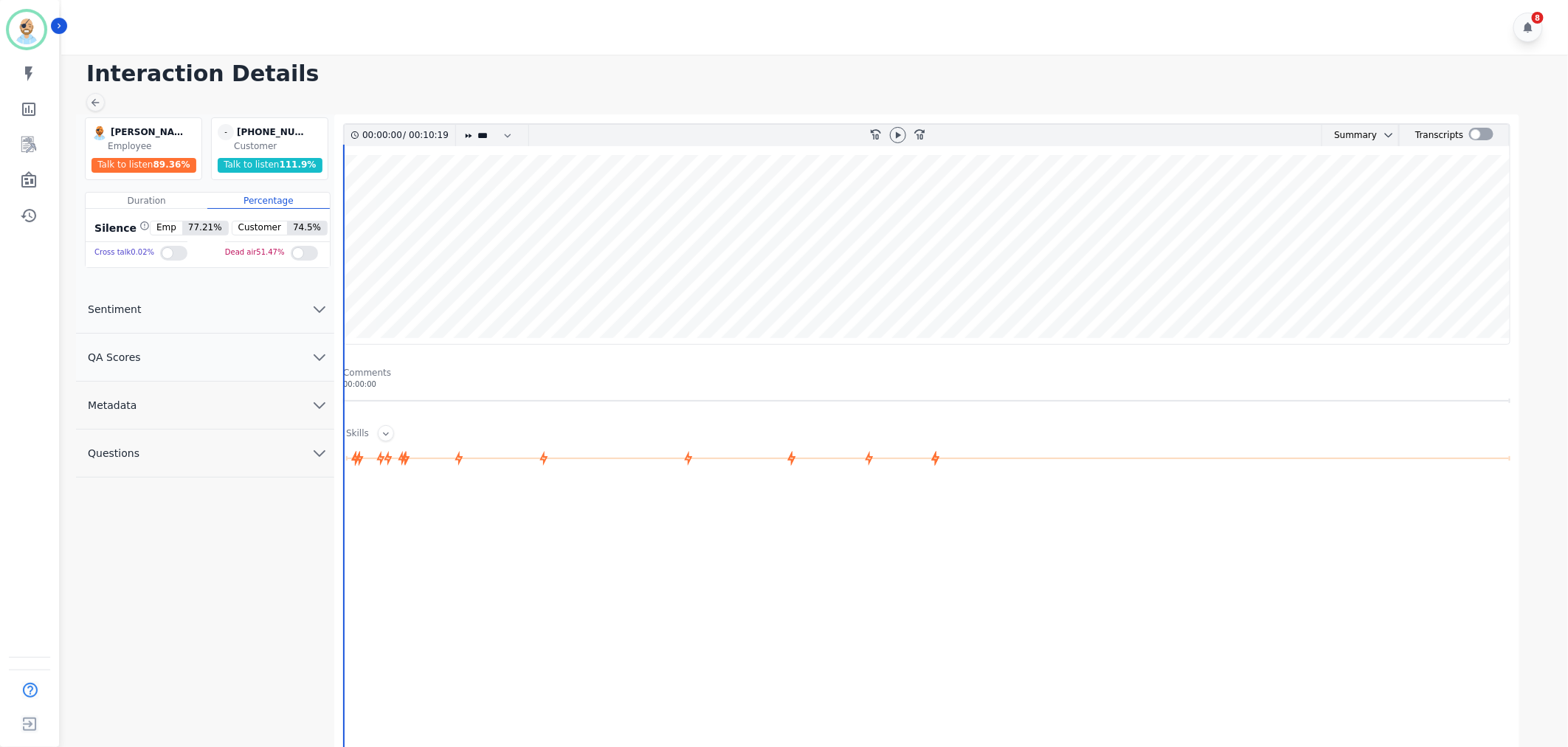
click at [153, 352] on button "QA Scores" at bounding box center [204, 357] width 258 height 48
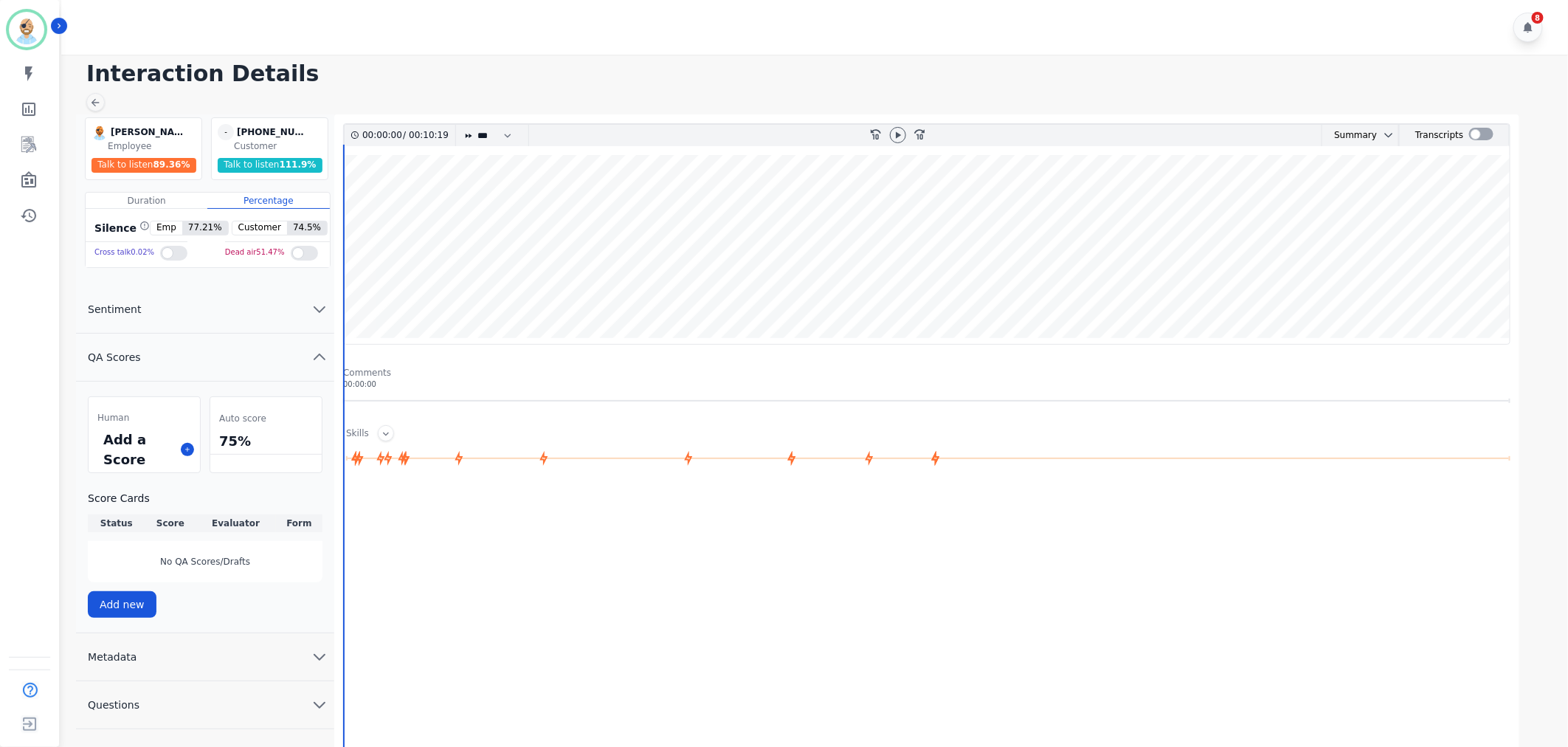
click at [194, 445] on div "Add a Score" at bounding box center [145, 449] width 112 height 45
click at [190, 449] on icon at bounding box center [187, 450] width 8 height 8
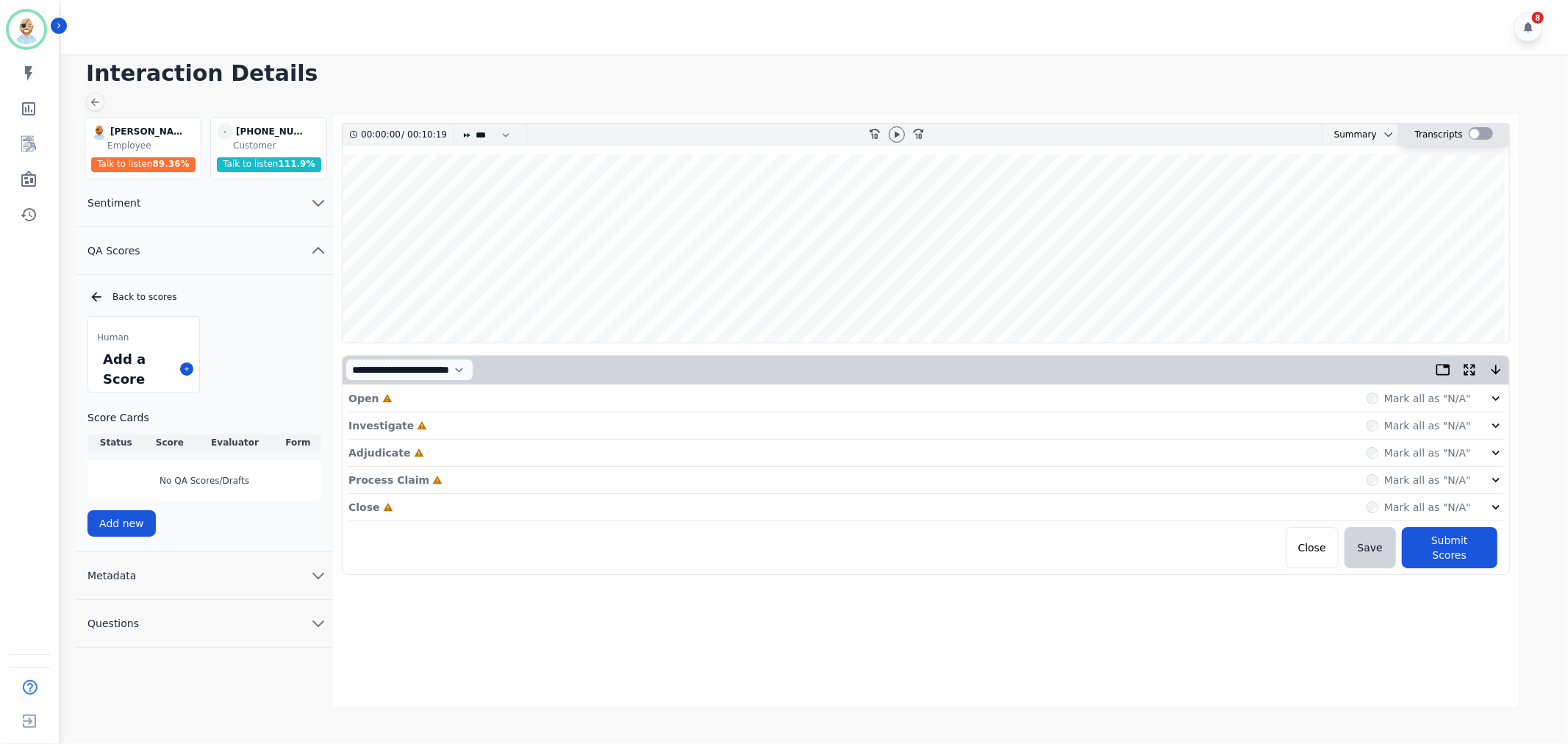
click at [1472, 134] on div at bounding box center [1481, 133] width 24 height 12
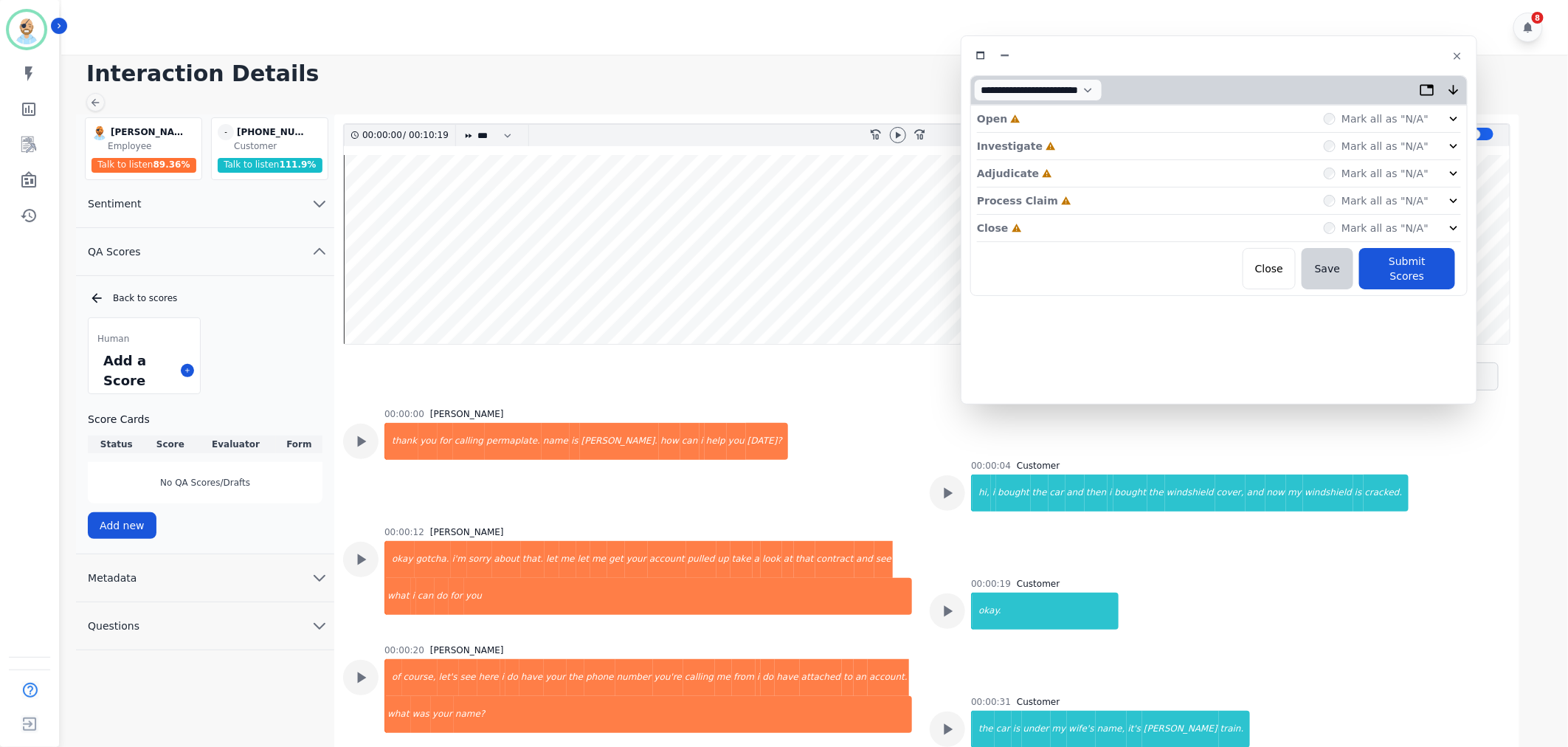
drag, startPoint x: 388, startPoint y: 82, endPoint x: 1284, endPoint y: 56, distance: 896.4
click at [1284, 56] on div at bounding box center [1219, 56] width 497 height 22
click at [1060, 225] on div "Close Incomplete Mark all as "N/A"" at bounding box center [1219, 228] width 484 height 27
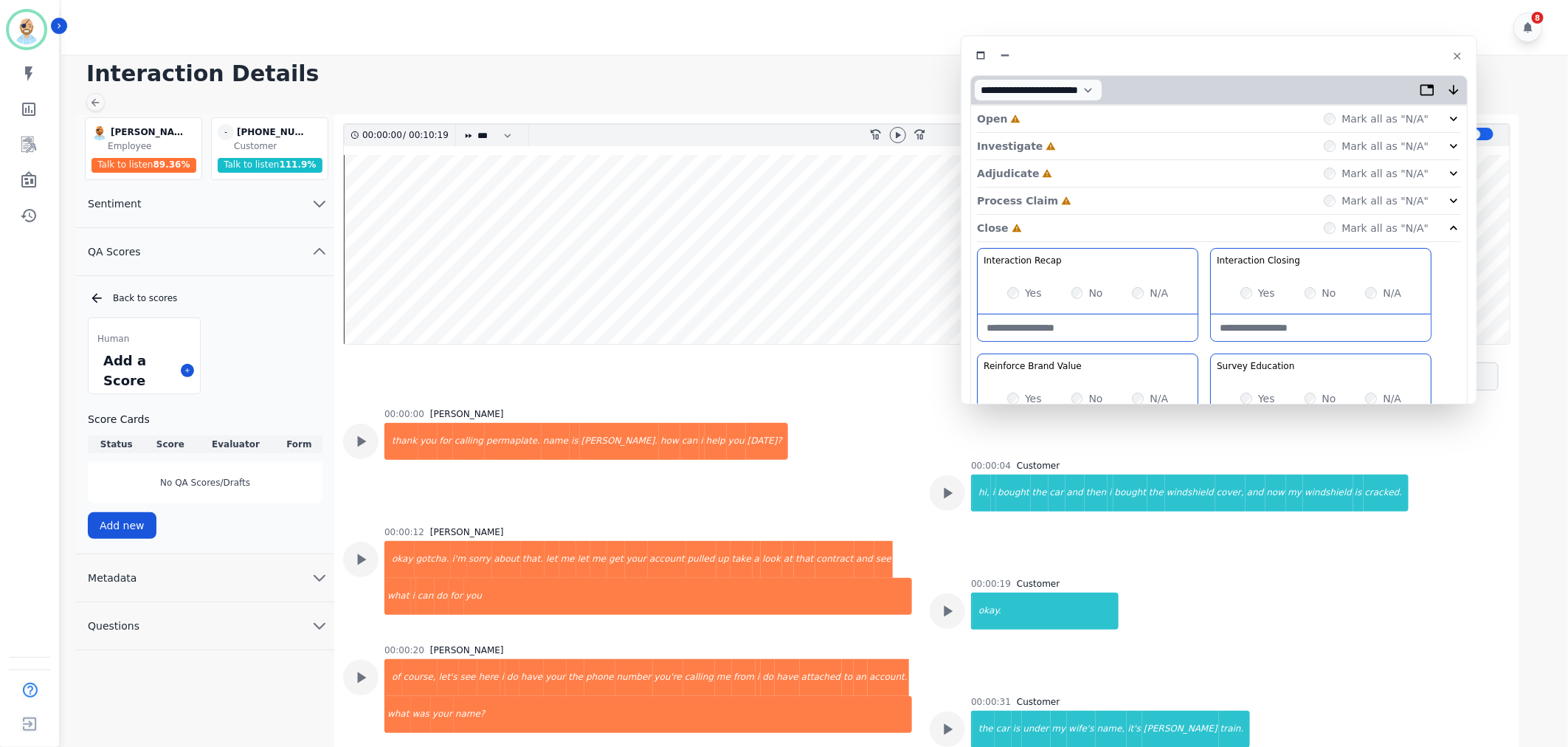
click at [1067, 194] on div "Process Claim Incomplete Mark all as "N/A"" at bounding box center [1219, 200] width 484 height 27
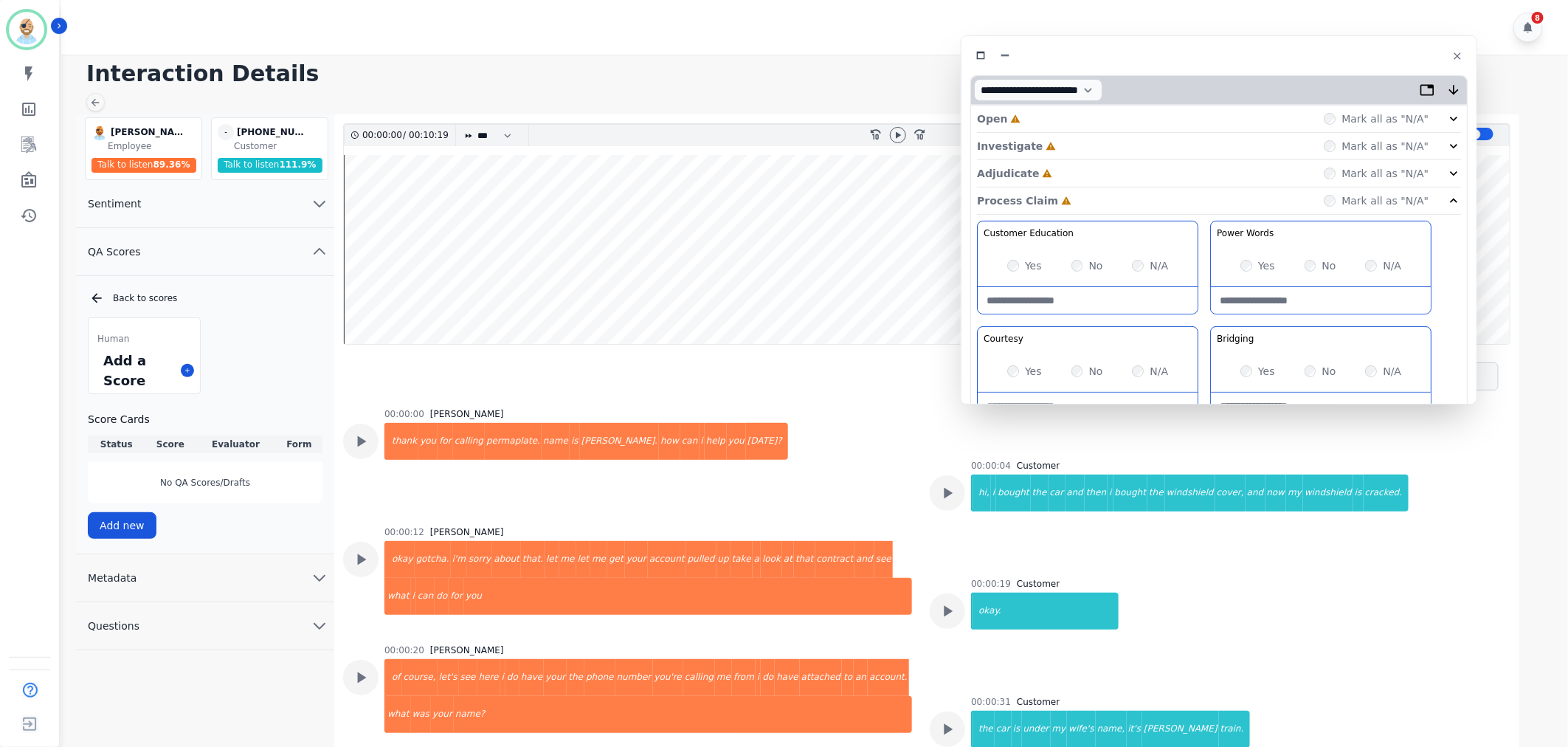
click at [1066, 164] on div "Adjudicate Incomplete Mark all as "N/A"" at bounding box center [1219, 173] width 484 height 27
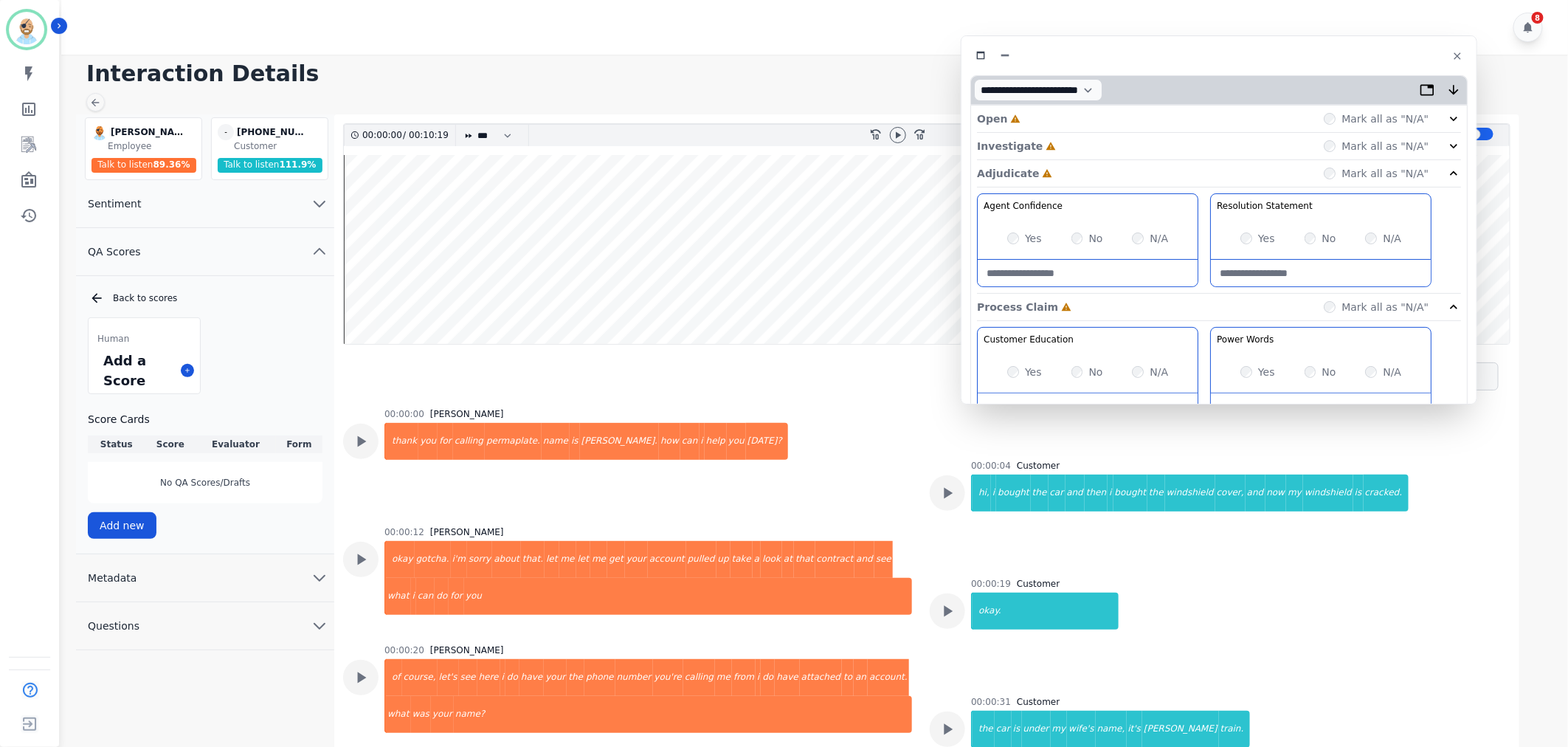
click at [1070, 145] on div "Investigate Incomplete Mark all as "N/A"" at bounding box center [1219, 147] width 484 height 27
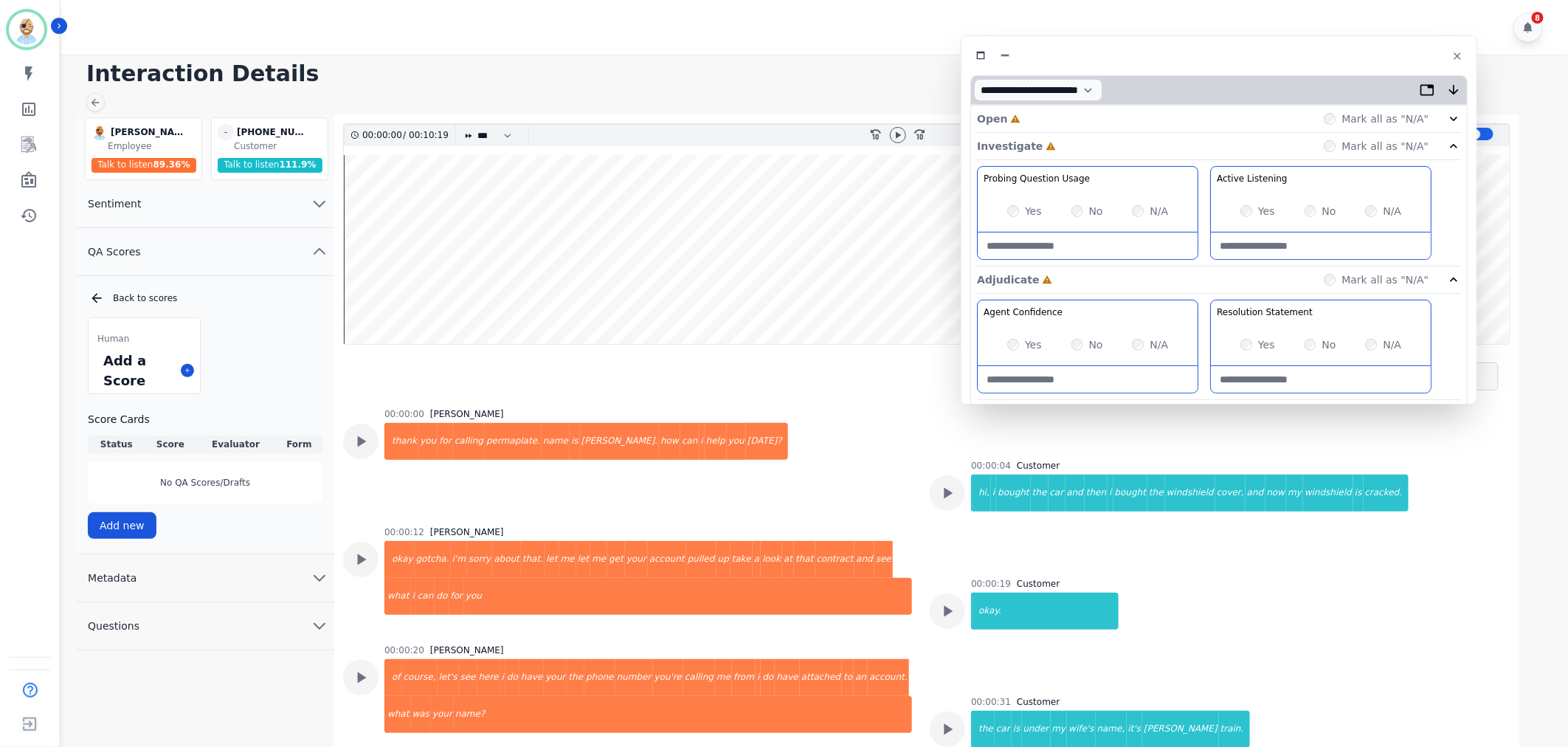
click at [1073, 119] on div "Open Incomplete Mark all as "N/A"" at bounding box center [1219, 119] width 484 height 27
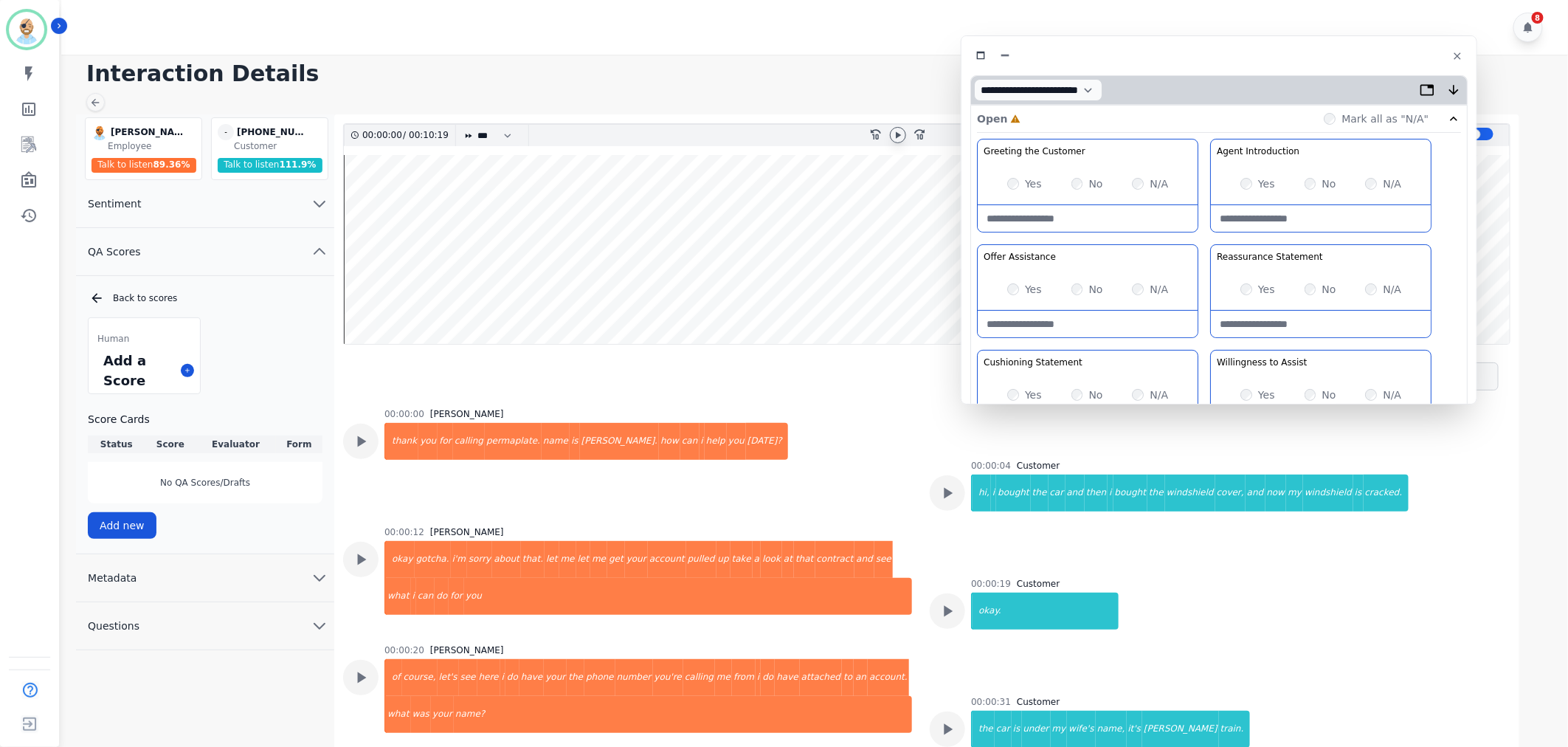
click at [899, 133] on icon at bounding box center [898, 135] width 11 height 11
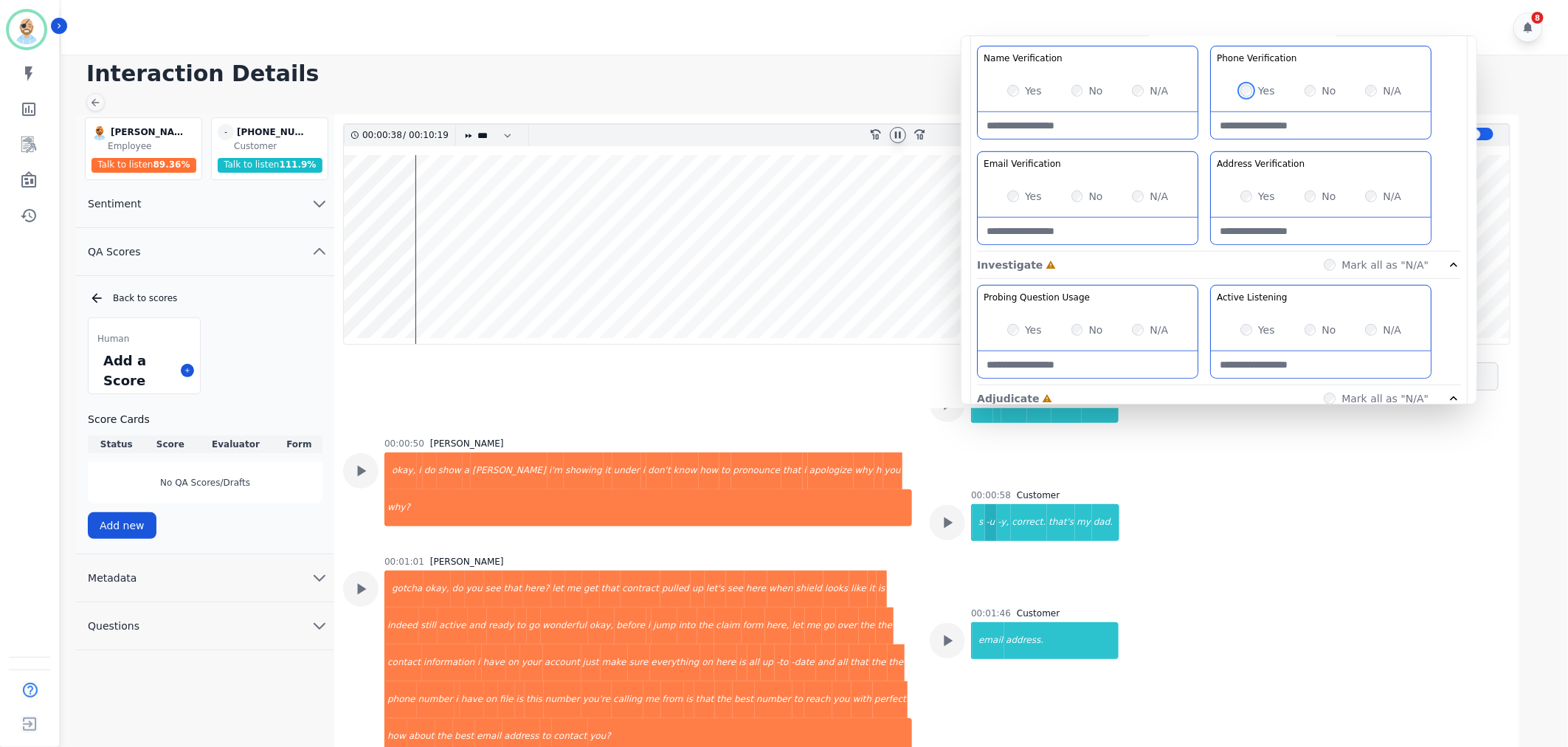
scroll to position [600, 0]
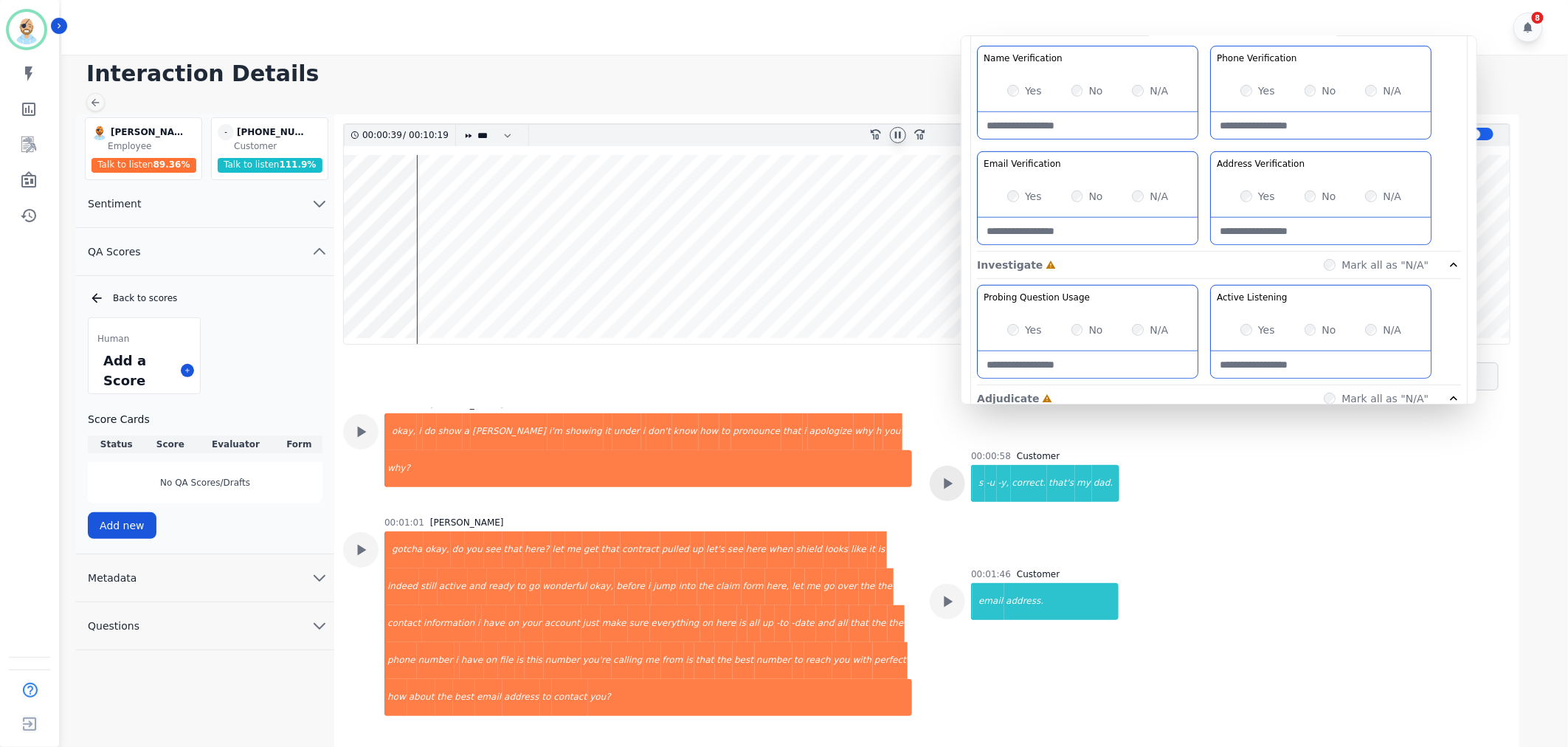
click at [941, 487] on icon at bounding box center [947, 483] width 19 height 19
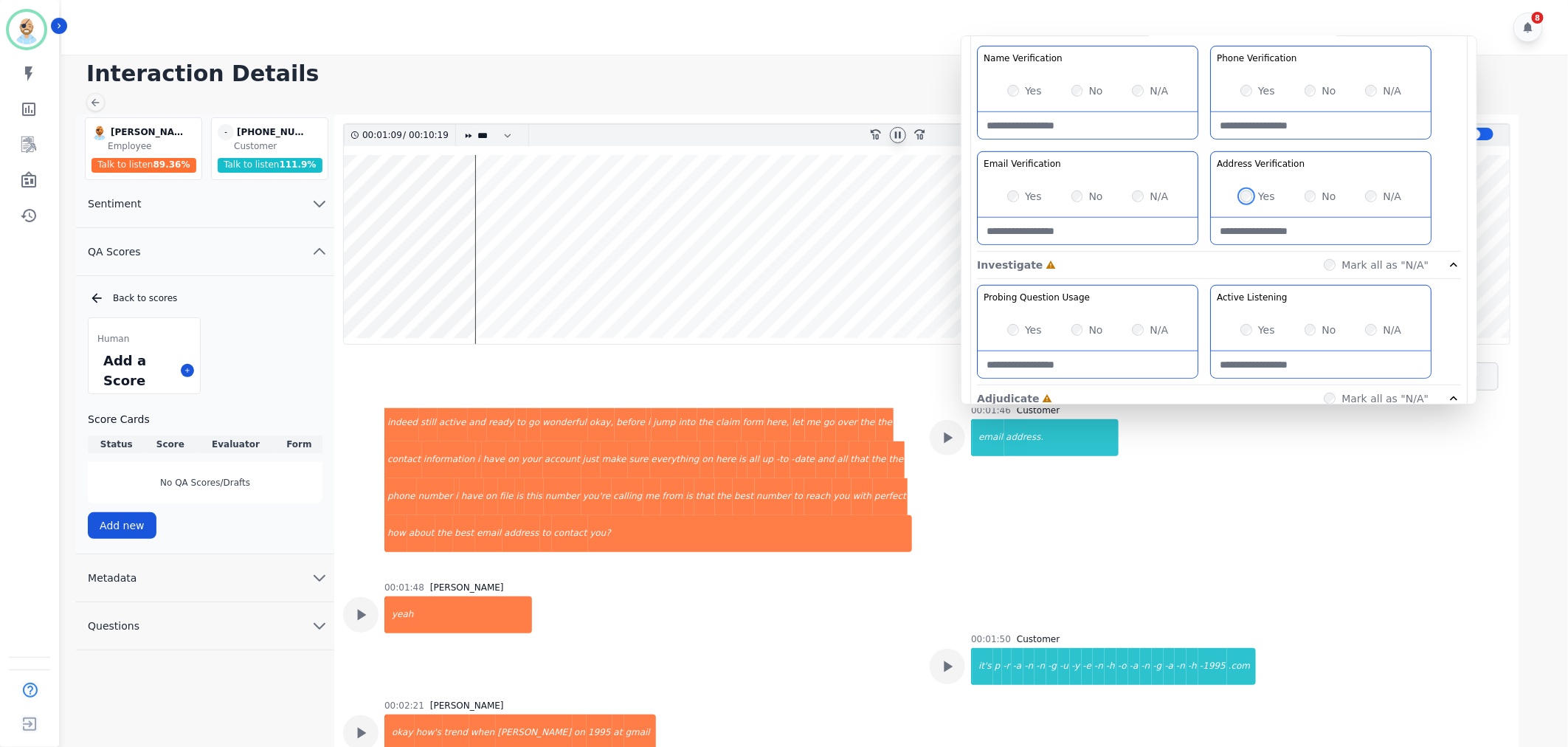
scroll to position [846, 0]
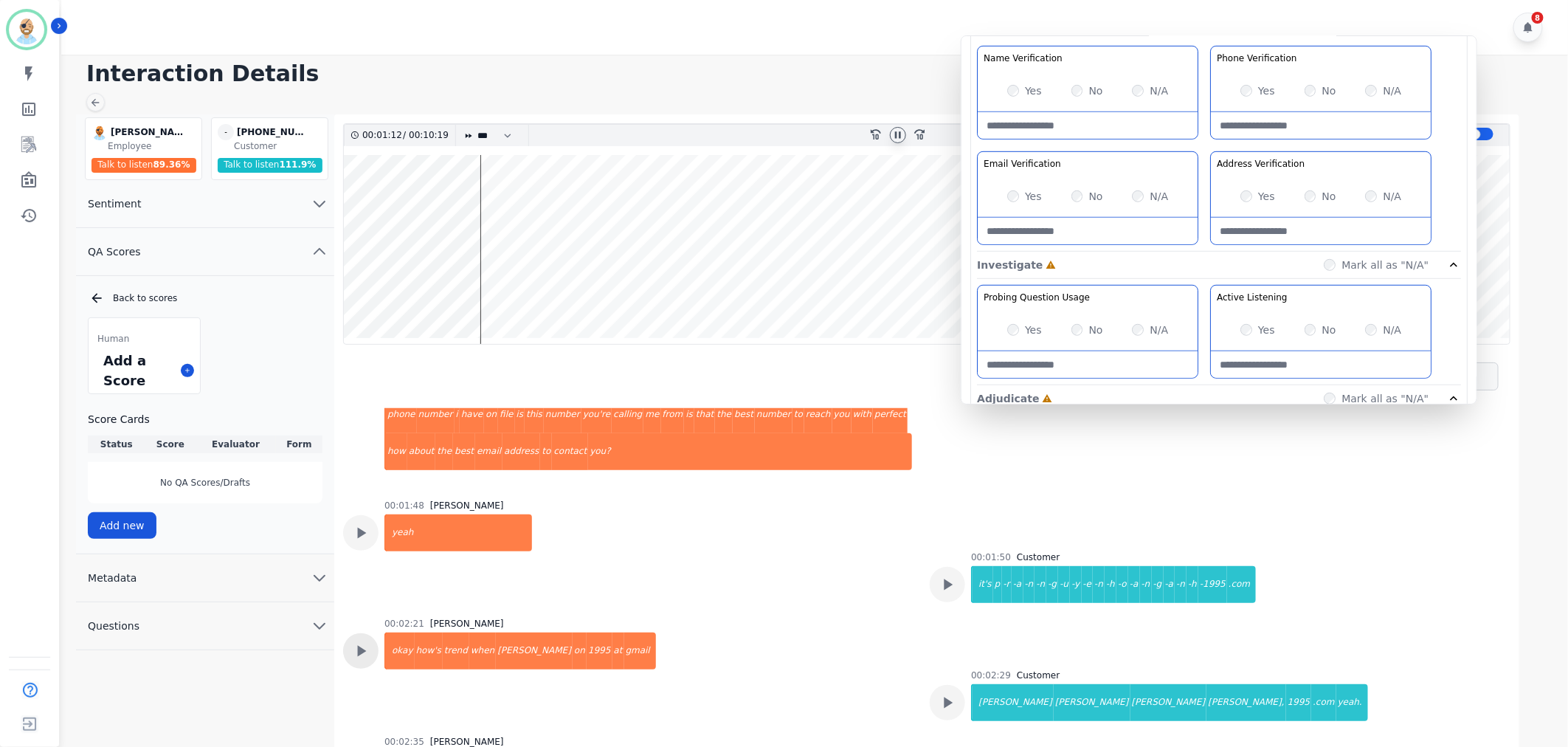
click at [371, 634] on div at bounding box center [360, 651] width 35 height 35
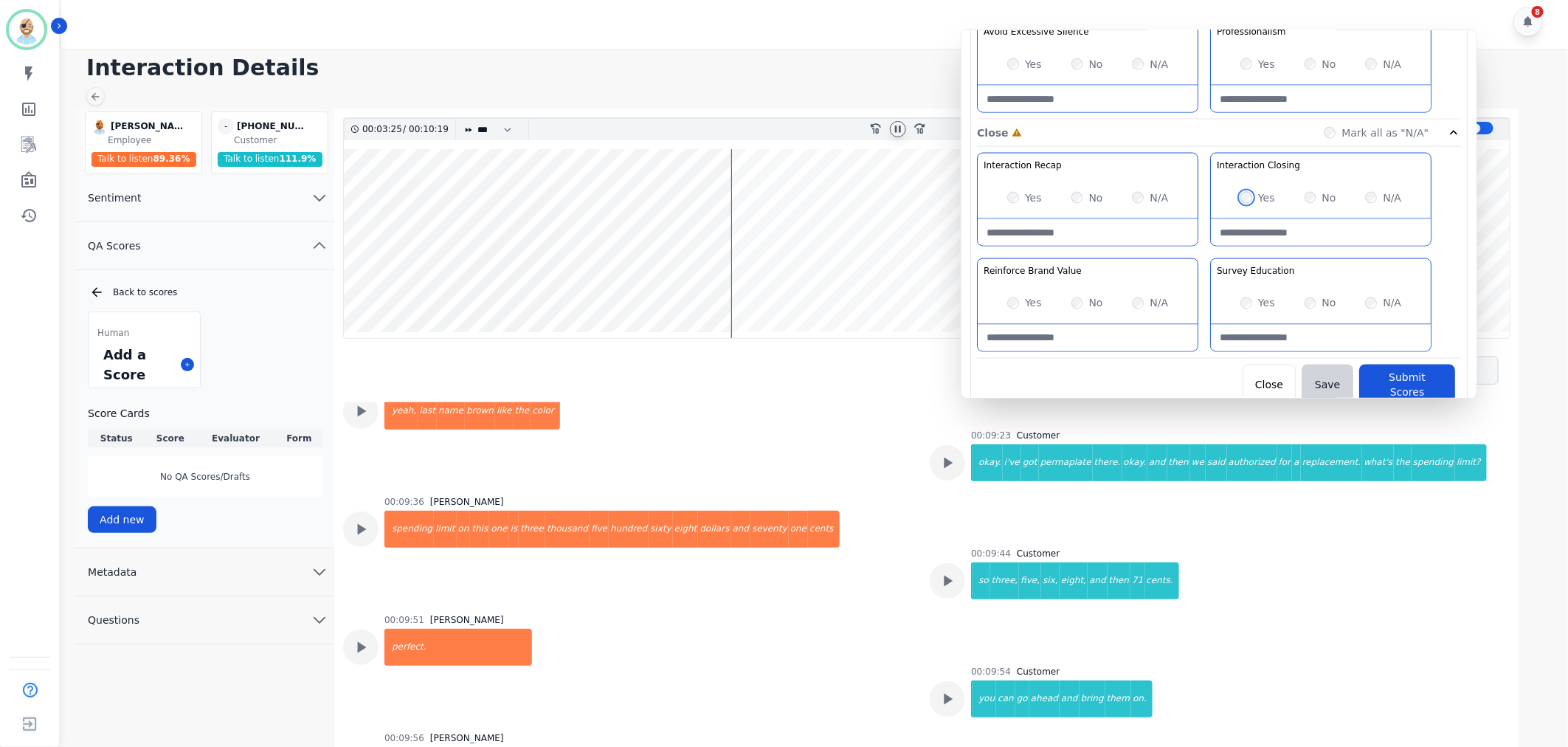
scroll to position [10, 0]
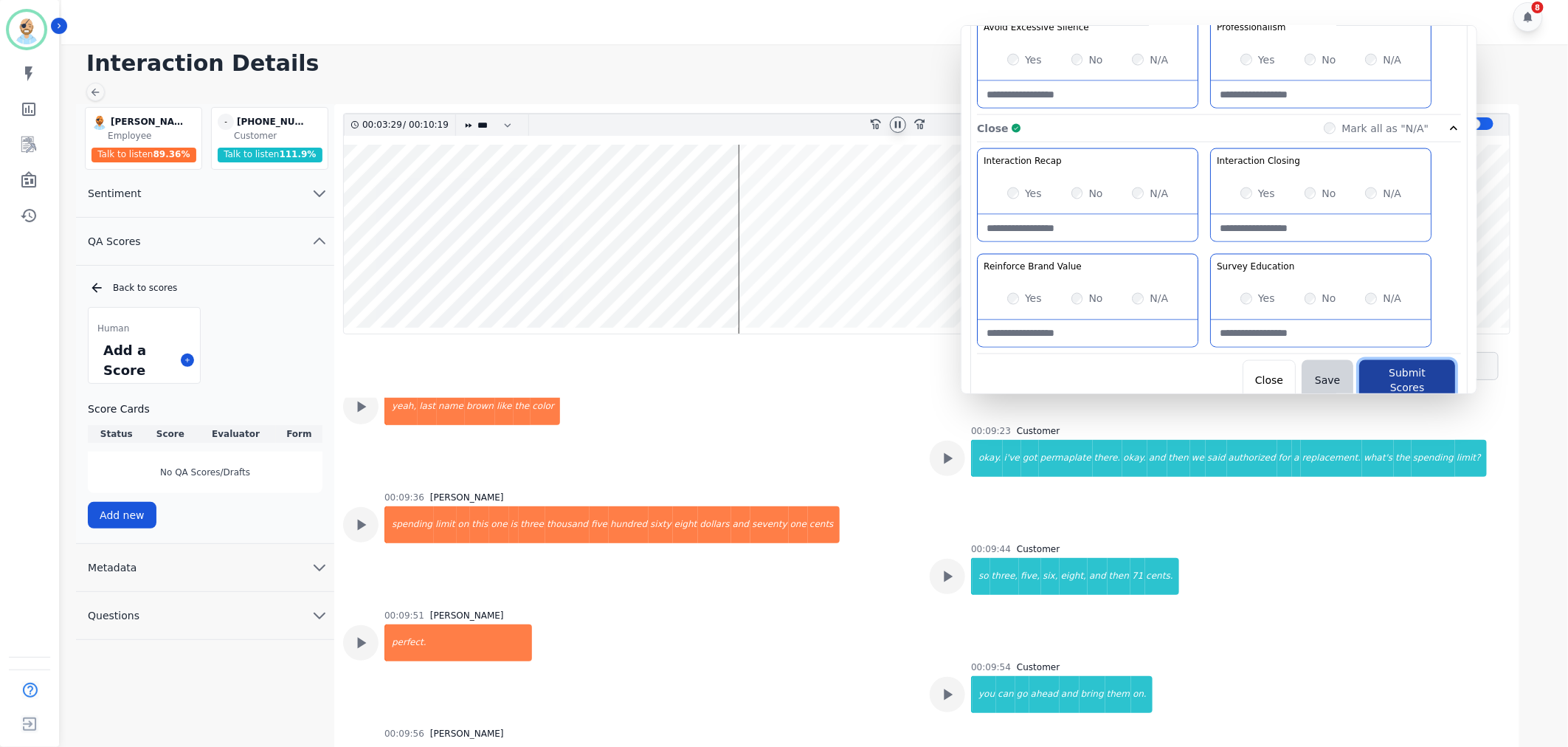
click at [1383, 376] on button "Submit Scores" at bounding box center [1407, 381] width 96 height 42
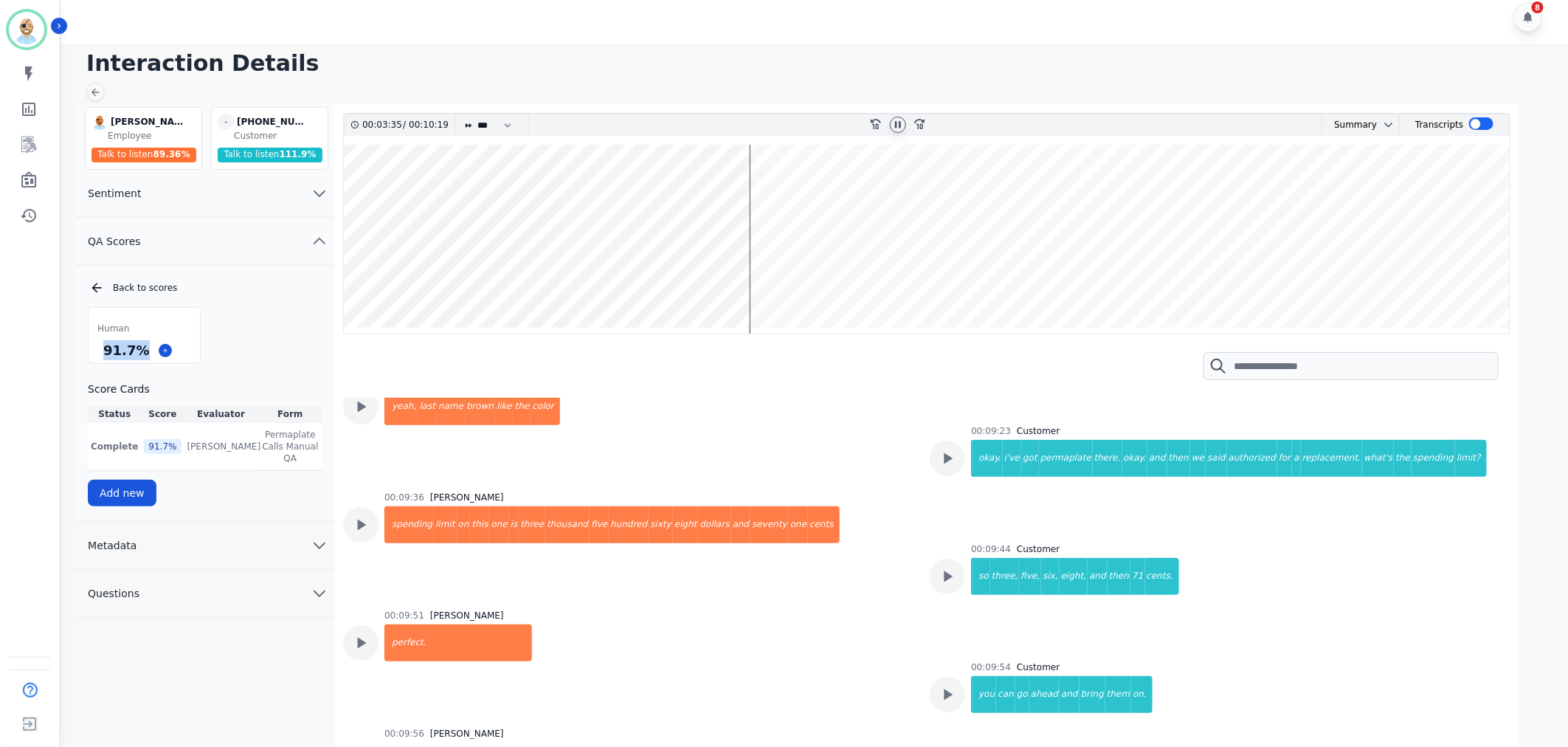
drag, startPoint x: 141, startPoint y: 349, endPoint x: 96, endPoint y: 350, distance: 45.0
click at [96, 350] on div "91.7 %" at bounding box center [145, 350] width 112 height 26
copy div "91.7 %"
click at [893, 122] on icon at bounding box center [898, 125] width 11 height 11
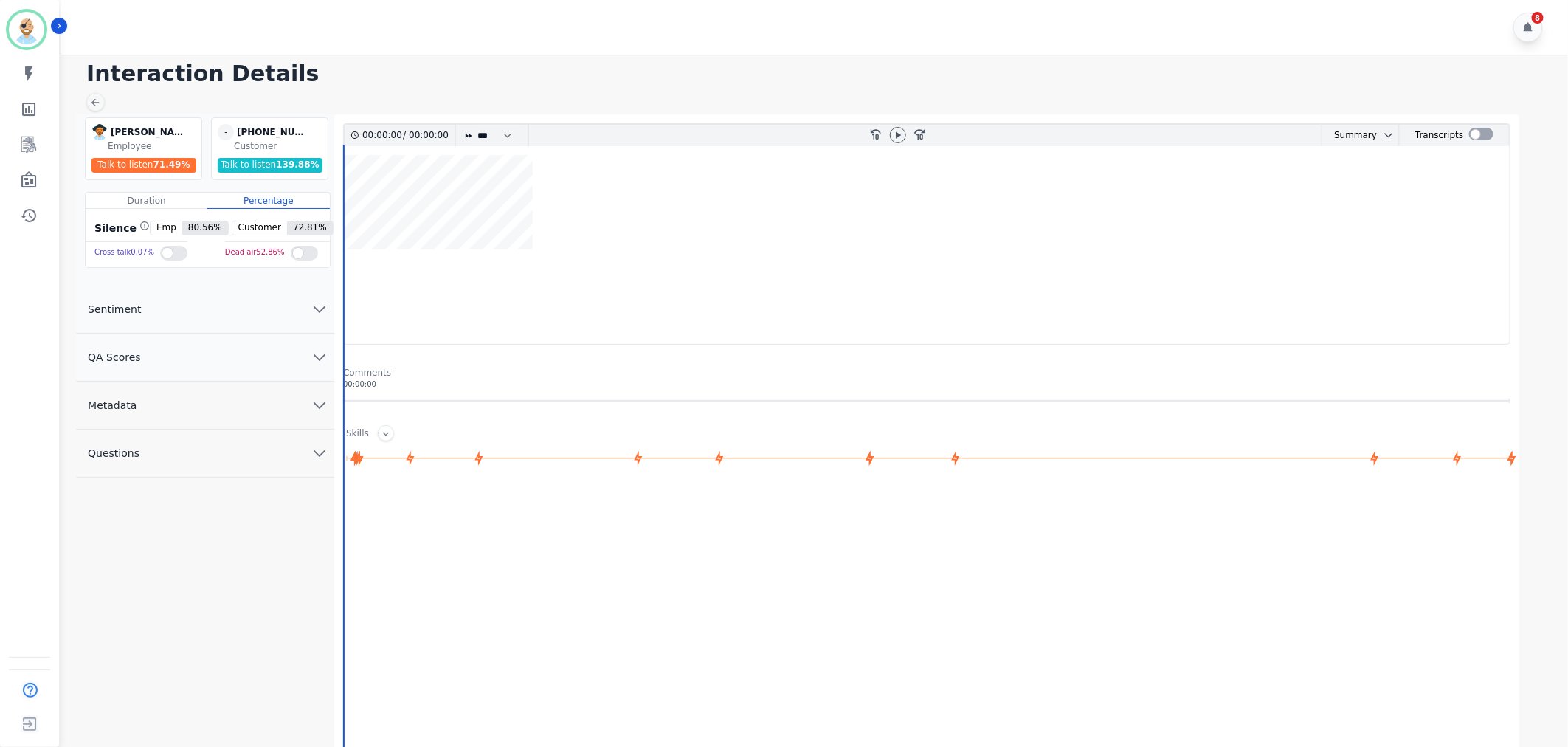
click at [267, 348] on button "QA Scores" at bounding box center [204, 357] width 258 height 48
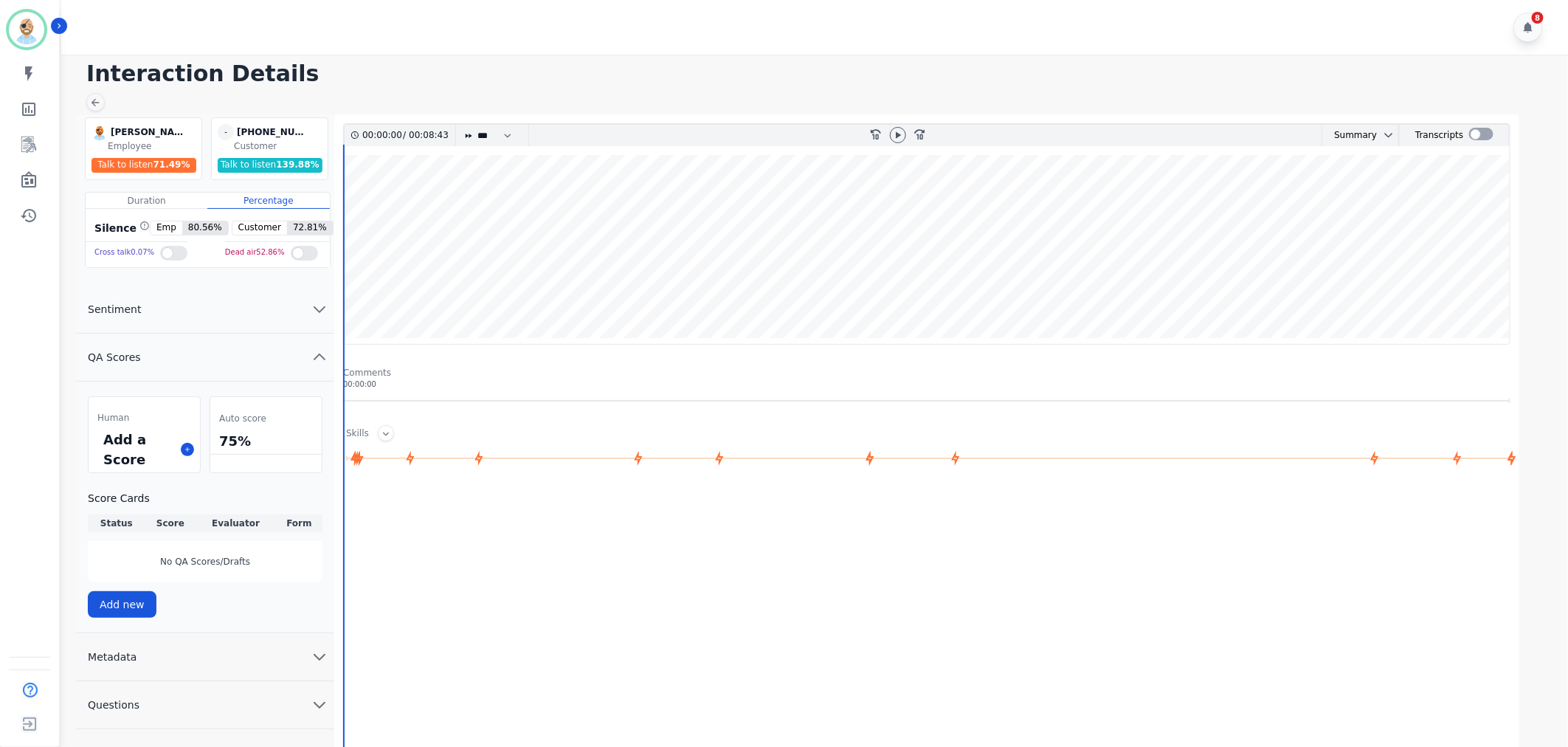
click at [182, 443] on div "Add a Score" at bounding box center [145, 449] width 112 height 45
click at [187, 448] on icon at bounding box center [187, 450] width 8 height 8
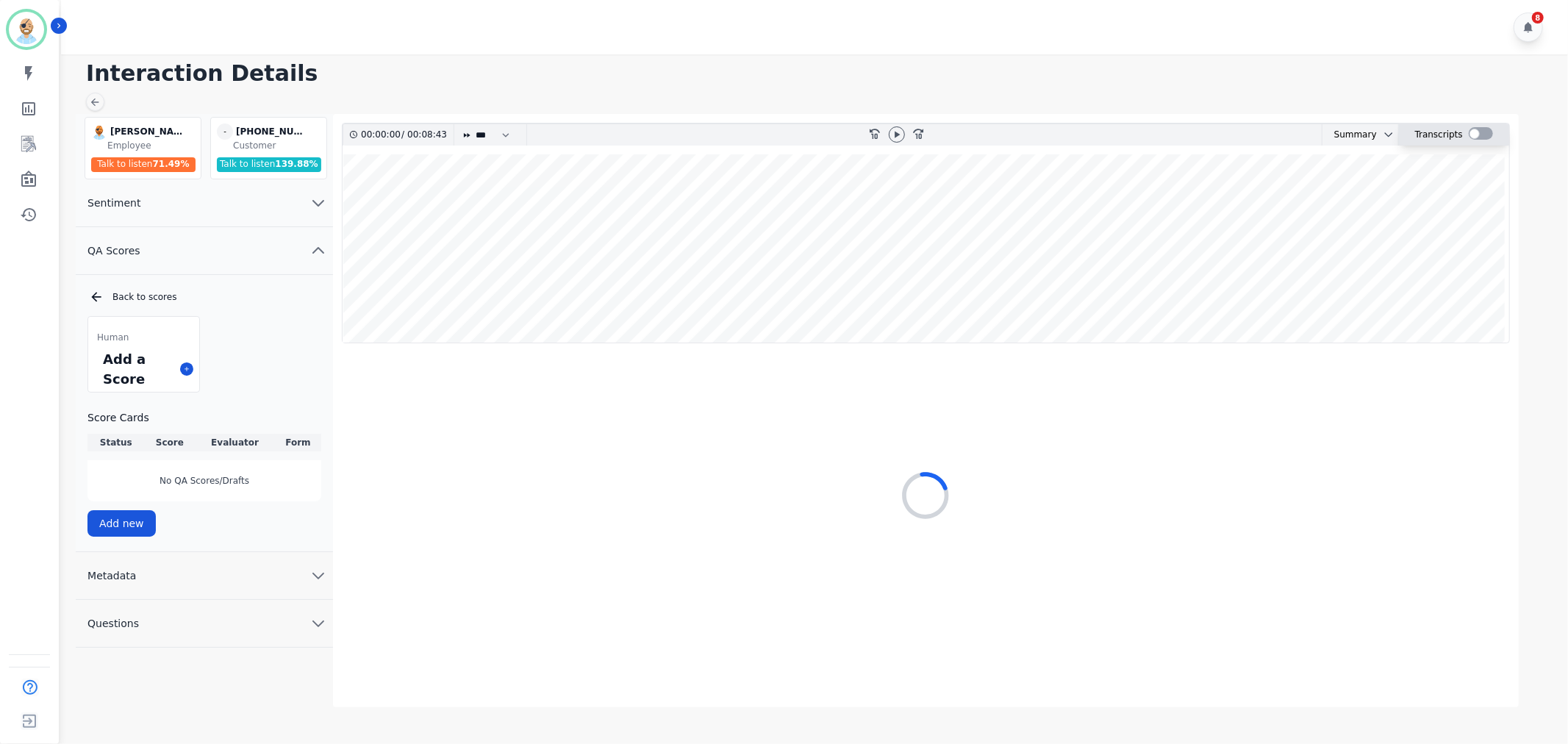
click at [1477, 138] on div at bounding box center [1481, 133] width 24 height 12
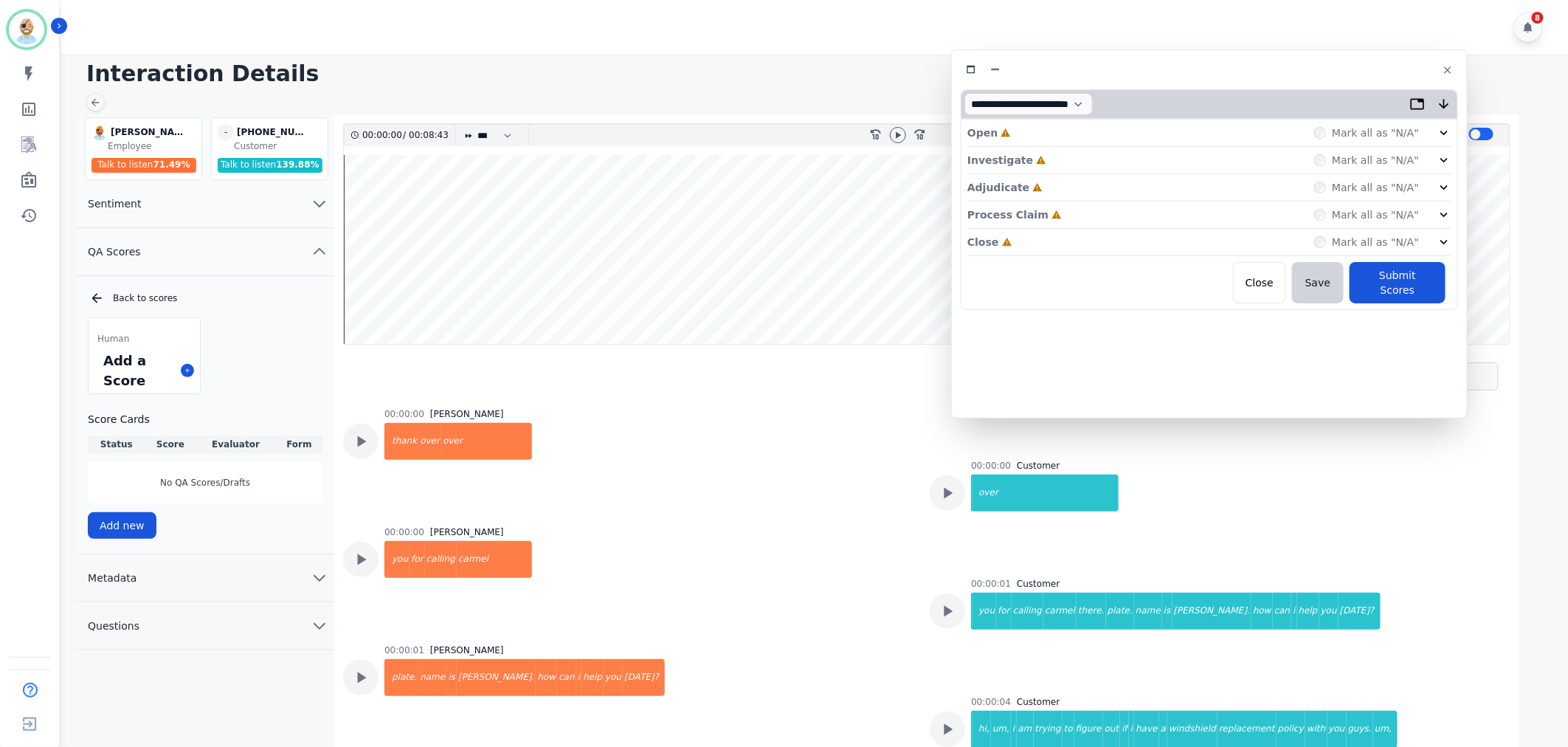
drag, startPoint x: 425, startPoint y: 76, endPoint x: 1312, endPoint y: 62, distance: 887.1
click at [1312, 62] on div at bounding box center [1210, 69] width 497 height 22
click at [1058, 244] on div "Close Incomplete Mark all as "N/A"" at bounding box center [1210, 242] width 484 height 27
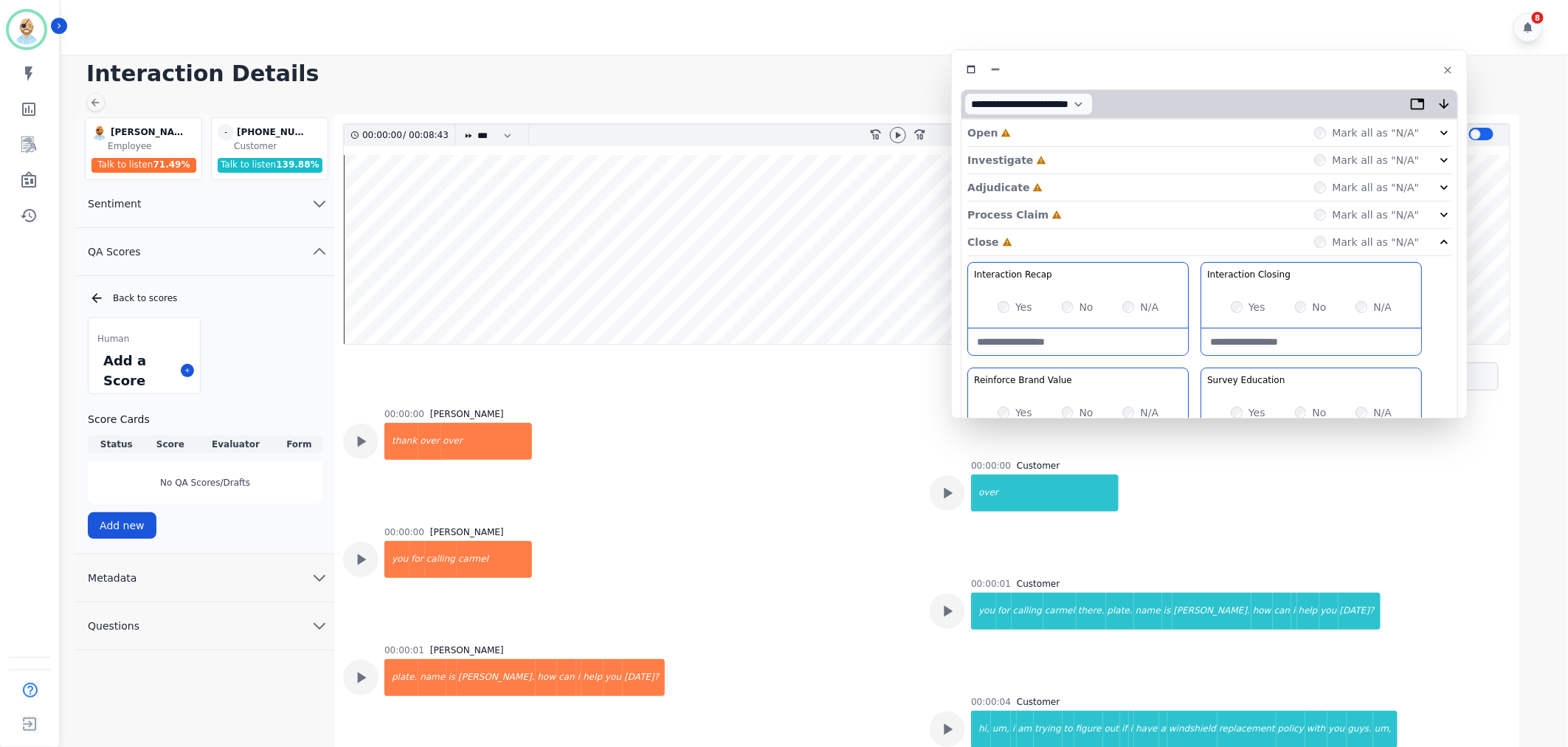
click at [1059, 217] on div "Process Claim Incomplete Mark all as "N/A"" at bounding box center [1210, 215] width 484 height 27
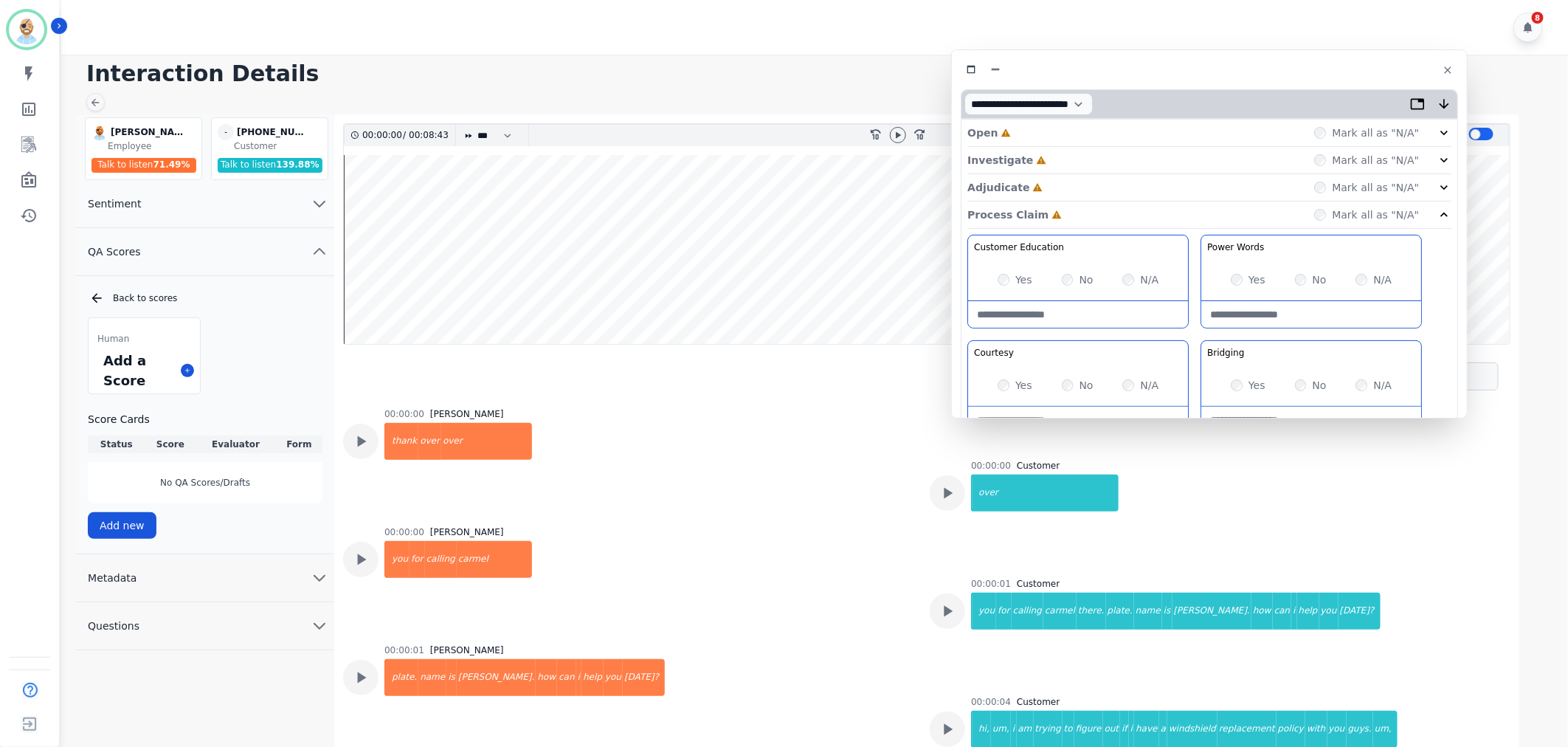
click at [1056, 183] on div "Adjudicate Incomplete Mark all as "N/A"" at bounding box center [1210, 187] width 484 height 27
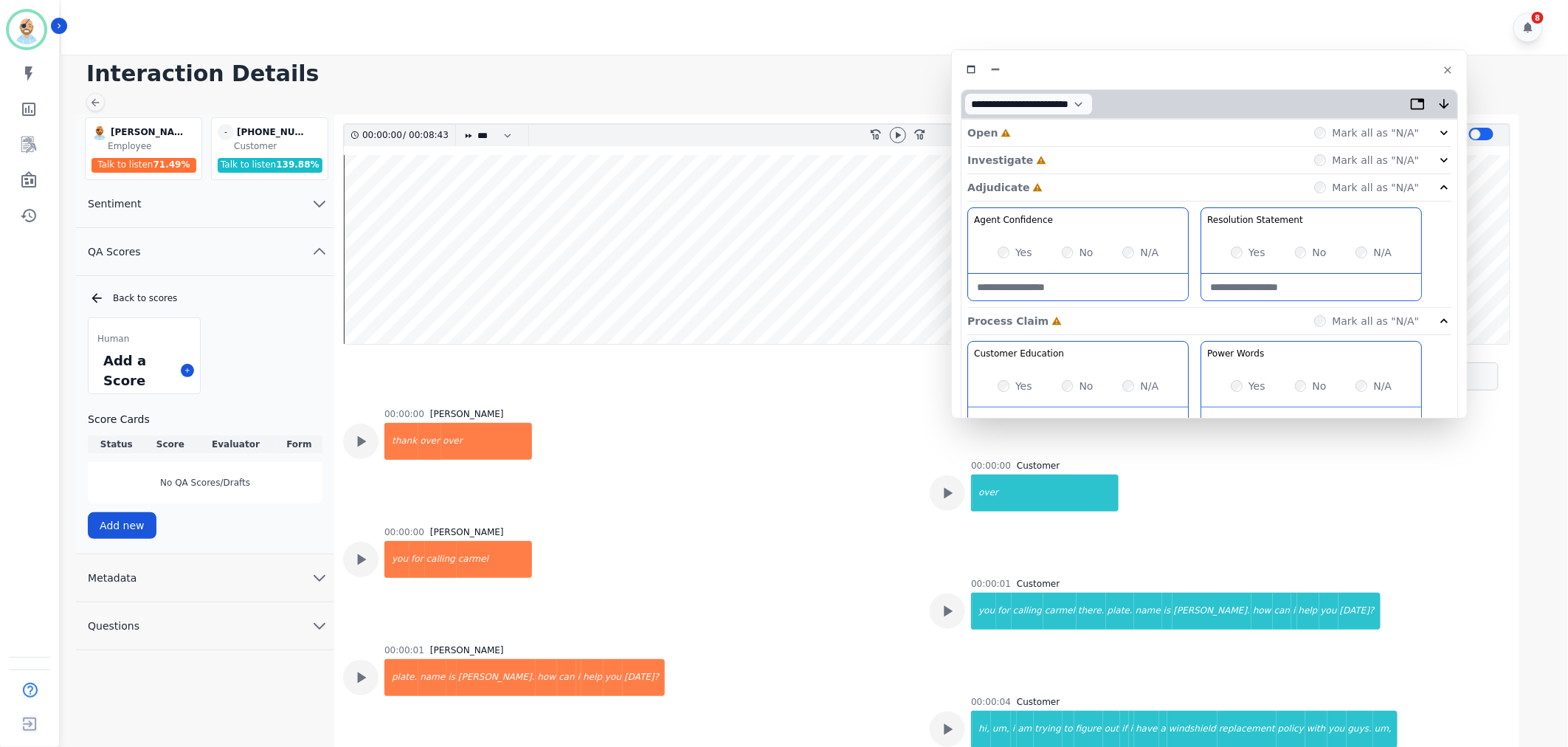
click at [1059, 160] on div "Investigate Incomplete Mark all as "N/A"" at bounding box center [1210, 160] width 484 height 27
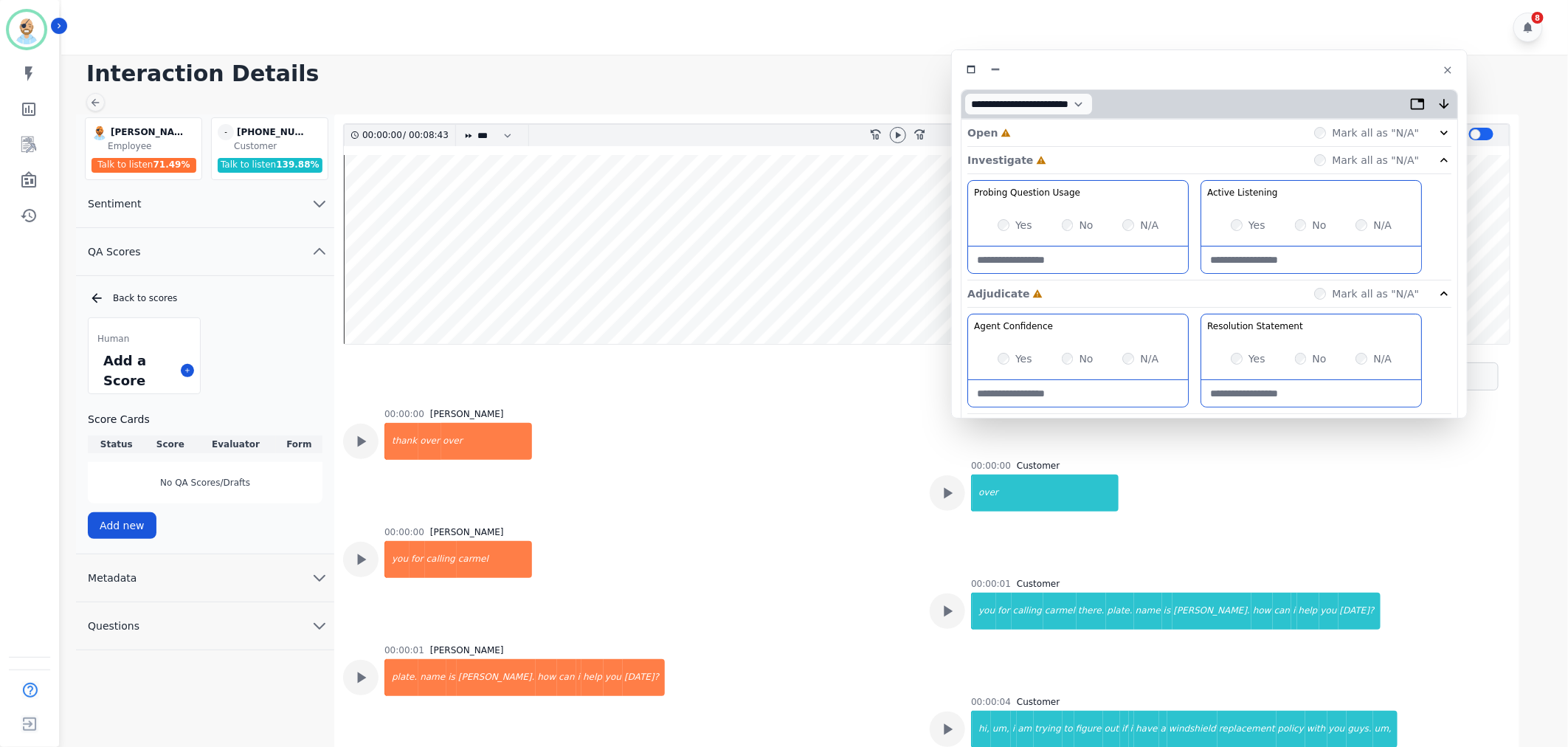
click at [1065, 136] on div "Open Incomplete Mark all as "N/A"" at bounding box center [1210, 132] width 484 height 27
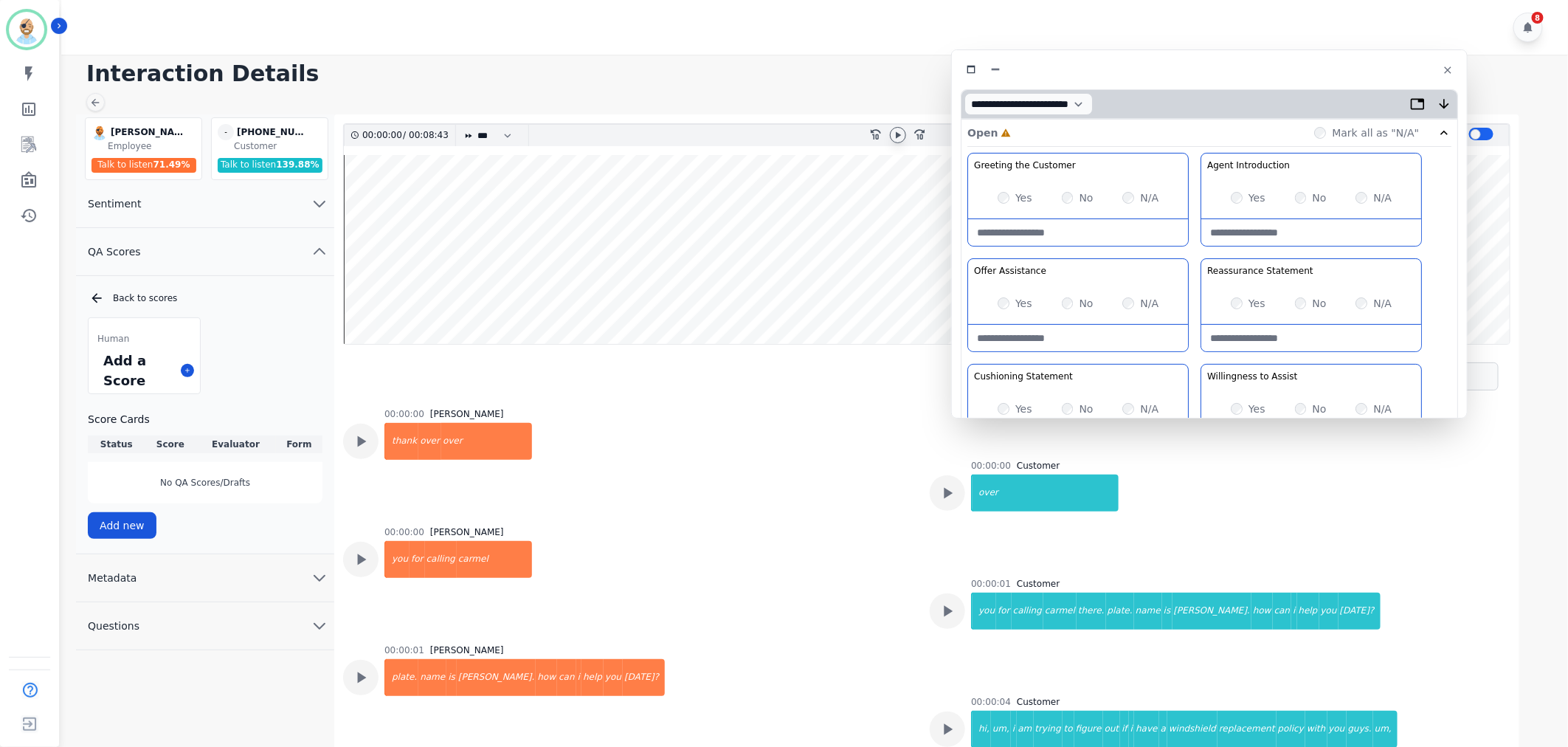
click at [897, 135] on icon at bounding box center [898, 134] width 5 height 7
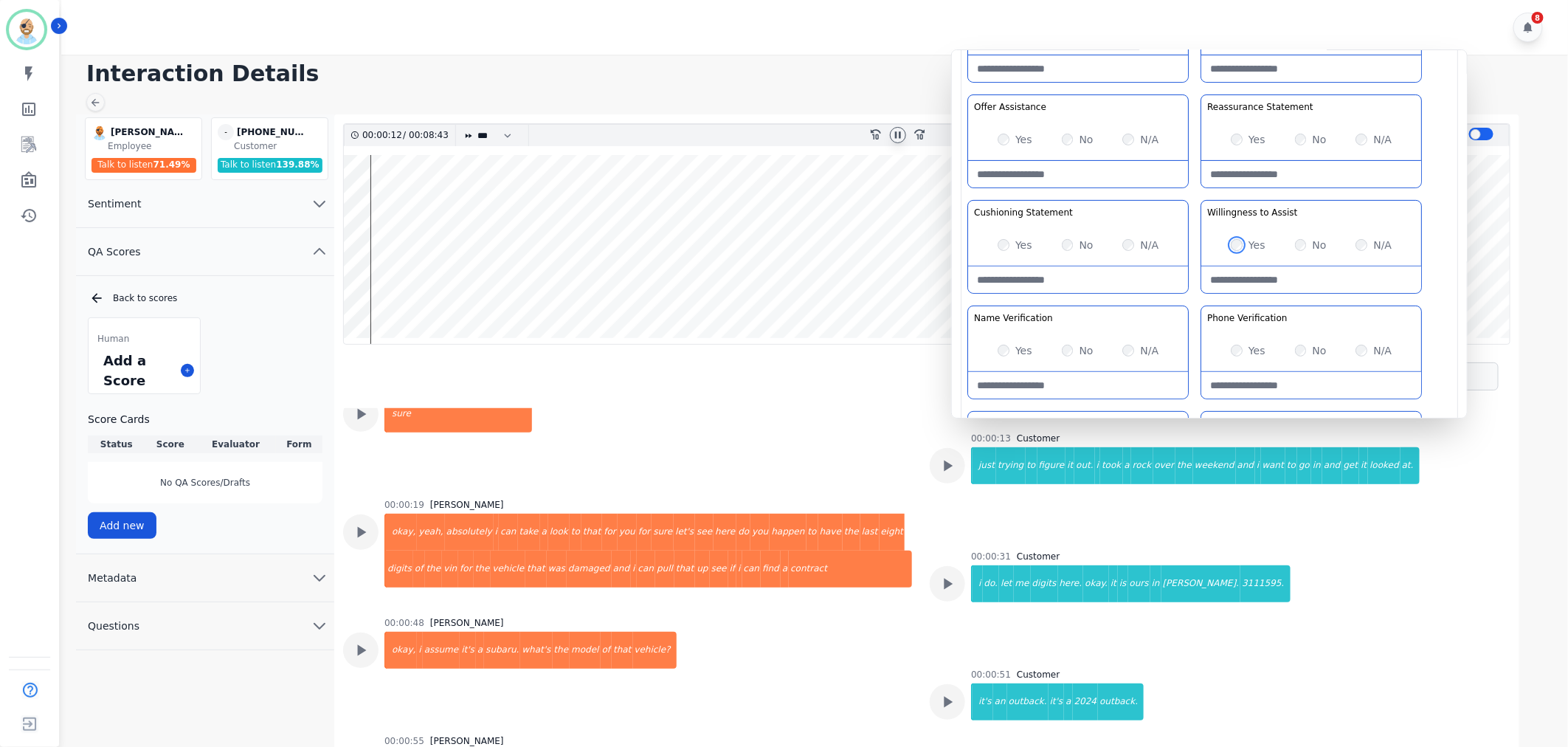
scroll to position [582, 0]
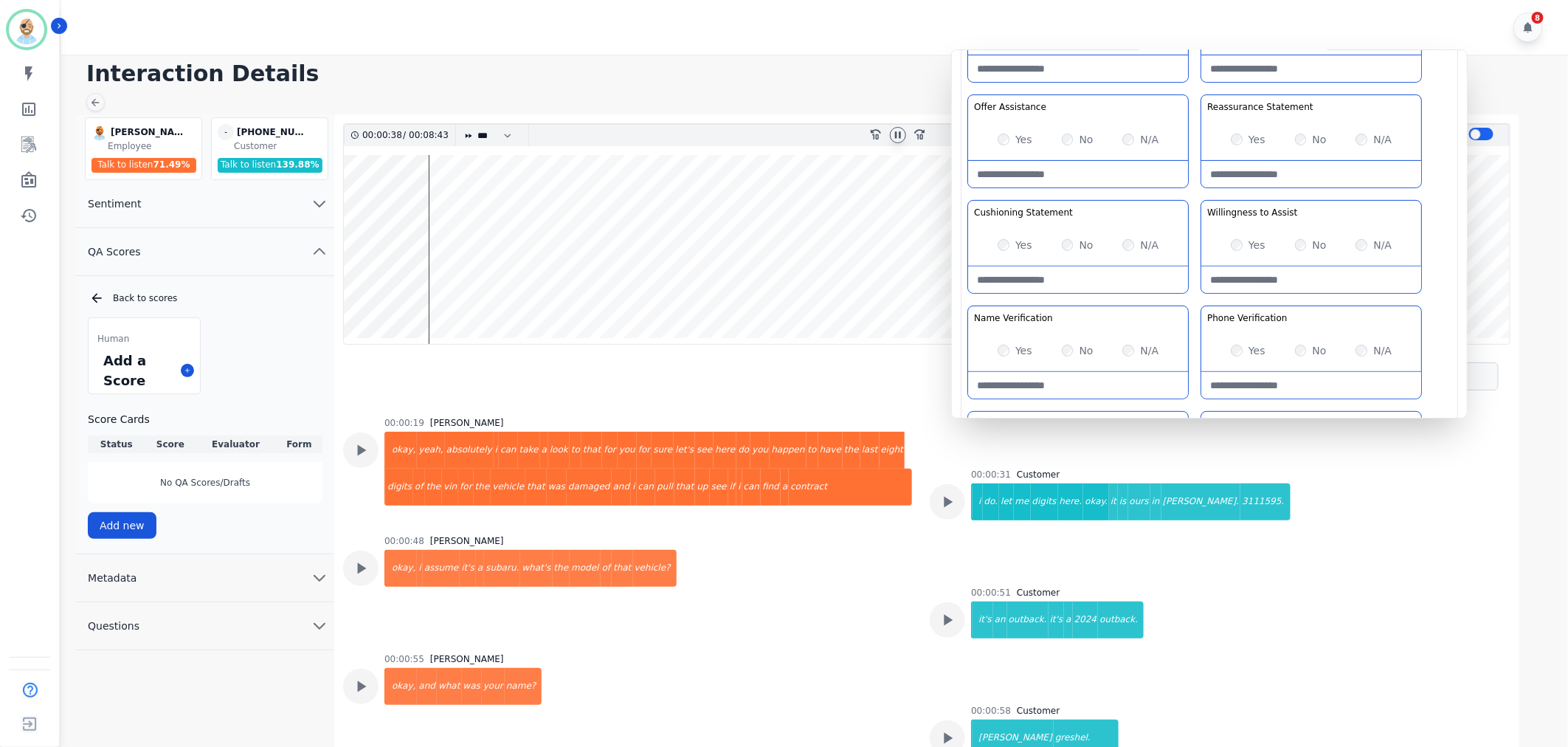
click at [1194, 293] on div "Greeting the Customer Welcome is where we quickly greet our customer as a known…" at bounding box center [1210, 250] width 484 height 523
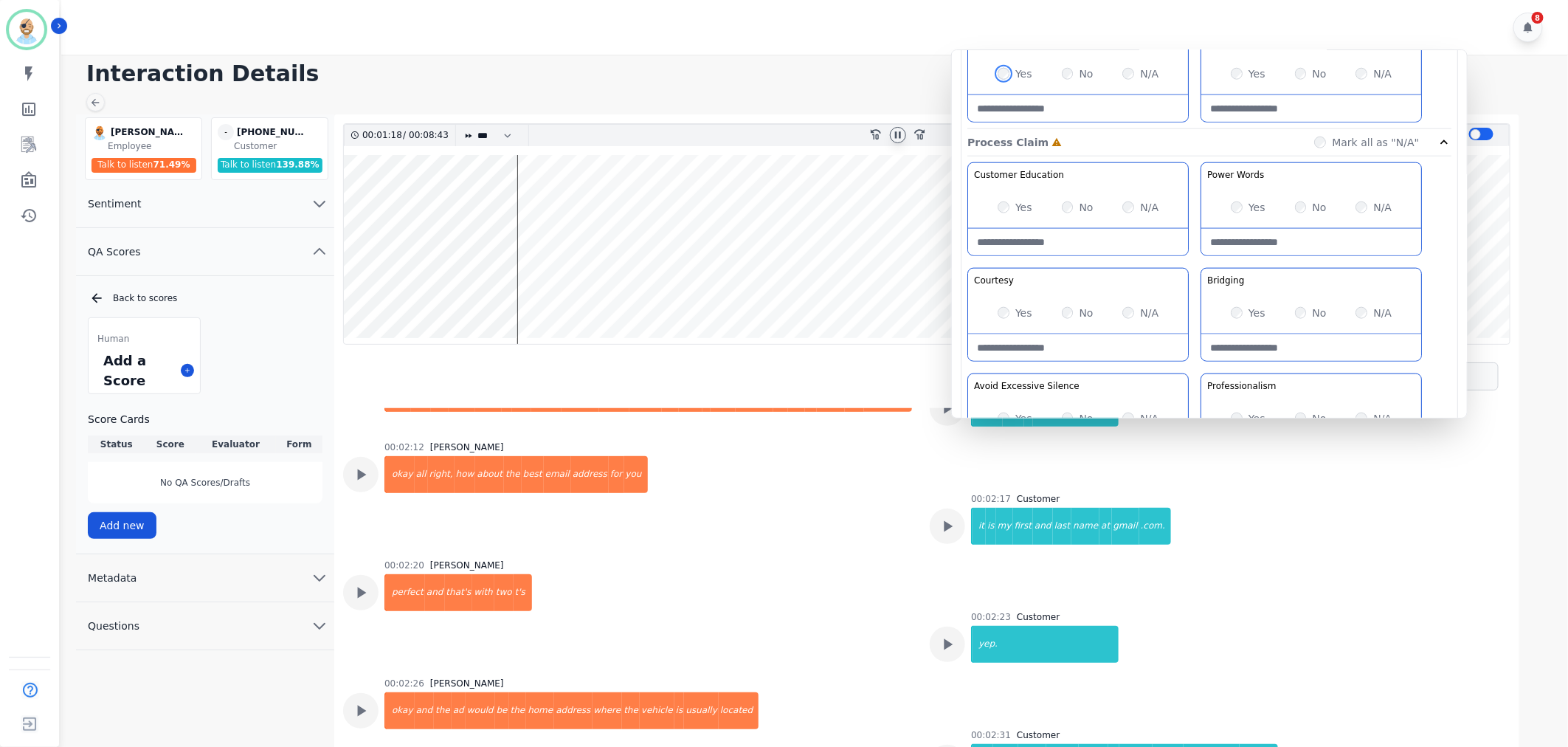
scroll to position [820, 0]
click at [1240, 406] on div "Yes" at bounding box center [1248, 412] width 35 height 15
click at [1196, 356] on div "Customer Education Educate your customer on how to get the information that the…" at bounding box center [1210, 311] width 484 height 311
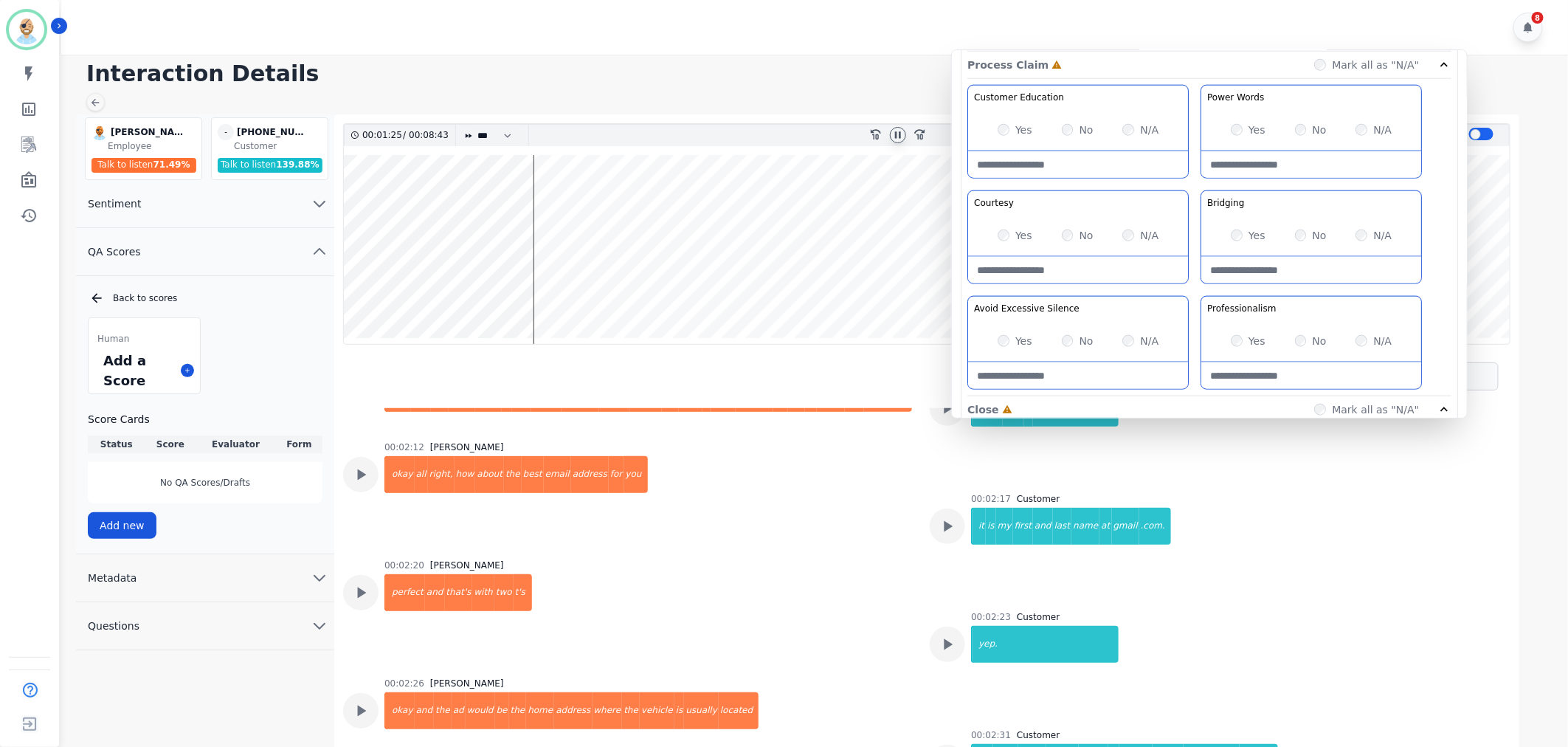
scroll to position [984, 0]
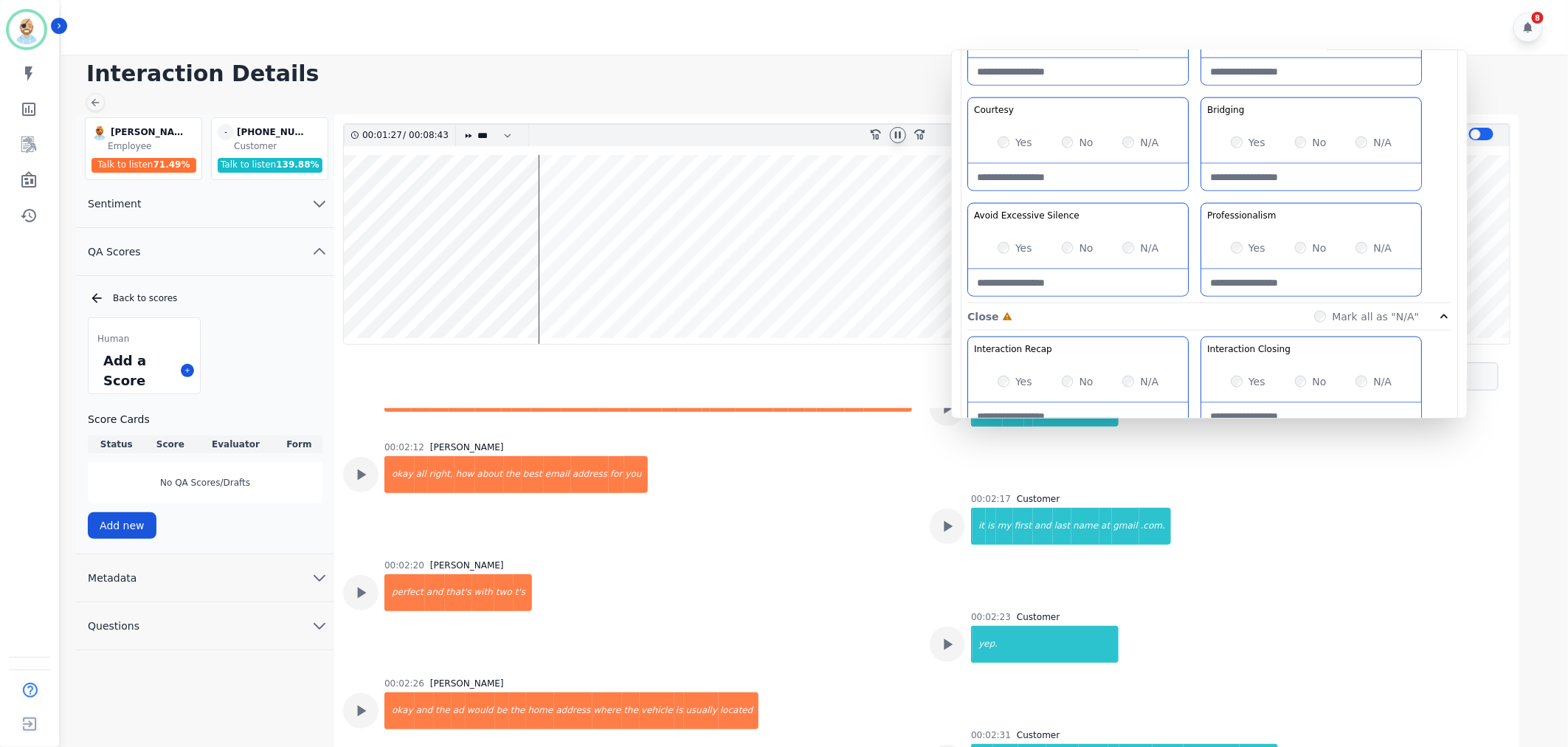
click at [1067, 248] on div "No" at bounding box center [1078, 249] width 32 height 15
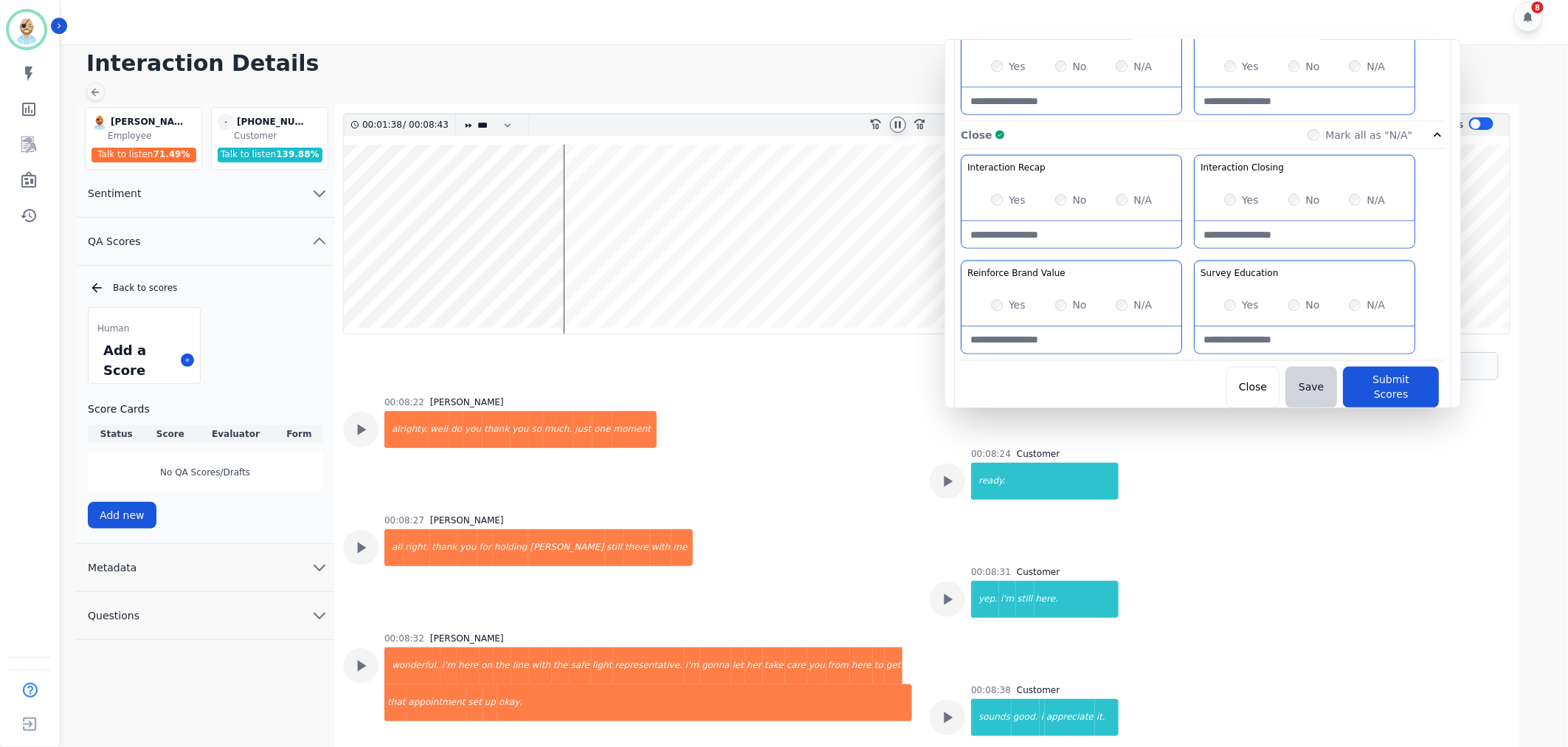
scroll to position [1160, 0]
click at [1384, 371] on button "Submit Scores" at bounding box center [1391, 383] width 96 height 42
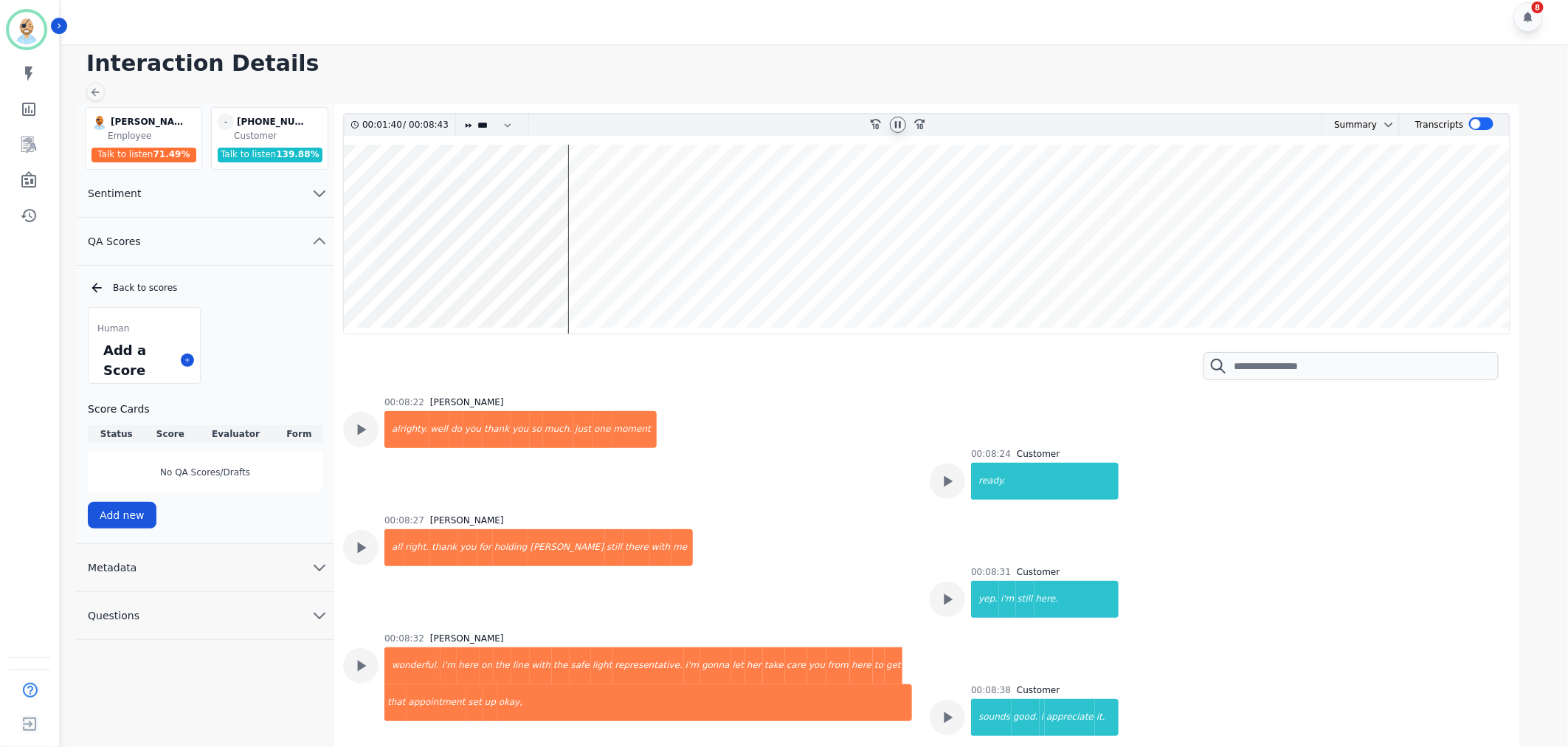
click at [897, 28] on div "8" at bounding box center [817, 17] width 1511 height 55
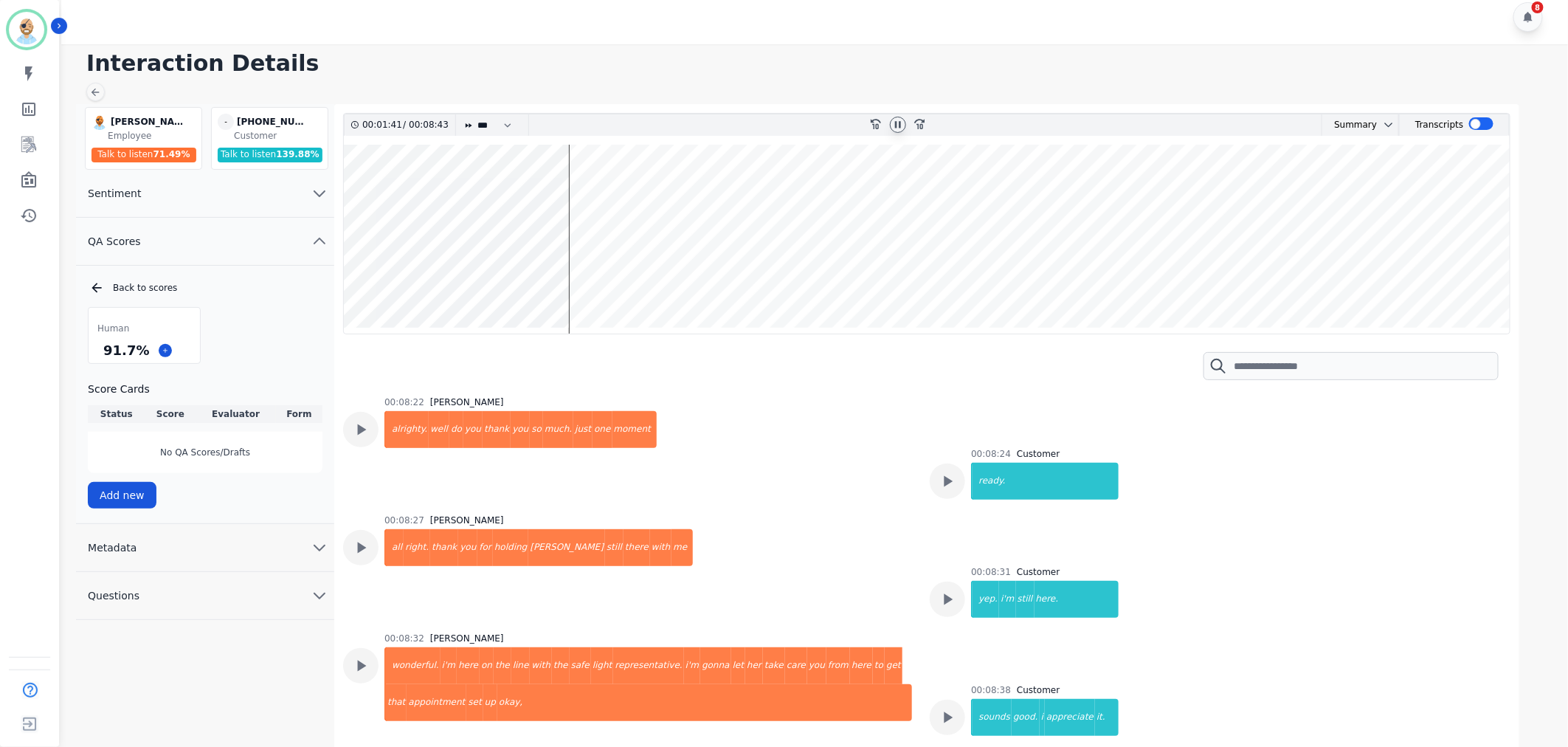
click at [897, 119] on icon at bounding box center [898, 125] width 11 height 11
drag, startPoint x: 139, startPoint y: 349, endPoint x: 102, endPoint y: 345, distance: 37.2
click at [102, 345] on div "91.7 %" at bounding box center [126, 350] width 52 height 26
copy div "91.7 %"
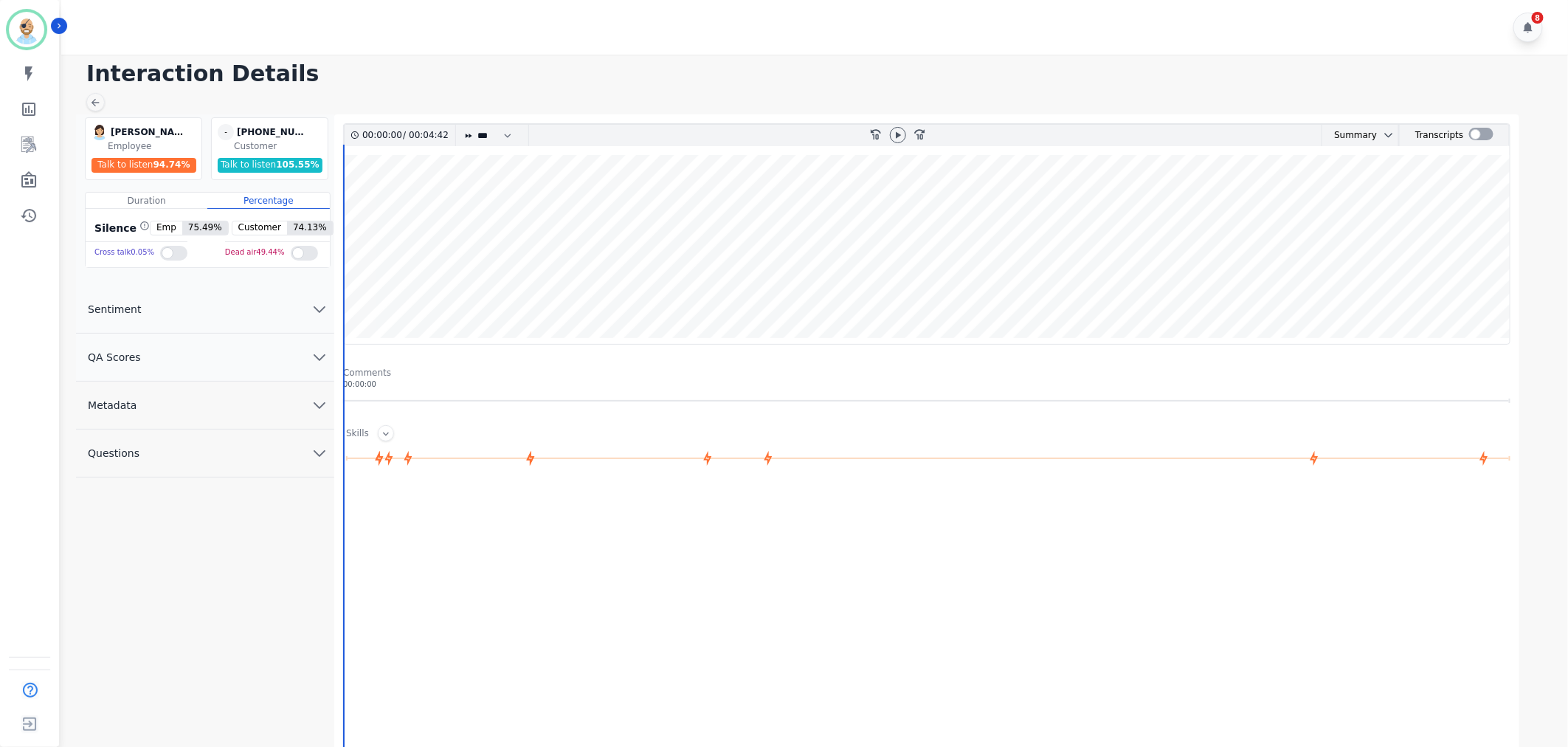
click at [251, 325] on button "Sentiment" at bounding box center [204, 309] width 258 height 48
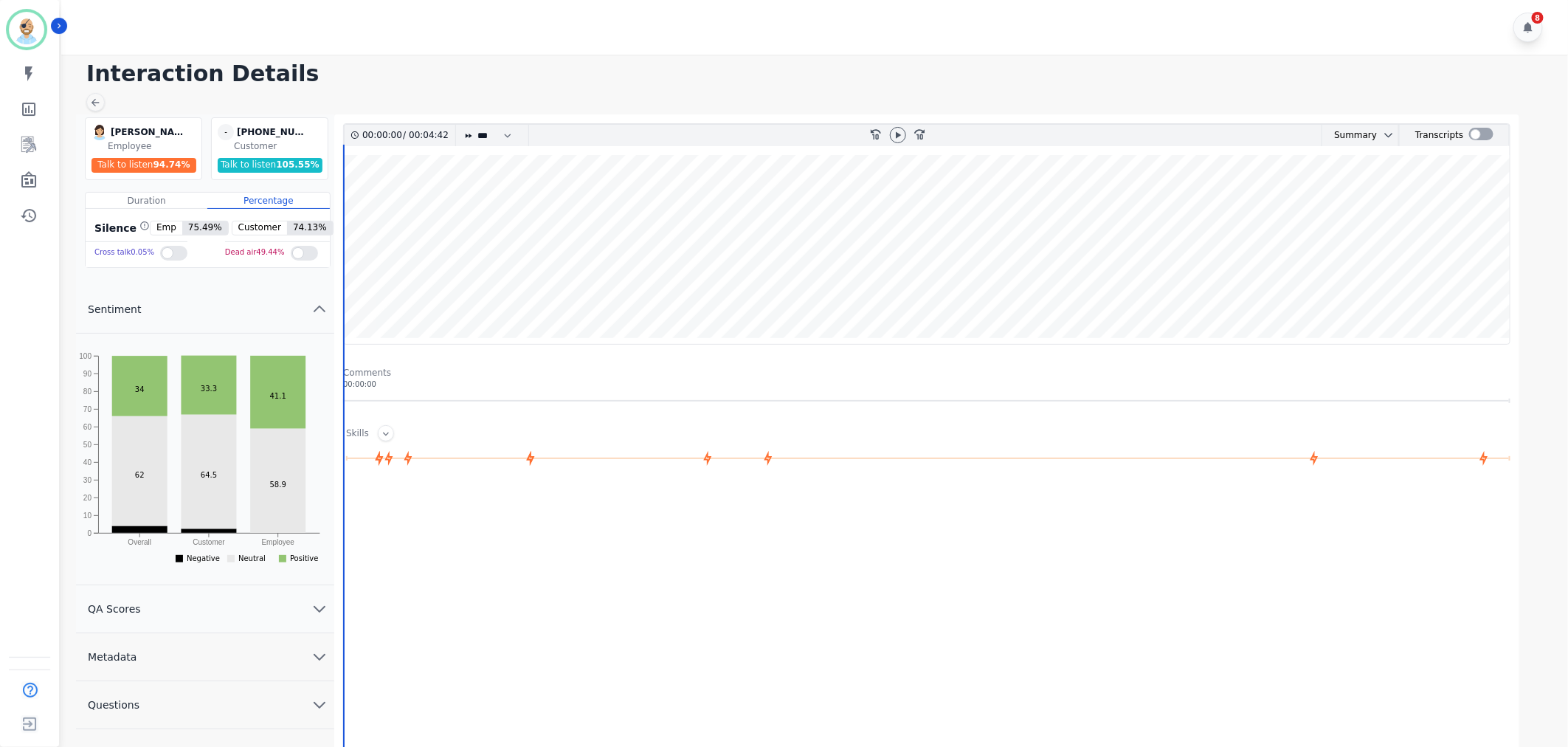
click at [251, 325] on button "Sentiment" at bounding box center [204, 309] width 258 height 48
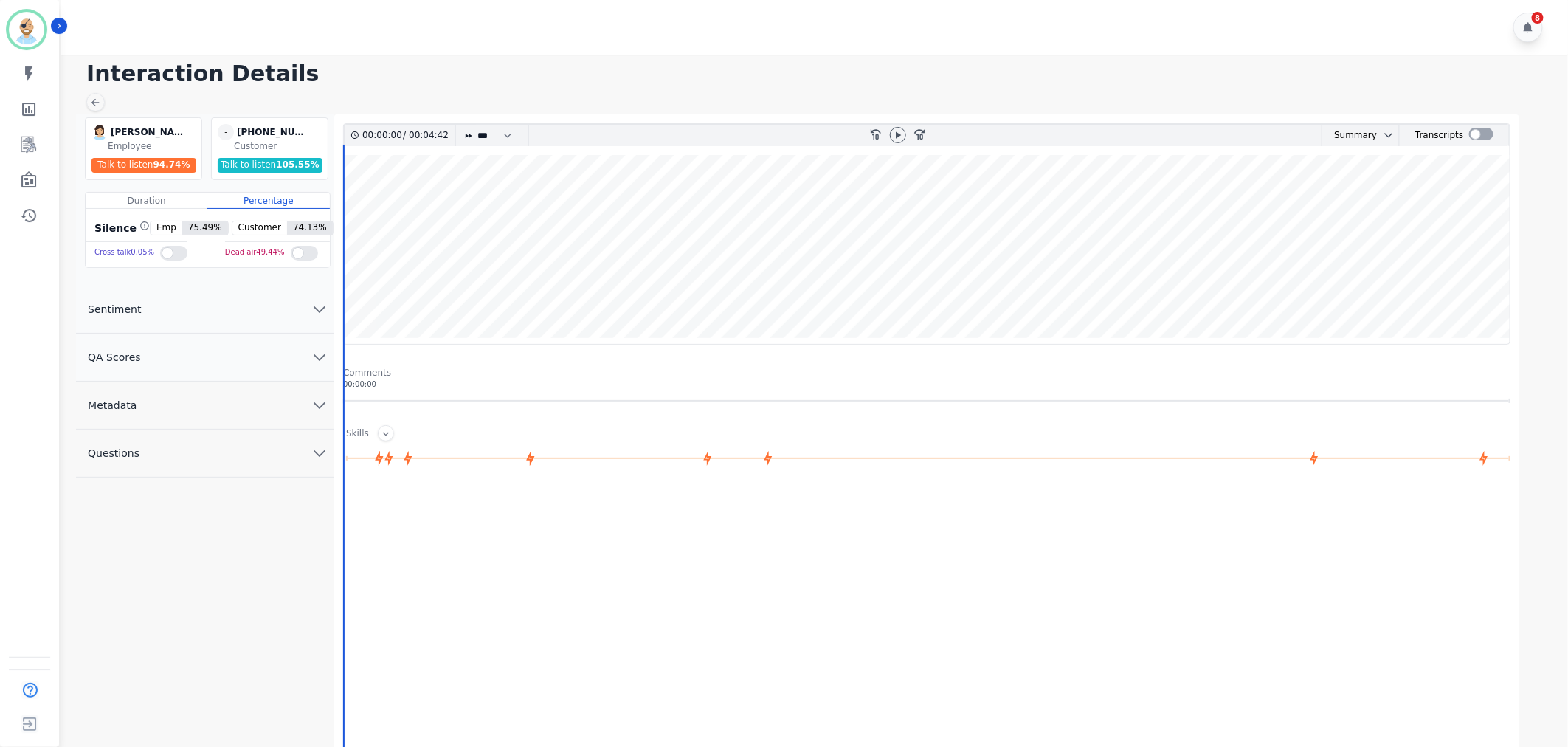
click at [242, 365] on button "QA Scores" at bounding box center [204, 357] width 258 height 48
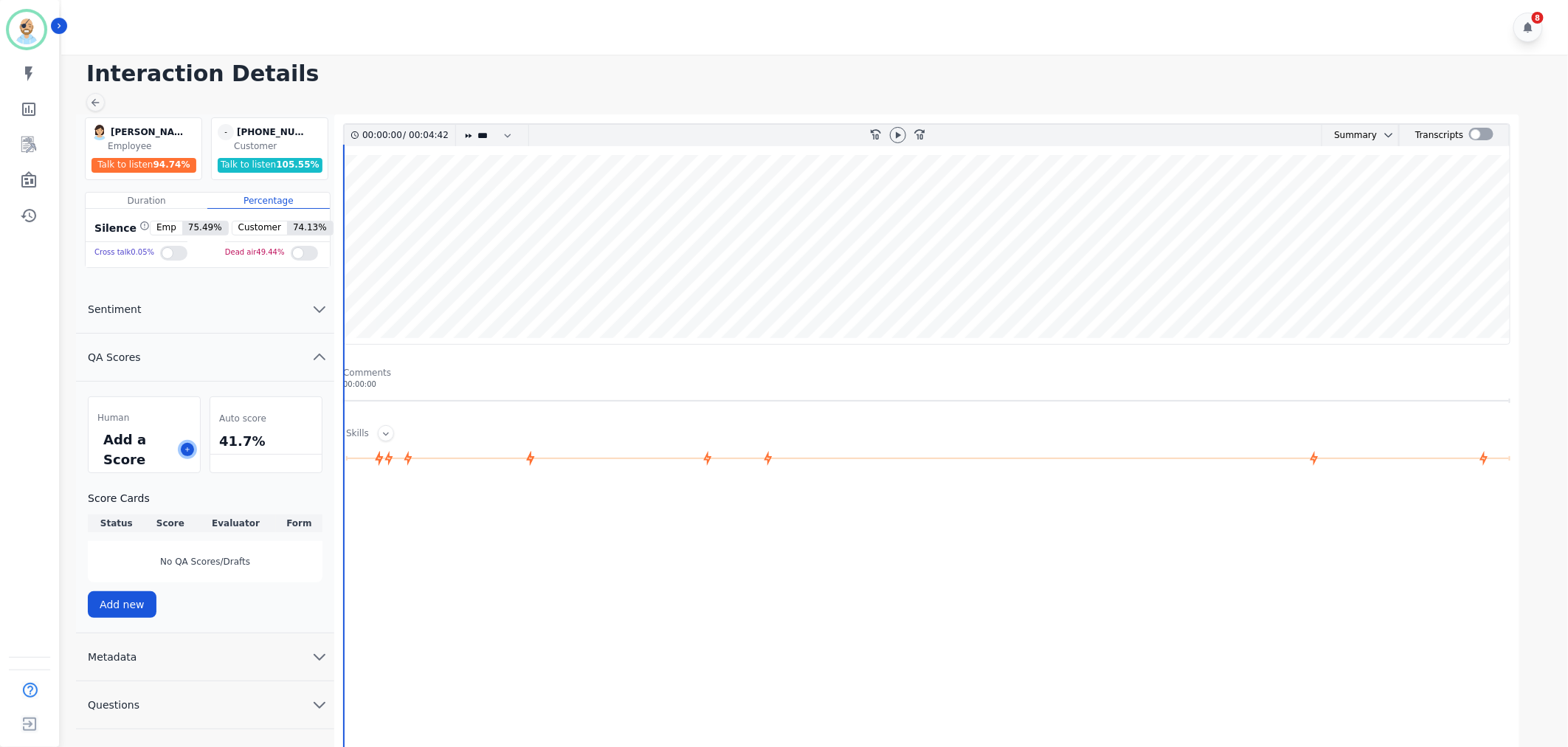
click at [188, 451] on icon at bounding box center [187, 450] width 8 height 8
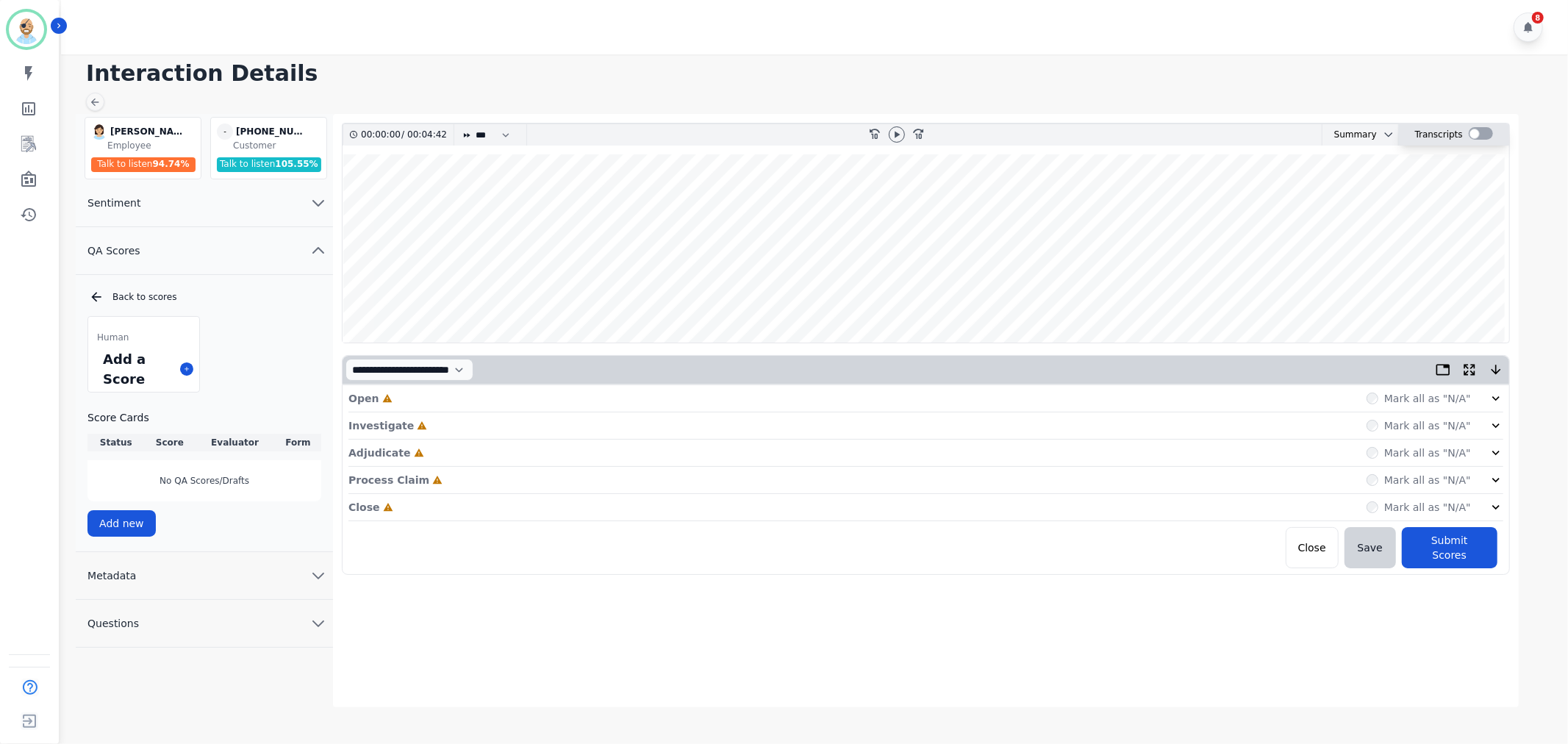
click at [1473, 126] on div at bounding box center [1481, 135] width 24 height 22
click at [1474, 129] on div at bounding box center [1481, 133] width 24 height 12
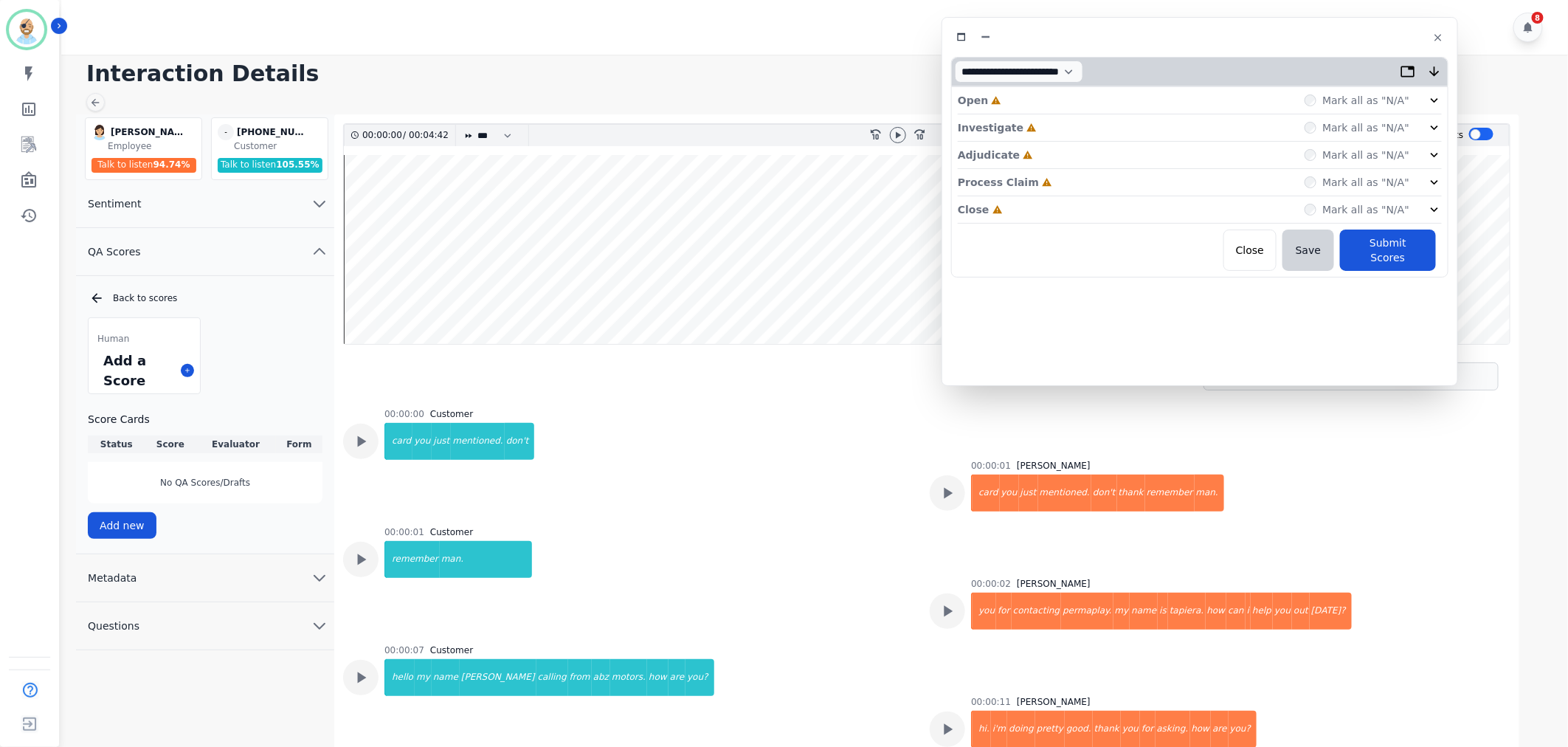
drag, startPoint x: 434, startPoint y: 82, endPoint x: 1302, endPoint y: 37, distance: 869.2
click at [1302, 37] on div at bounding box center [1199, 37] width 497 height 22
click at [1049, 210] on div "Close Incomplete Mark all as "N/A"" at bounding box center [1199, 210] width 484 height 27
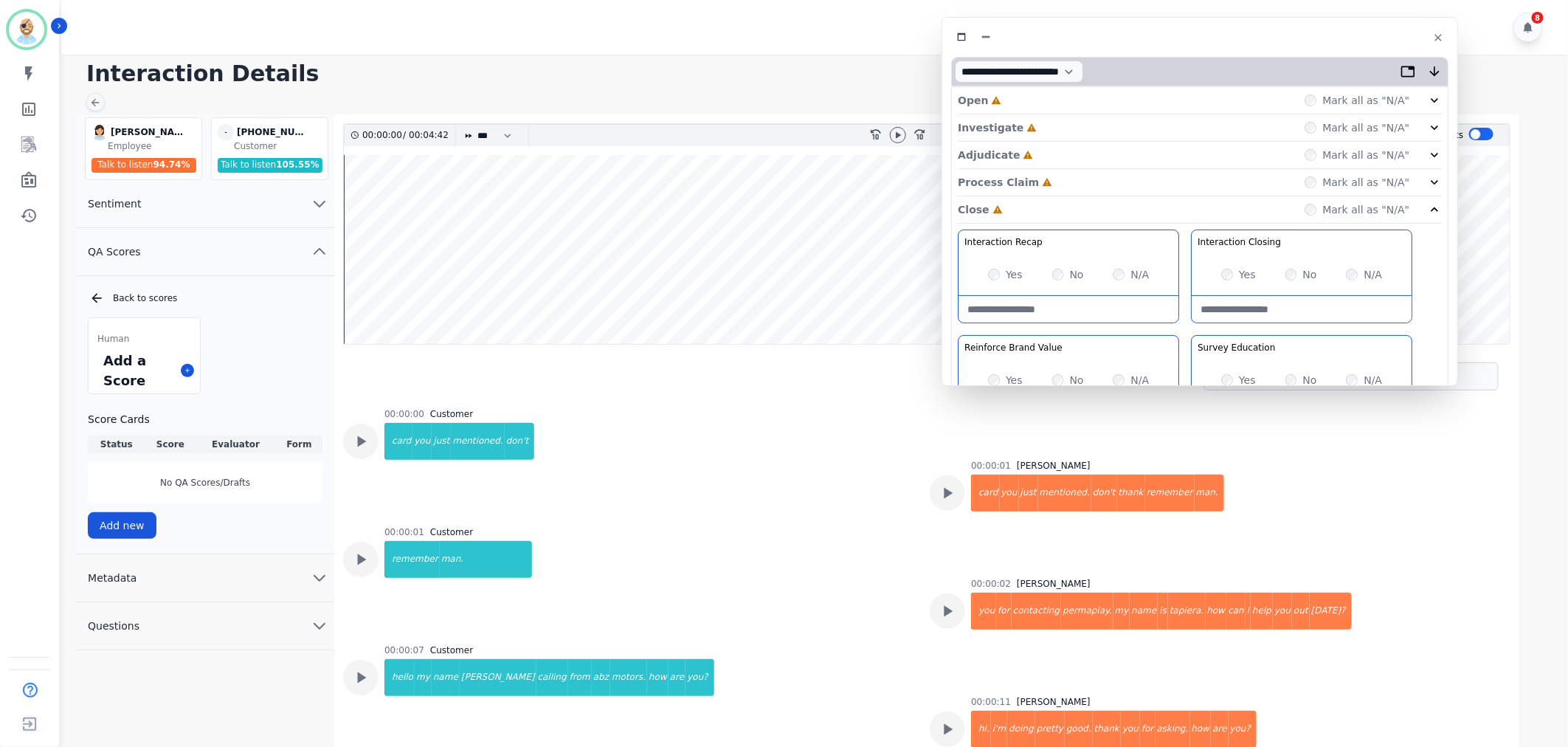
click at [1058, 171] on div "Process Claim Incomplete Mark all as "N/A"" at bounding box center [1199, 182] width 484 height 27
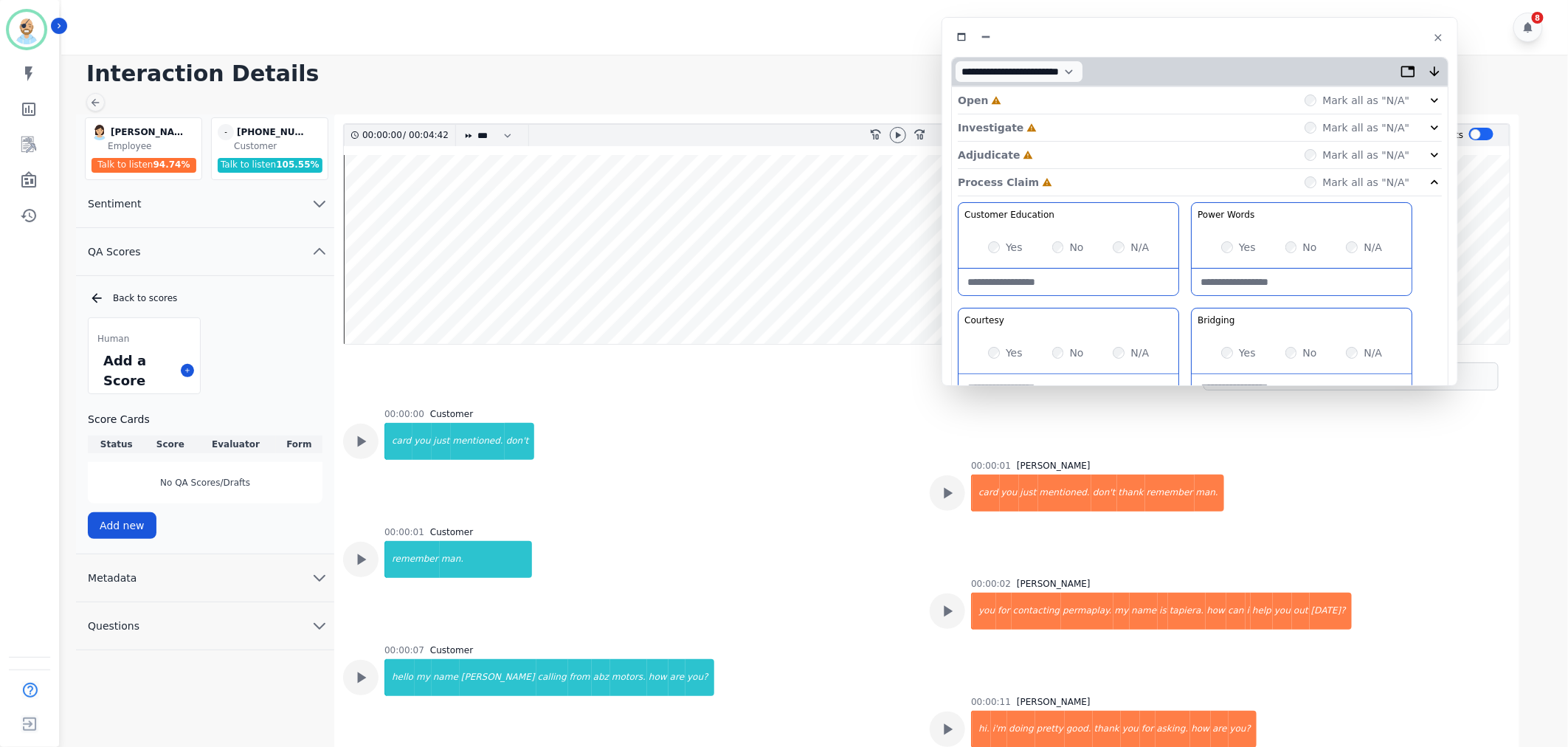
click at [1060, 150] on div "Adjudicate Incomplete Mark all as "N/A"" at bounding box center [1199, 155] width 484 height 27
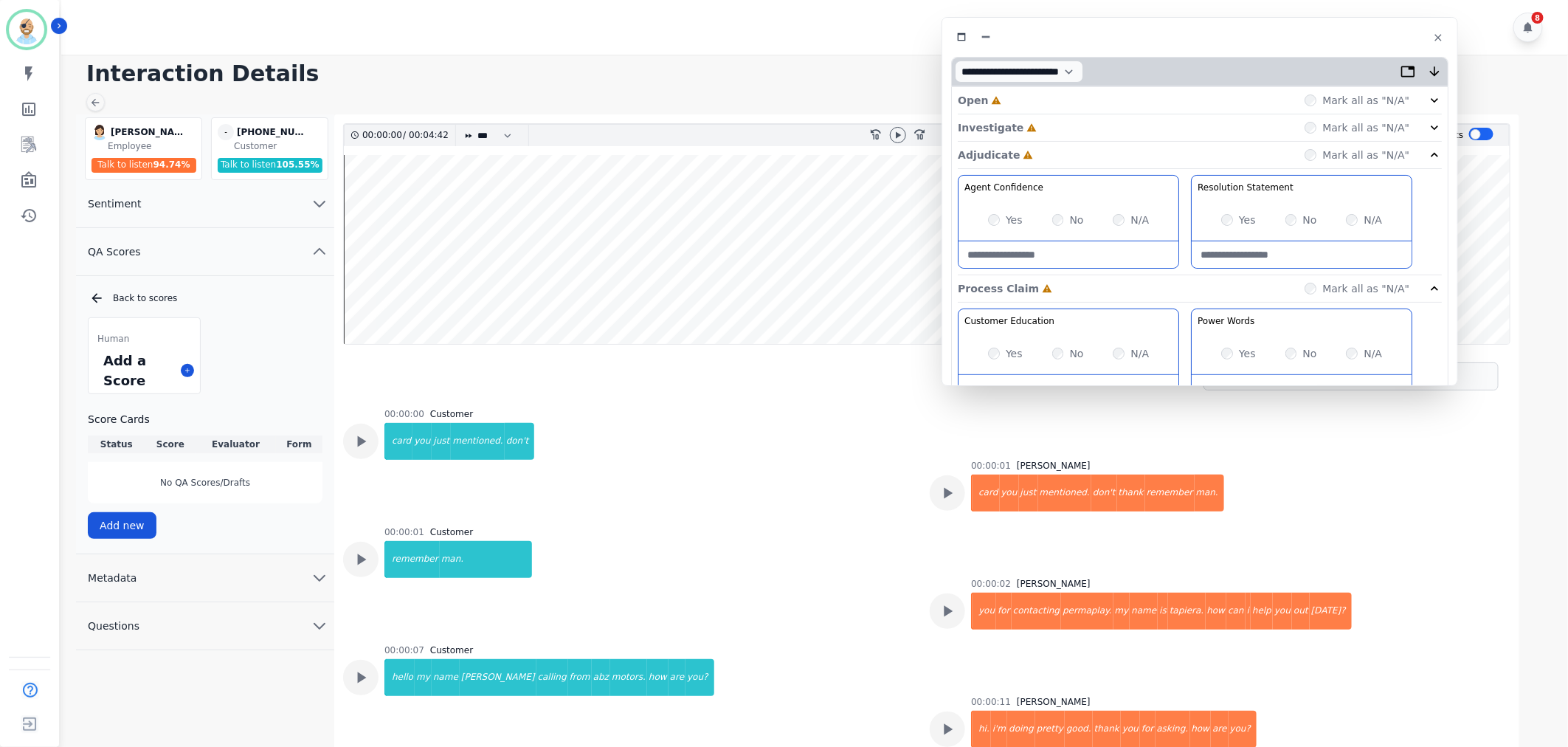
click at [1066, 130] on div "Investigate Incomplete Mark all as "N/A"" at bounding box center [1199, 128] width 484 height 27
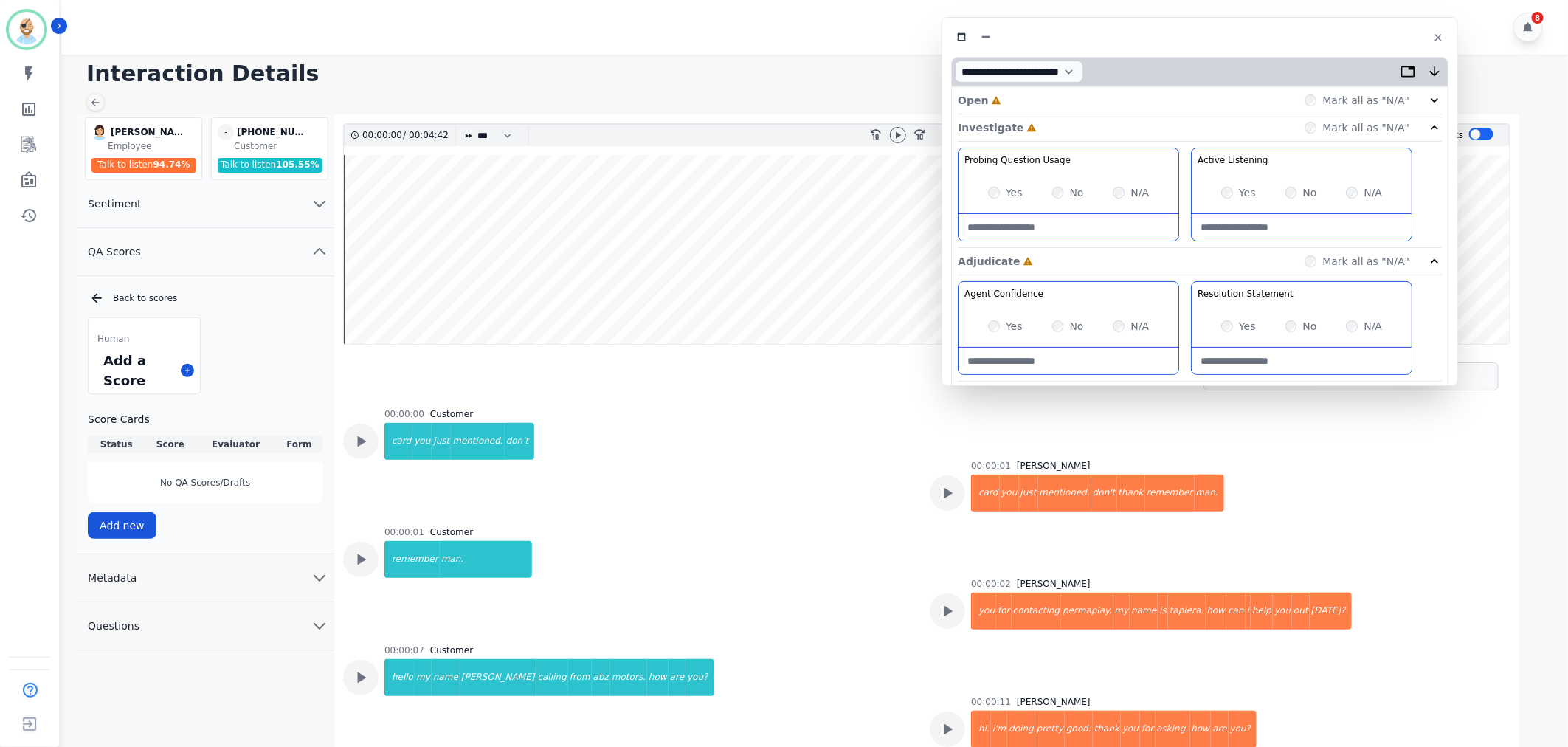
click at [1046, 103] on div "Open Incomplete Mark all as "N/A"" at bounding box center [1199, 100] width 484 height 27
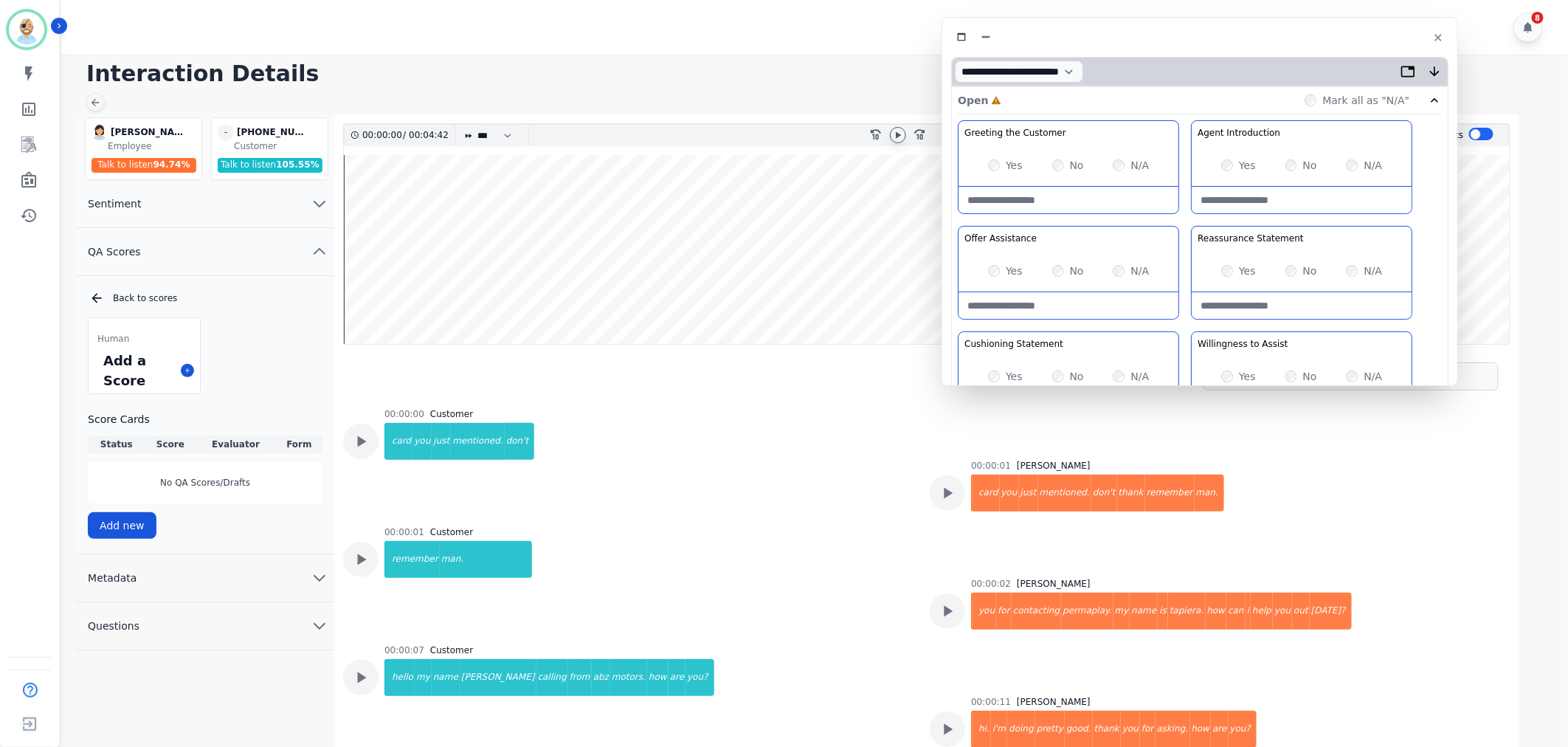
click at [897, 141] on icon at bounding box center [898, 135] width 11 height 11
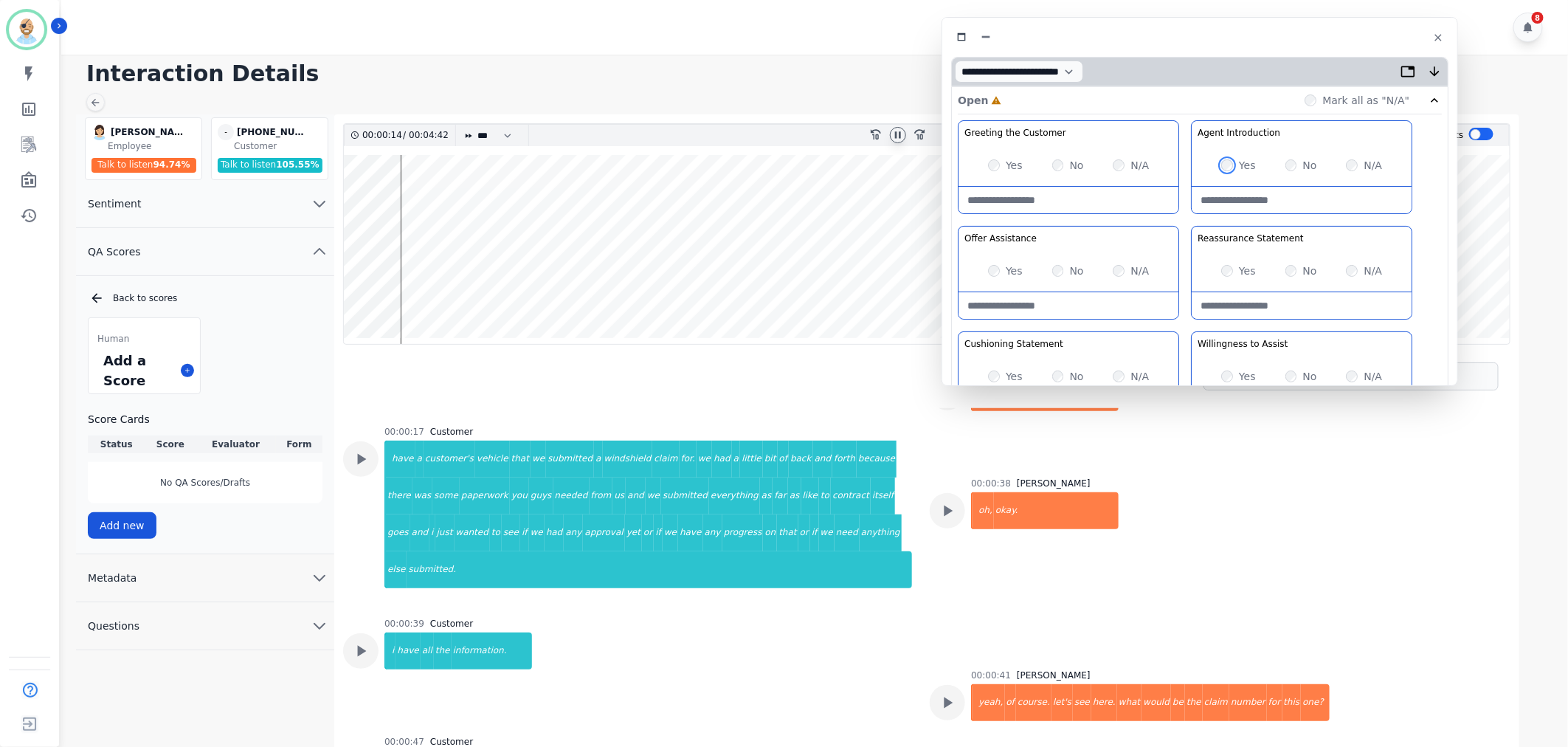
scroll to position [82, 0]
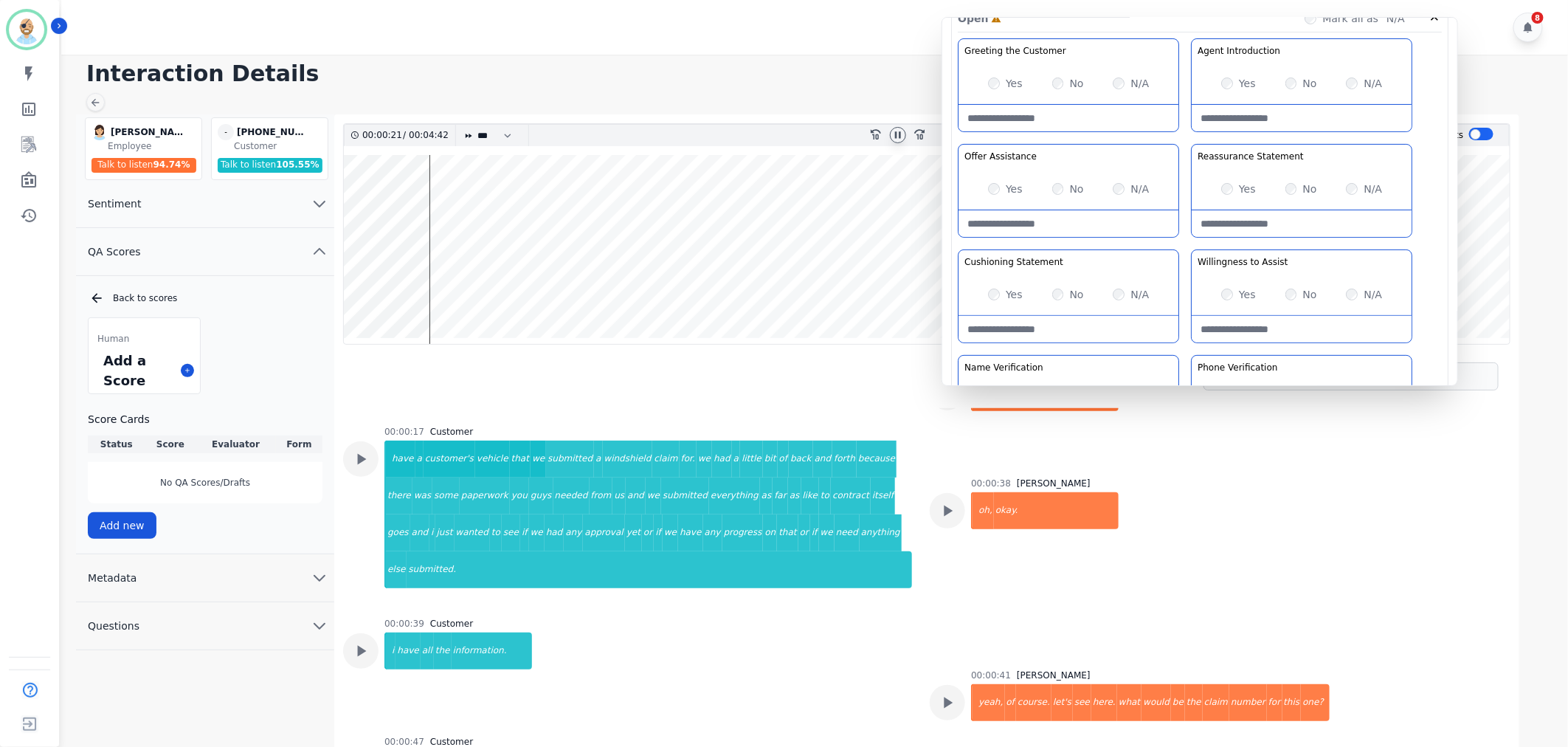
click at [894, 127] on div at bounding box center [898, 134] width 16 height 16
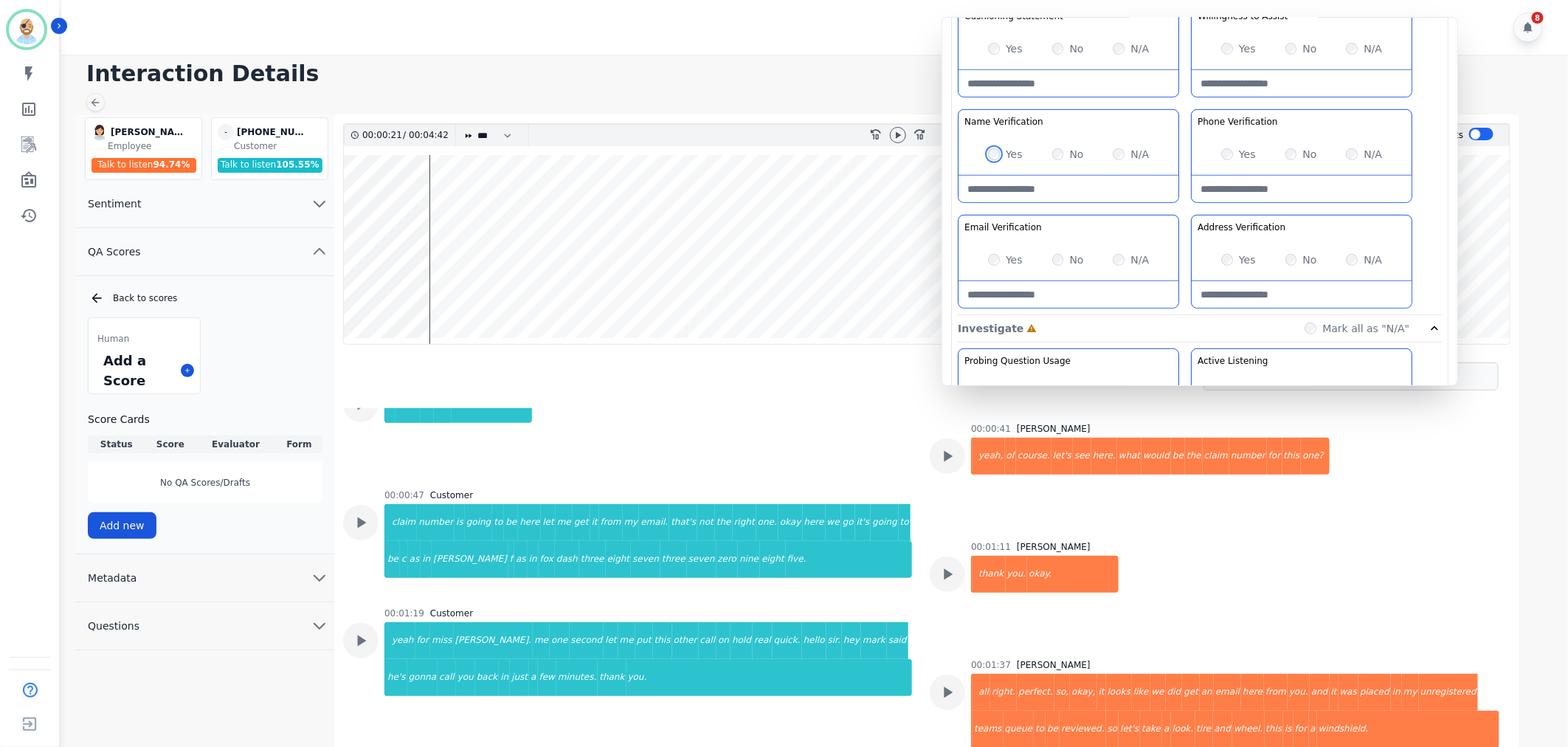
scroll to position [783, 0]
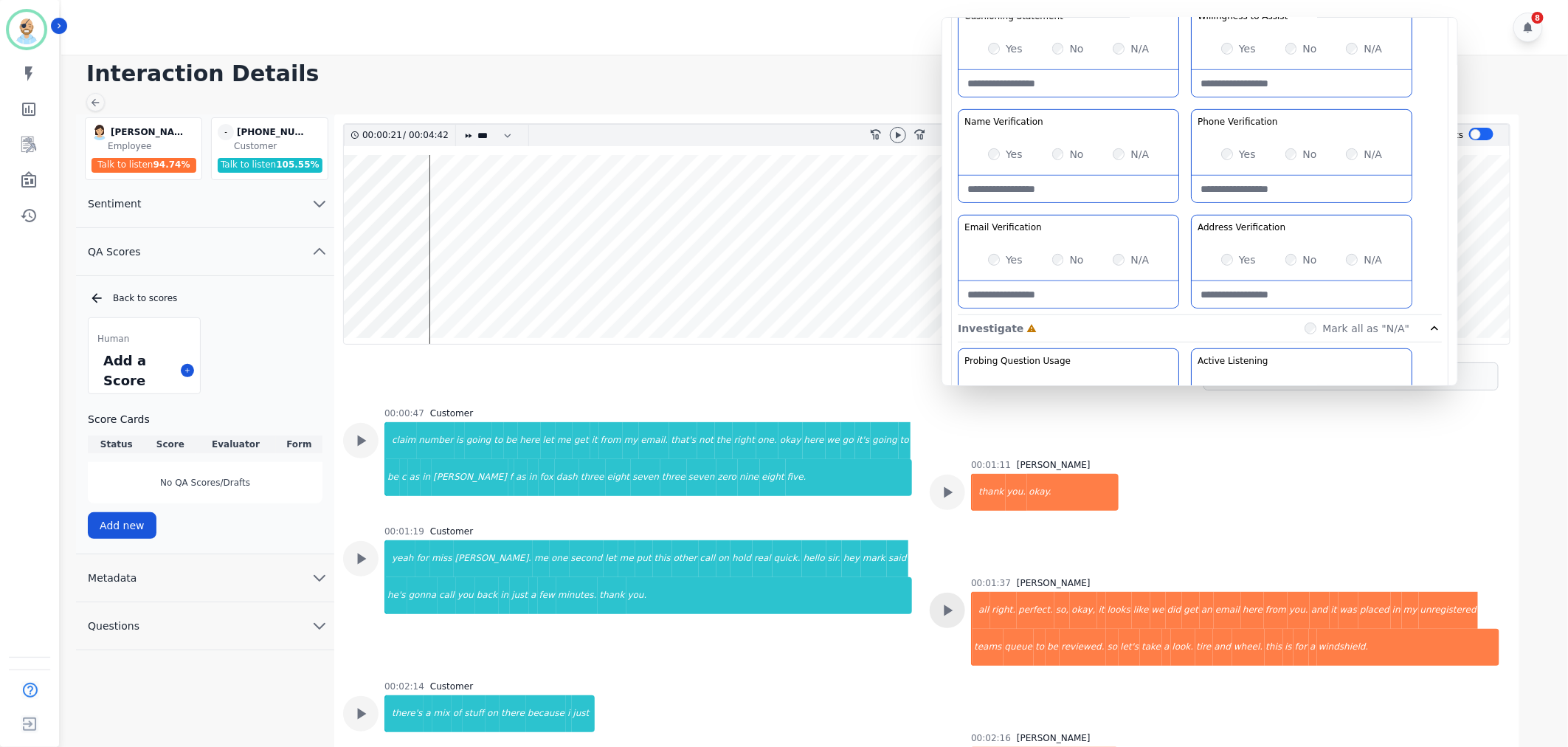
click at [942, 601] on icon at bounding box center [947, 611] width 19 height 19
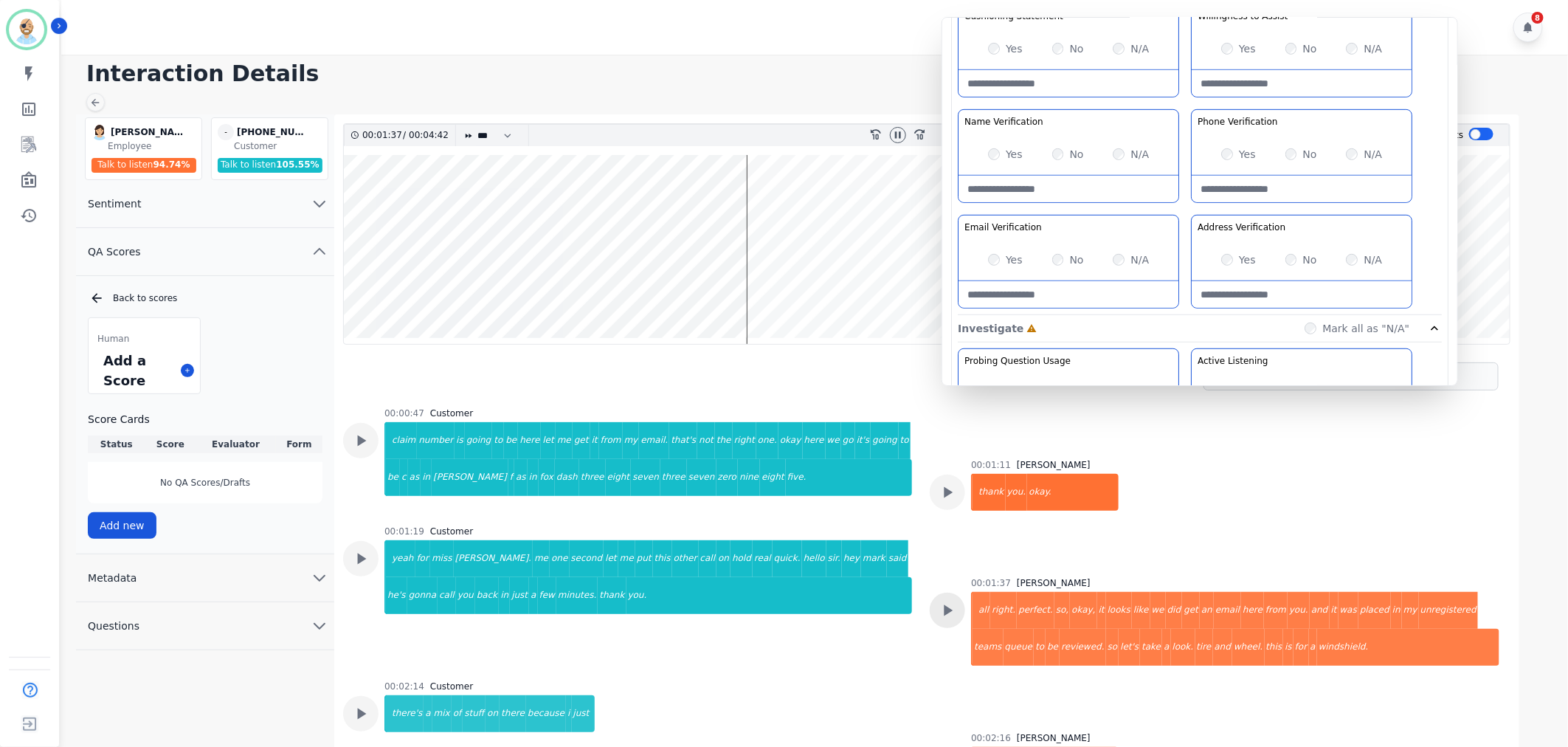
scroll to position [865, 0]
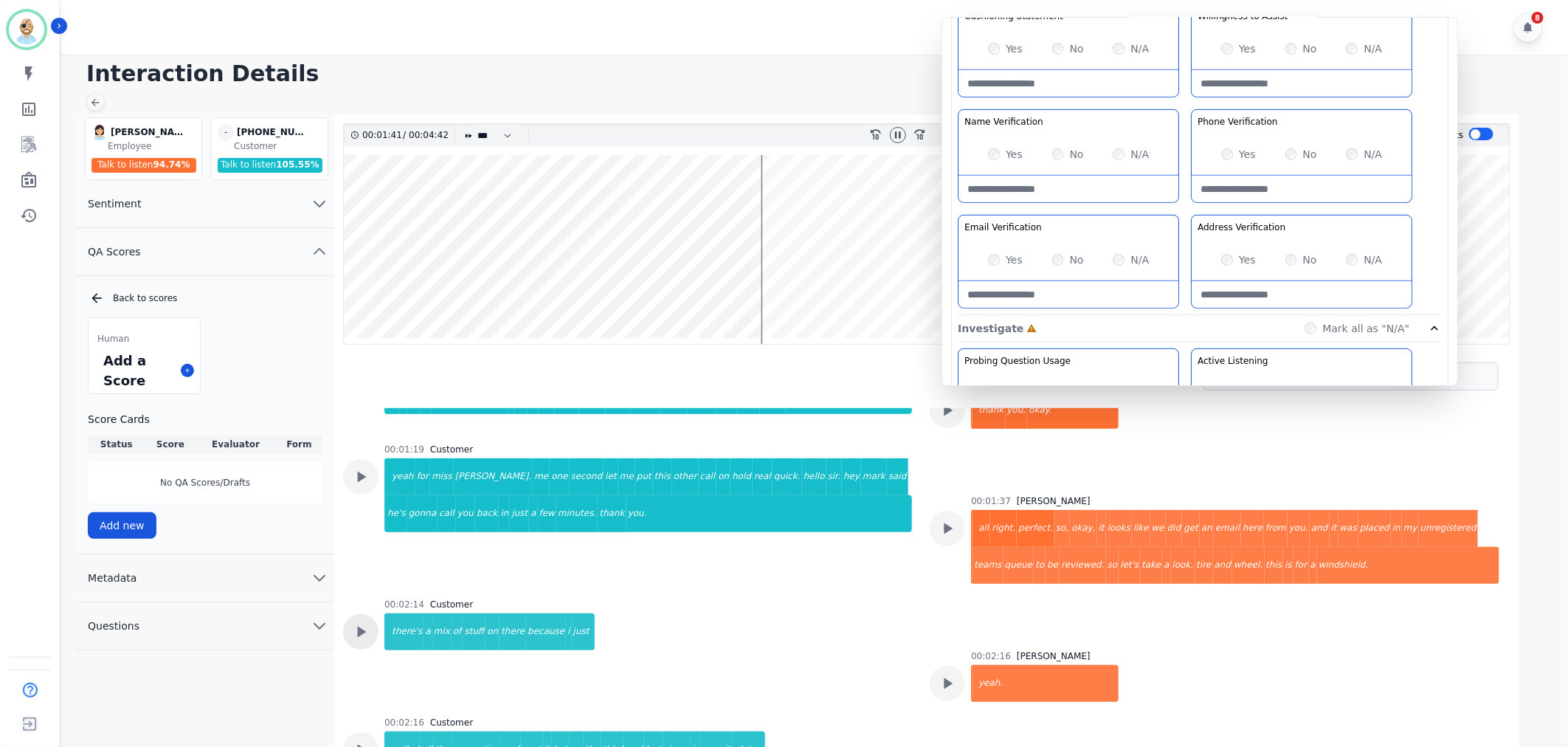
click at [364, 622] on icon at bounding box center [361, 632] width 19 height 19
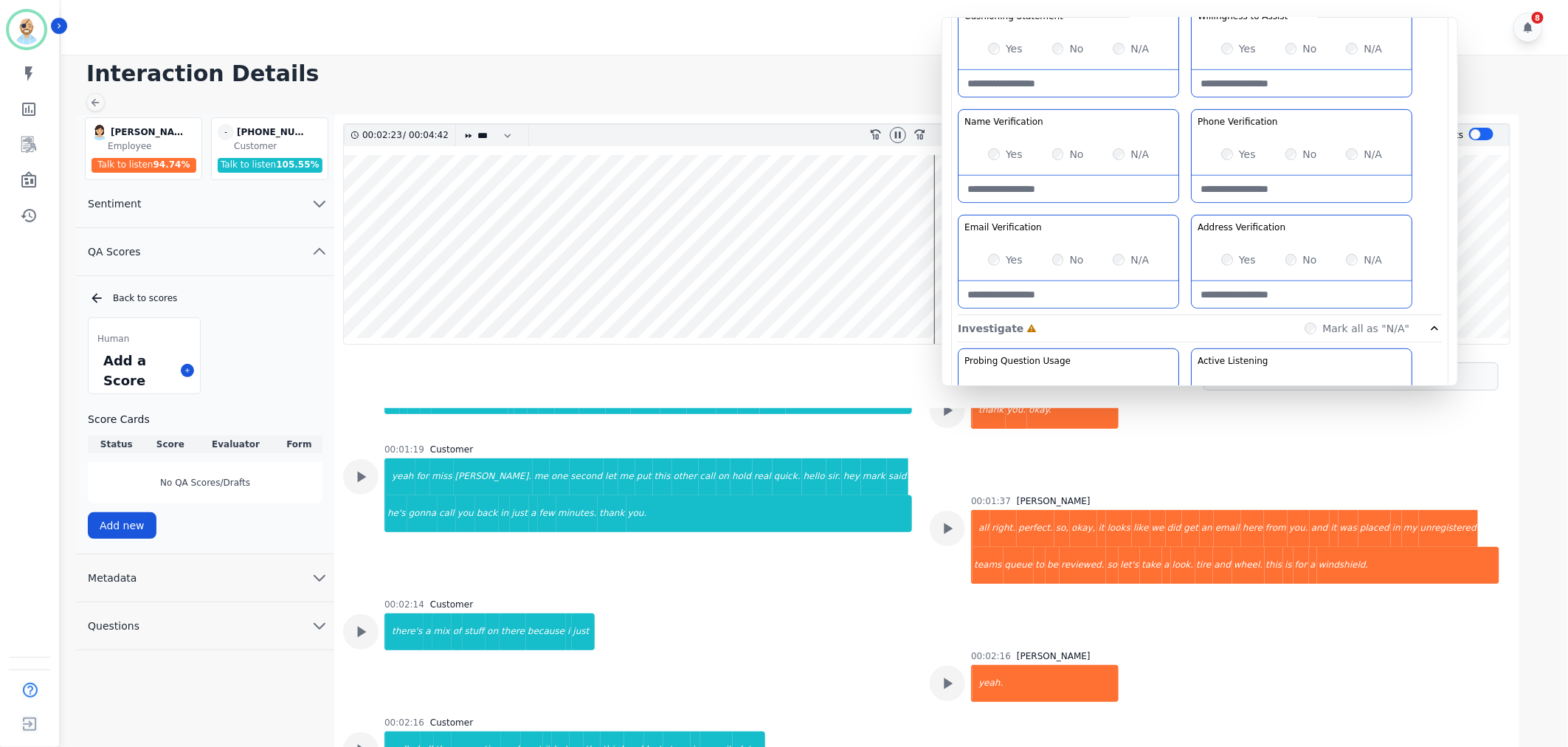
click at [895, 123] on div "00:02:23 / 00:04:42 * * * **** * *** * **** rewind-10 fast-forward-10 Summary A…" at bounding box center [927, 466] width 1185 height 704
click at [896, 126] on div at bounding box center [898, 135] width 22 height 22
click at [897, 128] on div at bounding box center [898, 134] width 16 height 16
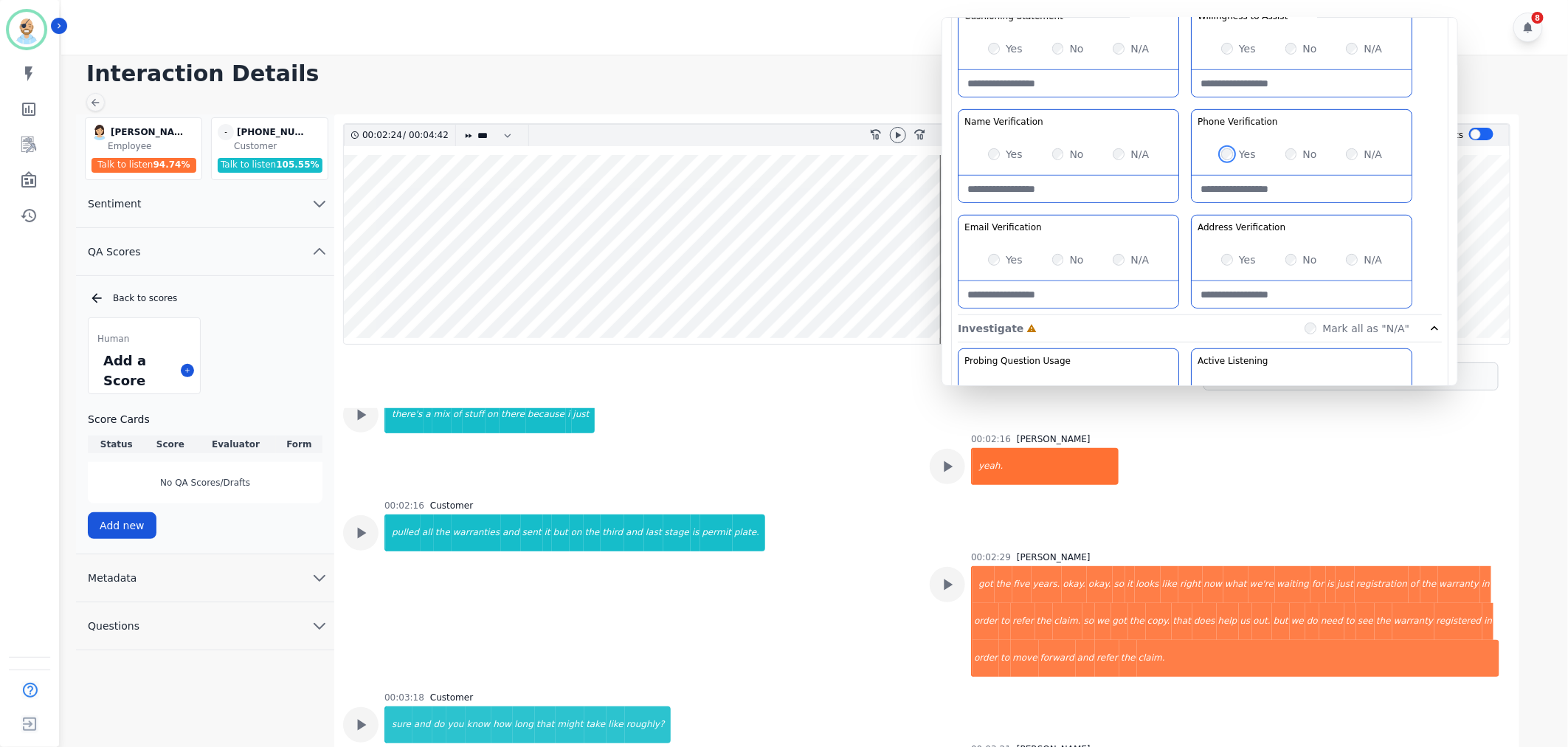
scroll to position [1111, 0]
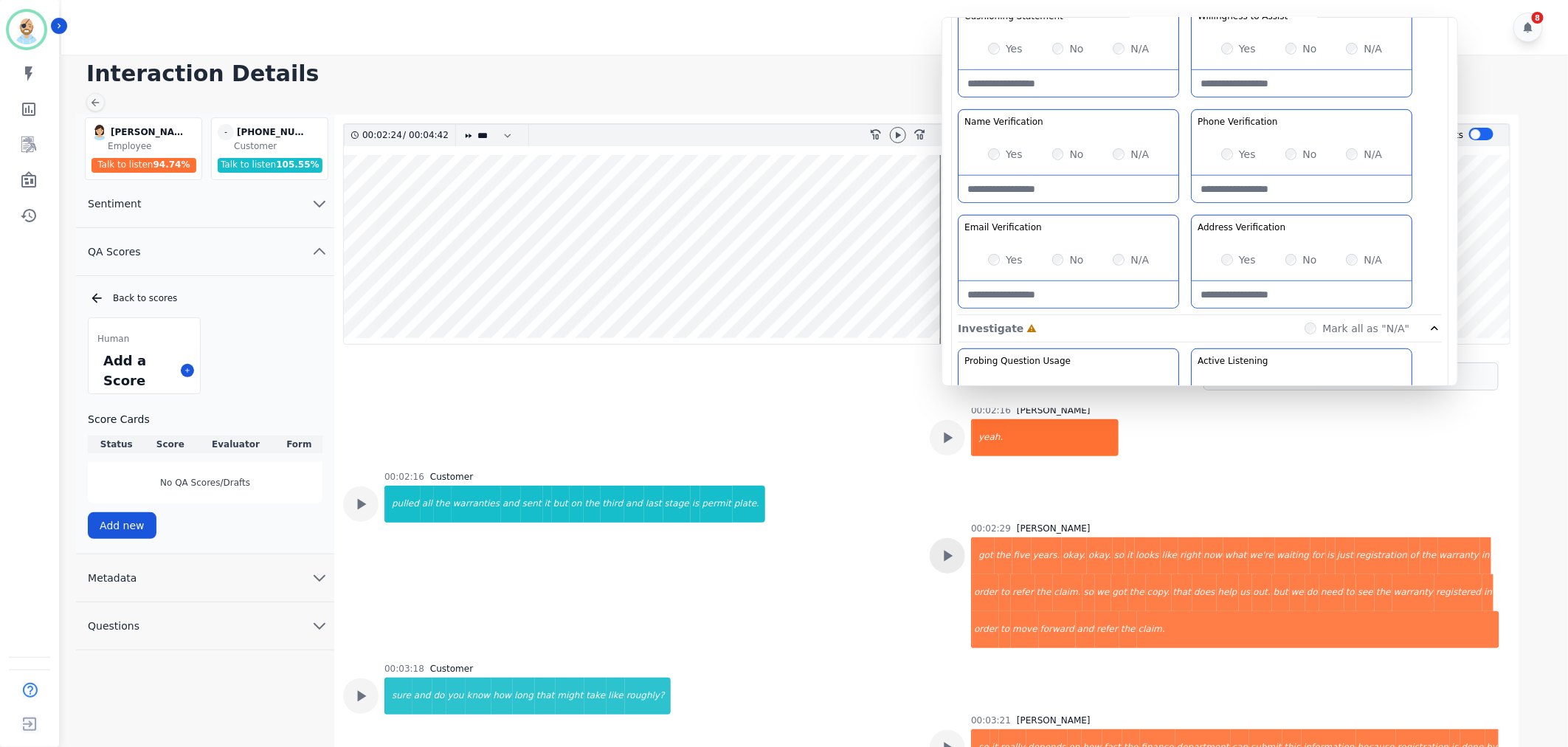
click at [951, 547] on icon at bounding box center [947, 556] width 19 height 19
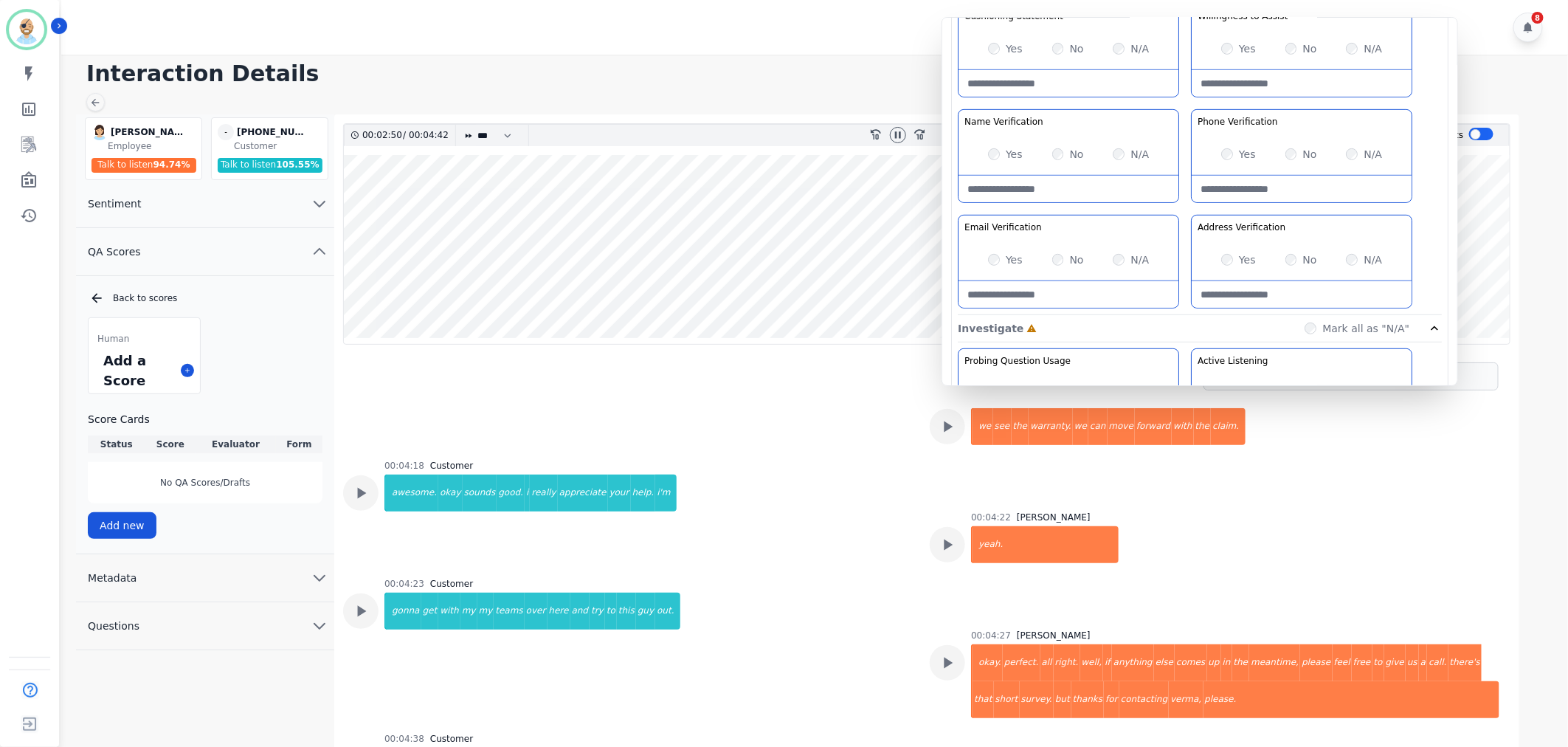
scroll to position [2260, 0]
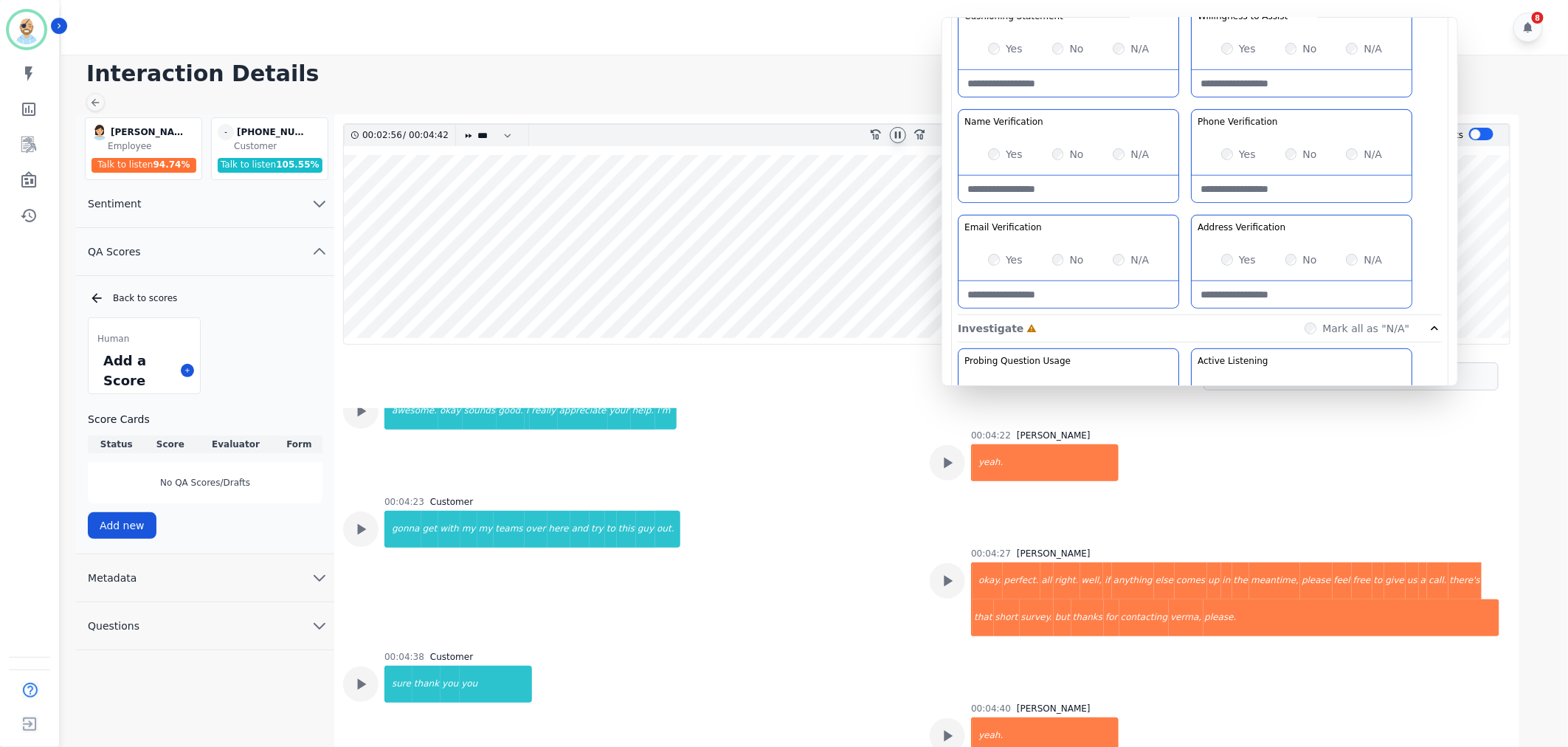
click at [899, 128] on div at bounding box center [898, 134] width 16 height 16
click at [896, 133] on icon at bounding box center [898, 134] width 5 height 7
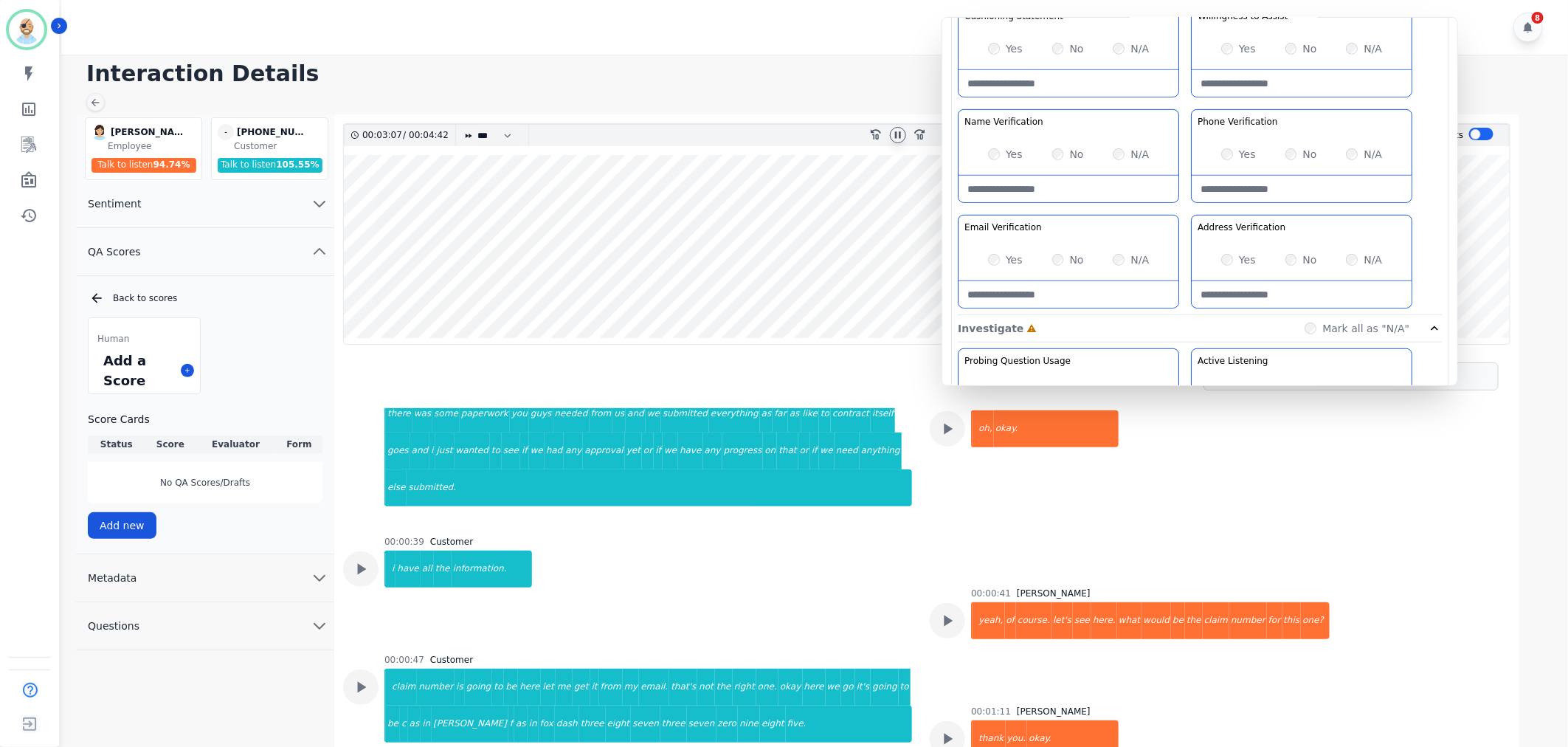
scroll to position [0, 0]
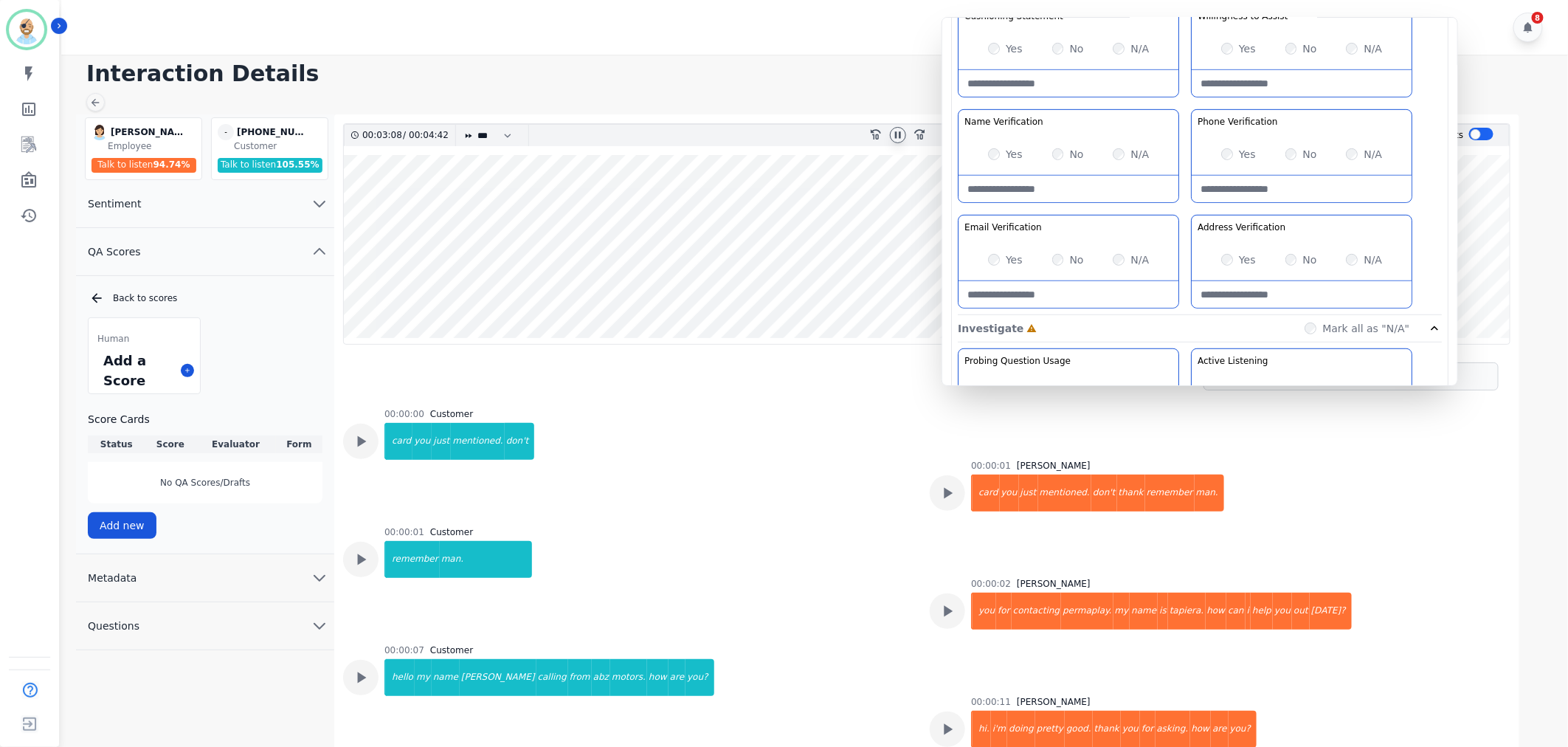
click at [897, 136] on icon at bounding box center [898, 135] width 11 height 11
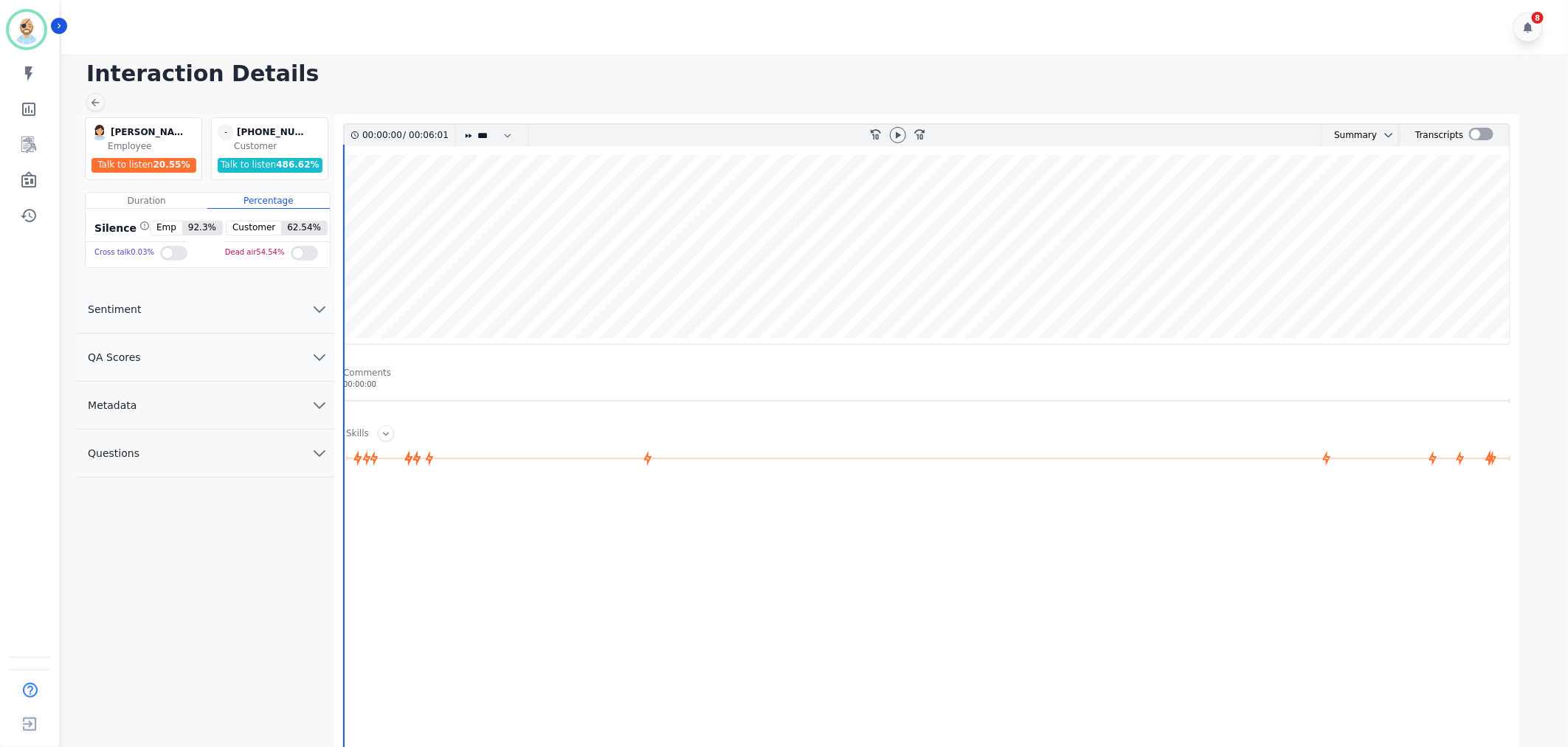
drag, startPoint x: 254, startPoint y: 366, endPoint x: 252, endPoint y: 377, distance: 11.2
click at [254, 367] on button "QA Scores" at bounding box center [204, 357] width 258 height 48
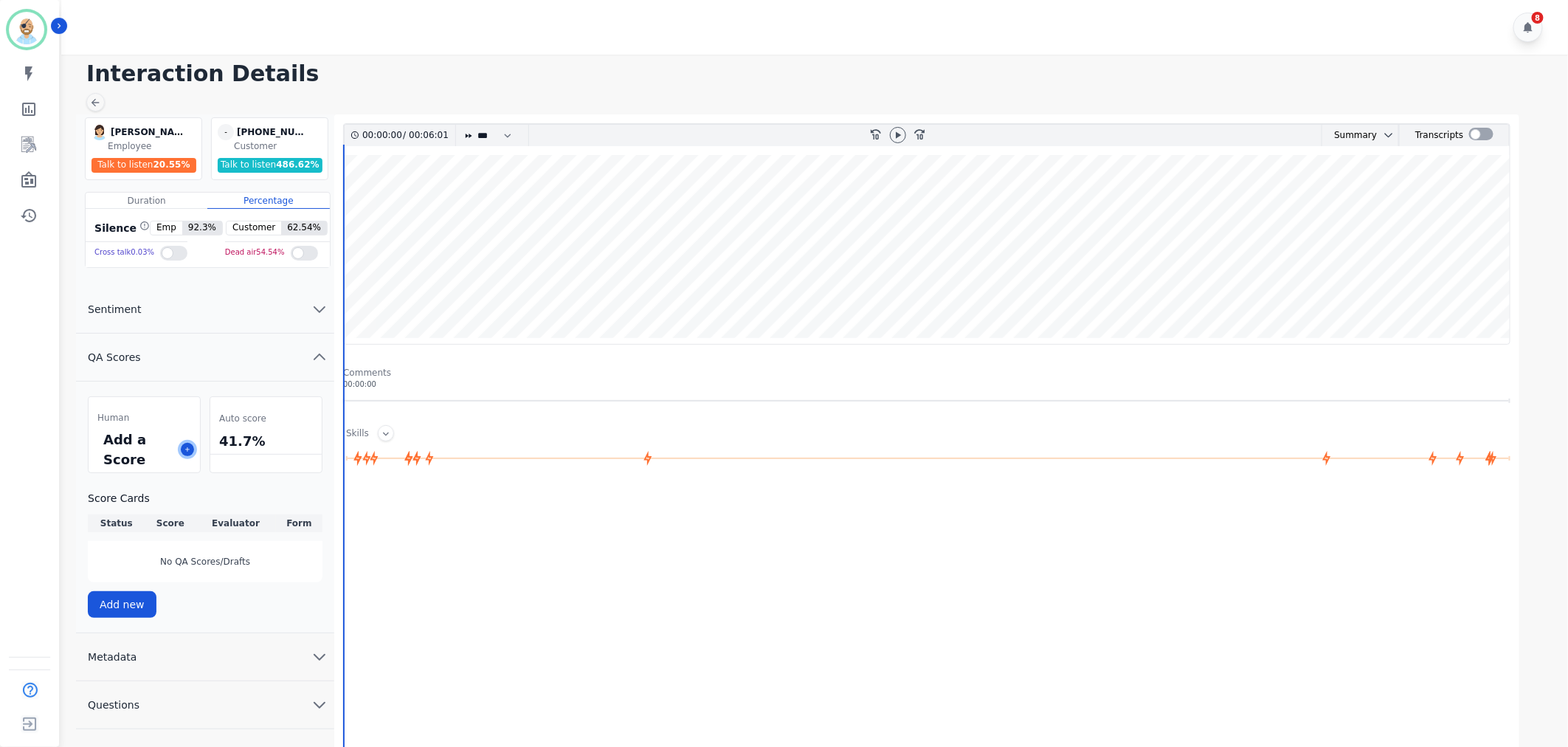
click at [188, 445] on button at bounding box center [187, 449] width 13 height 13
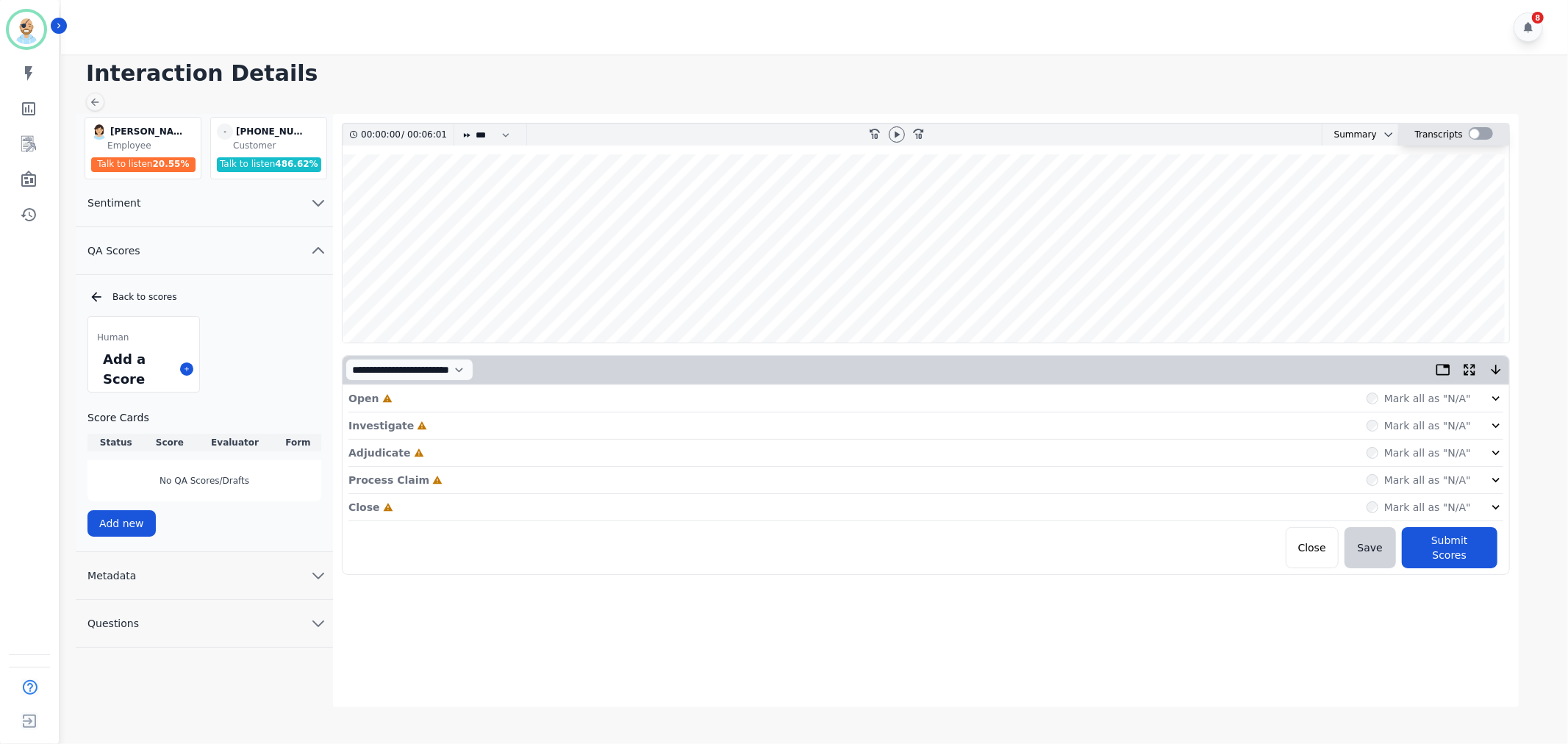
click at [1474, 136] on div at bounding box center [1481, 133] width 24 height 12
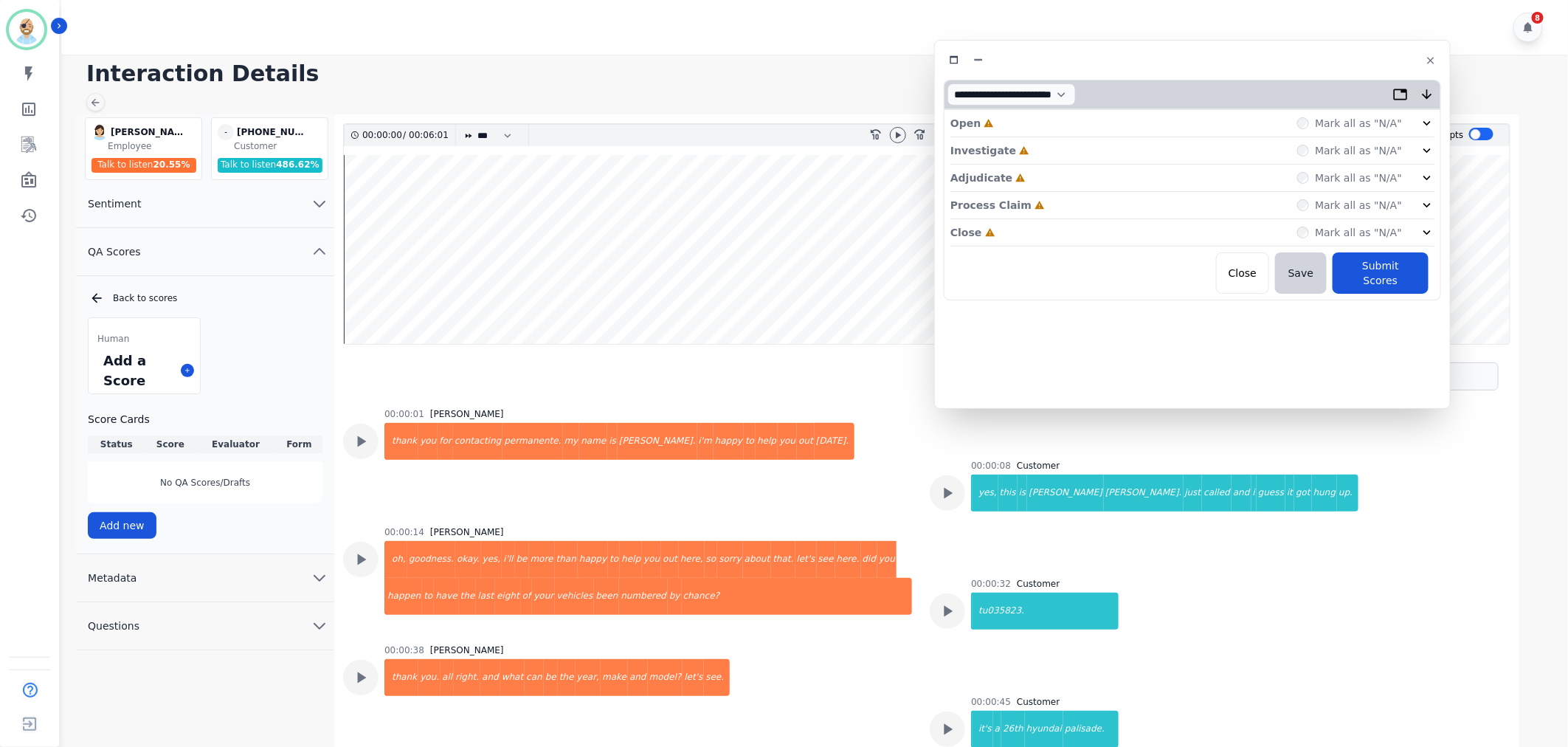
drag, startPoint x: 461, startPoint y: 82, endPoint x: 1335, endPoint y: 69, distance: 874.1
click at [1332, 61] on div at bounding box center [1193, 60] width 497 height 22
click at [1069, 231] on div "Close Incomplete Mark all as "N/A"" at bounding box center [1193, 234] width 484 height 27
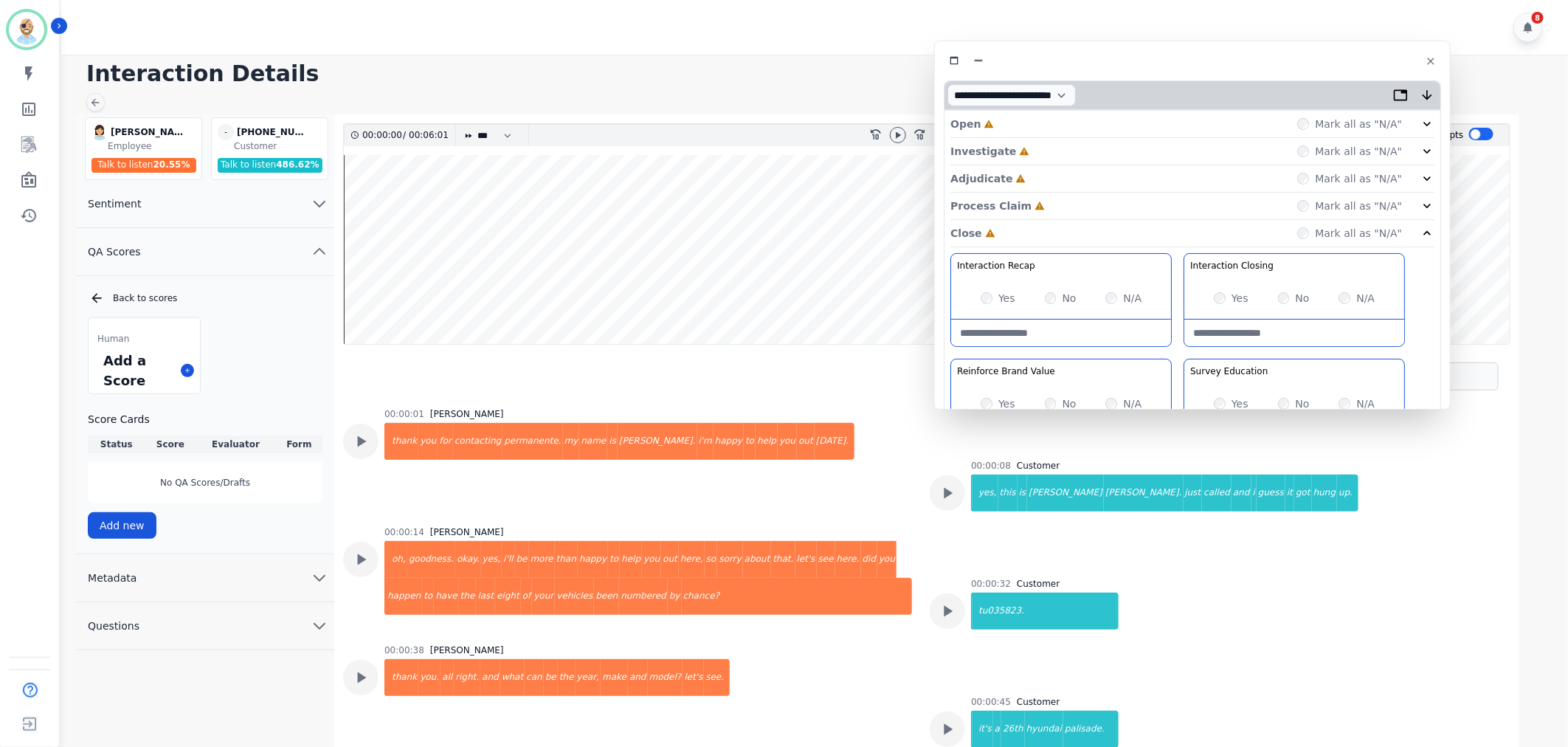
click at [1065, 208] on div "Process Claim Incomplete Mark all as "N/A"" at bounding box center [1193, 206] width 484 height 27
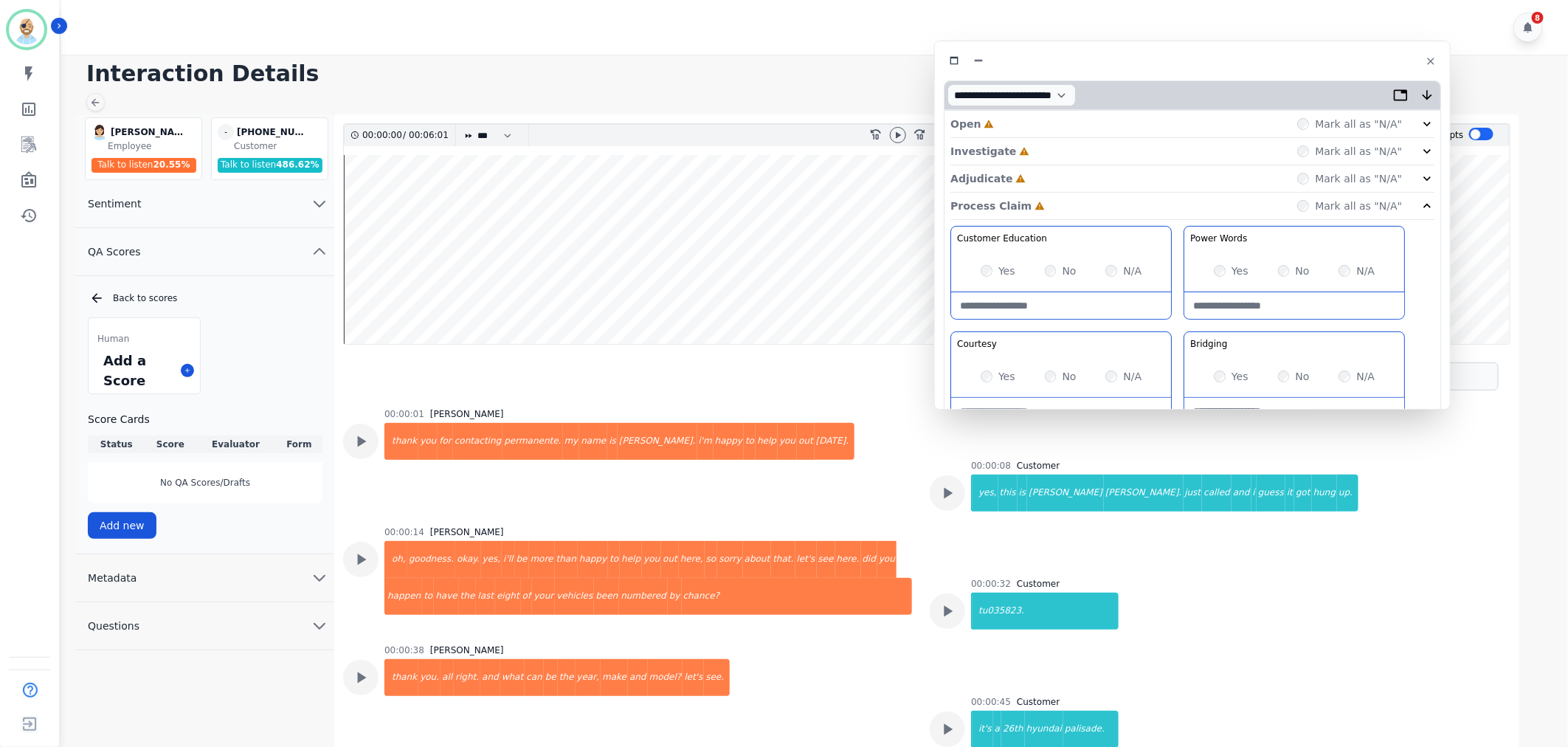
click at [1060, 175] on div "Adjudicate Incomplete Mark all as "N/A"" at bounding box center [1193, 179] width 484 height 27
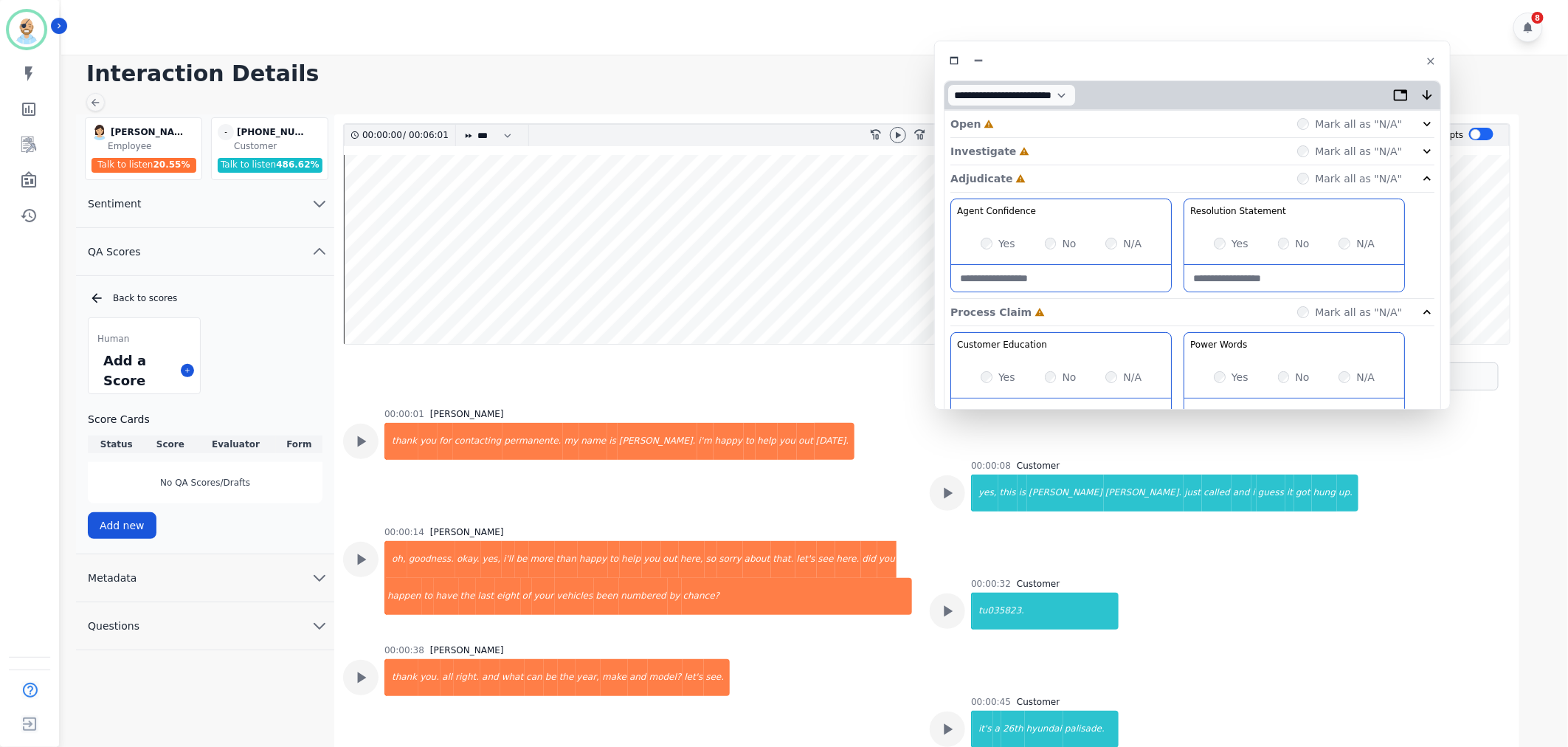
click at [1057, 148] on div "Investigate Incomplete Mark all as "N/A"" at bounding box center [1193, 151] width 484 height 27
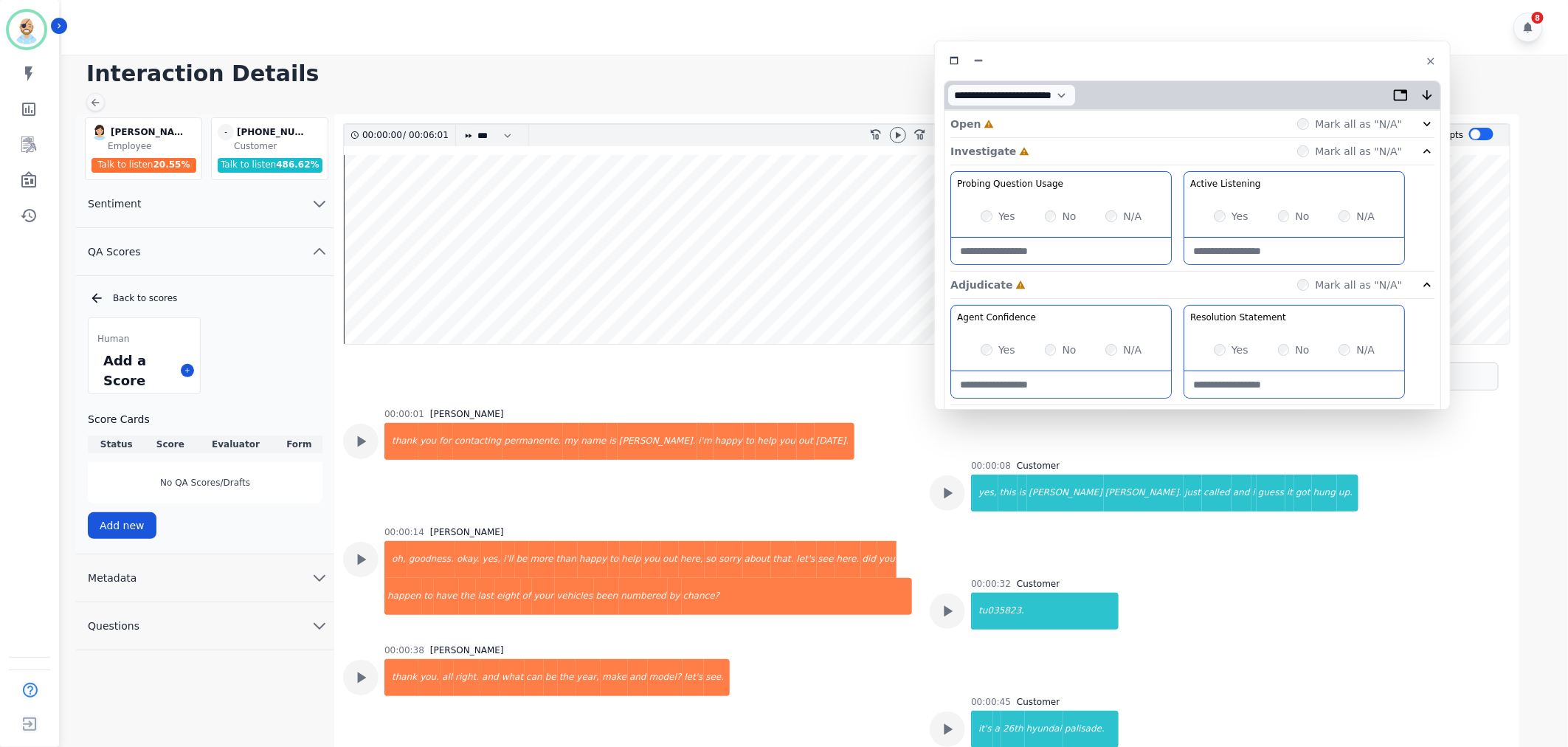
click at [1050, 123] on div "Open Incomplete Mark all as "N/A"" at bounding box center [1193, 124] width 484 height 27
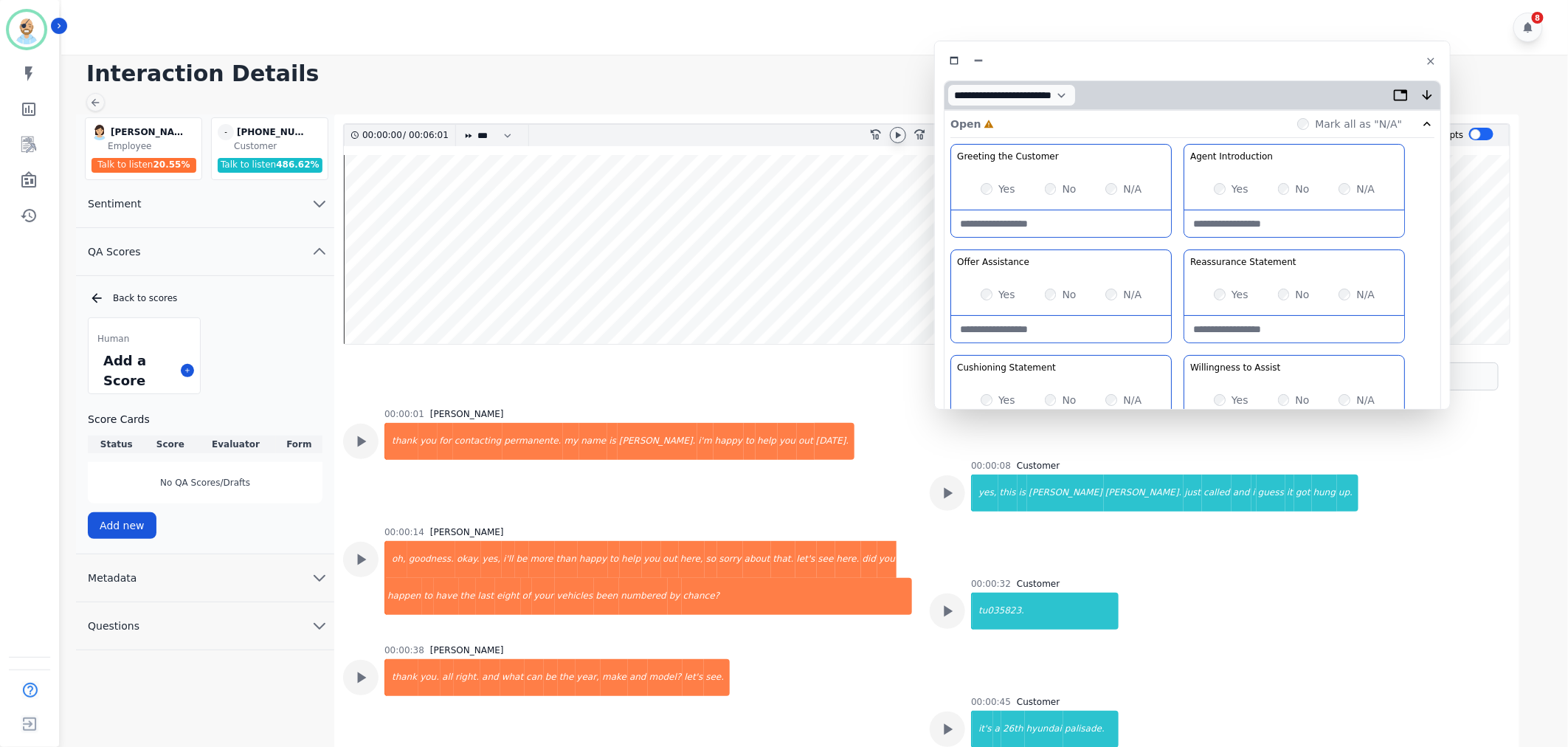
click at [901, 133] on icon at bounding box center [898, 135] width 11 height 11
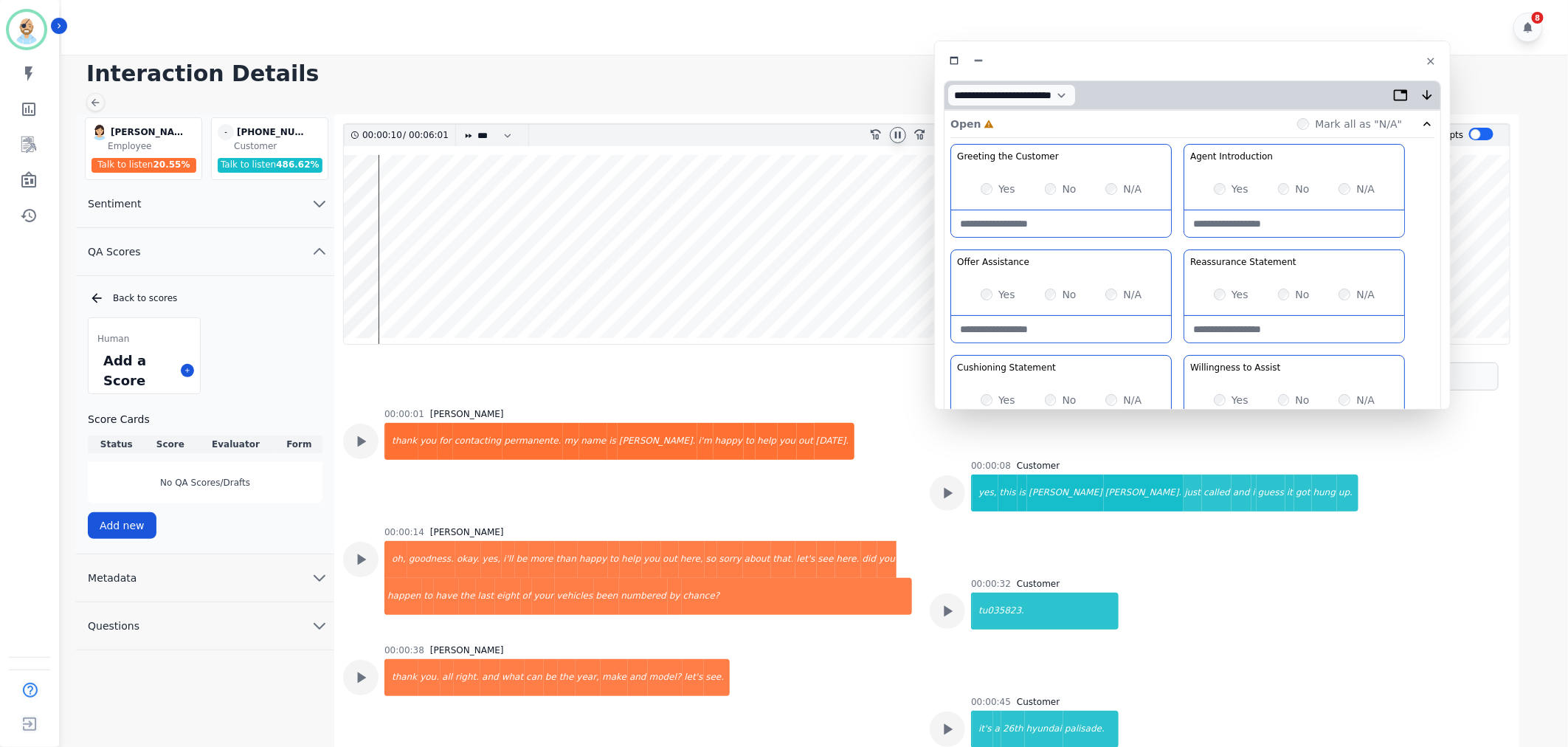
drag, startPoint x: 1178, startPoint y: 220, endPoint x: 1231, endPoint y: 189, distance: 61.4
click at [1220, 196] on div "Yes" at bounding box center [1231, 189] width 35 height 15
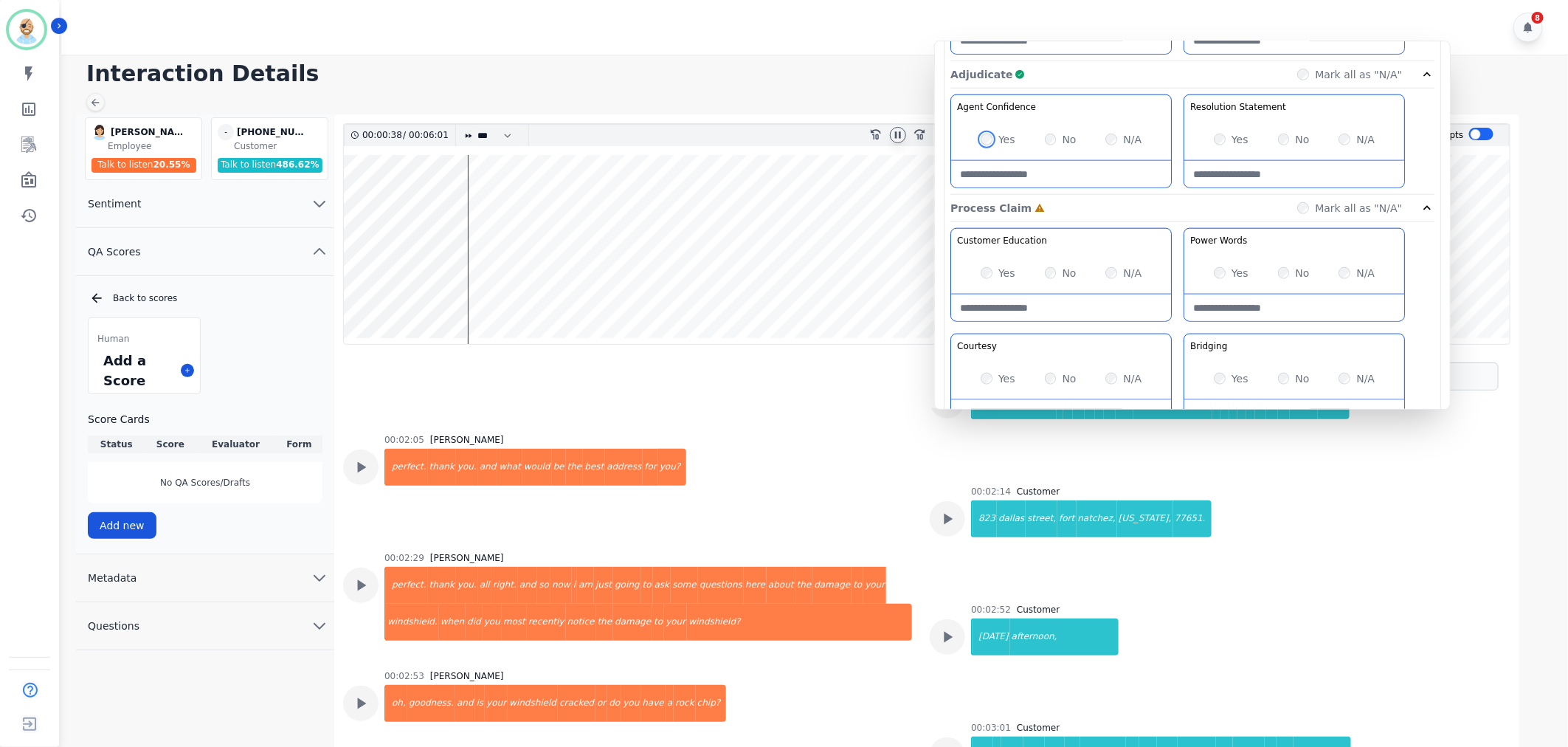
scroll to position [820, 0]
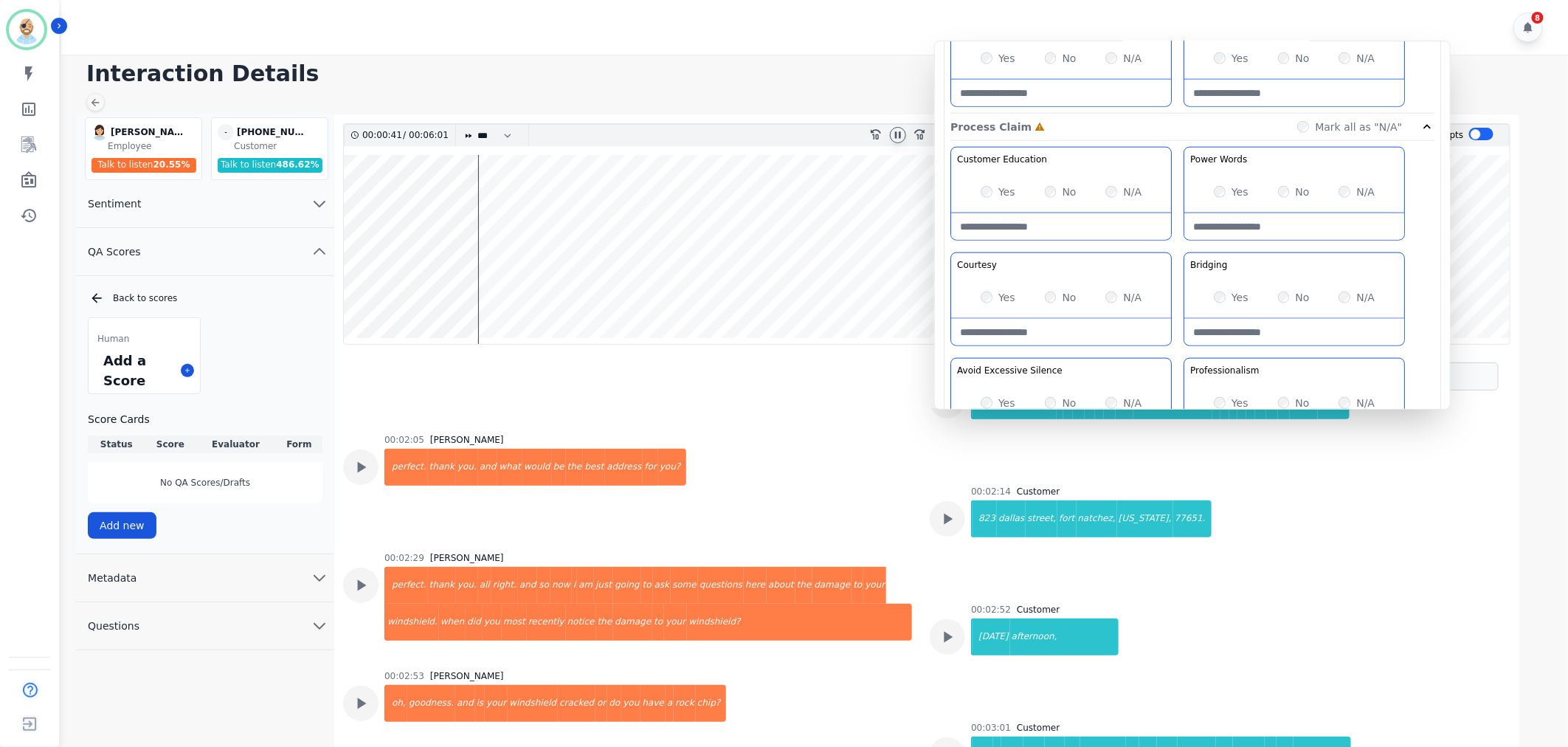
click at [1285, 291] on div "No" at bounding box center [1294, 298] width 32 height 15
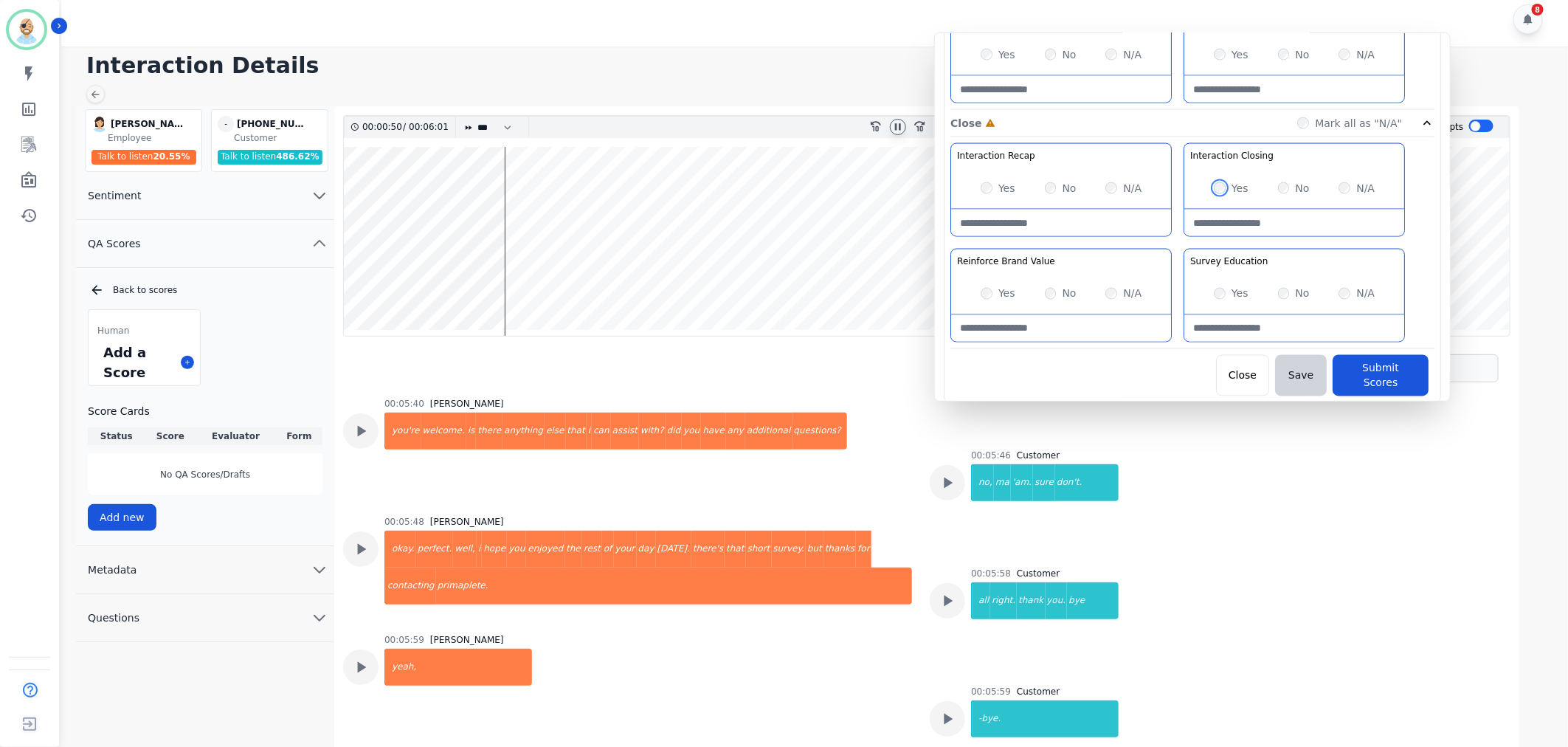
scroll to position [10, 0]
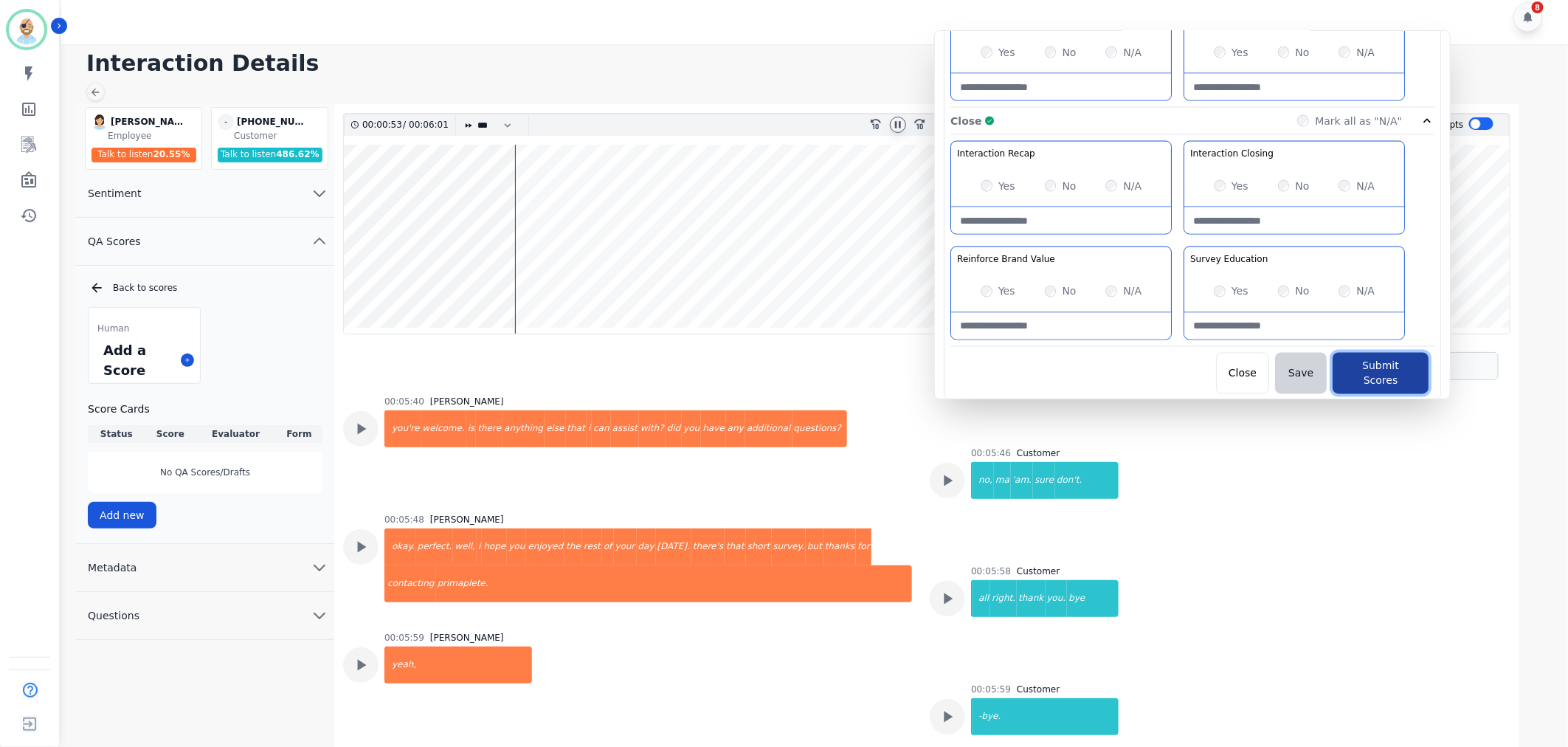
click at [1349, 373] on button "Submit Scores" at bounding box center [1381, 374] width 96 height 42
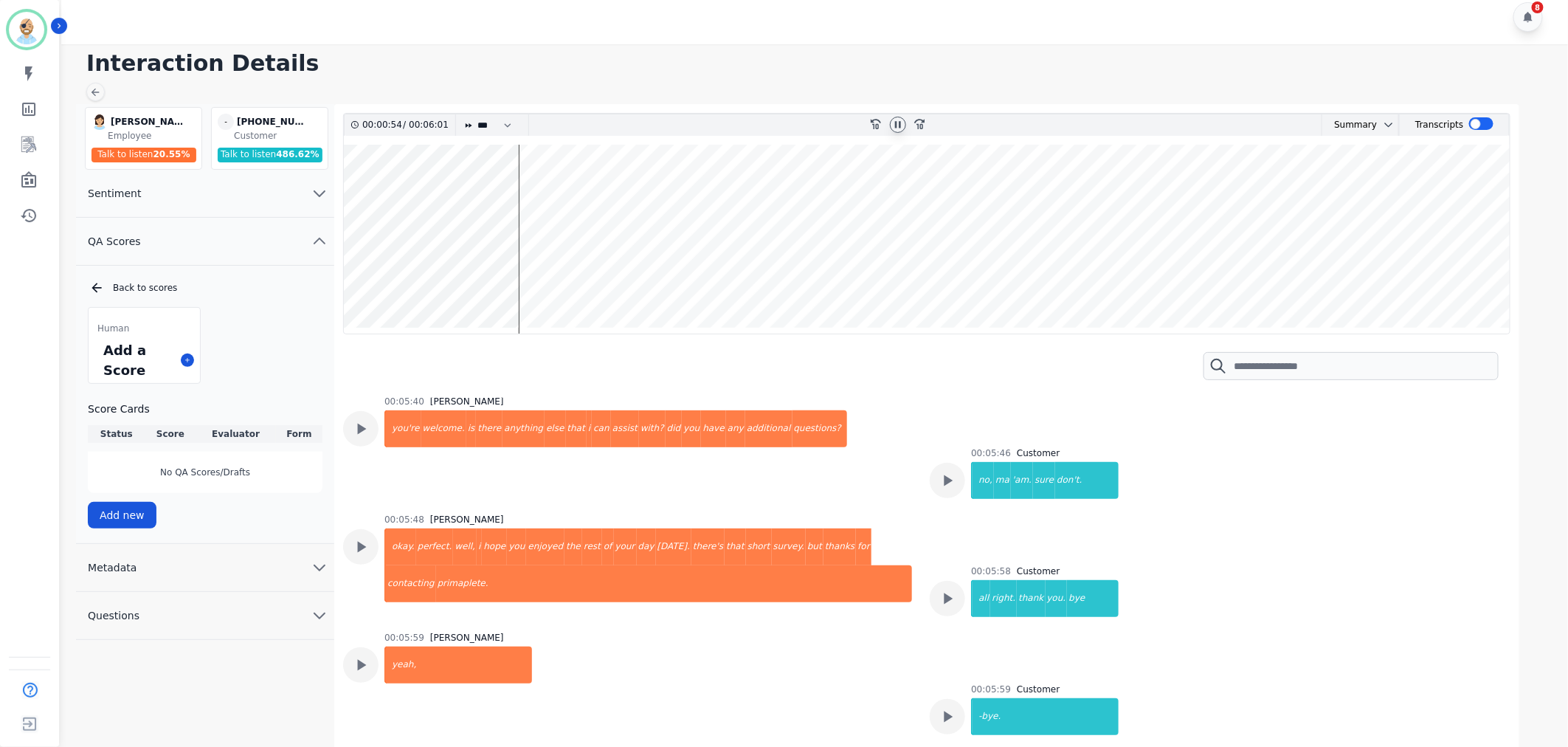
click at [901, 124] on icon at bounding box center [898, 124] width 6 height 7
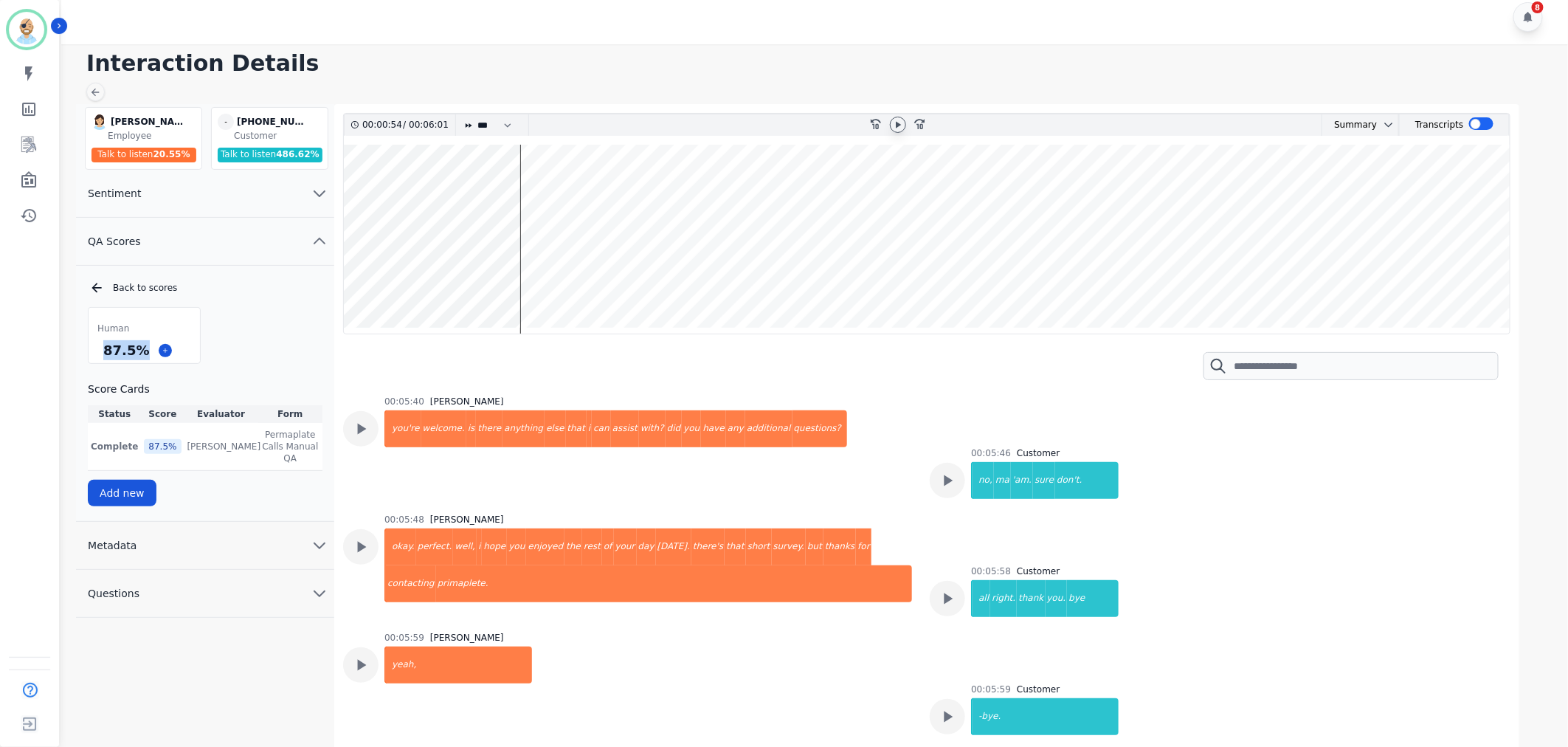
drag, startPoint x: 143, startPoint y: 350, endPoint x: 105, endPoint y: 350, distance: 38.0
click at [105, 350] on div "87.5 %" at bounding box center [126, 350] width 52 height 26
copy div "87.5 %"
